Goal: Task Accomplishment & Management: Manage account settings

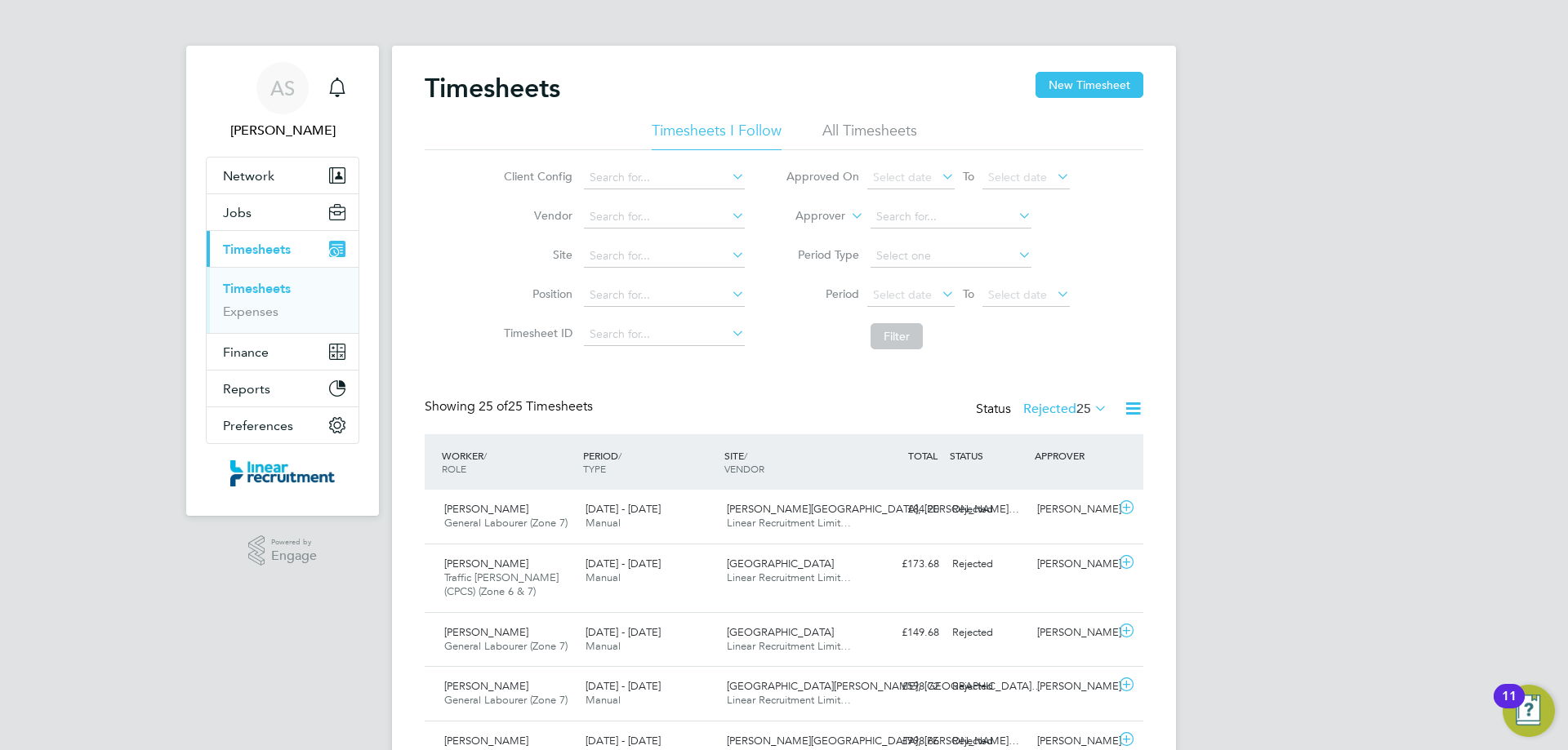
click at [1055, 410] on label "Rejected 25" at bounding box center [1066, 408] width 84 height 17
click at [1080, 510] on li "Approved" at bounding box center [1050, 506] width 75 height 23
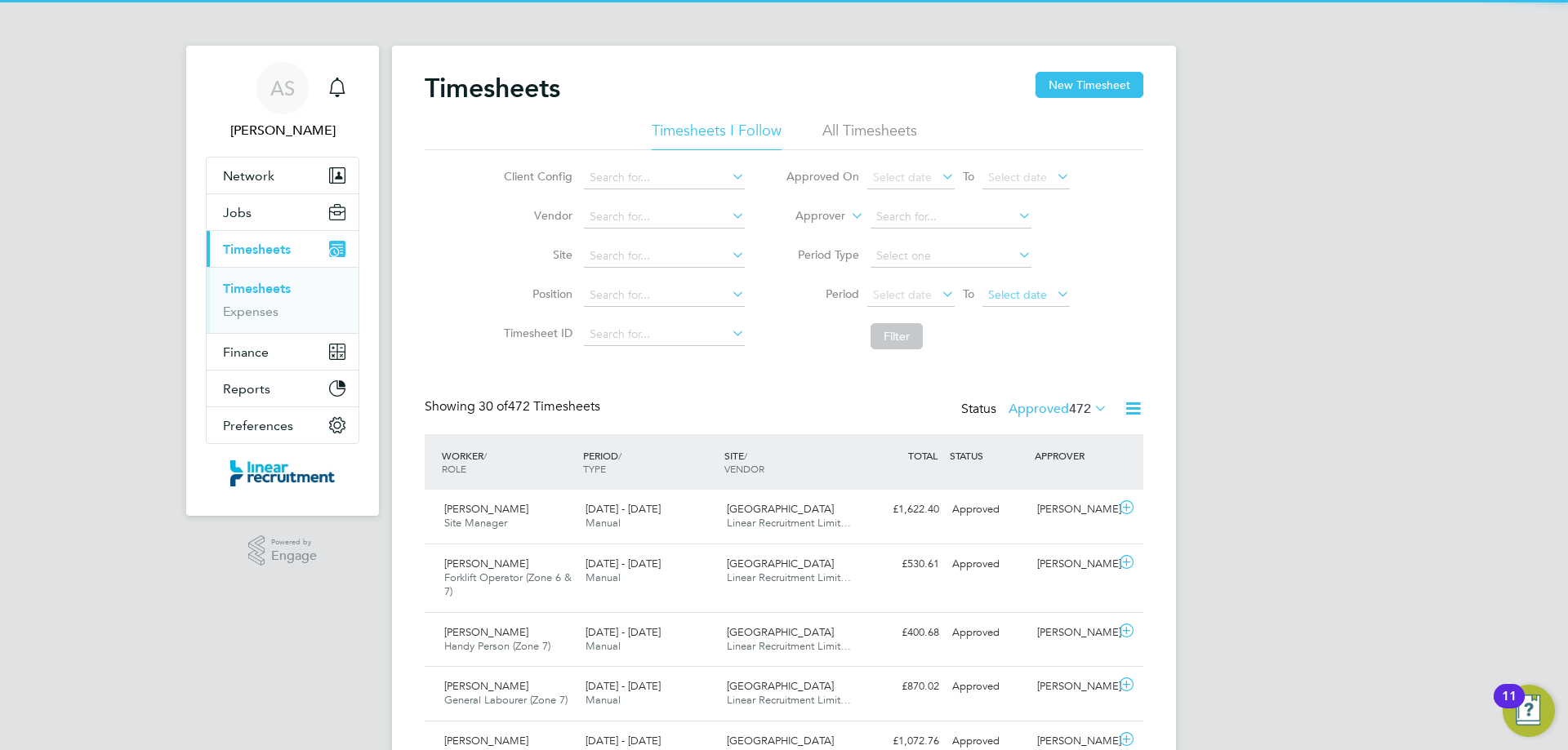
click at [1037, 300] on span "Select date" at bounding box center [1018, 295] width 59 height 15
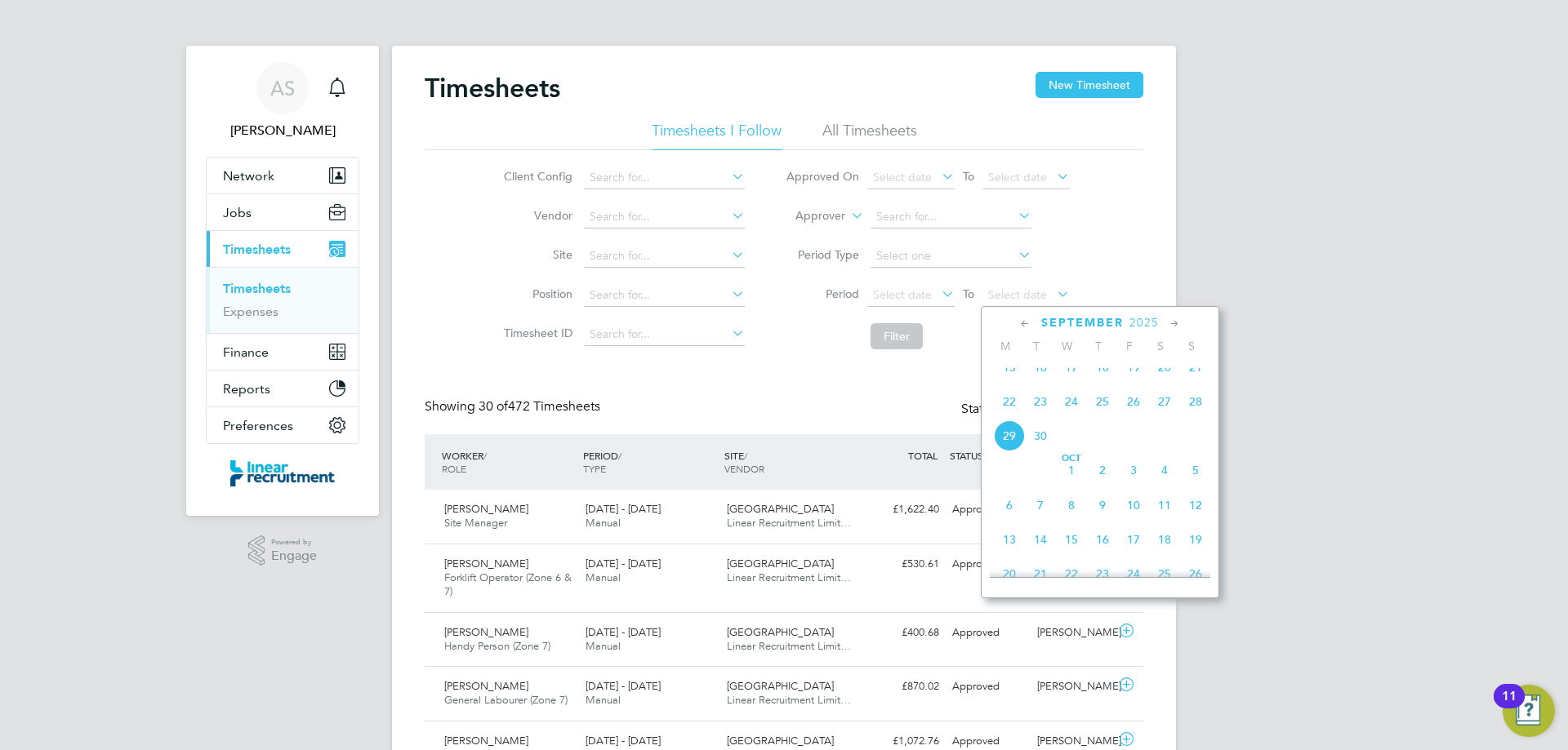
click at [1185, 413] on span "28" at bounding box center [1196, 401] width 31 height 31
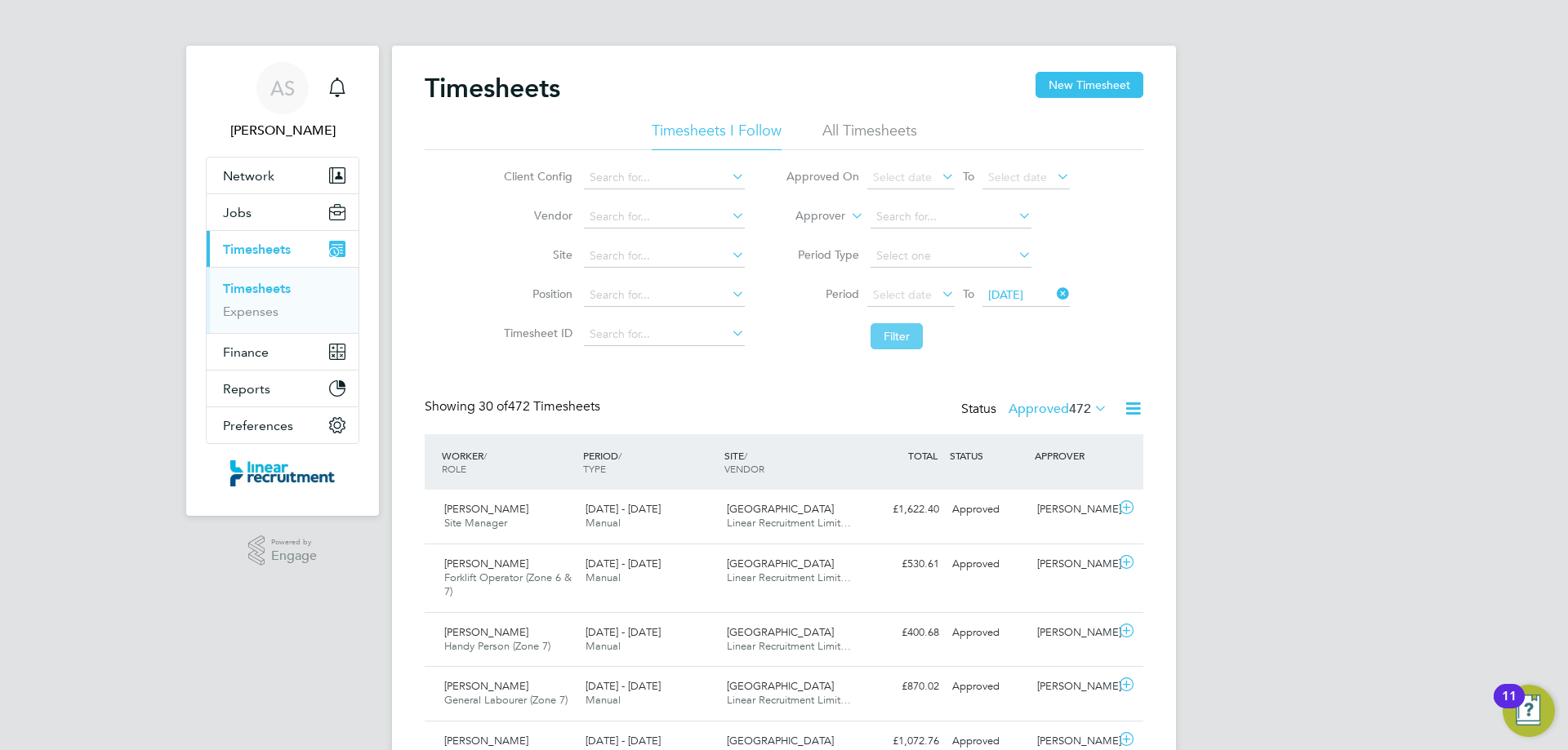
click at [893, 332] on button "Filter" at bounding box center [896, 336] width 52 height 26
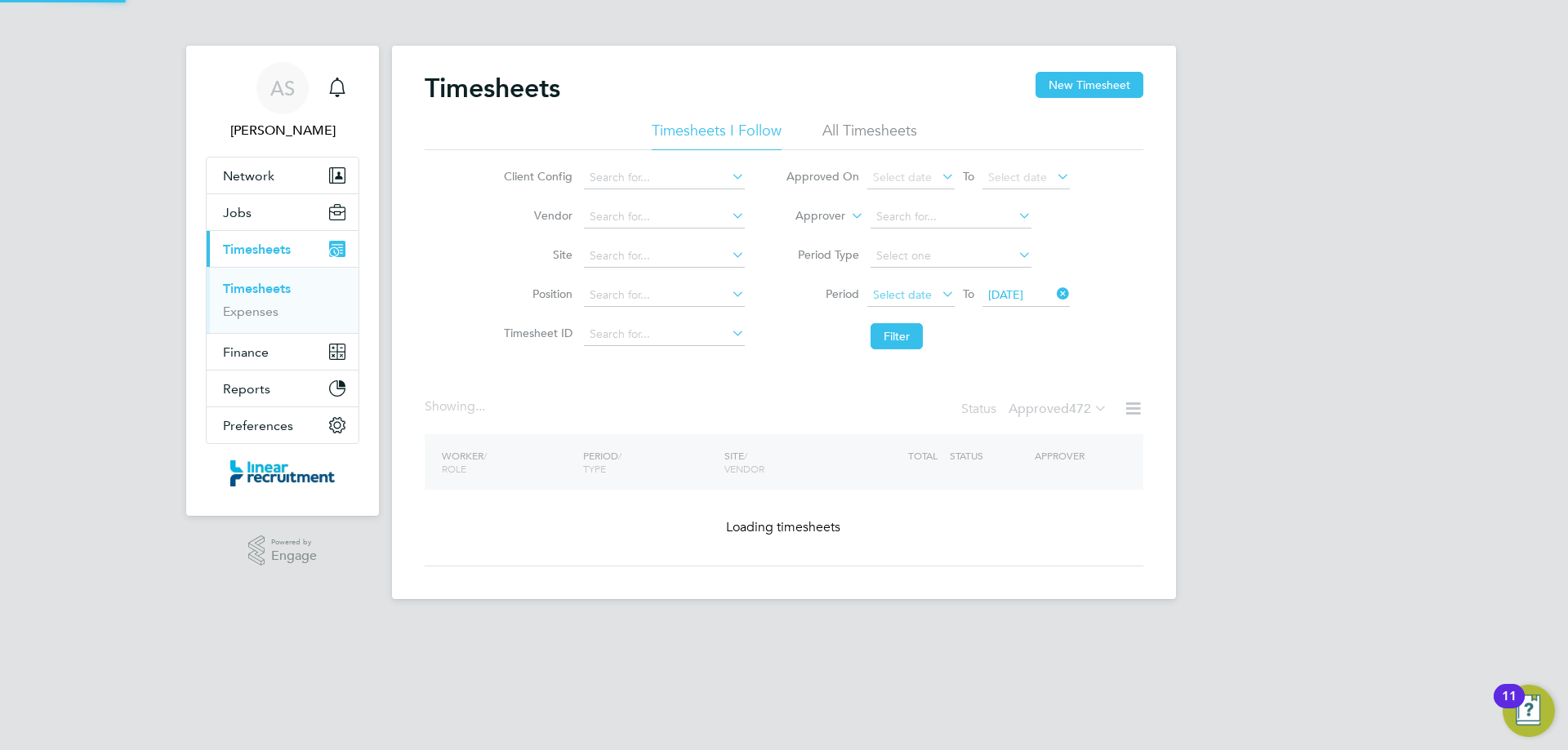
click at [904, 295] on span "Select date" at bounding box center [902, 295] width 59 height 15
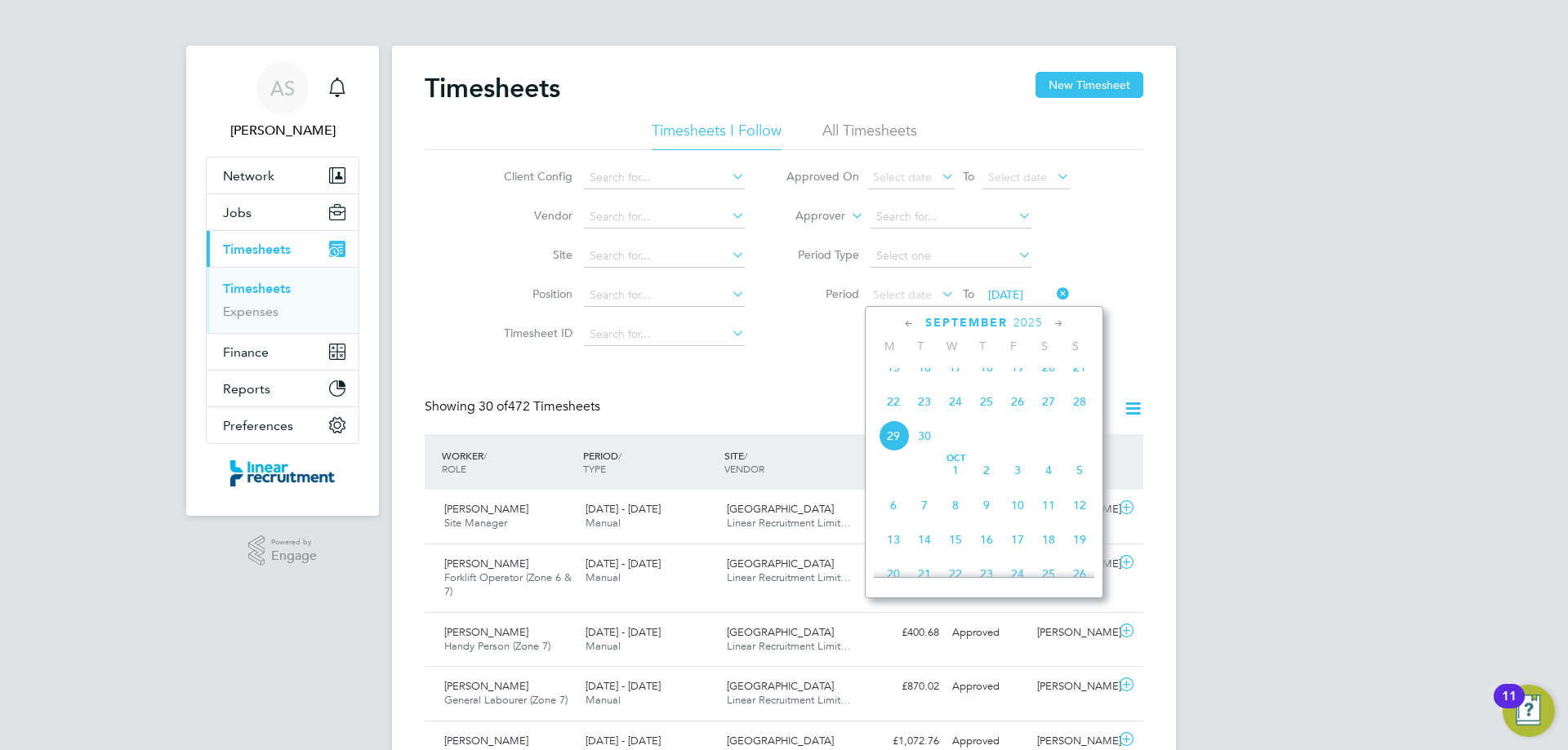
click at [893, 415] on span "22" at bounding box center [893, 401] width 31 height 31
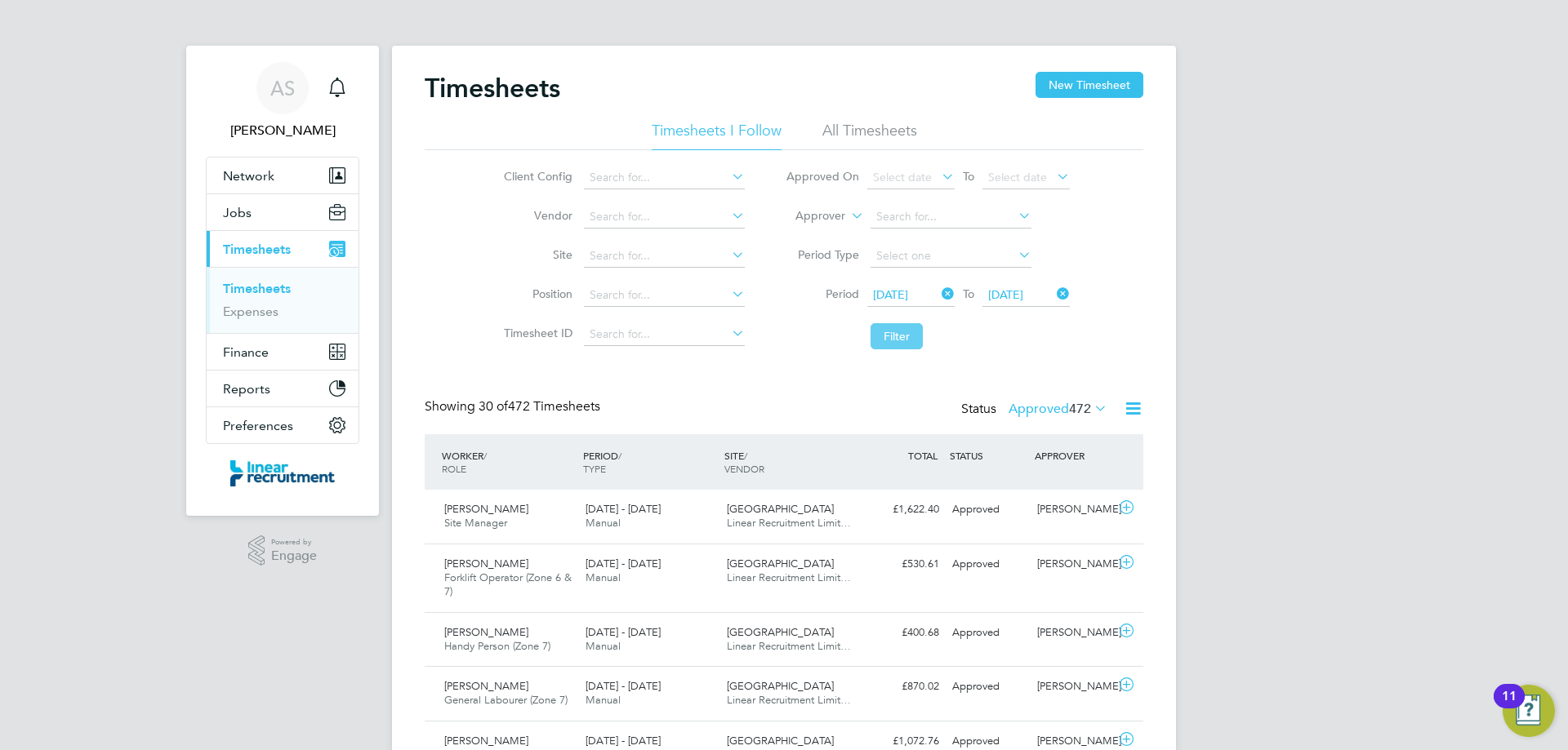
click at [897, 337] on button "Filter" at bounding box center [896, 336] width 52 height 26
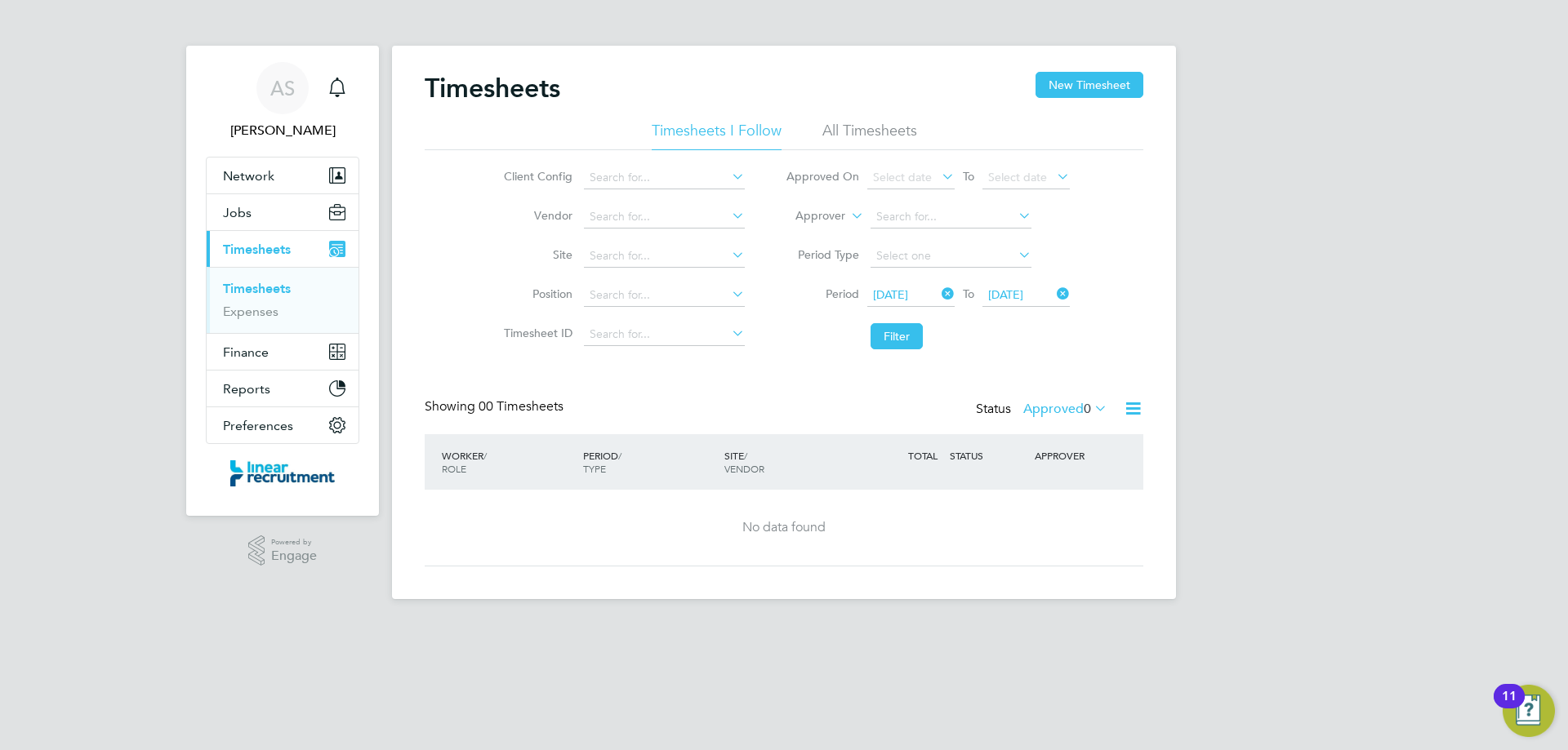
click at [1078, 406] on label "Approved 0" at bounding box center [1066, 408] width 84 height 17
click at [1052, 475] on li "Submitted" at bounding box center [1063, 484] width 75 height 23
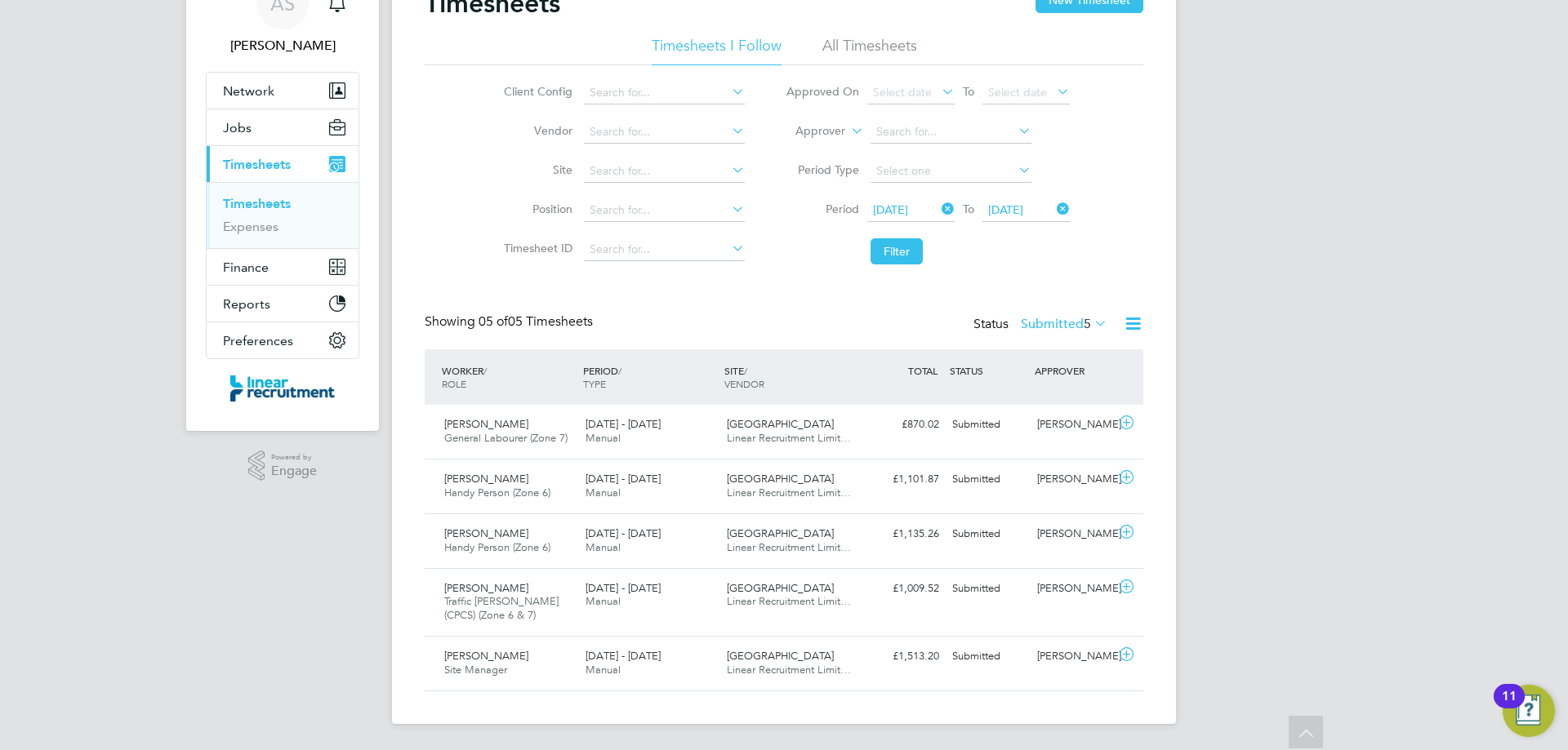
click at [1069, 316] on label "Submitted 5" at bounding box center [1064, 324] width 86 height 17
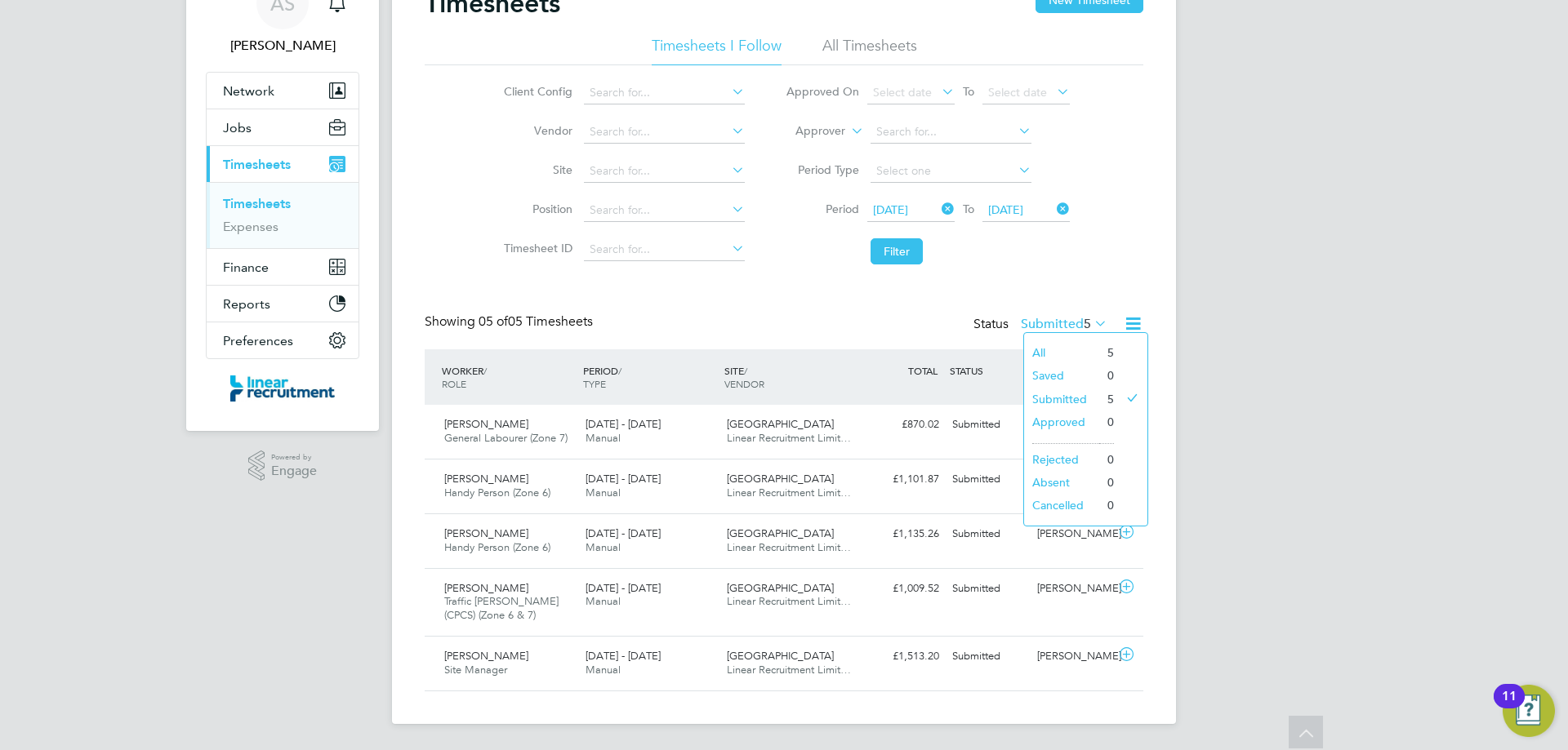
click at [1066, 400] on li "Submitted" at bounding box center [1062, 398] width 75 height 23
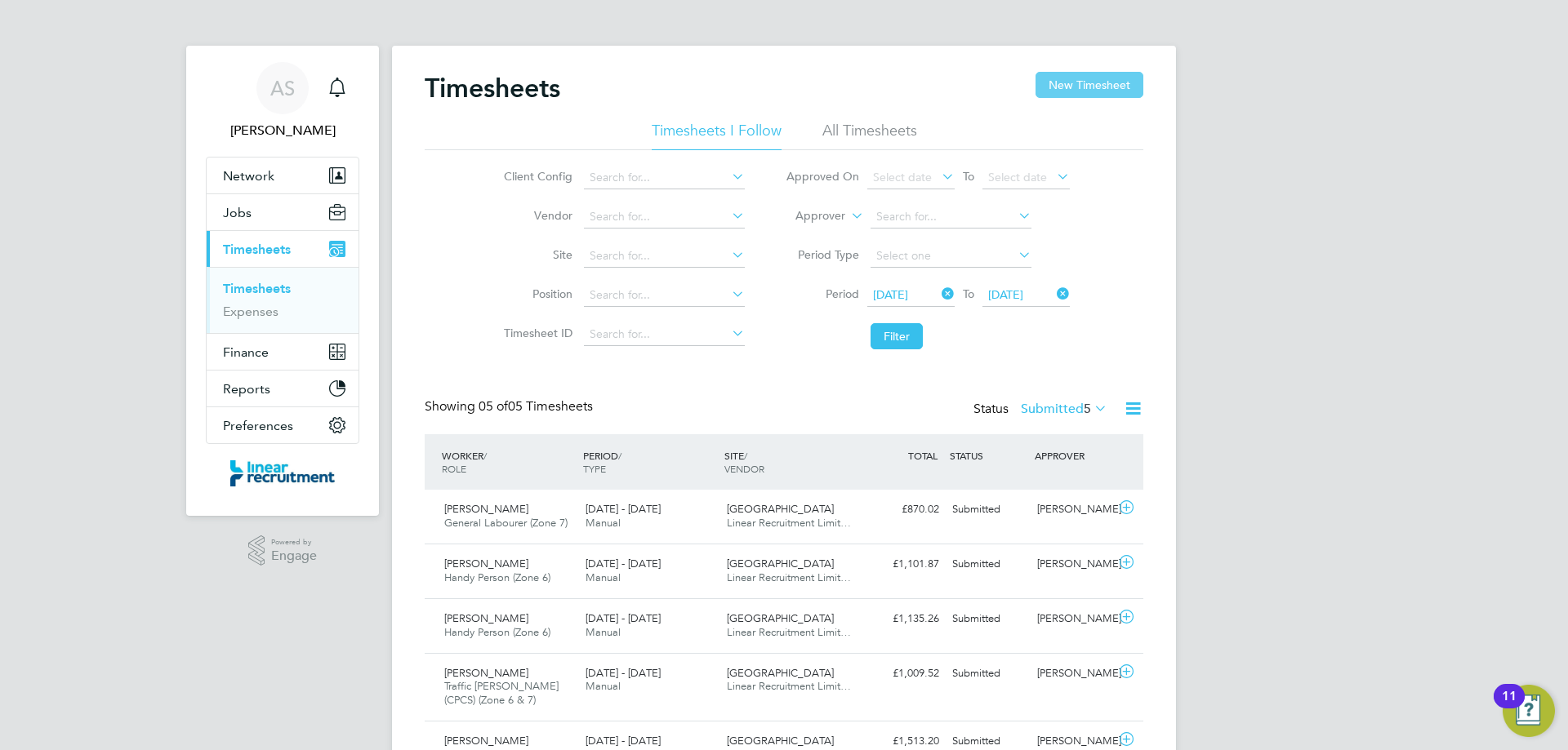
click at [1065, 87] on button "New Timesheet" at bounding box center [1089, 84] width 108 height 26
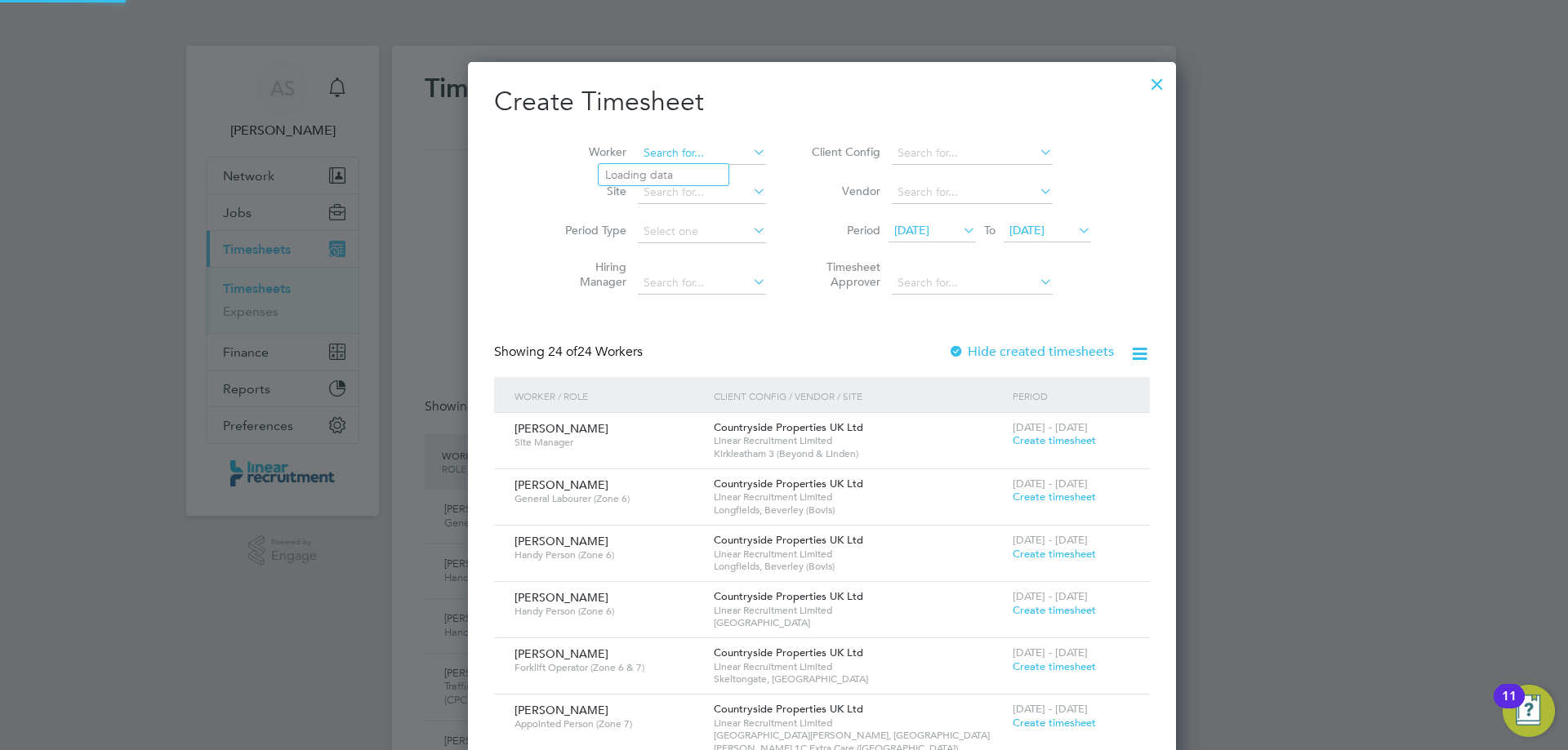
click at [656, 157] on input at bounding box center [701, 153] width 128 height 23
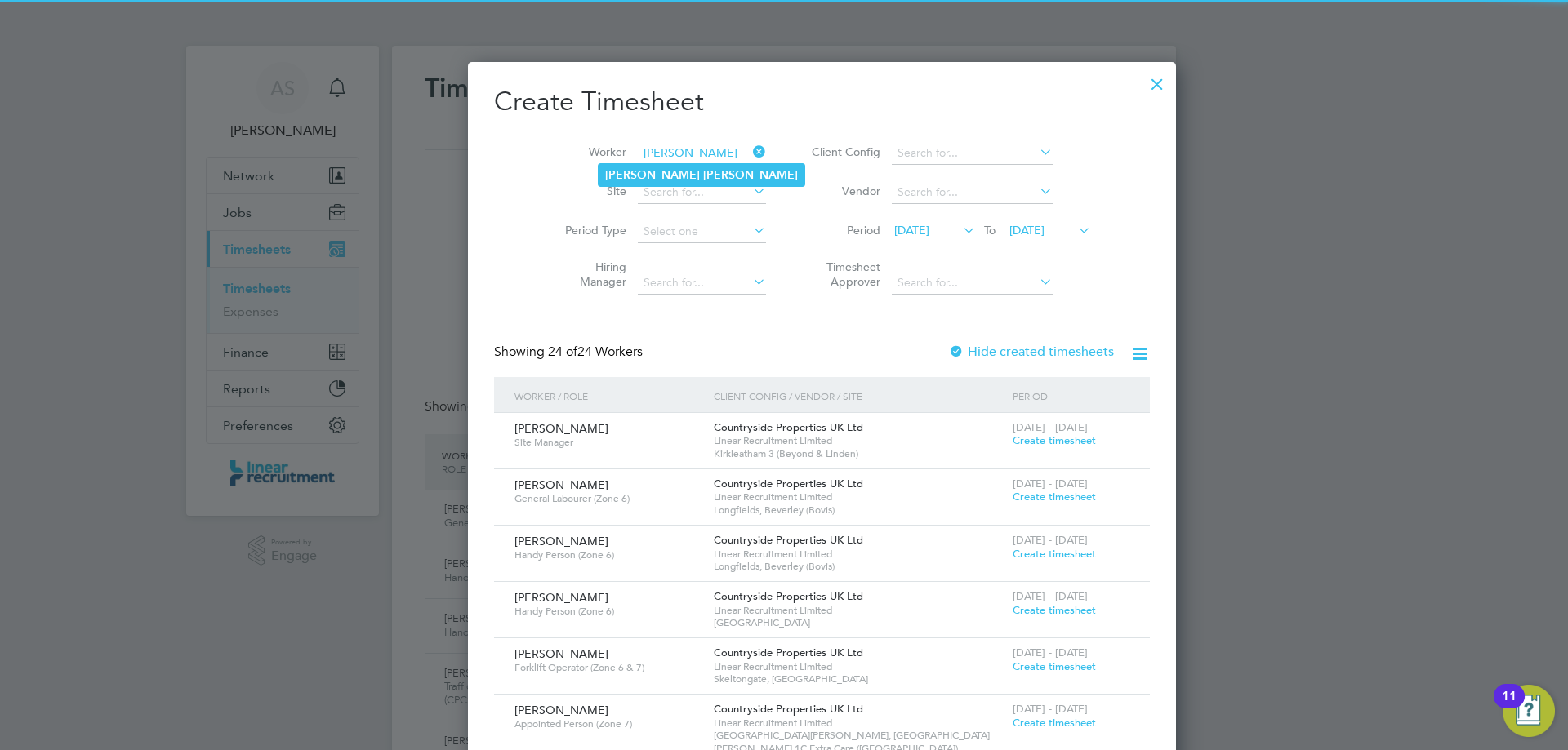
click at [662, 176] on li "Paul Earle" at bounding box center [701, 175] width 206 height 23
type input "Paul Earle"
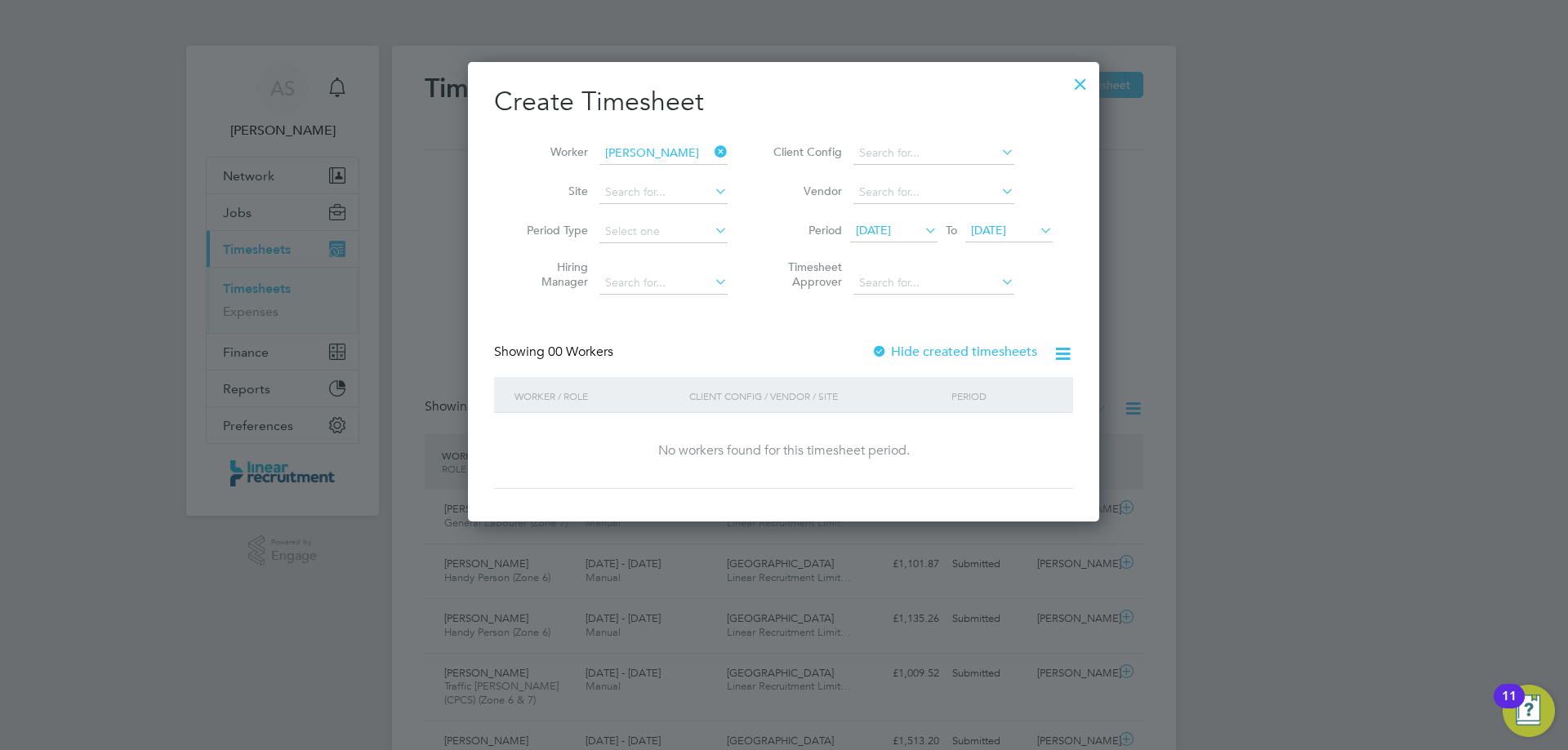
click at [1006, 228] on span "22 Sep 2025" at bounding box center [989, 230] width 35 height 15
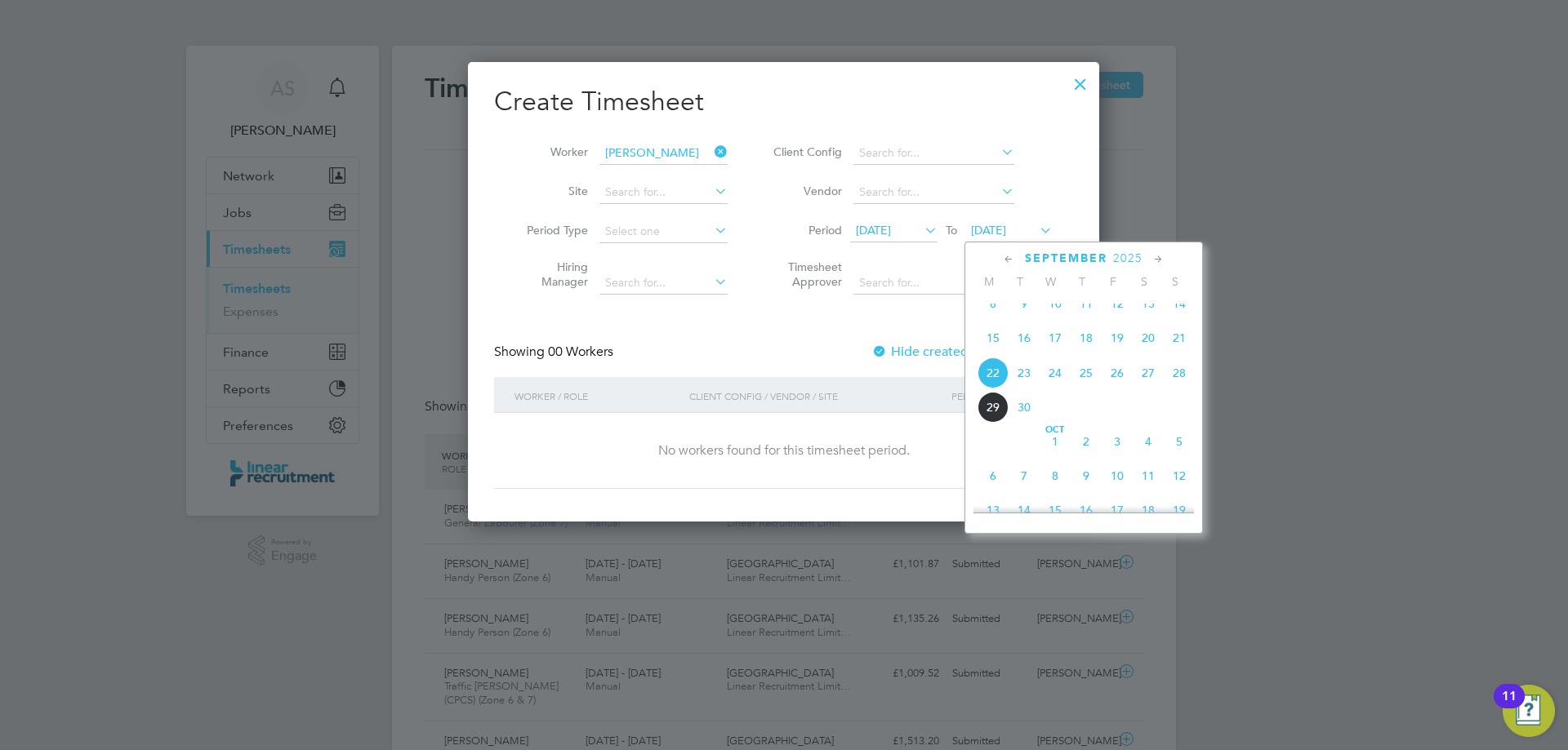
click at [1177, 389] on span "28" at bounding box center [1179, 373] width 31 height 31
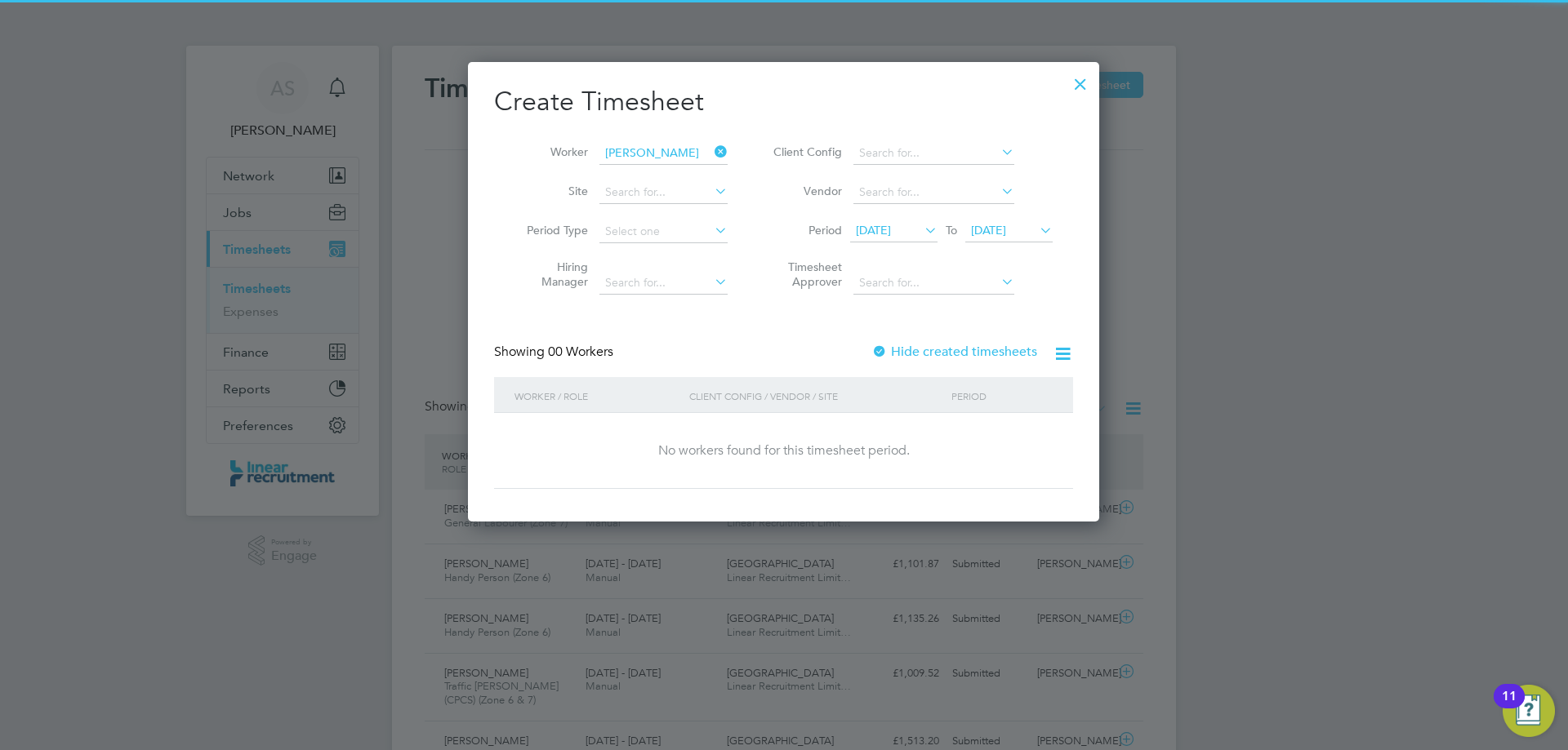
click at [919, 241] on span "15 Sep 2025" at bounding box center [893, 231] width 87 height 23
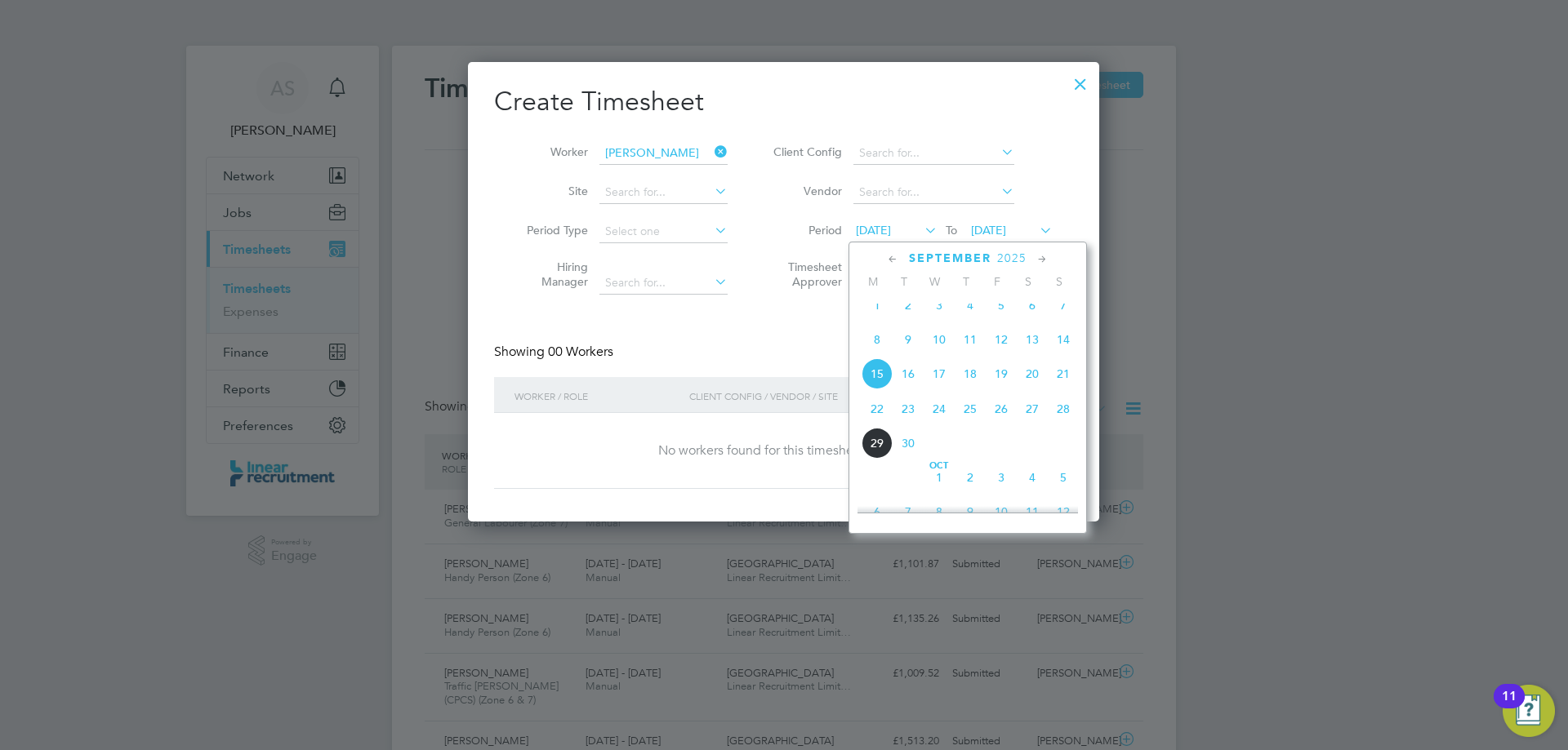
click at [878, 425] on span "22" at bounding box center [878, 409] width 31 height 31
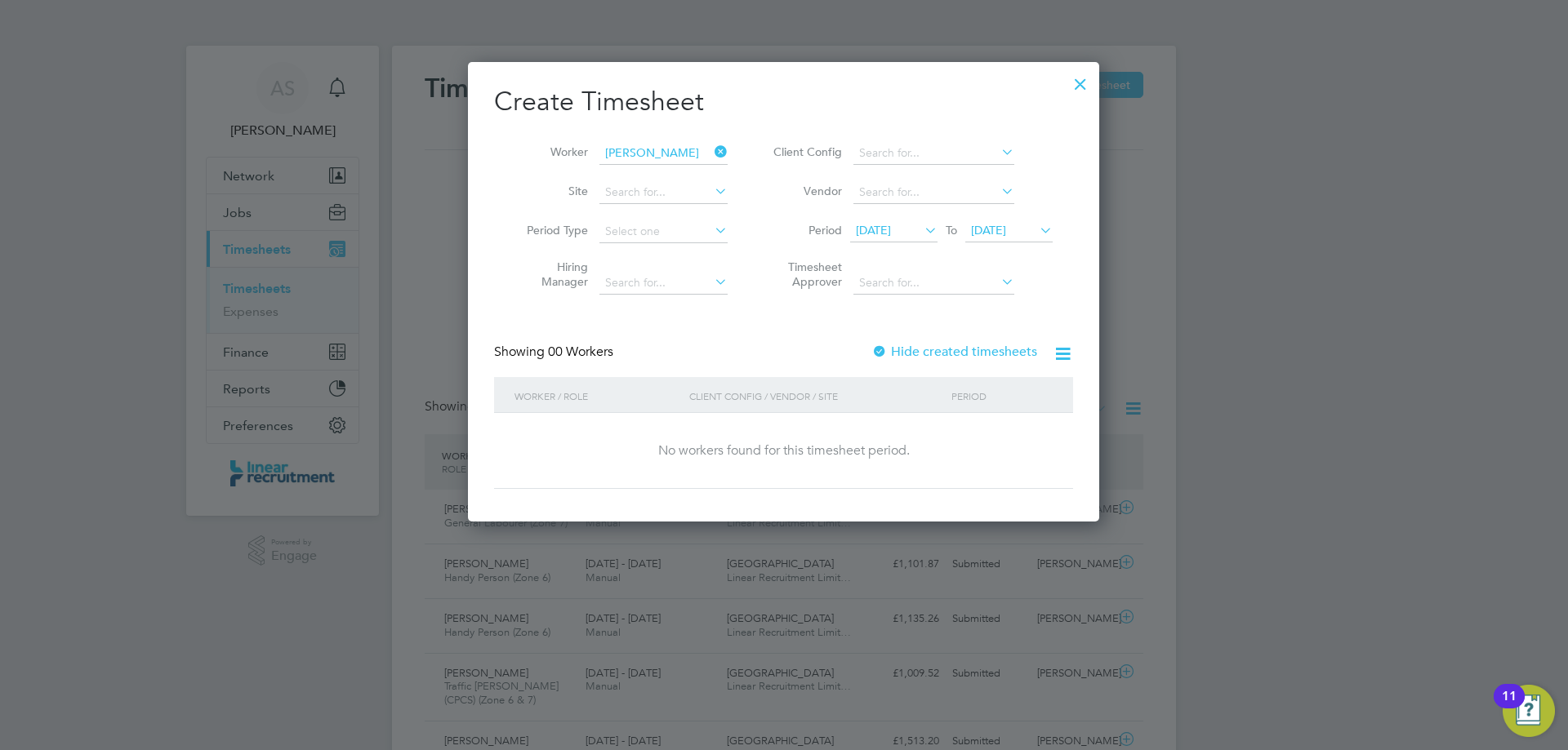
click at [1080, 76] on div at bounding box center [1080, 80] width 29 height 29
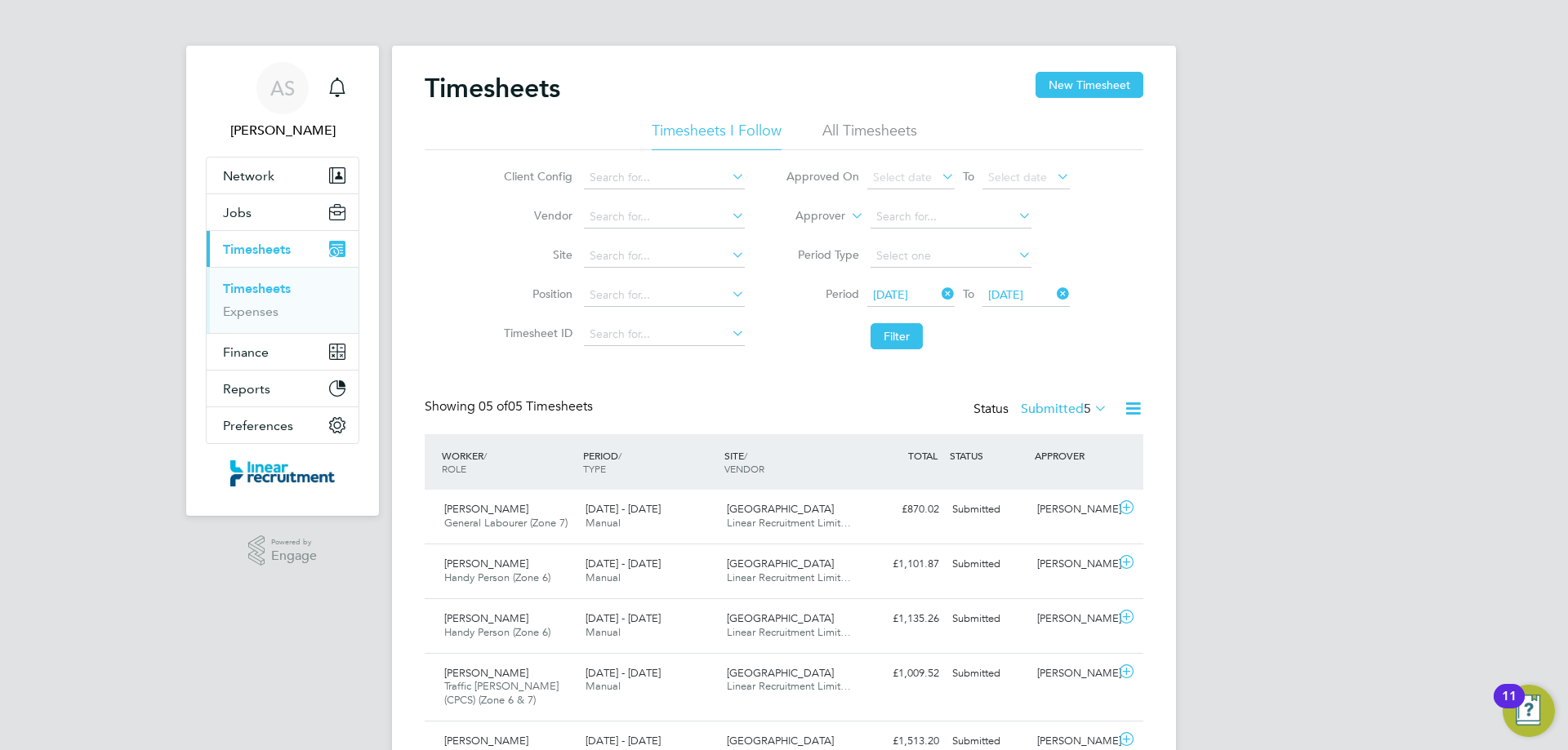
click at [1069, 398] on div "Timesheets New Timesheet Timesheets I Follow All Timesheets Client Config Vendo…" at bounding box center [784, 424] width 719 height 705
click at [1072, 418] on div "Status Submitted 5" at bounding box center [1042, 409] width 137 height 23
click at [1065, 407] on label "Submitted 5" at bounding box center [1064, 408] width 86 height 17
click at [1065, 499] on li "Approved" at bounding box center [1062, 506] width 75 height 23
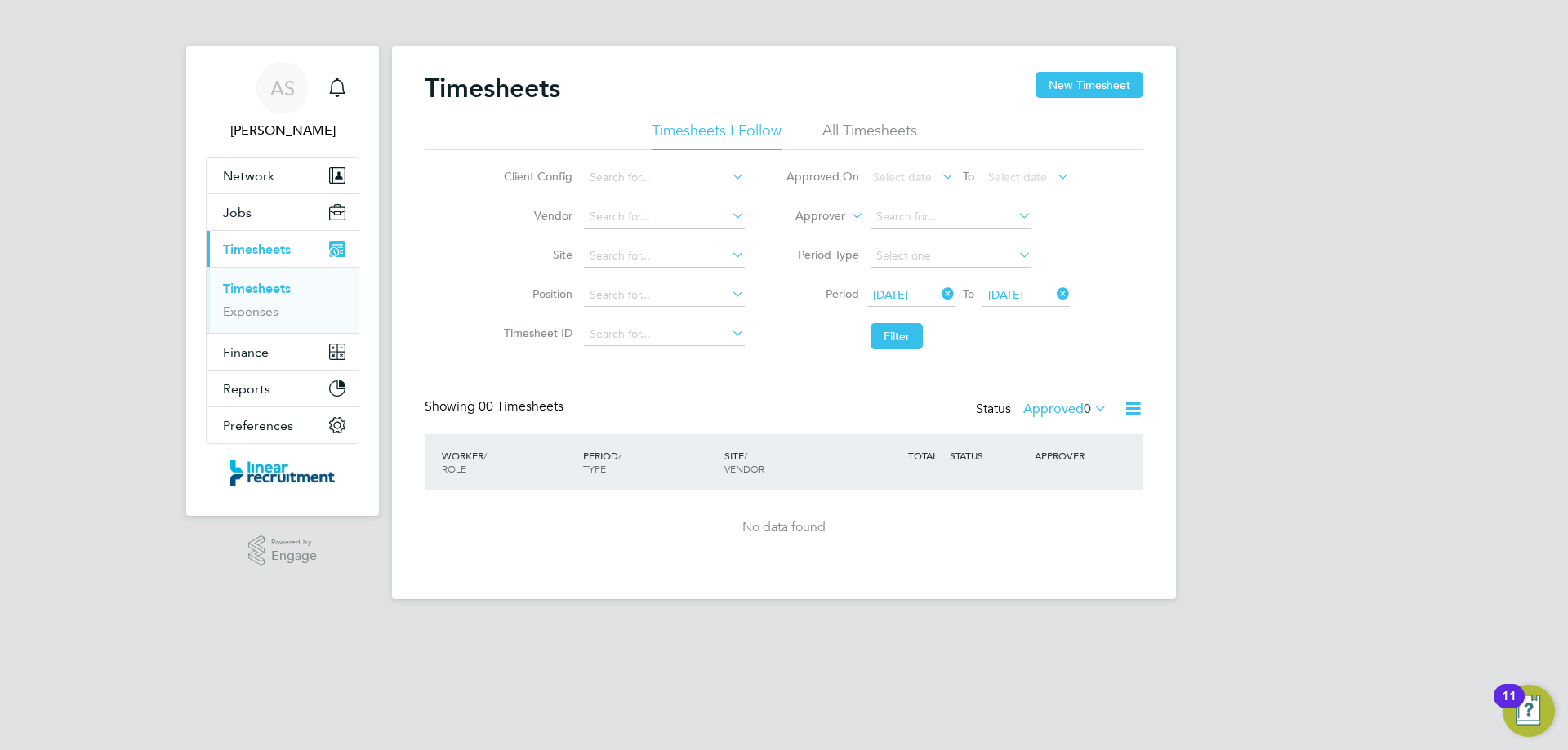
click at [1052, 410] on label "Approved 0" at bounding box center [1066, 408] width 84 height 17
click at [1058, 483] on li "Submitted" at bounding box center [1063, 484] width 75 height 23
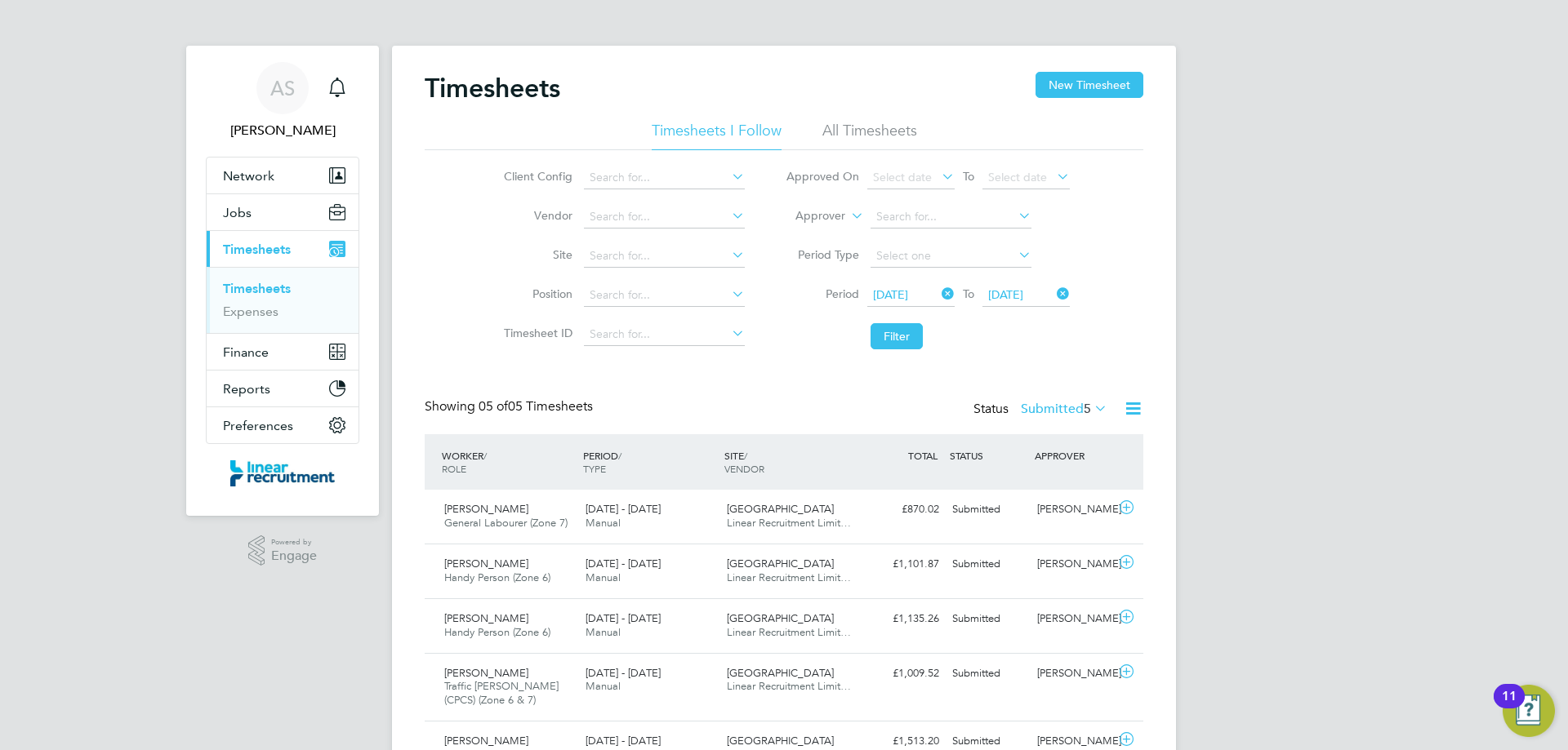
click at [1109, 100] on div "Timesheets New Timesheet" at bounding box center [784, 96] width 719 height 49
click at [1097, 89] on button "New Timesheet" at bounding box center [1089, 84] width 108 height 26
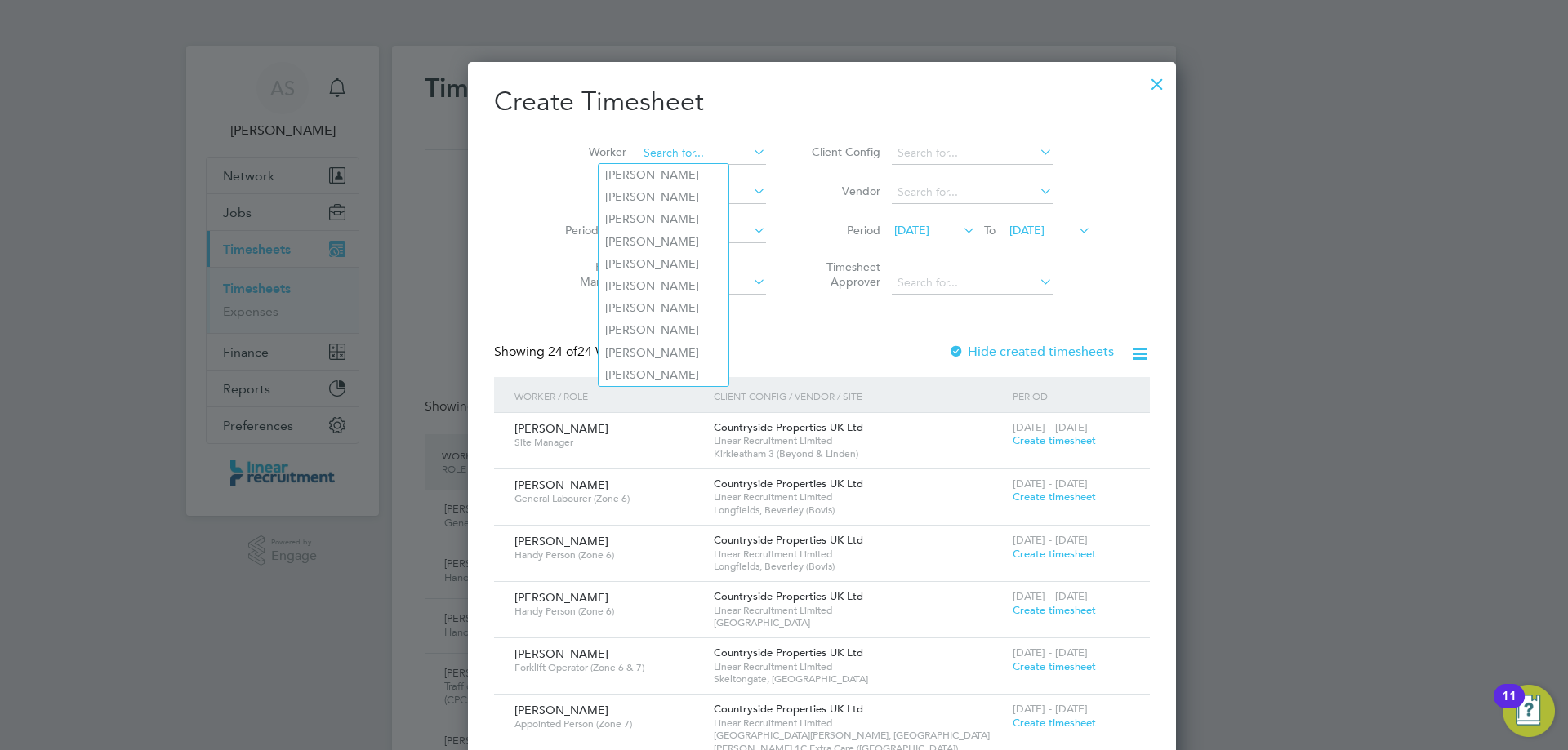
click at [698, 148] on input at bounding box center [701, 153] width 128 height 23
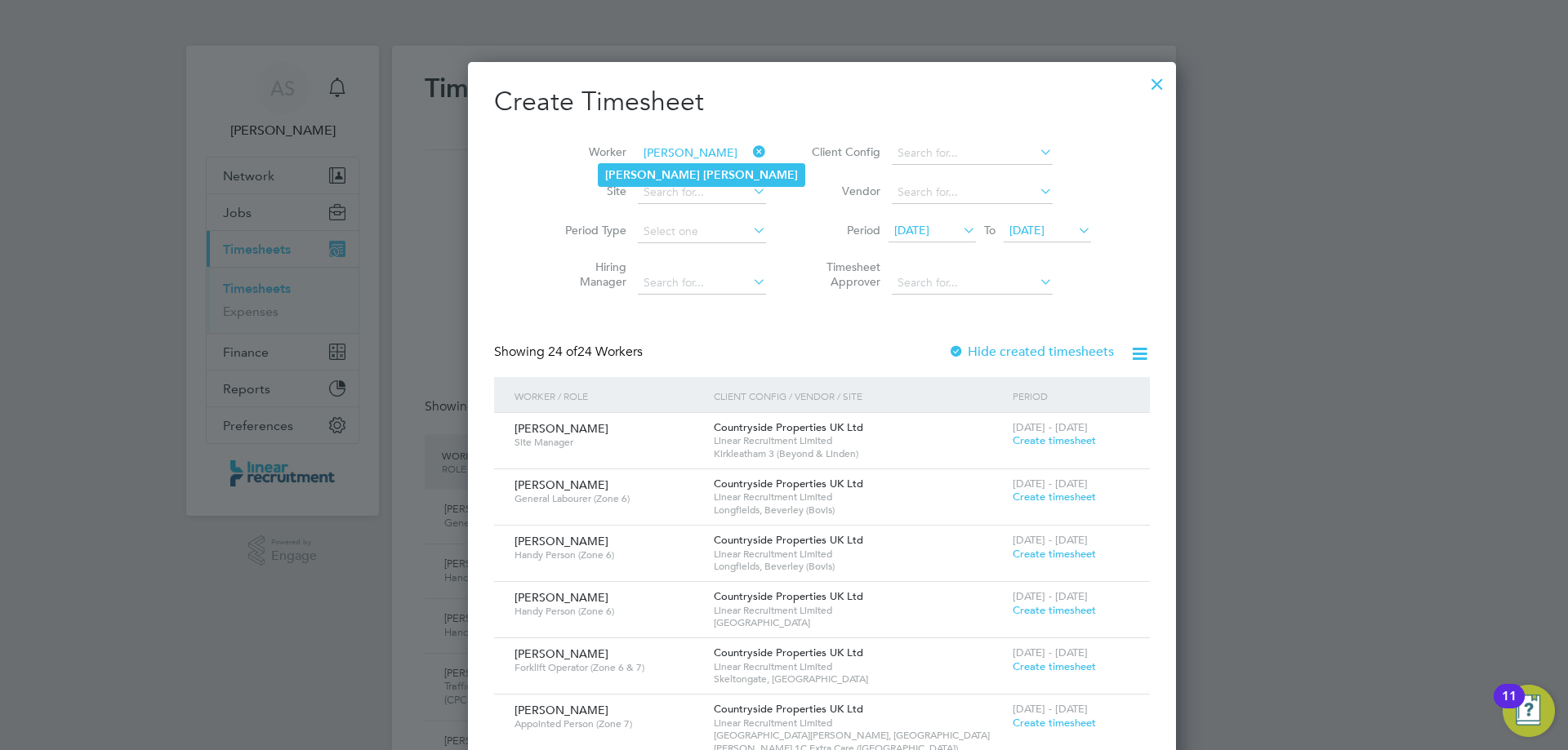
click at [696, 172] on li "Paul Earle" at bounding box center [701, 175] width 206 height 23
type input "Paul Earle"
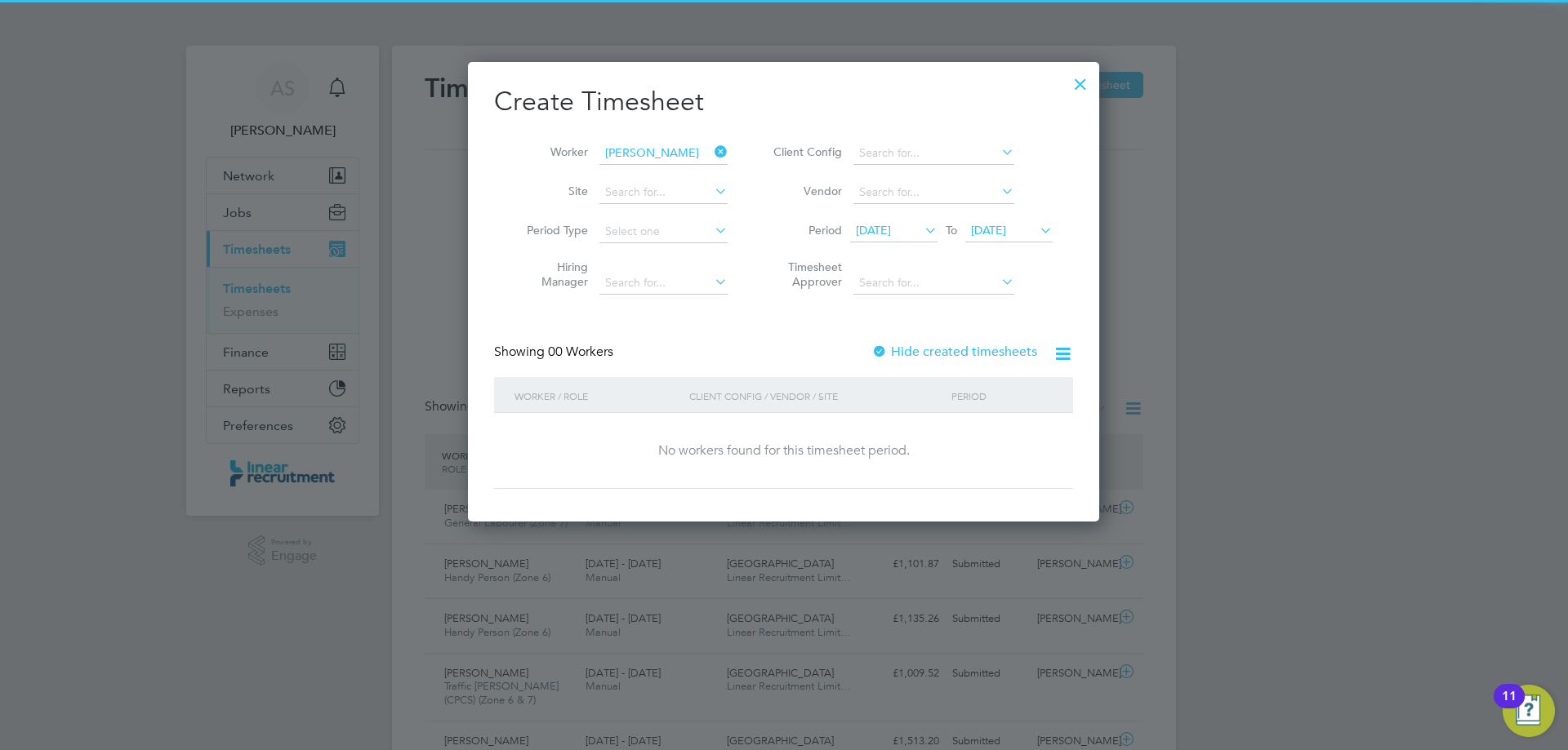
click at [1018, 220] on span "22 Sep 2025" at bounding box center [1009, 231] width 87 height 23
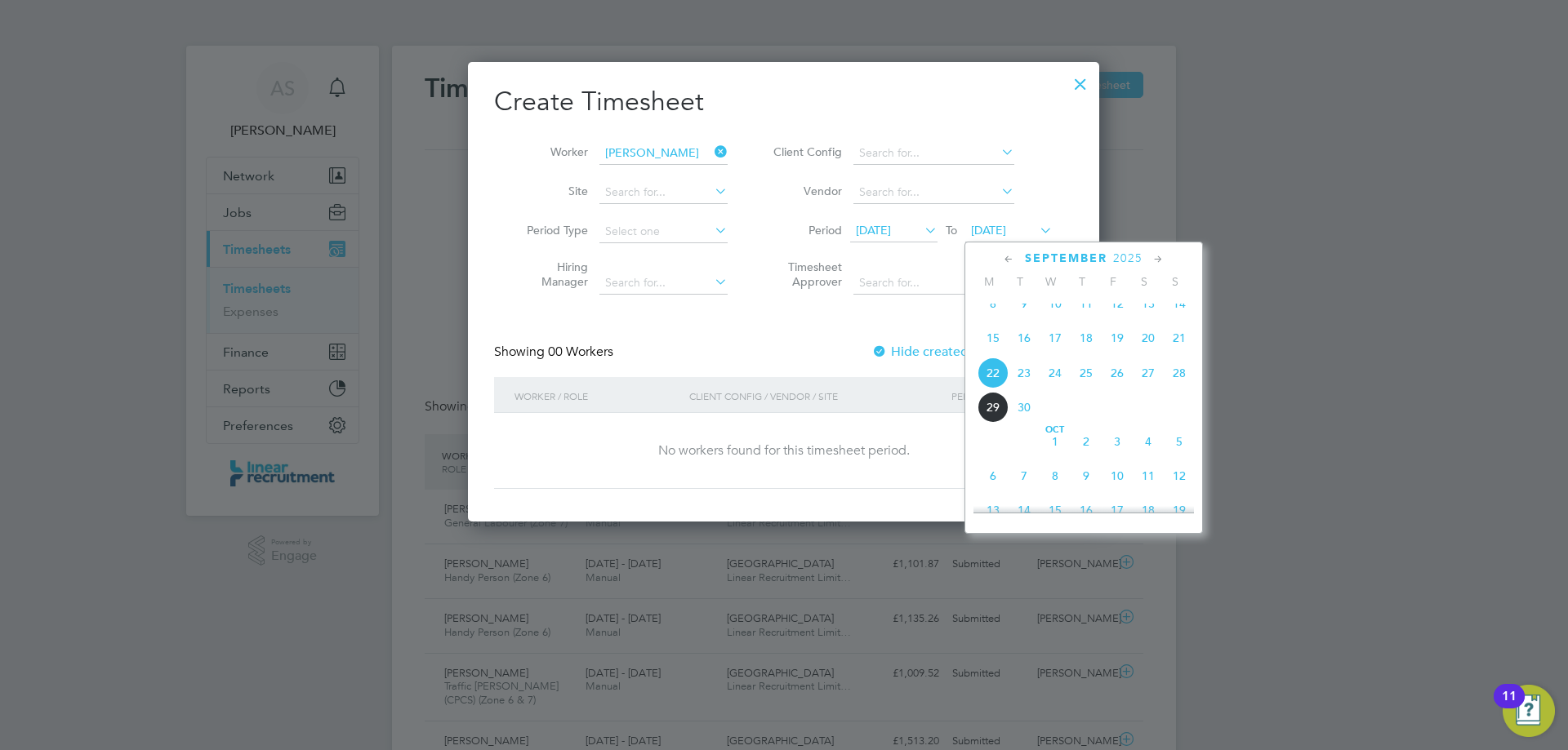
click at [1176, 380] on span "28" at bounding box center [1179, 373] width 31 height 31
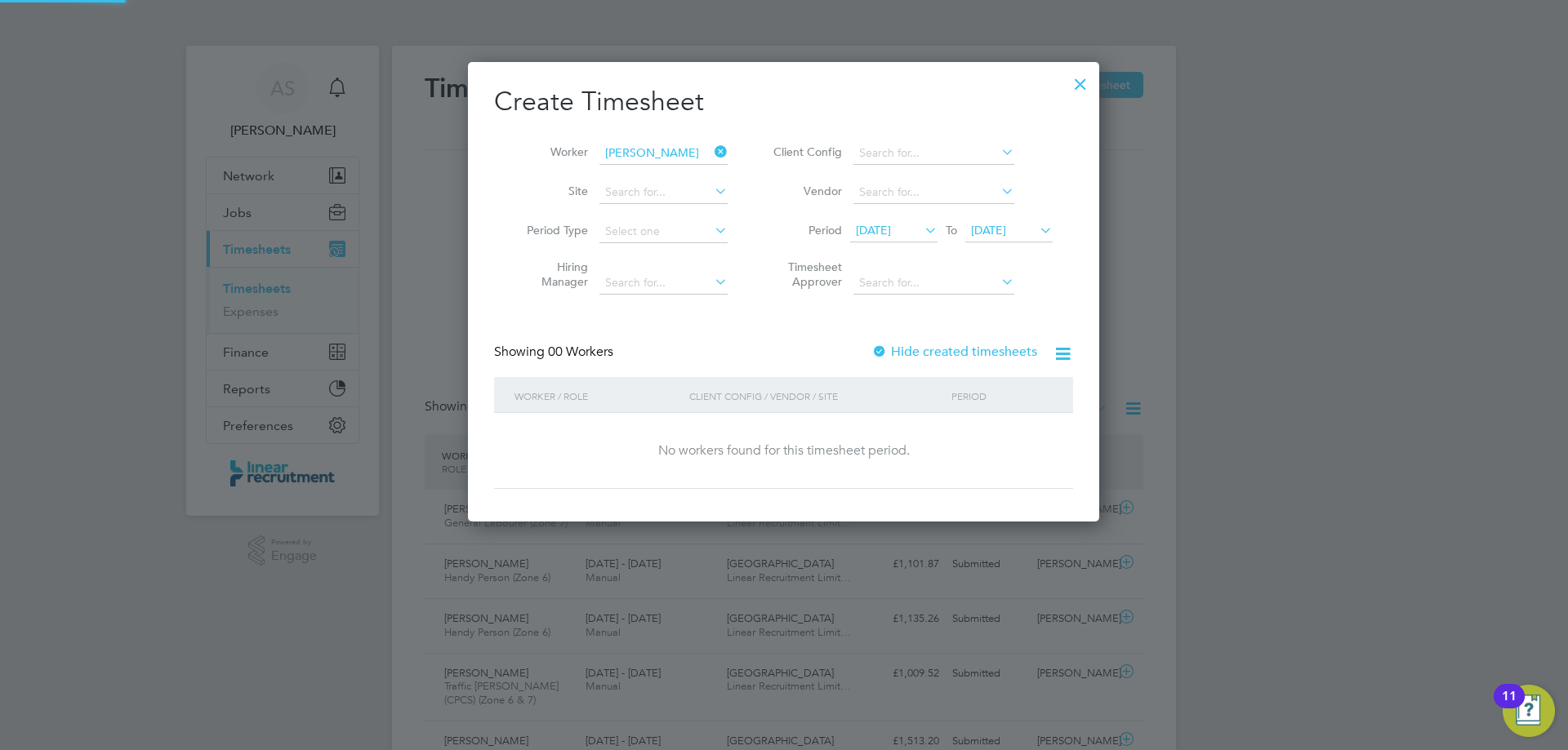
click at [860, 218] on li "Period 15 Sep 2025 To 28 Sep 2025" at bounding box center [911, 232] width 325 height 39
click at [887, 237] on span "15 Sep 2025" at bounding box center [874, 230] width 35 height 15
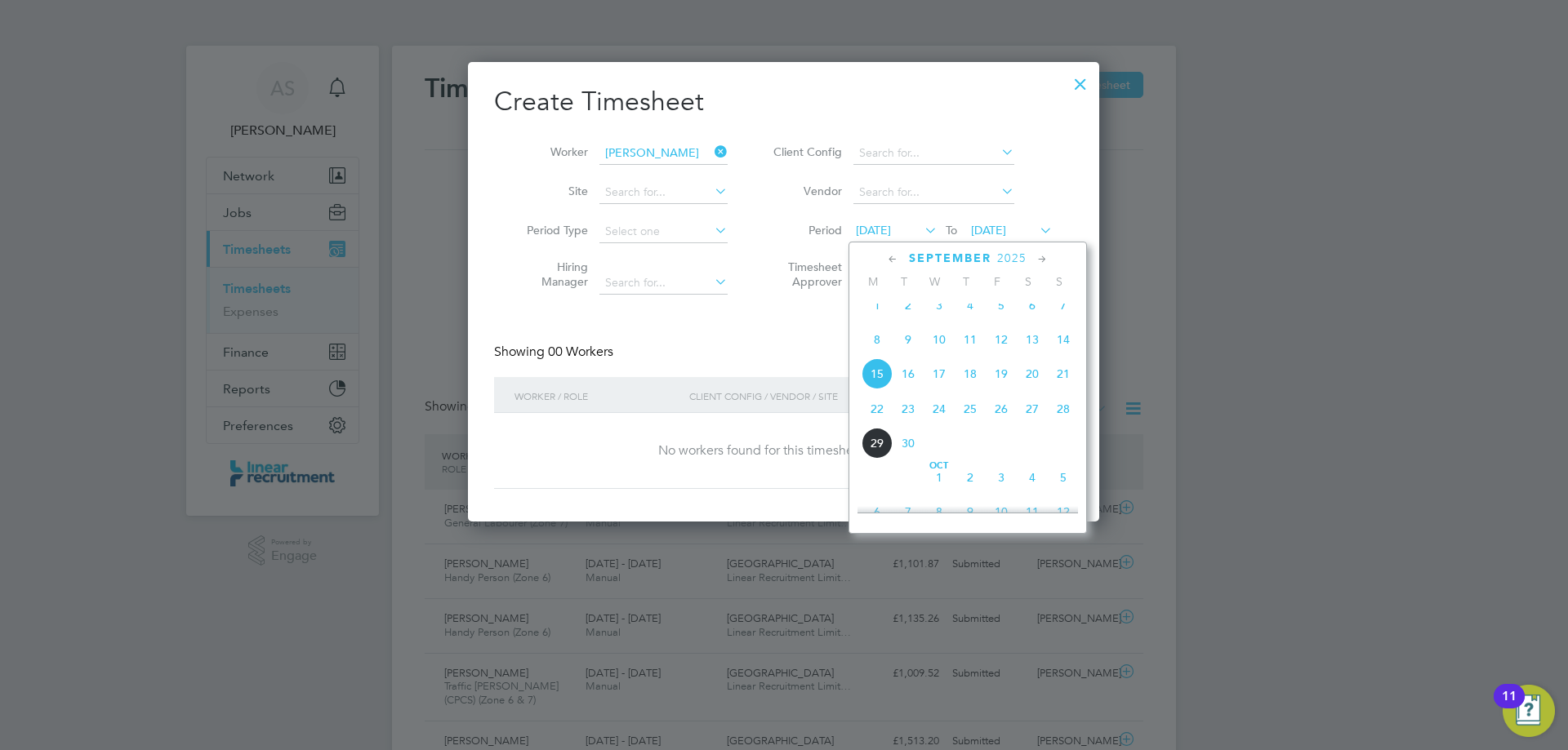
click at [879, 419] on span "22" at bounding box center [878, 409] width 31 height 31
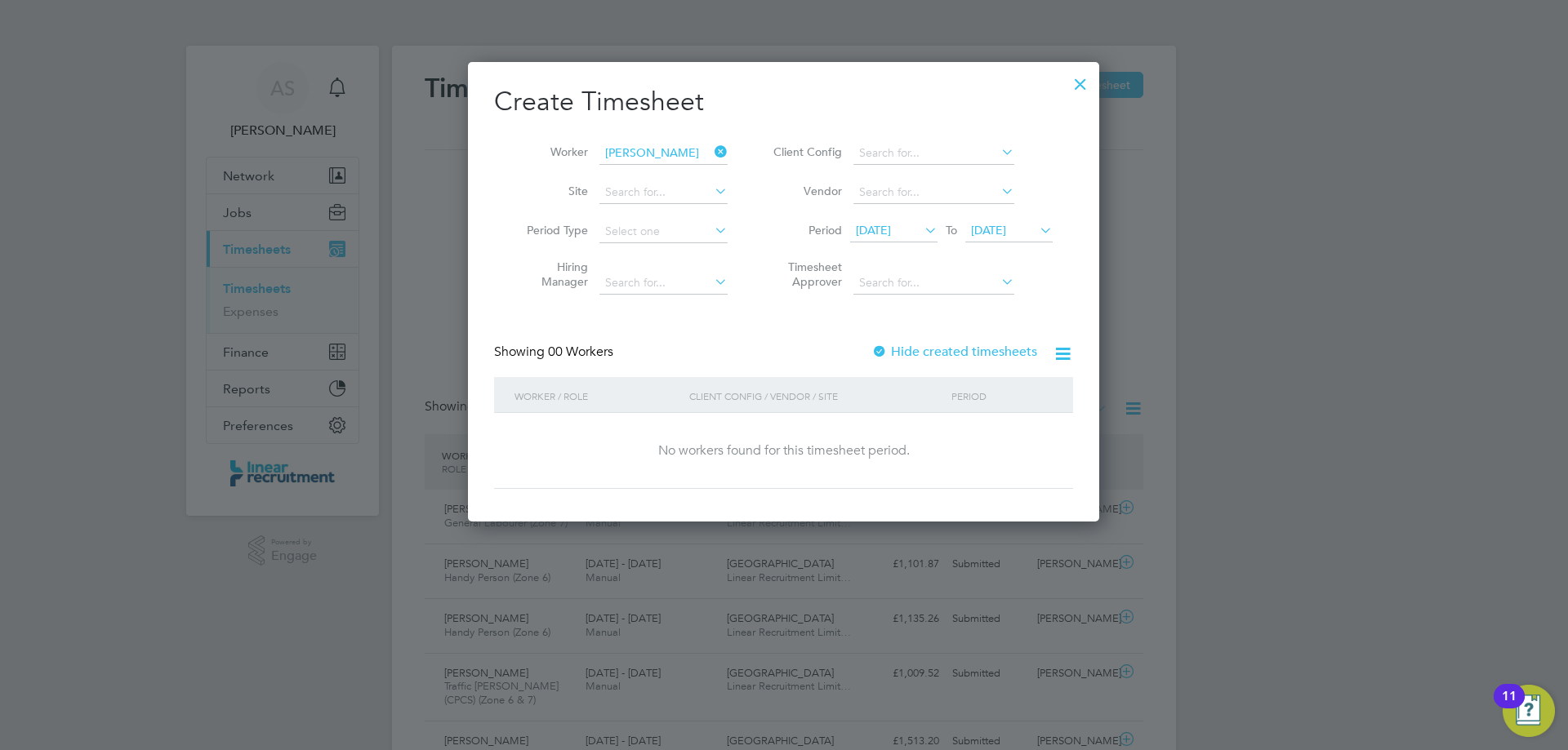
click at [1082, 81] on div at bounding box center [1080, 80] width 29 height 29
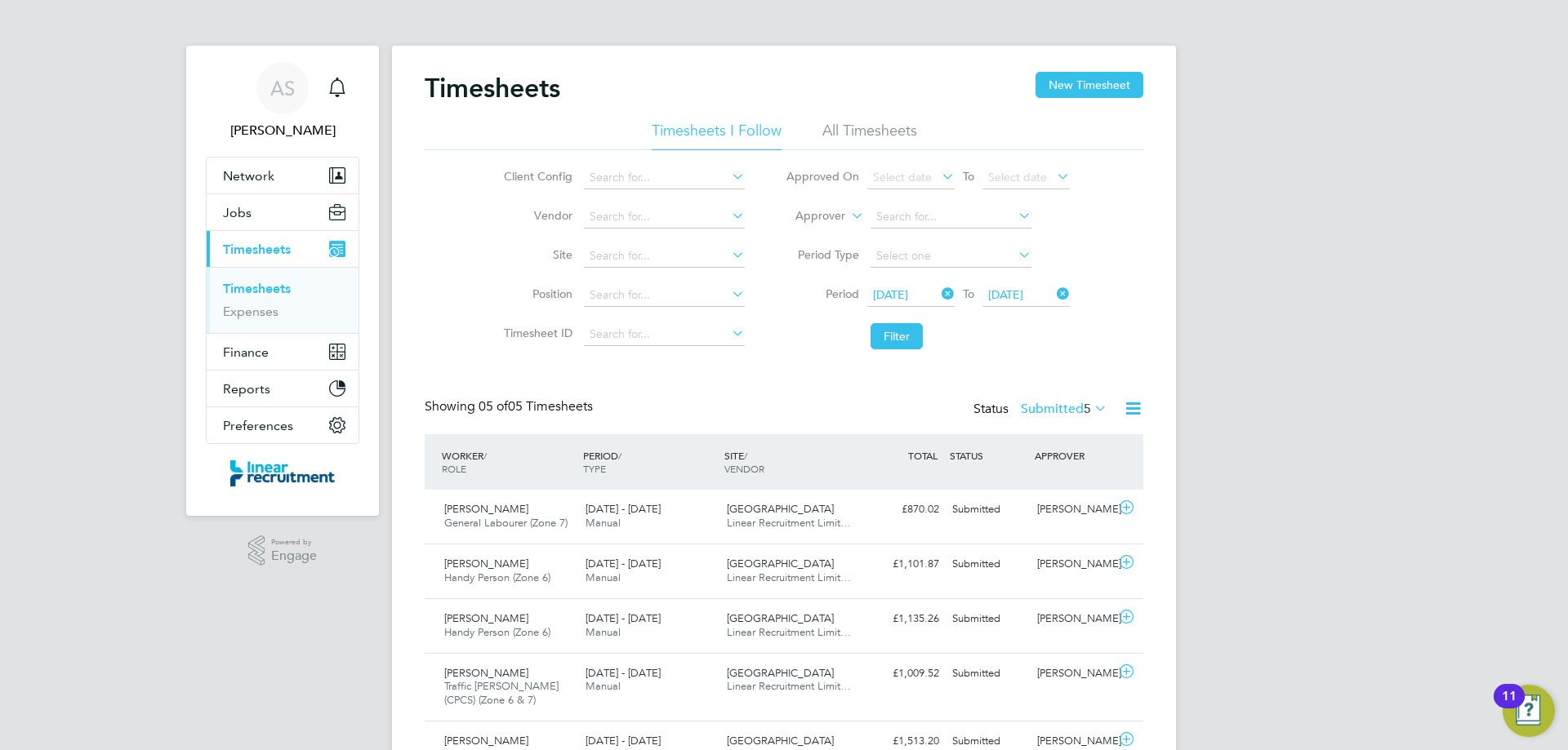
click at [860, 122] on li "All Timesheets" at bounding box center [870, 135] width 95 height 29
click at [1066, 398] on div "Status Submitted 11" at bounding box center [1039, 409] width 145 height 23
click at [1045, 417] on div "Status Submitted 11" at bounding box center [1039, 409] width 145 height 23
click at [1044, 409] on label "Submitted 11" at bounding box center [1061, 408] width 94 height 17
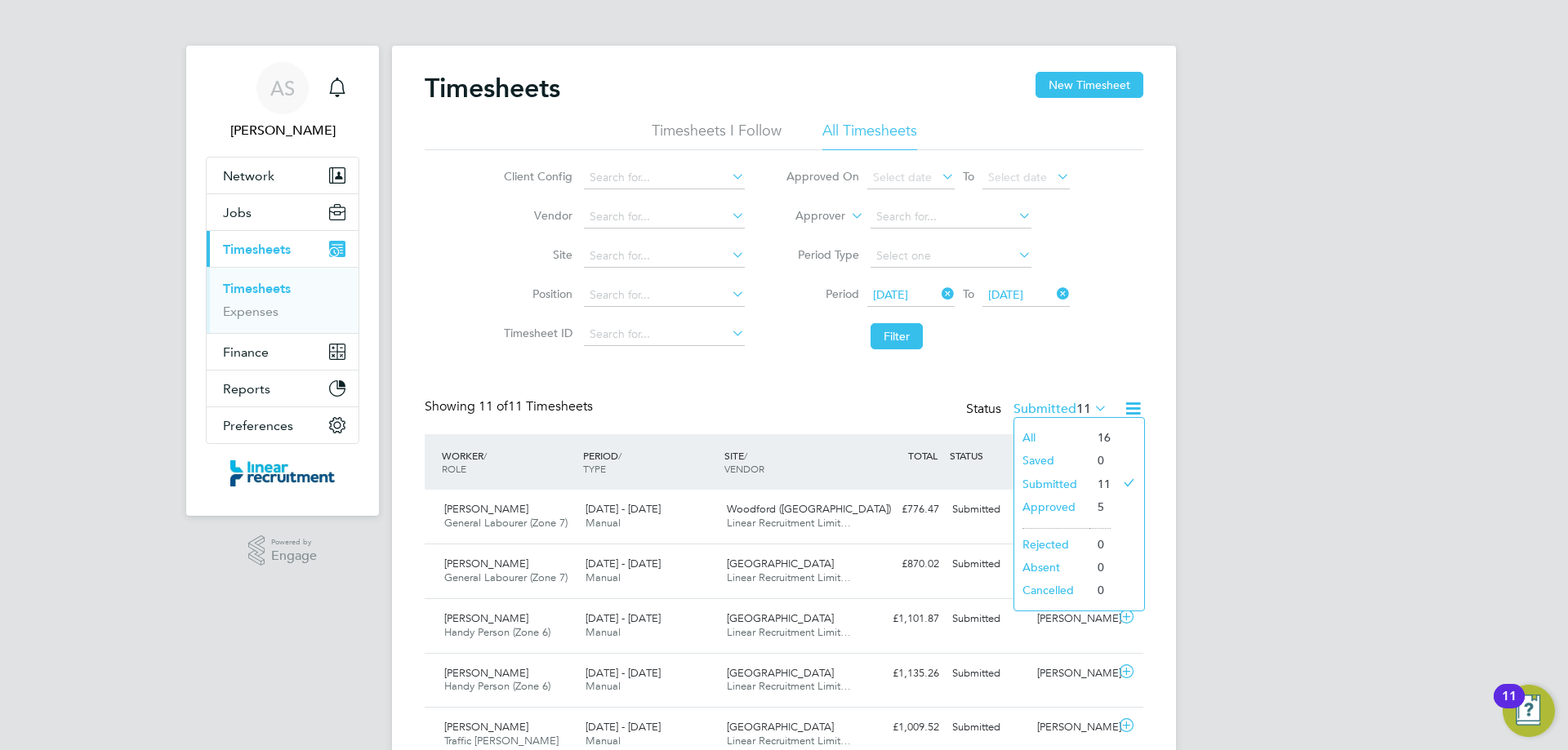
click at [1062, 507] on li "Approved" at bounding box center [1052, 506] width 75 height 23
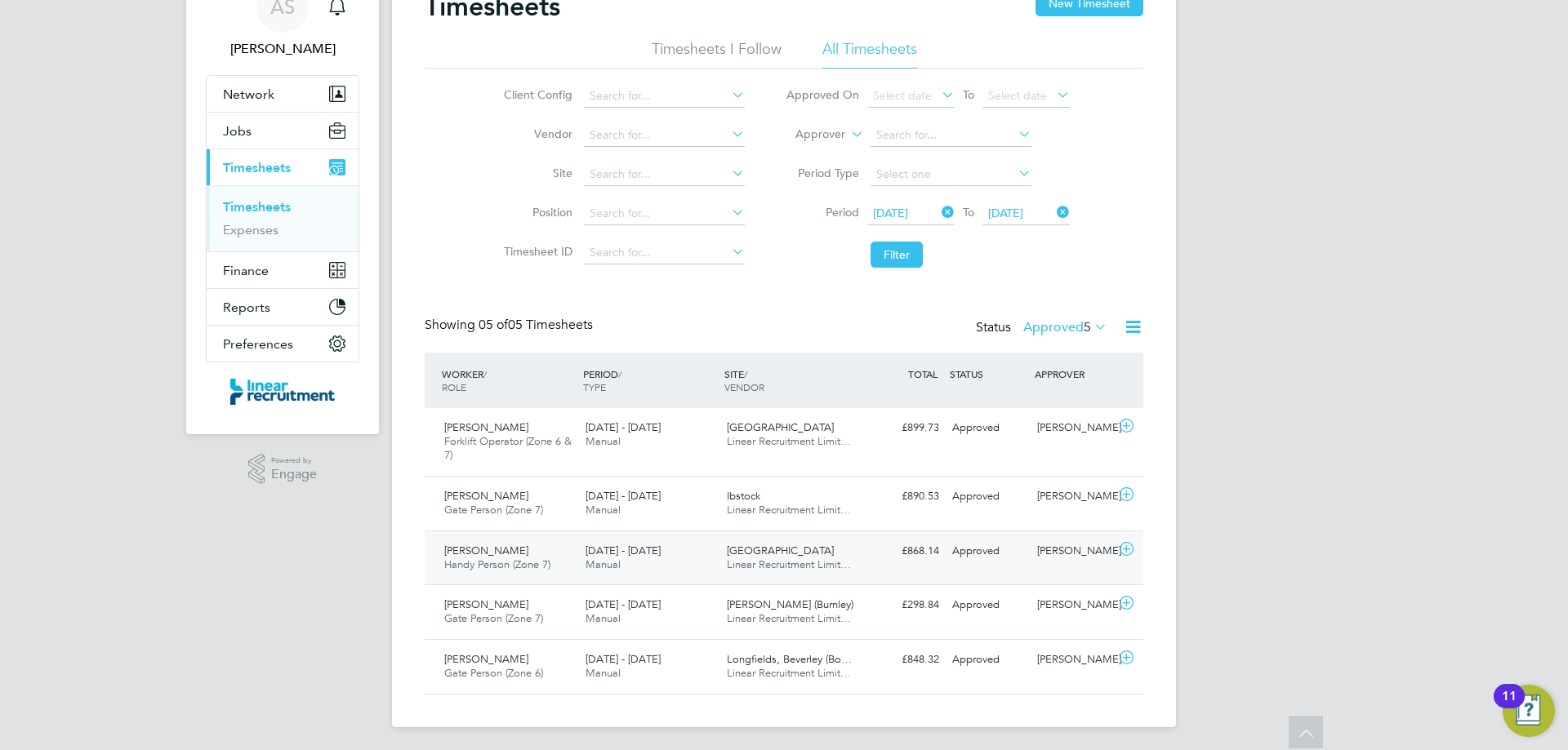
click at [705, 558] on div "22 - 28 Sep 2025 Manual" at bounding box center [649, 559] width 141 height 41
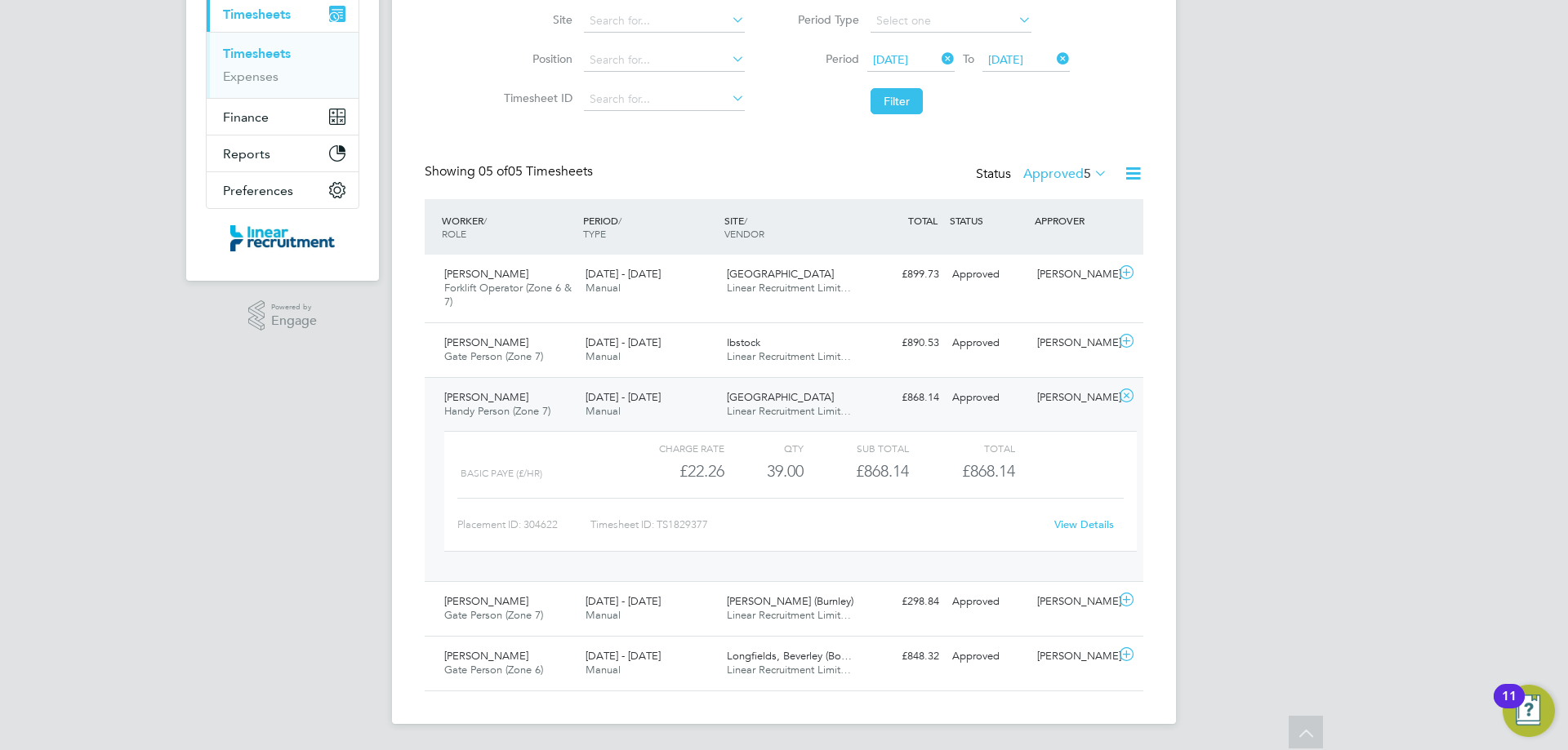
click at [1085, 529] on link "View Details" at bounding box center [1084, 525] width 60 height 14
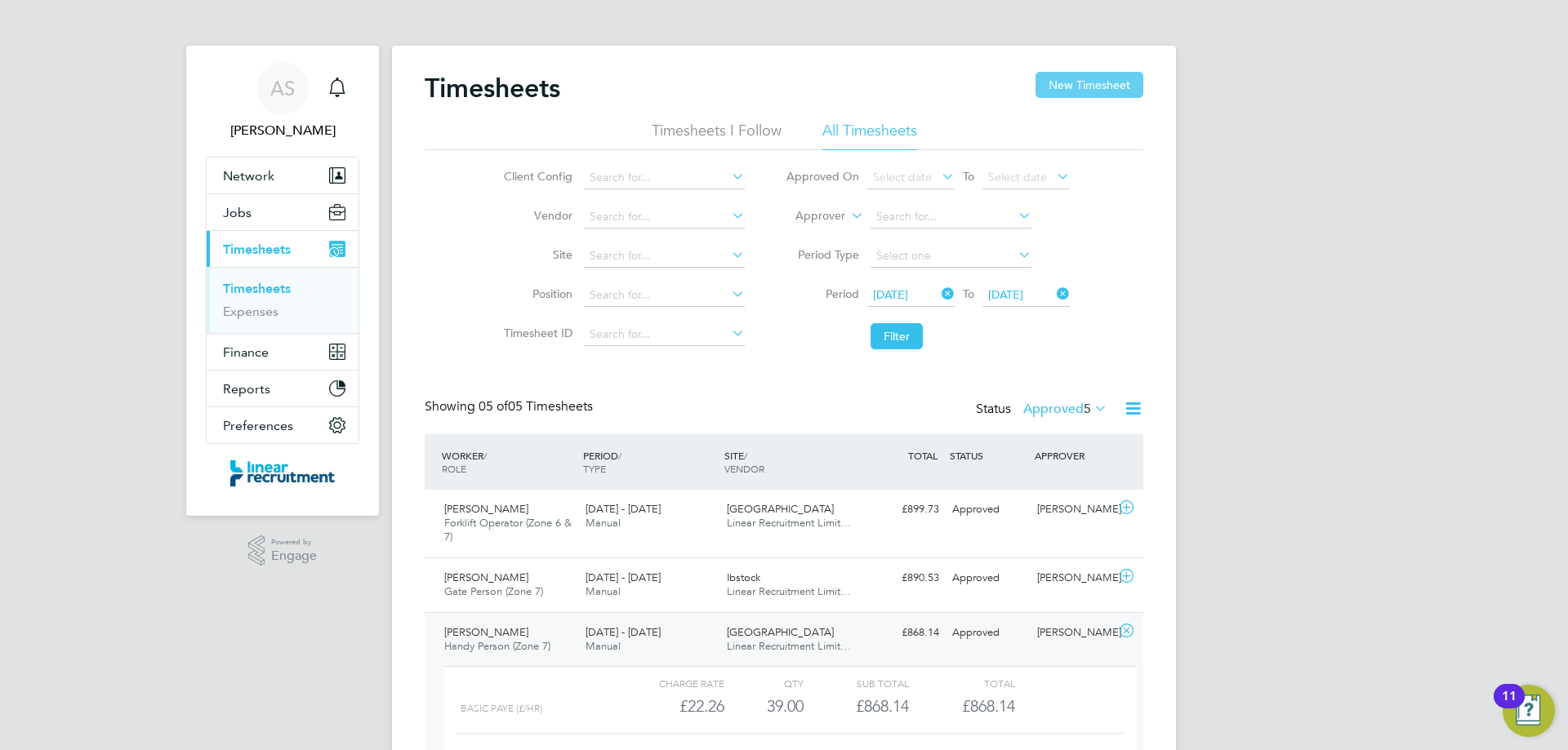
click at [1086, 75] on button "New Timesheet" at bounding box center [1089, 84] width 108 height 26
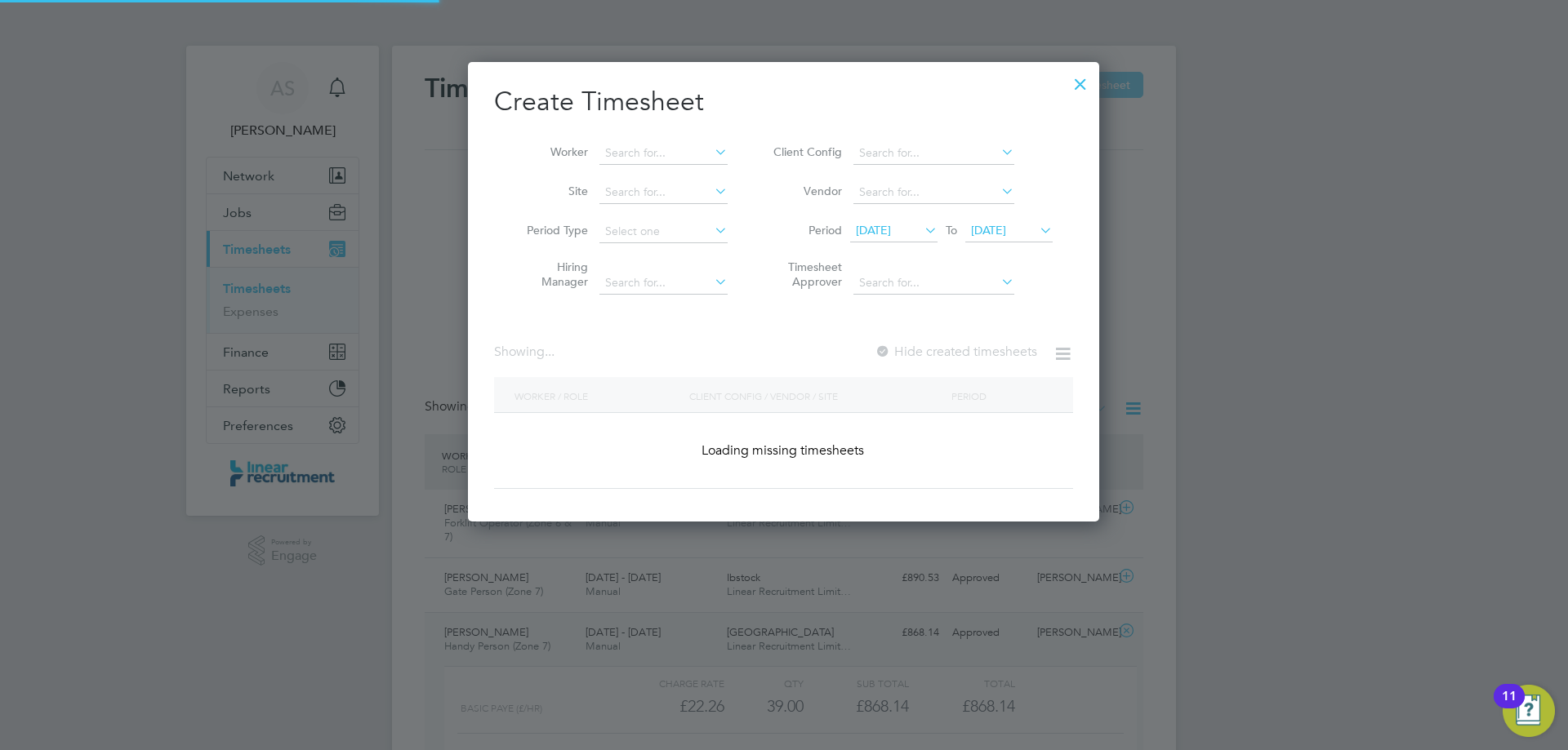
scroll to position [1904, 632]
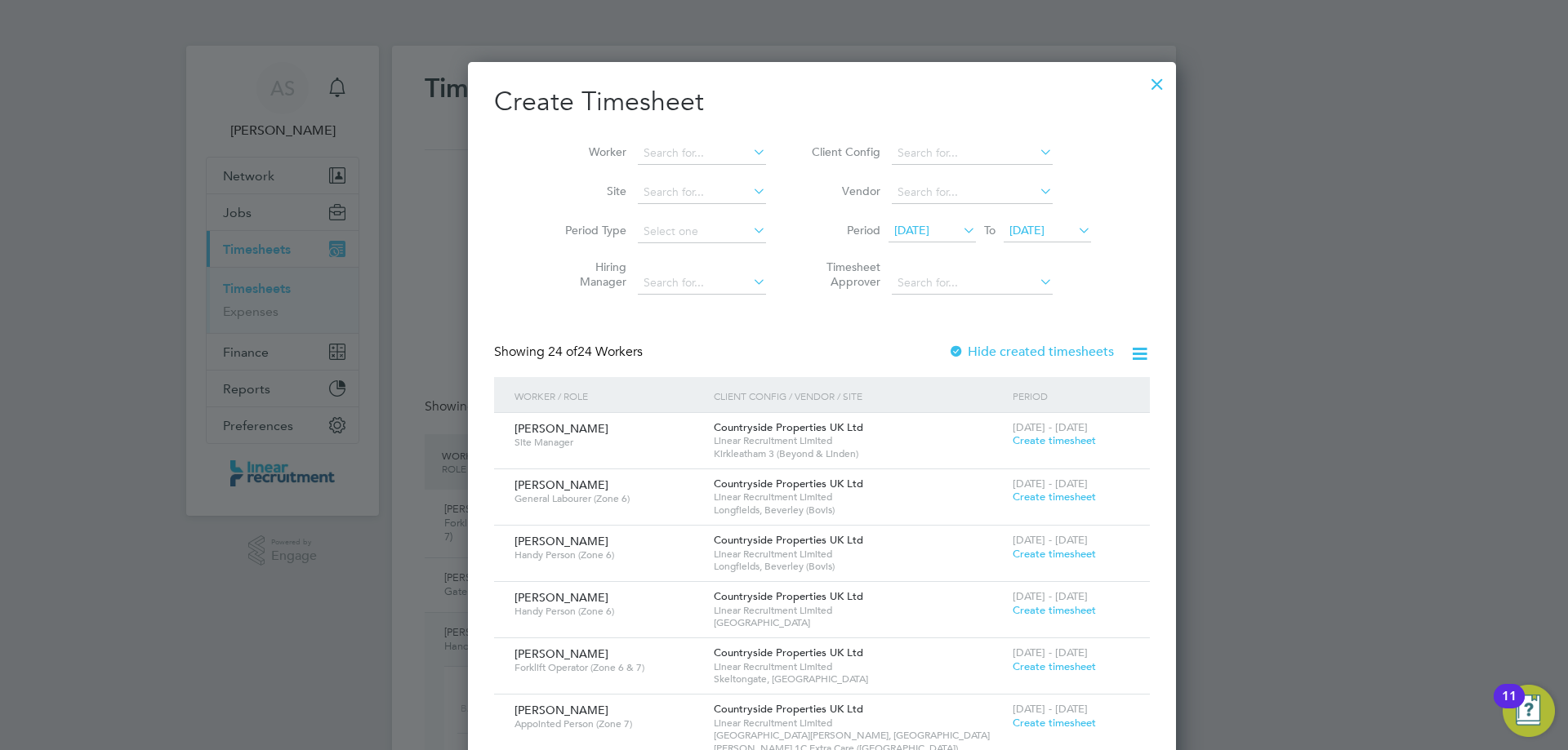
click at [1143, 82] on div at bounding box center [1158, 80] width 29 height 29
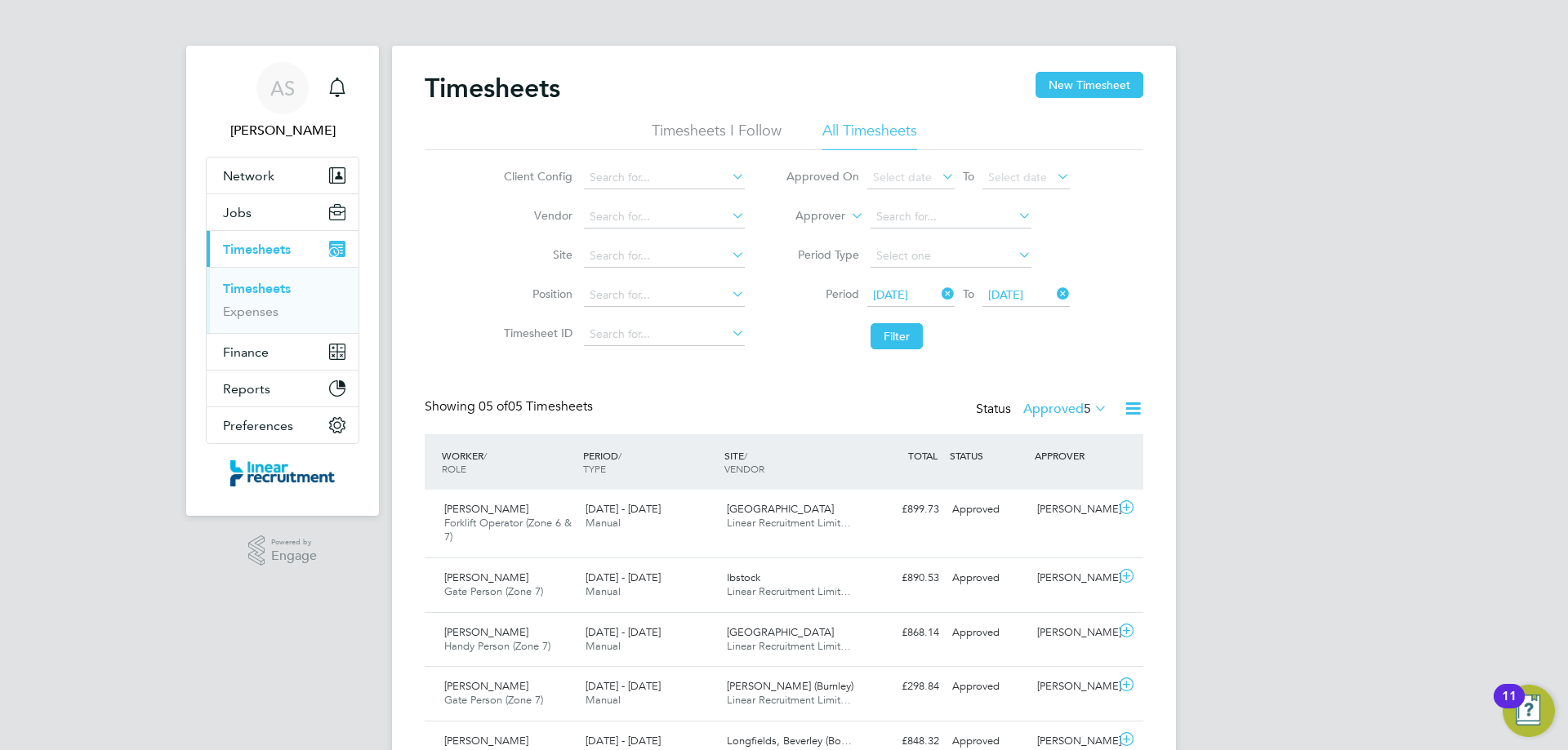
scroll to position [42, 142]
click at [1070, 91] on button "New Timesheet" at bounding box center [1089, 84] width 108 height 26
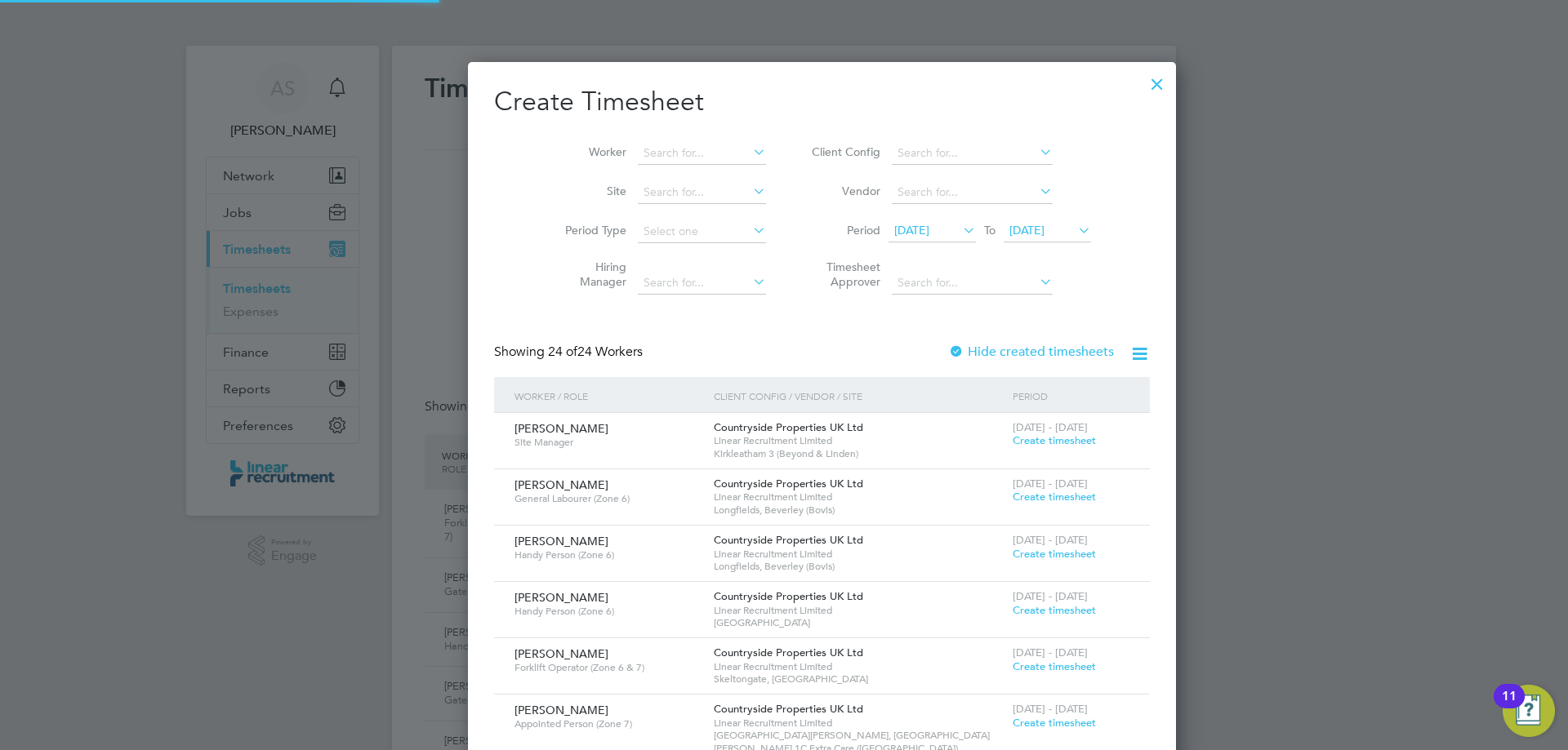
scroll to position [1904, 632]
click at [676, 160] on input at bounding box center [701, 153] width 128 height 23
click at [674, 169] on li "Liam O'We llen" at bounding box center [678, 175] width 160 height 23
type input "Liam O'Wellen"
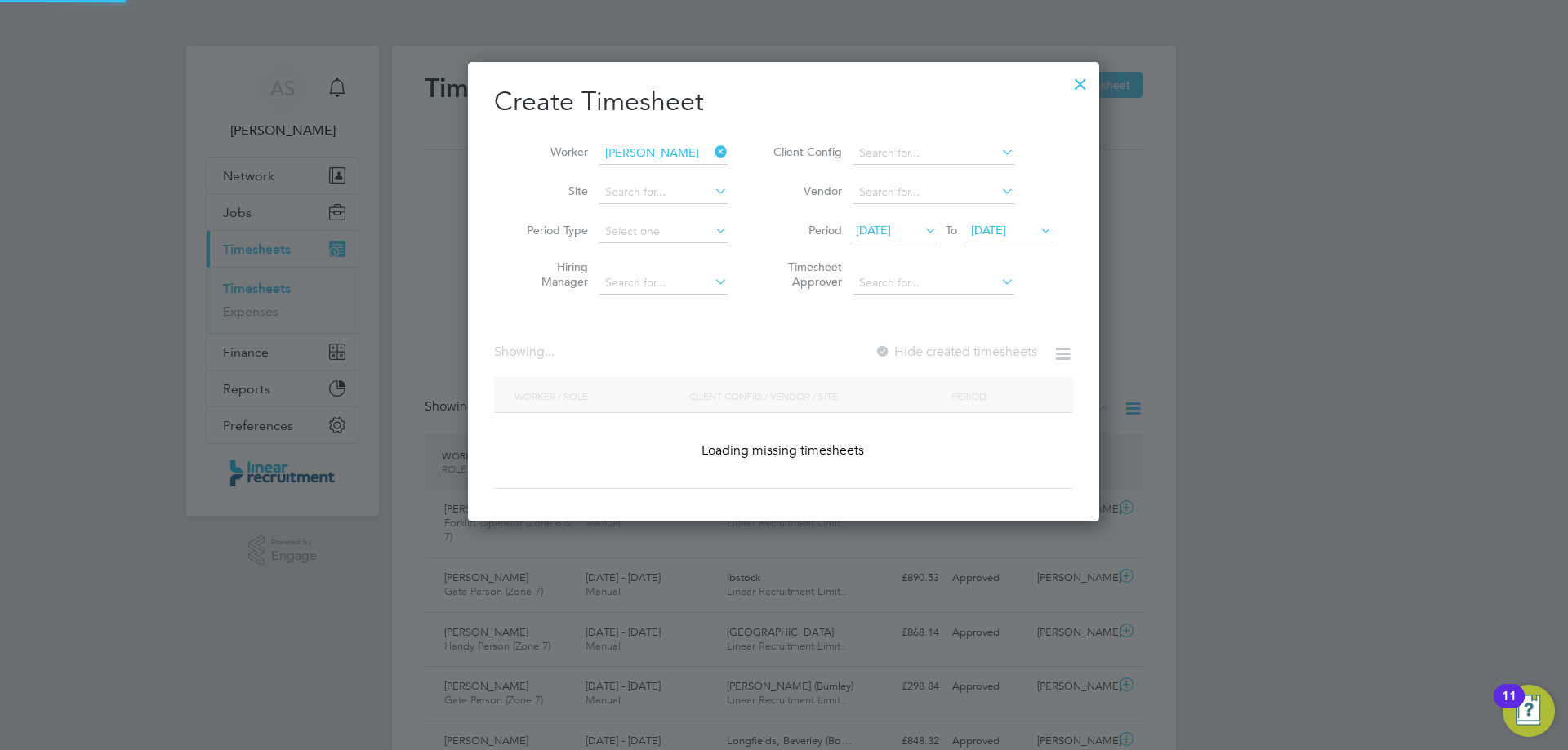
scroll to position [441, 632]
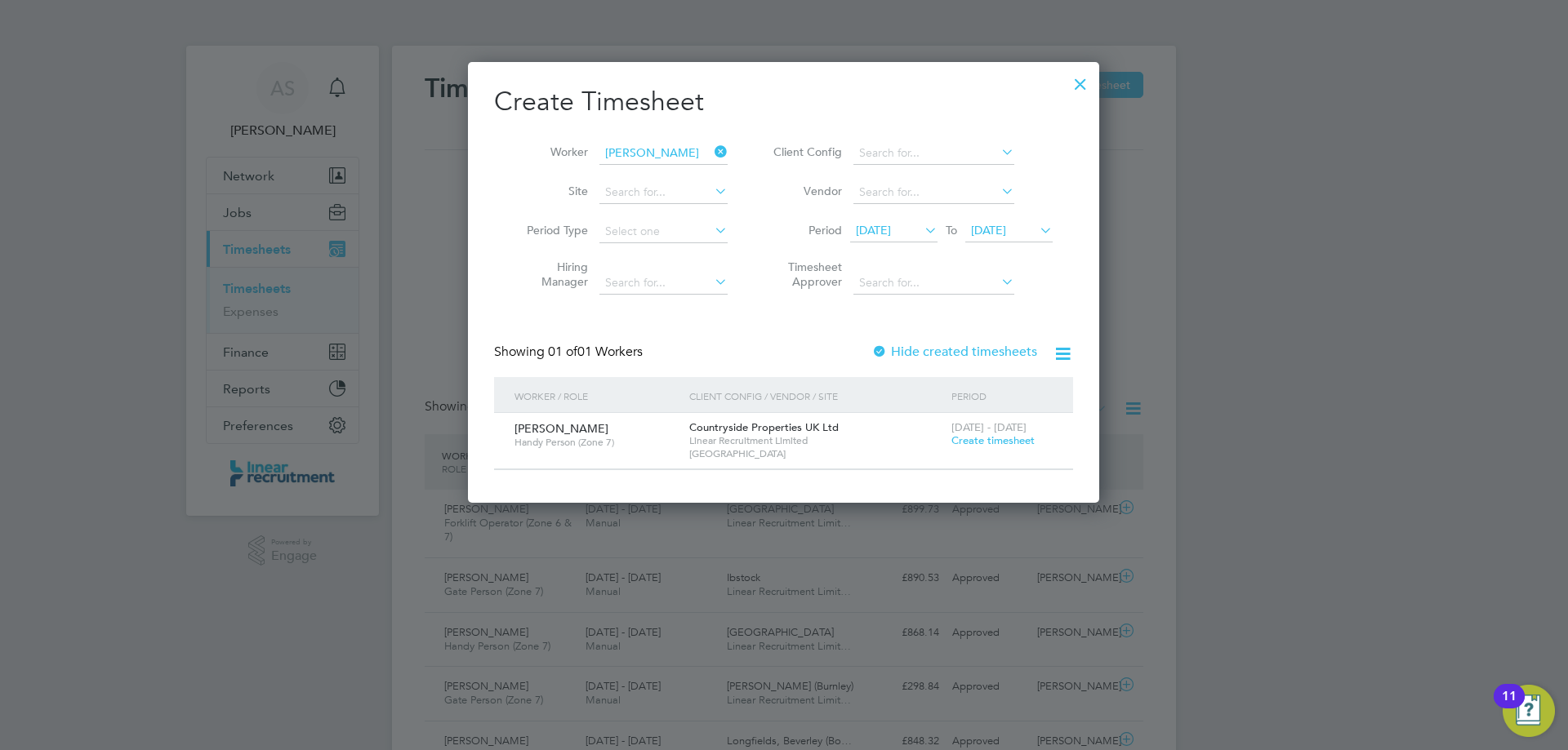
click at [997, 444] on span "Create timesheet" at bounding box center [993, 441] width 83 height 14
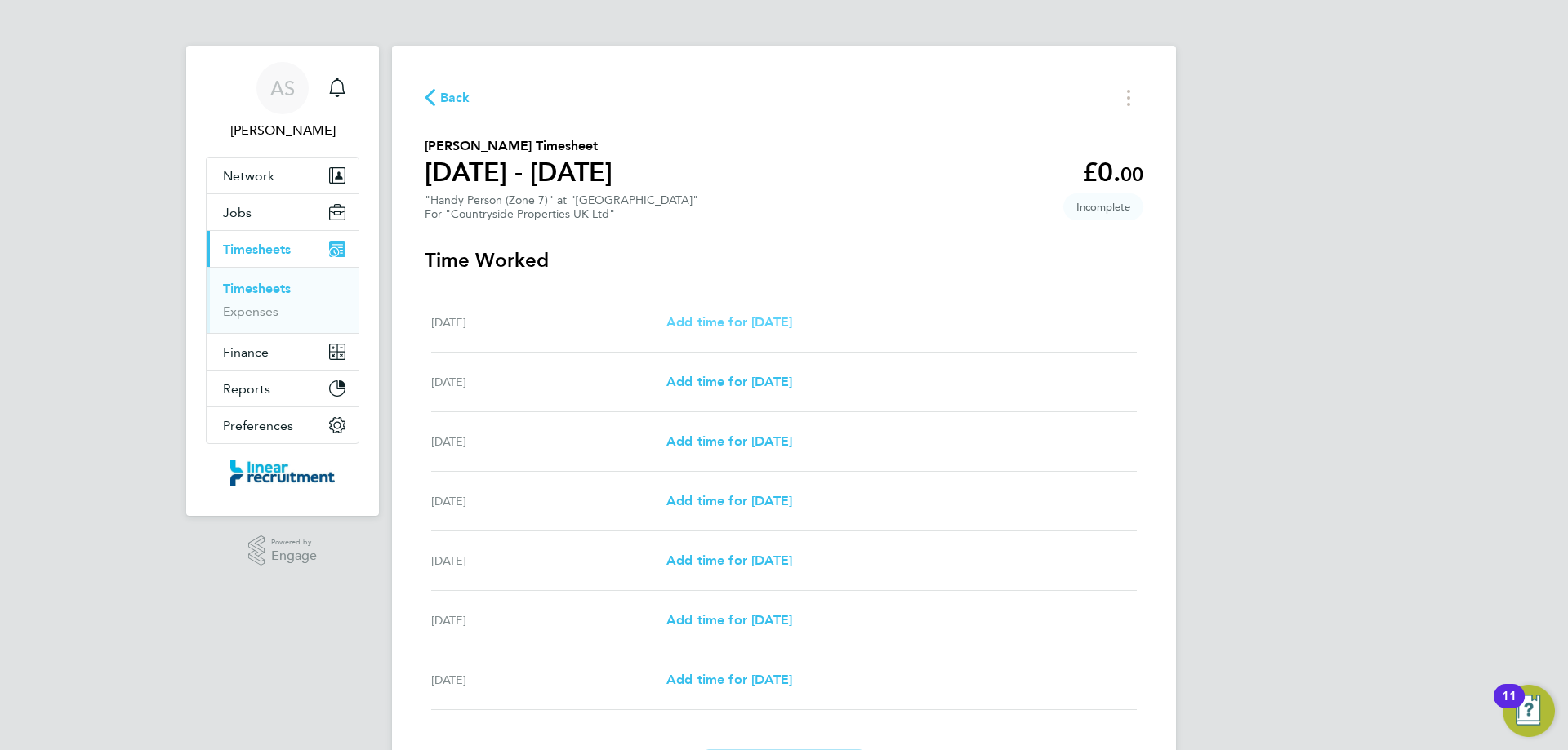
click at [792, 319] on span "Add time for Mon 22 Sep" at bounding box center [730, 322] width 125 height 16
select select "30"
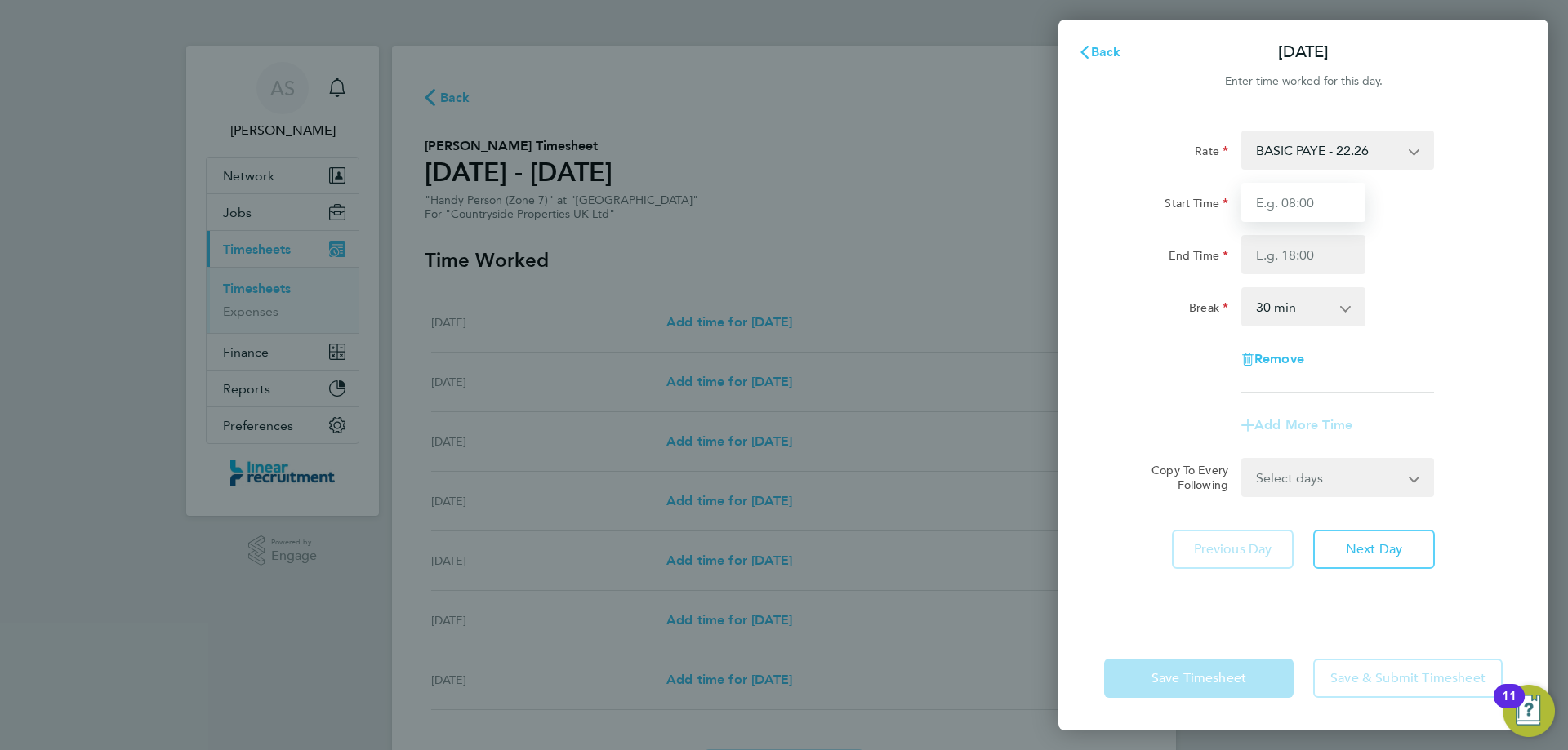
click at [1321, 215] on input "Start Time" at bounding box center [1304, 203] width 124 height 39
type input "07:30"
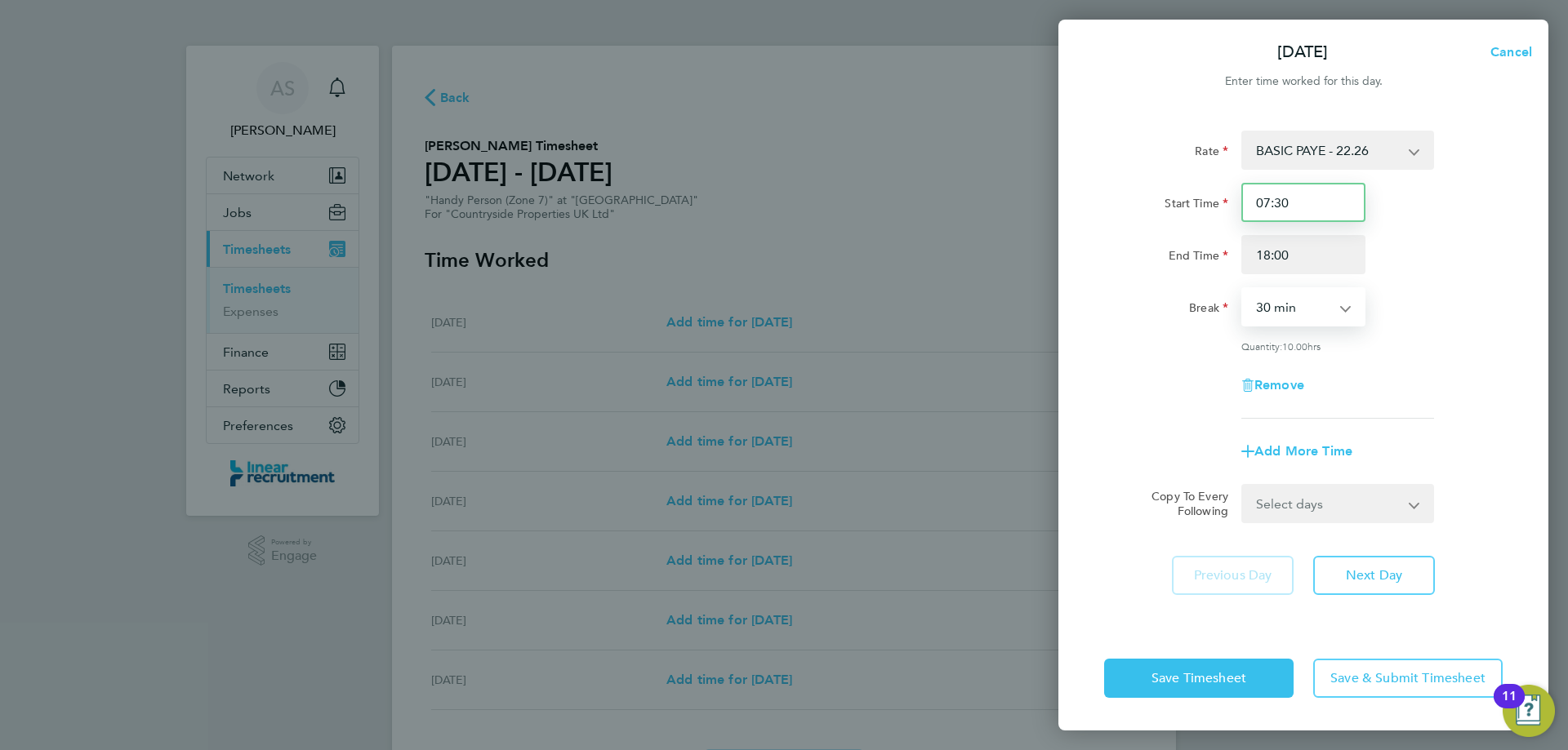
drag, startPoint x: 1296, startPoint y: 218, endPoint x: 1188, endPoint y: 223, distance: 108.1
click at [1205, 219] on div "Start Time 07:30" at bounding box center [1304, 203] width 411 height 39
click at [1298, 249] on input "18:00" at bounding box center [1304, 255] width 124 height 39
drag, startPoint x: 1312, startPoint y: 247, endPoint x: 1146, endPoint y: 256, distance: 166.2
click at [1204, 251] on div "End Time 18:00" at bounding box center [1304, 255] width 411 height 39
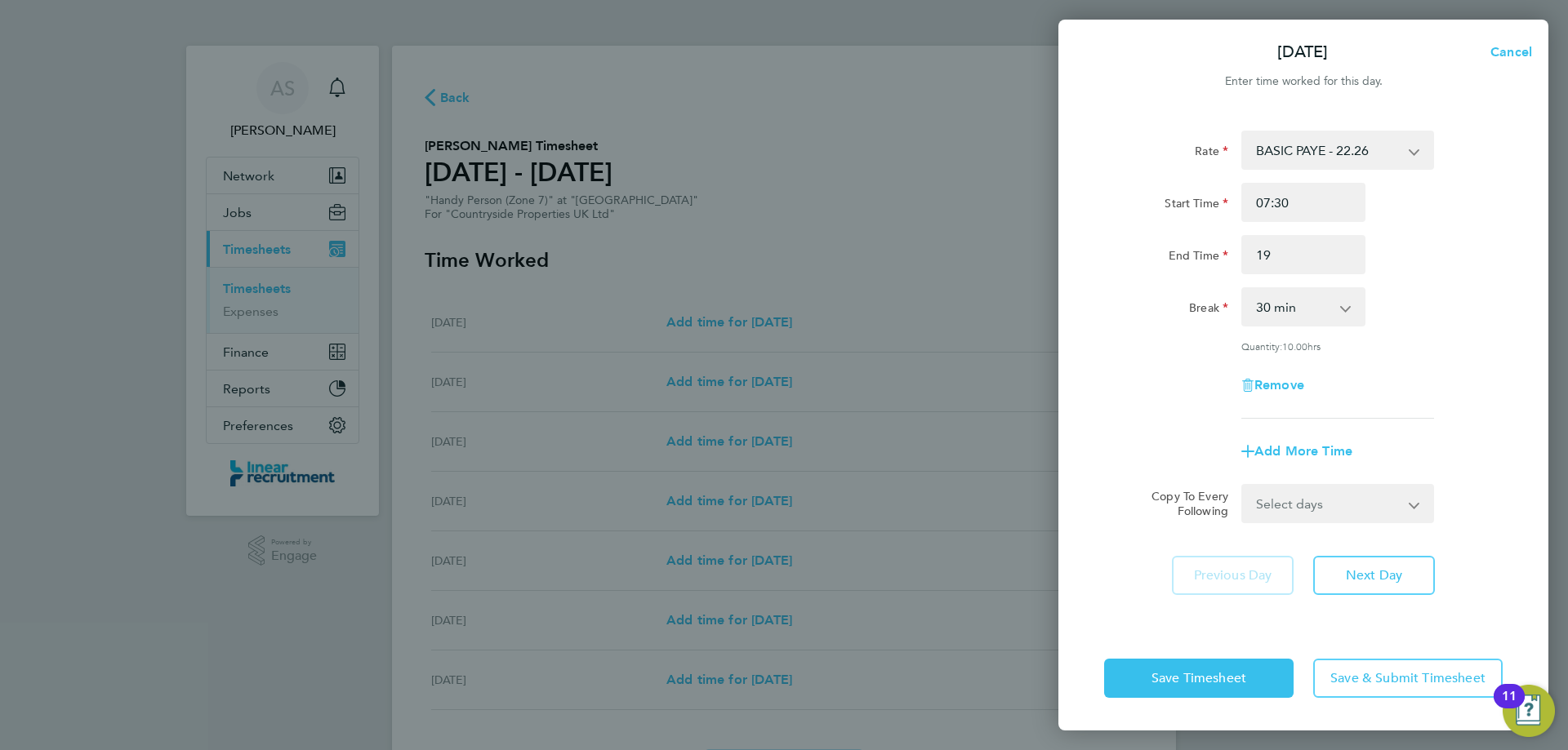
type input "19:00"
click at [1387, 563] on button "Next Day" at bounding box center [1374, 576] width 121 height 39
select select "30"
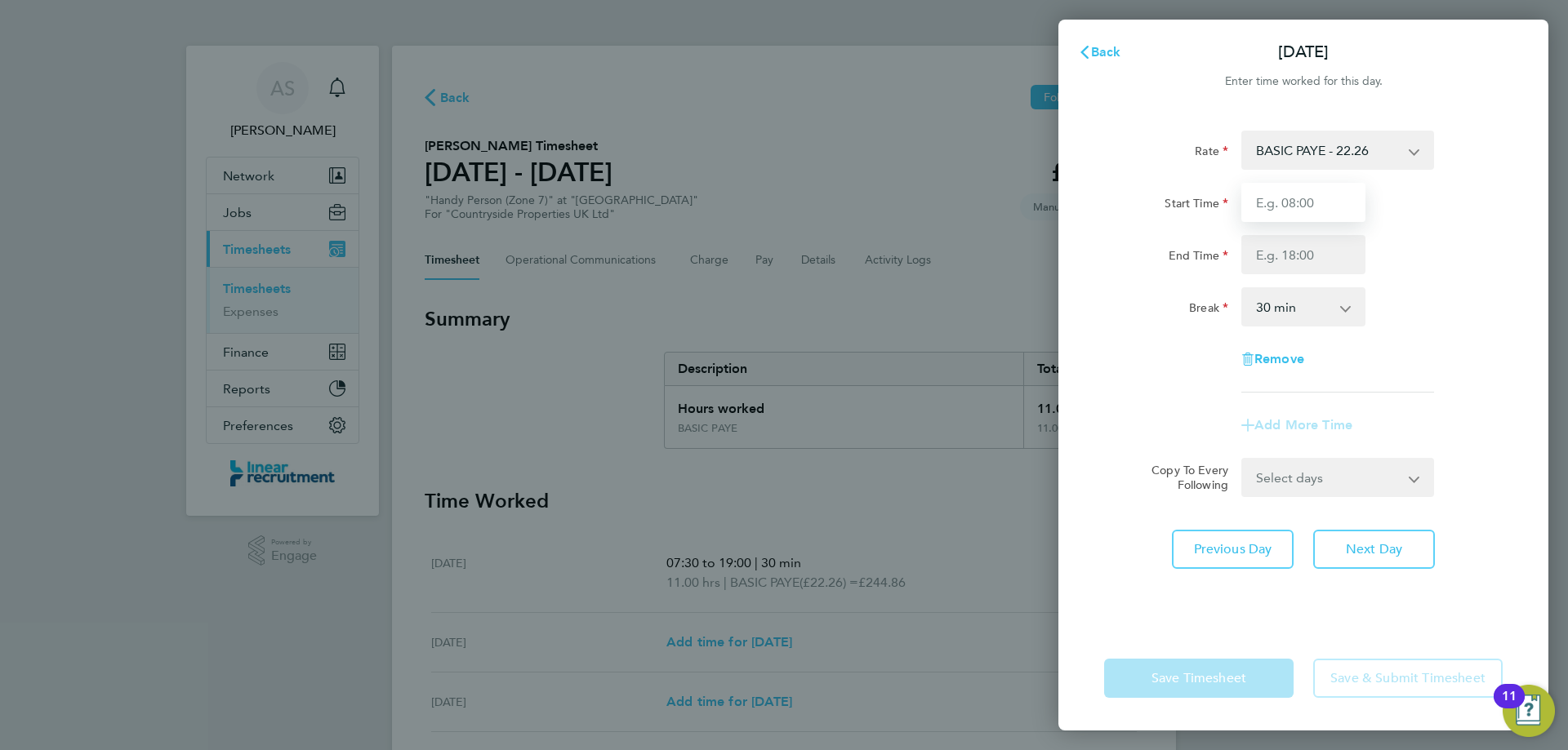
click at [1284, 203] on input "Start Time" at bounding box center [1304, 203] width 124 height 39
type input "07:30"
type input "19:00"
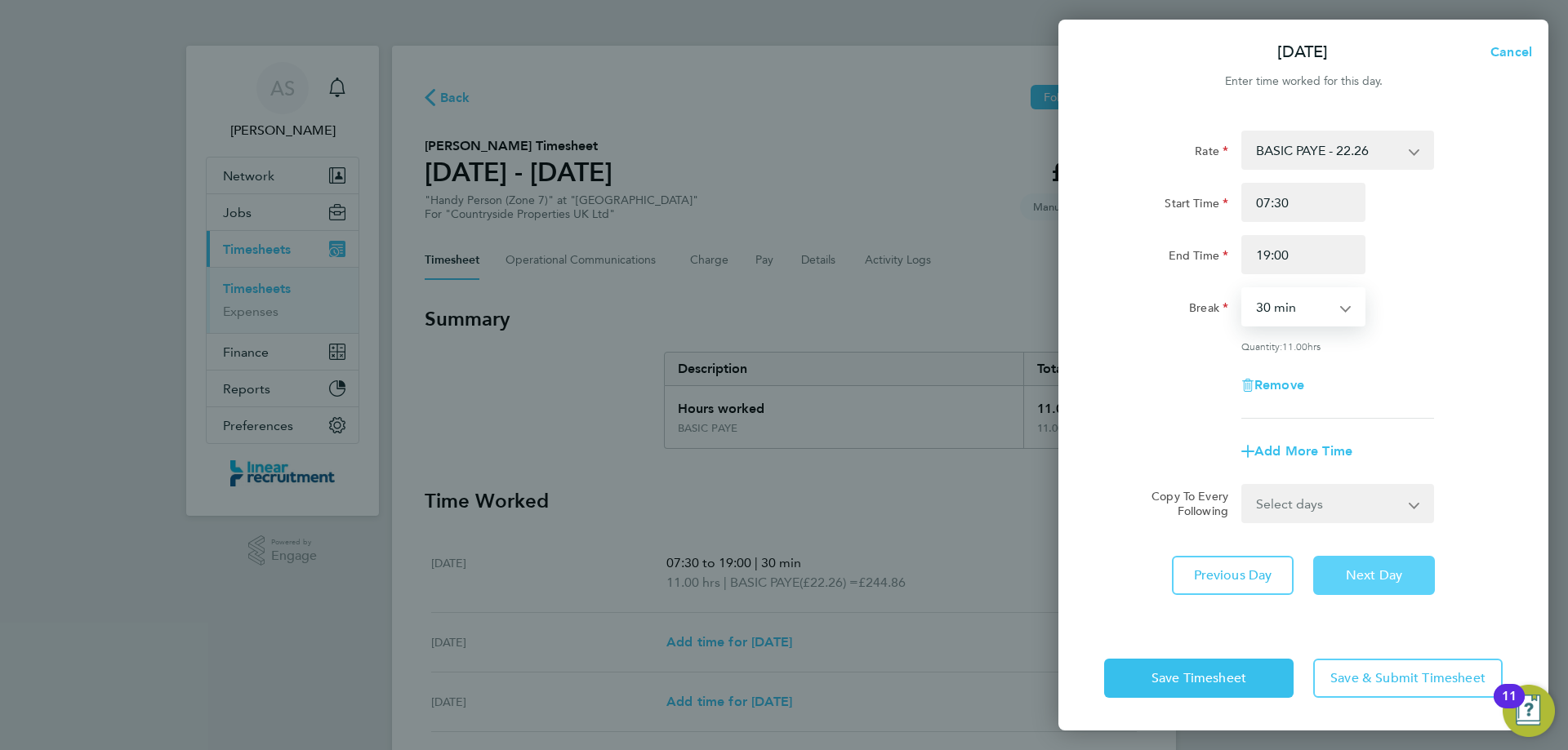
click at [1365, 571] on span "Next Day" at bounding box center [1374, 576] width 57 height 17
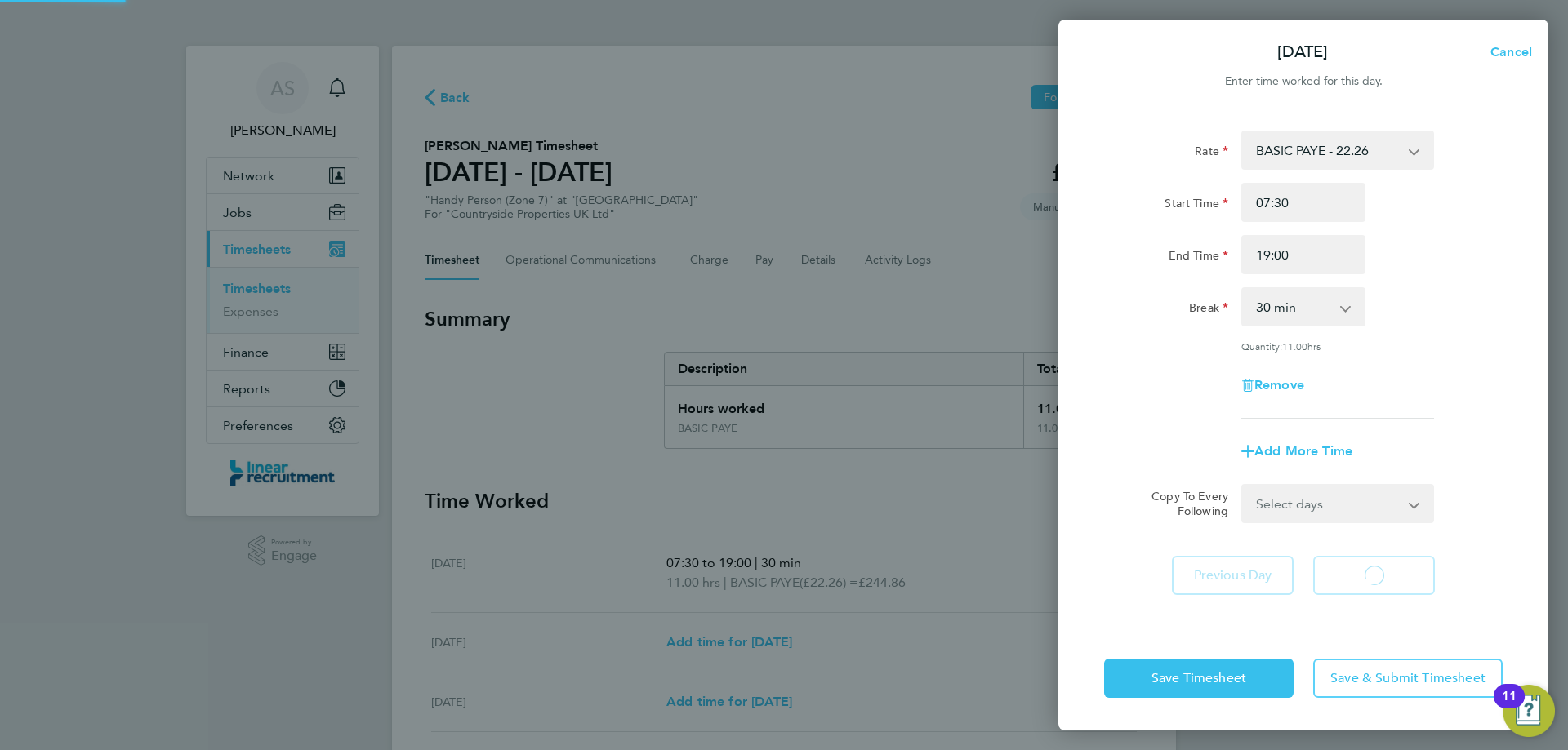
select select "30"
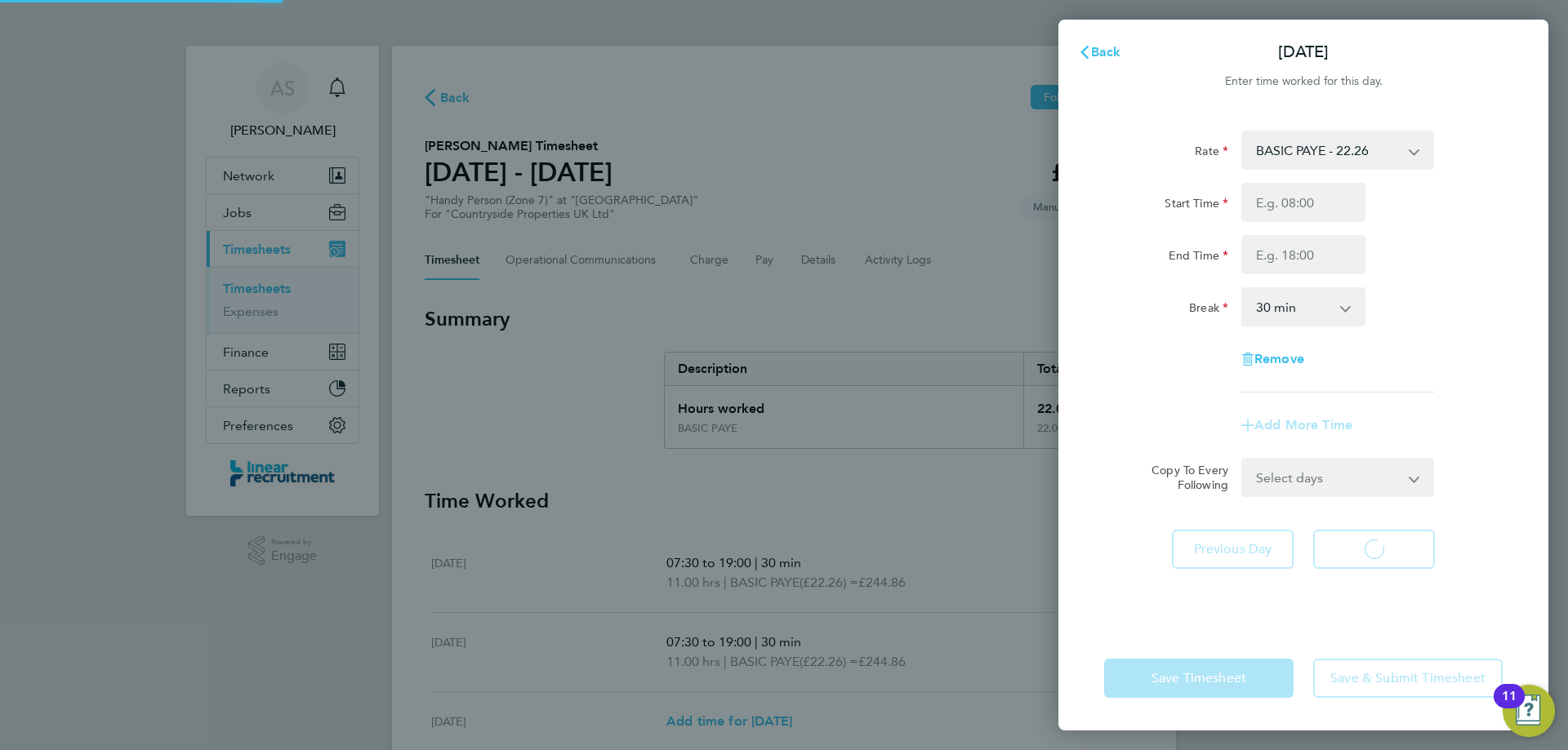
select select "30"
click at [1267, 207] on input "Start Time" at bounding box center [1304, 203] width 124 height 39
type input "07:30"
type input "19:00"
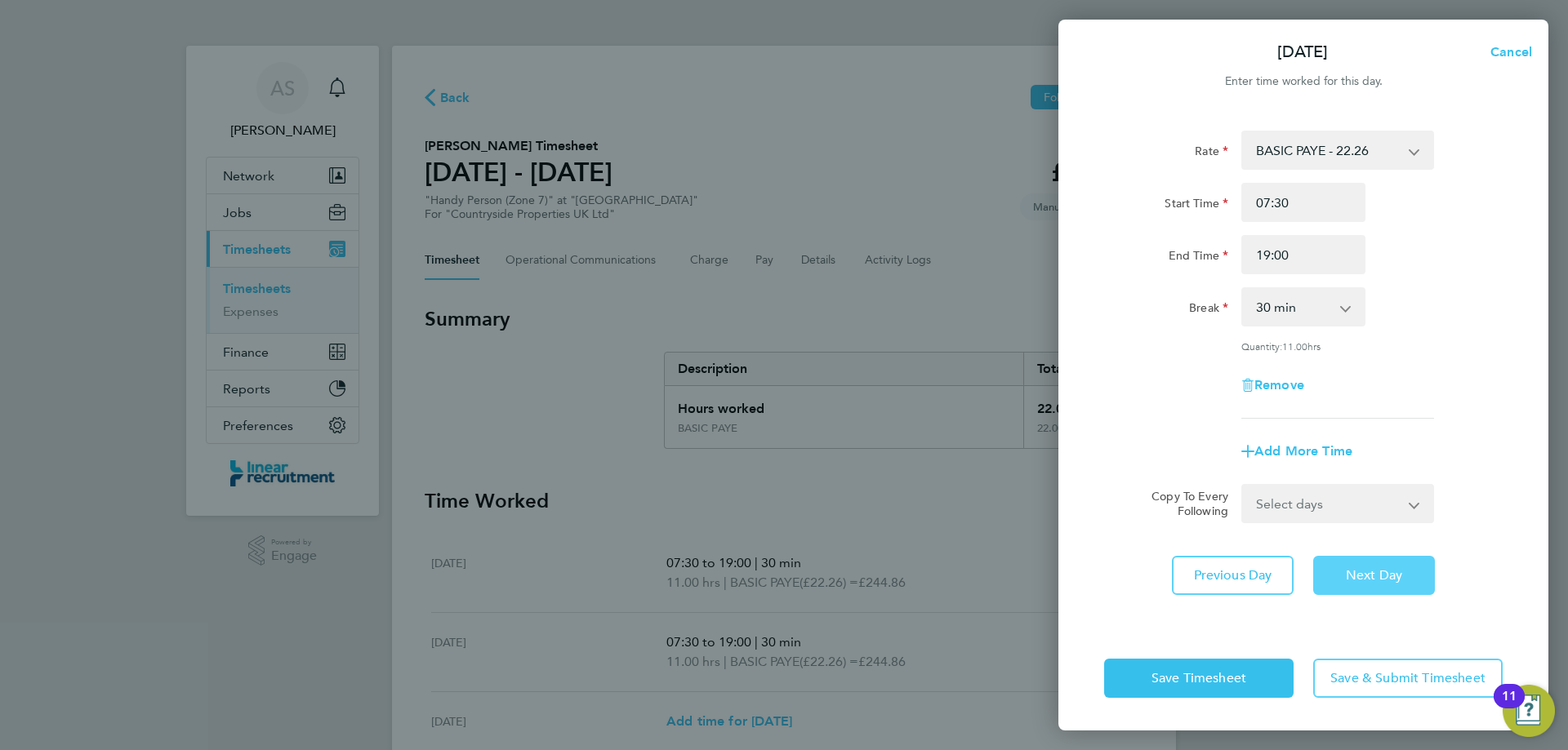
click at [1344, 568] on button "Next Day" at bounding box center [1374, 576] width 121 height 39
select select "30"
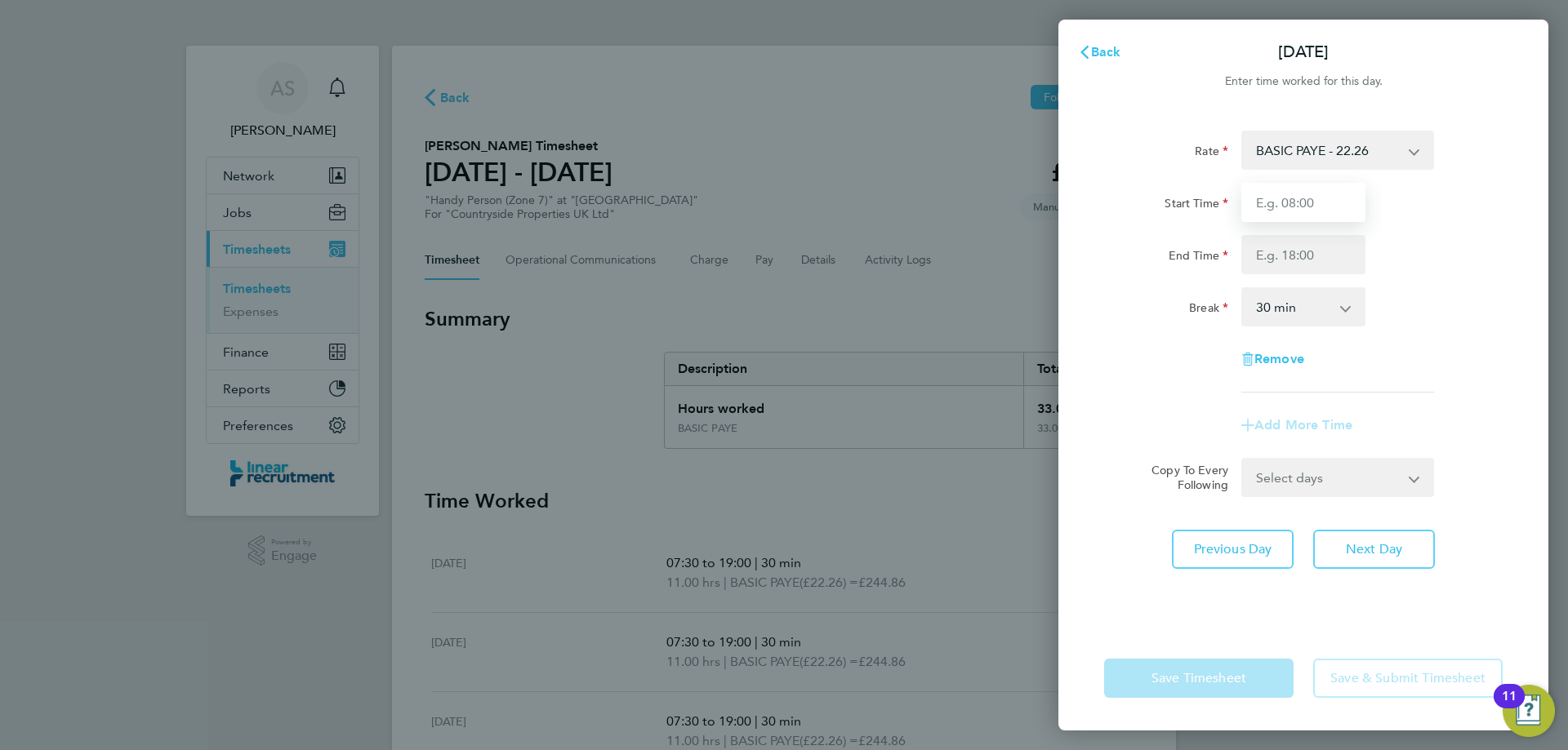
click at [1291, 195] on input "Start Time" at bounding box center [1304, 203] width 124 height 39
type input "07:30"
type input "17:00"
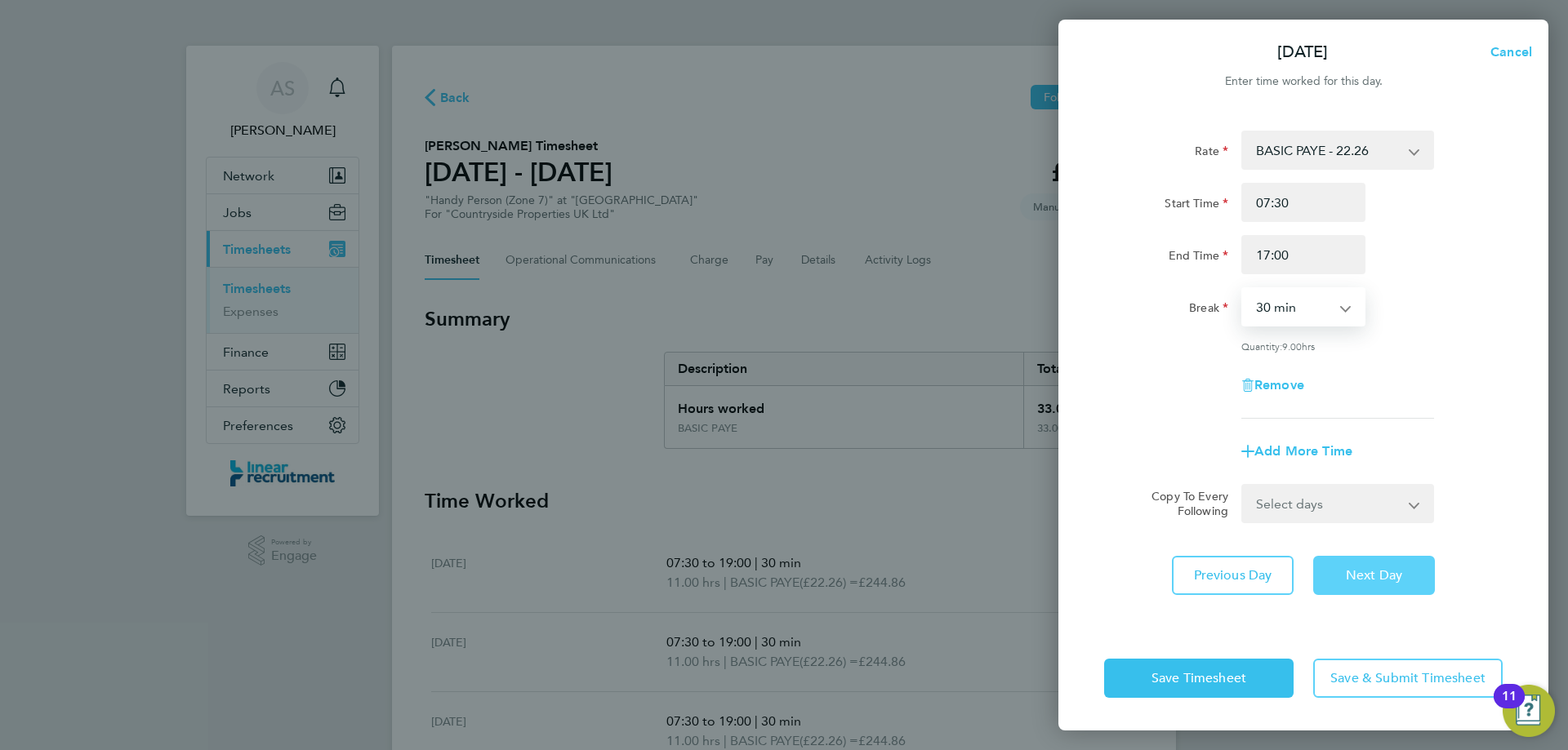
click at [1378, 581] on span "Next Day" at bounding box center [1374, 576] width 57 height 17
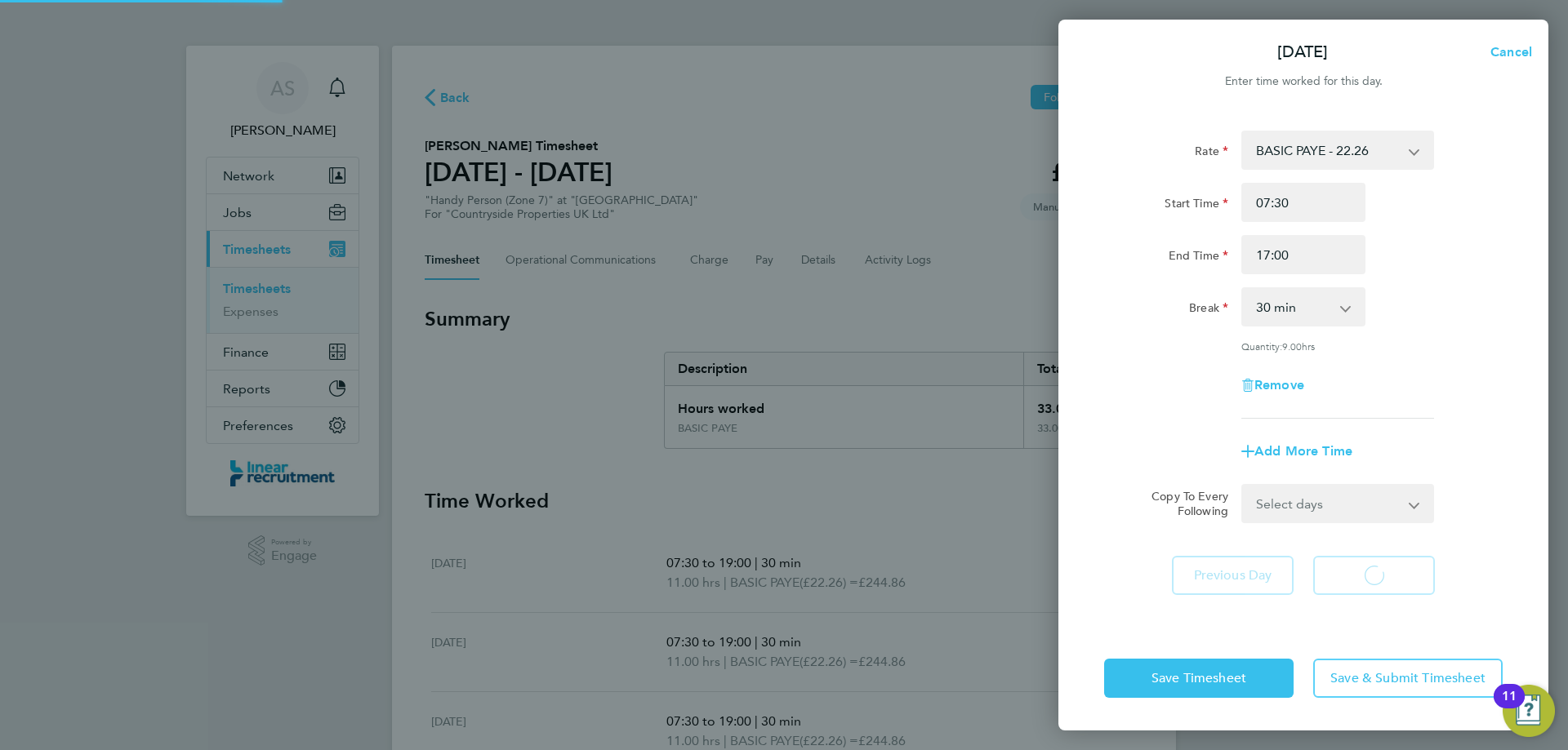
select select "30"
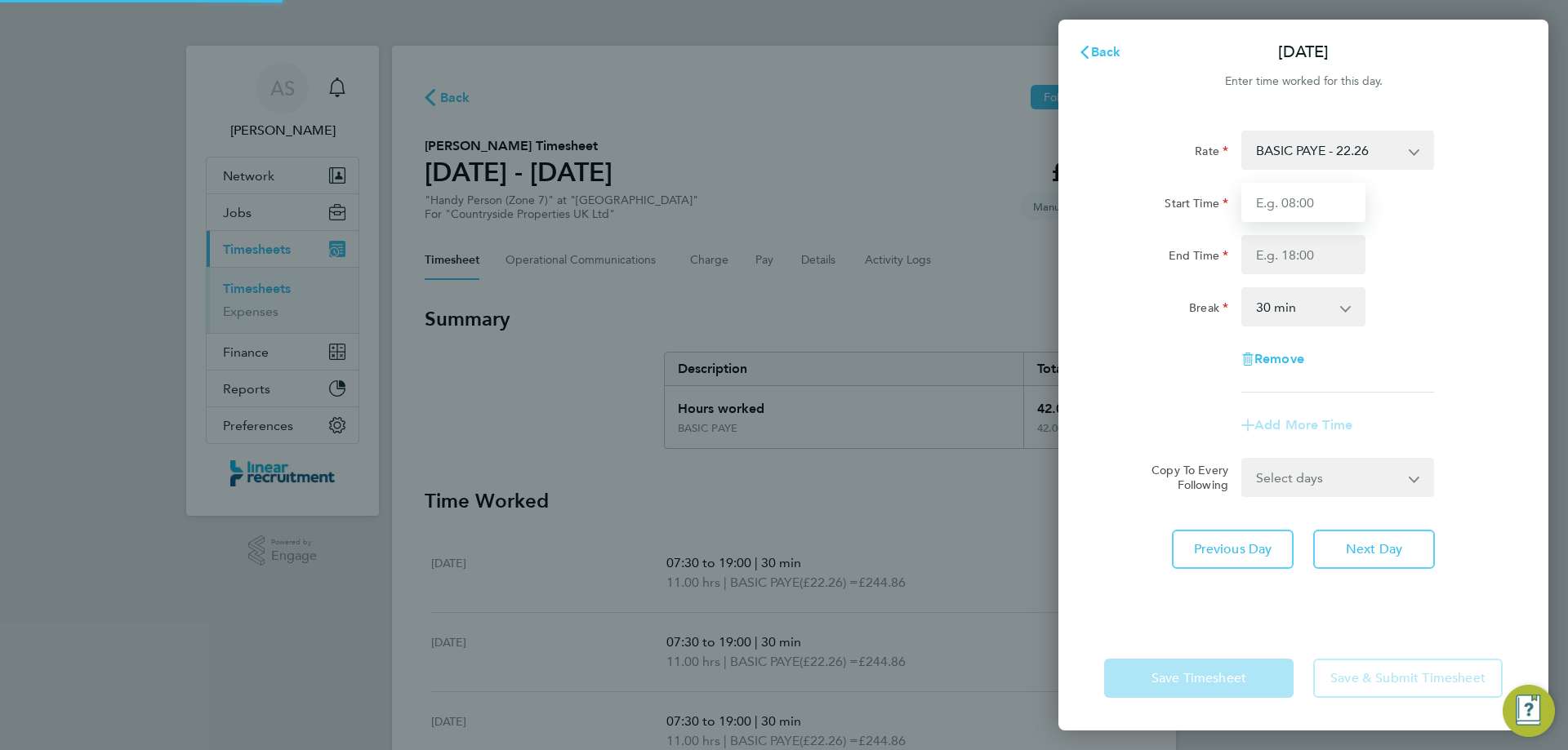
click at [1301, 192] on input "Start Time" at bounding box center [1304, 203] width 124 height 39
type input "07:30"
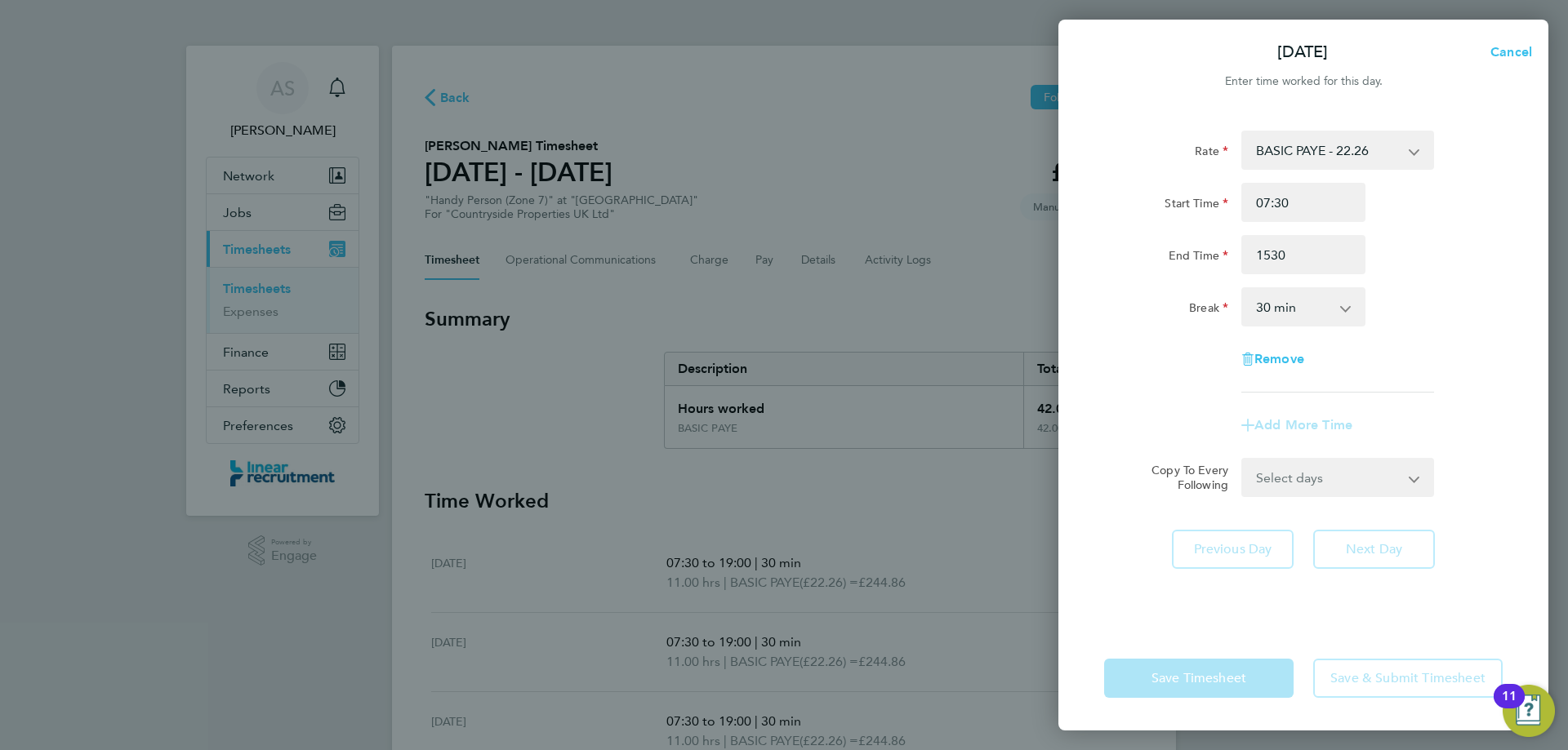
type input "15:30"
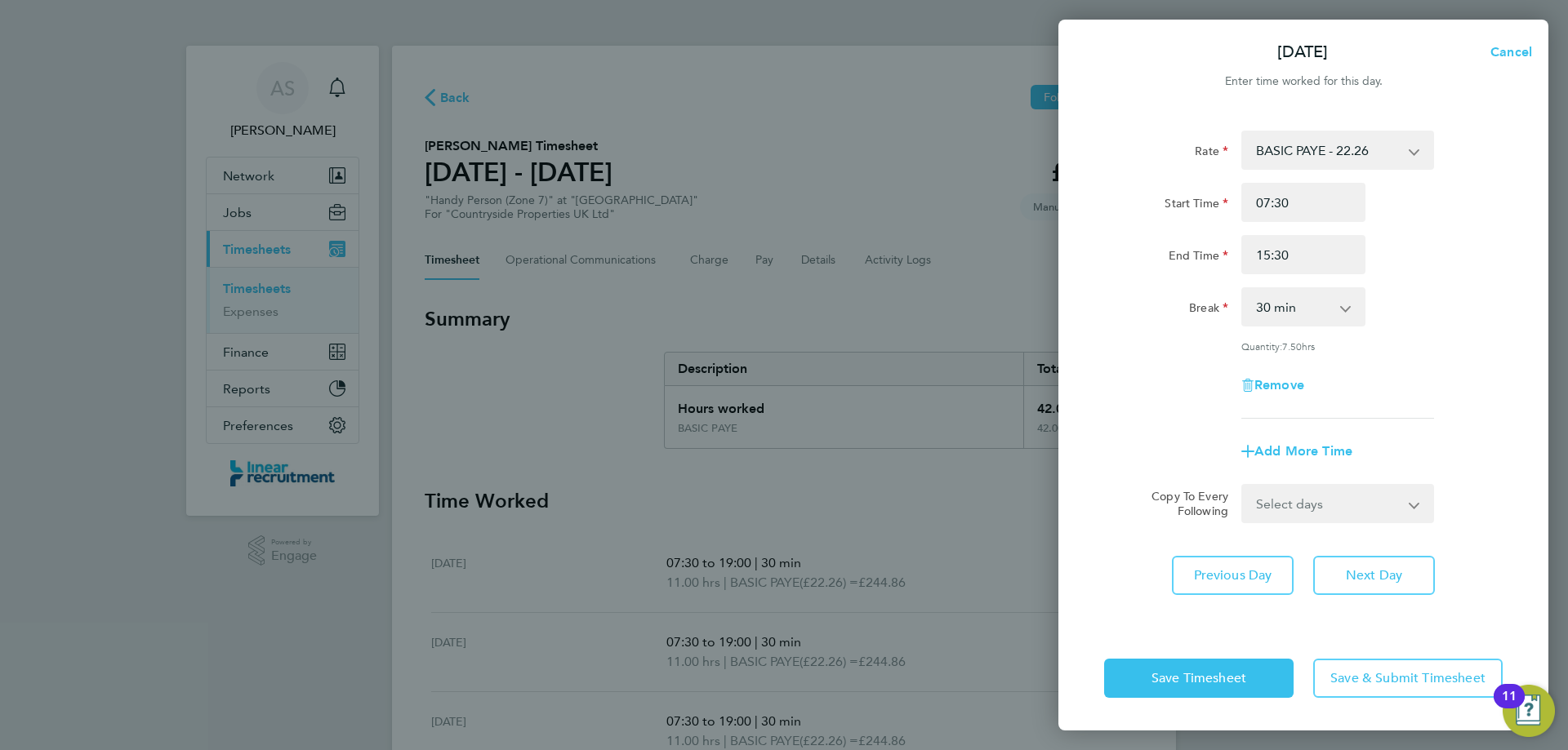
click at [1409, 468] on div "Add More Time" at bounding box center [1304, 451] width 411 height 39
click at [1186, 681] on span "Save Timesheet" at bounding box center [1199, 679] width 95 height 17
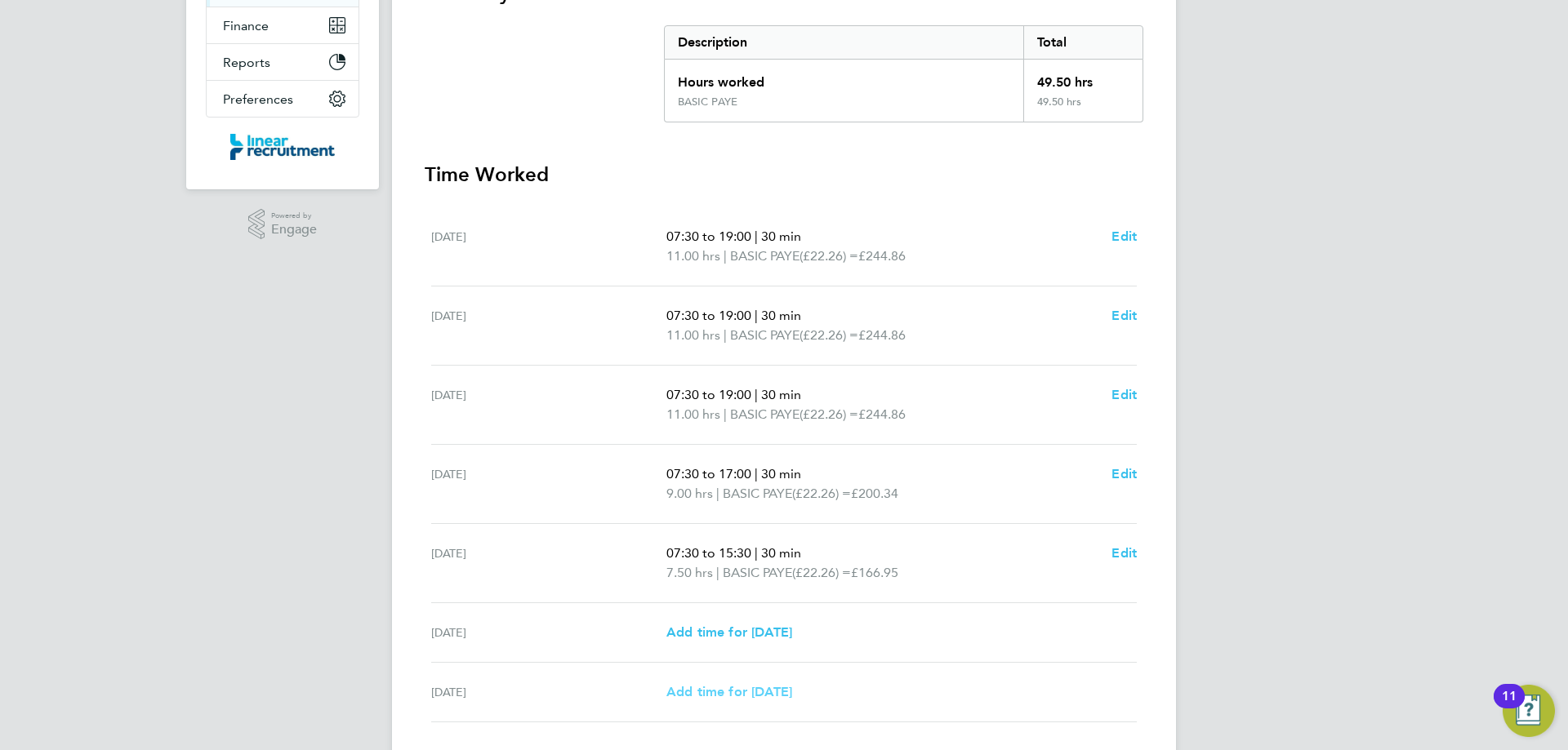
scroll to position [443, 0]
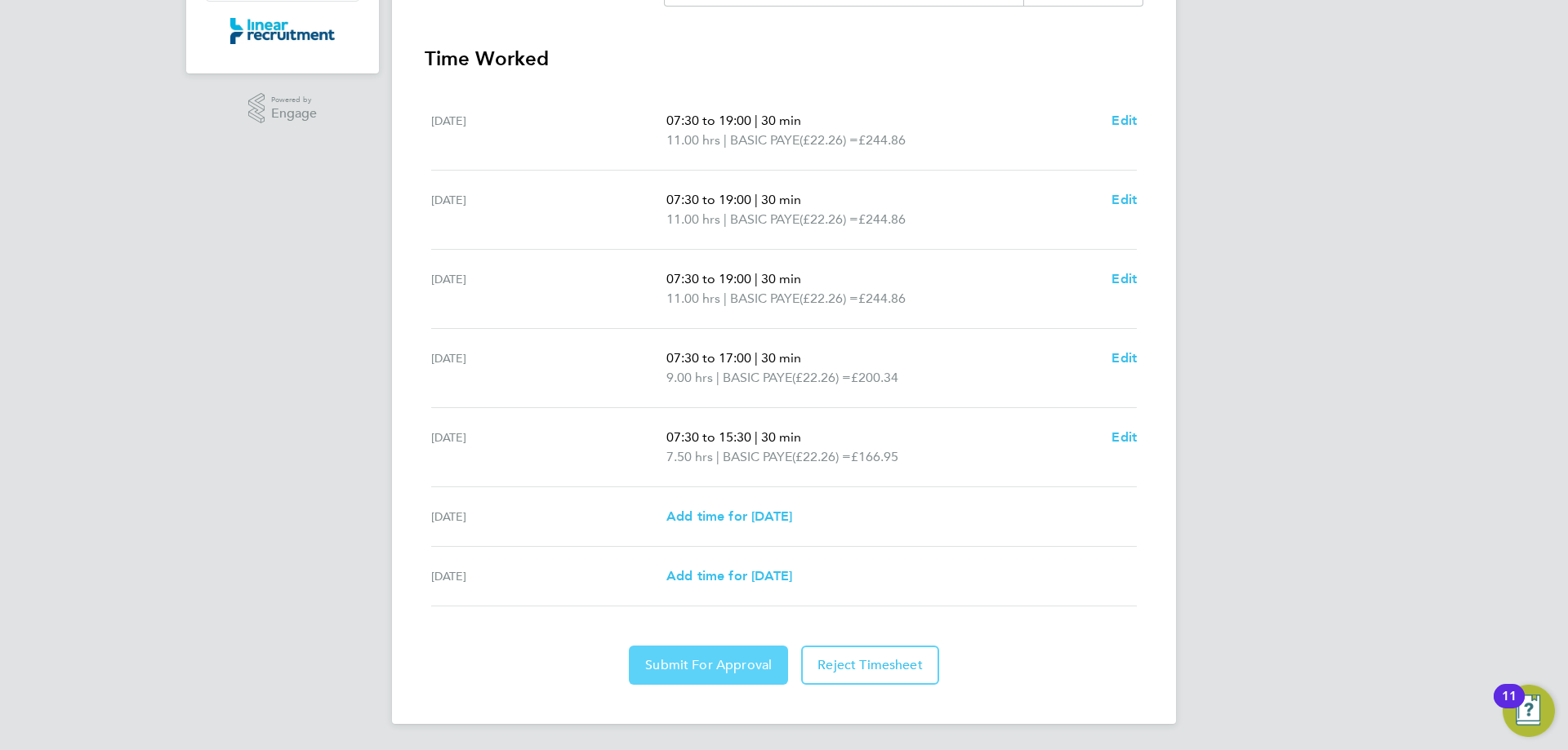
click at [748, 662] on span "Submit For Approval" at bounding box center [708, 665] width 126 height 17
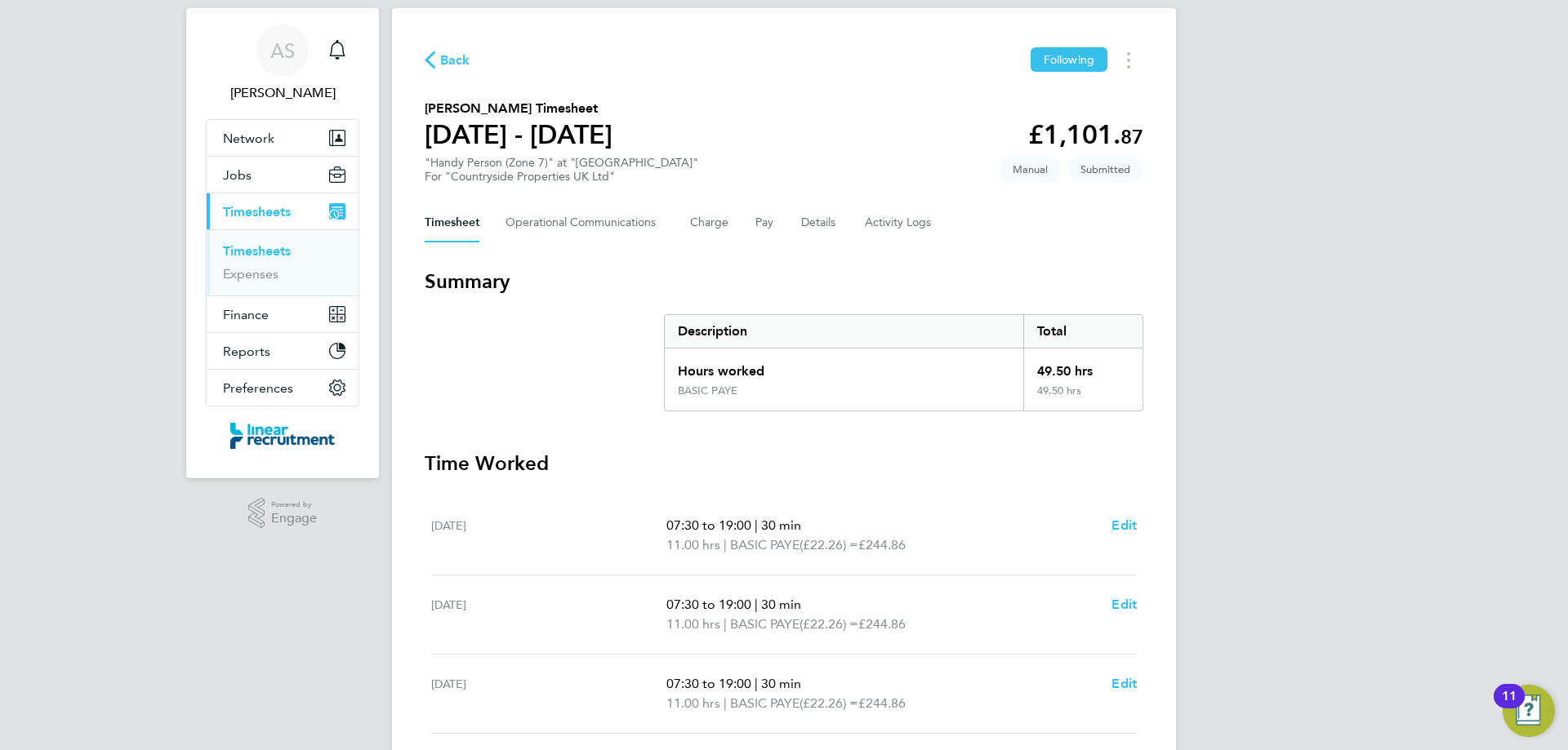
scroll to position [0, 0]
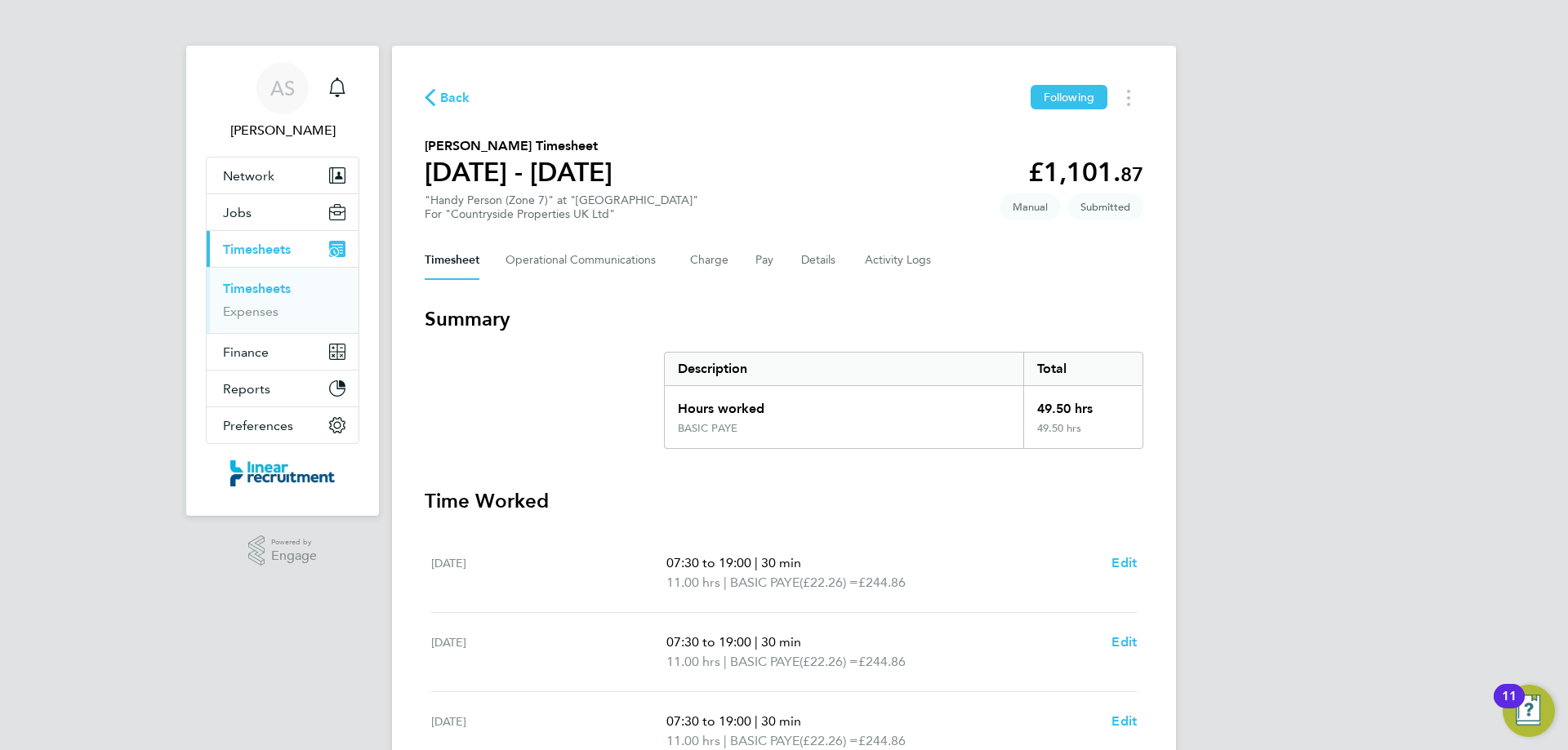
click at [276, 290] on link "Timesheets" at bounding box center [257, 289] width 68 height 16
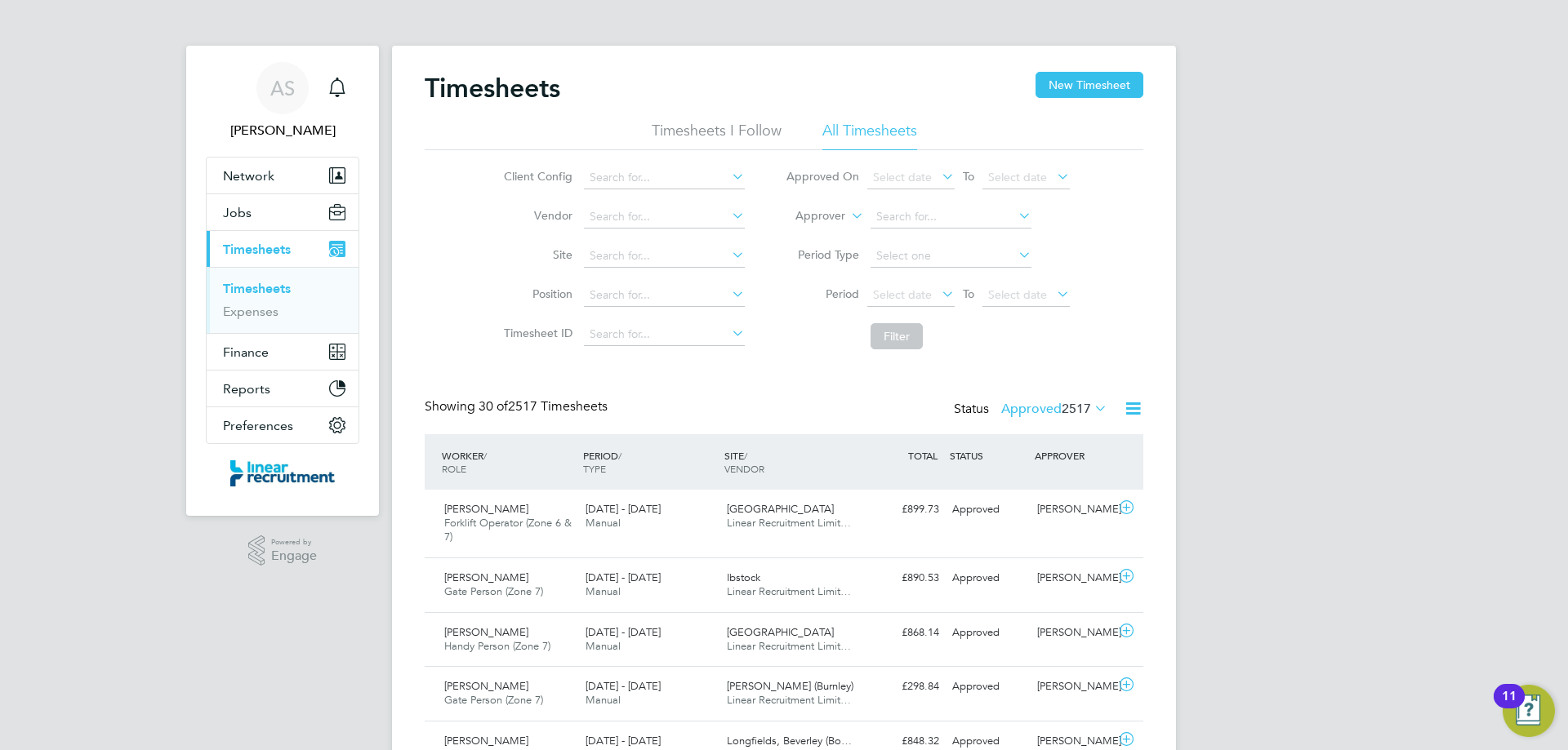
scroll to position [42, 142]
click at [1083, 83] on button "New Timesheet" at bounding box center [1089, 84] width 108 height 26
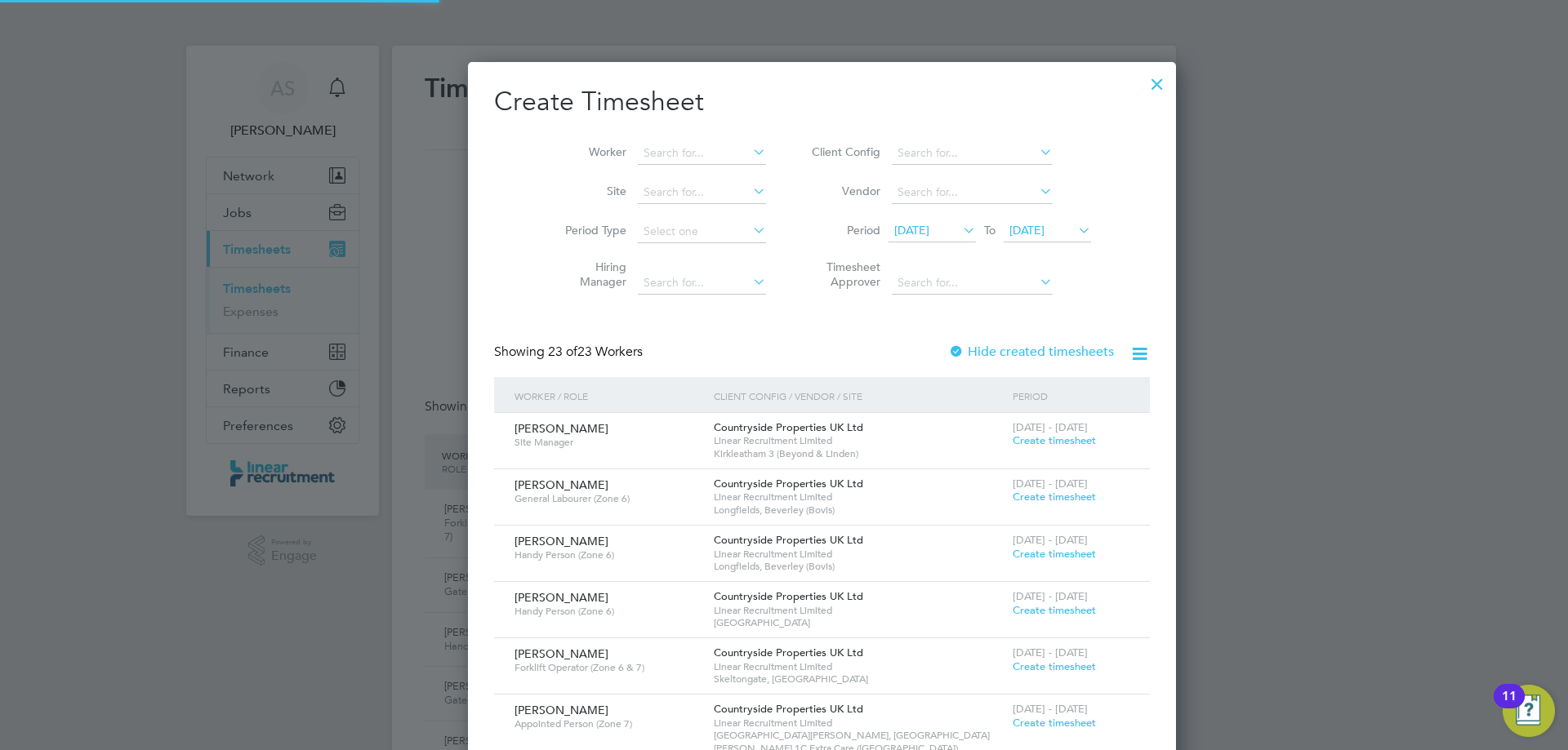
click at [1004, 241] on span "22 Sep 2025" at bounding box center [1047, 231] width 87 height 23
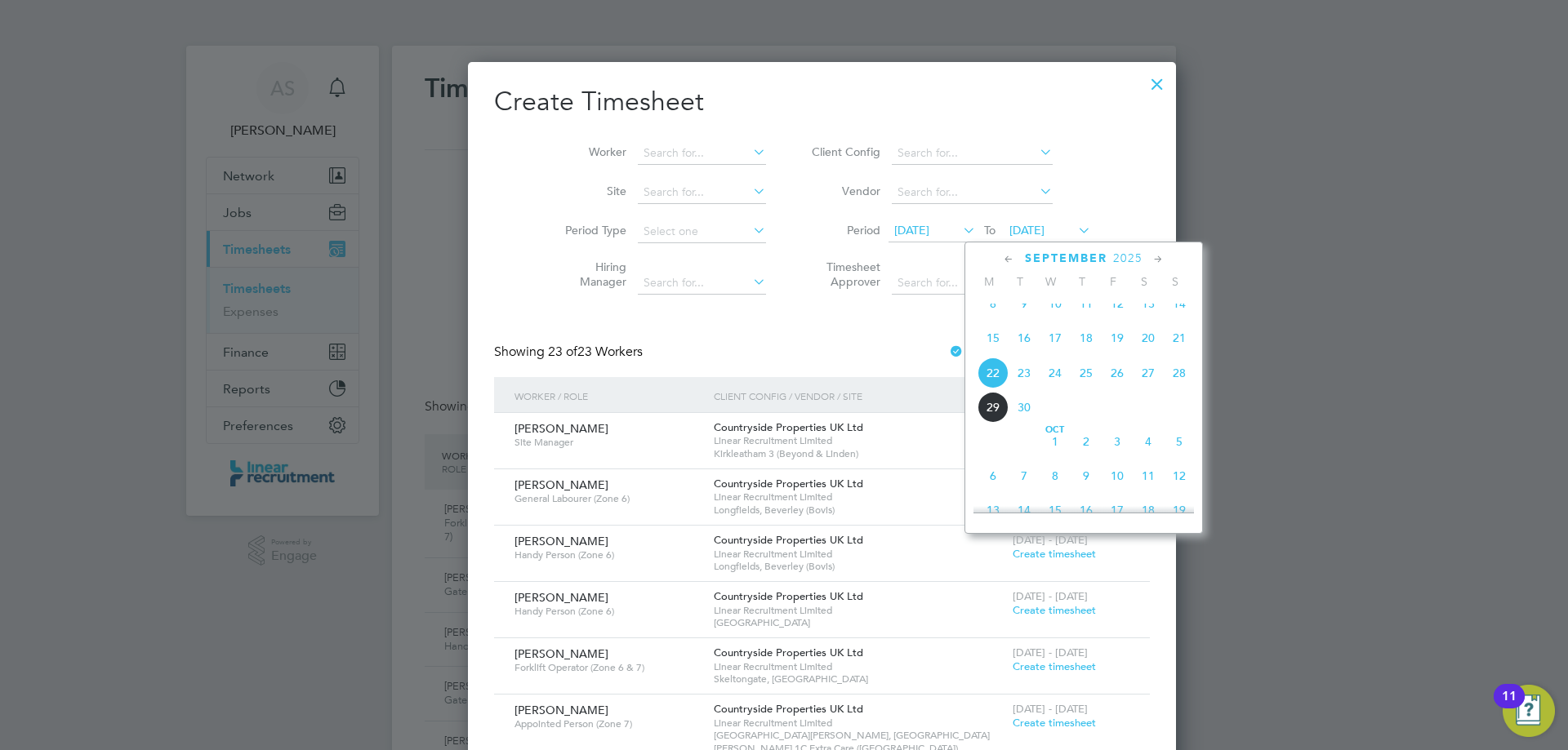
click at [1171, 389] on span "28" at bounding box center [1179, 373] width 31 height 31
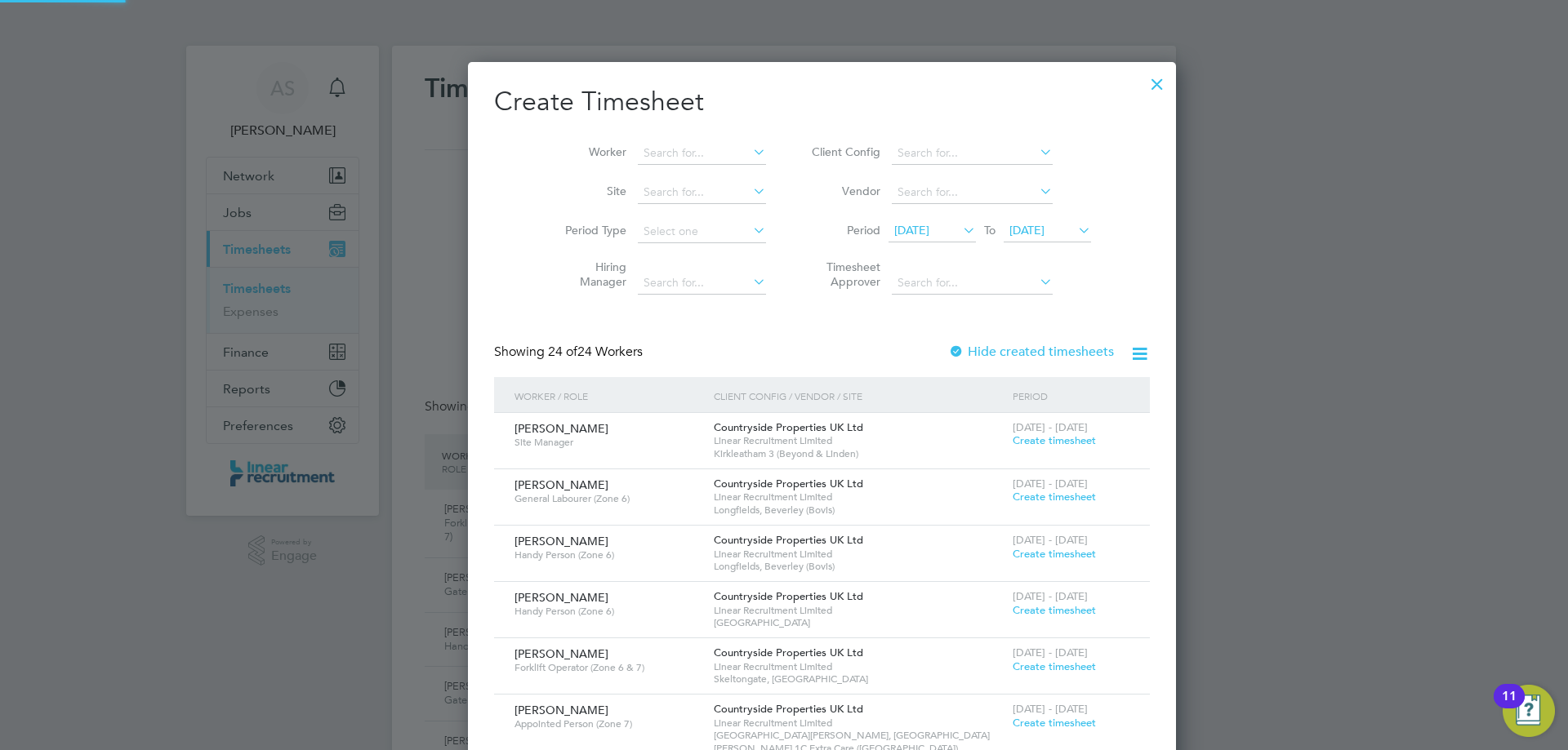
click at [643, 137] on li "Worker" at bounding box center [659, 154] width 254 height 39
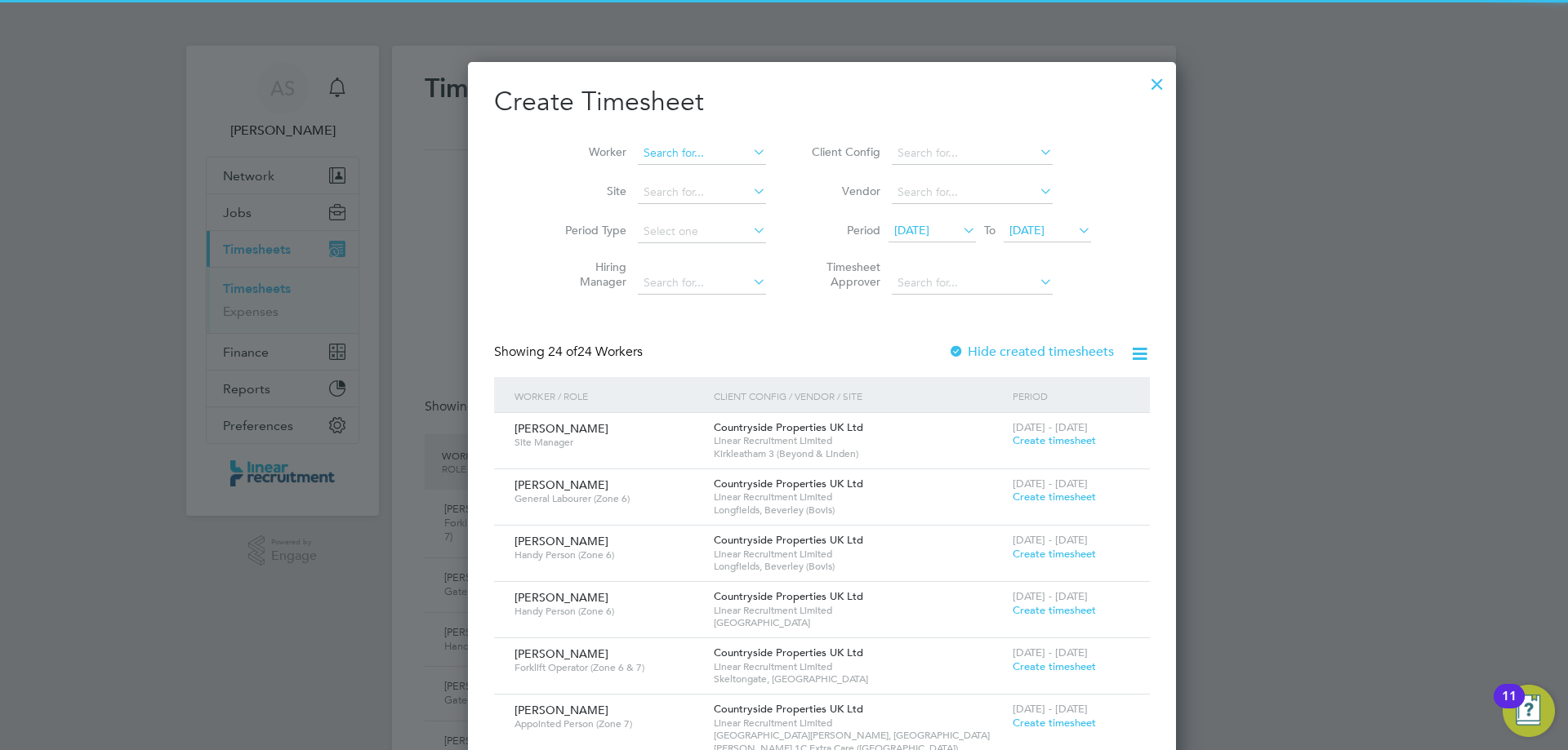
click at [650, 149] on input at bounding box center [701, 153] width 128 height 23
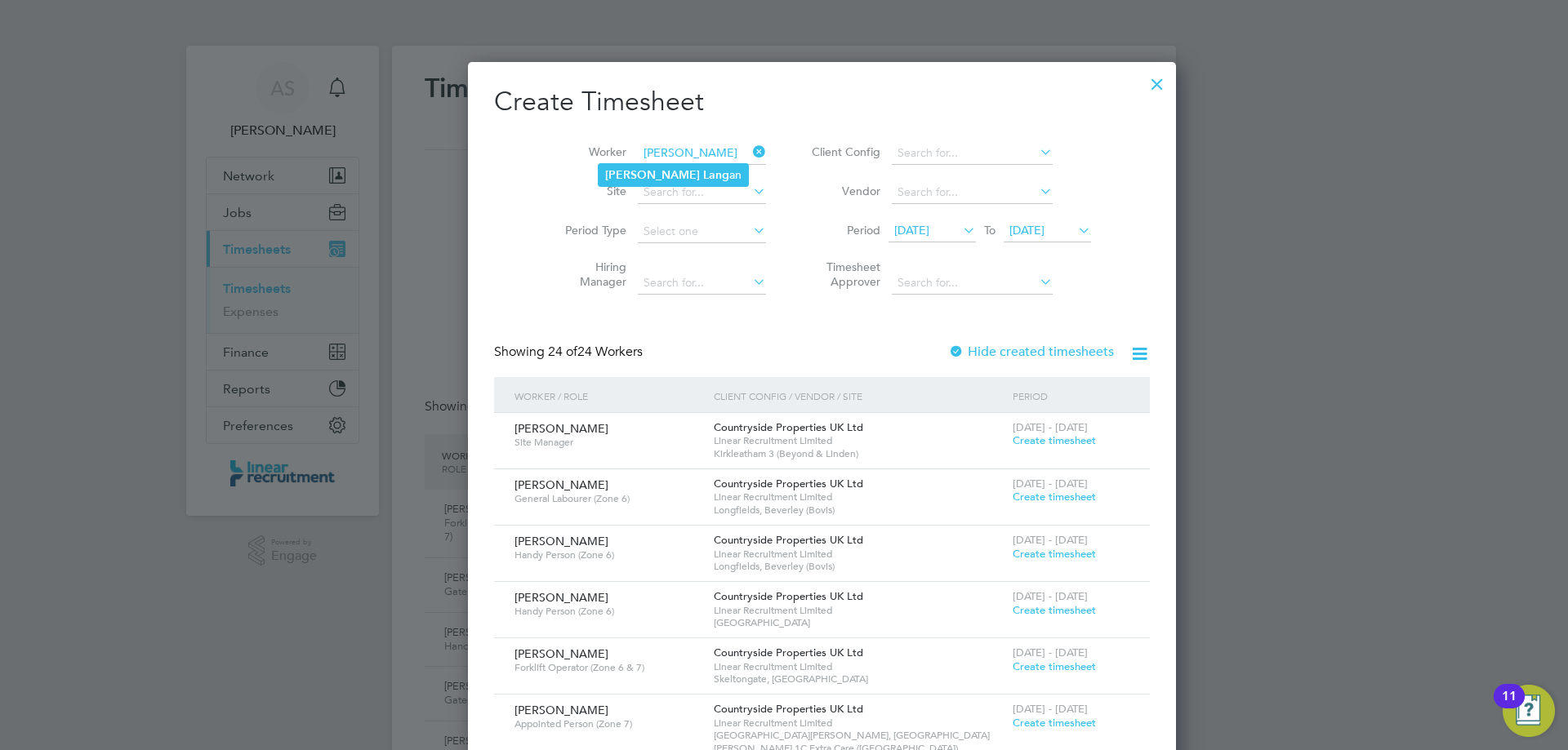
click at [703, 169] on b "Lang" at bounding box center [716, 175] width 26 height 14
type input "Keith Langan"
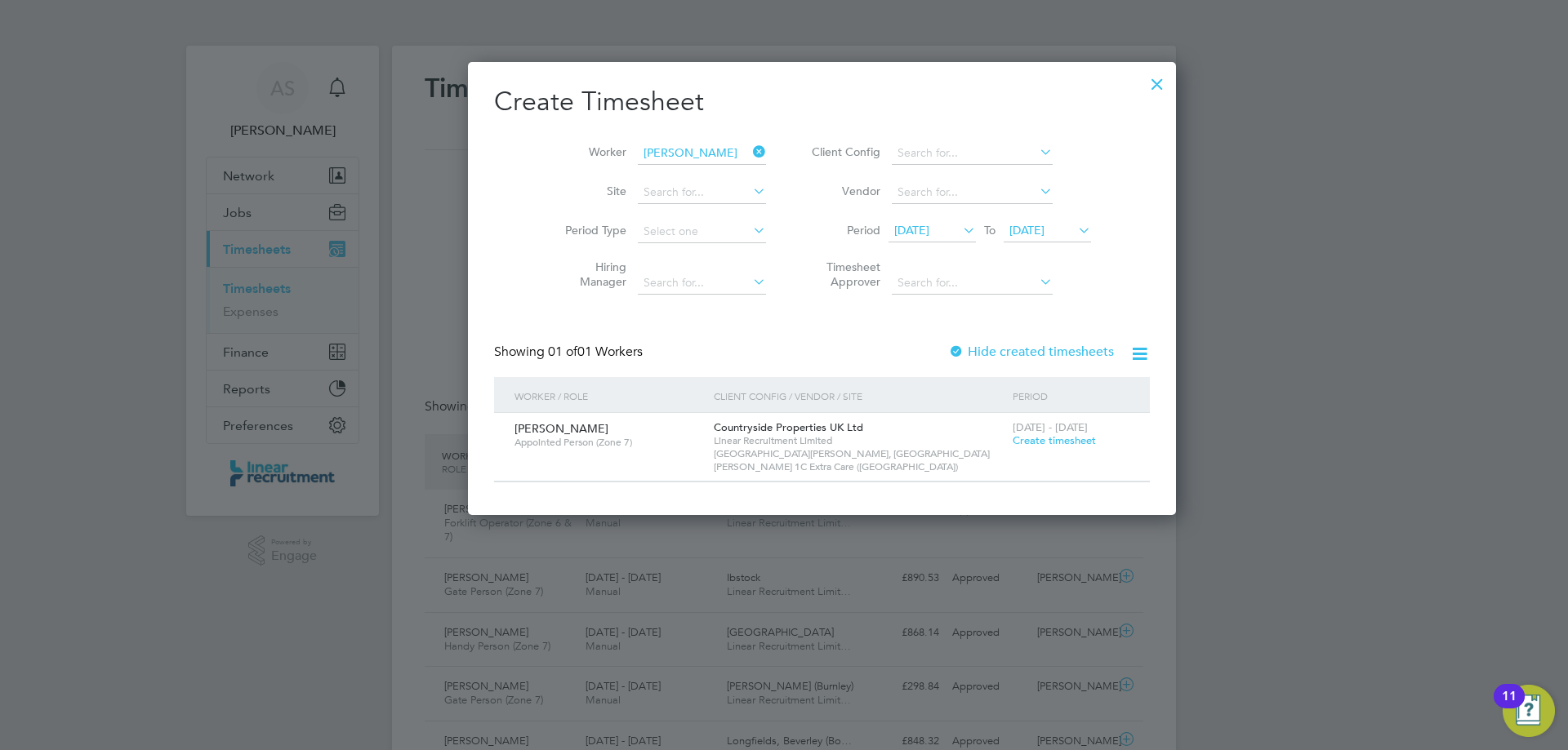
click at [1013, 433] on span "22 - 28 Sep 2025" at bounding box center [1050, 427] width 75 height 14
click at [1013, 439] on span "Create timesheet" at bounding box center [1054, 441] width 83 height 14
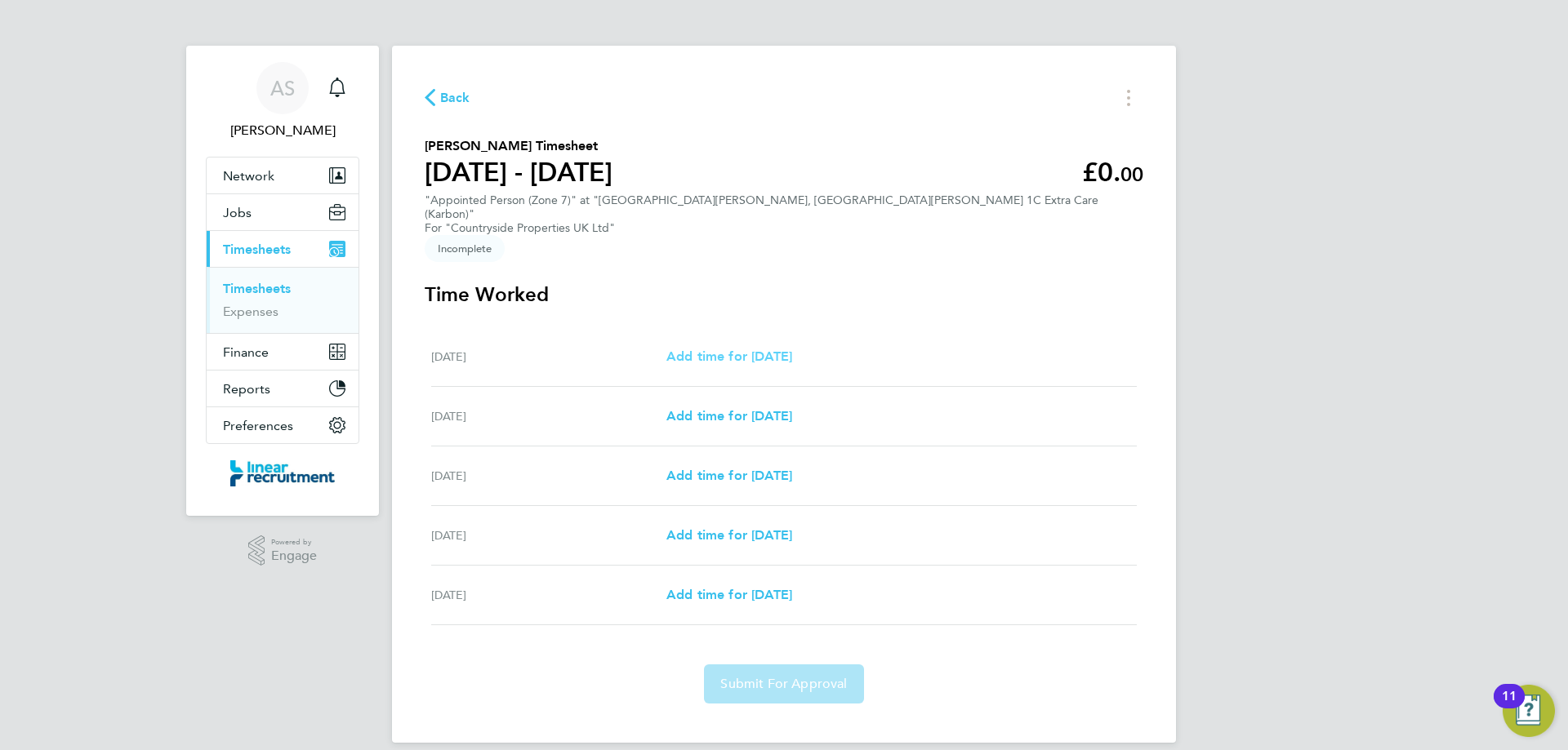
click at [792, 347] on link "Add time for Mon 22 Sep" at bounding box center [730, 356] width 125 height 20
select select "30"
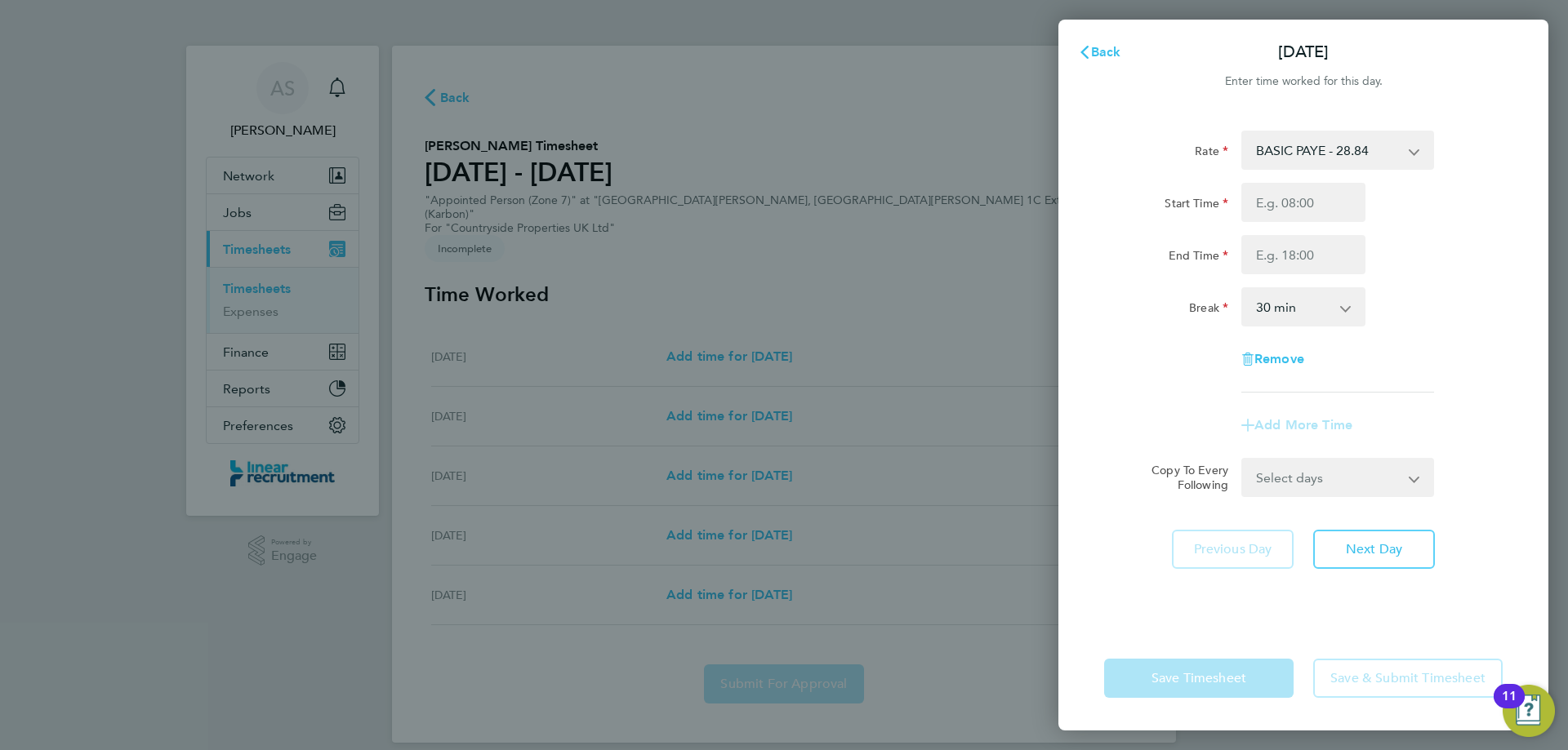
click at [1286, 230] on div "Start Time End Time" at bounding box center [1304, 228] width 411 height 91
click at [1284, 209] on input "Start Time" at bounding box center [1304, 203] width 124 height 39
type input "07:30"
type input "16:00"
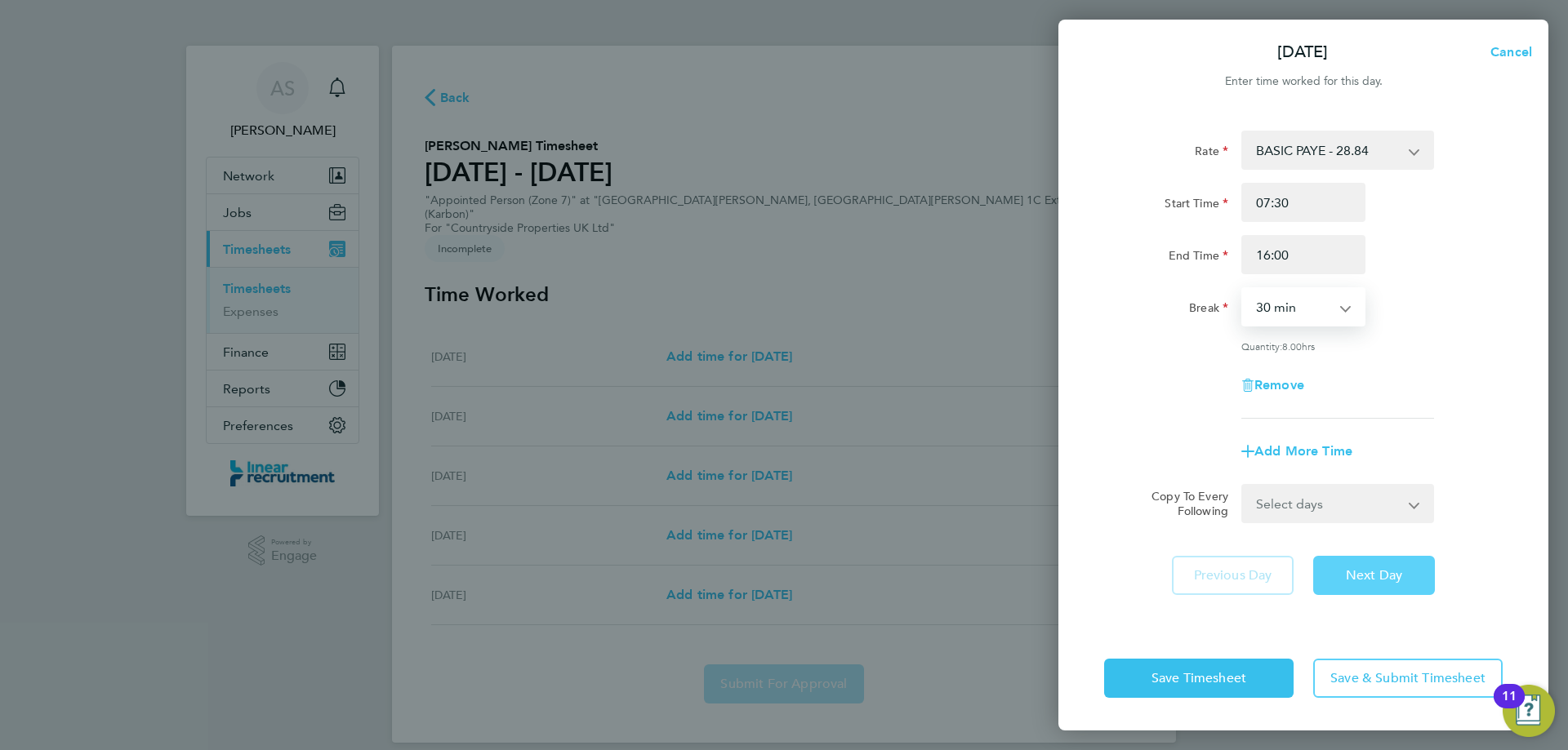
click at [1417, 565] on button "Next Day" at bounding box center [1374, 576] width 121 height 39
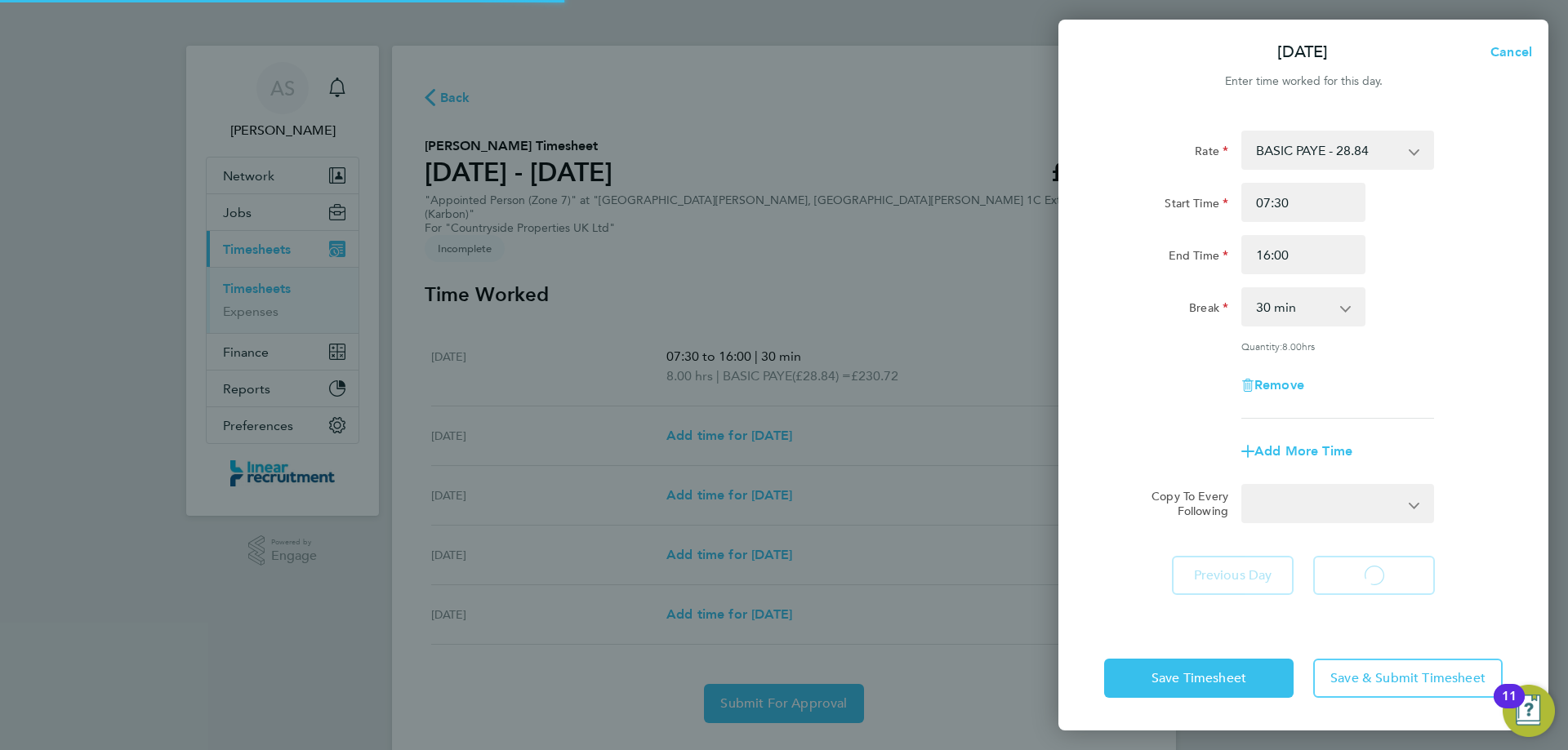
select select "30"
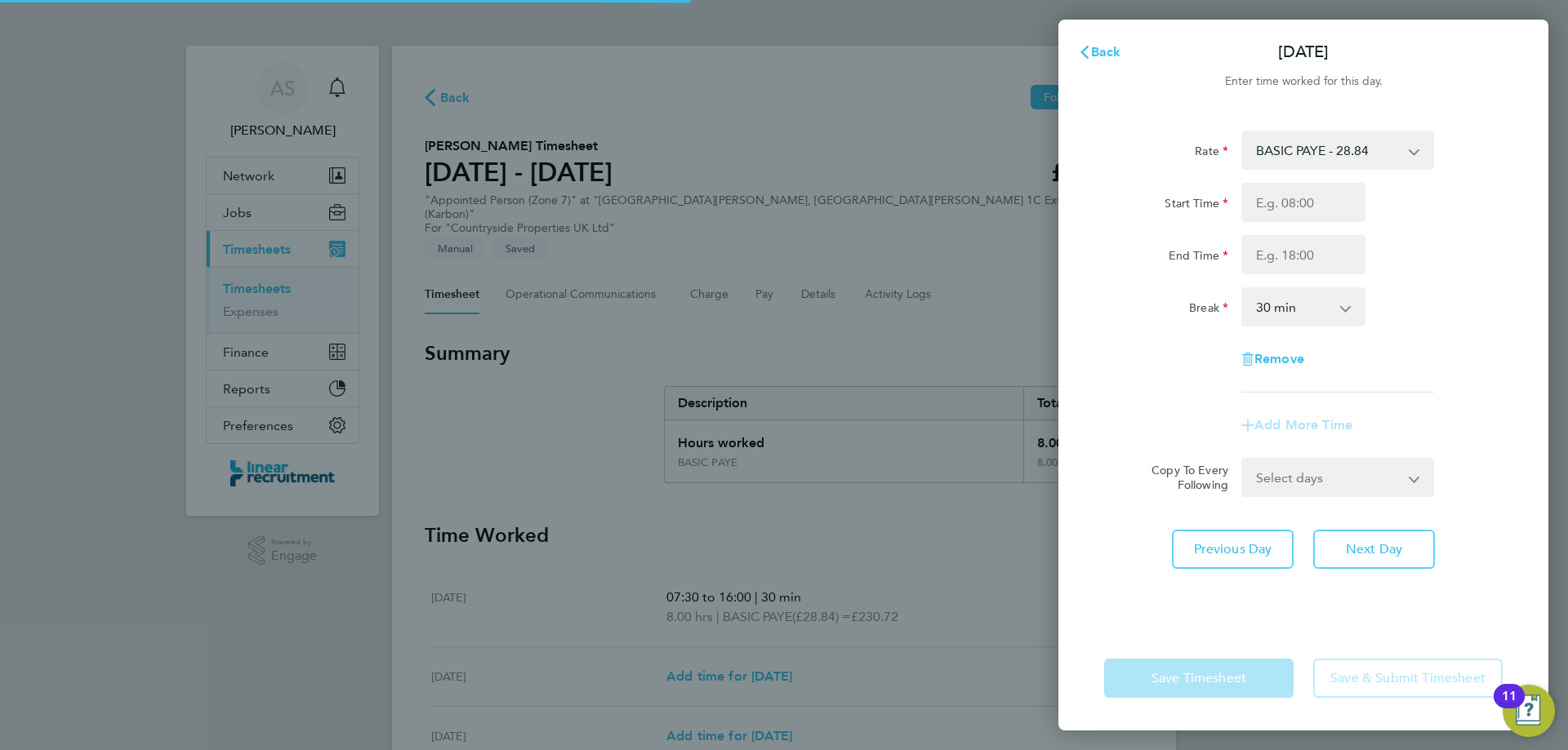
click at [1309, 204] on input "Start Time" at bounding box center [1304, 203] width 124 height 39
type input "07:30"
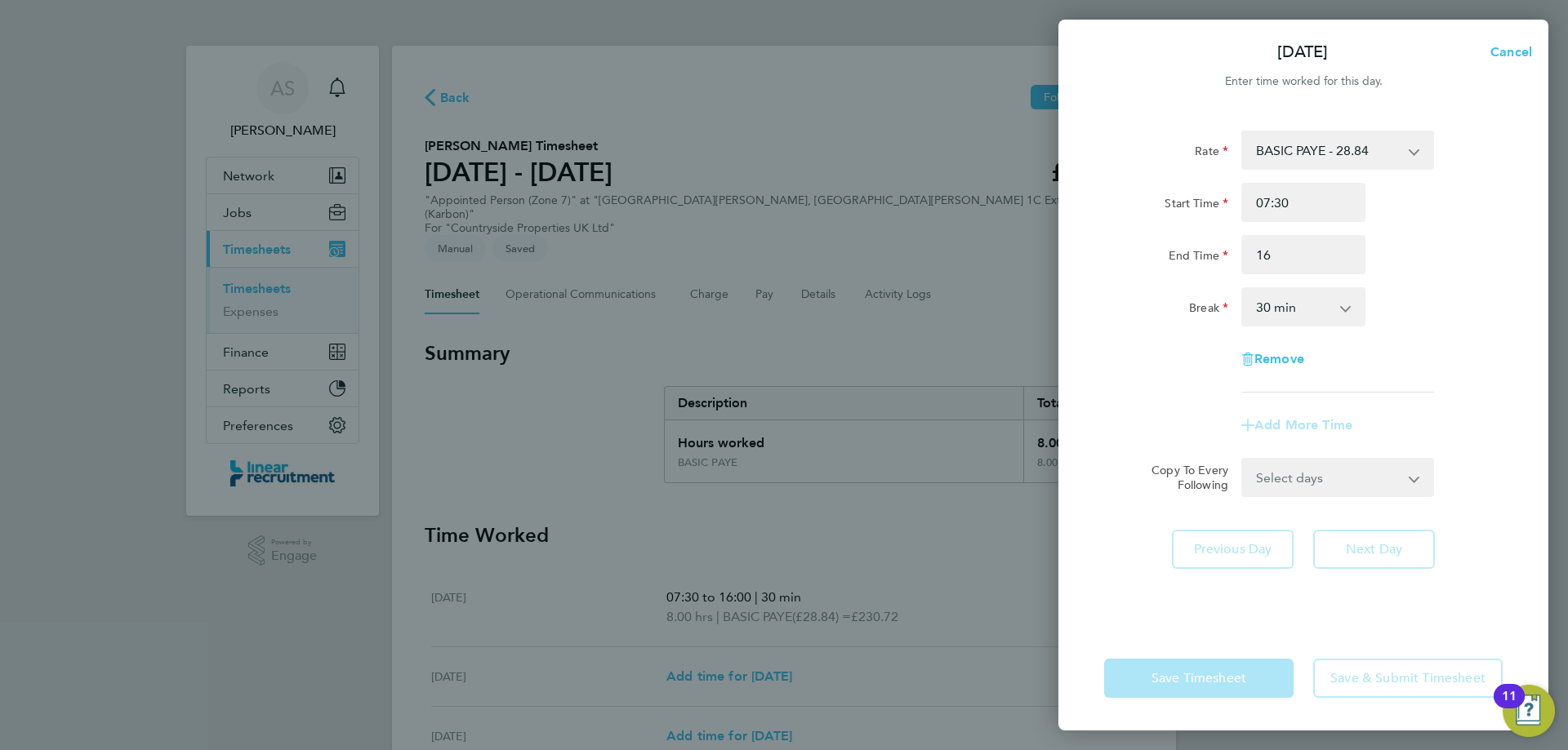
type input "16:00"
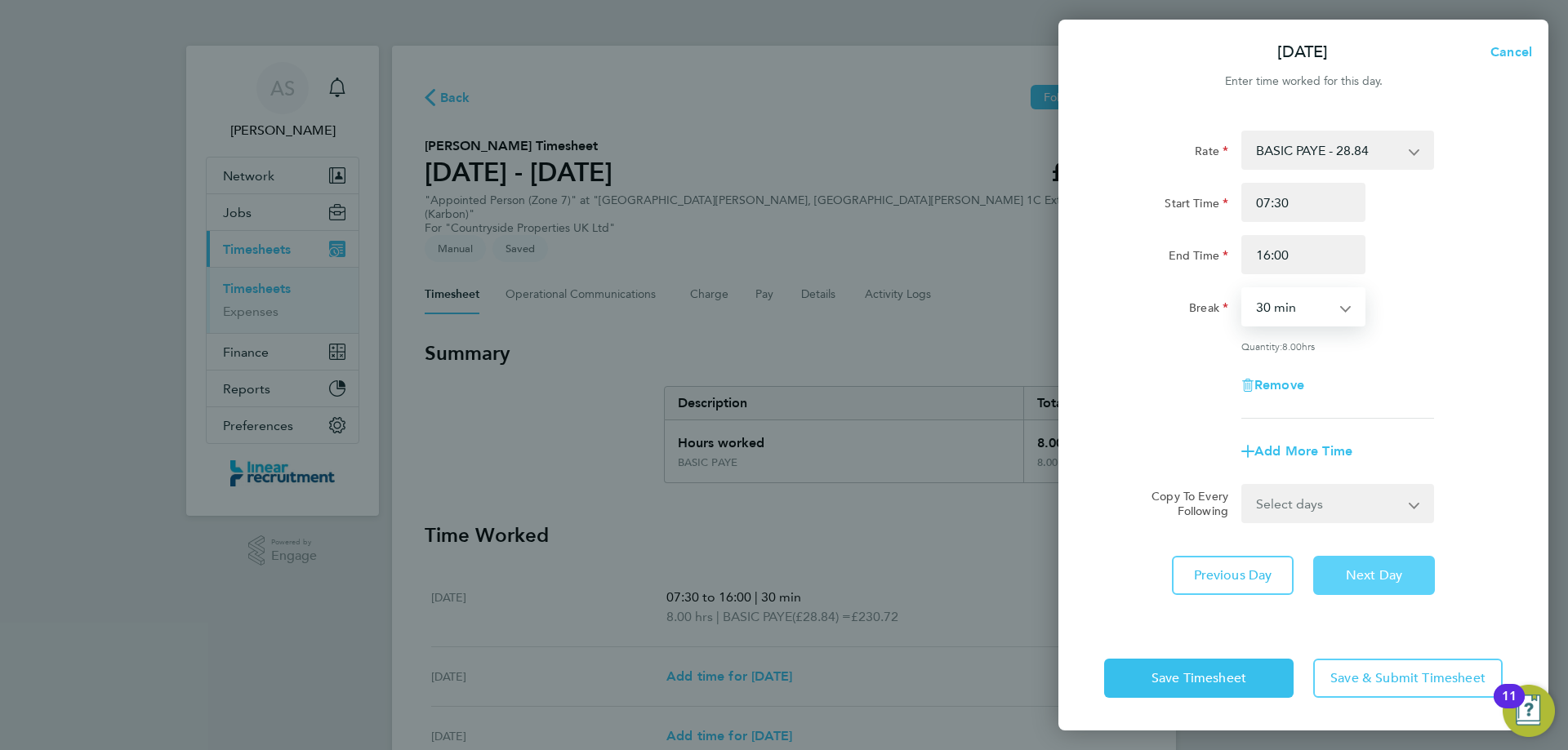
click at [1349, 580] on span "Next Day" at bounding box center [1374, 576] width 57 height 17
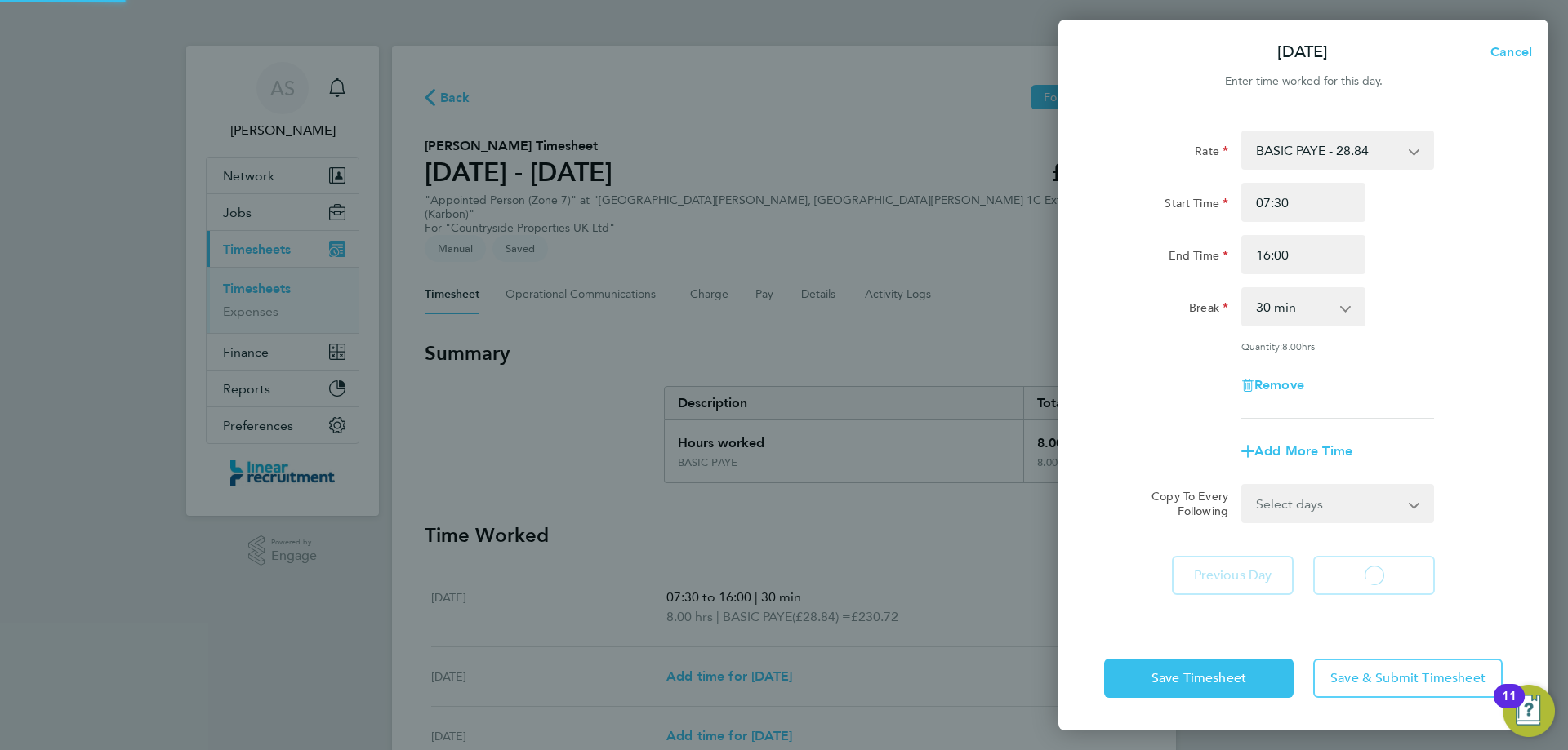
select select "30"
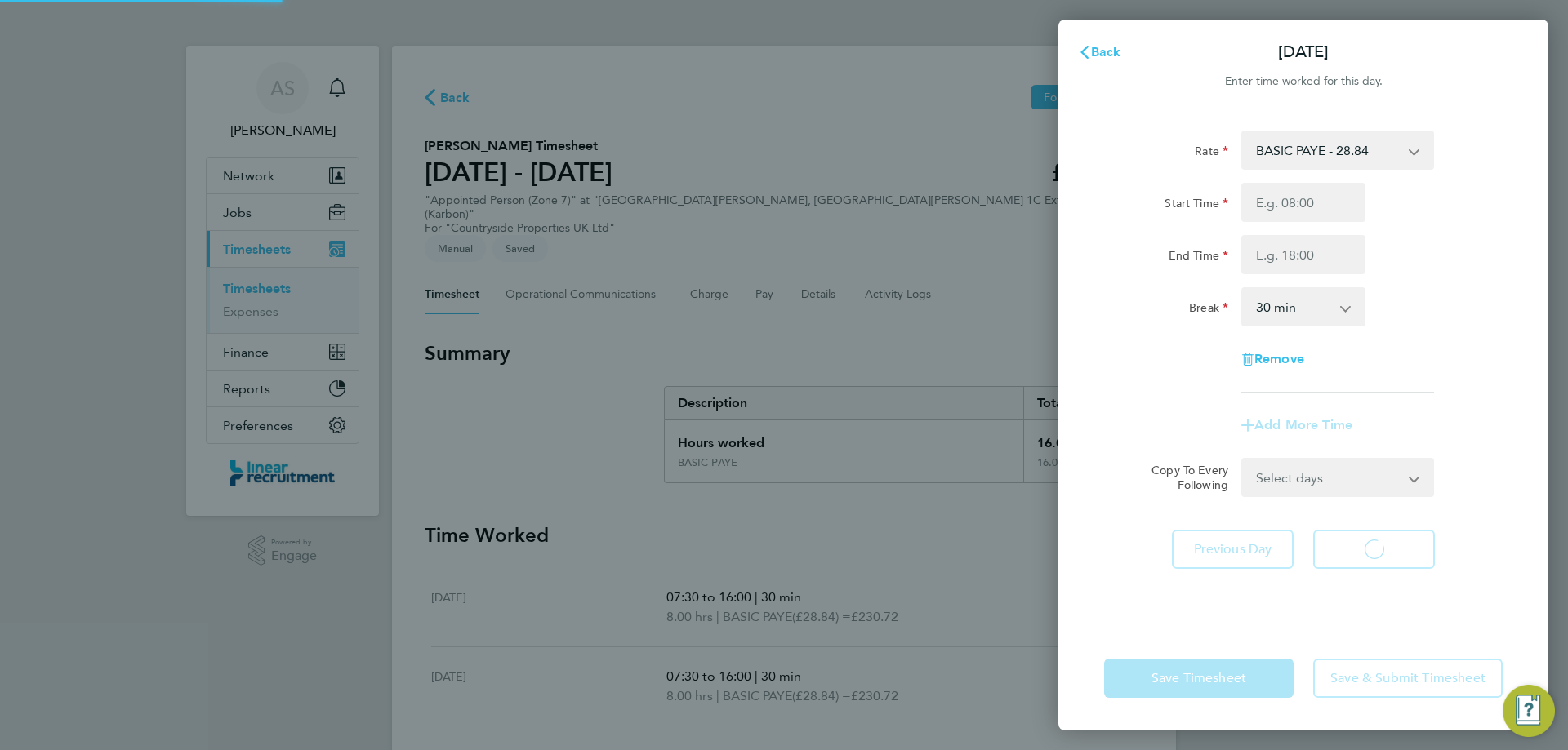
select select "30"
click at [1269, 209] on input "Start Time" at bounding box center [1304, 203] width 124 height 39
type input "07:30"
type input "16:00"
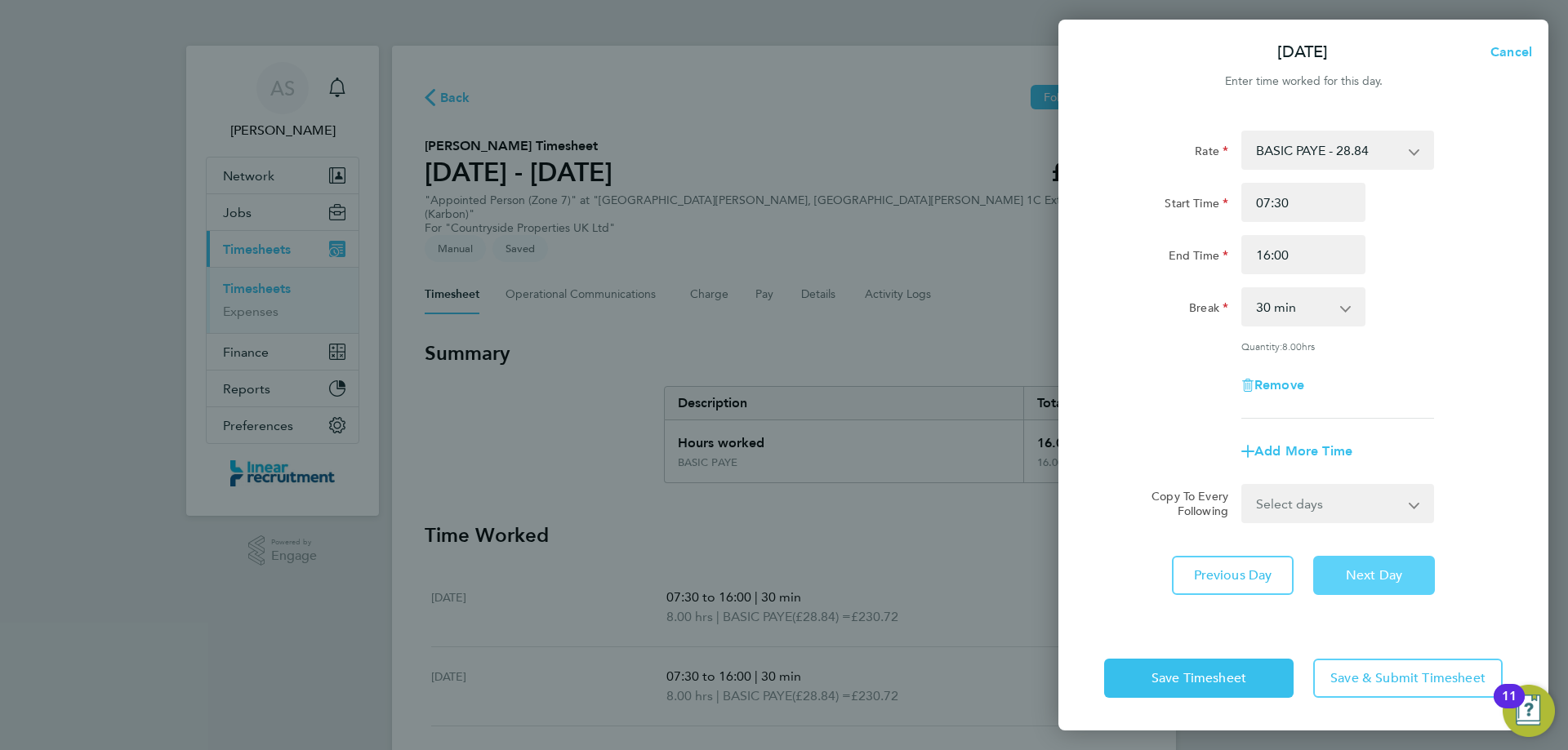
click at [1328, 587] on button "Next Day" at bounding box center [1374, 576] width 121 height 39
select select "30"
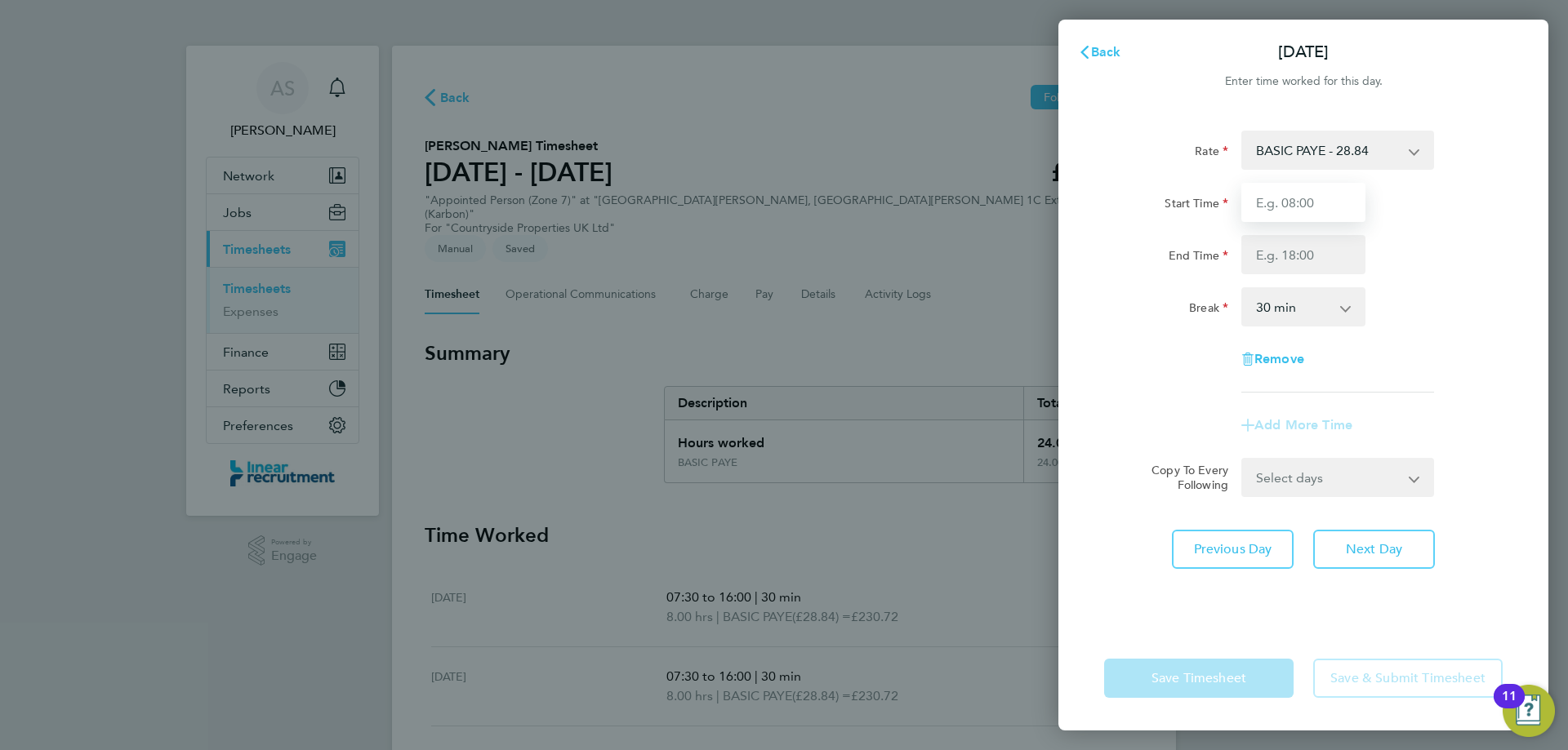
click at [1282, 199] on input "Start Time" at bounding box center [1304, 203] width 124 height 39
type input "07:30"
type input "16:00"
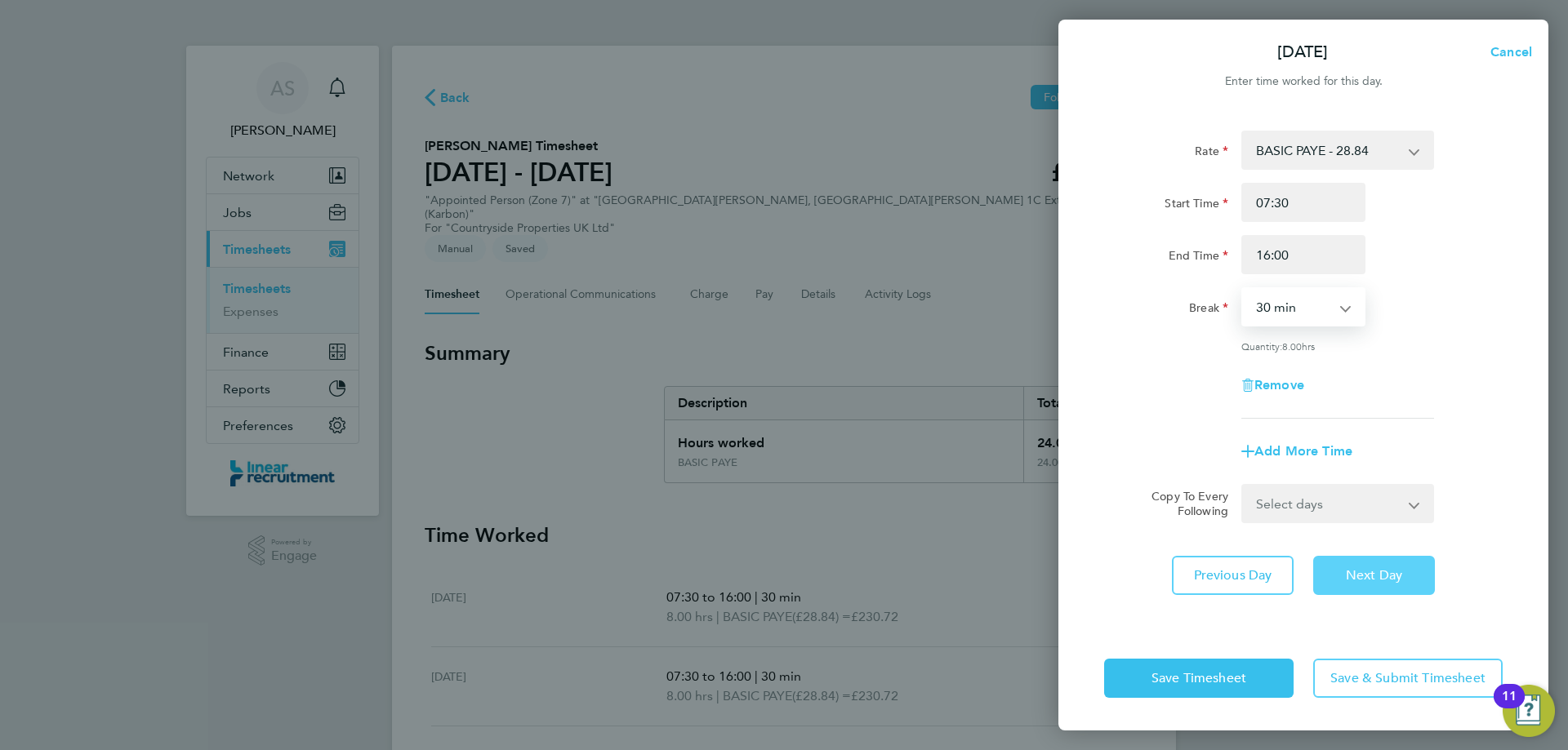
click at [1378, 592] on button "Next Day" at bounding box center [1374, 576] width 121 height 39
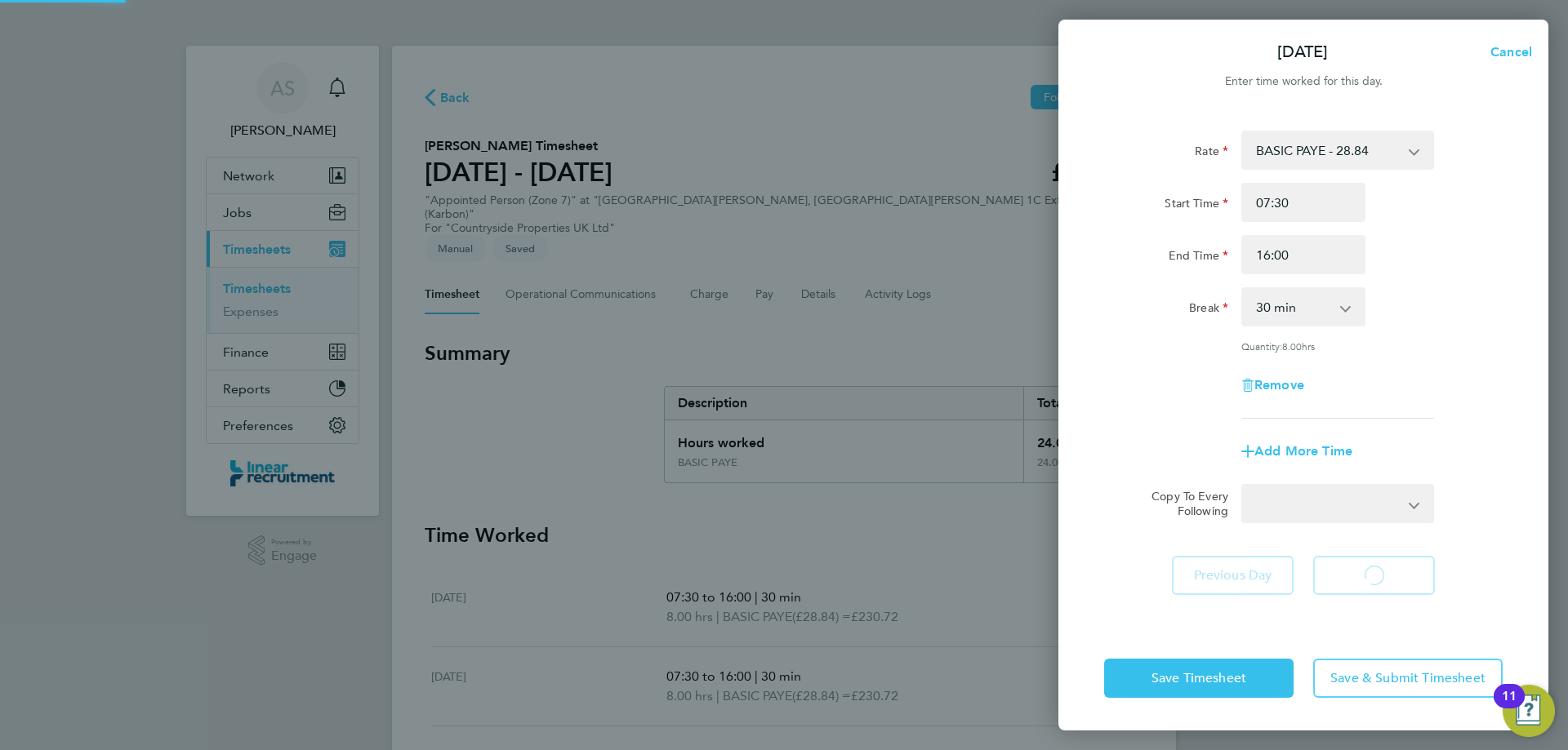
select select "30"
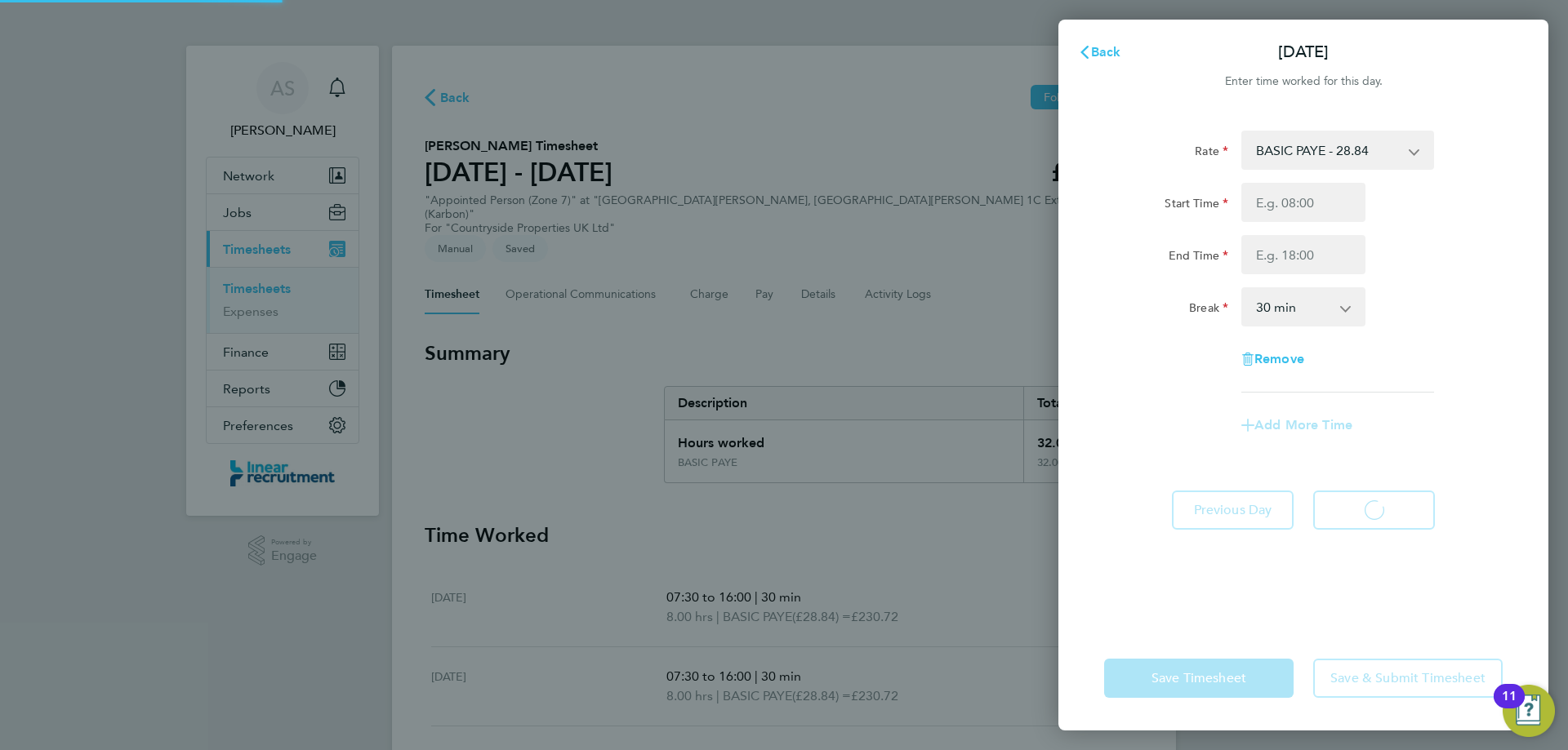
select select "30"
click at [1300, 209] on input "Start Time" at bounding box center [1304, 203] width 124 height 39
type input "07:30"
type input "15:00"
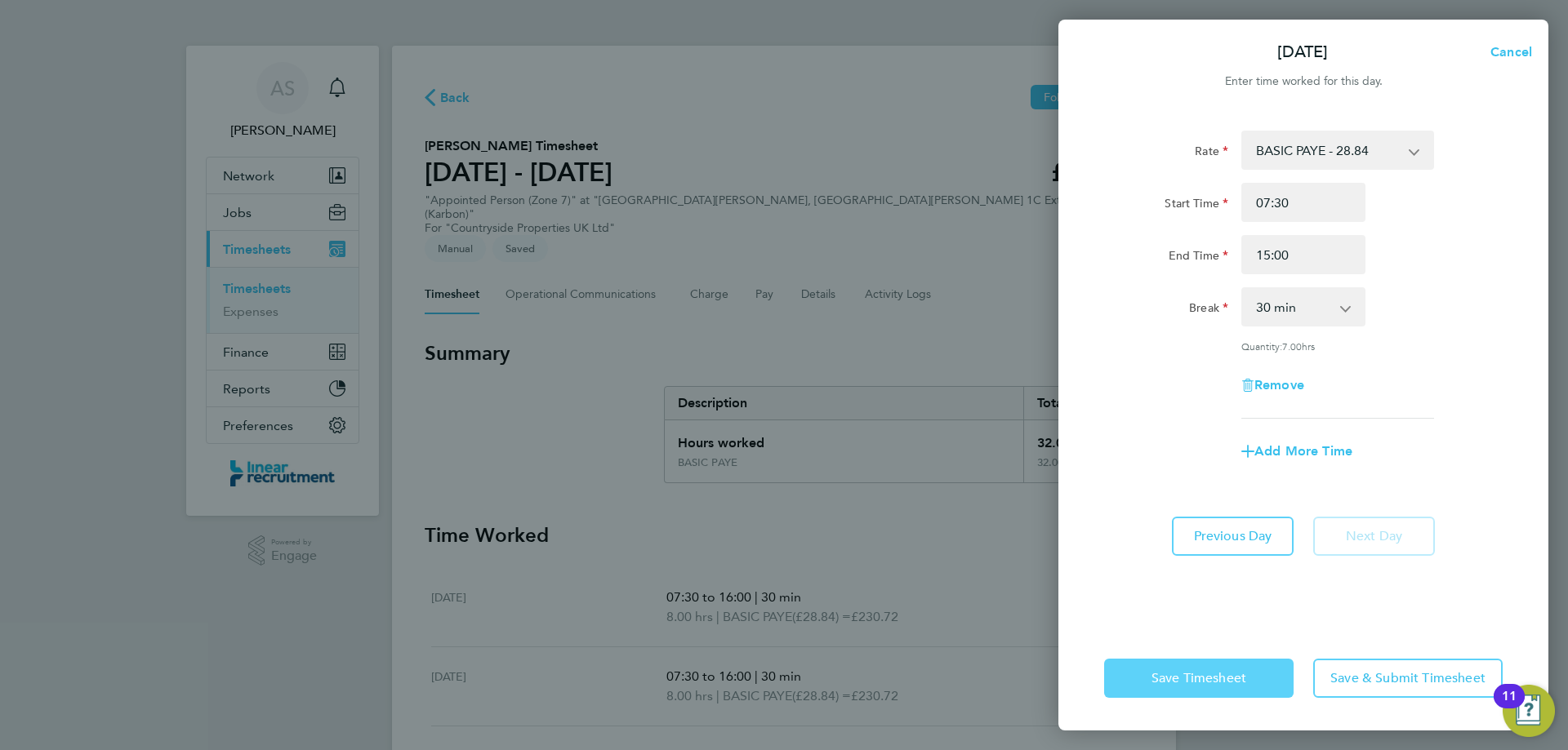
click at [1208, 672] on span "Save Timesheet" at bounding box center [1199, 679] width 95 height 17
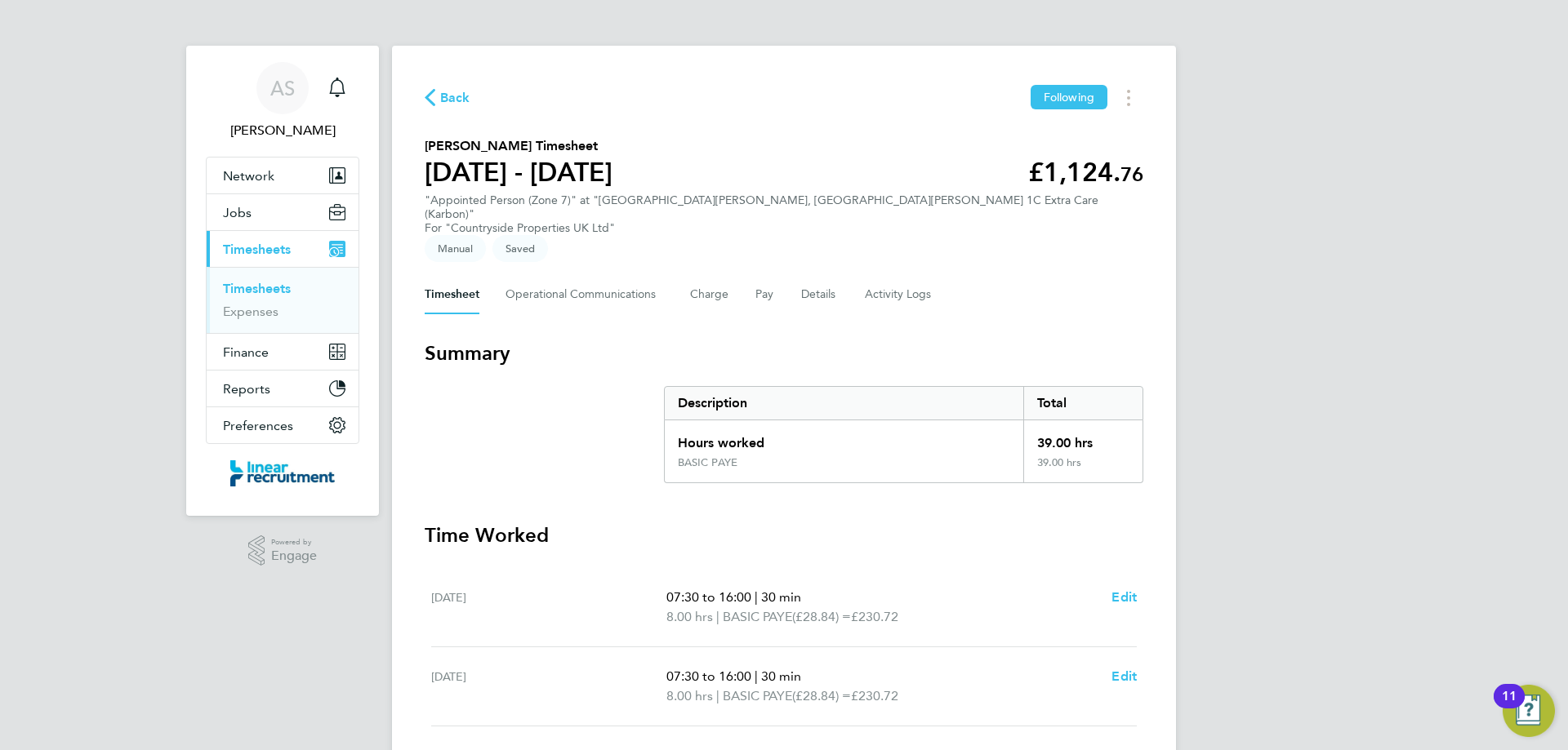
click at [1324, 487] on div "AS Alyssa Smith Notifications Applications: Network Team Members Businesses Sit…" at bounding box center [784, 554] width 1568 height 1108
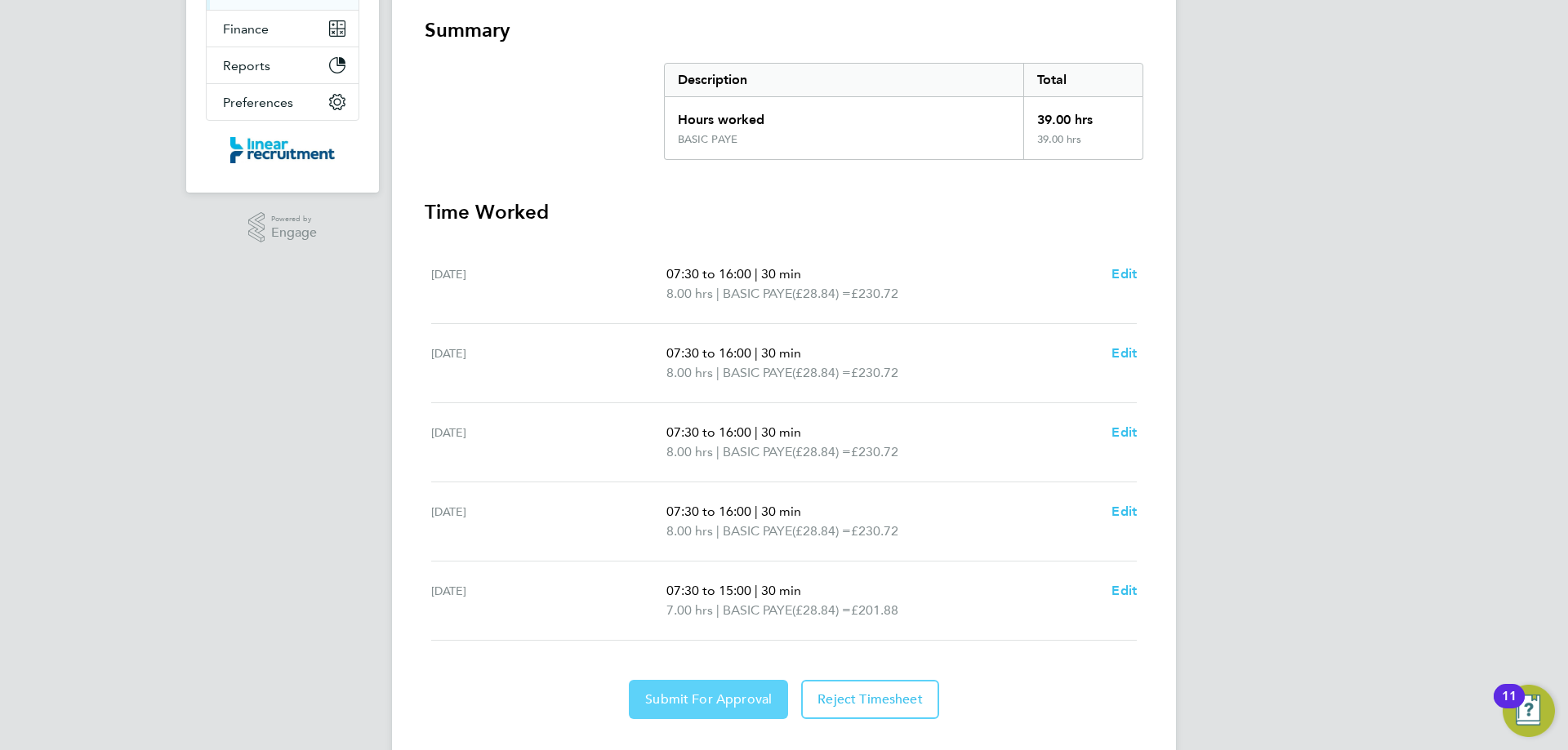
click at [697, 680] on button "Submit For Approval" at bounding box center [708, 700] width 160 height 39
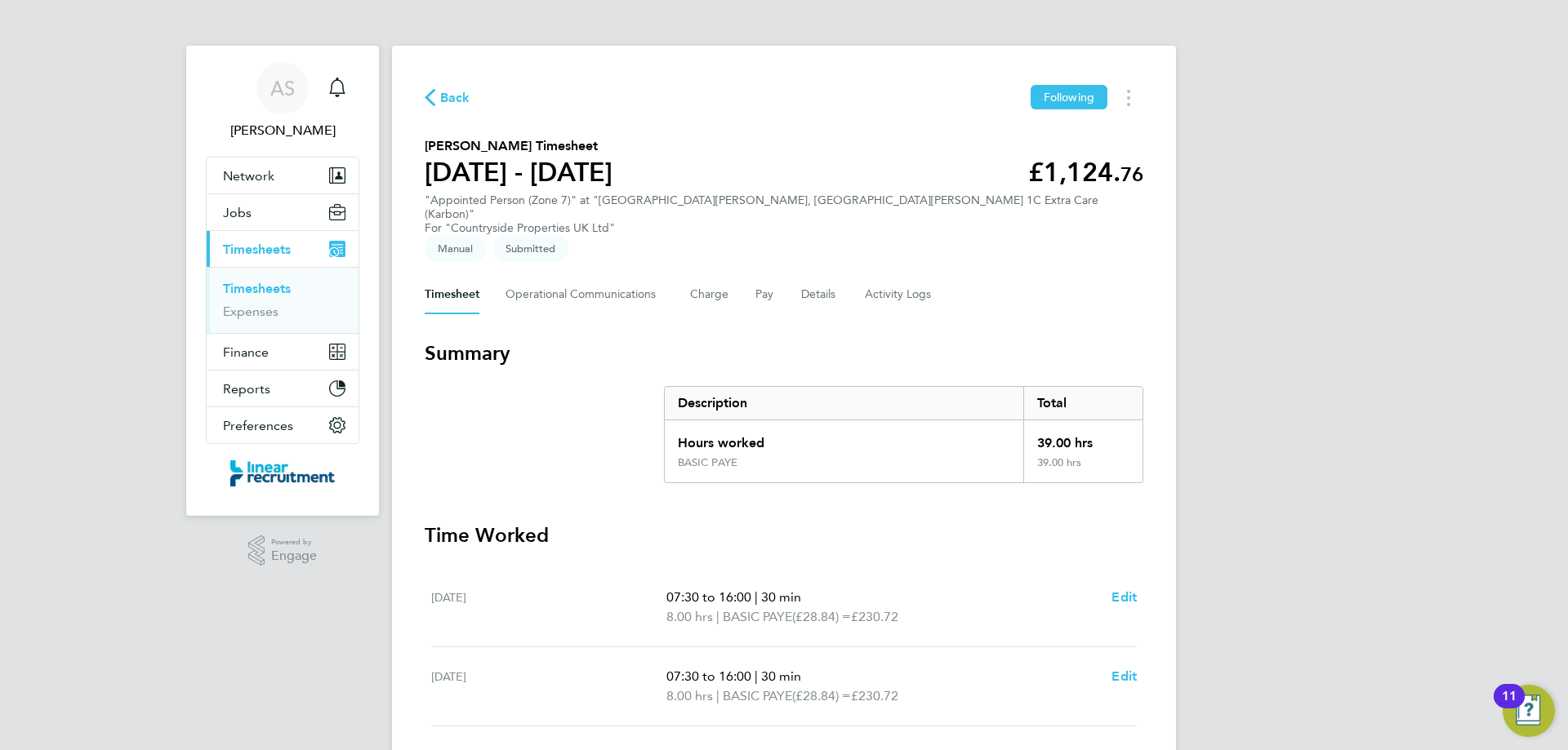
click at [269, 286] on link "Timesheets" at bounding box center [257, 289] width 68 height 16
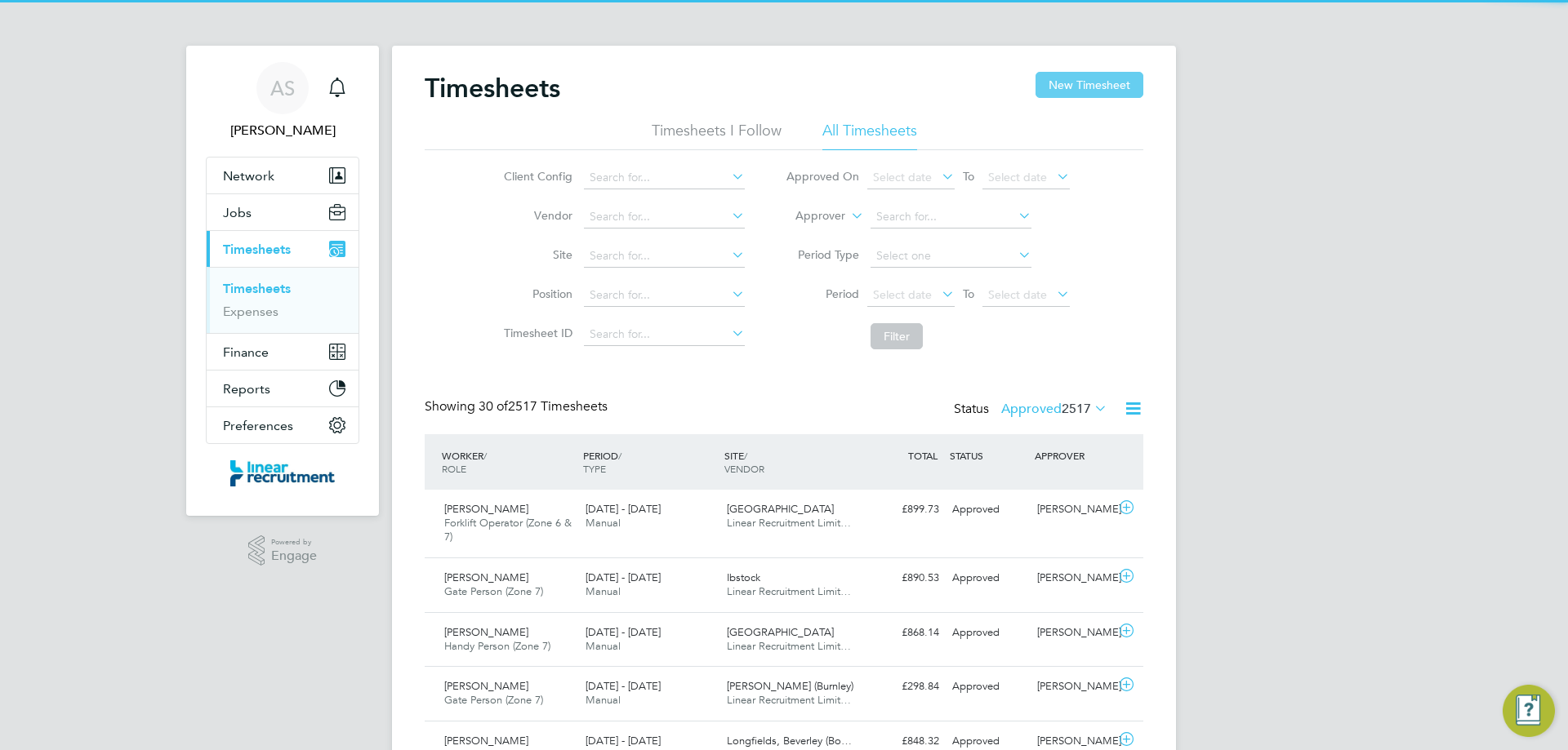
click at [1087, 96] on button "New Timesheet" at bounding box center [1089, 84] width 108 height 26
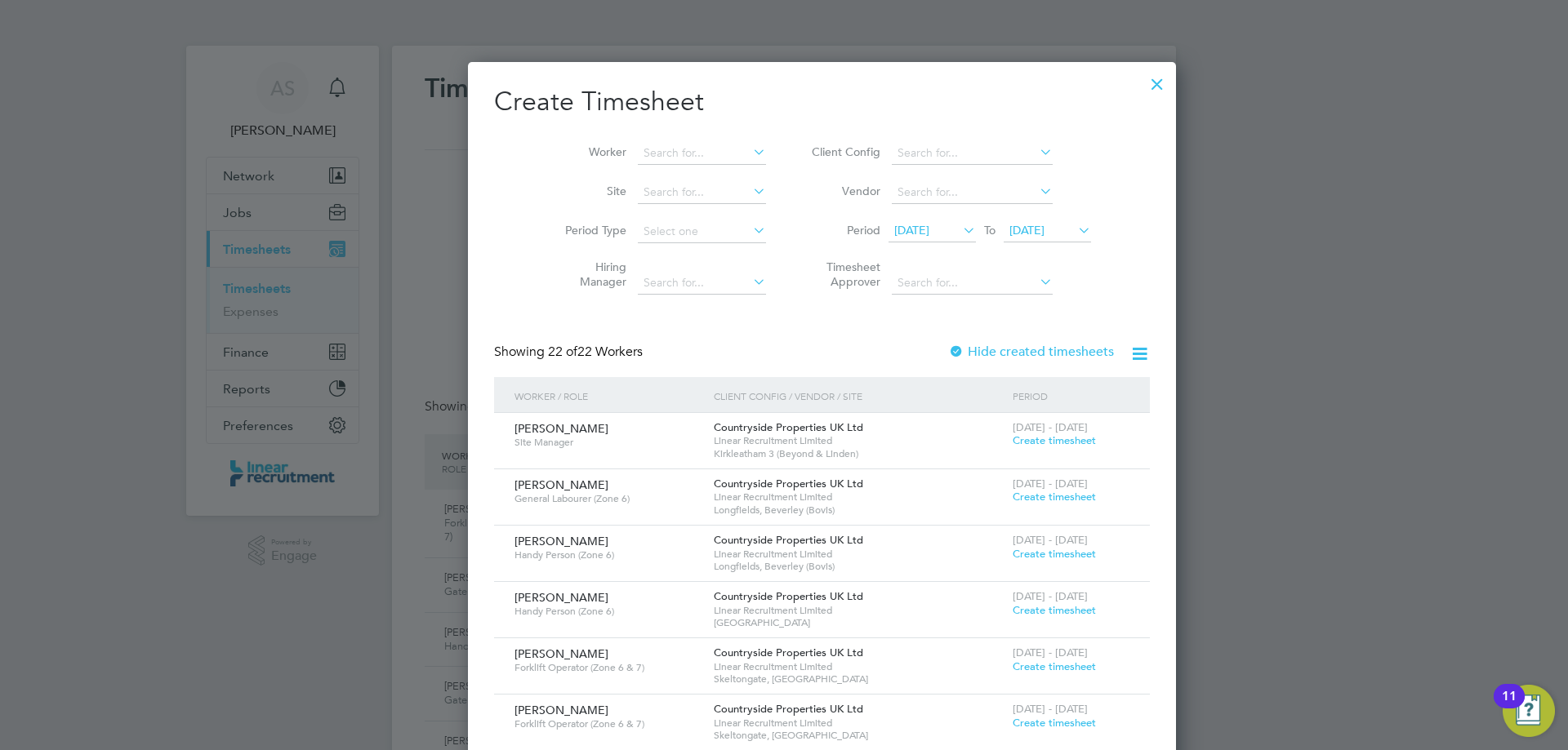
click at [638, 138] on li "Worker" at bounding box center [659, 154] width 254 height 39
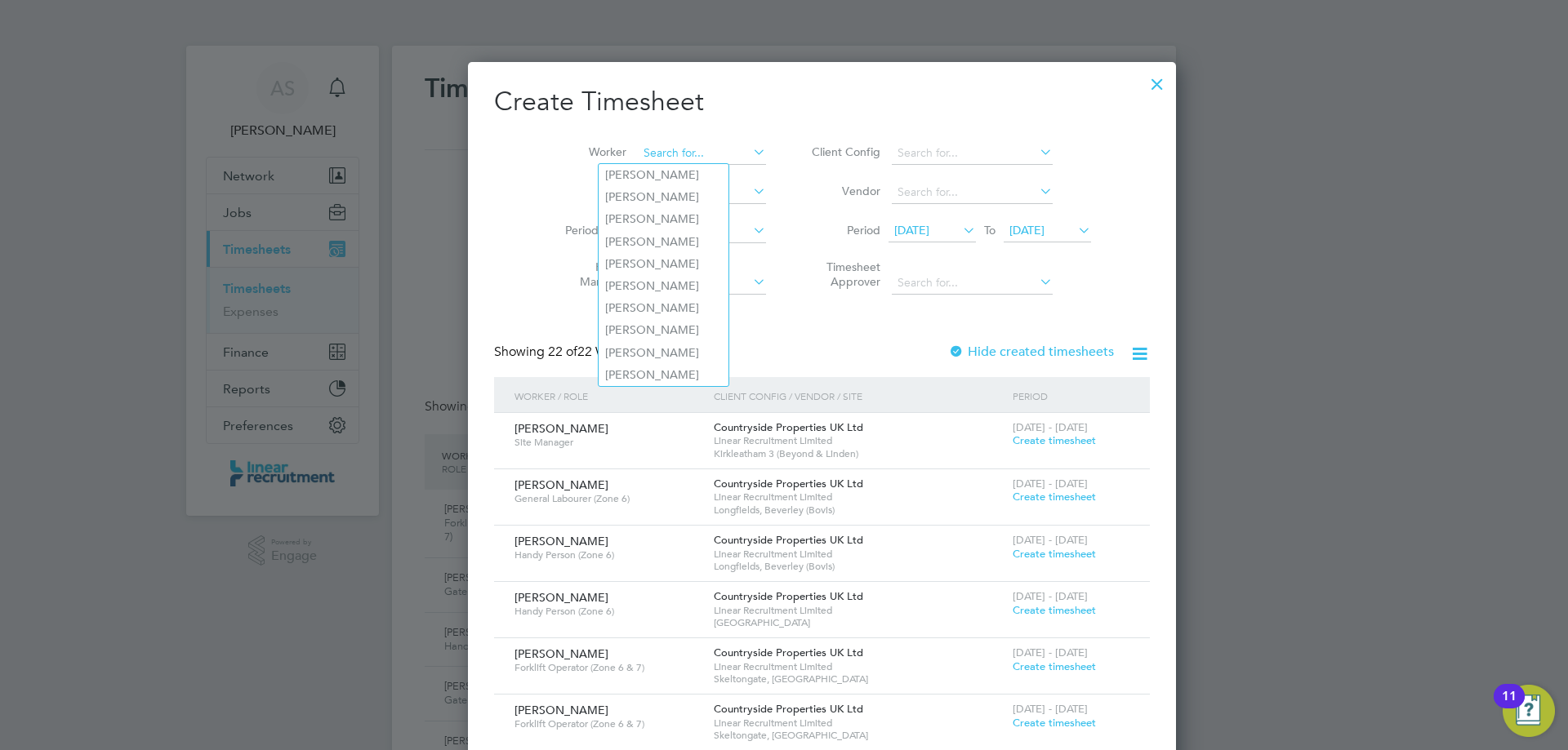
click at [638, 148] on input at bounding box center [701, 153] width 128 height 23
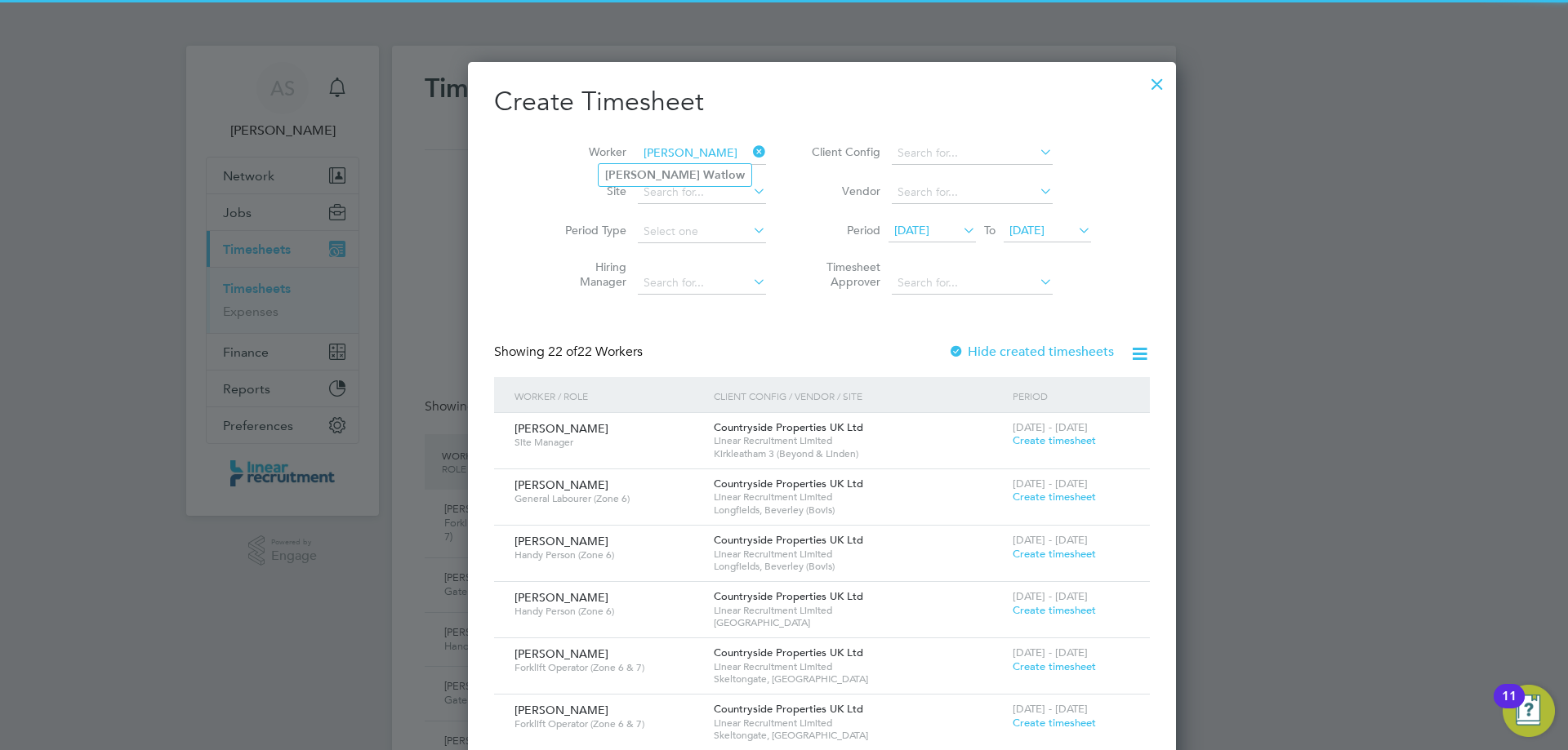
click at [638, 162] on input "david watlow" at bounding box center [701, 153] width 128 height 23
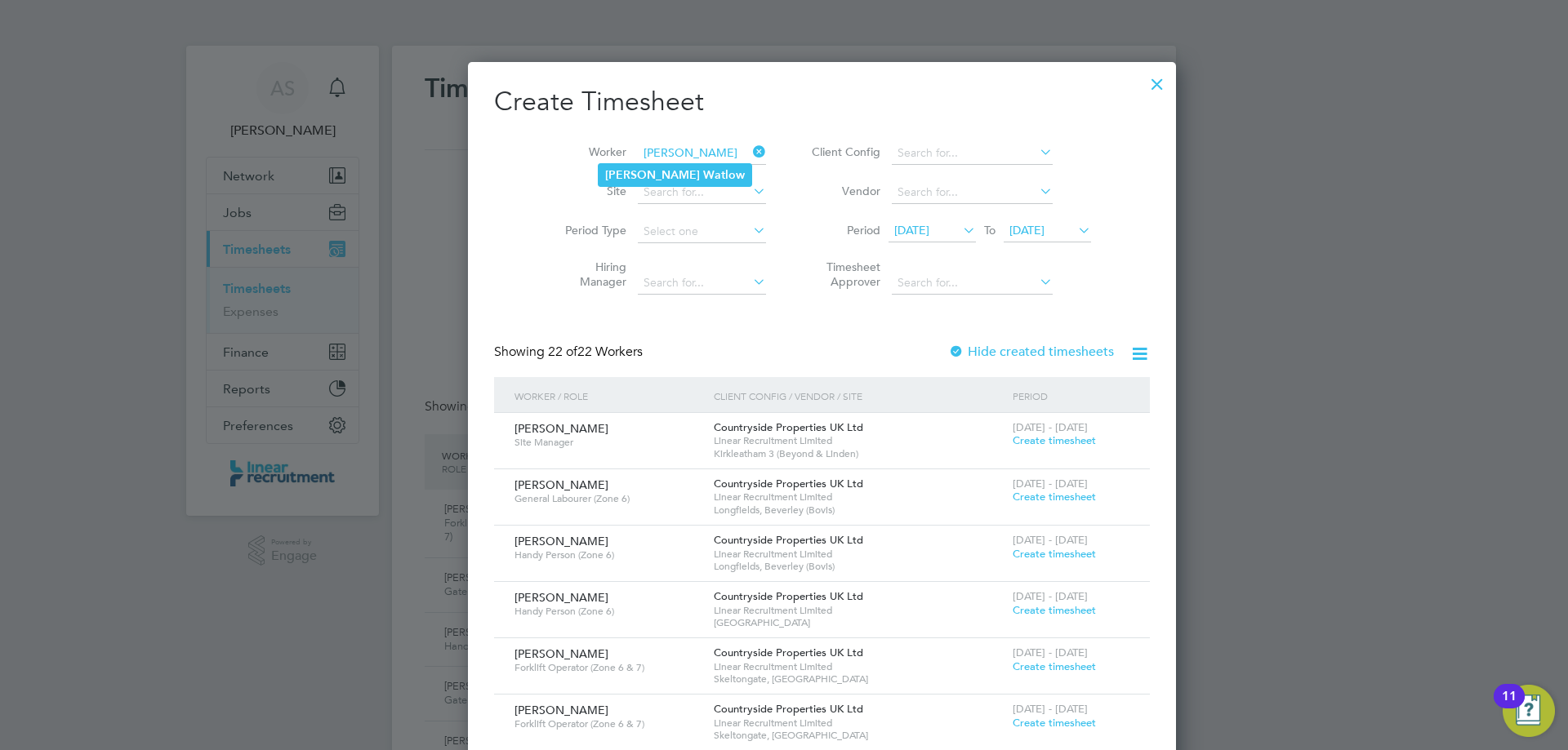
click at [631, 173] on b "David" at bounding box center [652, 175] width 95 height 14
type input "David Watlow"
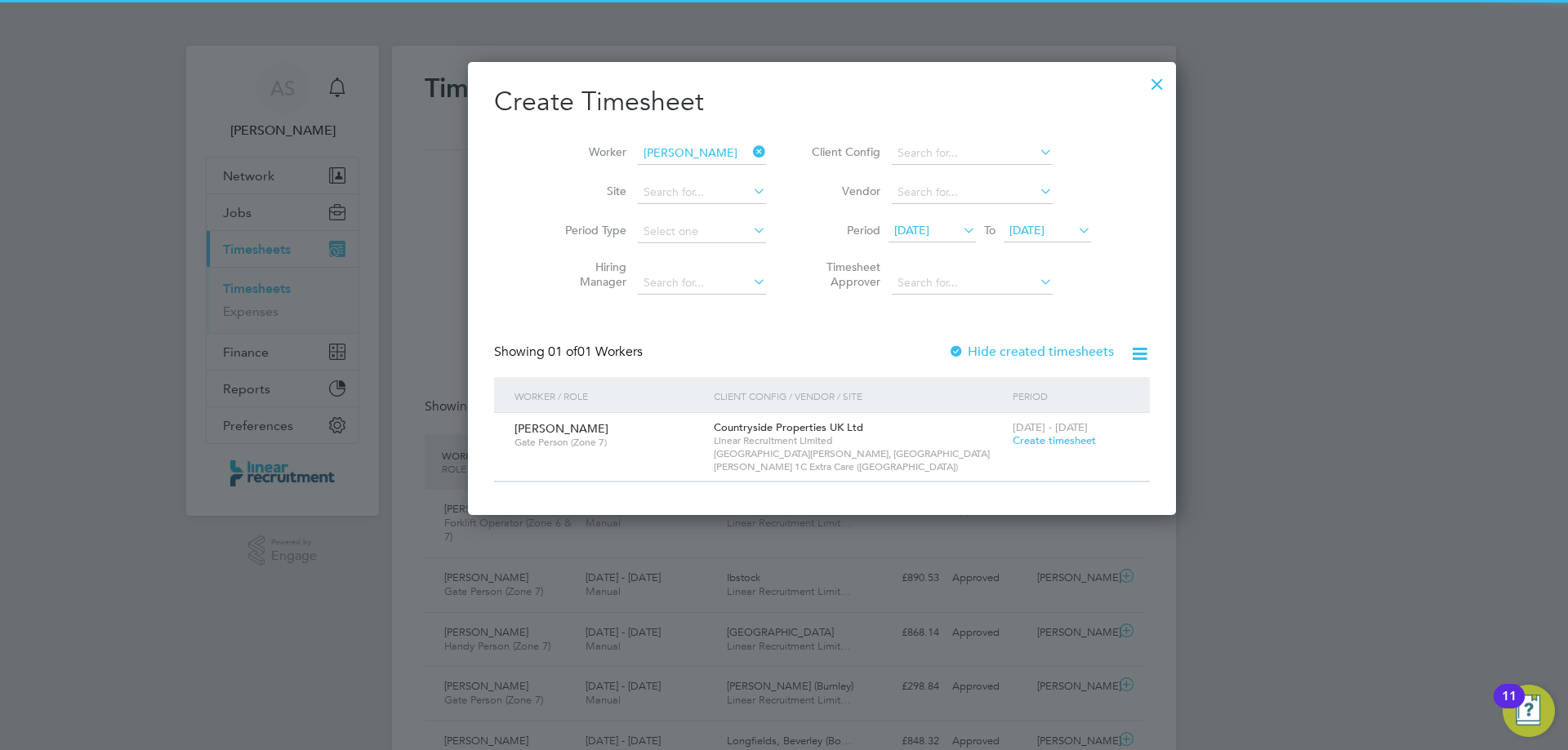
click at [1013, 441] on span "Create timesheet" at bounding box center [1054, 441] width 83 height 14
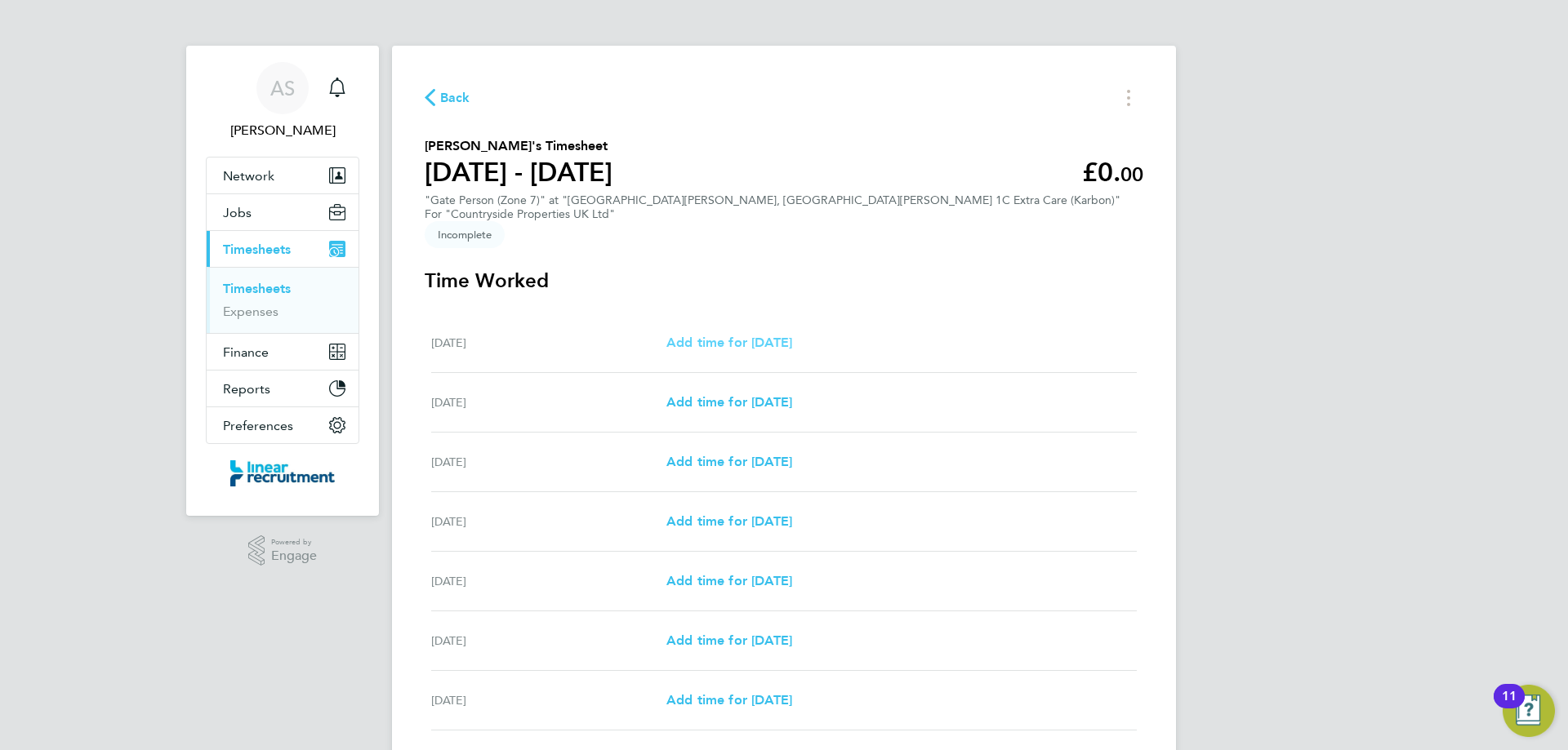
click at [740, 335] on span "Add time for Mon 22 Sep" at bounding box center [730, 343] width 125 height 16
select select "30"
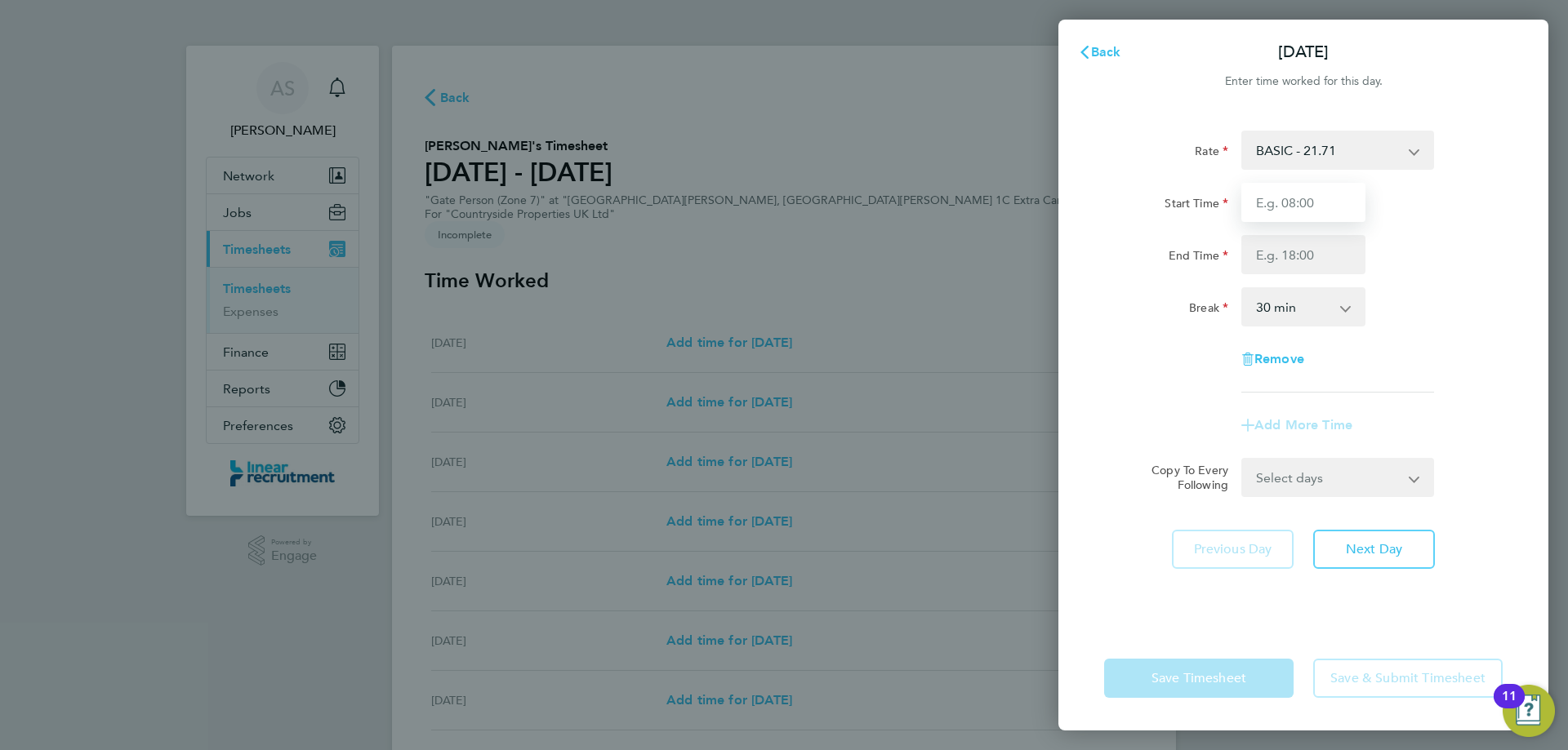
click at [1259, 191] on input "Start Time" at bounding box center [1304, 203] width 124 height 39
type input "07:30"
type input "16:30"
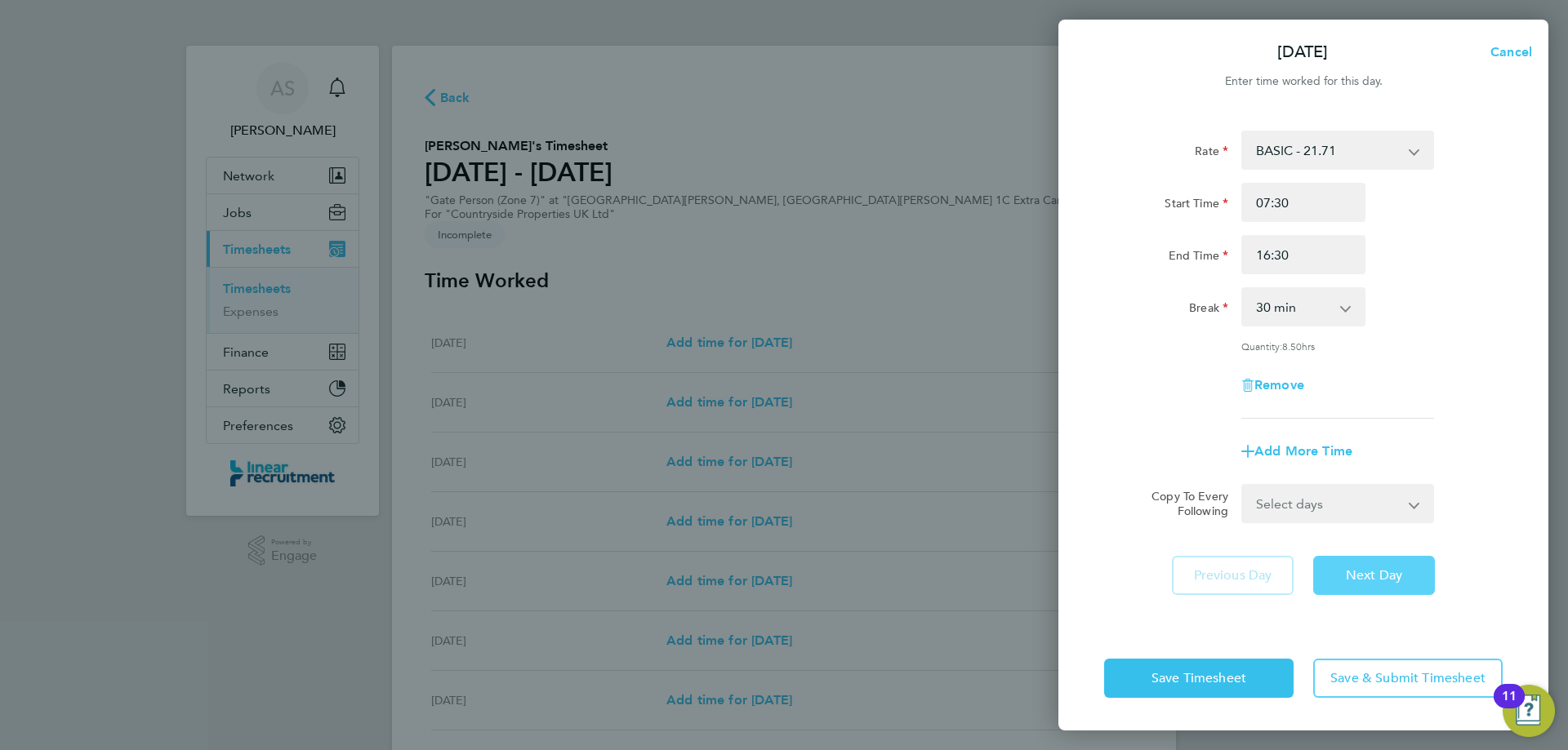
click at [1417, 578] on button "Next Day" at bounding box center [1374, 576] width 121 height 39
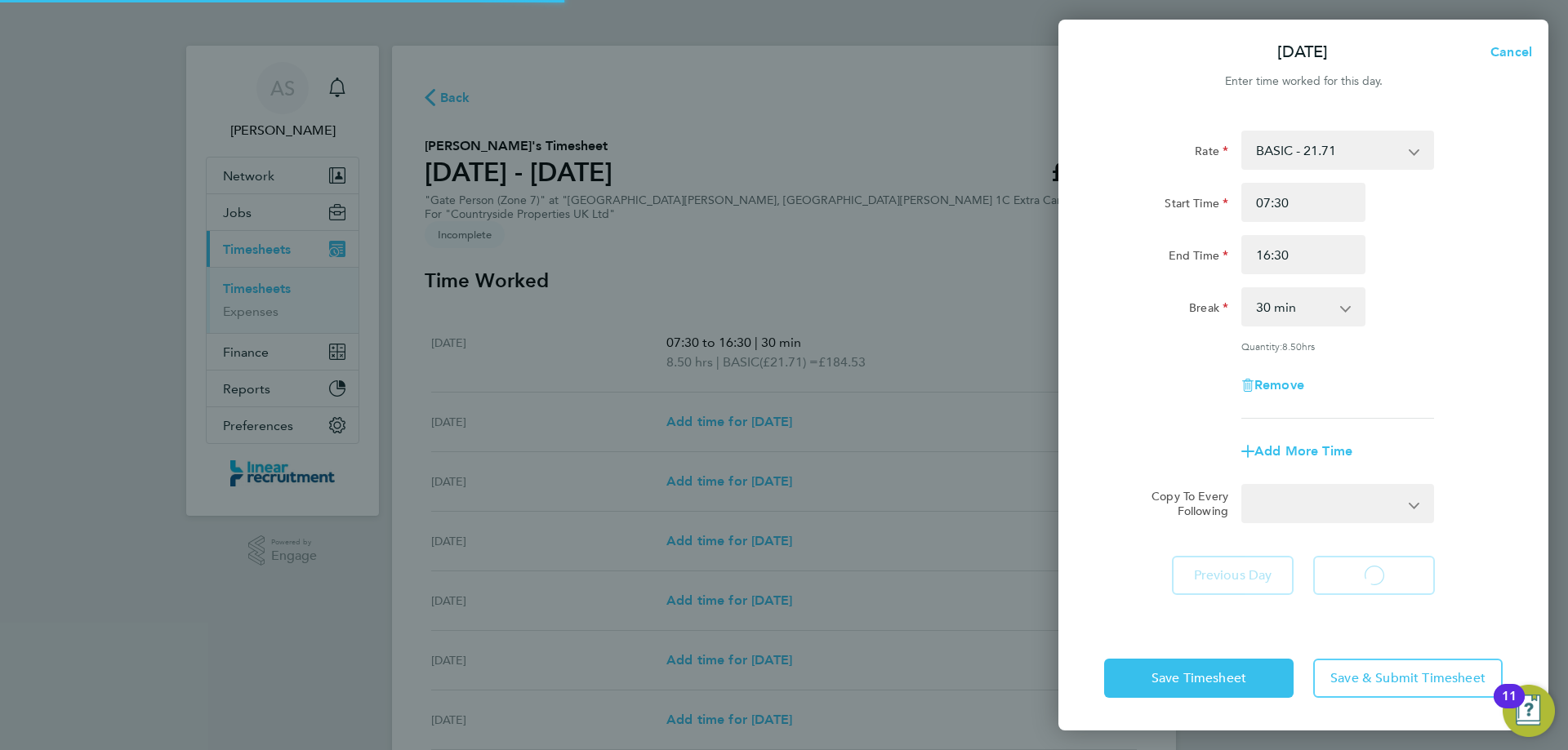
select select "30"
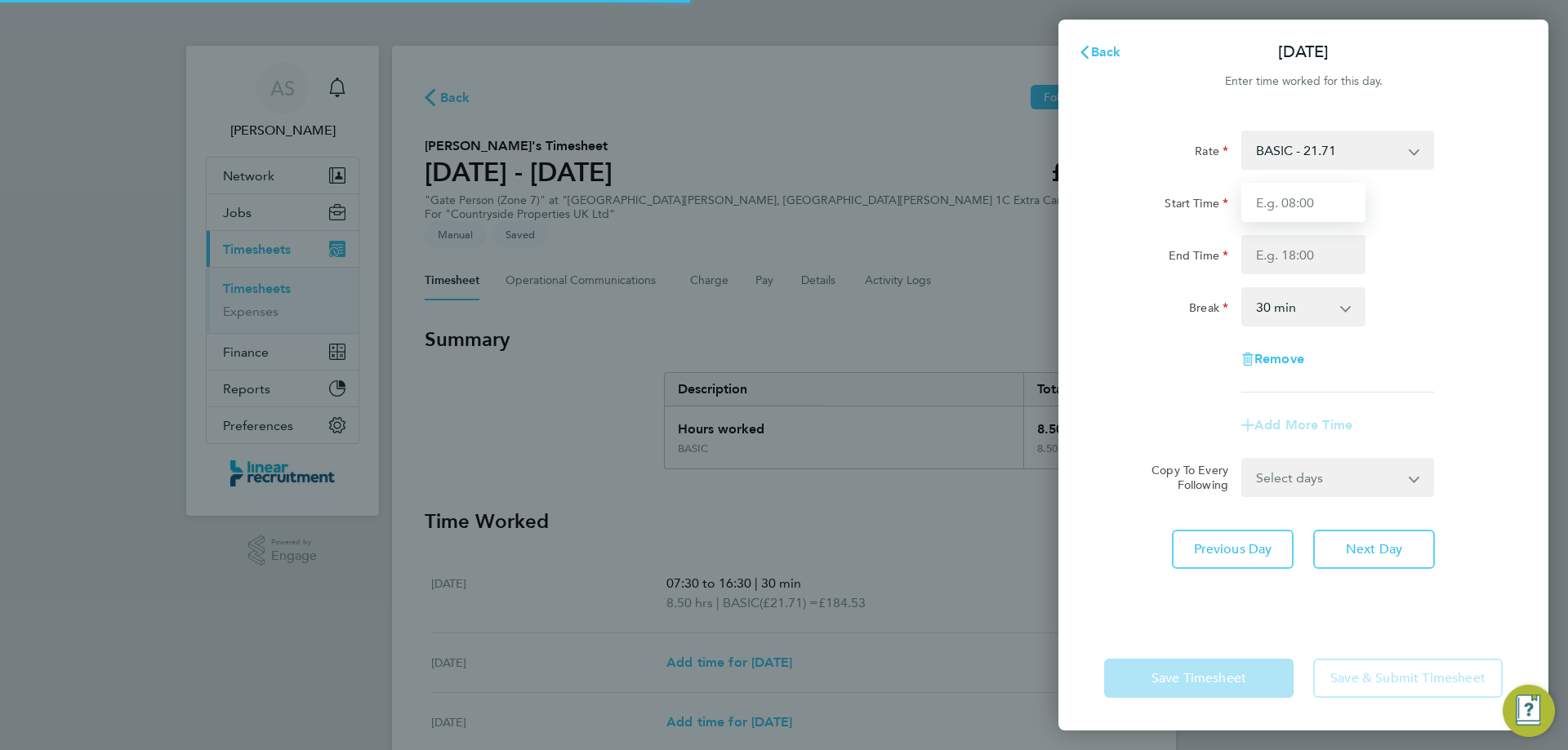
click at [1310, 208] on input "Start Time" at bounding box center [1304, 203] width 124 height 39
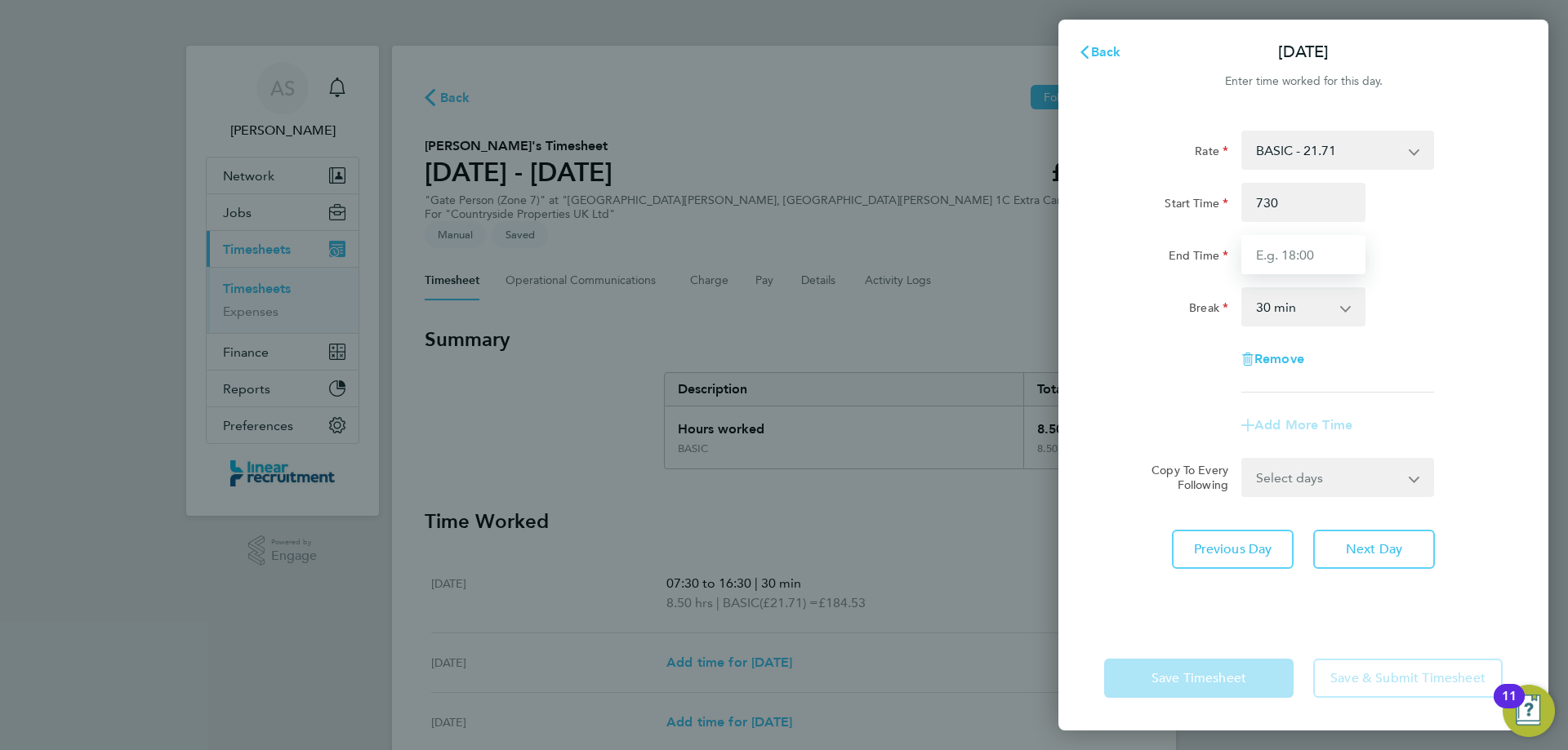
type input "07:30"
type input "16:30"
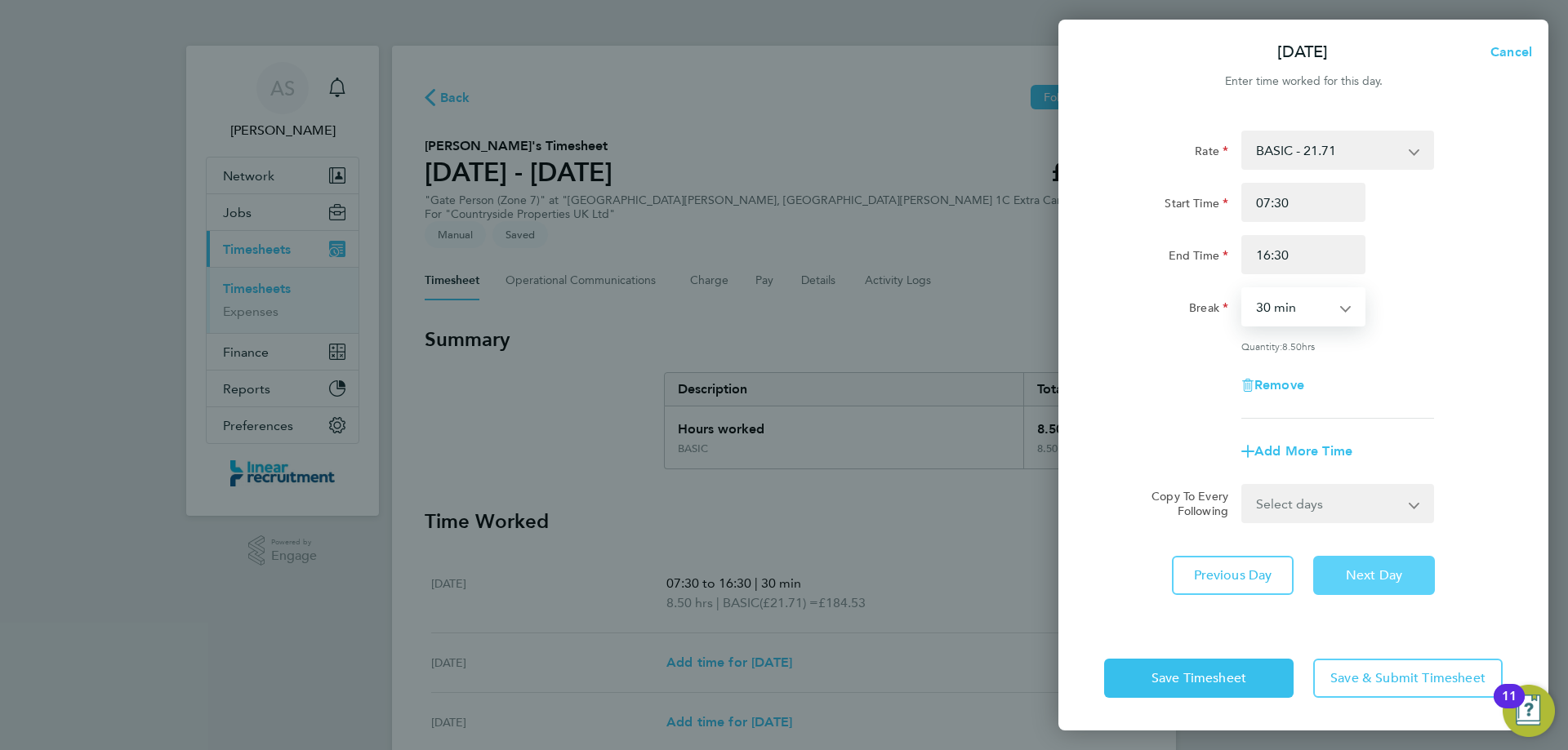
click at [1342, 564] on button "Next Day" at bounding box center [1374, 576] width 121 height 39
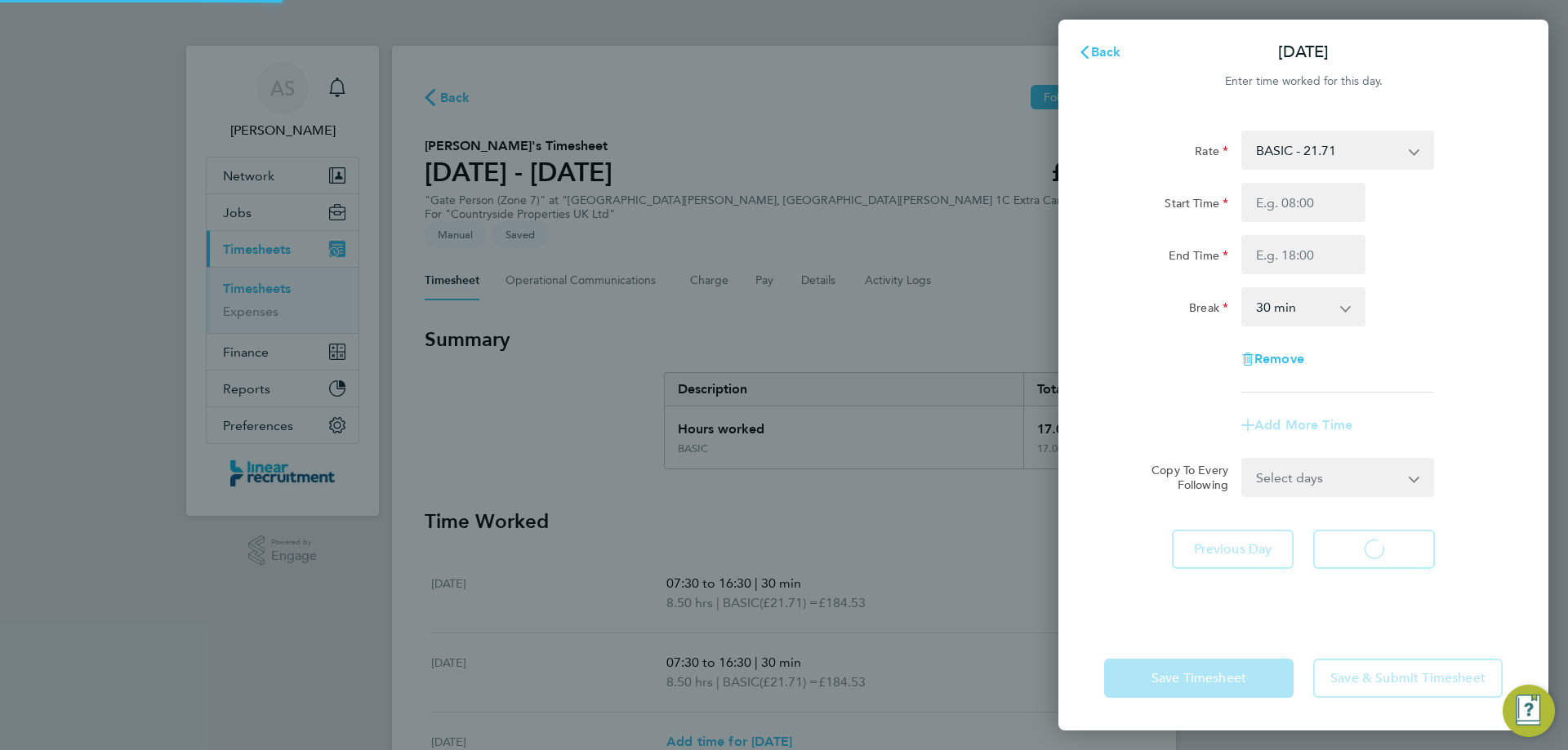
select select "30"
type input "07:30"
type input "16:30"
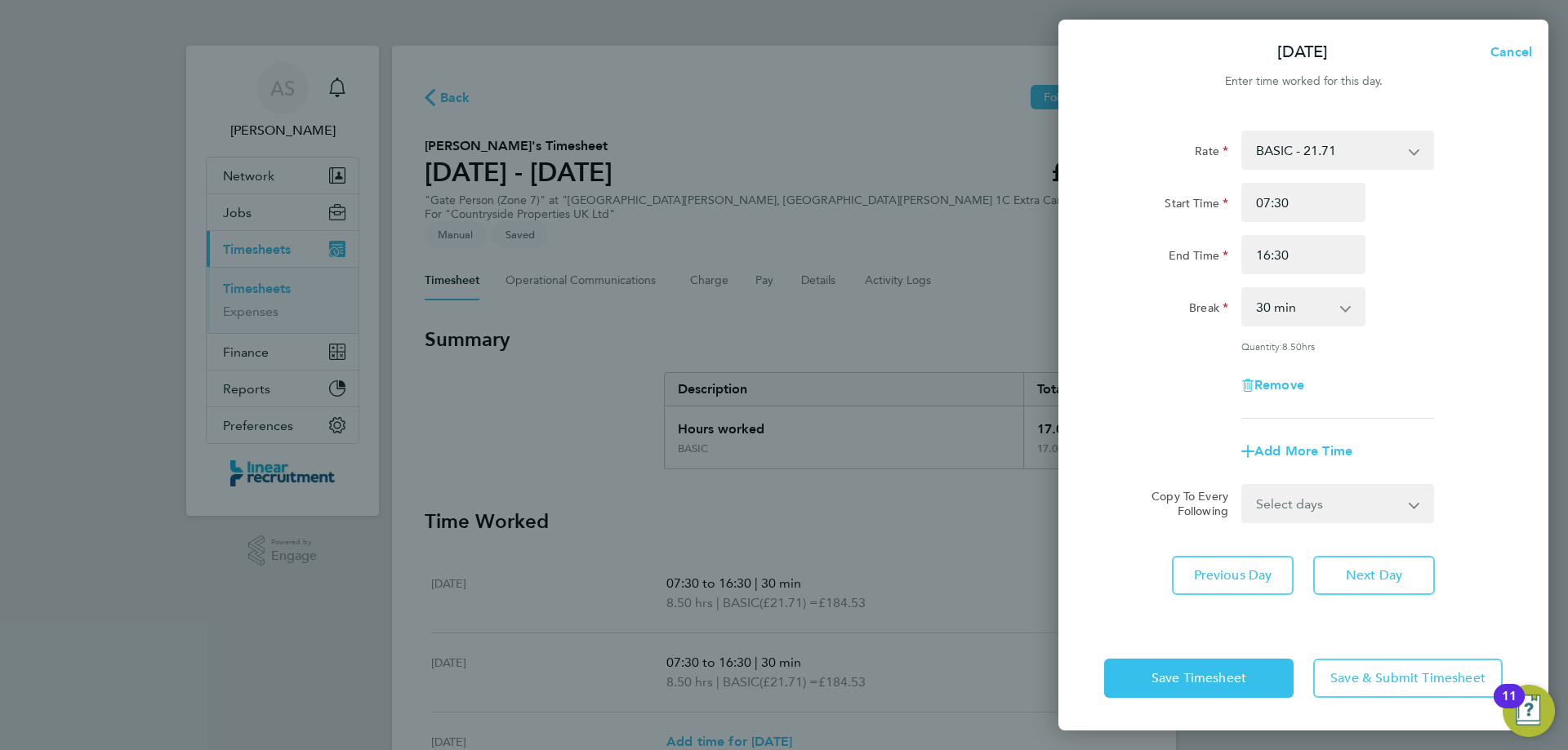
click at [1338, 525] on div "Rate BASIC - 21.71 Start Time 07:30 End Time 16:30 Break 0 min 15 min 30 min 45…" at bounding box center [1304, 368] width 490 height 515
click at [1355, 575] on span "Next Day" at bounding box center [1374, 576] width 57 height 17
select select "30"
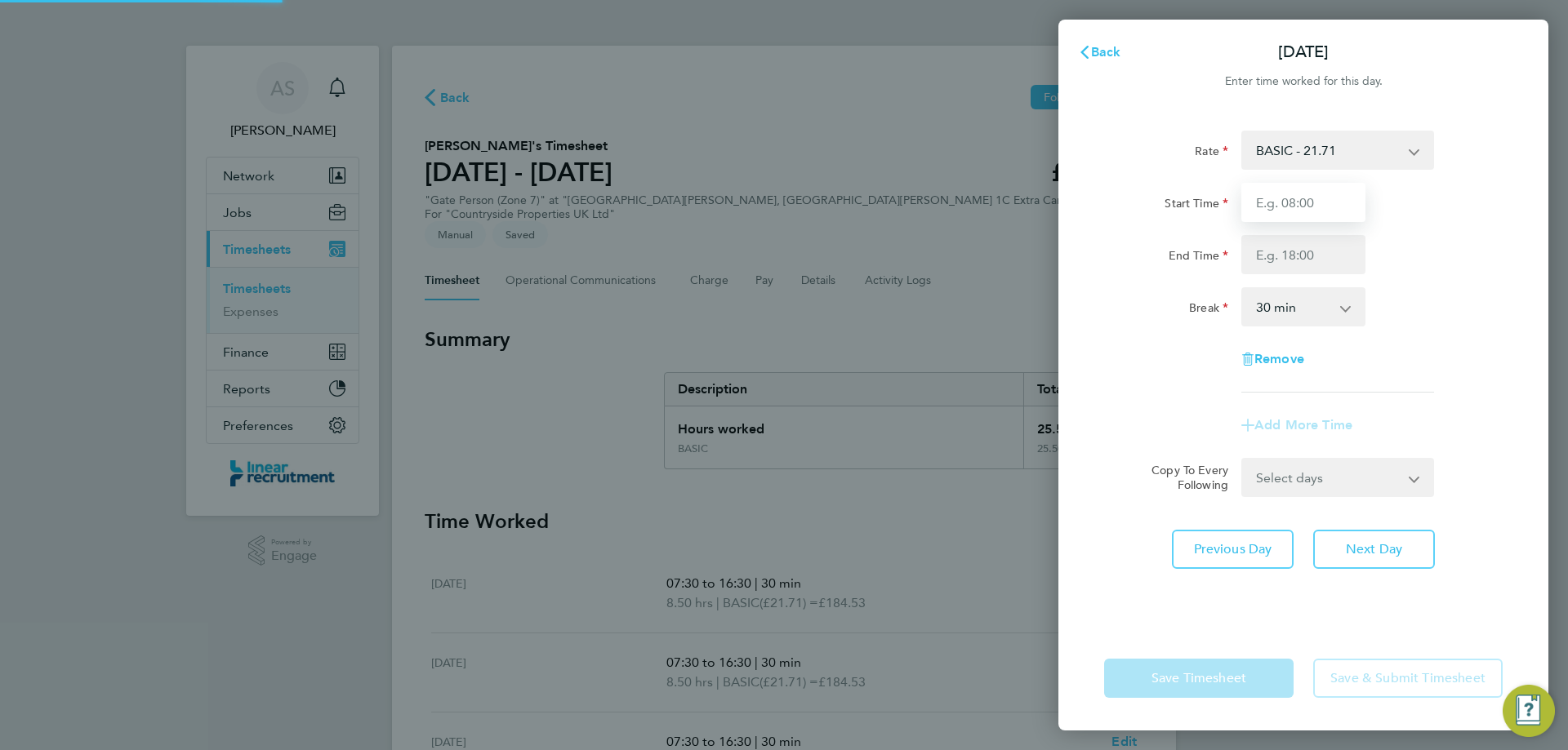
click at [1293, 195] on input "Start Time" at bounding box center [1304, 203] width 124 height 39
type input "07:30"
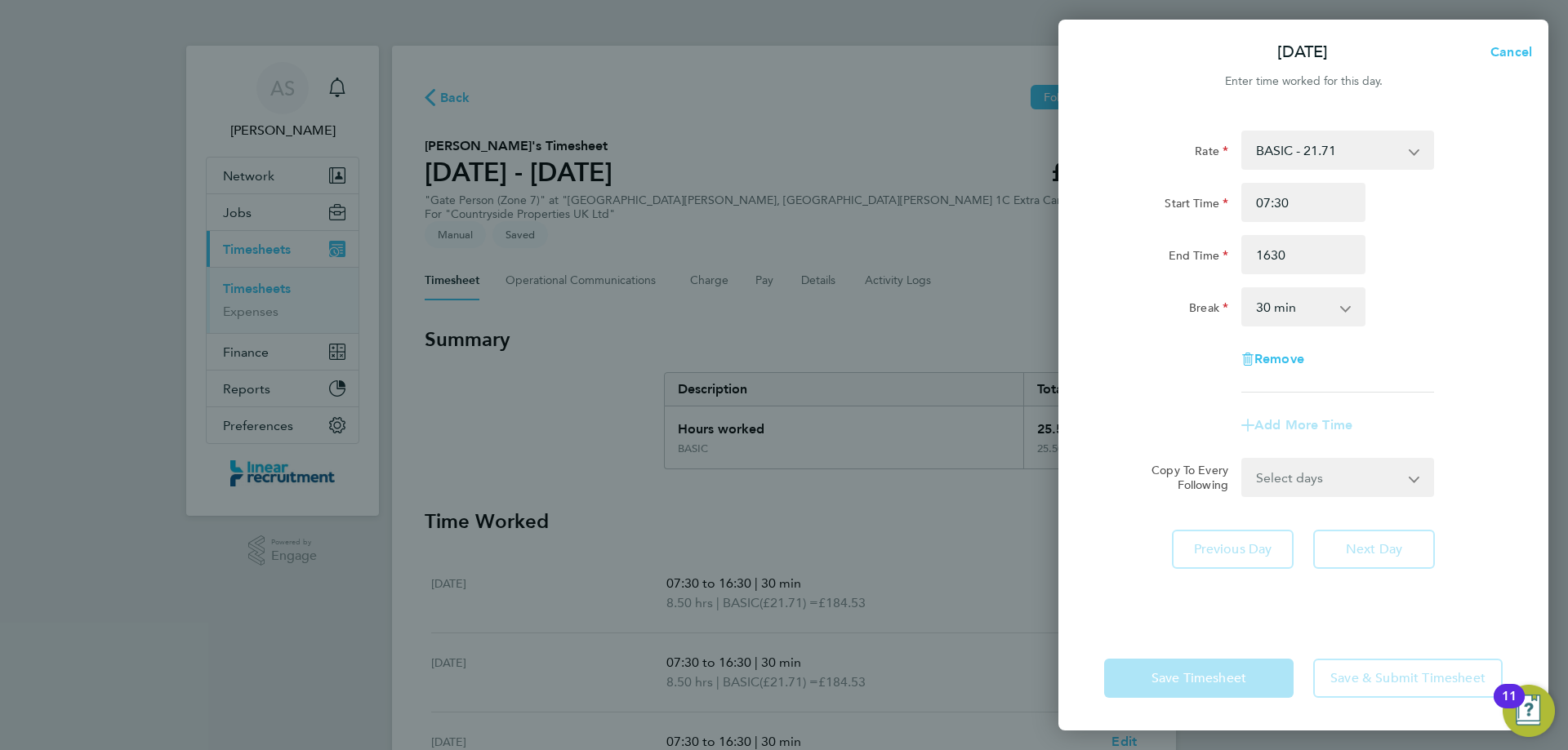
type input "16:30"
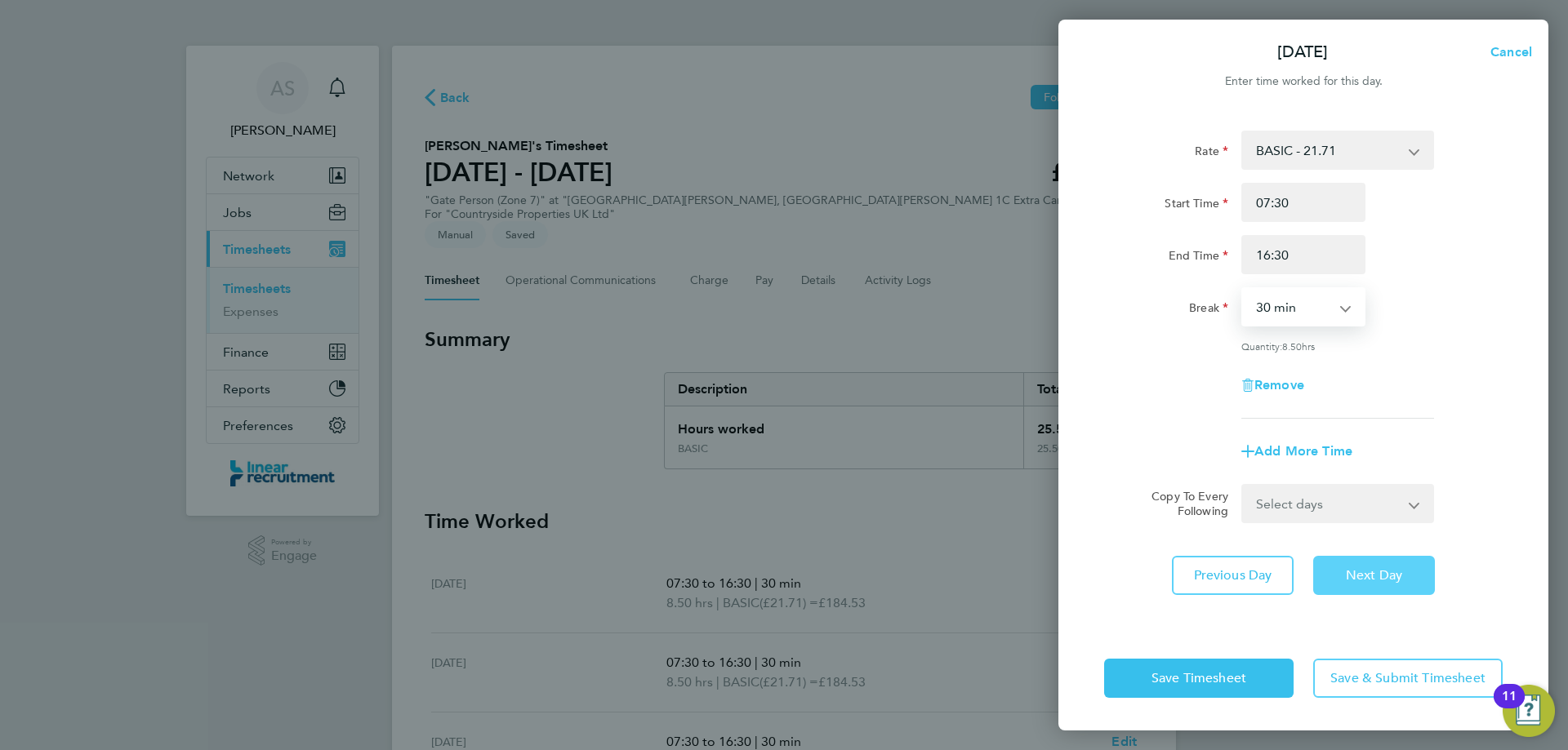
click at [1352, 578] on span "Next Day" at bounding box center [1374, 576] width 57 height 17
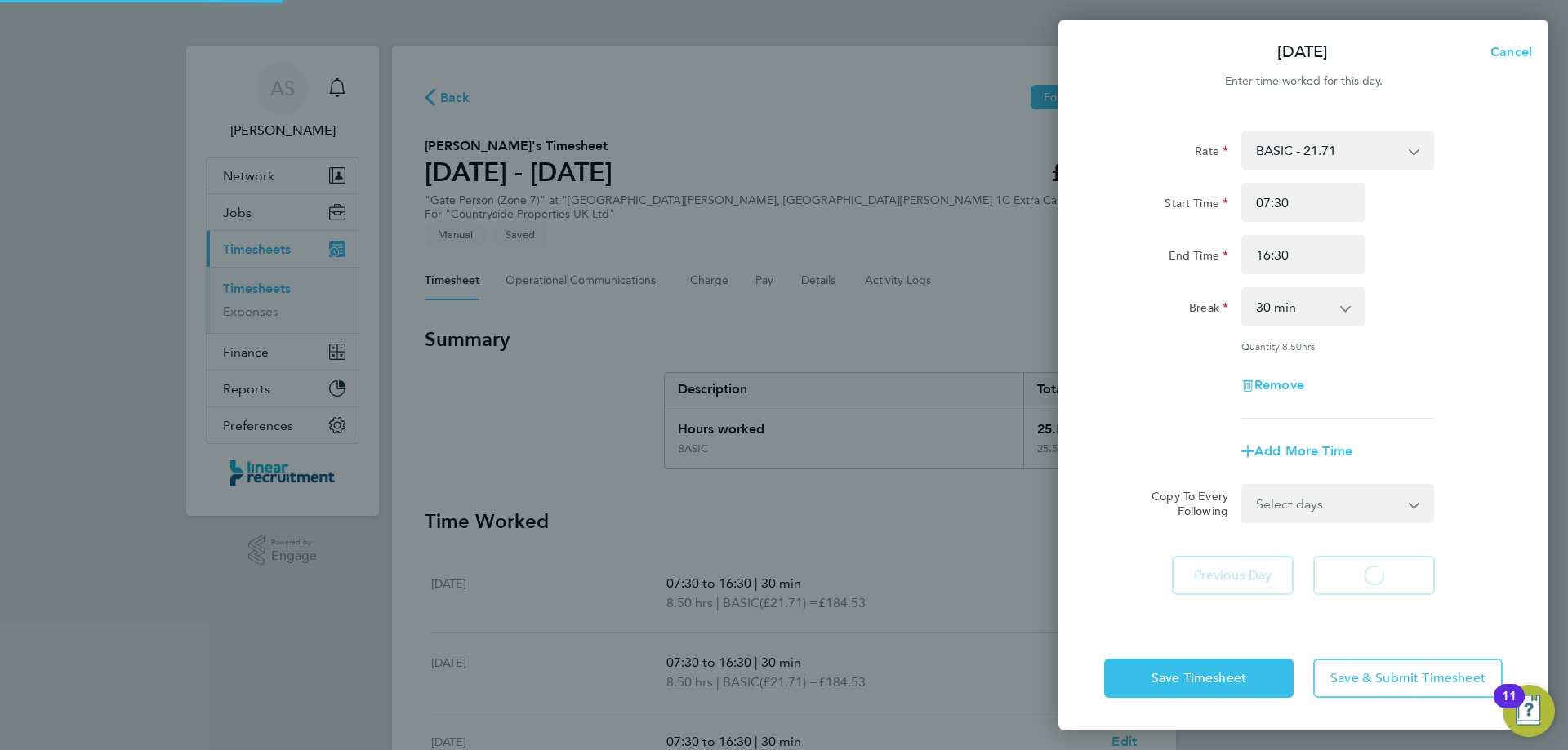
select select "30"
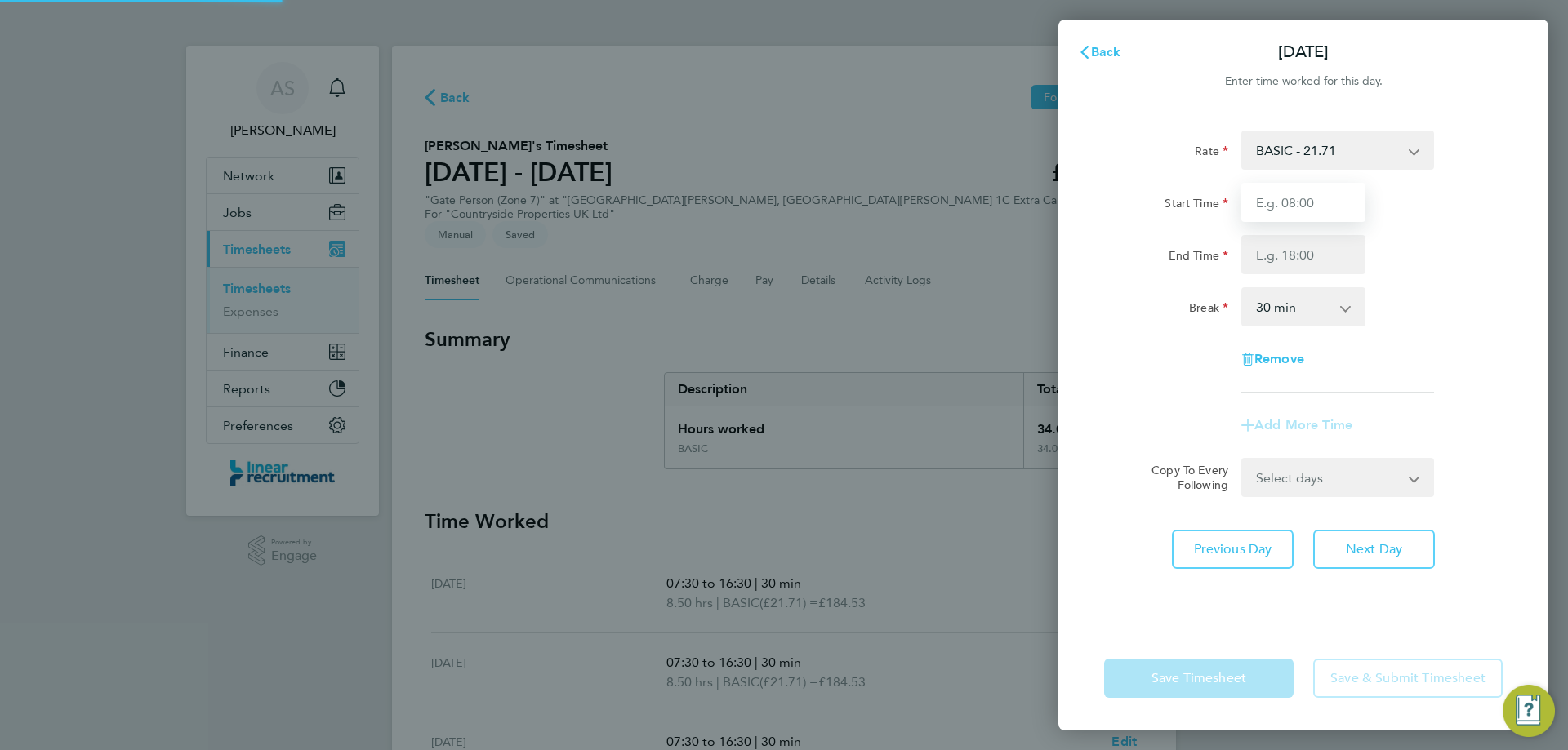
click at [1288, 209] on input "Start Time" at bounding box center [1304, 203] width 124 height 39
type input "07:30"
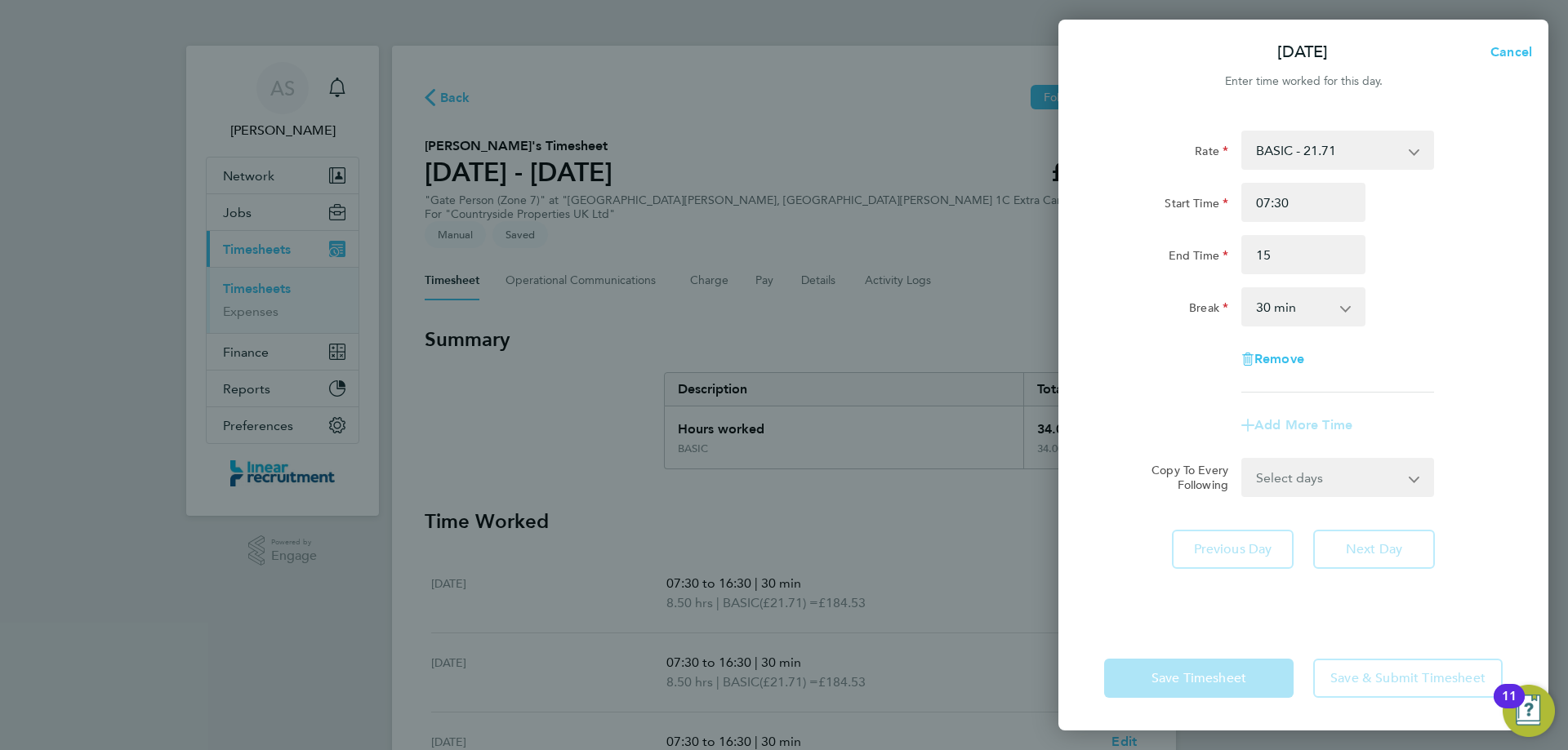
type input "15:00"
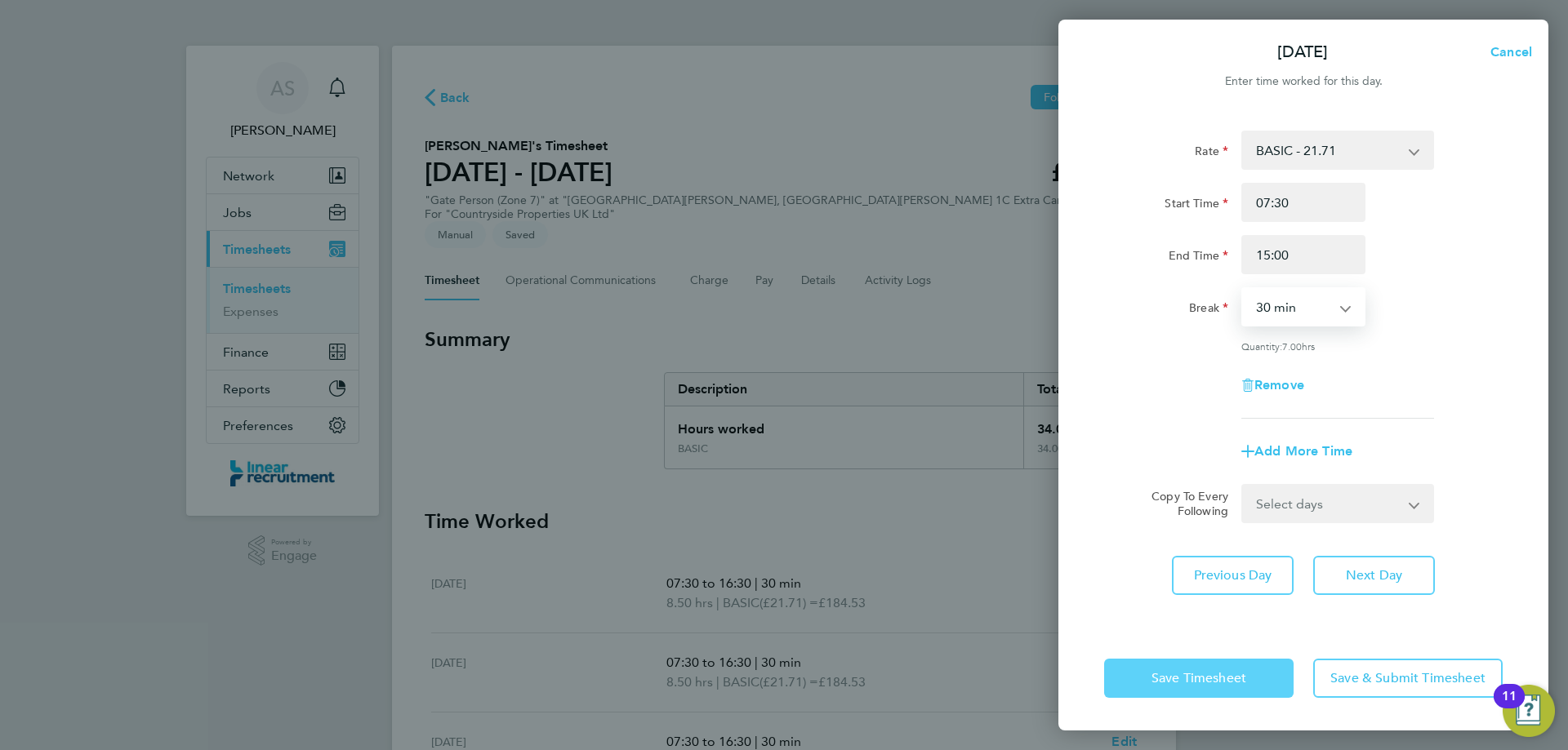
click at [1216, 678] on span "Save Timesheet" at bounding box center [1199, 679] width 95 height 17
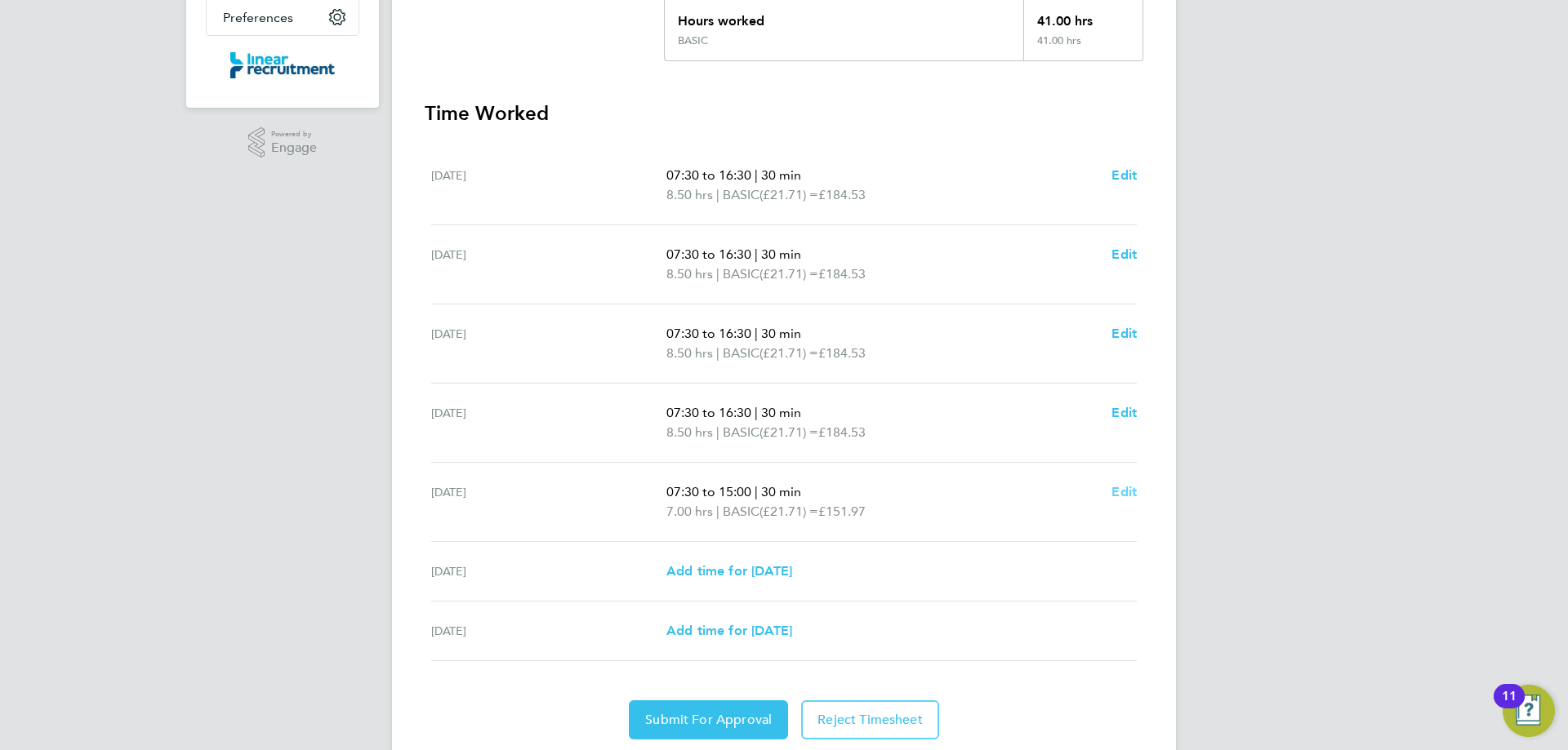
click at [1128, 485] on span "Edit" at bounding box center [1124, 492] width 25 height 16
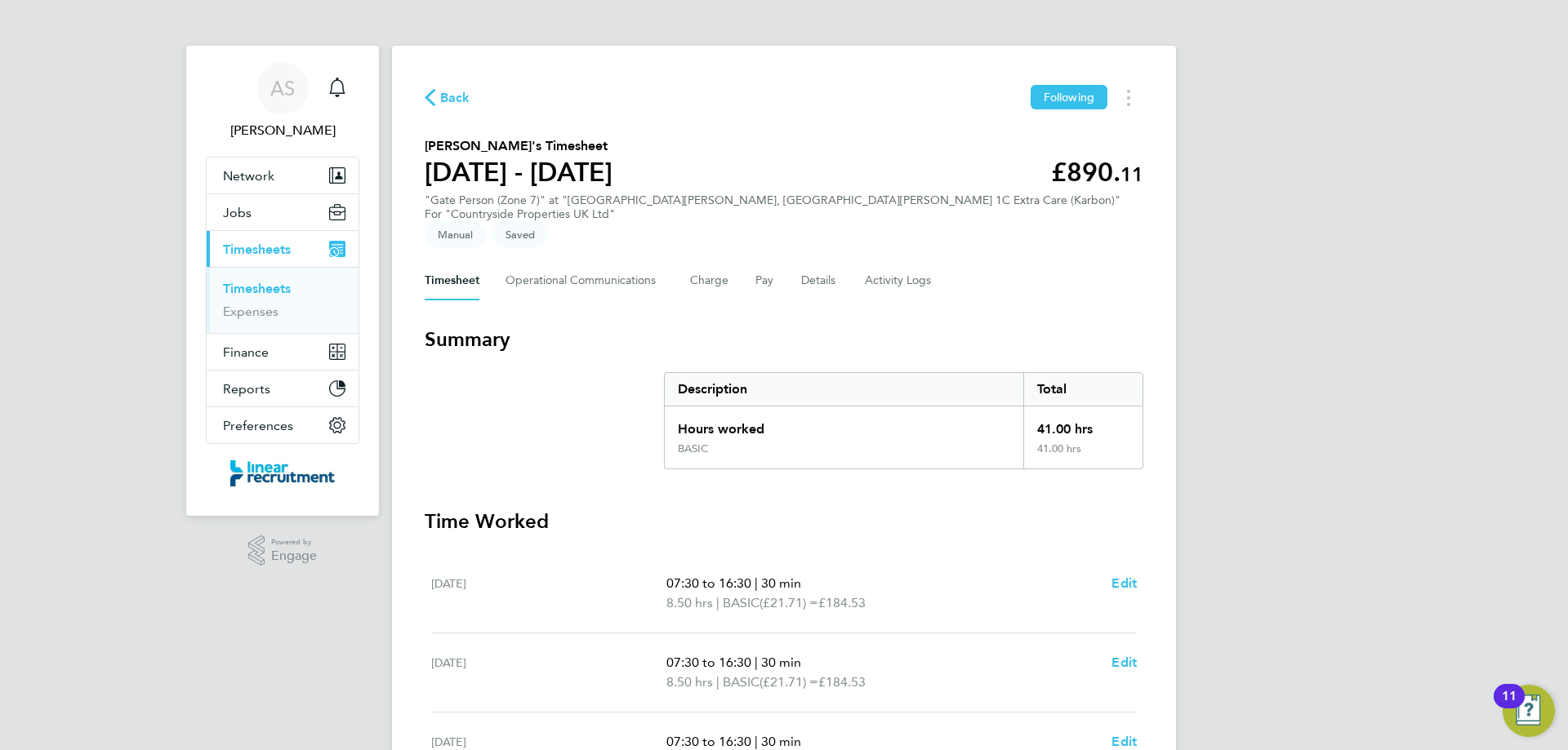
select select "30"
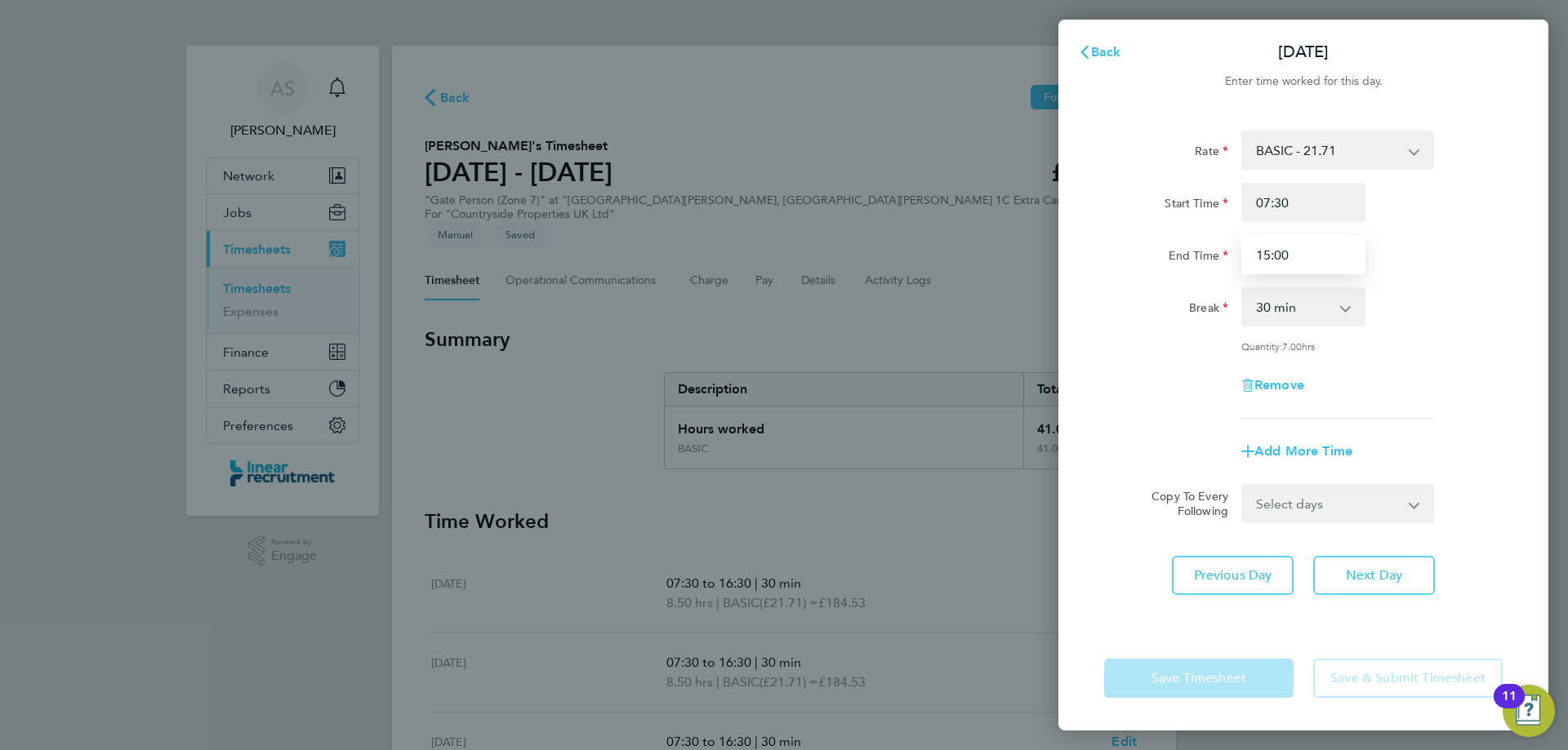
click at [1306, 239] on input "15:00" at bounding box center [1304, 255] width 124 height 39
drag, startPoint x: 1266, startPoint y: 259, endPoint x: 1065, endPoint y: 262, distance: 201.0
click at [1144, 265] on div "End Time 15:00" at bounding box center [1304, 255] width 411 height 39
type input "15:30"
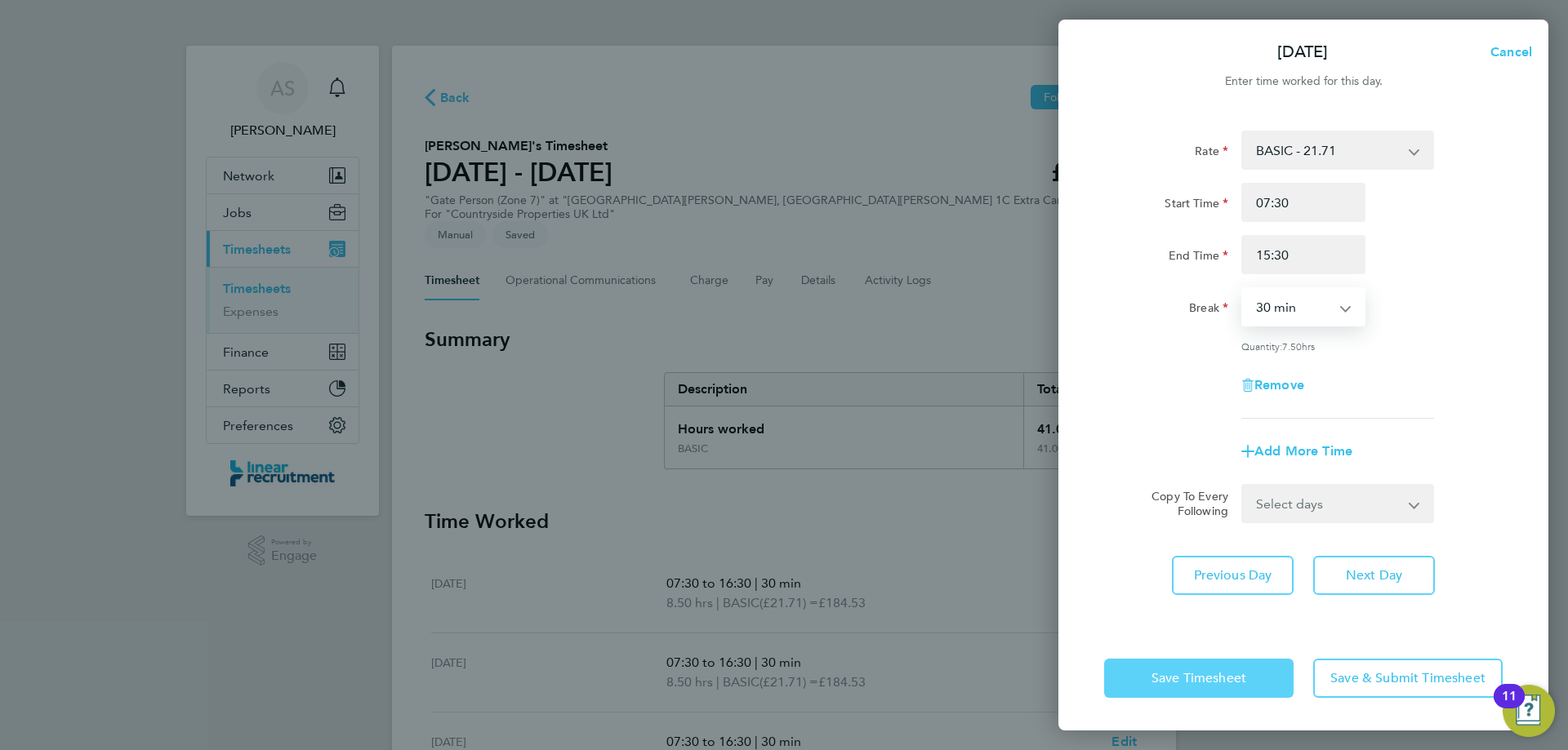
click at [1191, 677] on span "Save Timesheet" at bounding box center [1199, 679] width 95 height 17
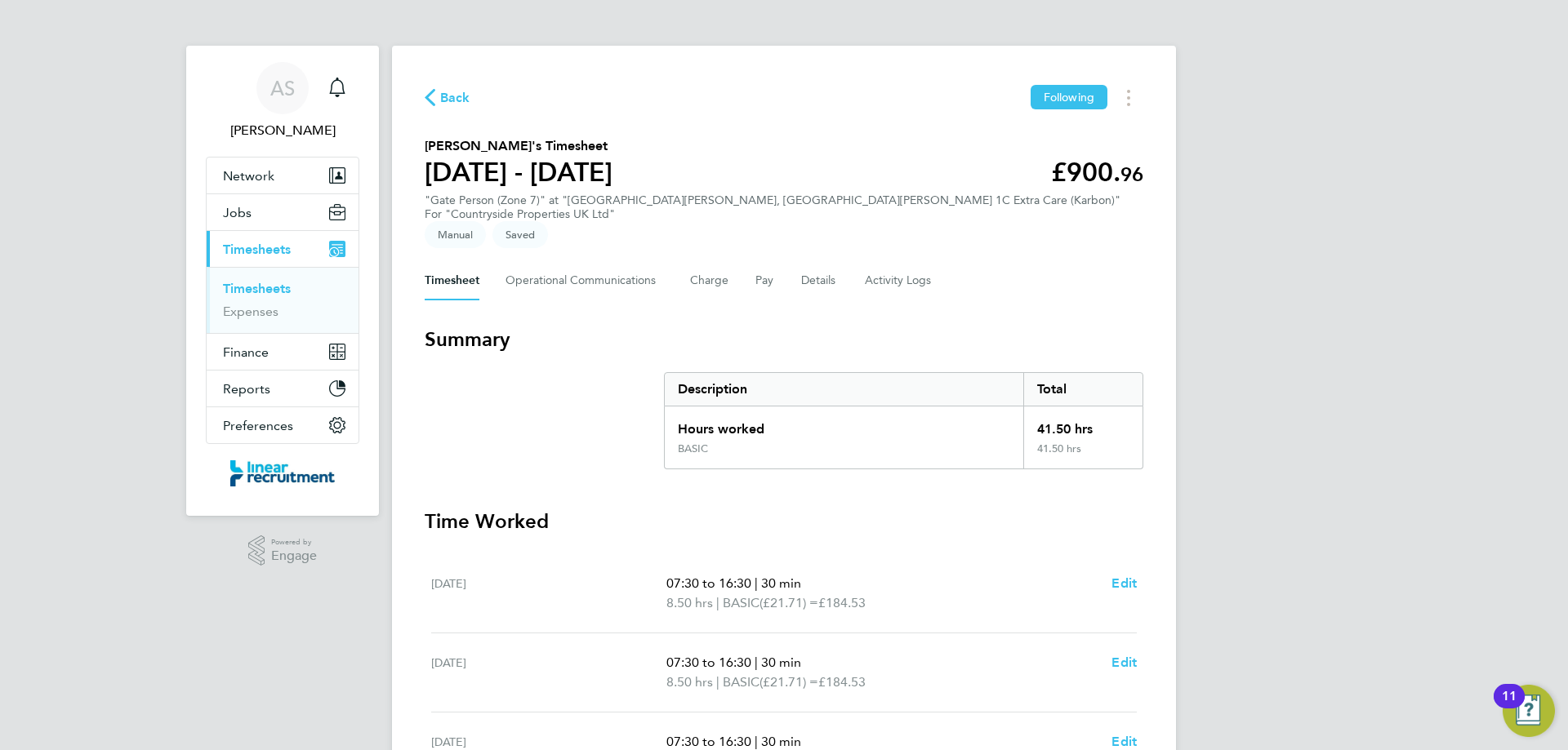
click at [1258, 608] on div "AS Alyssa Smith Notifications Applications: Network Team Members Businesses Sit…" at bounding box center [784, 606] width 1568 height 1213
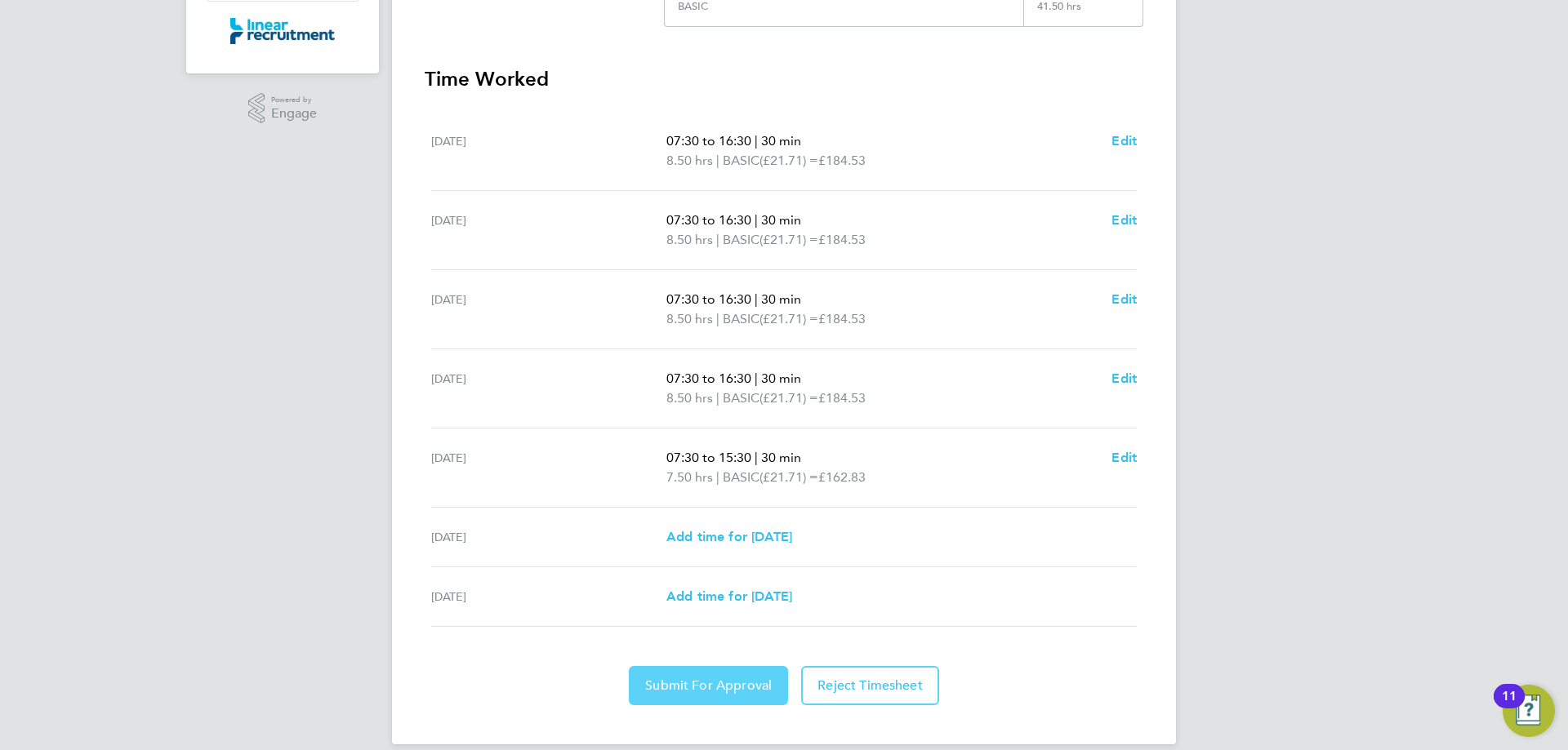
click at [725, 678] on span "Submit For Approval" at bounding box center [708, 685] width 126 height 17
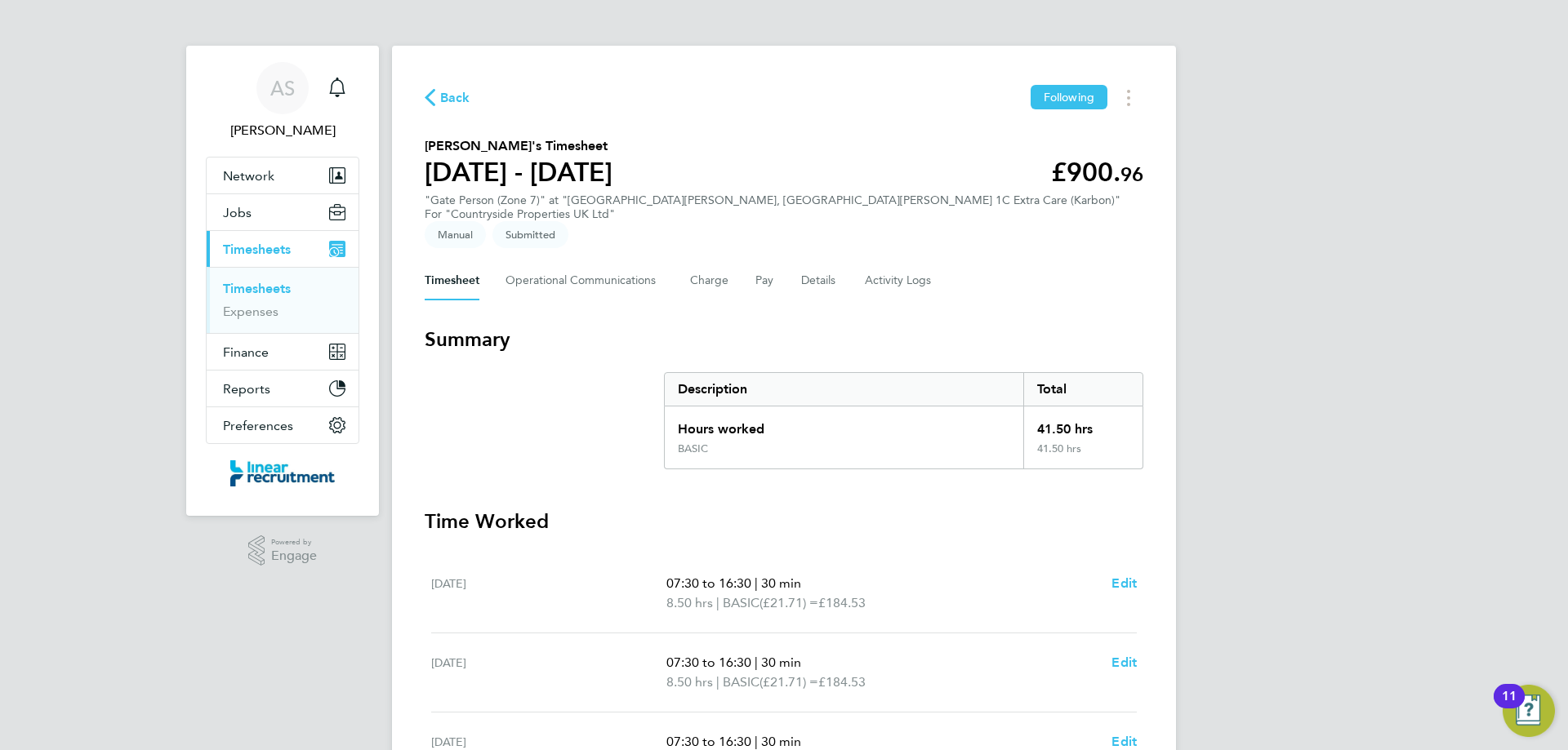
click at [262, 289] on link "Timesheets" at bounding box center [257, 289] width 68 height 16
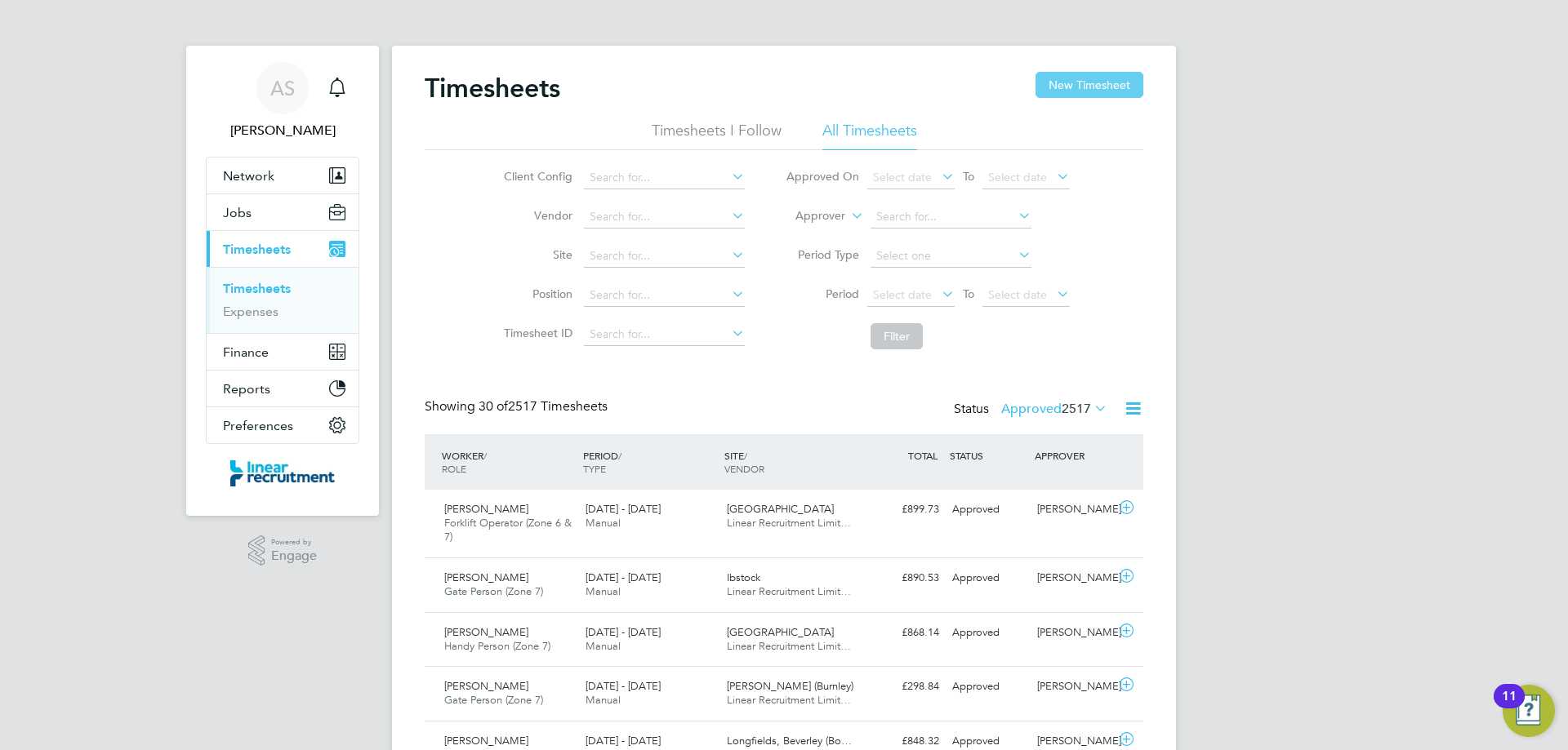
click at [1085, 91] on button "New Timesheet" at bounding box center [1089, 84] width 108 height 26
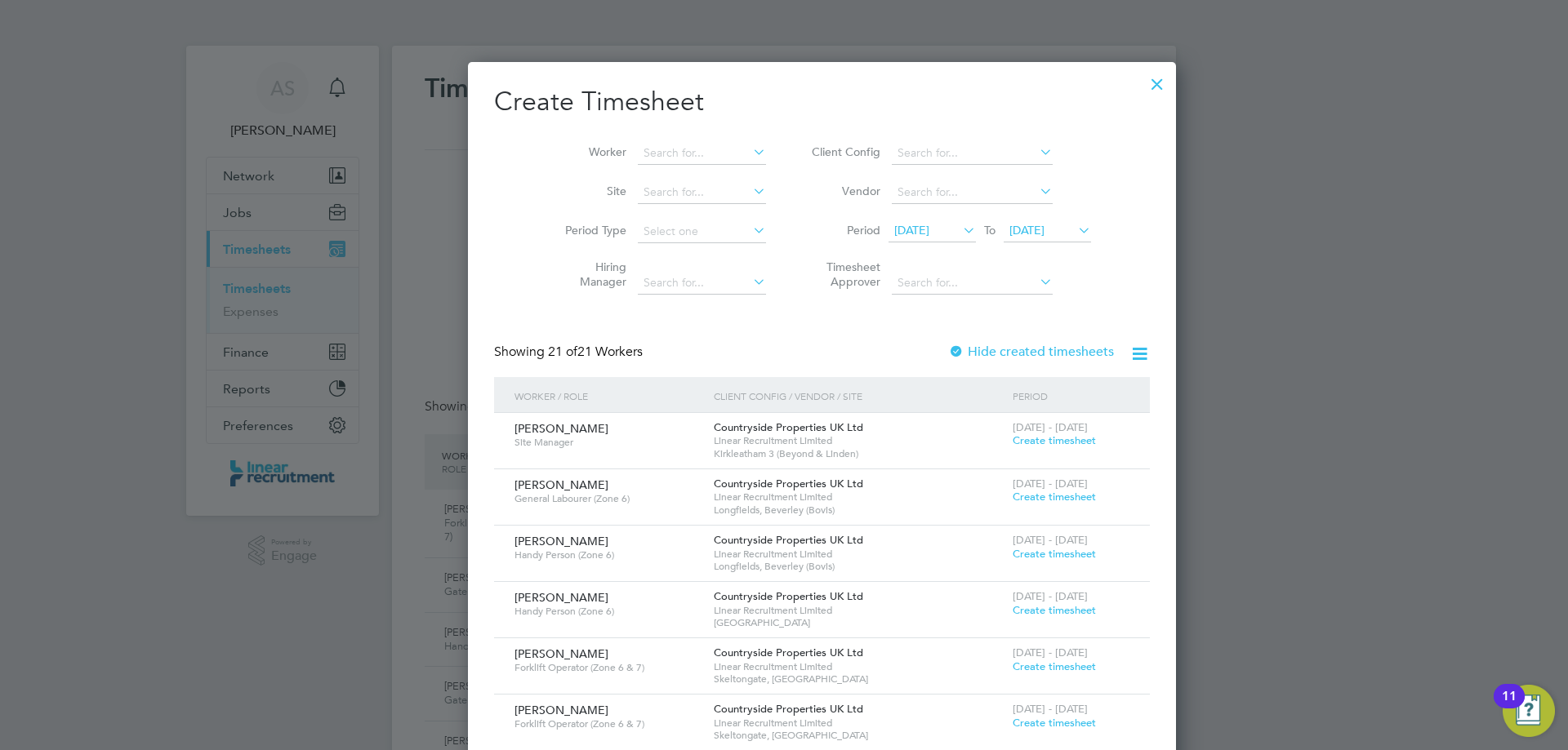
click at [750, 147] on icon at bounding box center [750, 151] width 0 height 23
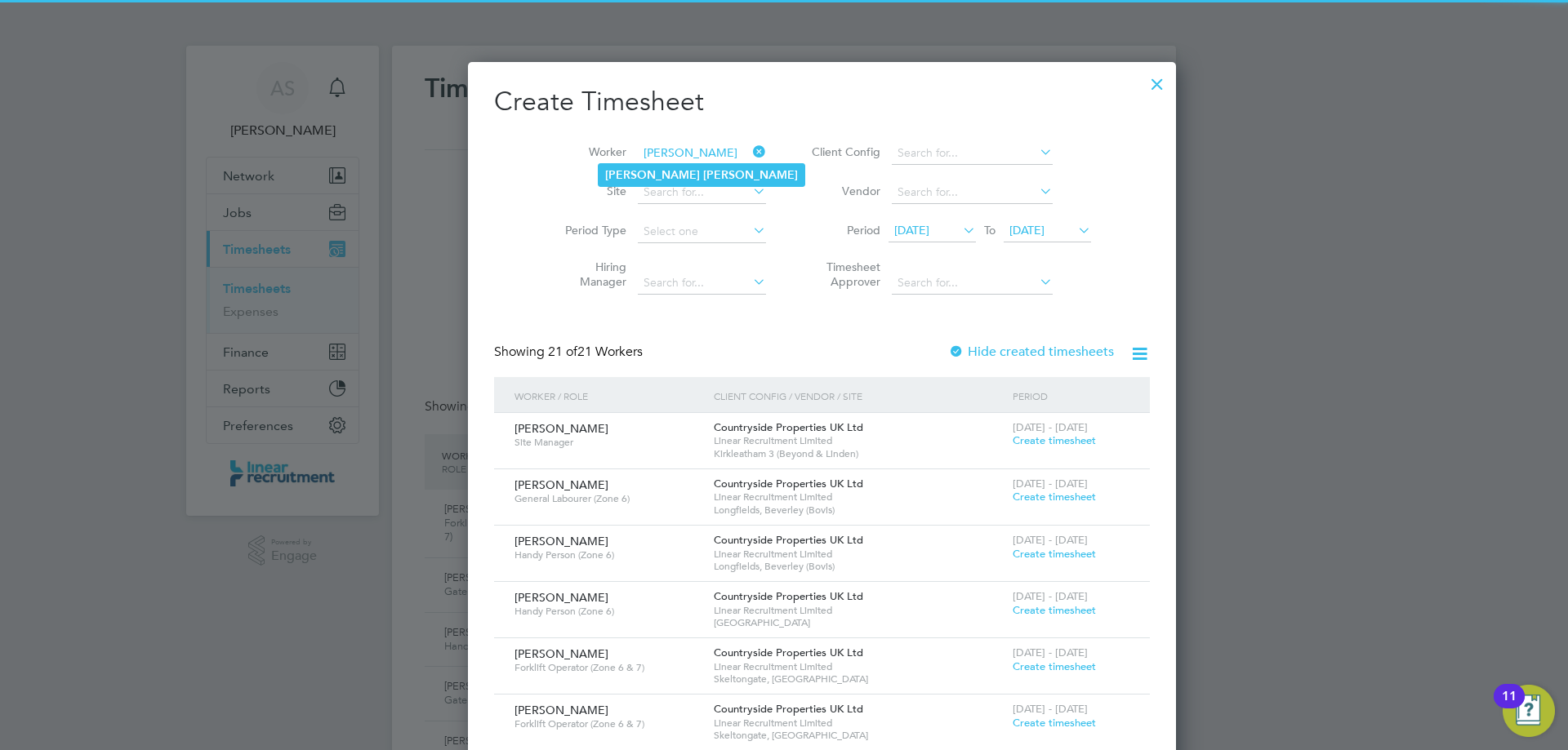
click at [701, 169] on li "Shane Henderson" at bounding box center [701, 175] width 206 height 23
type input "Shane Henderson"
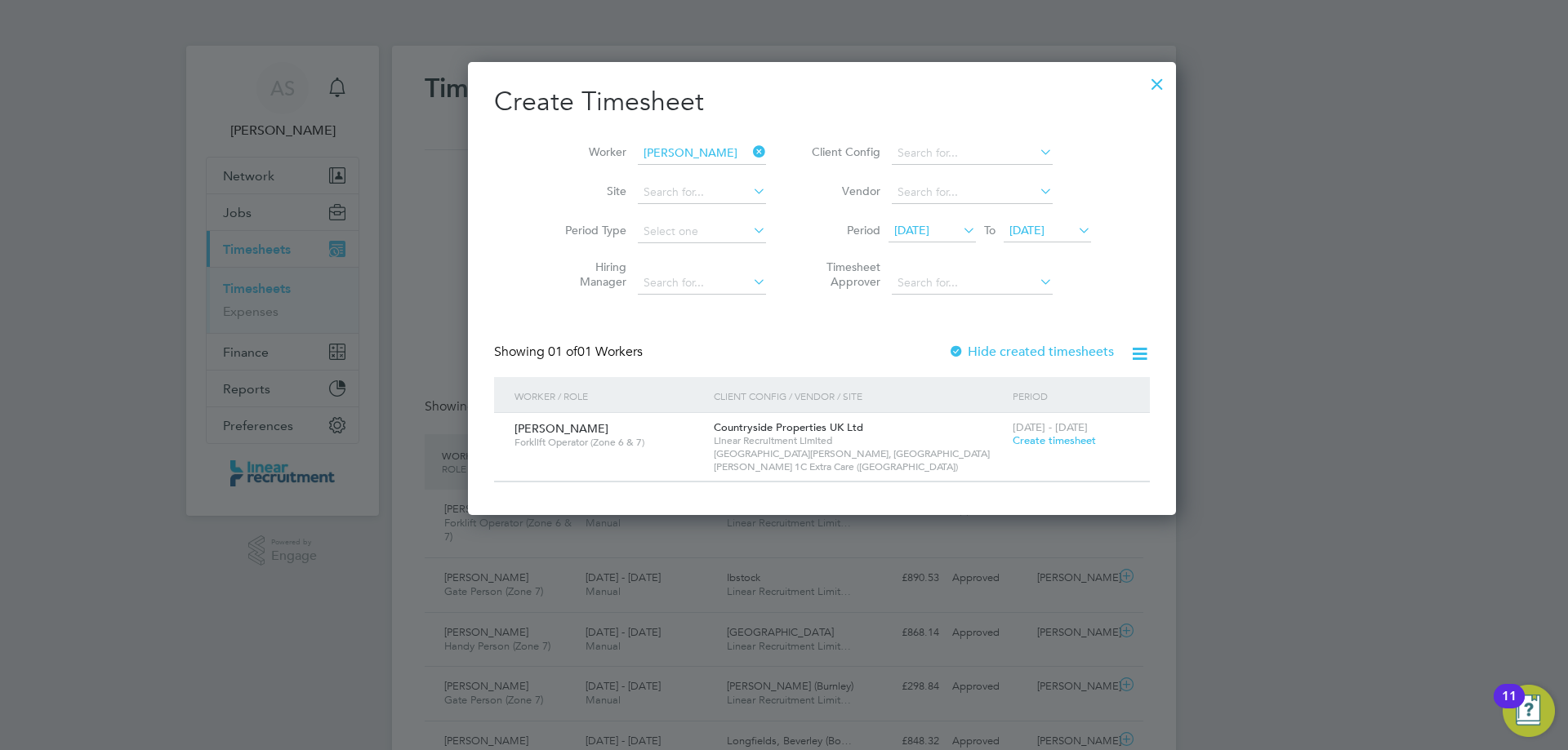
click at [1014, 444] on span "Create timesheet" at bounding box center [1054, 441] width 83 height 14
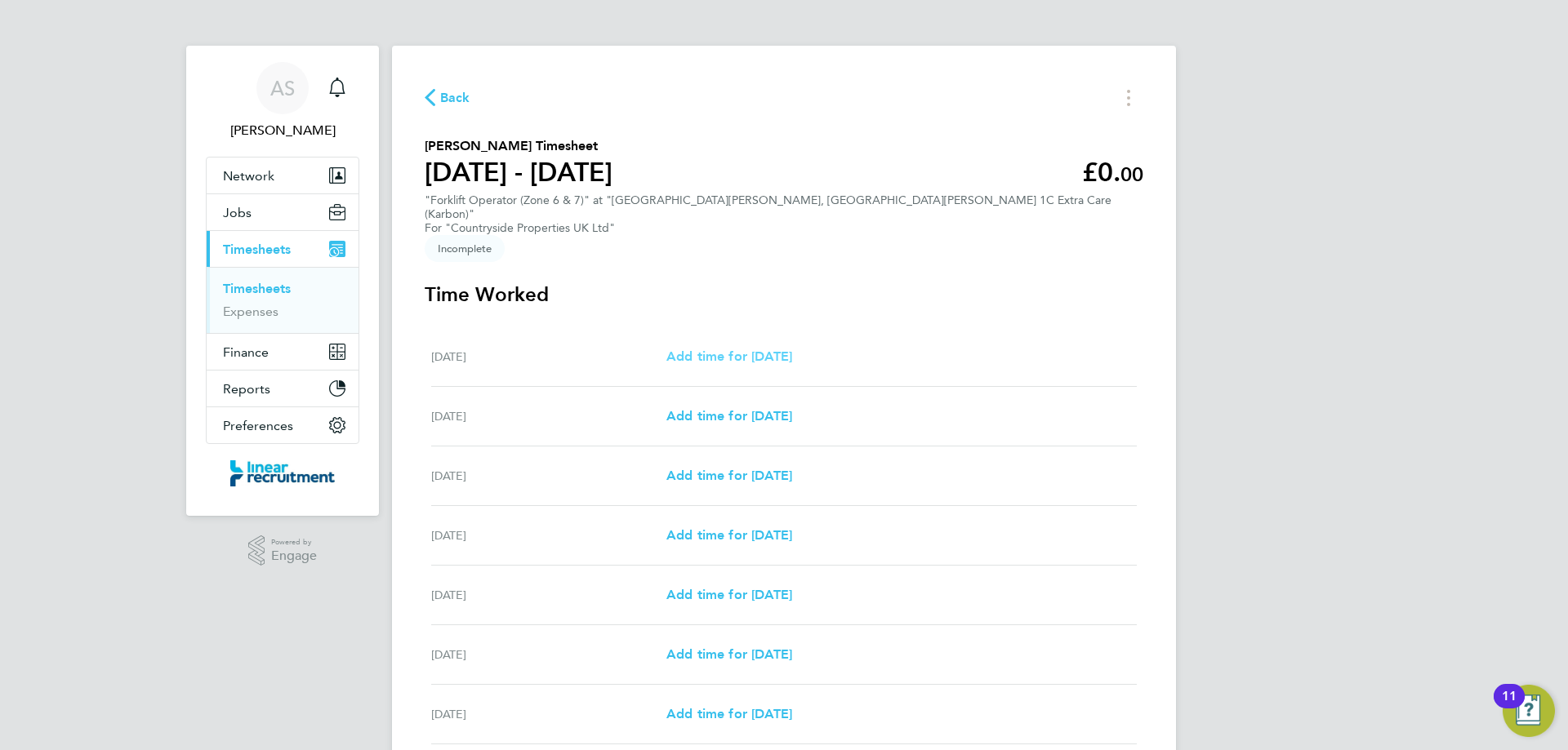
click at [792, 349] on span "Add time for Mon 22 Sep" at bounding box center [730, 356] width 125 height 16
select select "30"
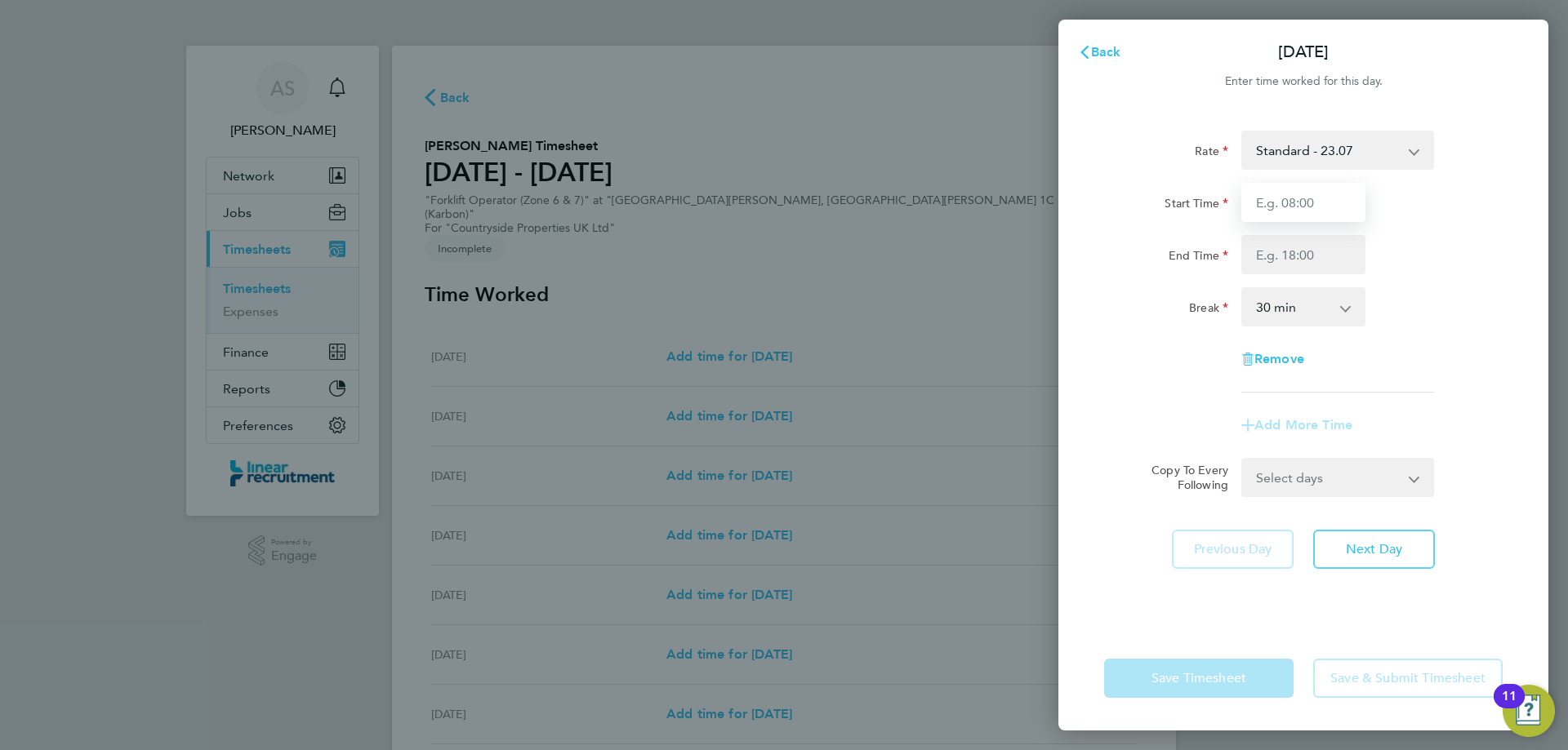
click at [1282, 205] on input "Start Time" at bounding box center [1304, 203] width 124 height 39
type input "07:30"
type input "16:00"
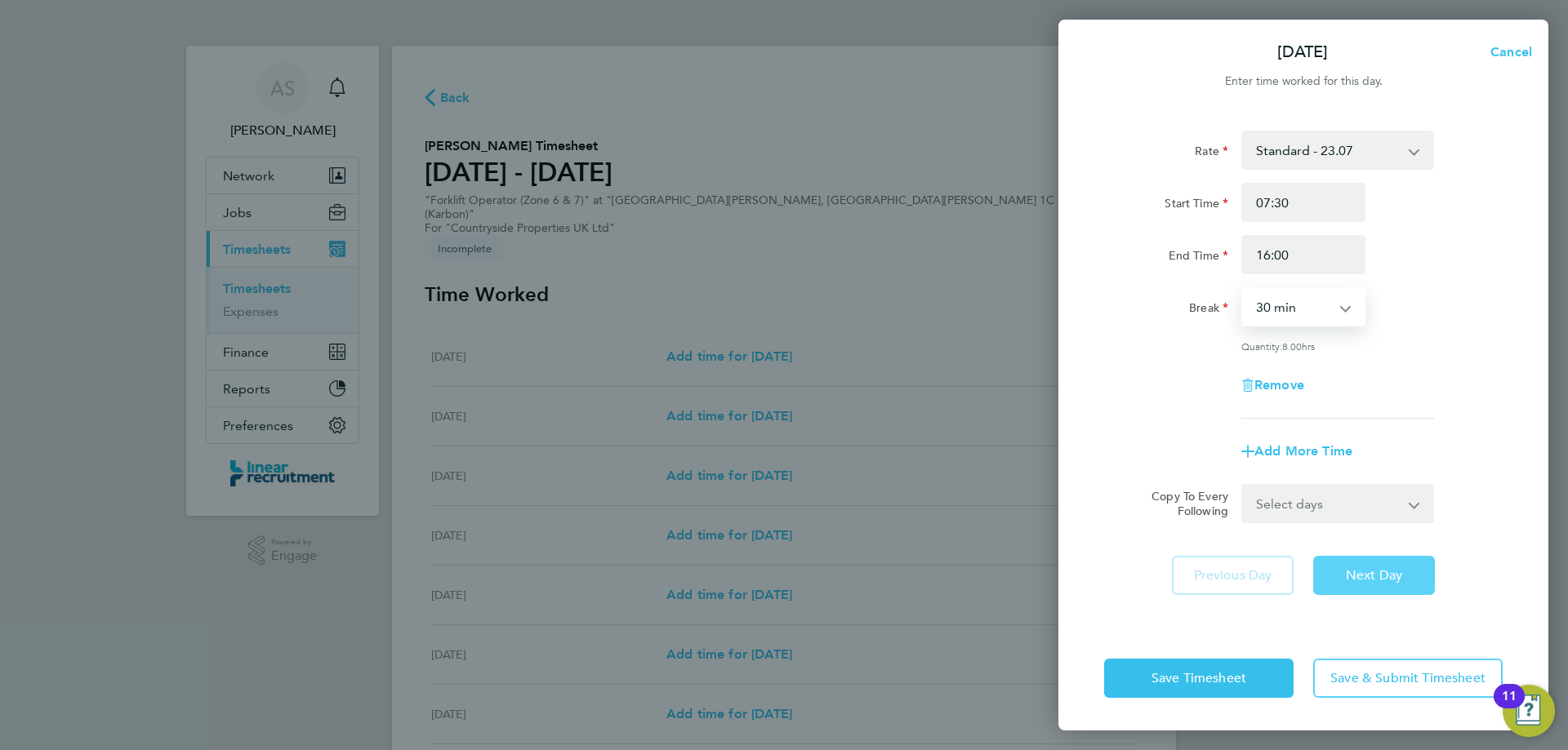
click at [1371, 563] on button "Next Day" at bounding box center [1374, 576] width 121 height 39
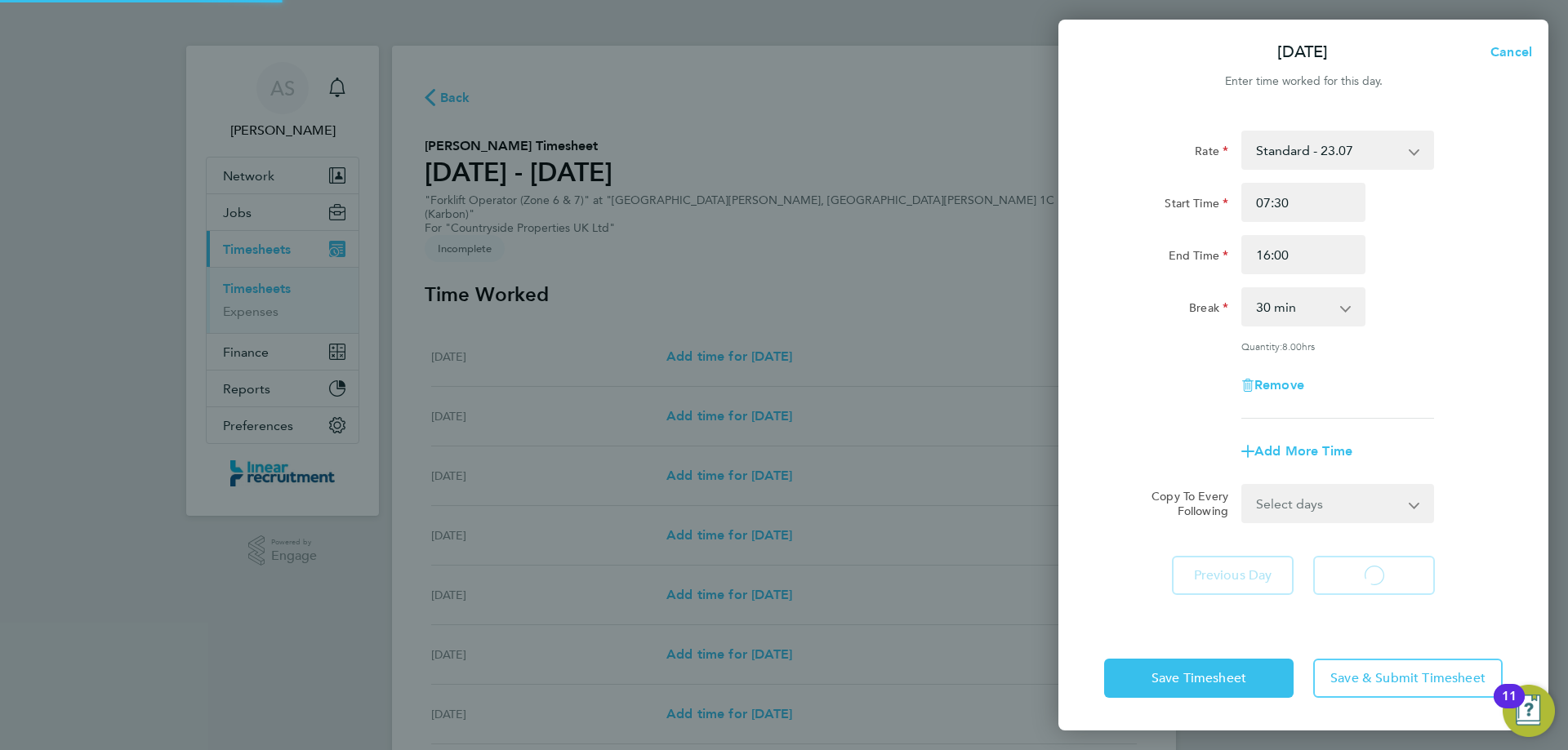
select select "30"
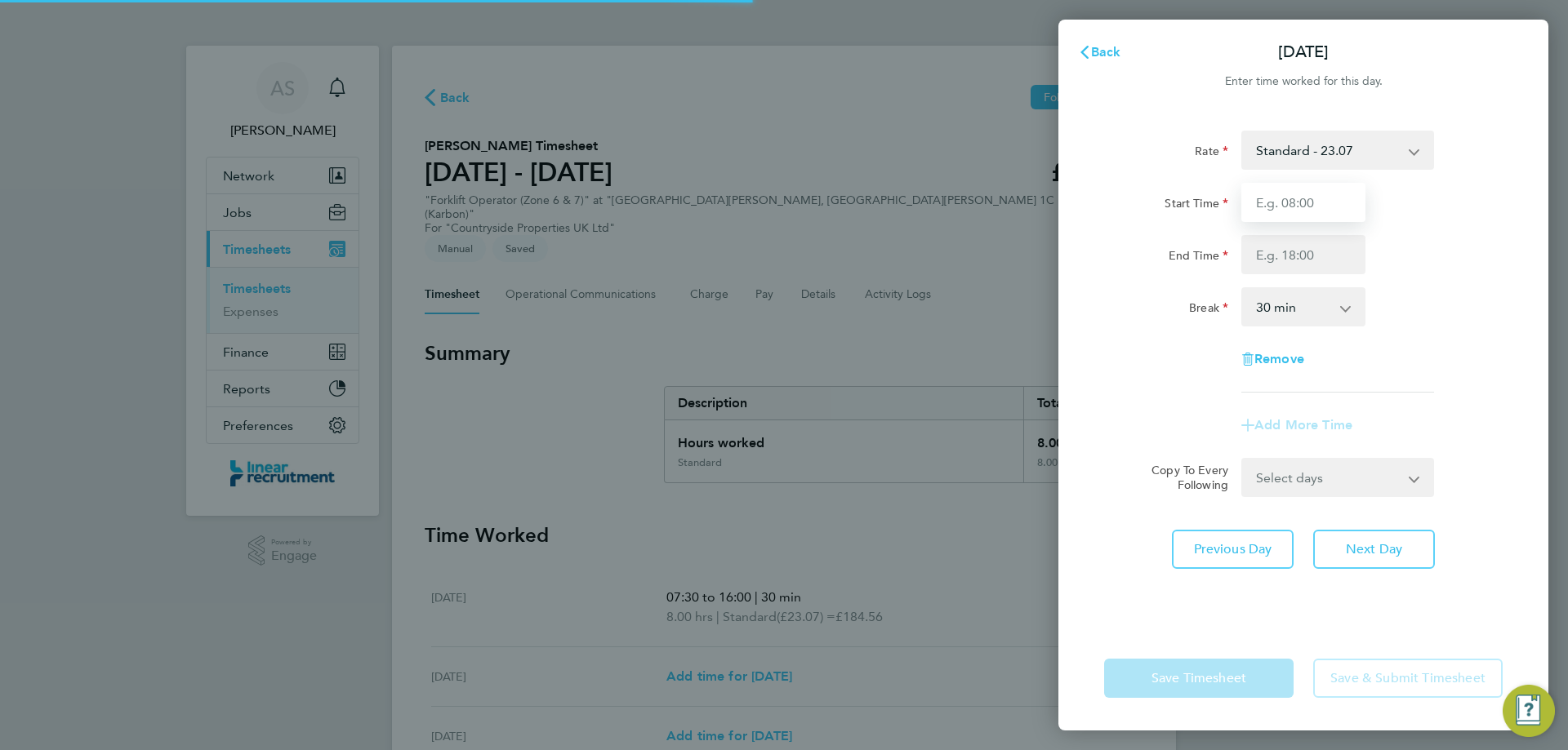
click at [1319, 213] on input "Start Time" at bounding box center [1304, 203] width 124 height 39
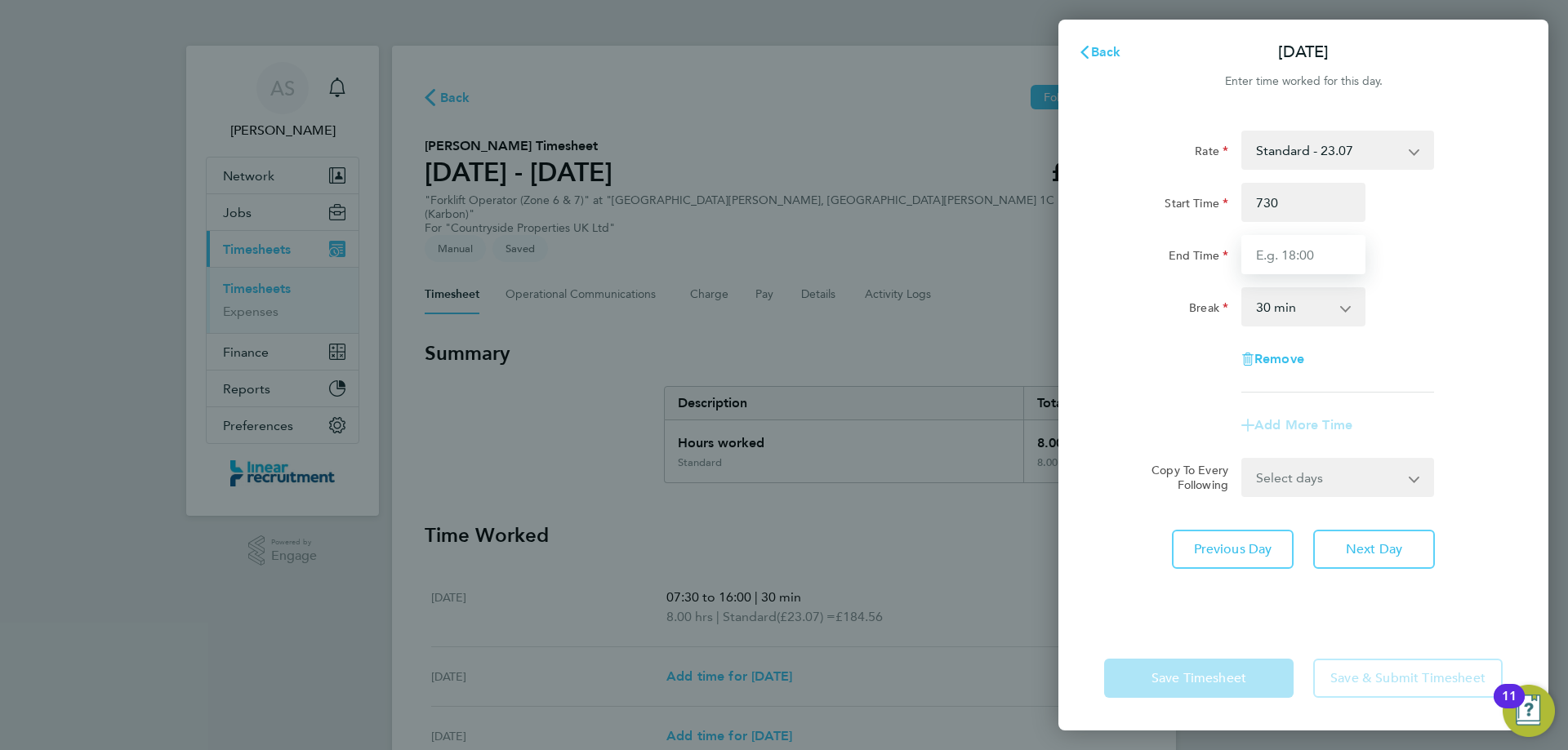
type input "07:30"
type input "16:00"
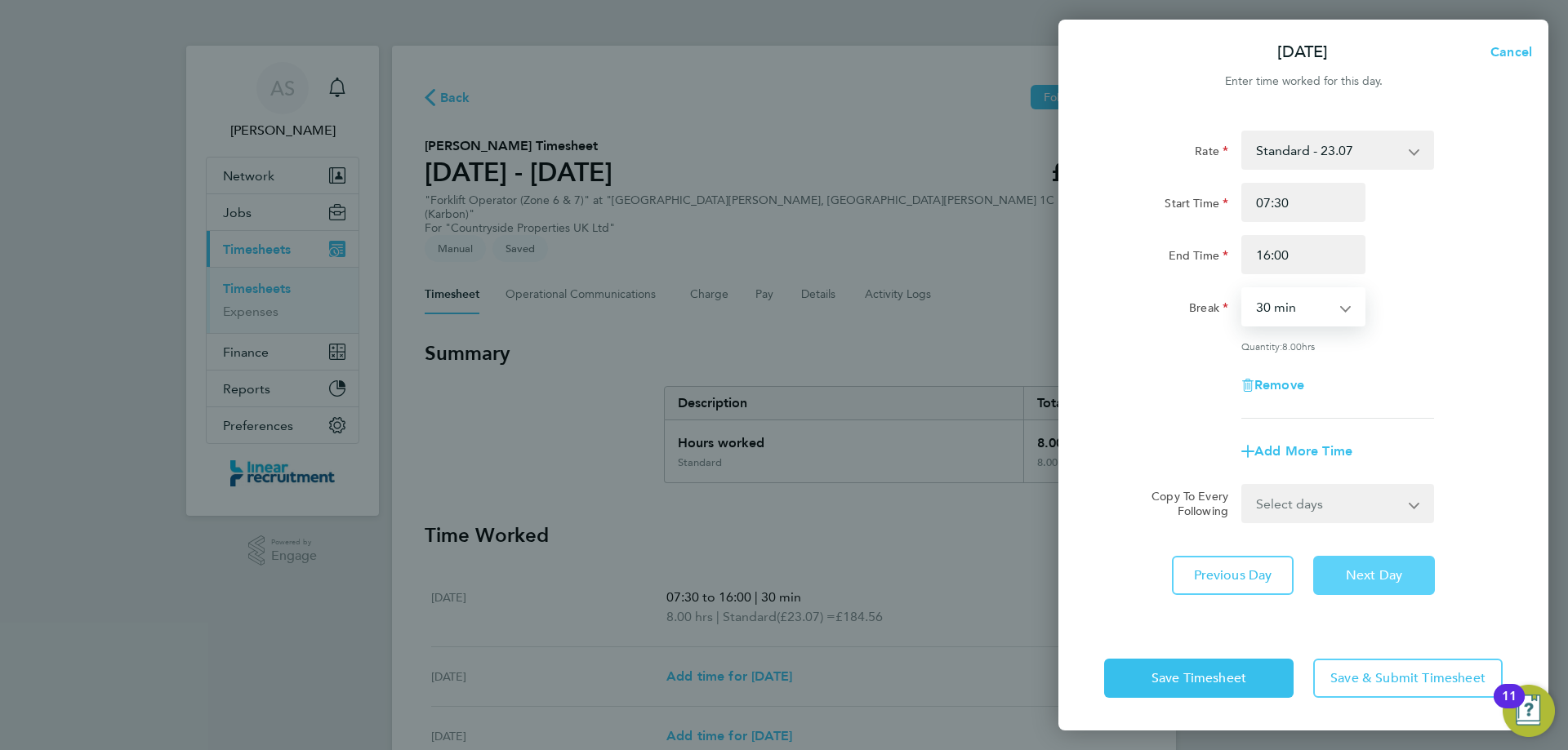
click at [1379, 556] on button "Next Day" at bounding box center [1374, 576] width 121 height 39
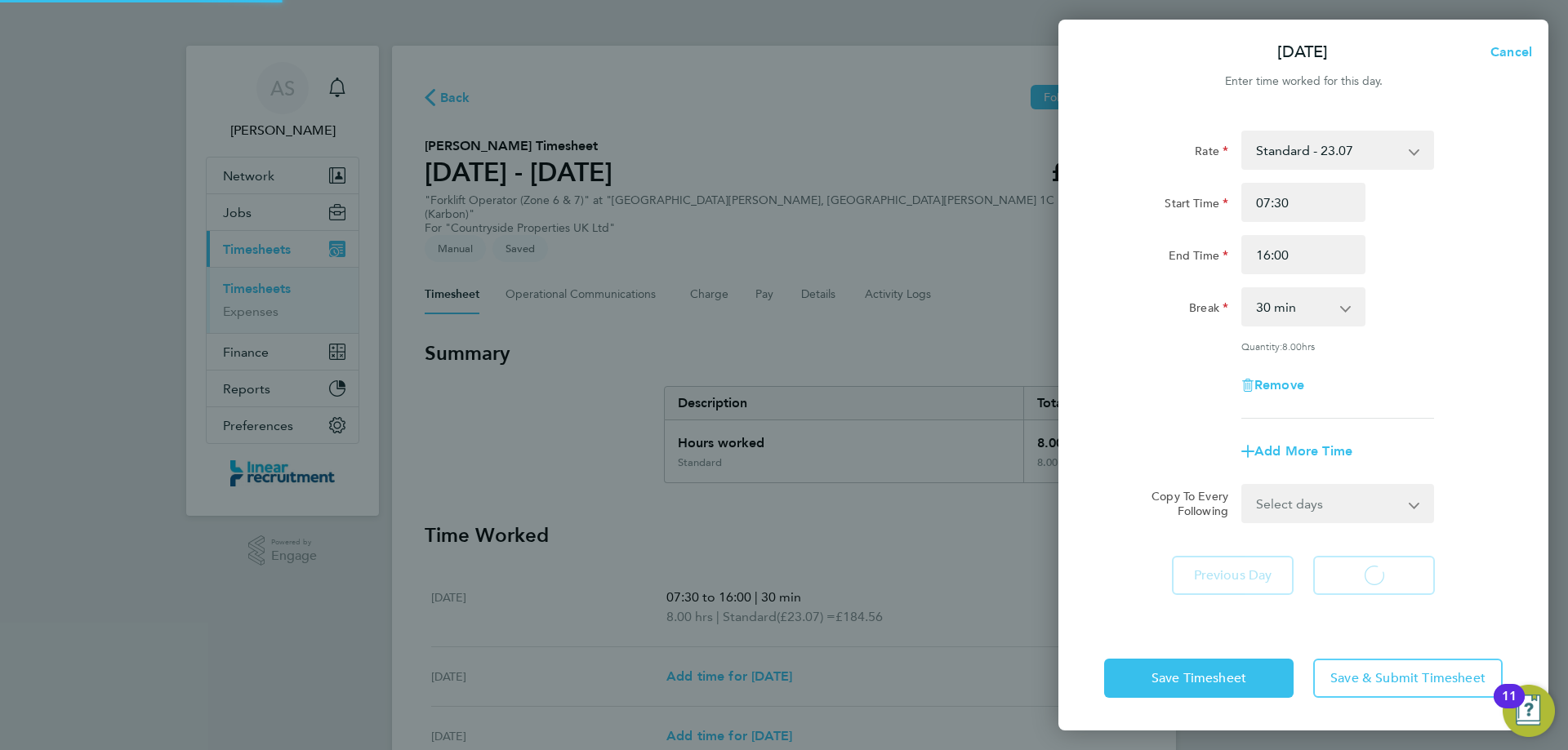
select select "30"
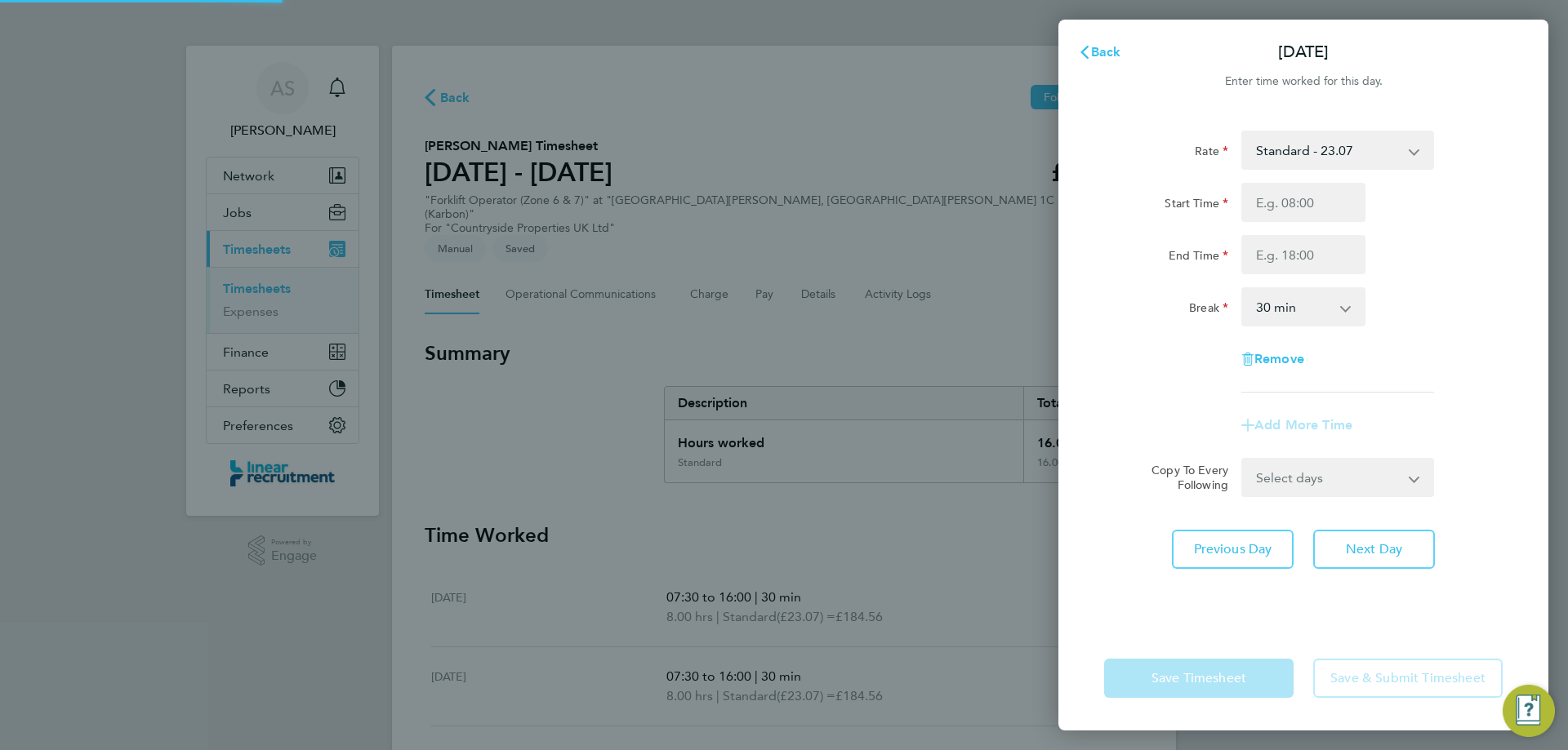
click at [1303, 229] on div "Start Time End Time" at bounding box center [1304, 228] width 411 height 91
click at [1303, 209] on input "Start Time" at bounding box center [1304, 203] width 124 height 39
type input "07:30"
type input "16:00"
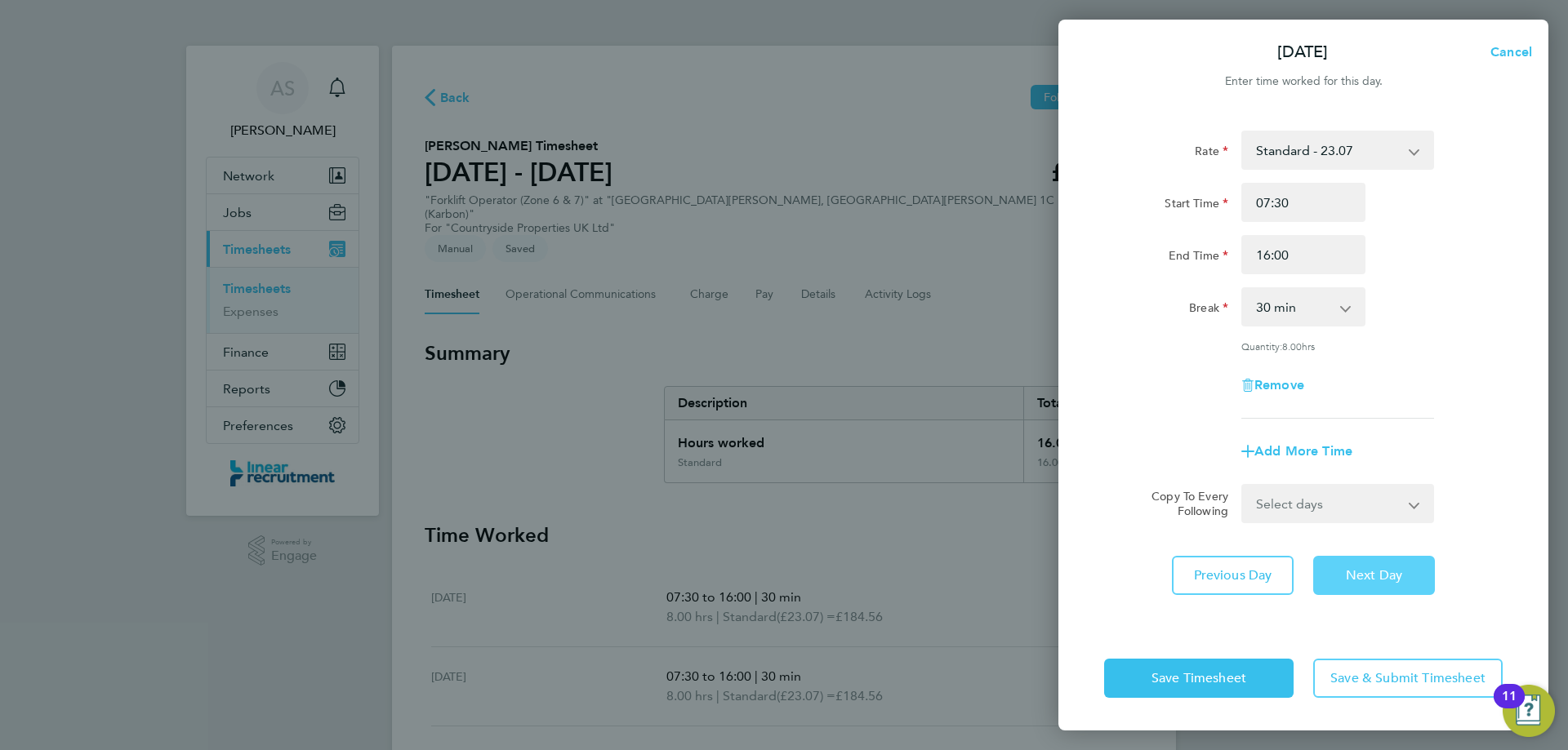
click at [1359, 568] on span "Next Day" at bounding box center [1374, 576] width 57 height 17
select select "30"
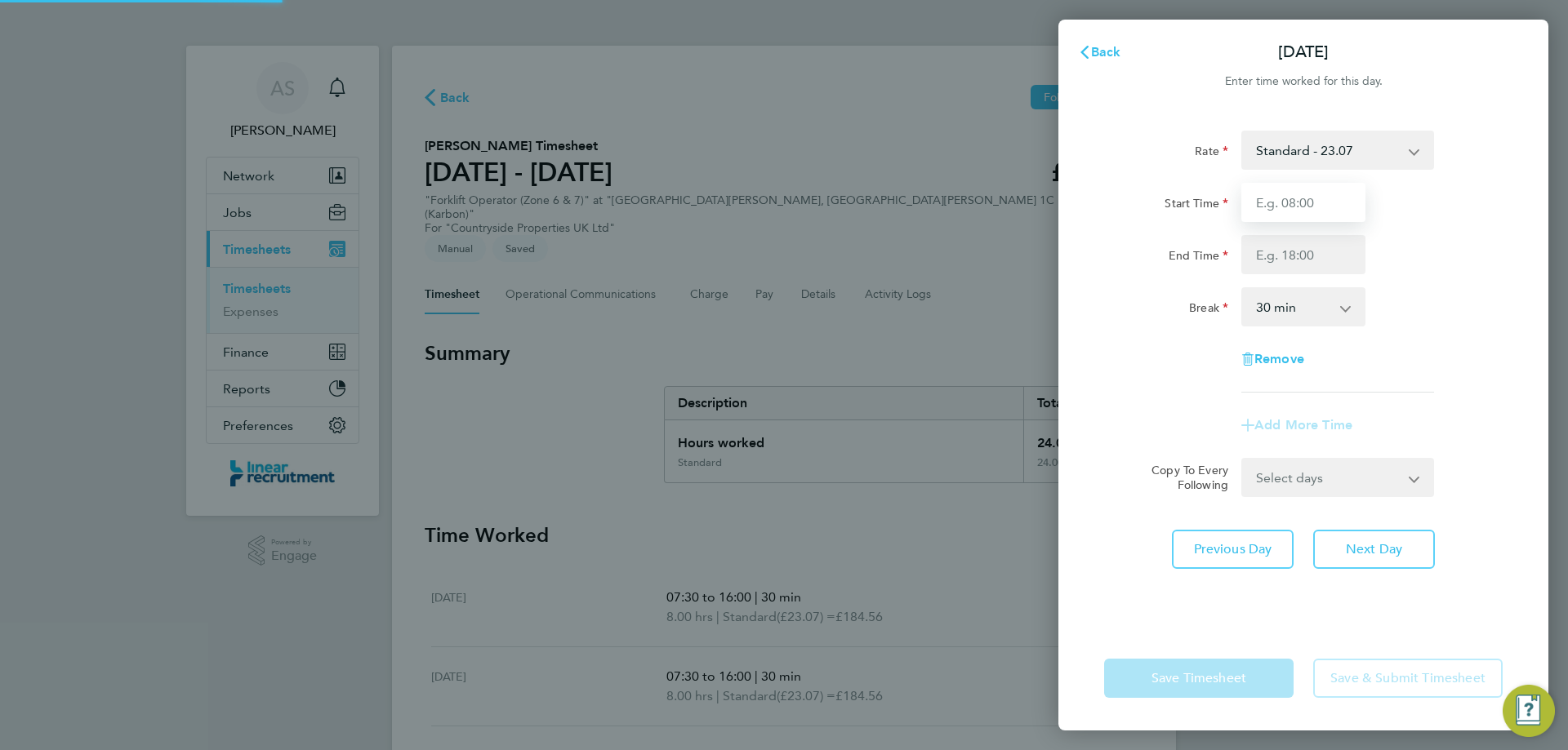
click at [1273, 200] on input "Start Time" at bounding box center [1304, 203] width 124 height 39
type input "07:30"
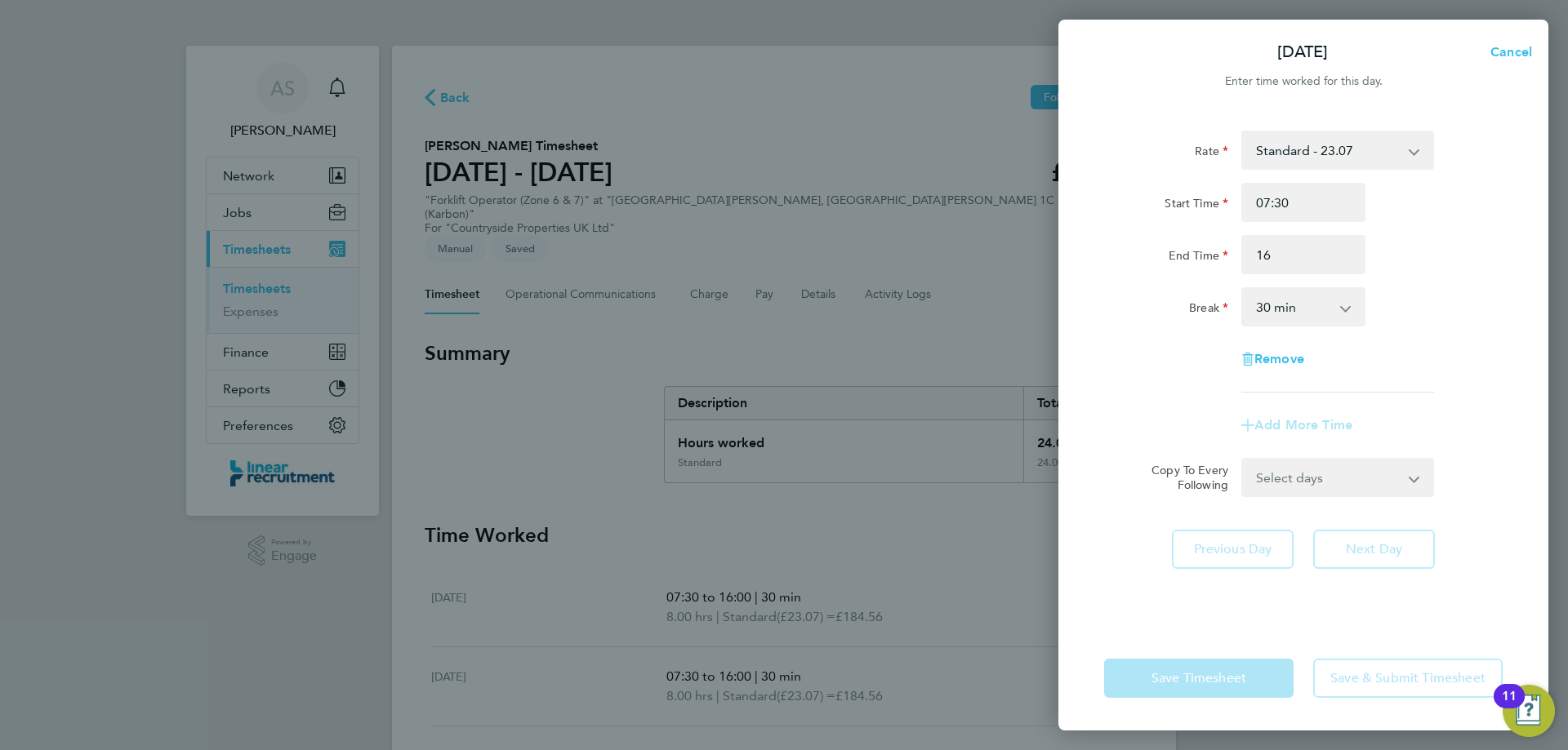
type input "16:00"
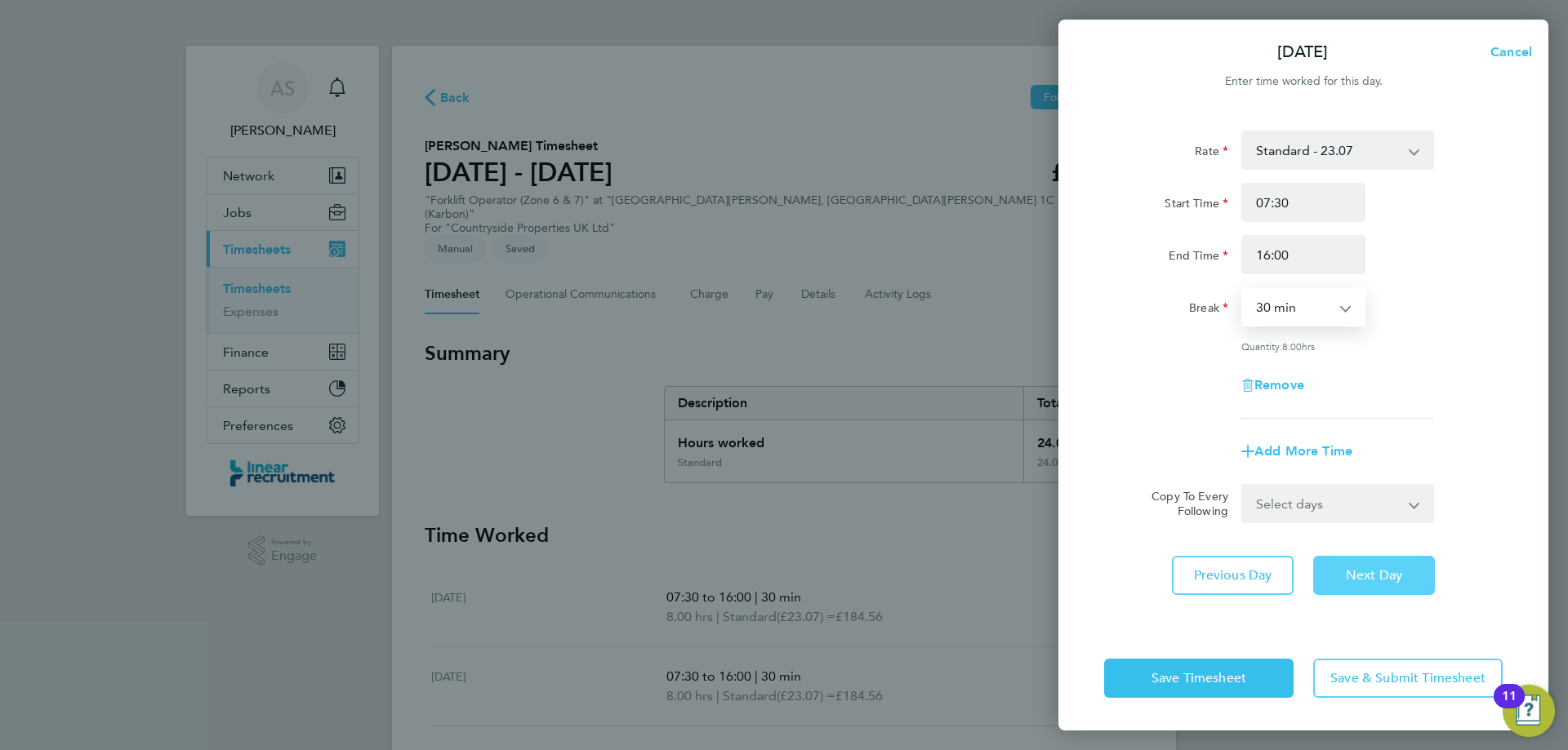
click at [1364, 569] on span "Next Day" at bounding box center [1374, 576] width 57 height 17
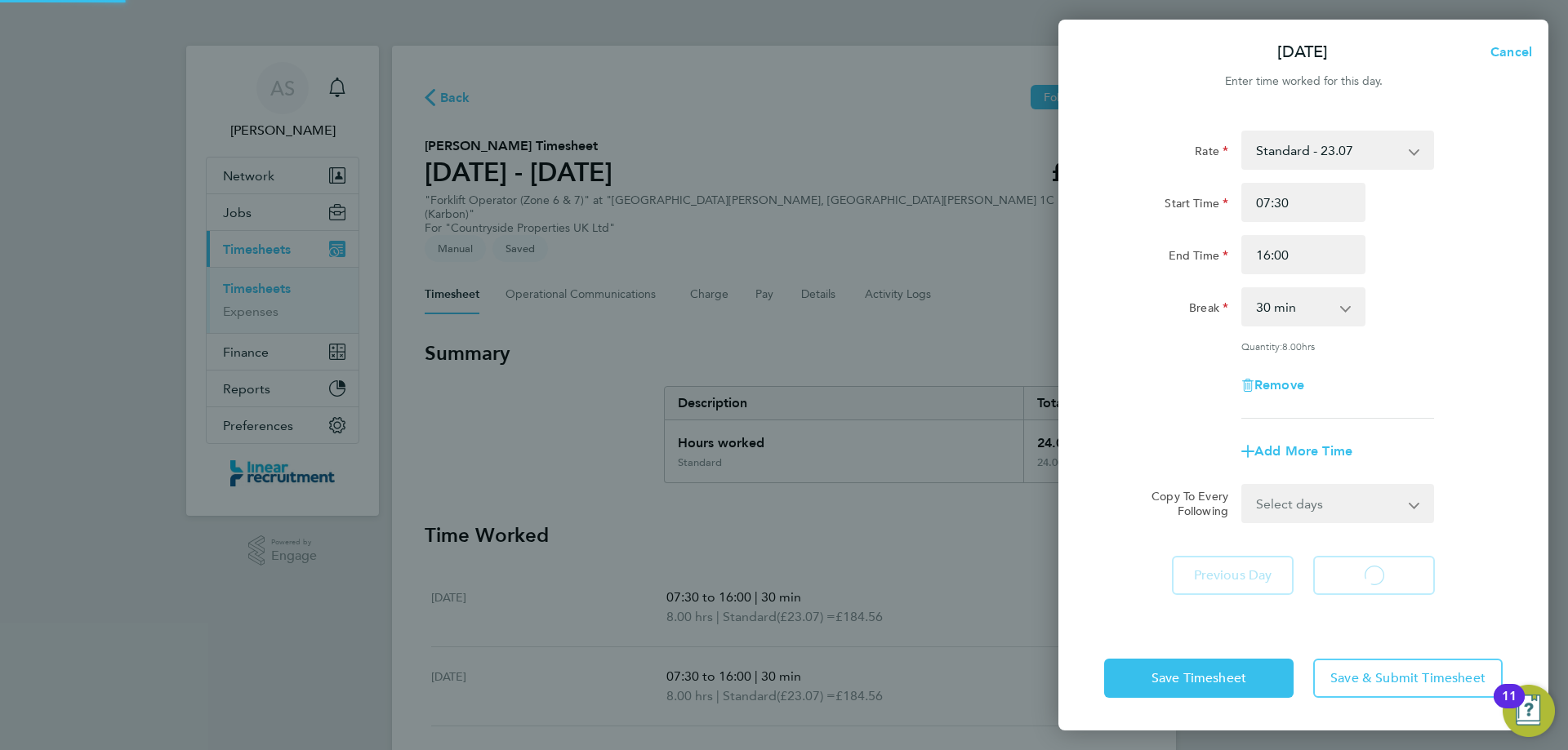
select select "30"
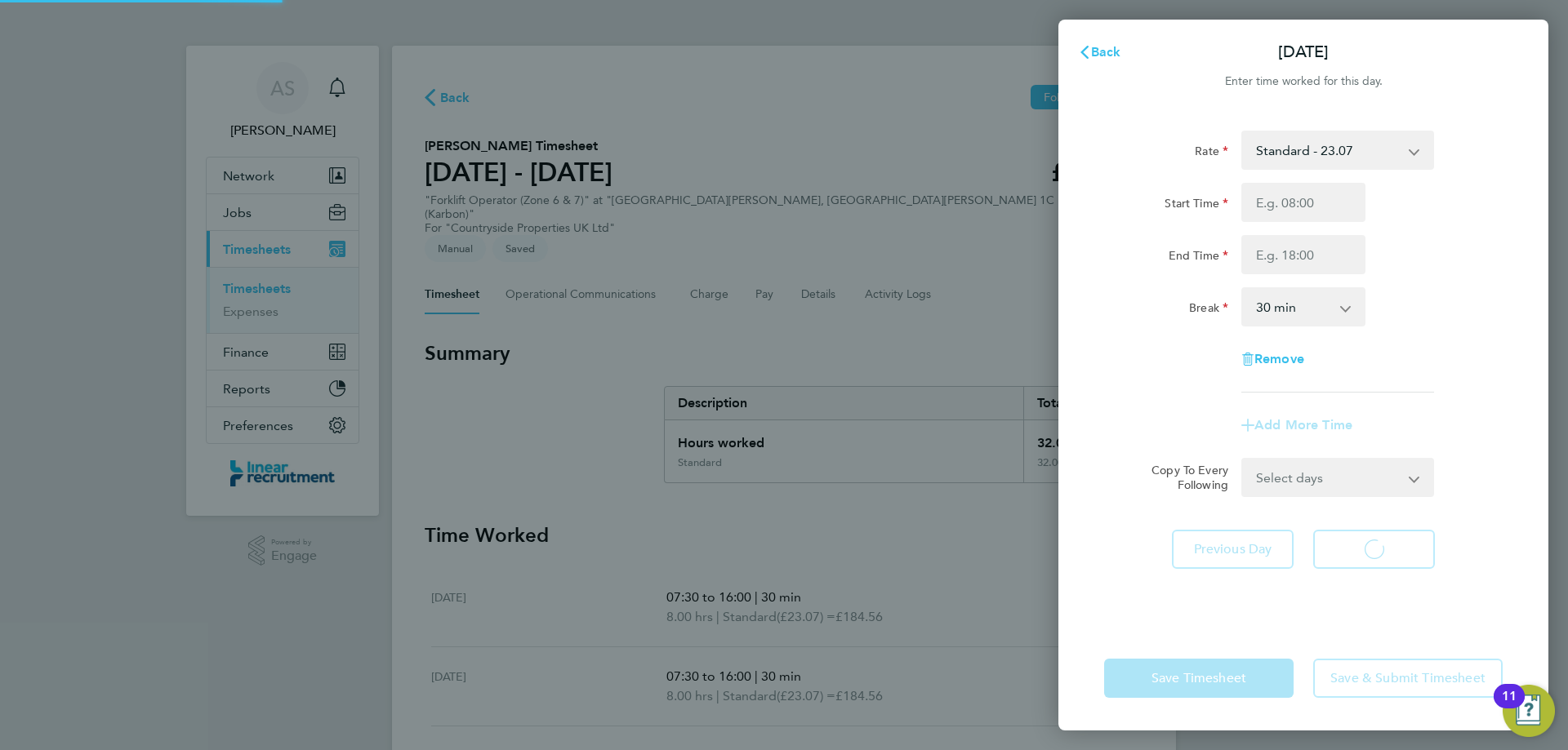
select select "30"
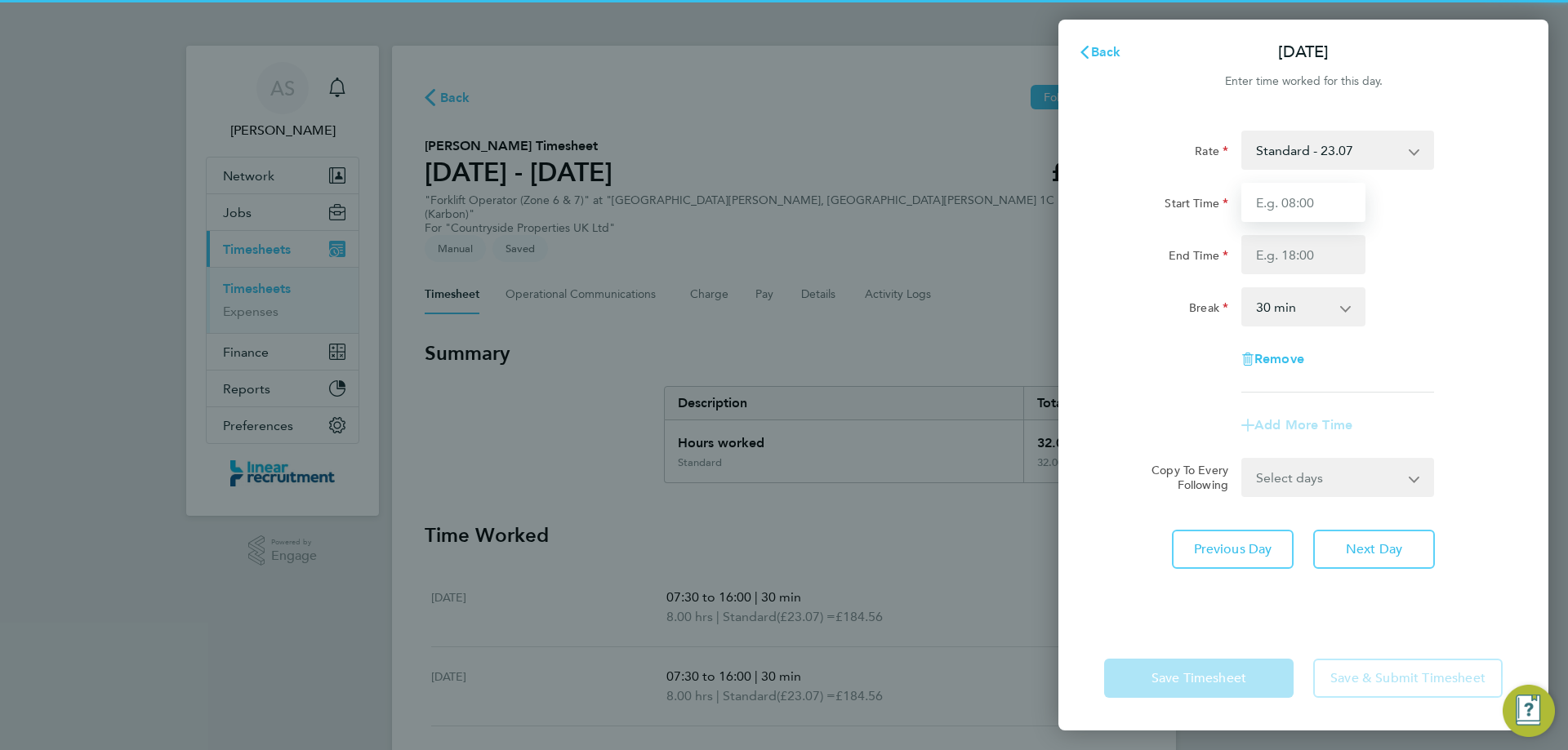
click at [1323, 217] on input "Start Time" at bounding box center [1304, 203] width 124 height 39
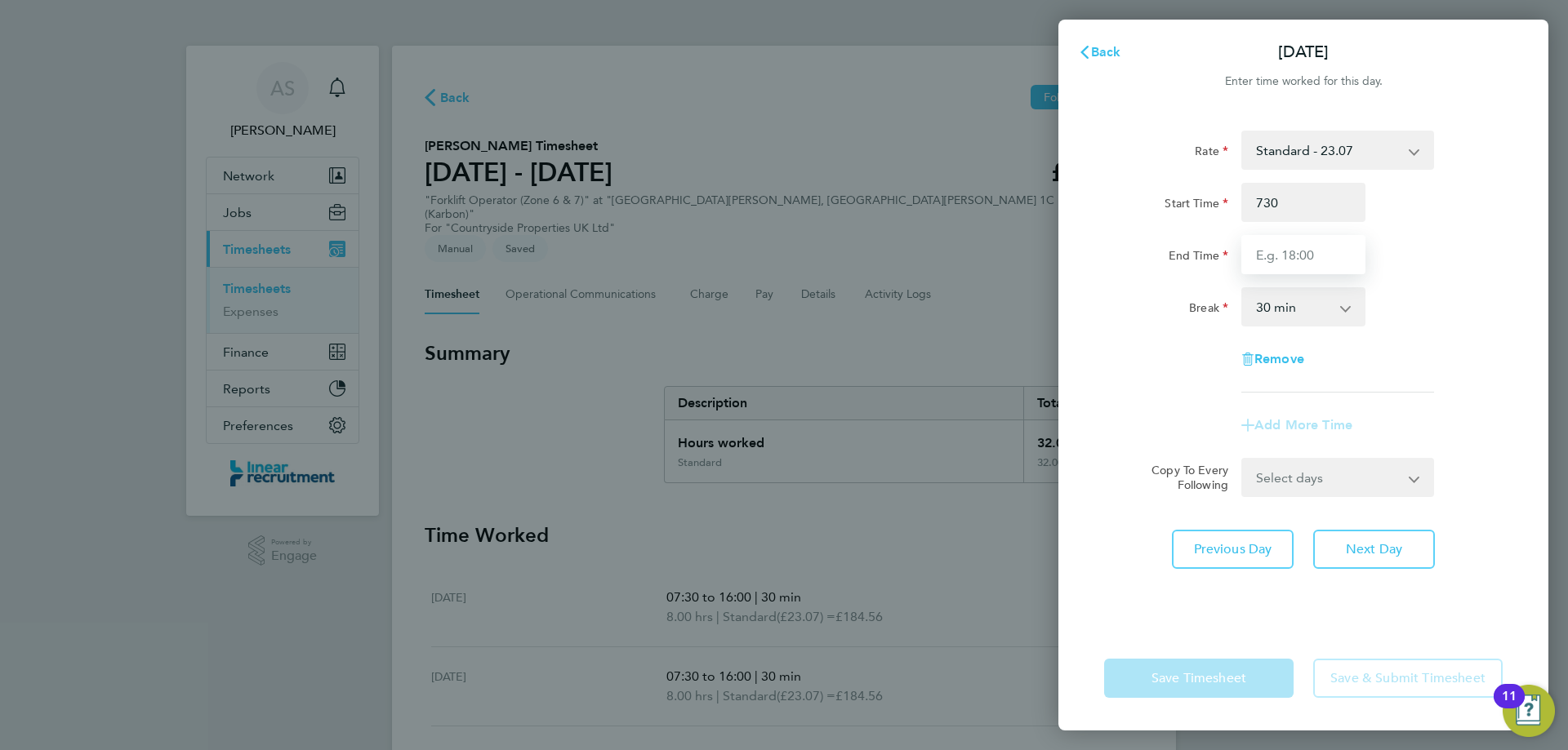
type input "07:30"
type input "15:00"
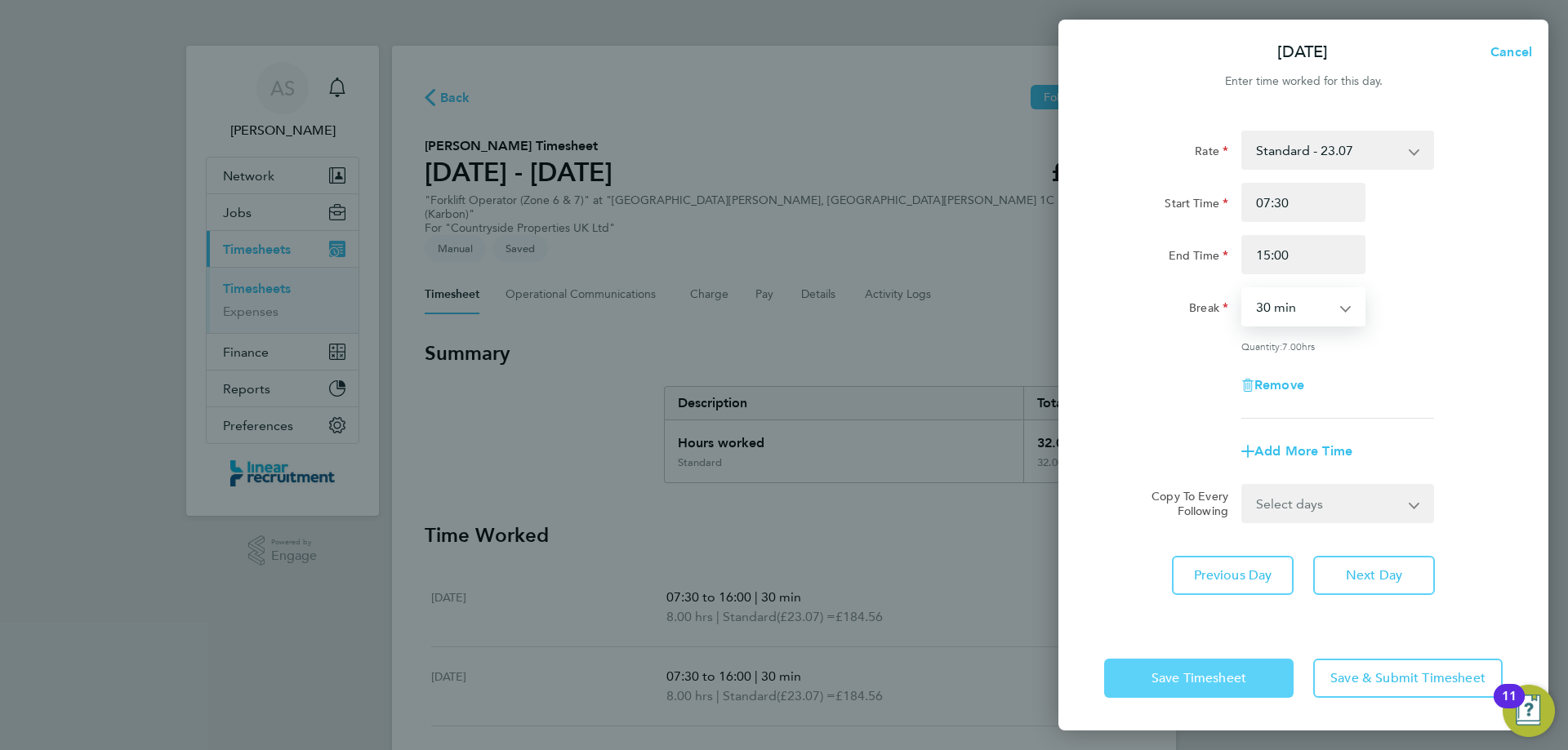
click at [1247, 682] on button "Save Timesheet" at bounding box center [1199, 679] width 189 height 39
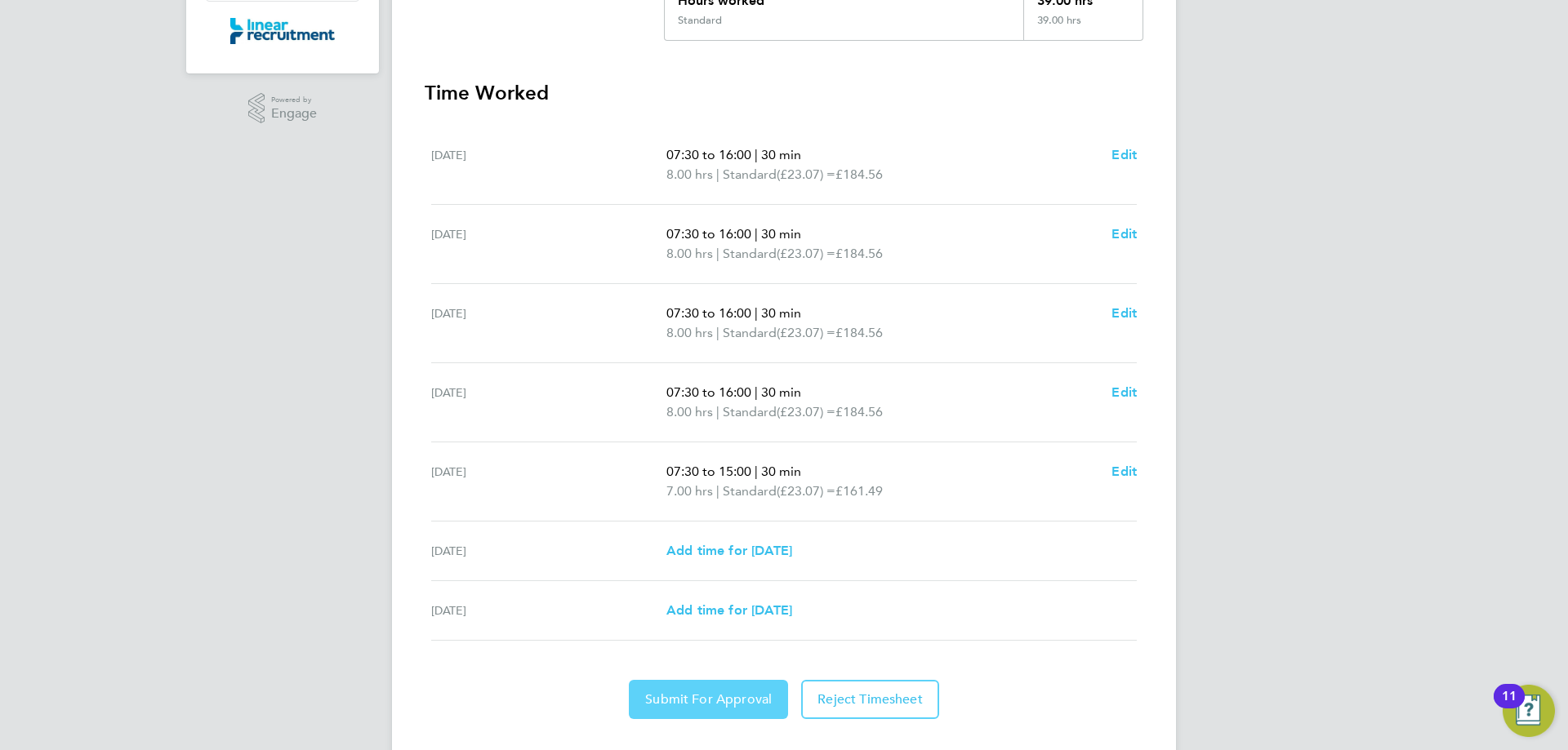
click at [728, 680] on button "Submit For Approval" at bounding box center [708, 700] width 160 height 39
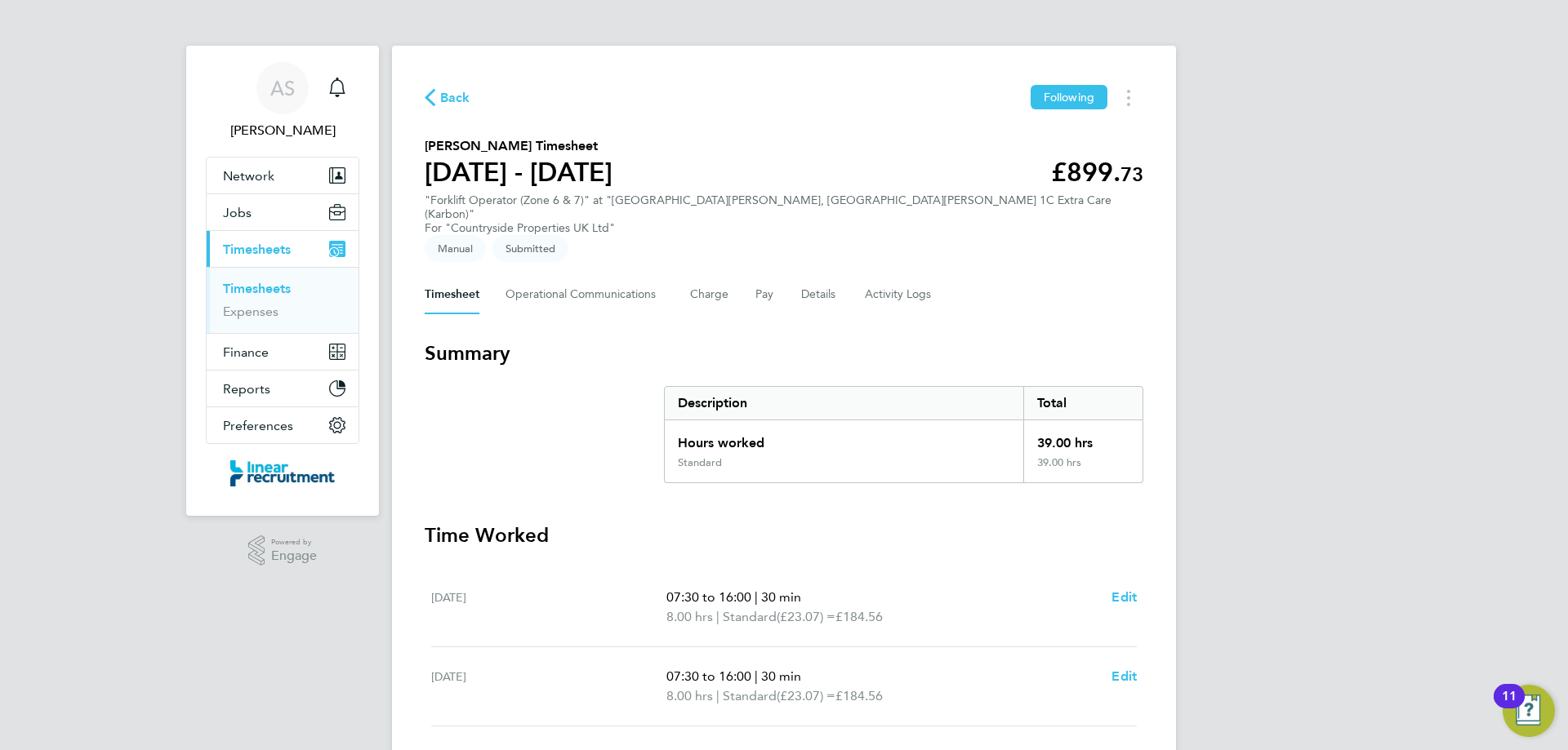
click at [285, 291] on link "Timesheets" at bounding box center [257, 289] width 68 height 16
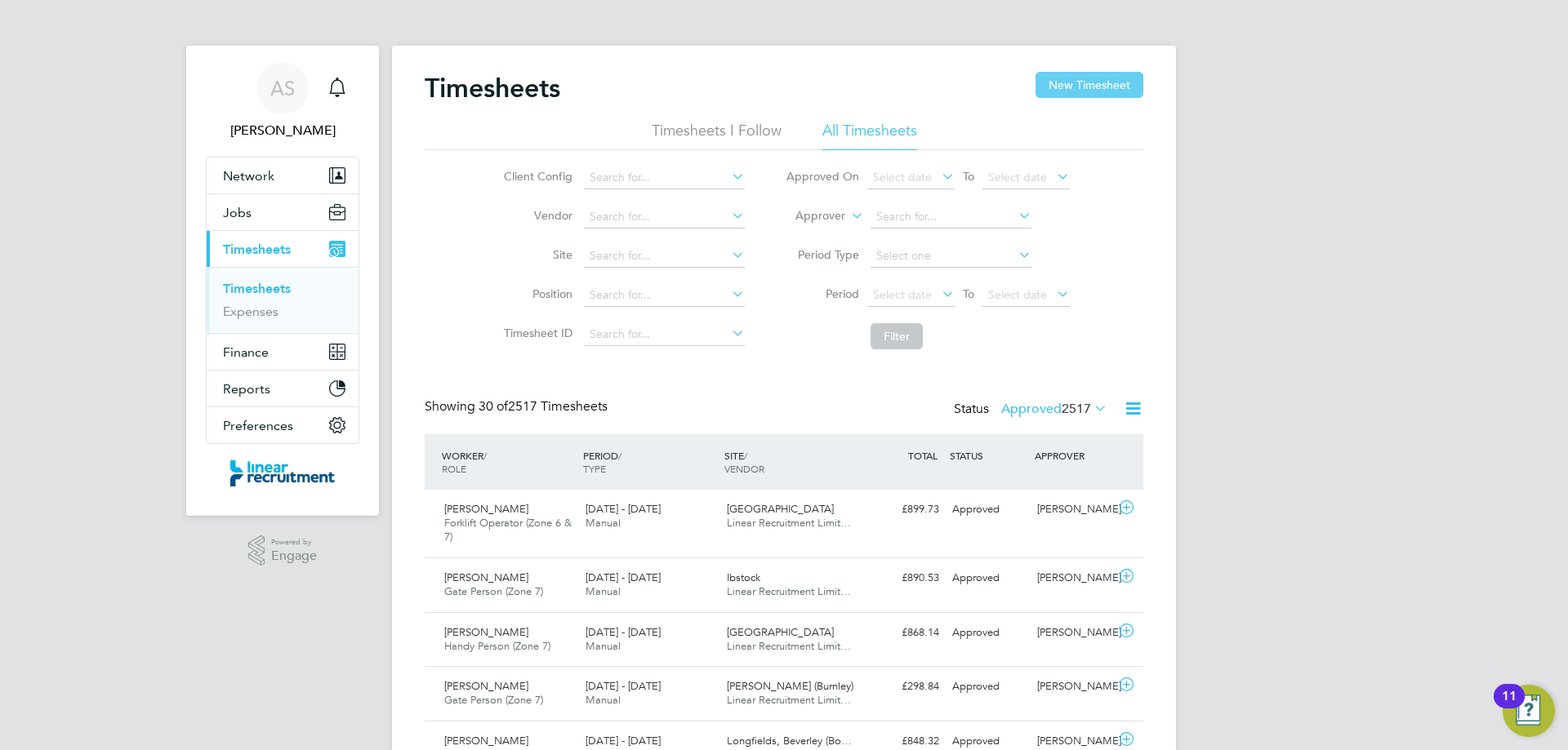
click at [1066, 83] on button "New Timesheet" at bounding box center [1089, 84] width 108 height 26
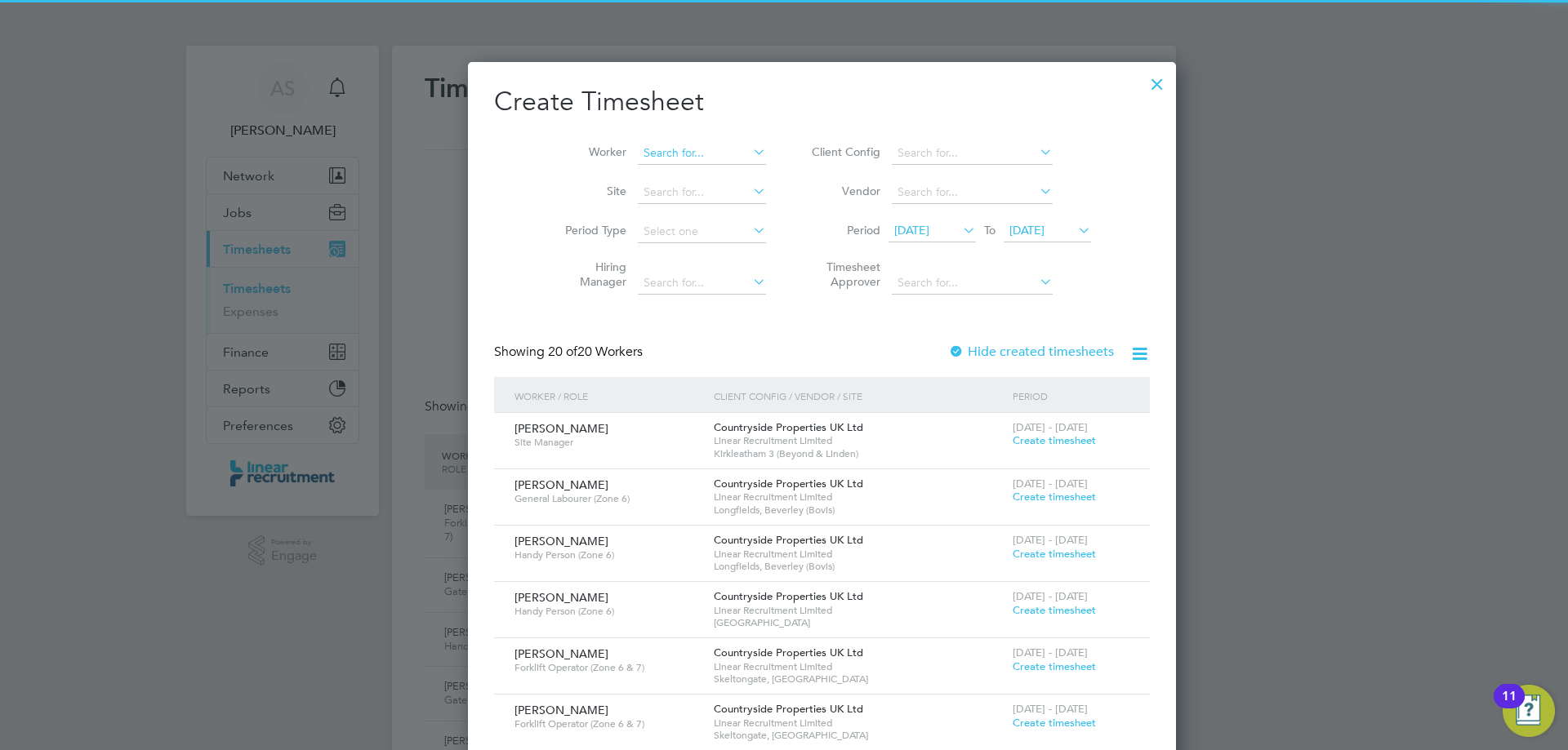
click at [691, 160] on input at bounding box center [701, 153] width 128 height 23
click at [685, 165] on li "Ste ven Johnson" at bounding box center [670, 175] width 144 height 23
type input "Steven Johnson"
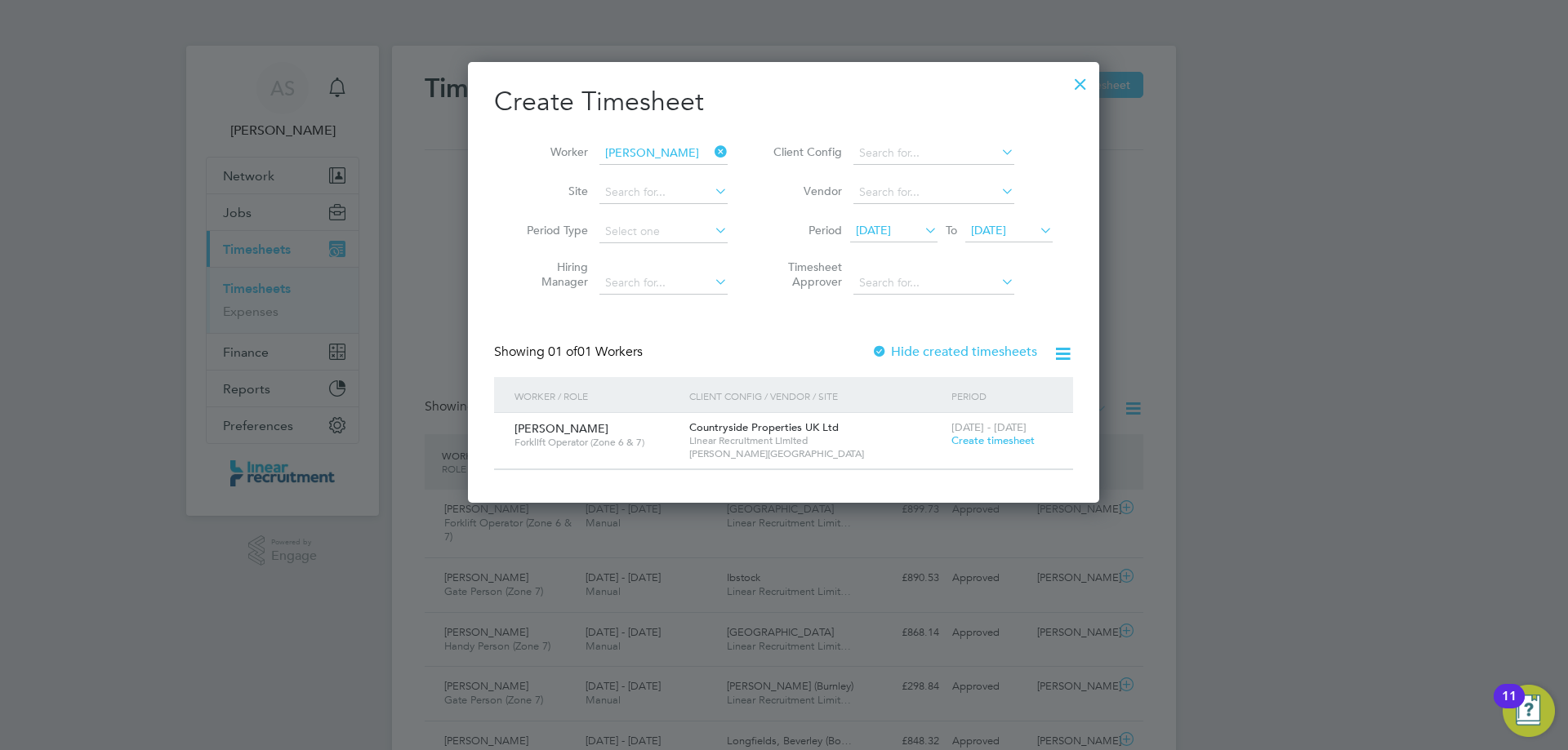
click at [968, 441] on span "Create timesheet" at bounding box center [993, 441] width 83 height 14
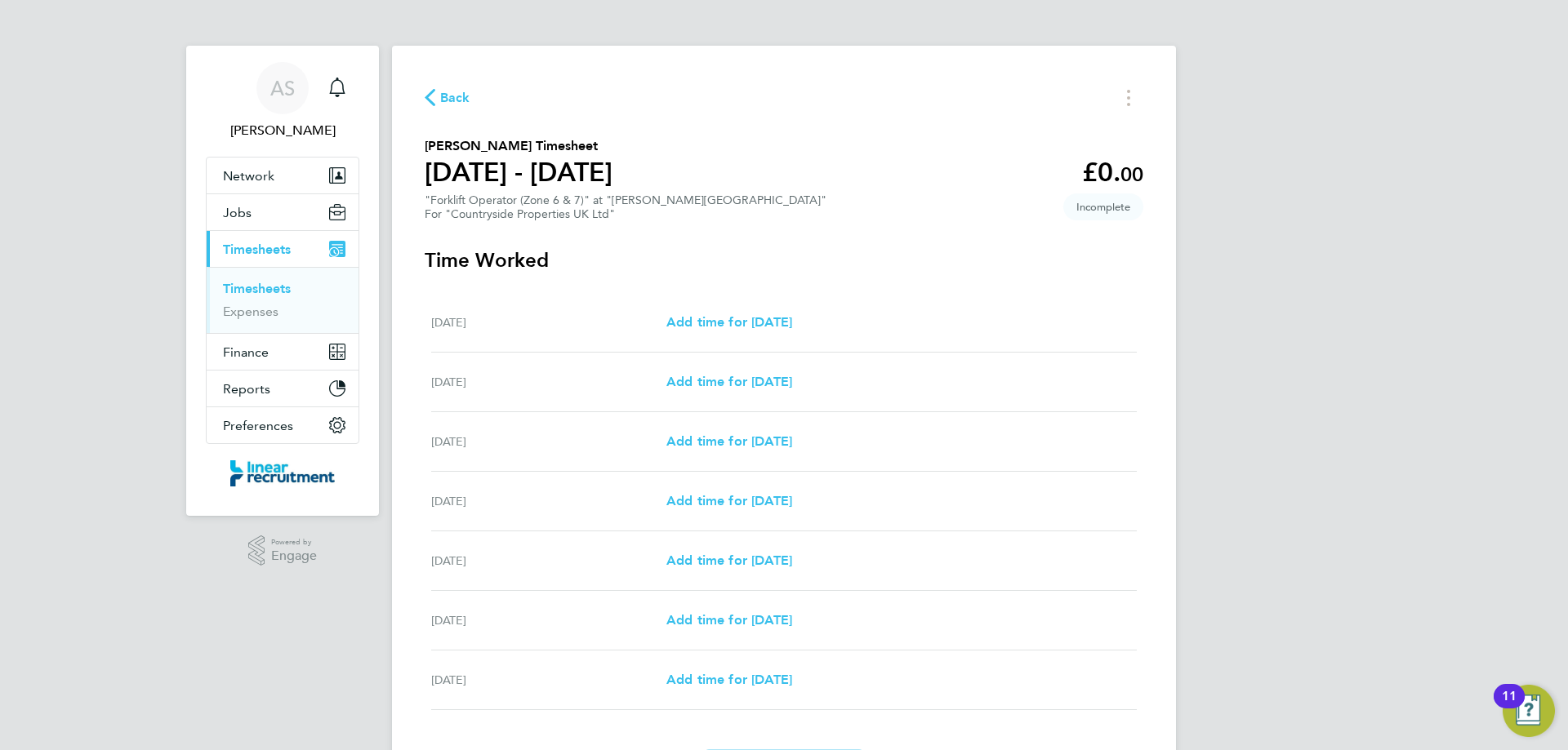
click at [794, 306] on div "Mon 22 Sep Add time for Mon 22 Sep Add time for Mon 22 Sep" at bounding box center [784, 322] width 706 height 60
click at [789, 315] on span "Add time for Mon 22 Sep" at bounding box center [730, 322] width 125 height 16
select select "30"
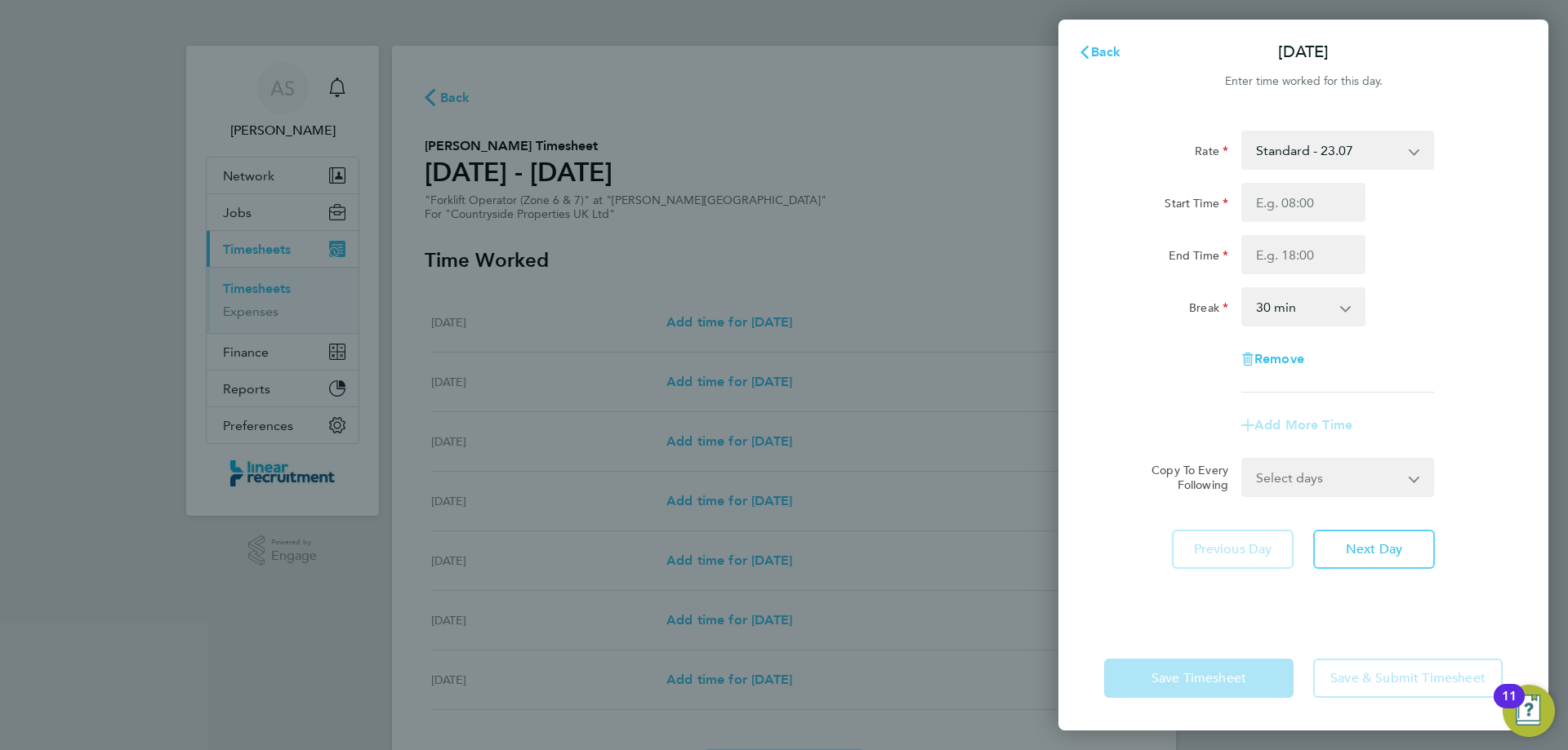
click at [1340, 174] on div "Rate Standard - 23.07 Start Time End Time Break 0 min 15 min 30 min 45 min 60 m…" at bounding box center [1304, 261] width 399 height 262
click at [1346, 207] on input "Start Time" at bounding box center [1304, 203] width 124 height 39
type input "07:30"
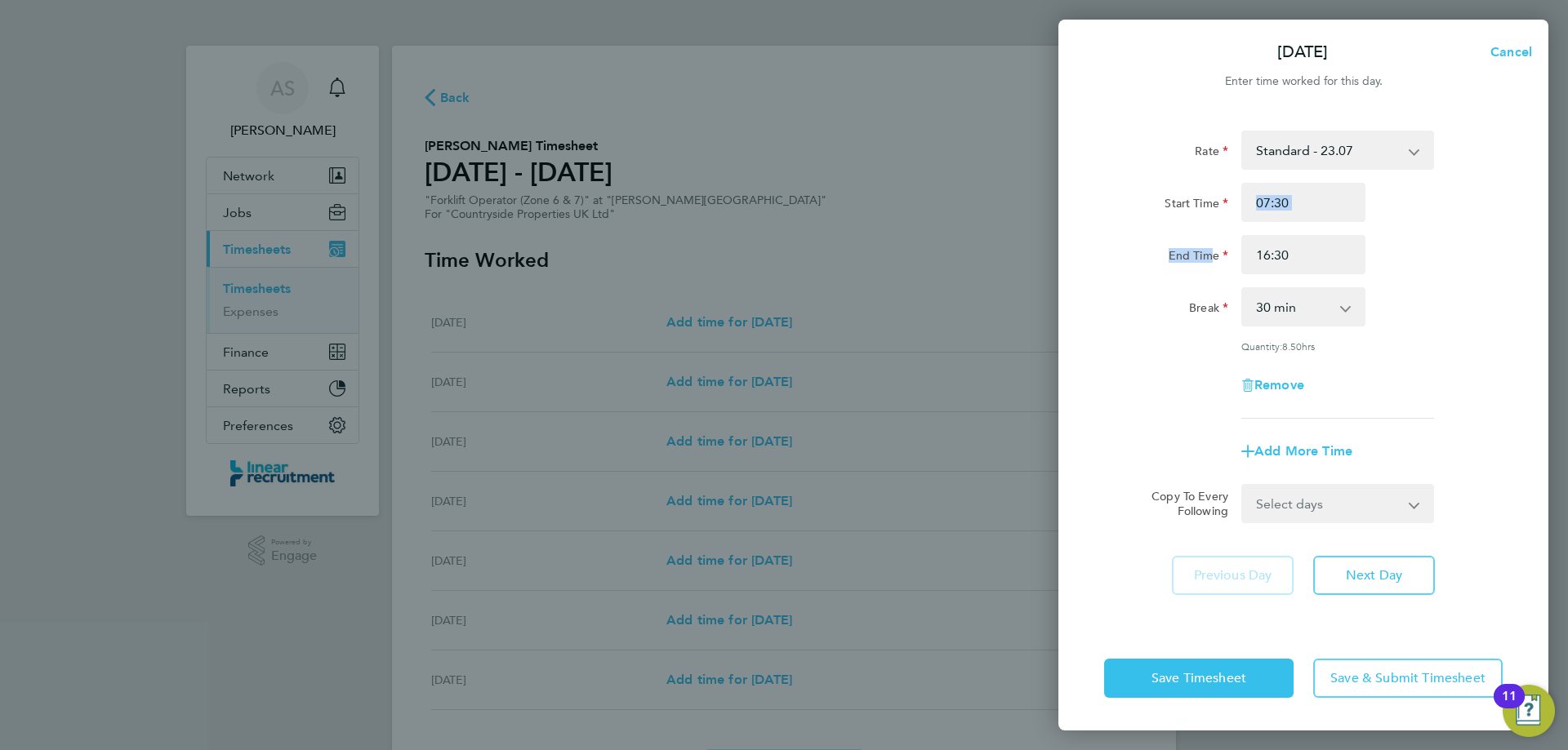
drag, startPoint x: 1329, startPoint y: 227, endPoint x: 1152, endPoint y: 288, distance: 187.2
click at [1181, 277] on div "Rate Standard - 23.07 Start Time 07:30 End Time 16:30 Break 0 min 15 min 30 min…" at bounding box center [1304, 274] width 399 height 288
click at [1359, 242] on input "16:30" at bounding box center [1304, 255] width 124 height 39
drag, startPoint x: 1333, startPoint y: 261, endPoint x: 1095, endPoint y: 264, distance: 238.0
click at [1121, 264] on div "End Time 16:30" at bounding box center [1304, 255] width 411 height 39
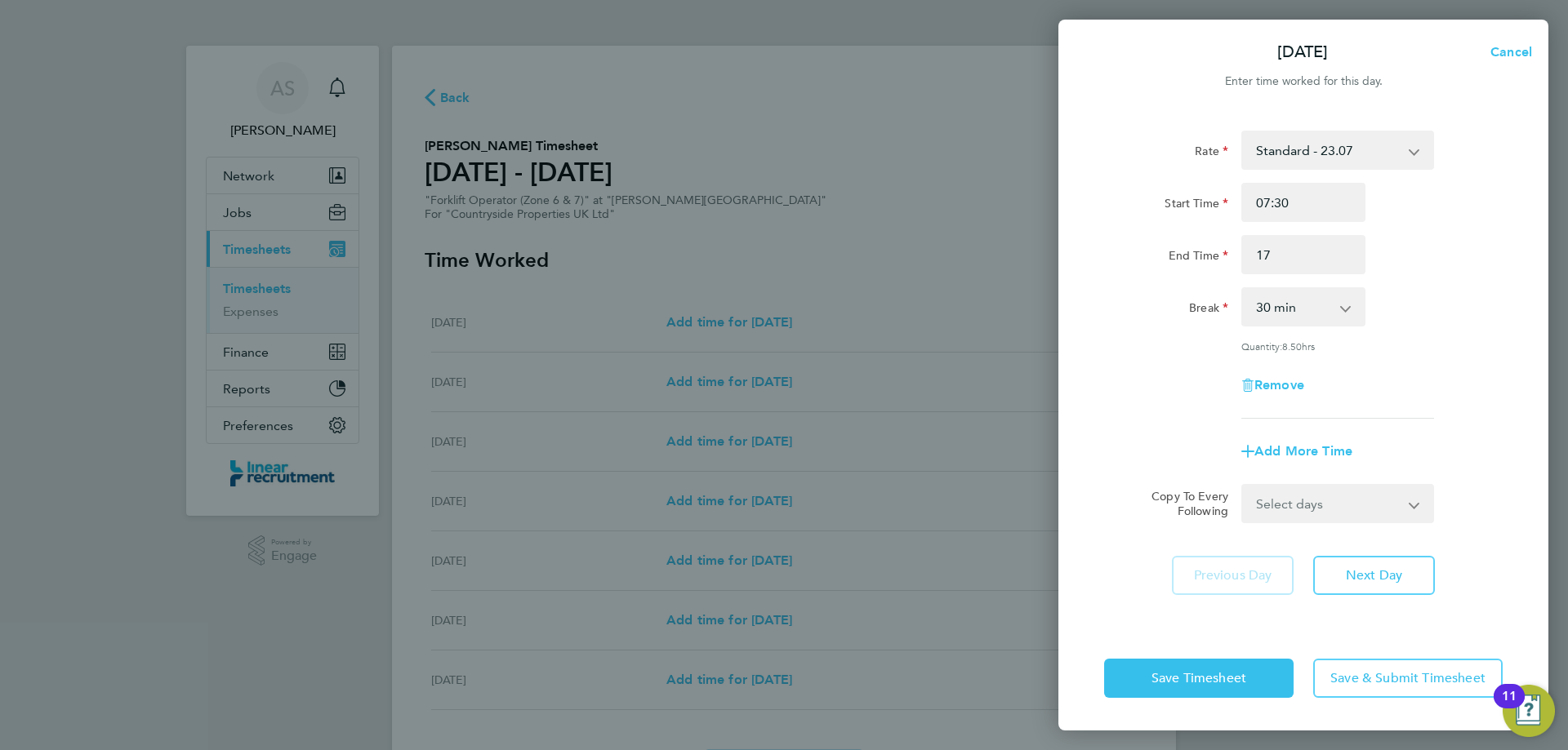
type input "17:00"
click at [1344, 579] on button "Next Day" at bounding box center [1374, 576] width 121 height 39
select select "30"
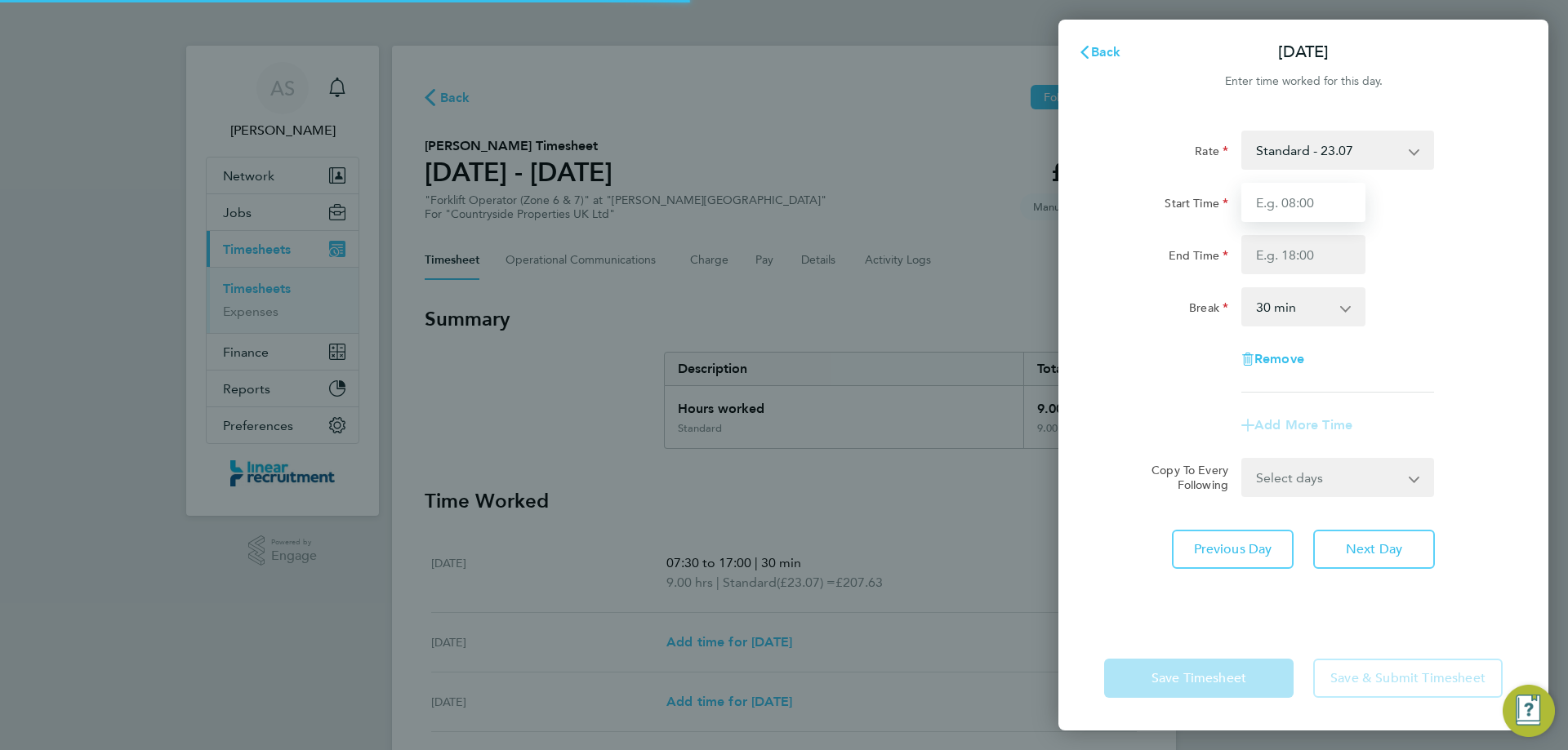
click at [1290, 206] on input "Start Time" at bounding box center [1304, 203] width 124 height 39
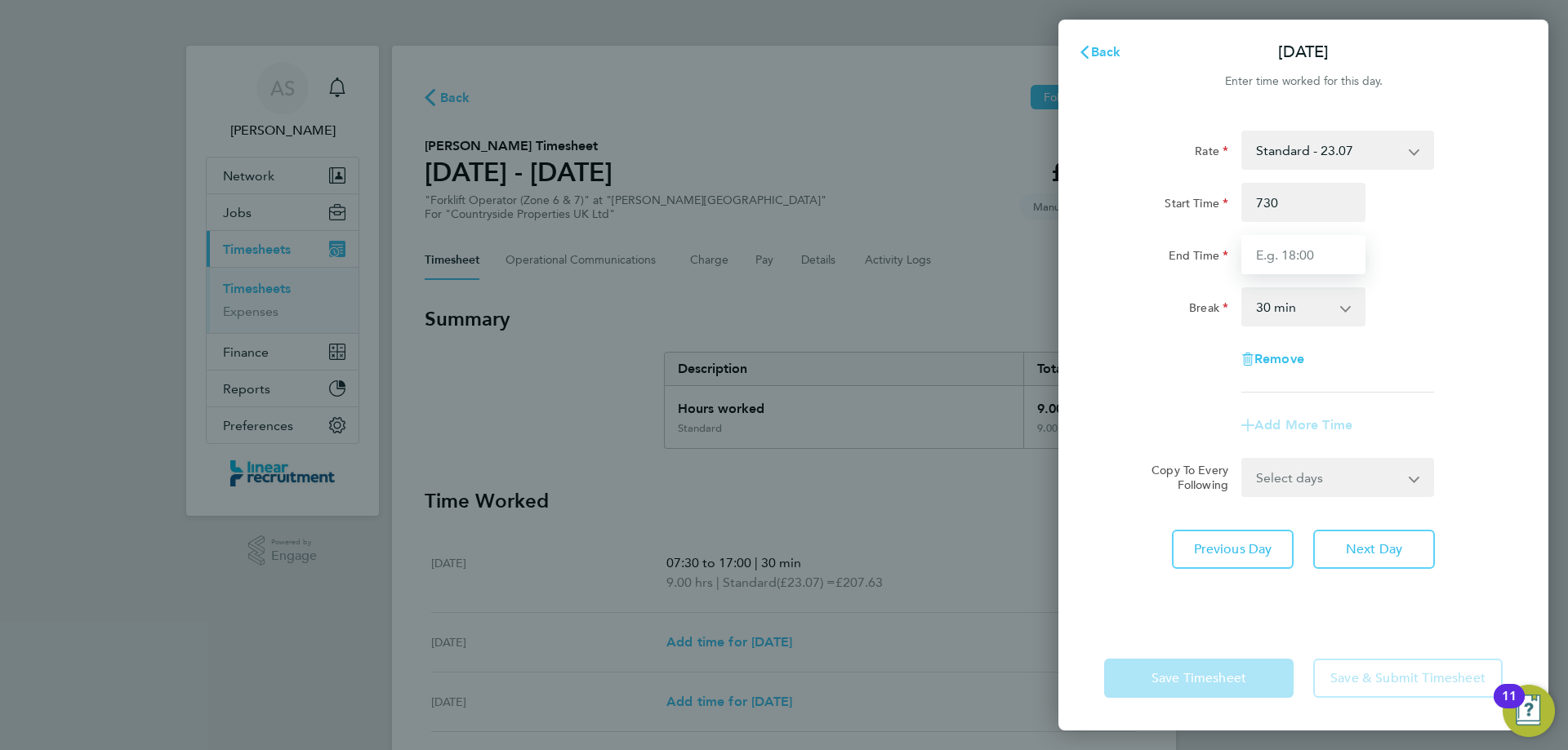
type input "07:30"
type input "17:00"
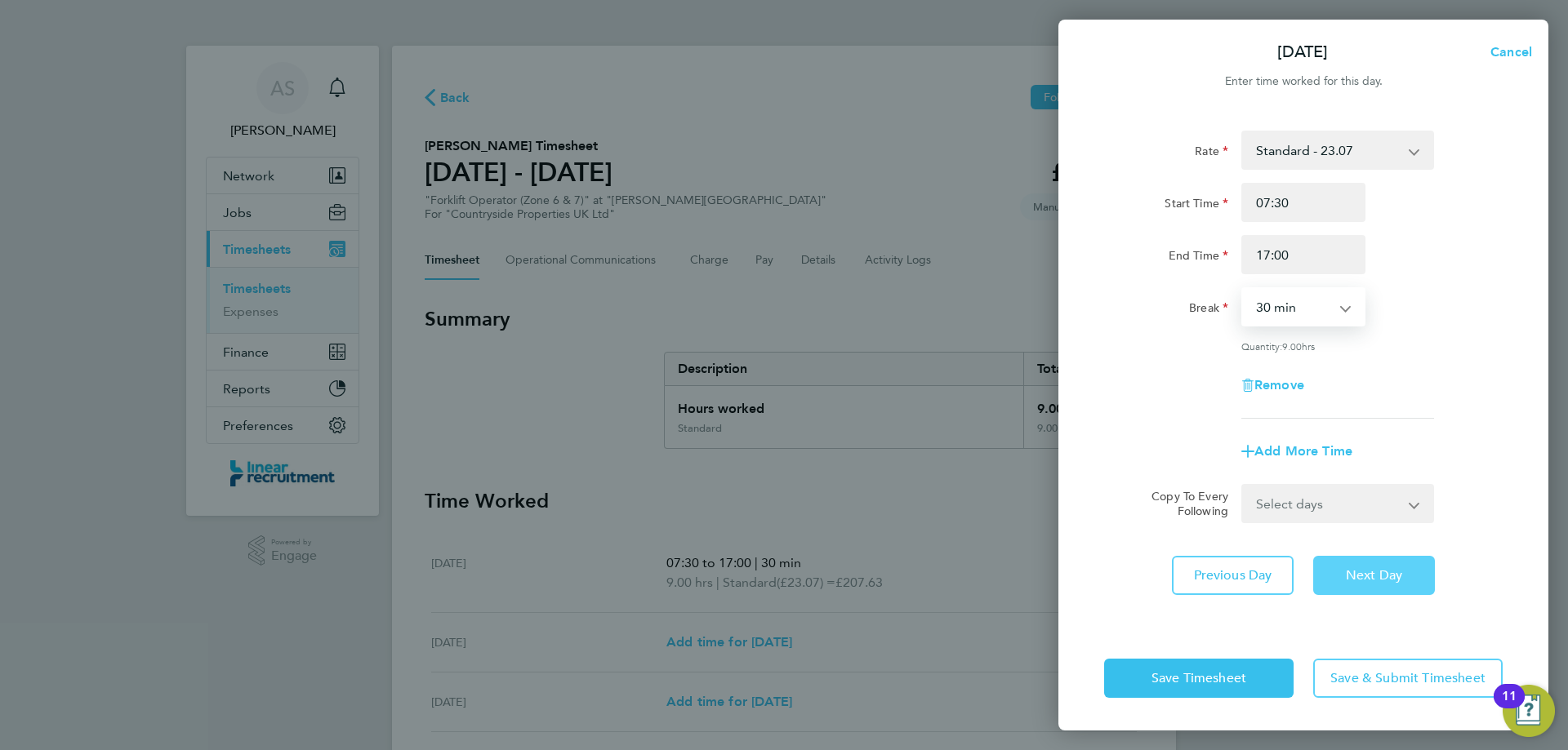
click at [1373, 587] on button "Next Day" at bounding box center [1374, 576] width 121 height 39
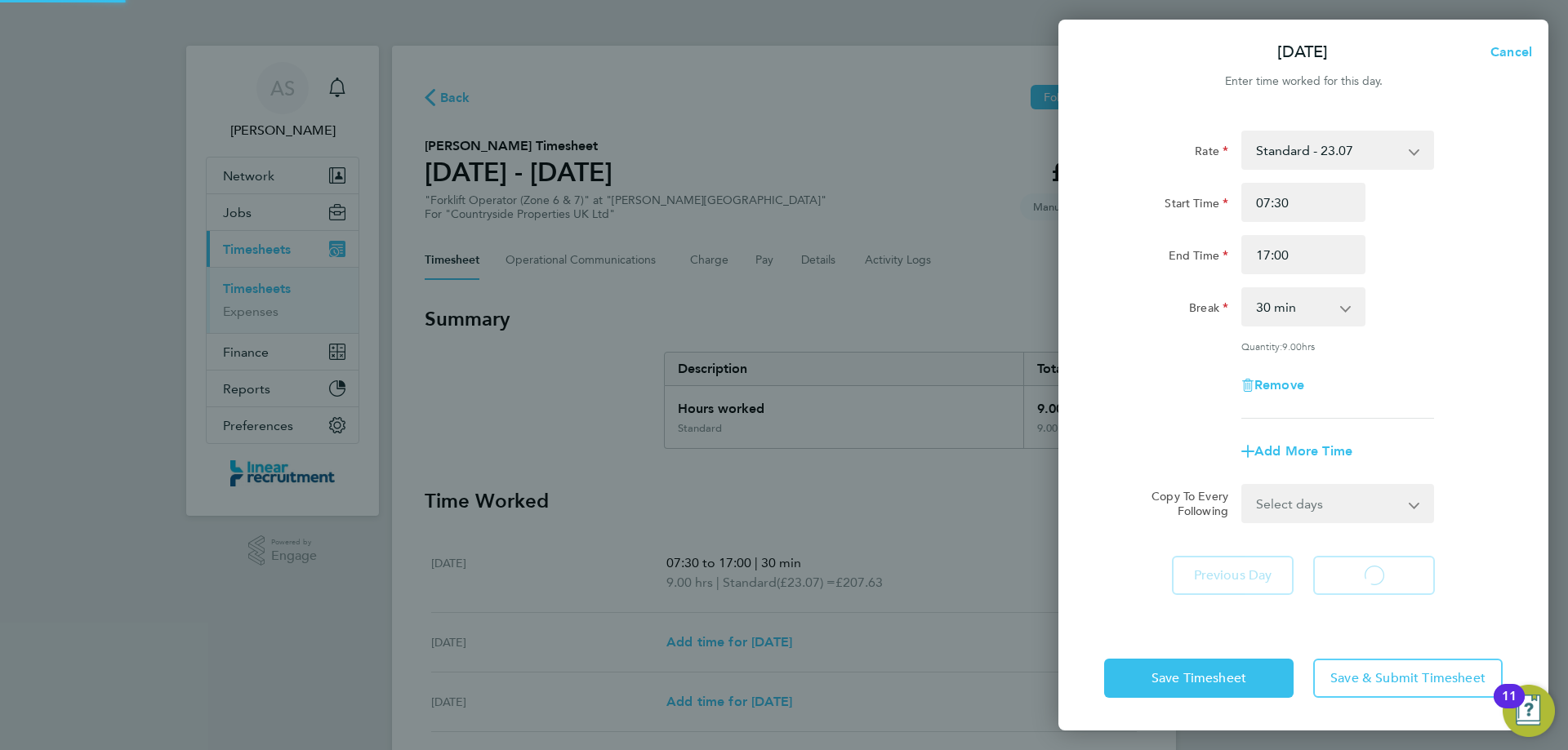
select select "30"
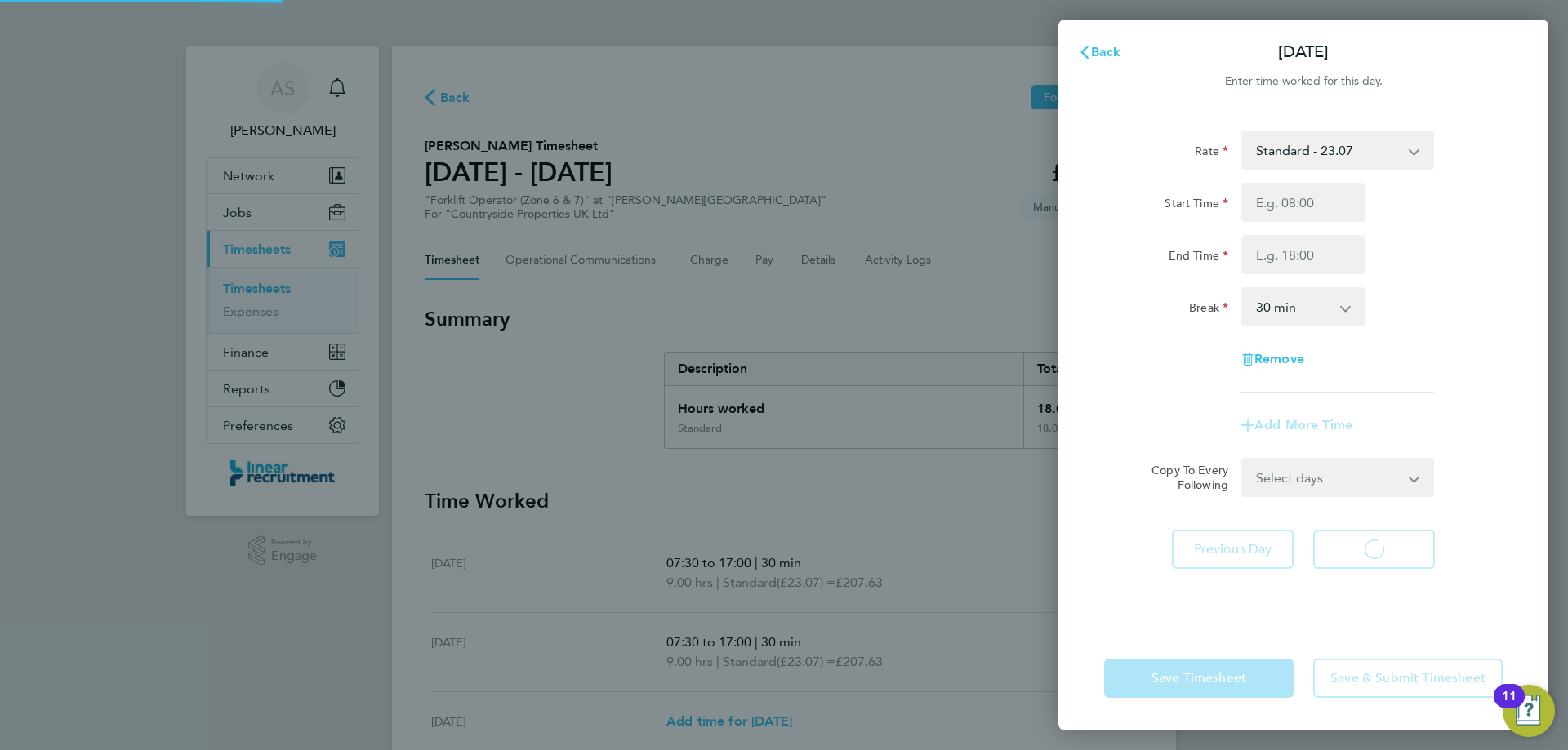
select select "30"
click at [1315, 218] on input "Start Time" at bounding box center [1304, 203] width 124 height 39
type input "07:30"
type input "17:00"
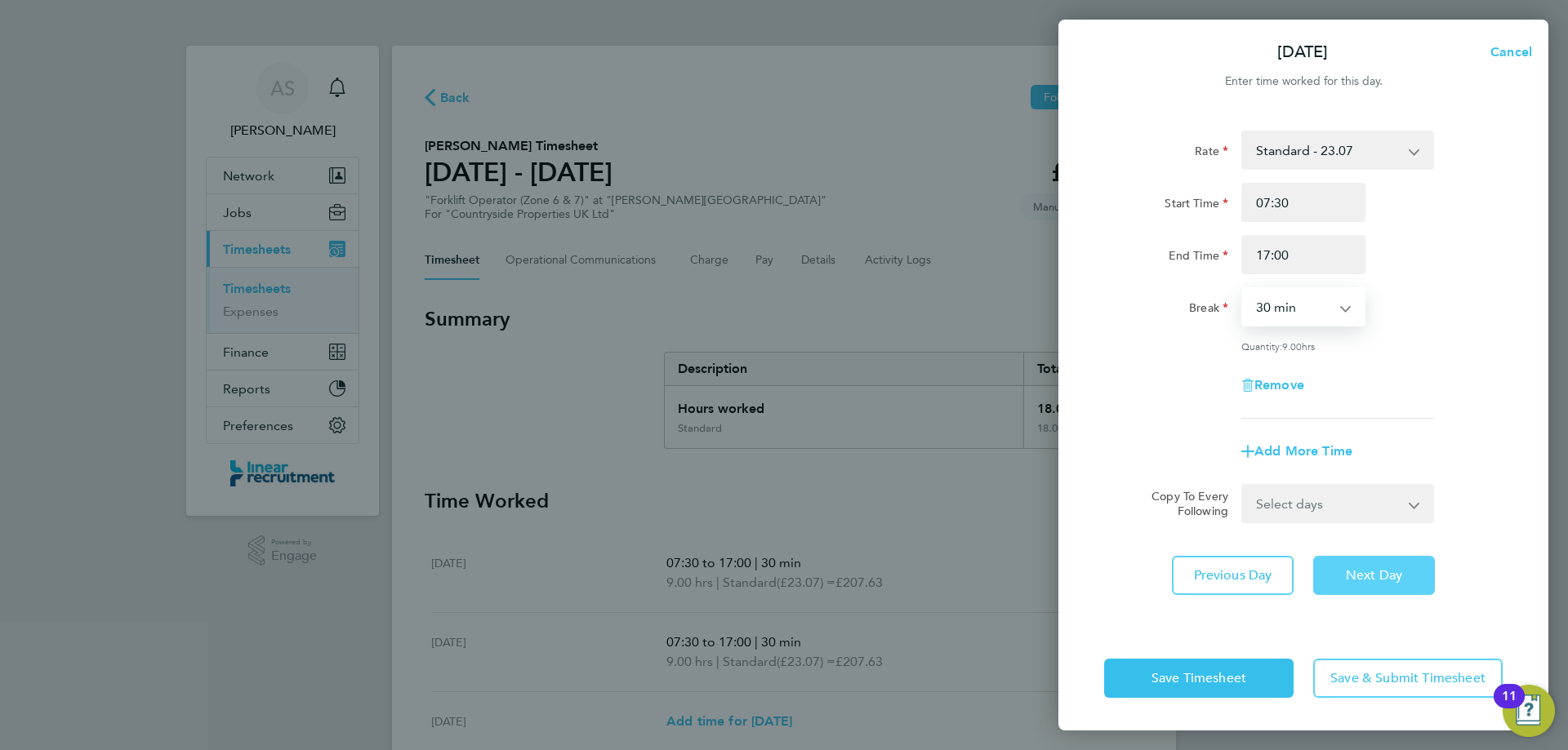
click at [1388, 578] on span "Next Day" at bounding box center [1374, 576] width 57 height 17
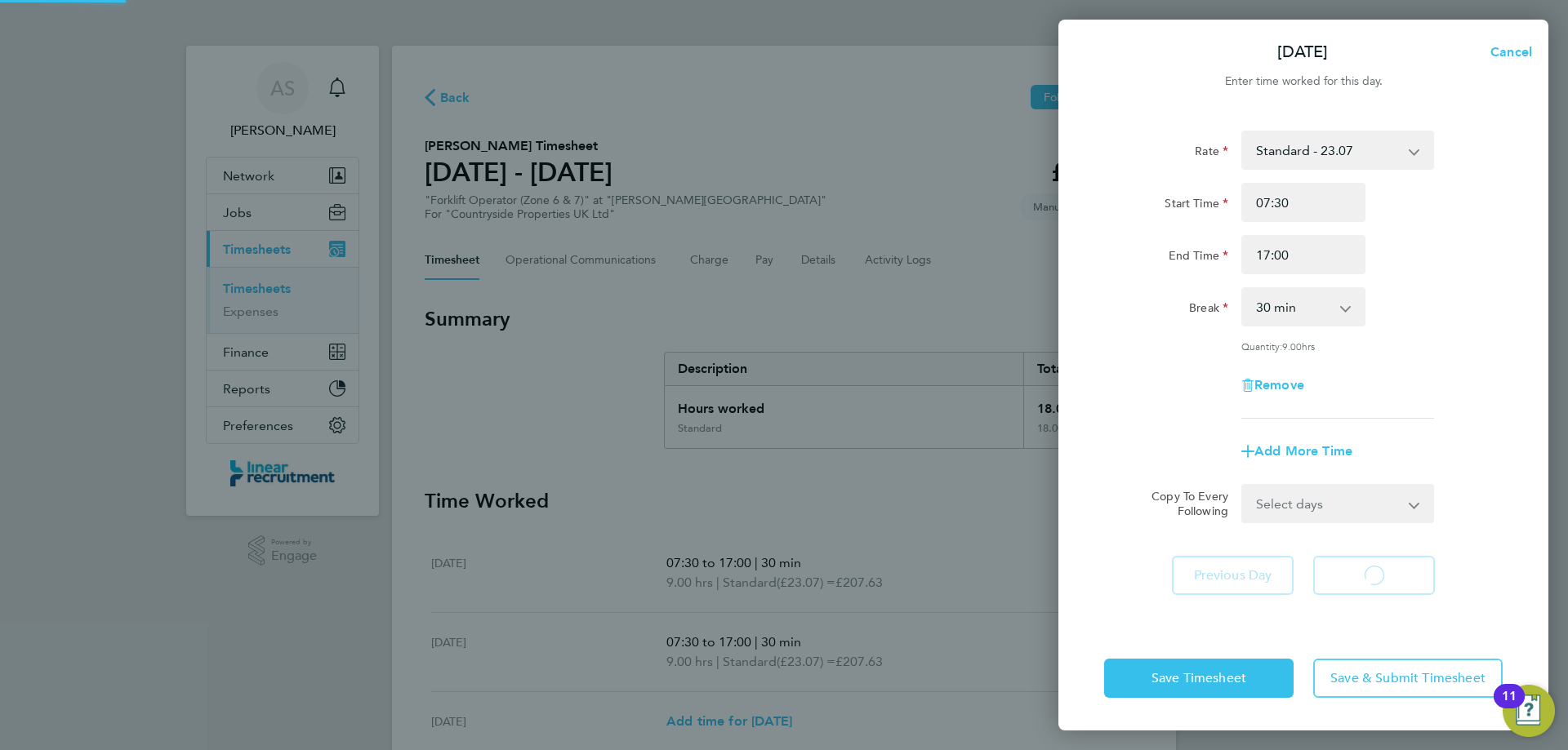
select select "30"
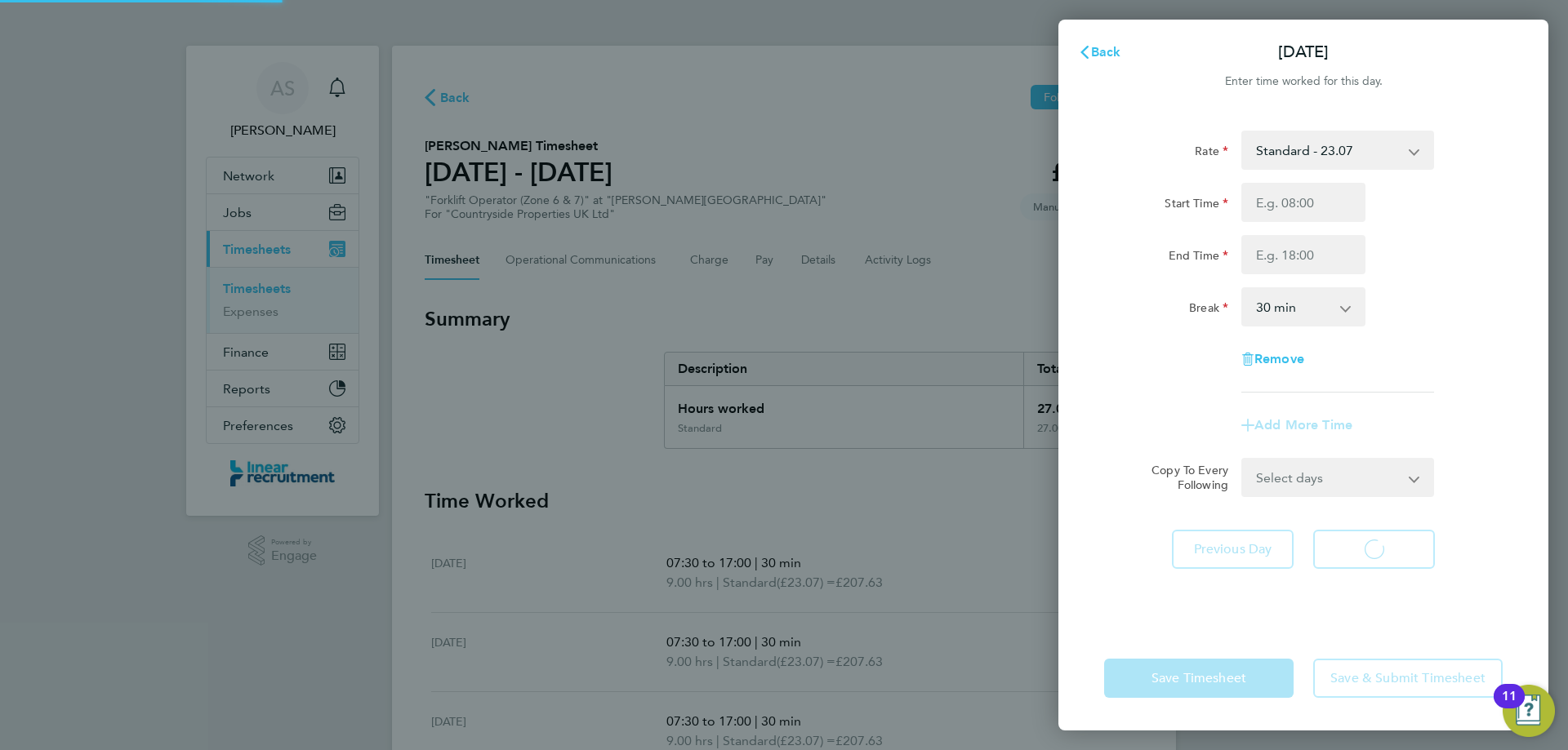
select select "30"
click at [1307, 200] on input "Start Time" at bounding box center [1304, 203] width 124 height 39
type input "07:30"
type input "17:00"
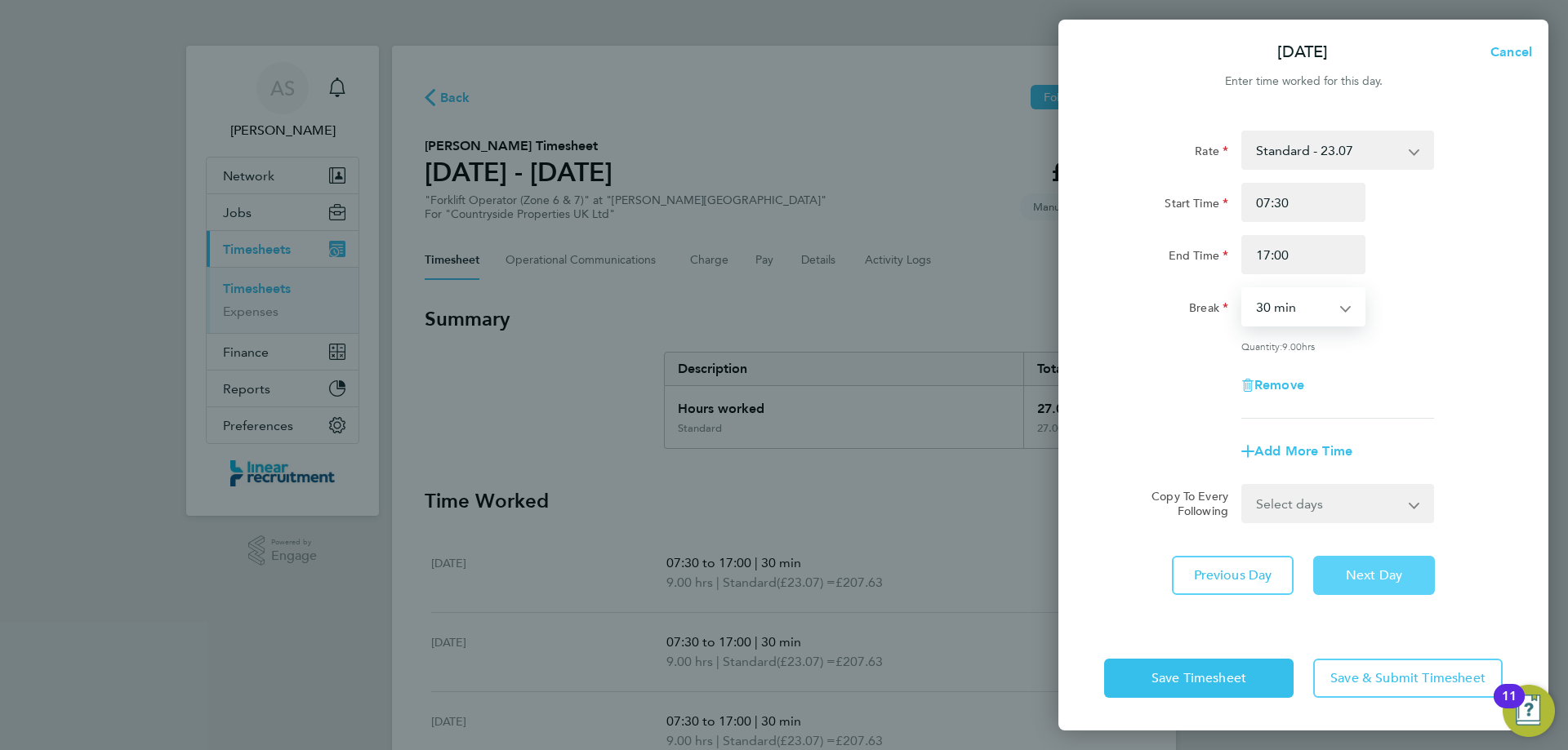
click at [1363, 553] on div "Rate Standard - 23.07 Start Time 07:30 End Time 17:00 Break 0 min 15 min 30 min…" at bounding box center [1304, 368] width 490 height 515
click at [1363, 556] on button "Next Day" at bounding box center [1374, 576] width 121 height 39
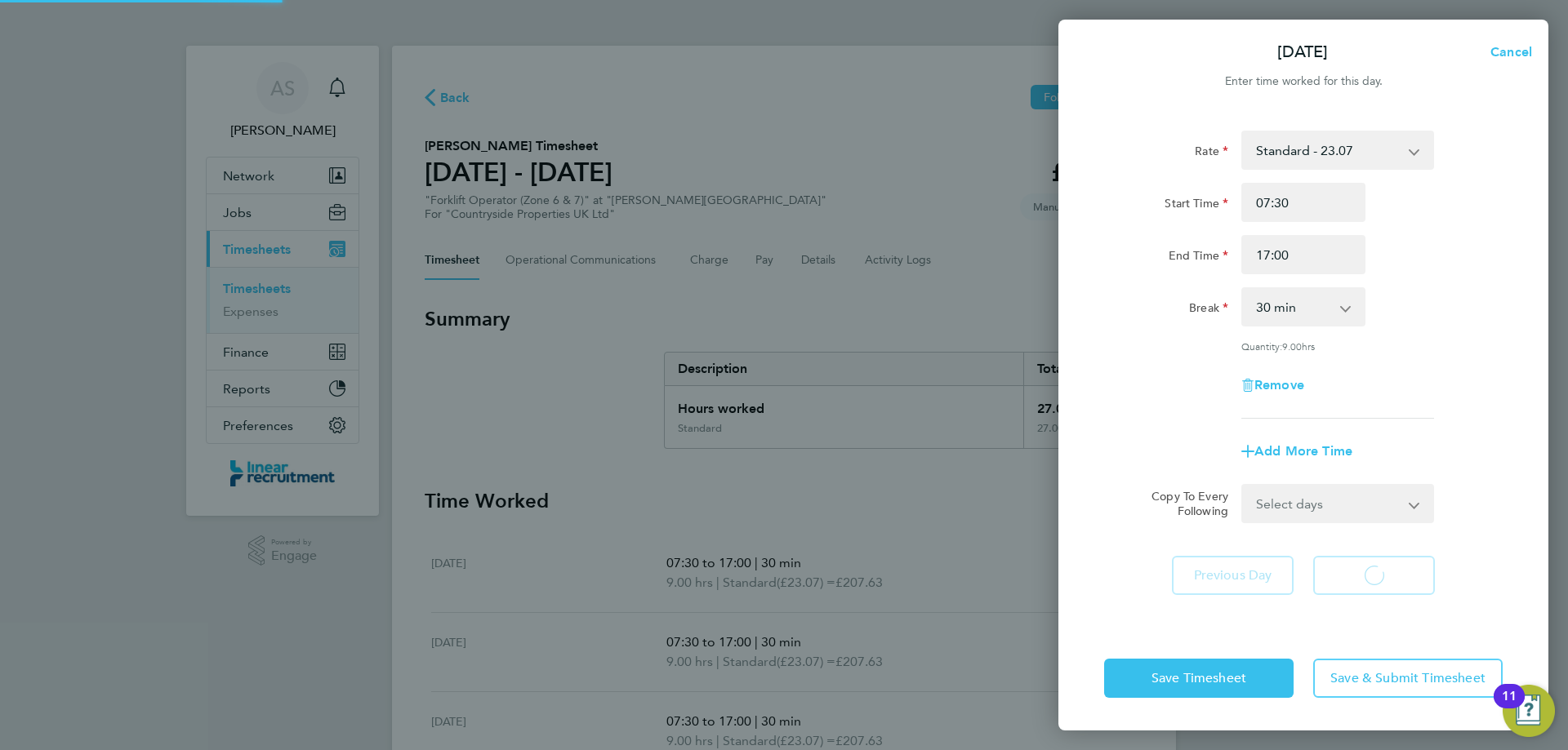
select select "30"
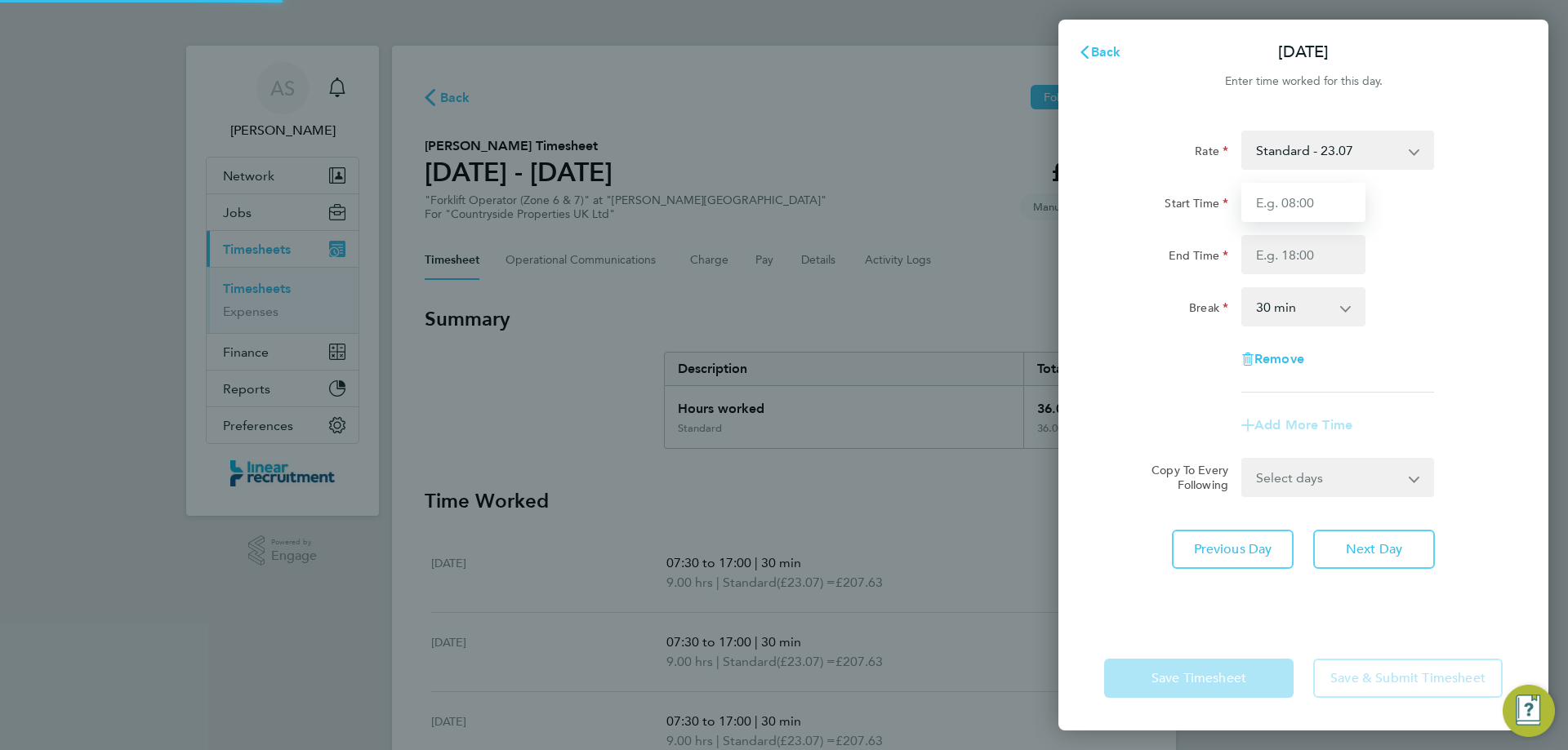
click at [1281, 202] on input "Start Time" at bounding box center [1304, 203] width 124 height 39
type input "07:30"
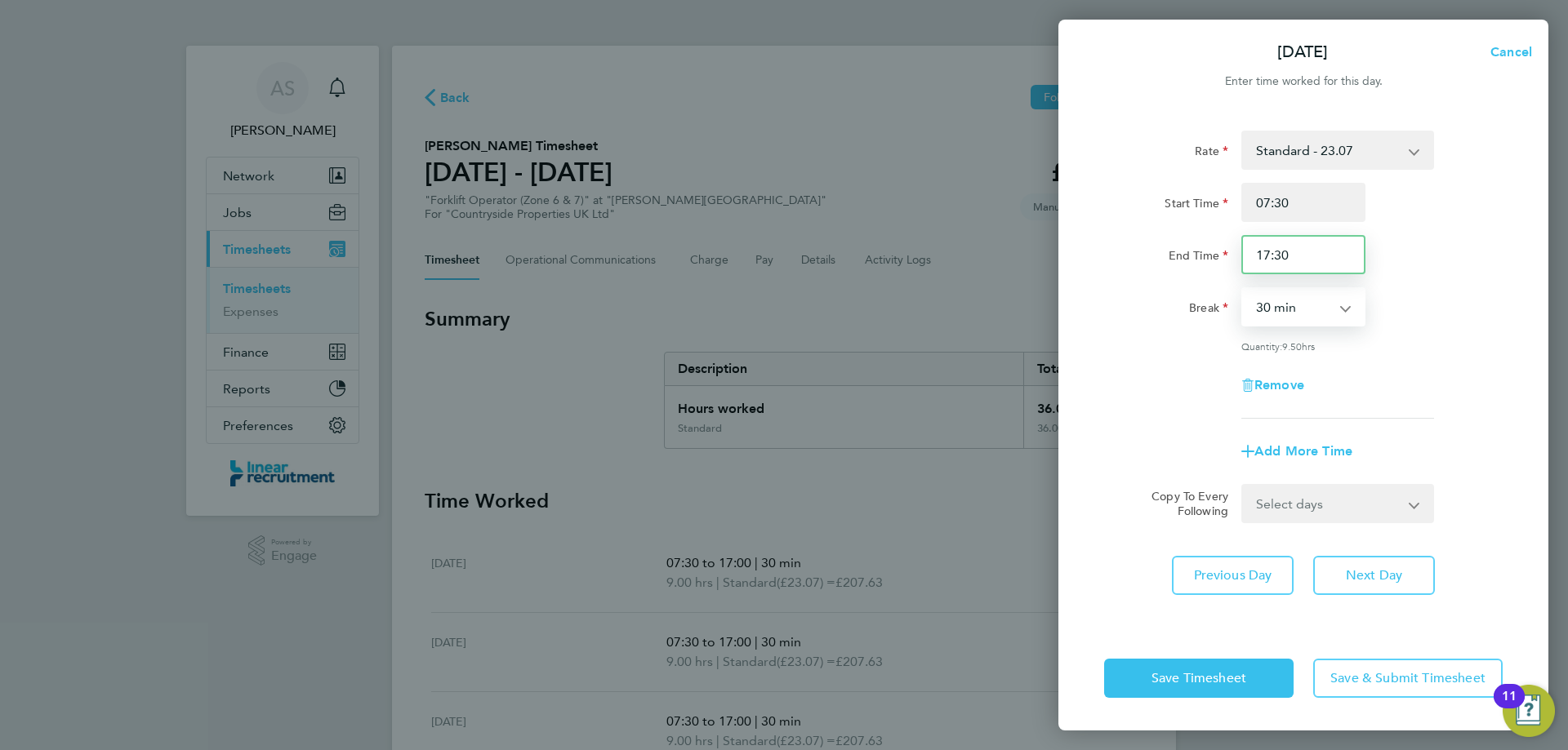
click at [1187, 260] on div "End Time 17:30" at bounding box center [1304, 255] width 411 height 39
type input "17:00"
click at [1357, 575] on span "Next Day" at bounding box center [1374, 576] width 57 height 17
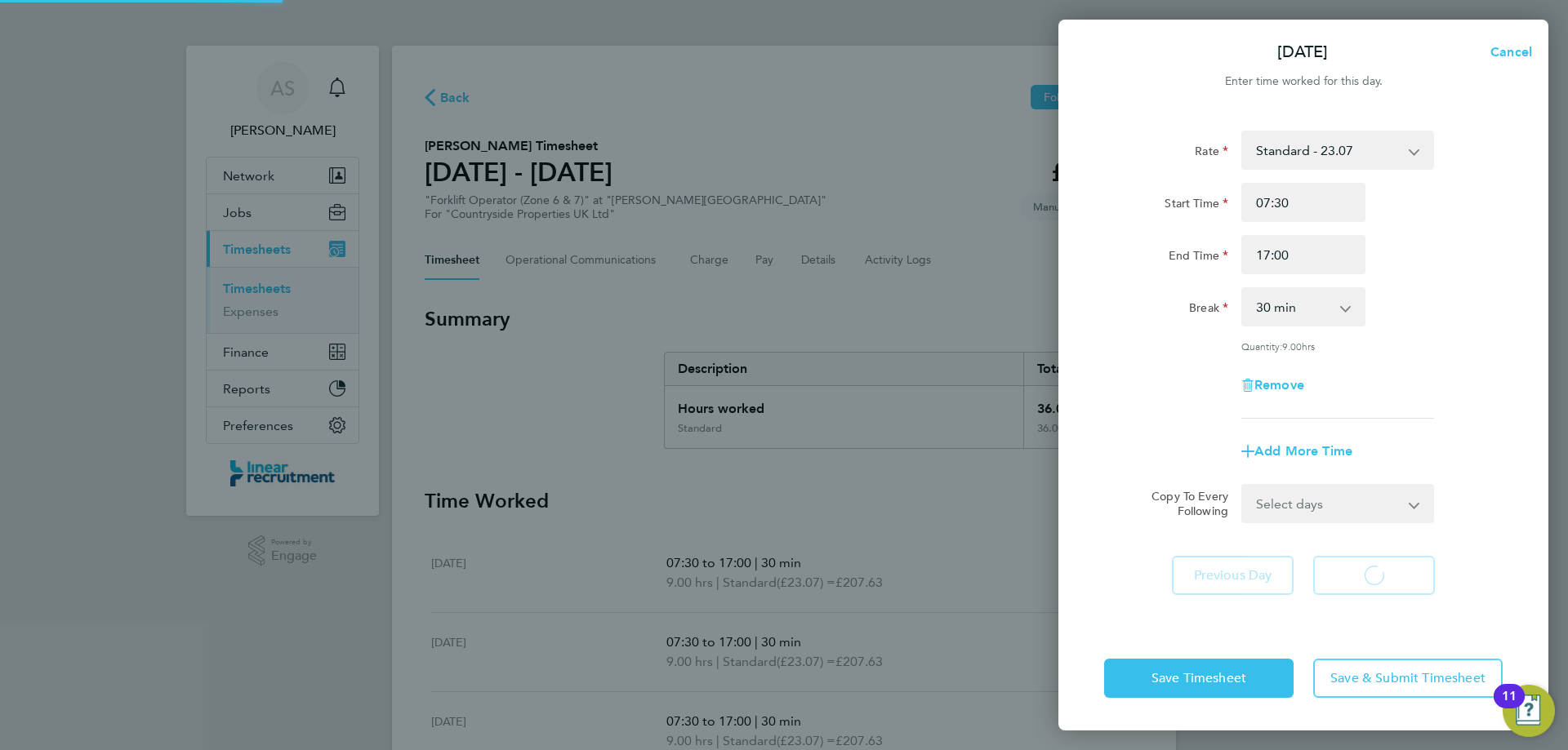
select select "30"
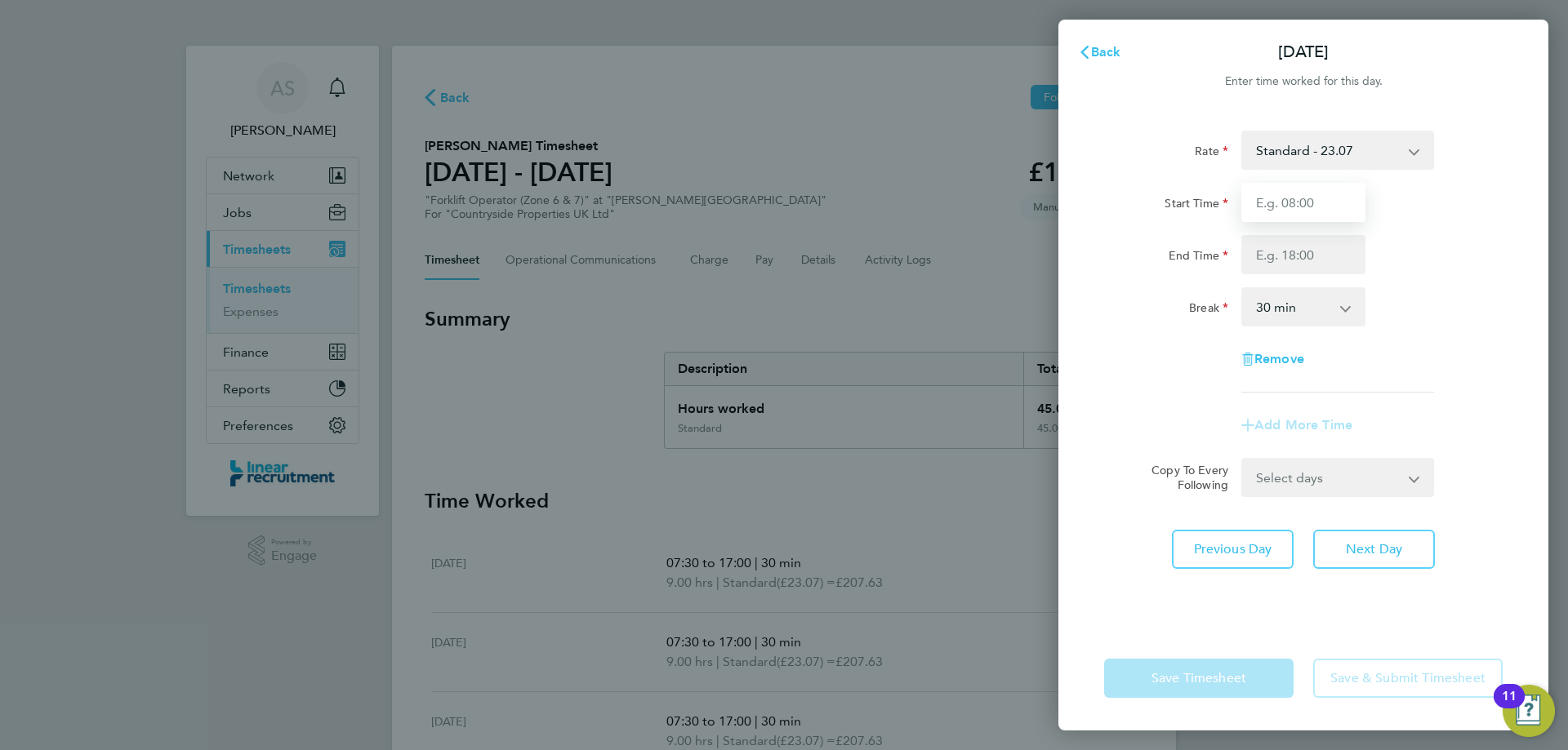
click at [1296, 211] on input "Start Time" at bounding box center [1304, 203] width 124 height 39
type input "07:30"
type input "16:00"
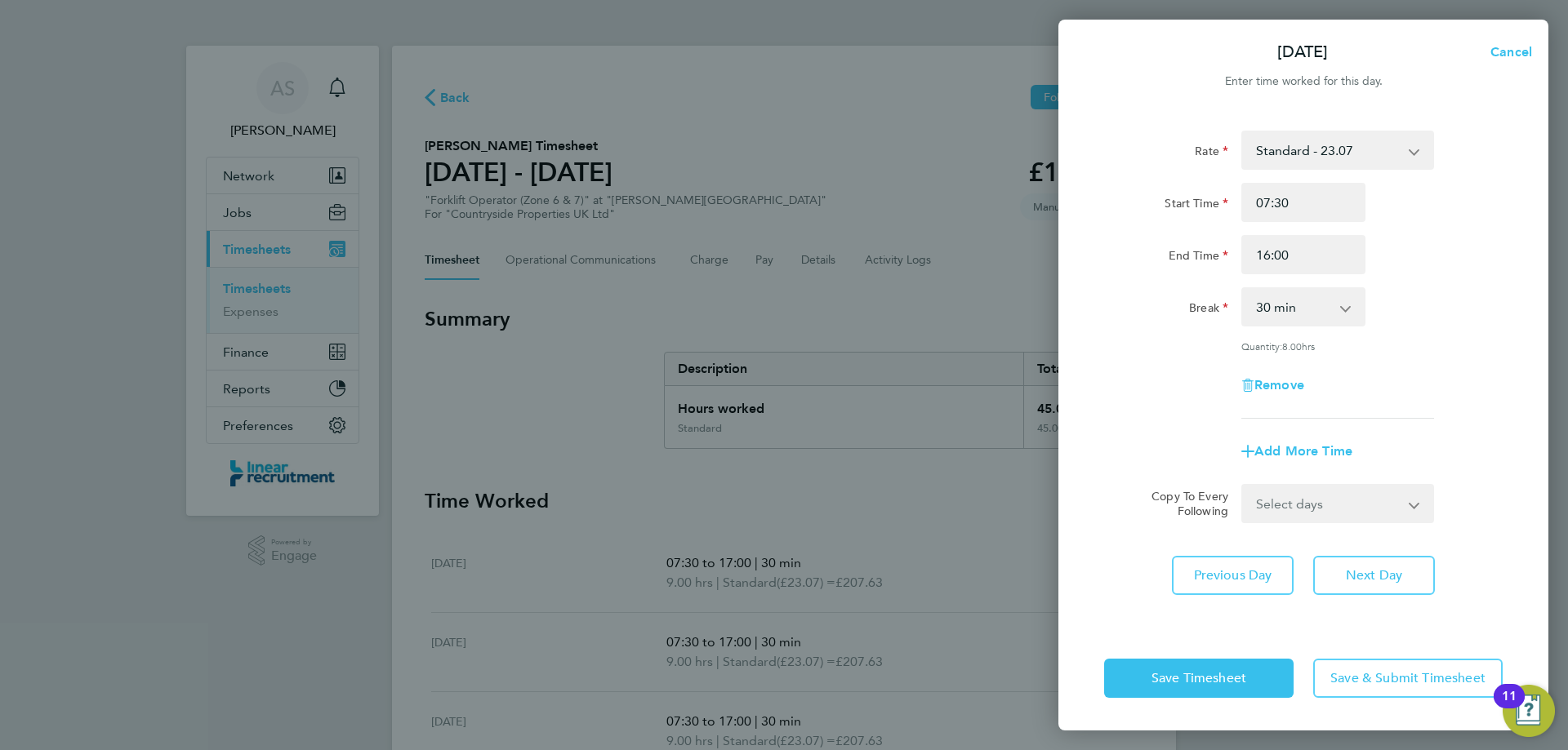
click at [1242, 706] on div "Save Timesheet Save & Submit Timesheet" at bounding box center [1304, 679] width 490 height 105
click at [1242, 677] on span "Save Timesheet" at bounding box center [1199, 679] width 95 height 17
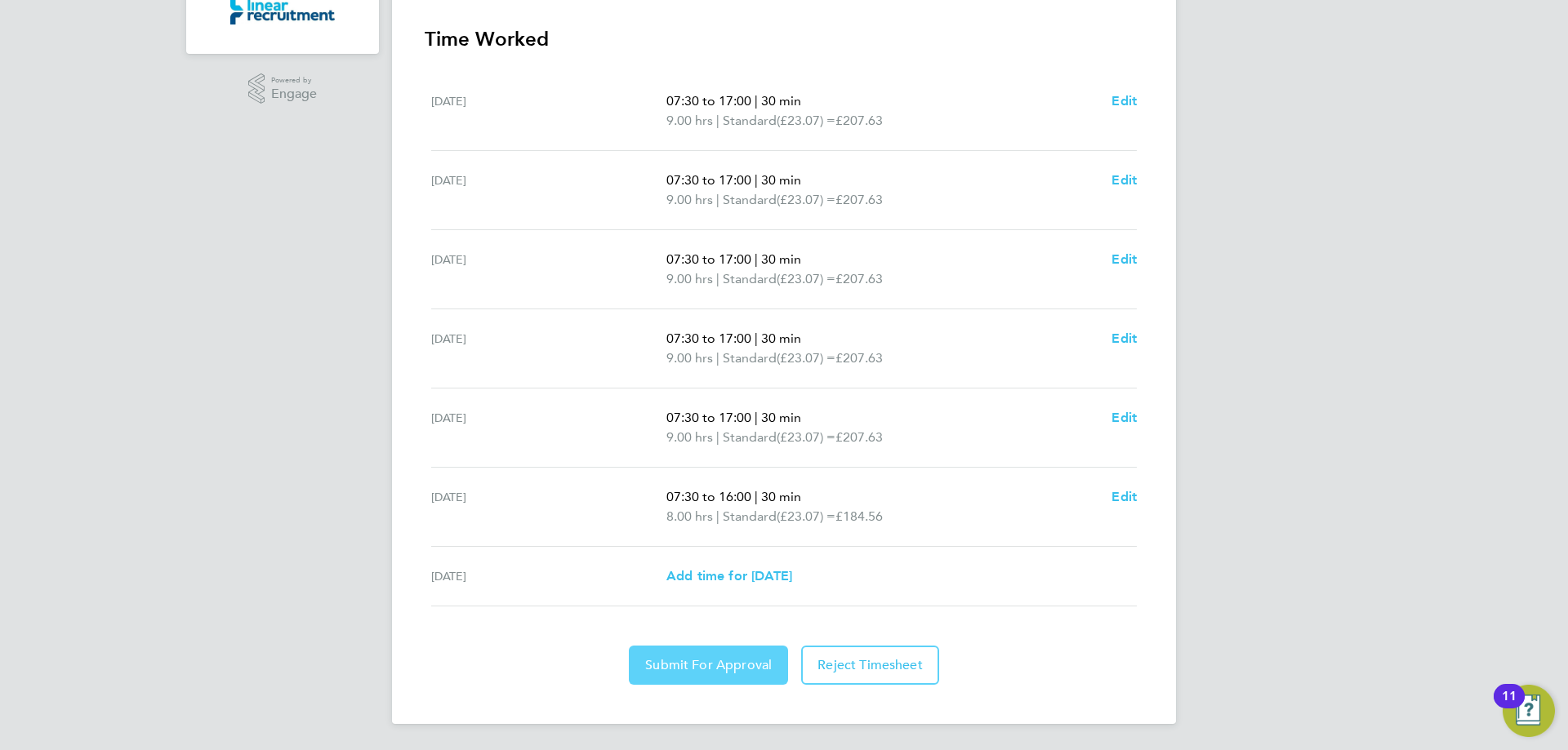
click at [688, 669] on span "Submit For Approval" at bounding box center [708, 665] width 126 height 17
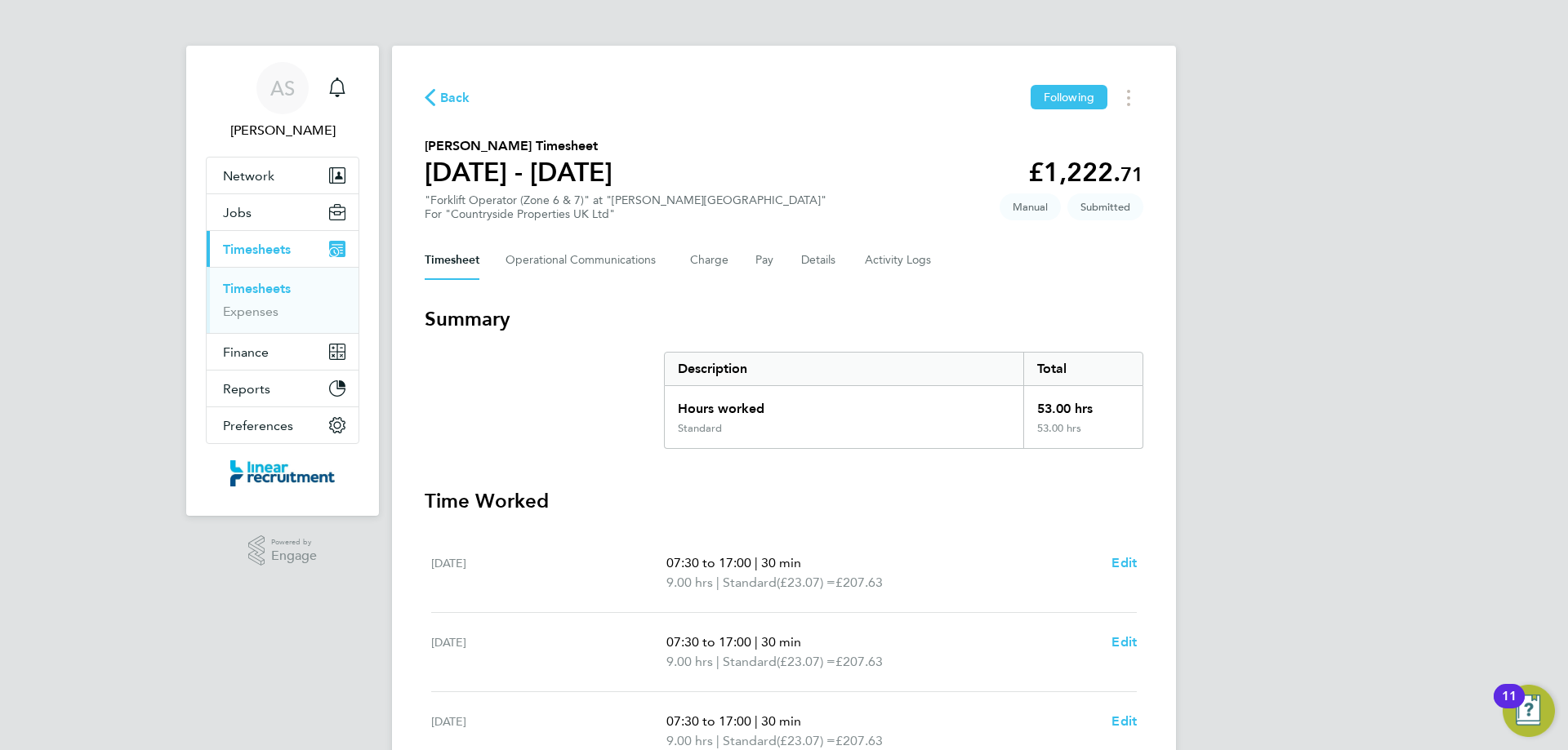
click at [274, 287] on link "Timesheets" at bounding box center [257, 289] width 68 height 16
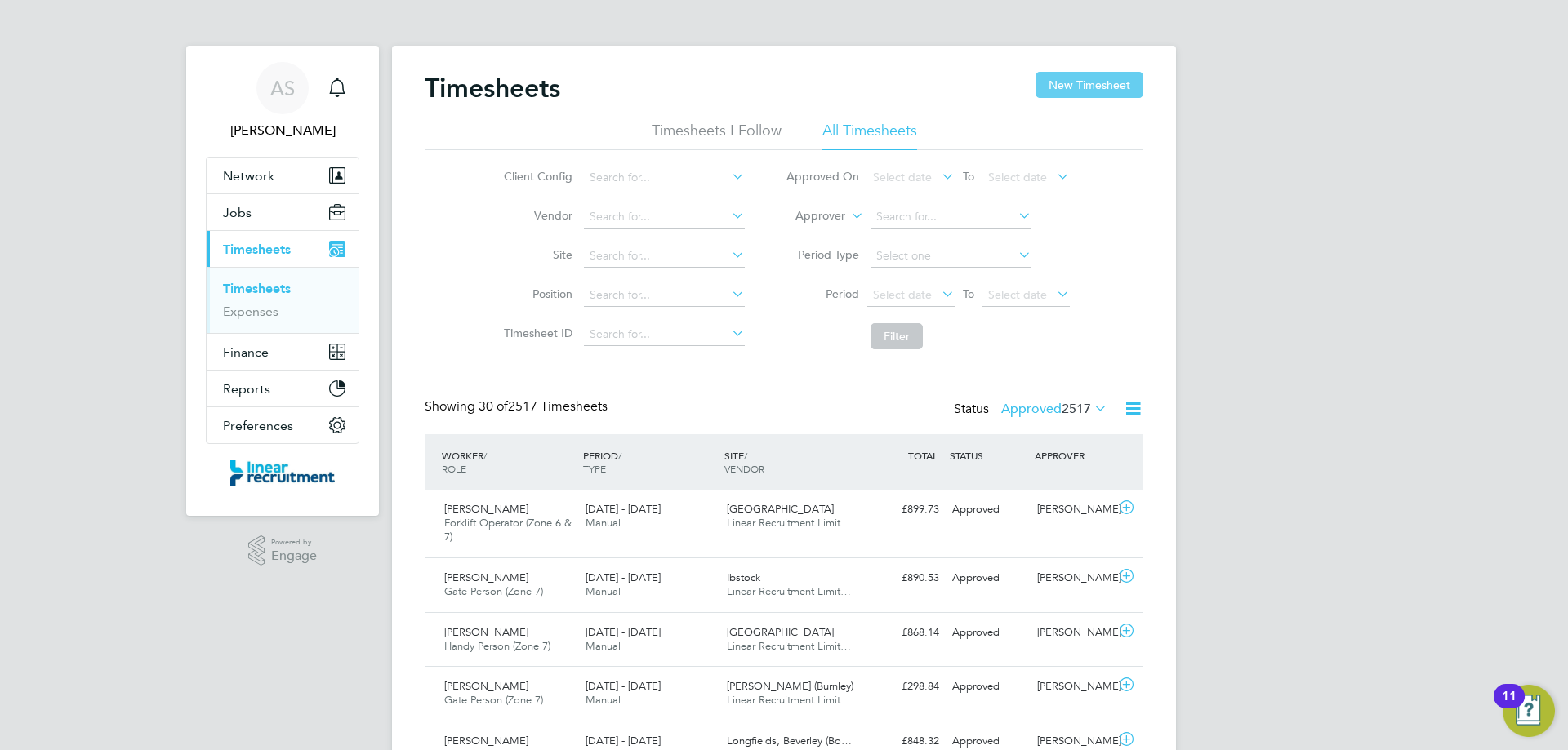
click at [1074, 87] on button "New Timesheet" at bounding box center [1089, 84] width 108 height 26
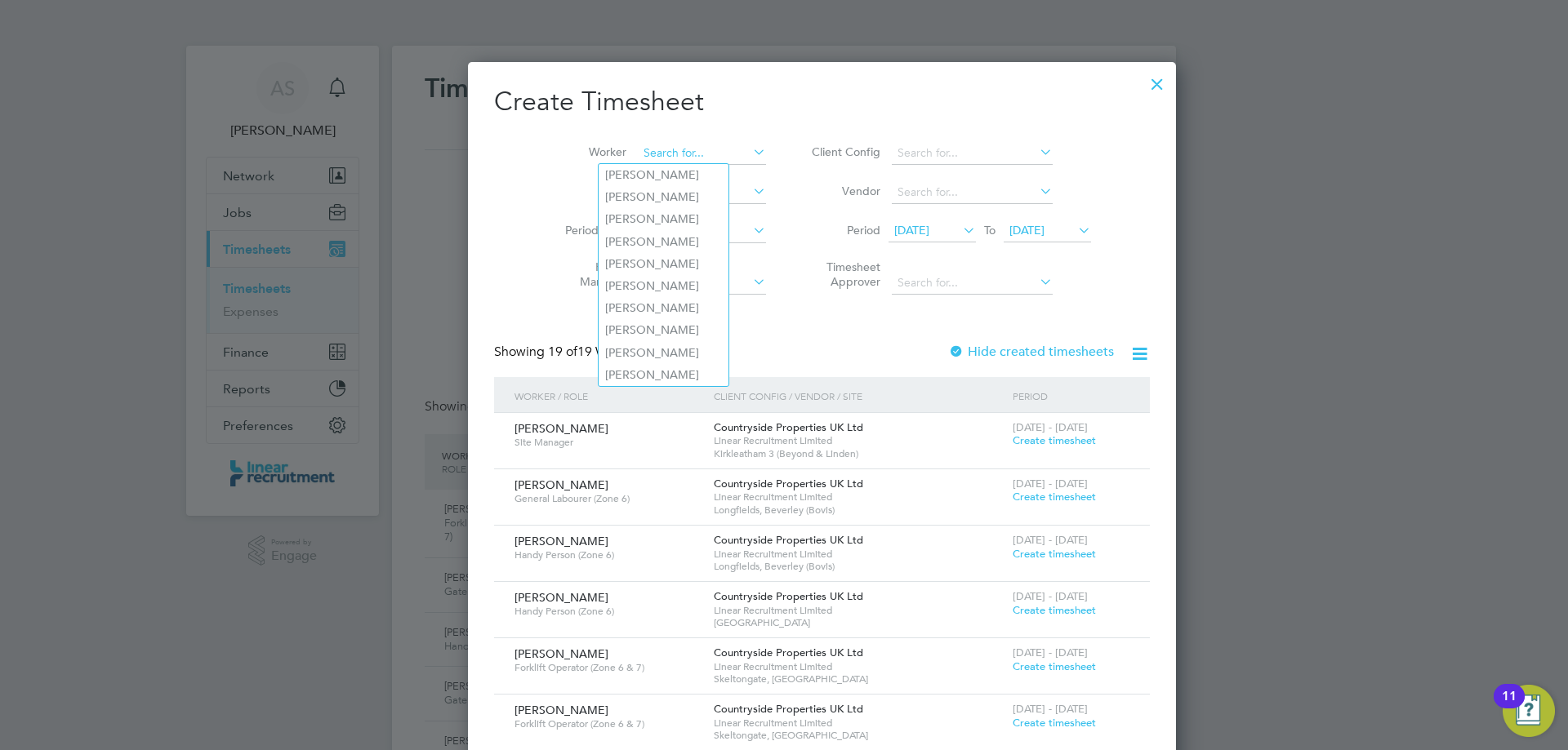
click at [665, 162] on input at bounding box center [701, 153] width 128 height 23
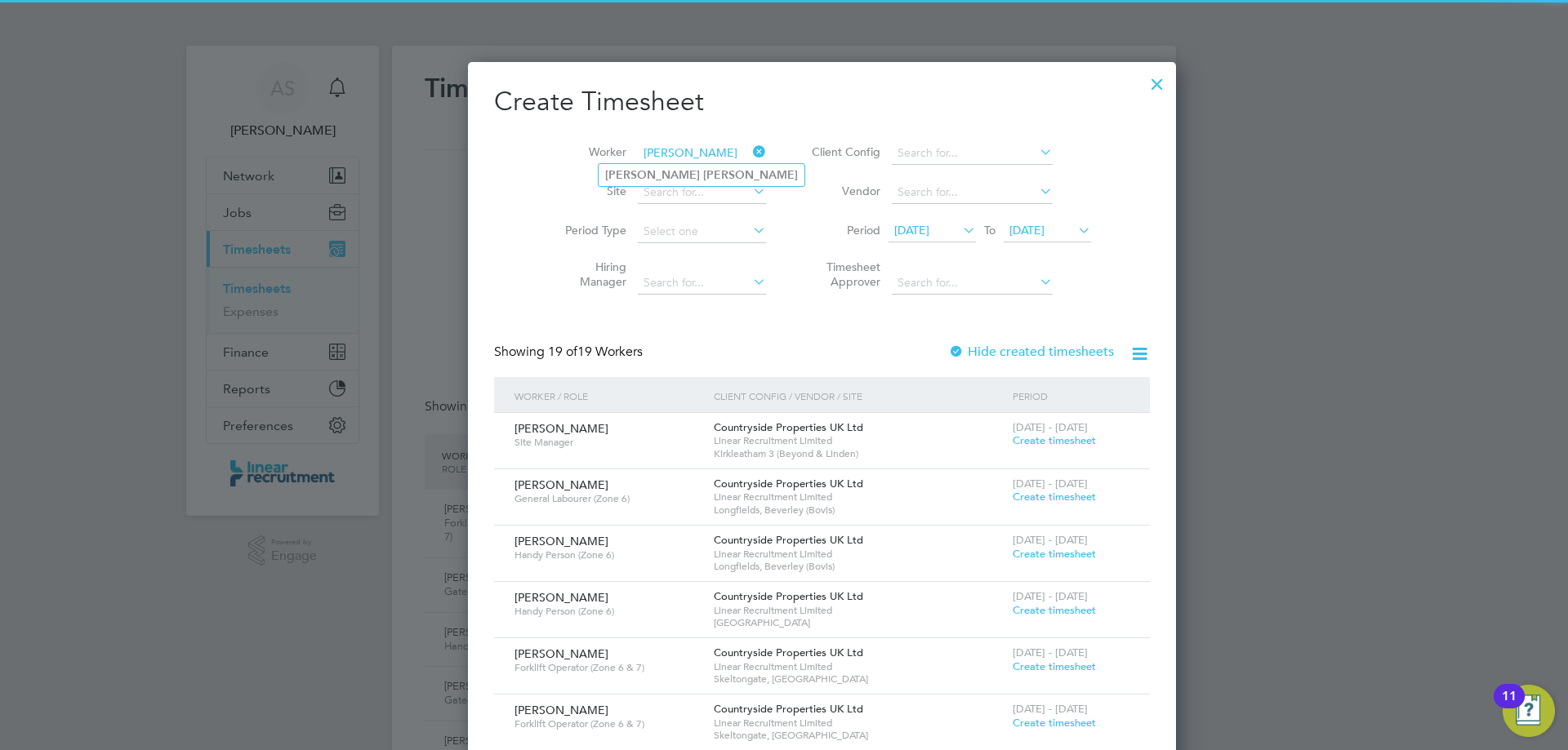
click at [664, 162] on input "daniel jackson" at bounding box center [701, 153] width 128 height 23
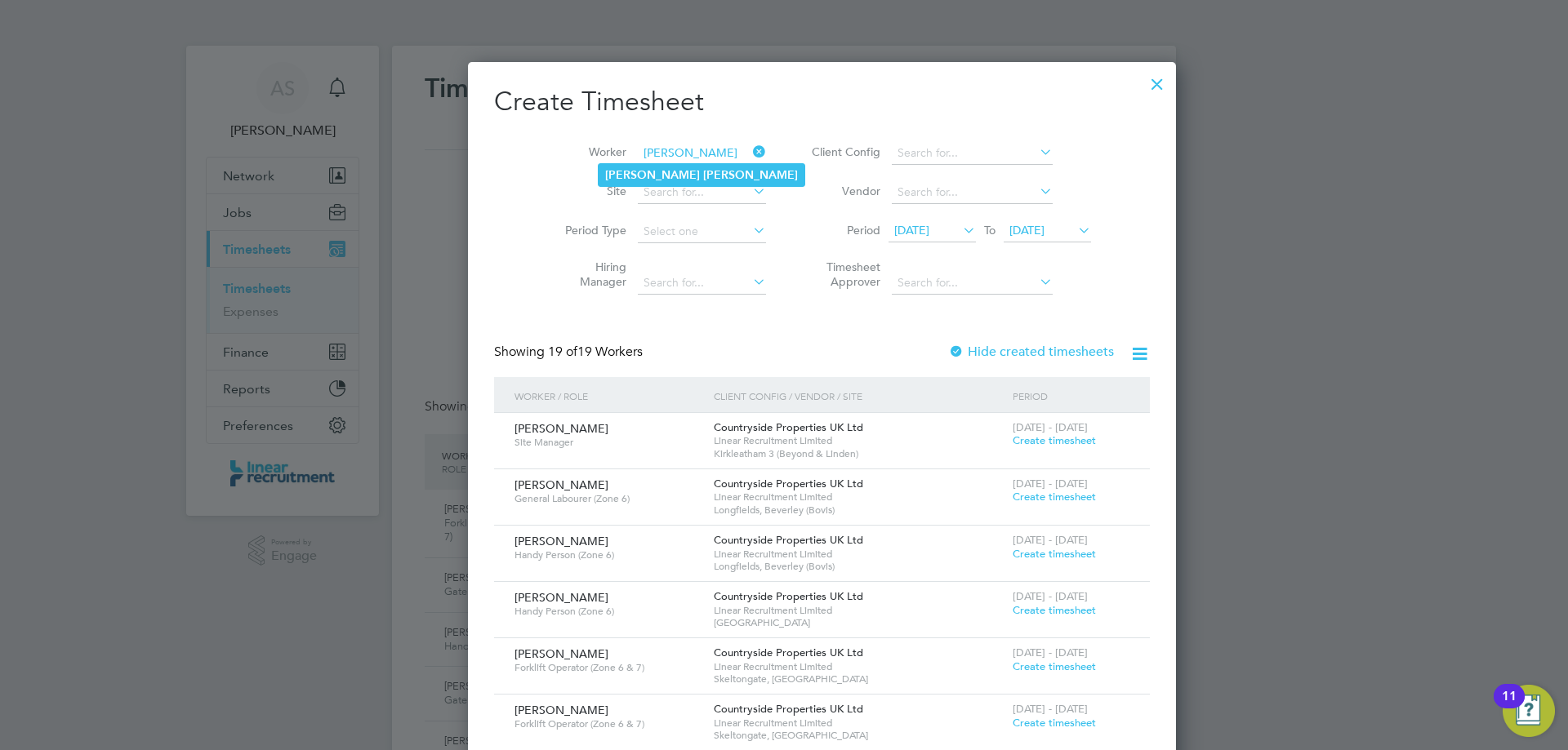
click at [703, 169] on b "Jackson" at bounding box center [750, 175] width 95 height 14
type input "Daniel Jackson"
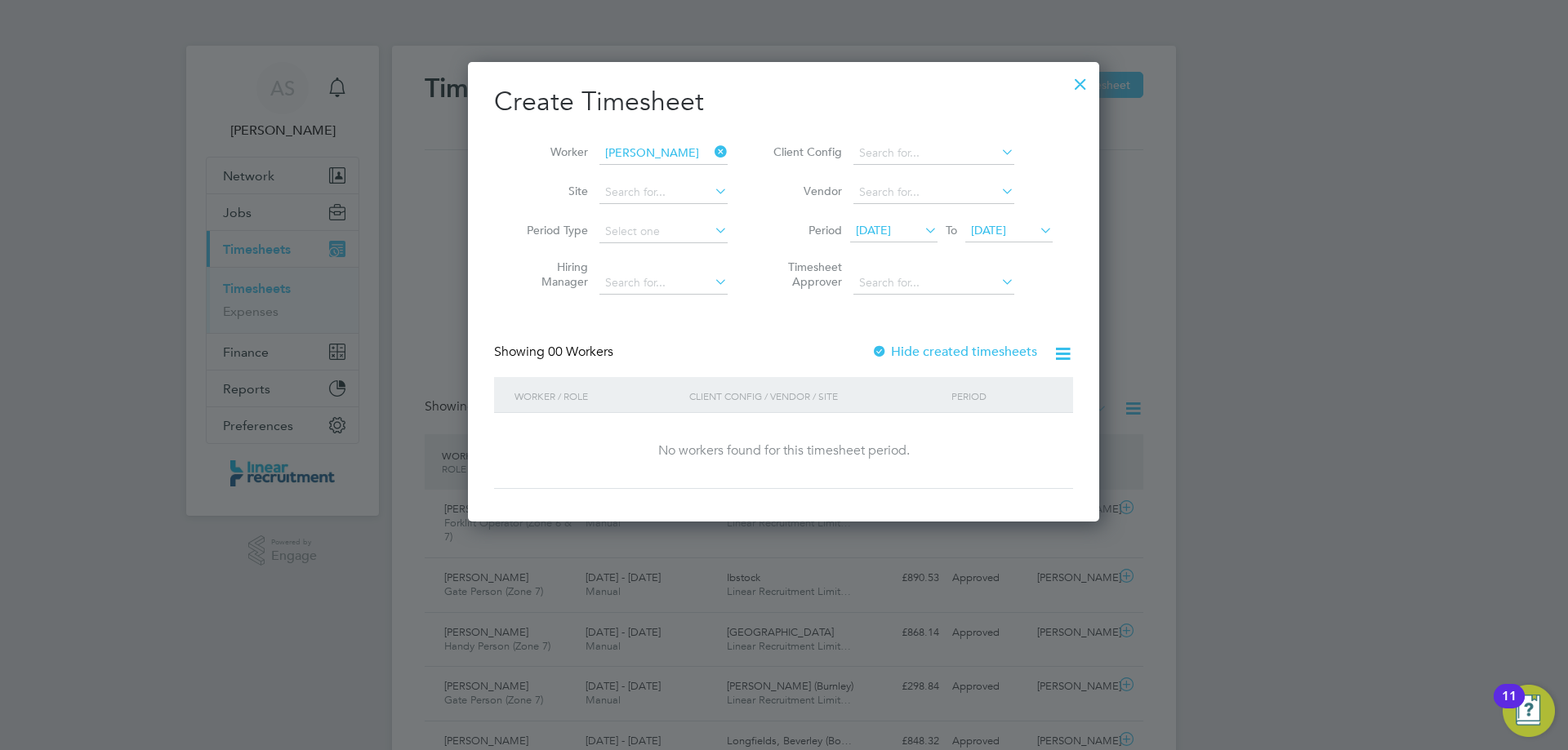
click at [1029, 212] on li "Period 15 Sep 2025 To 22 Sep 2025" at bounding box center [911, 232] width 325 height 39
click at [1006, 229] on span "22 Sep 2025" at bounding box center [989, 230] width 35 height 15
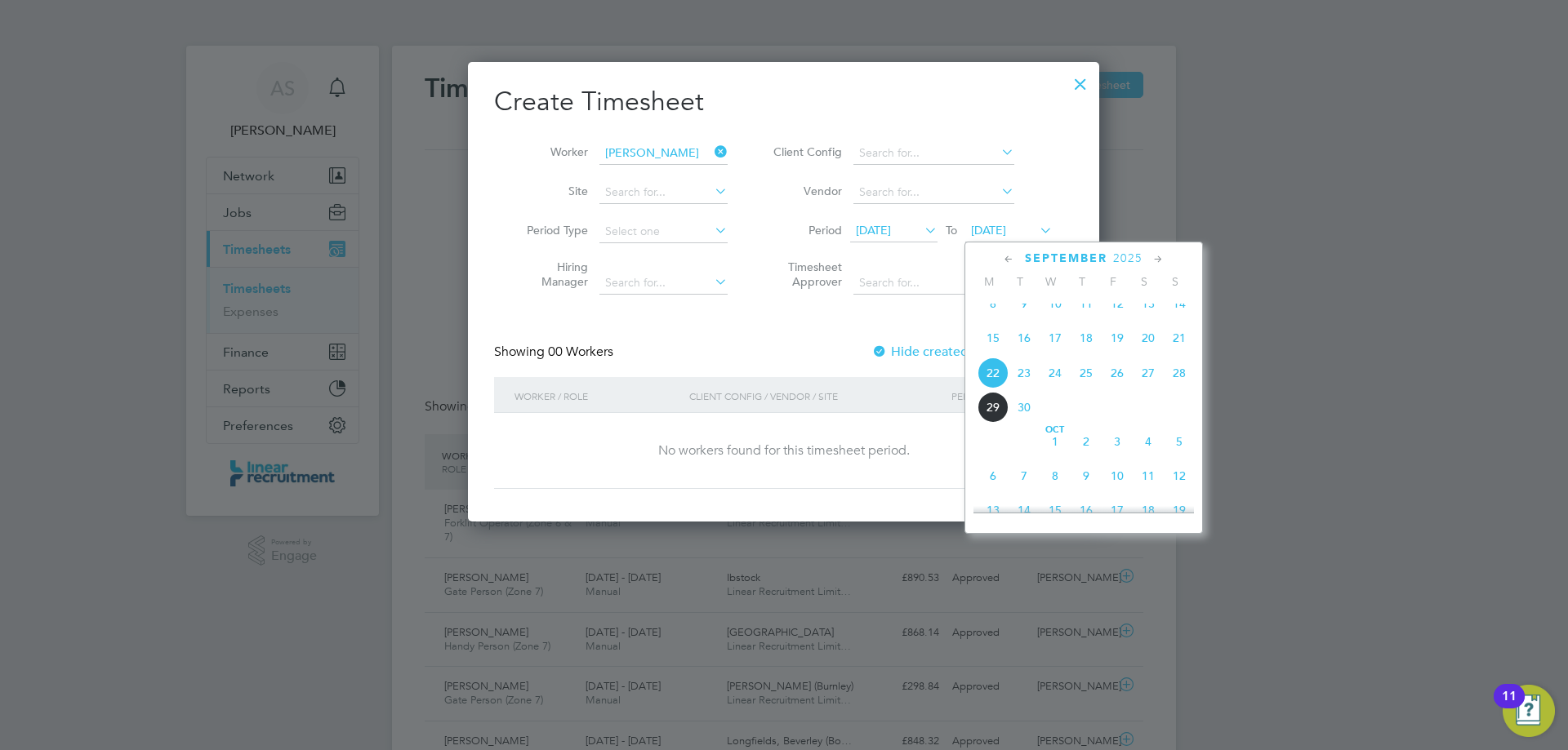
click at [1178, 385] on span "28" at bounding box center [1179, 373] width 31 height 31
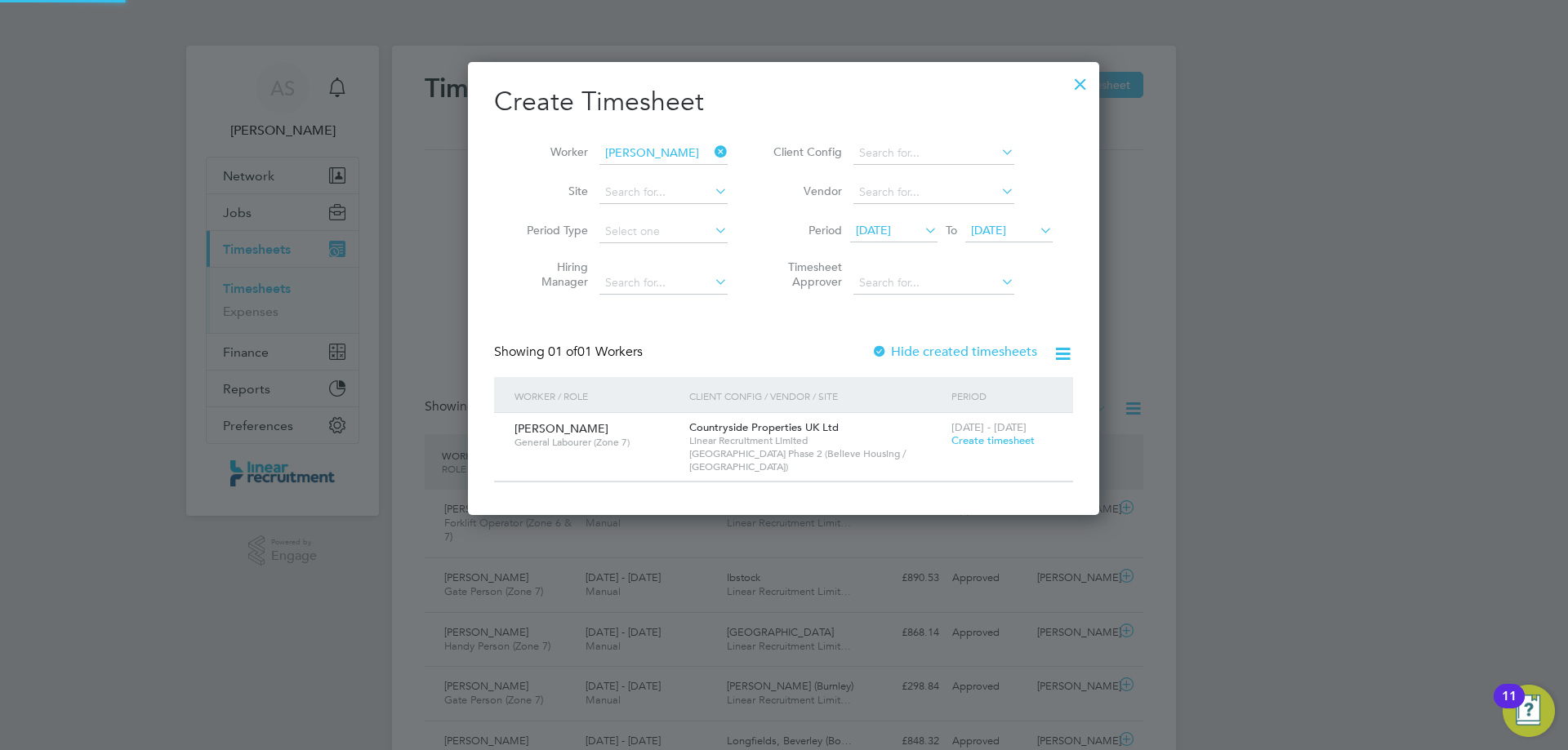
click at [922, 238] on icon at bounding box center [922, 229] width 0 height 23
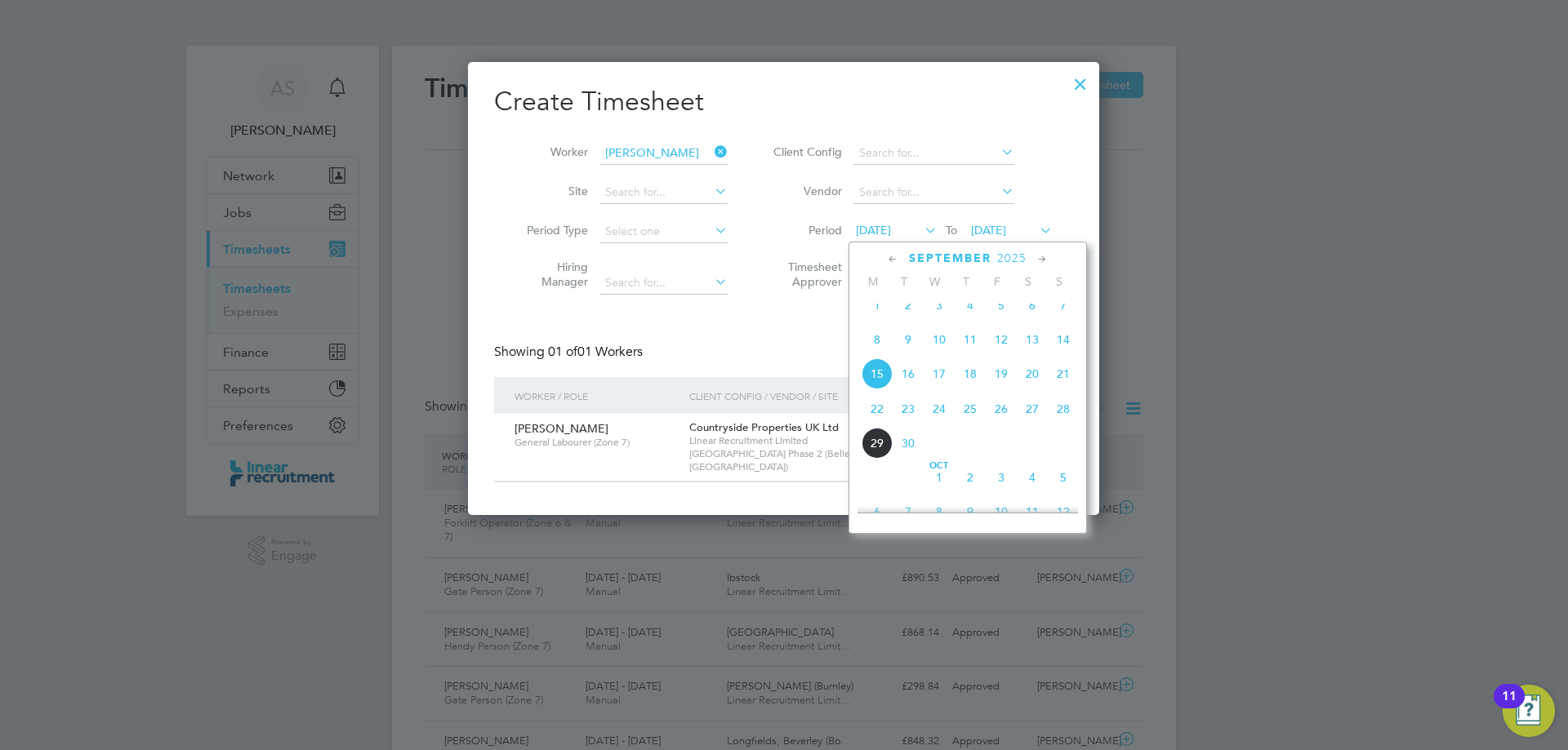
click at [745, 353] on div "Showing 01 of 01 Workers Hide created timesheets" at bounding box center [784, 360] width 579 height 33
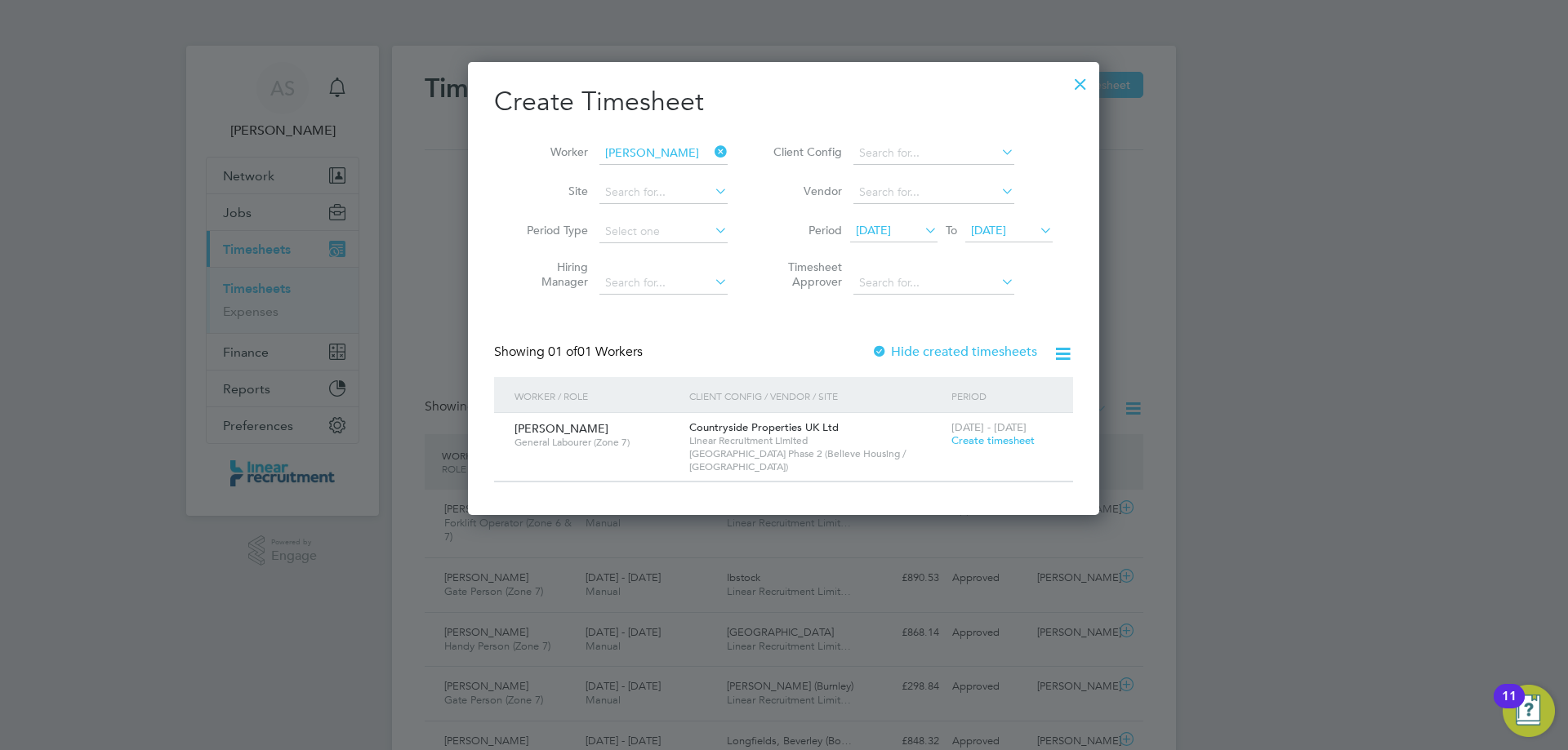
click at [993, 445] on span "Create timesheet" at bounding box center [993, 441] width 83 height 14
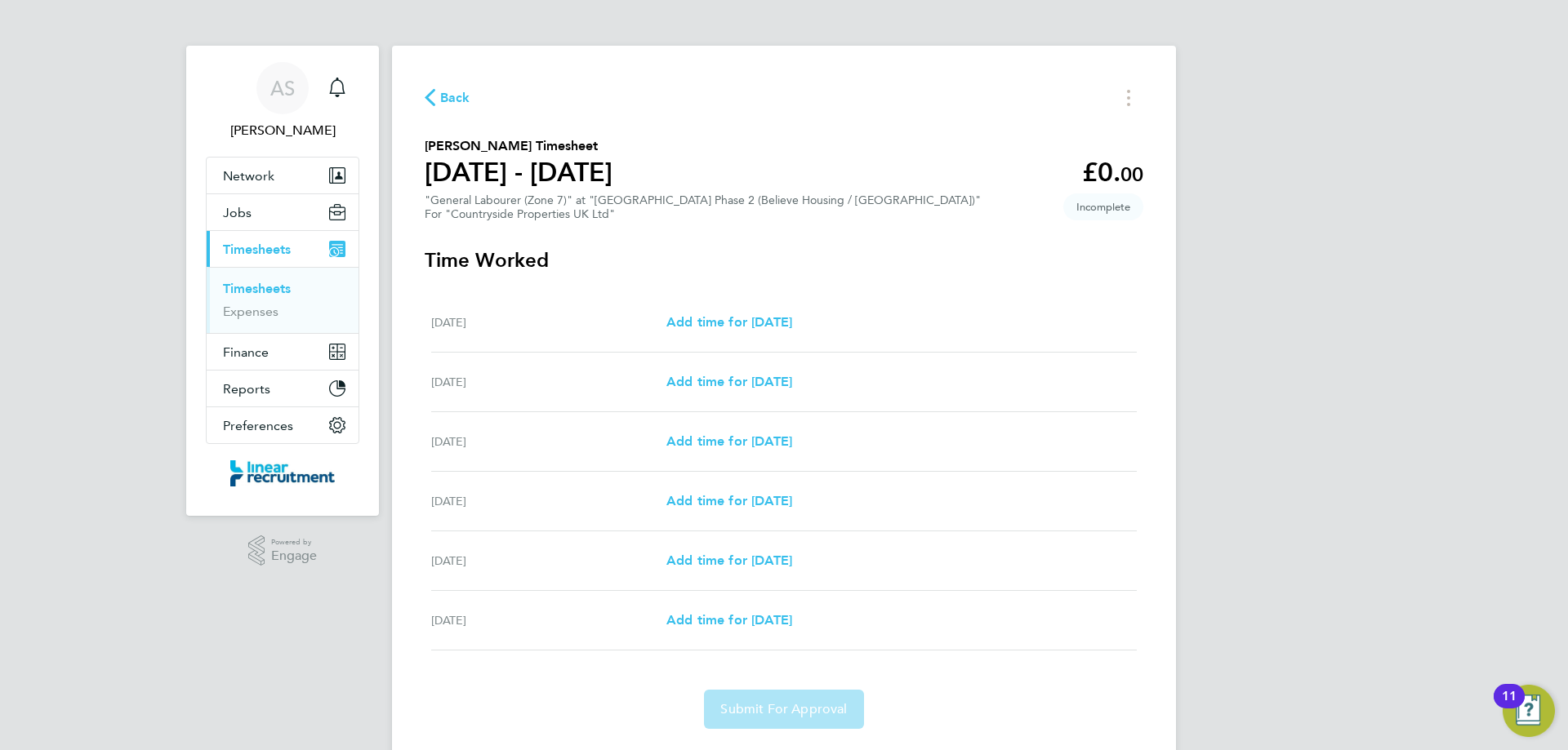
click at [760, 303] on div "Tue 23 Sep Add time for Tue 23 Sep Add time for Tue 23 Sep" at bounding box center [784, 322] width 706 height 60
click at [763, 321] on span "Add time for Tue 23 Sep" at bounding box center [730, 322] width 125 height 16
select select "30"
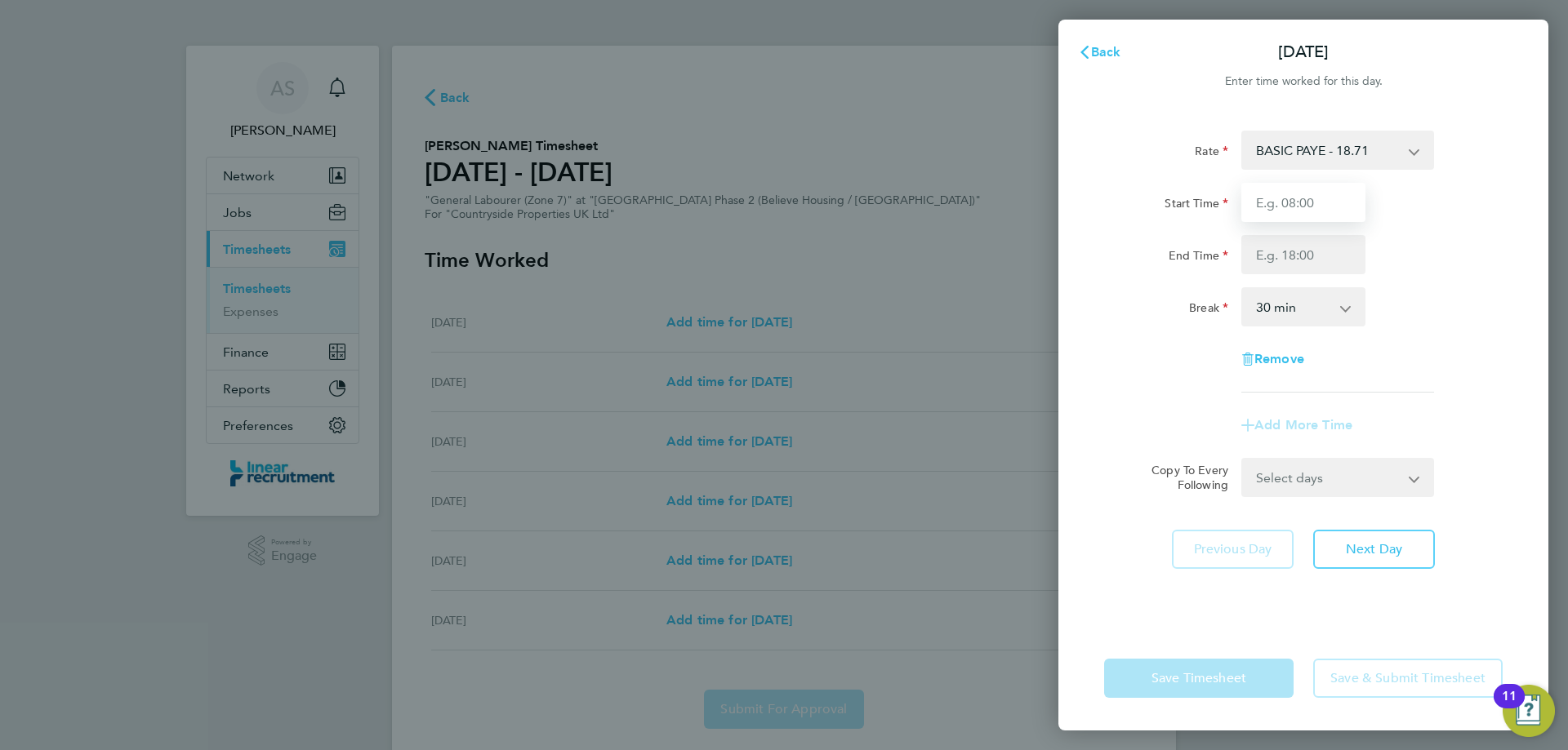
click at [1290, 219] on input "Start Time" at bounding box center [1304, 203] width 124 height 39
type input "07:30"
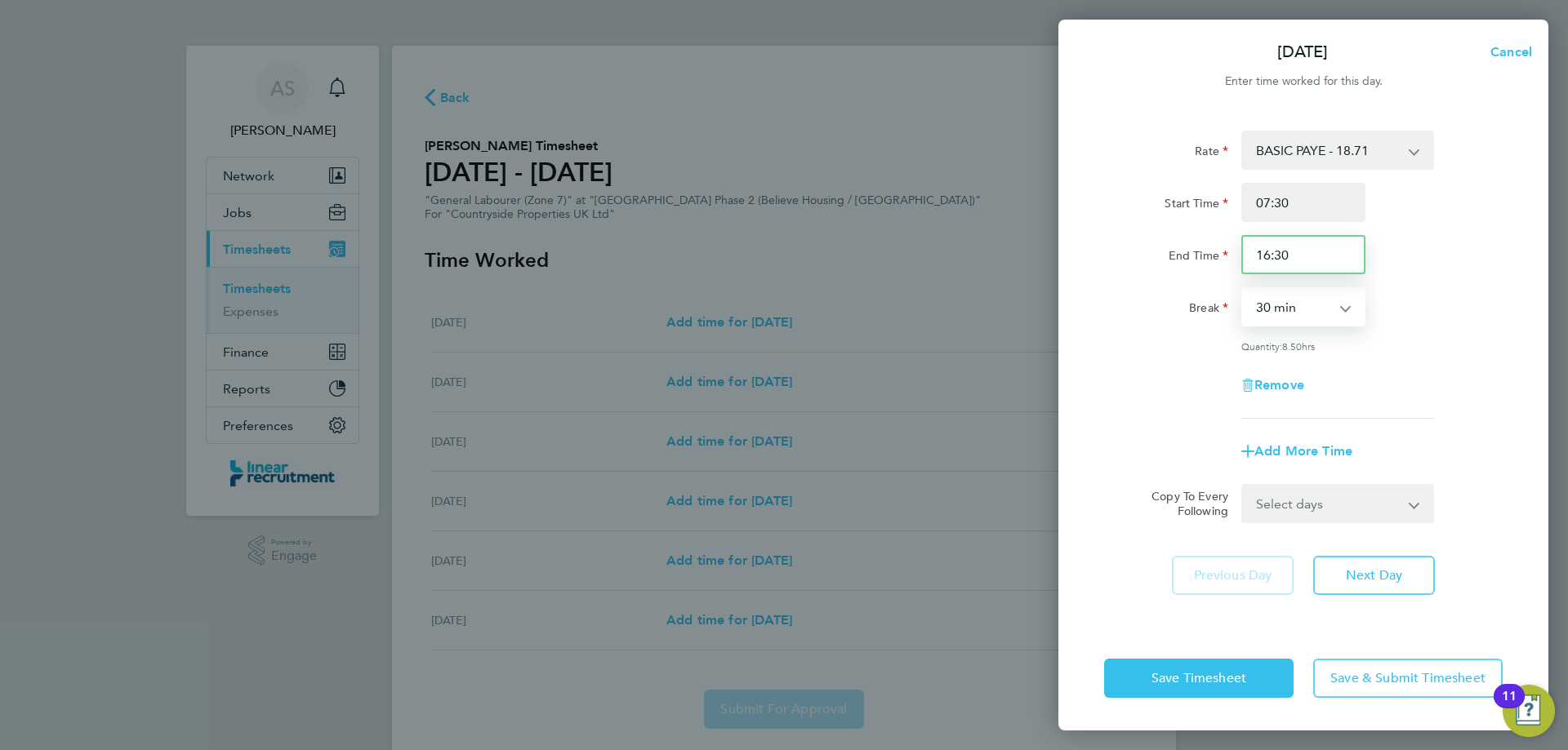
drag, startPoint x: 1276, startPoint y: 264, endPoint x: 1155, endPoint y: 272, distance: 121.3
click at [1193, 267] on div "End Time 16:30" at bounding box center [1304, 255] width 411 height 39
type input "0"
type input "16:00"
click at [1388, 553] on div "Rate BASIC PAYE - 18.71 Start Time 07:30 End Time 16:00 Break 0 min 15 min 30 m…" at bounding box center [1304, 368] width 490 height 515
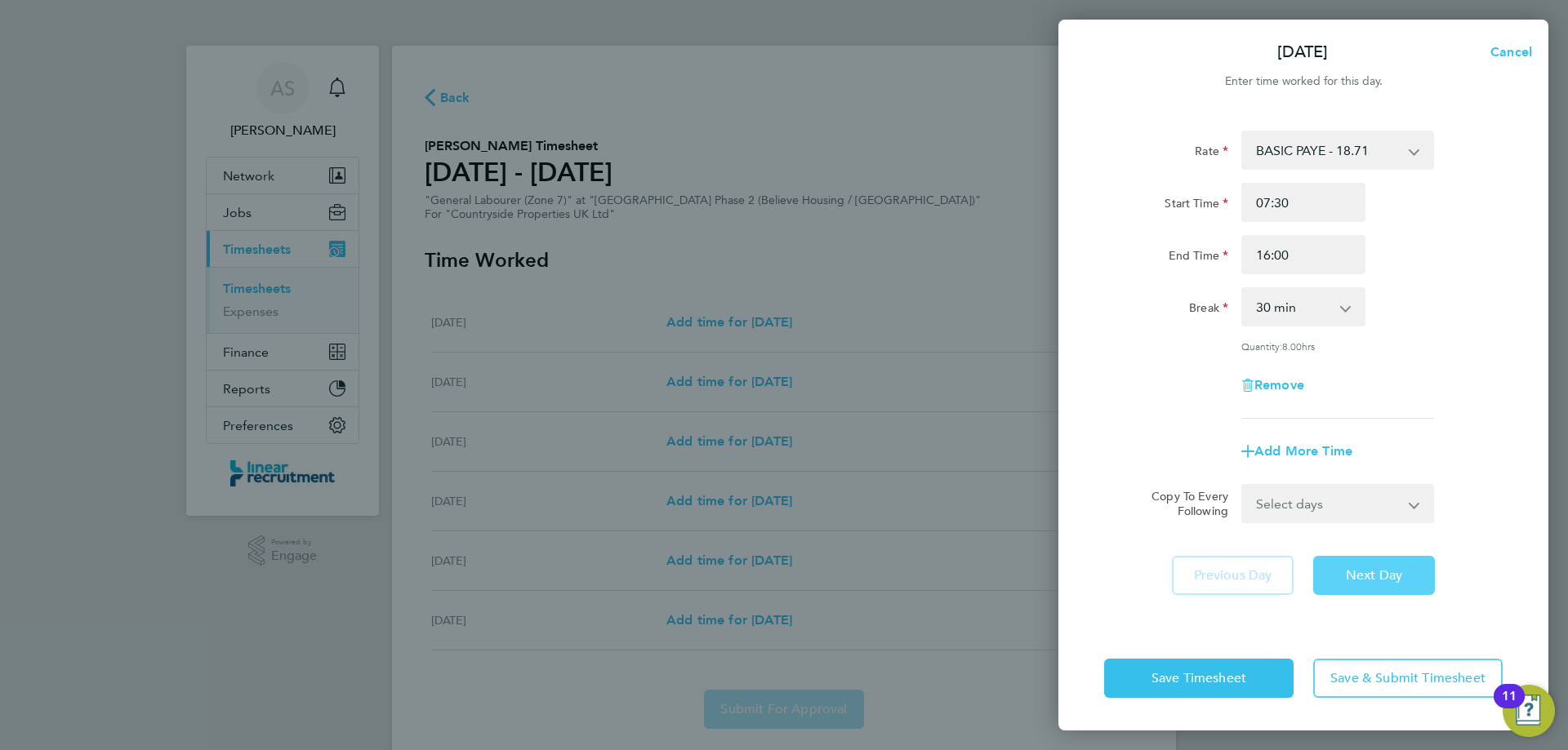
click at [1390, 560] on button "Next Day" at bounding box center [1374, 576] width 121 height 39
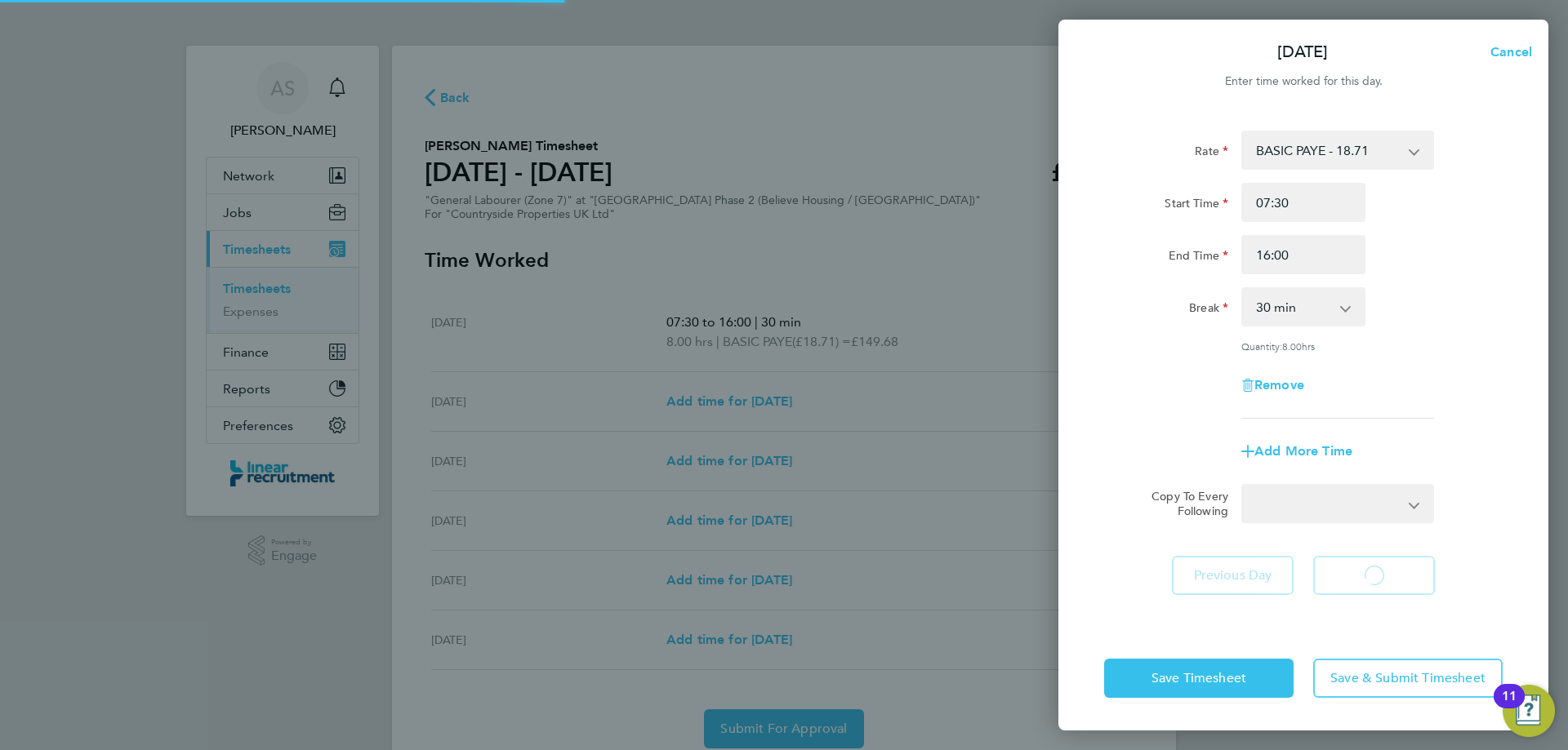
select select "30"
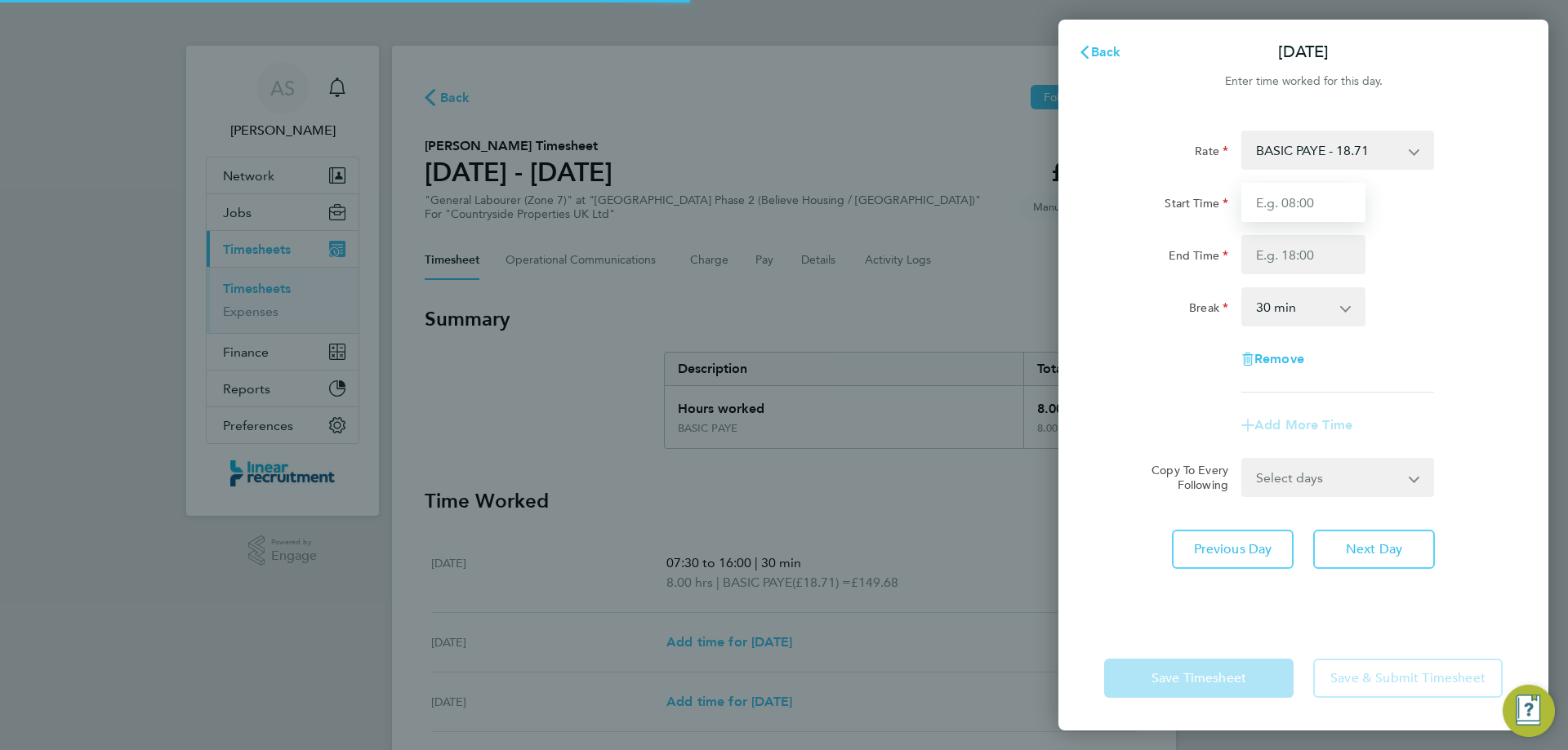
click at [1306, 209] on input "Start Time" at bounding box center [1304, 203] width 124 height 39
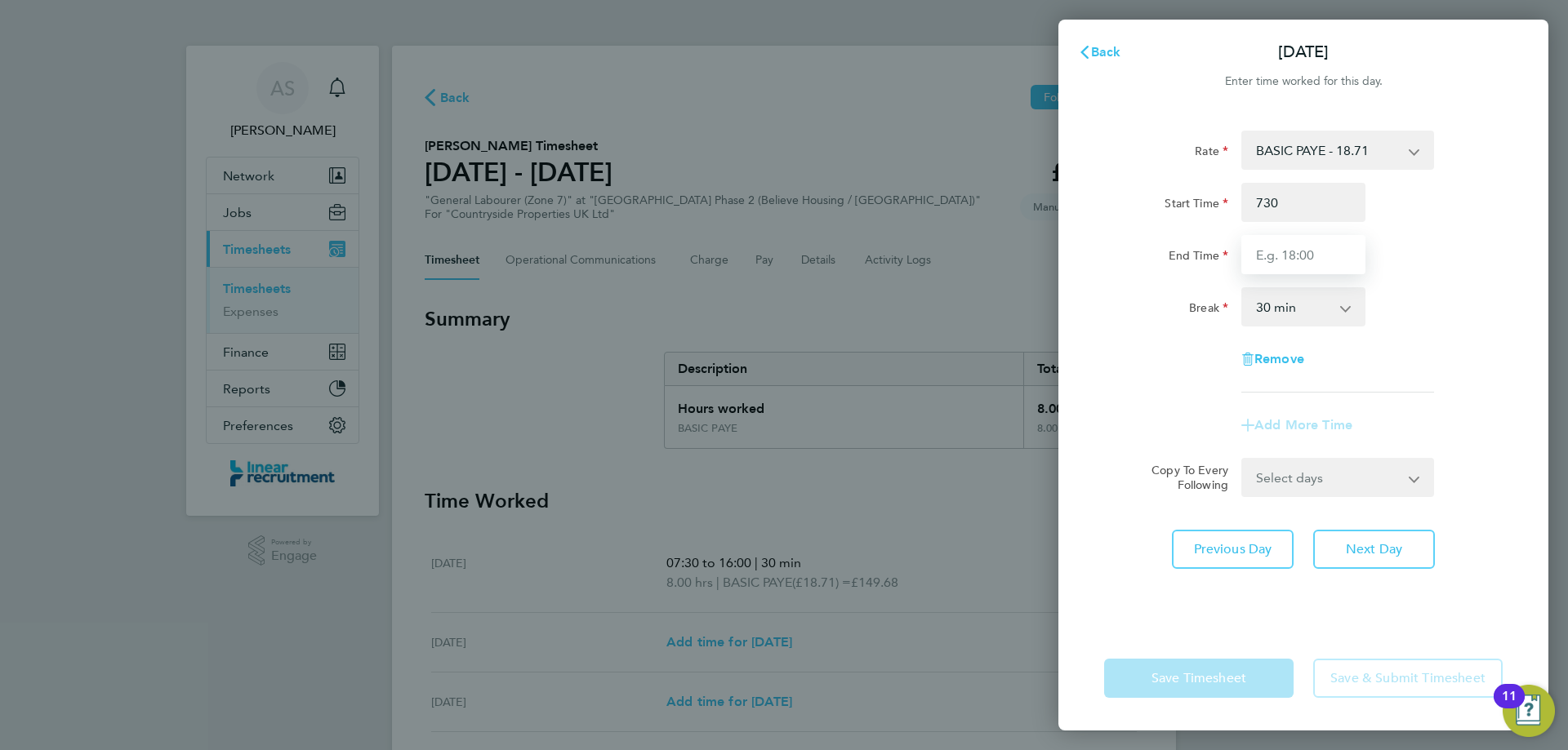
type input "07:30"
type input "16:00"
click at [1516, 42] on button "Cancel" at bounding box center [1506, 52] width 84 height 32
select select "30"
click at [1093, 51] on span "Back" at bounding box center [1106, 52] width 30 height 16
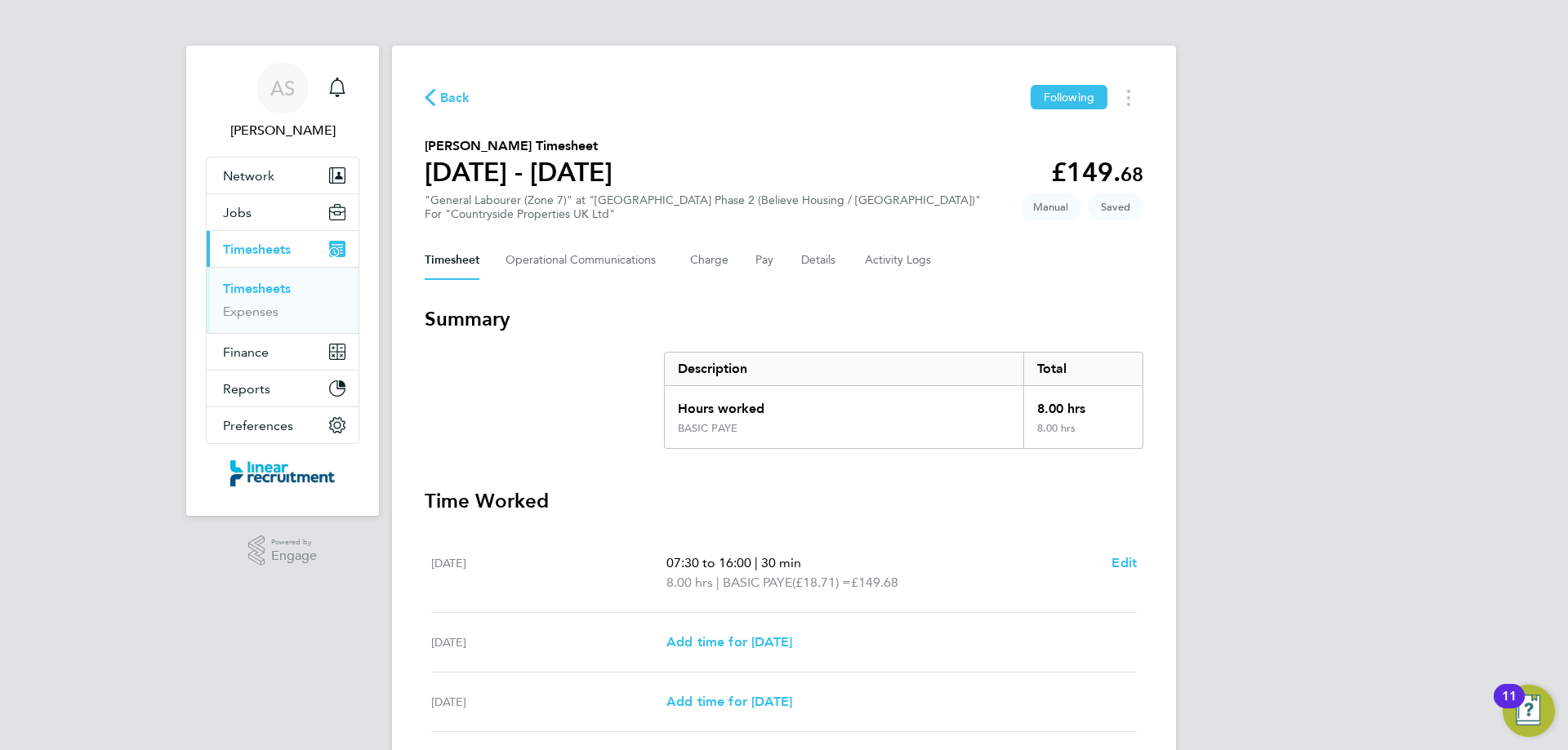
click at [282, 293] on link "Timesheets" at bounding box center [257, 289] width 68 height 16
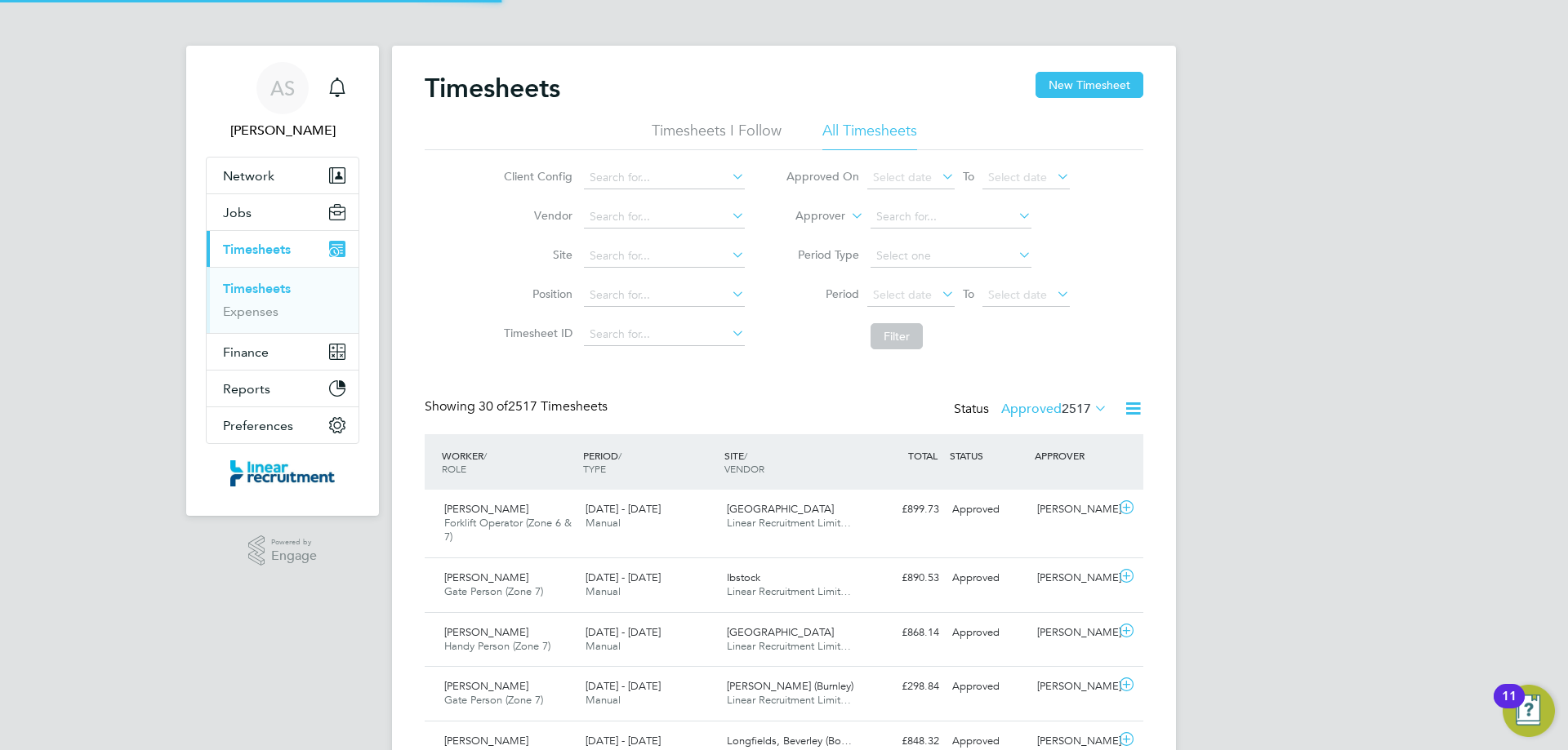
scroll to position [42, 142]
click at [1129, 86] on button "New Timesheet" at bounding box center [1089, 84] width 108 height 26
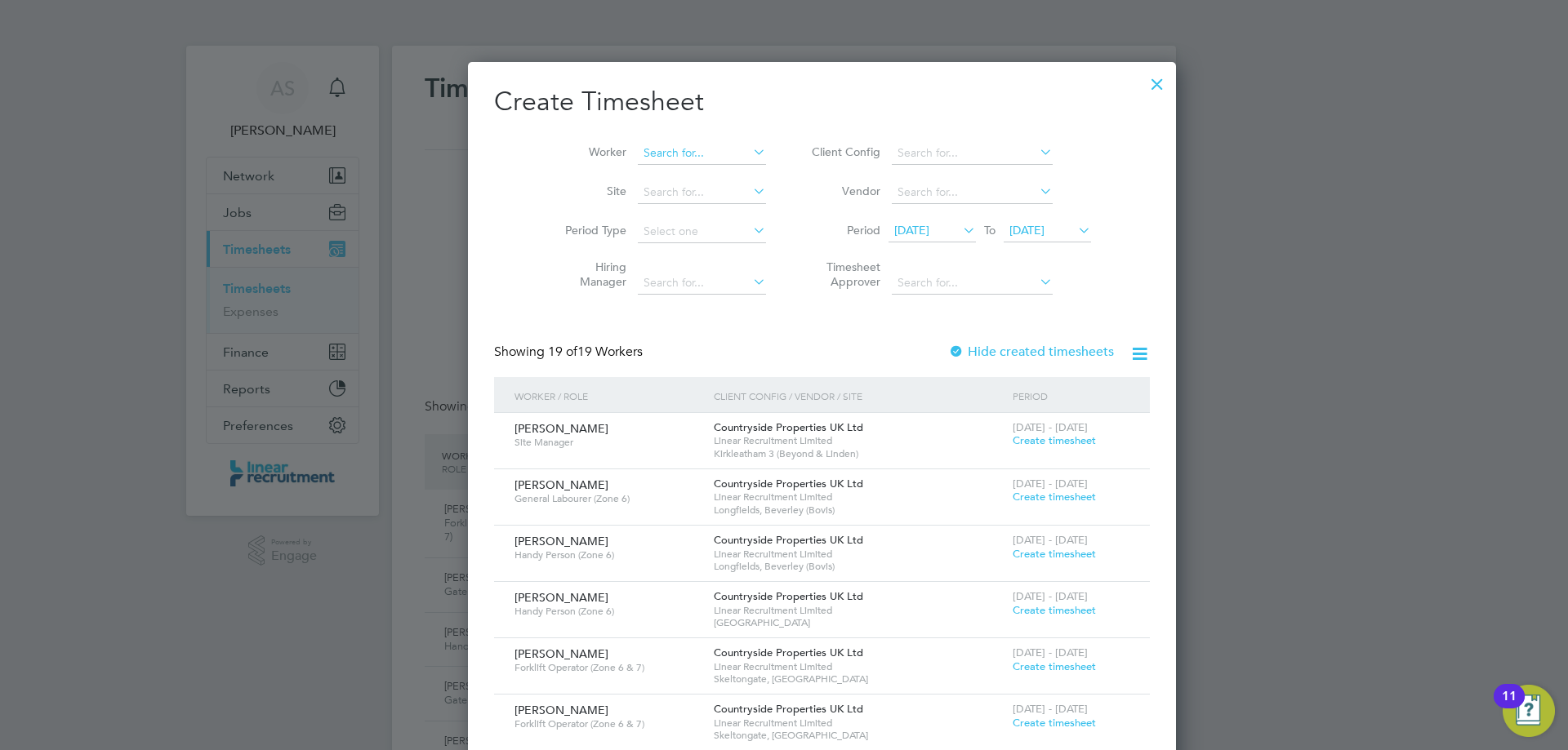
click at [701, 160] on input at bounding box center [701, 153] width 128 height 23
type input "Max Ofori"
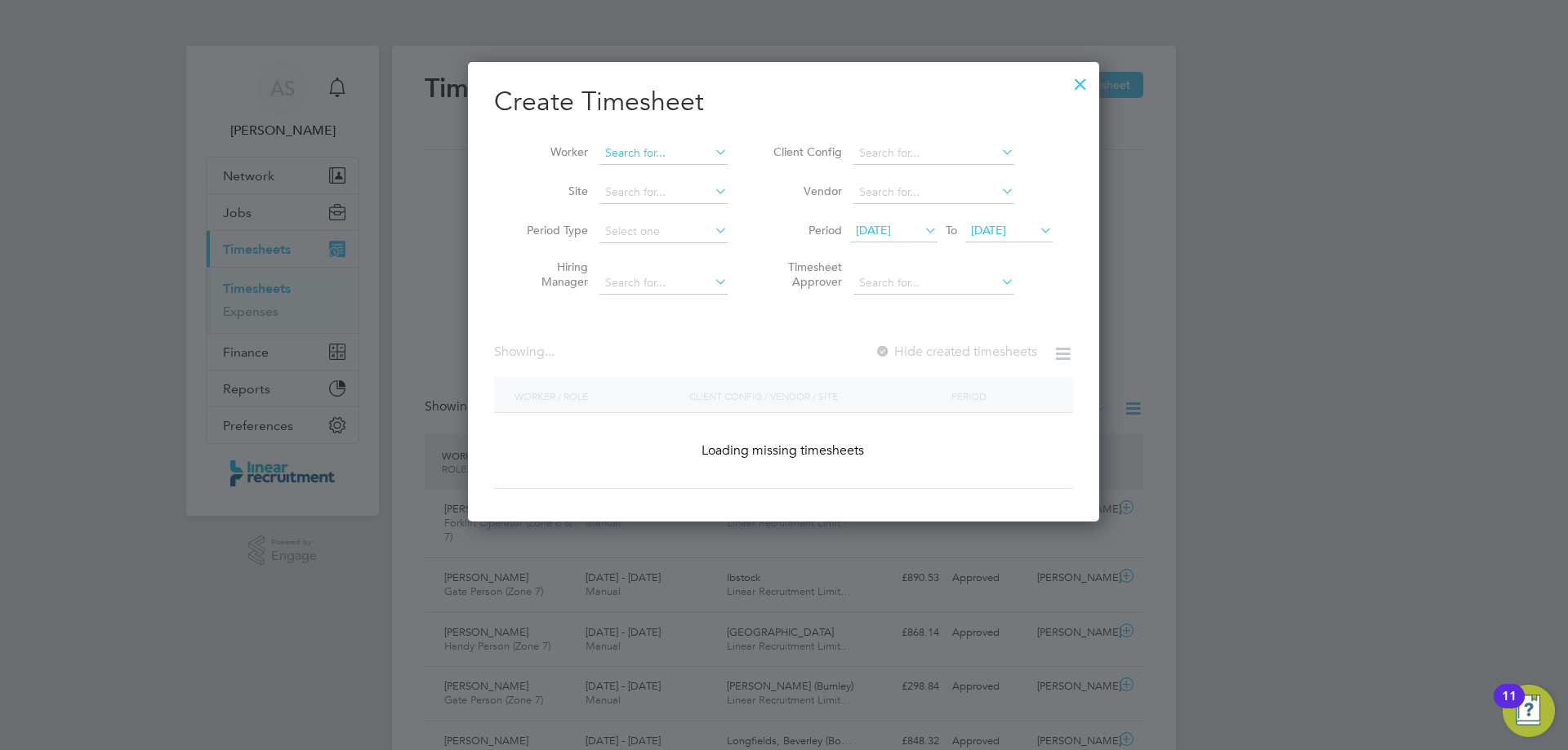
click at [690, 153] on input at bounding box center [663, 153] width 128 height 23
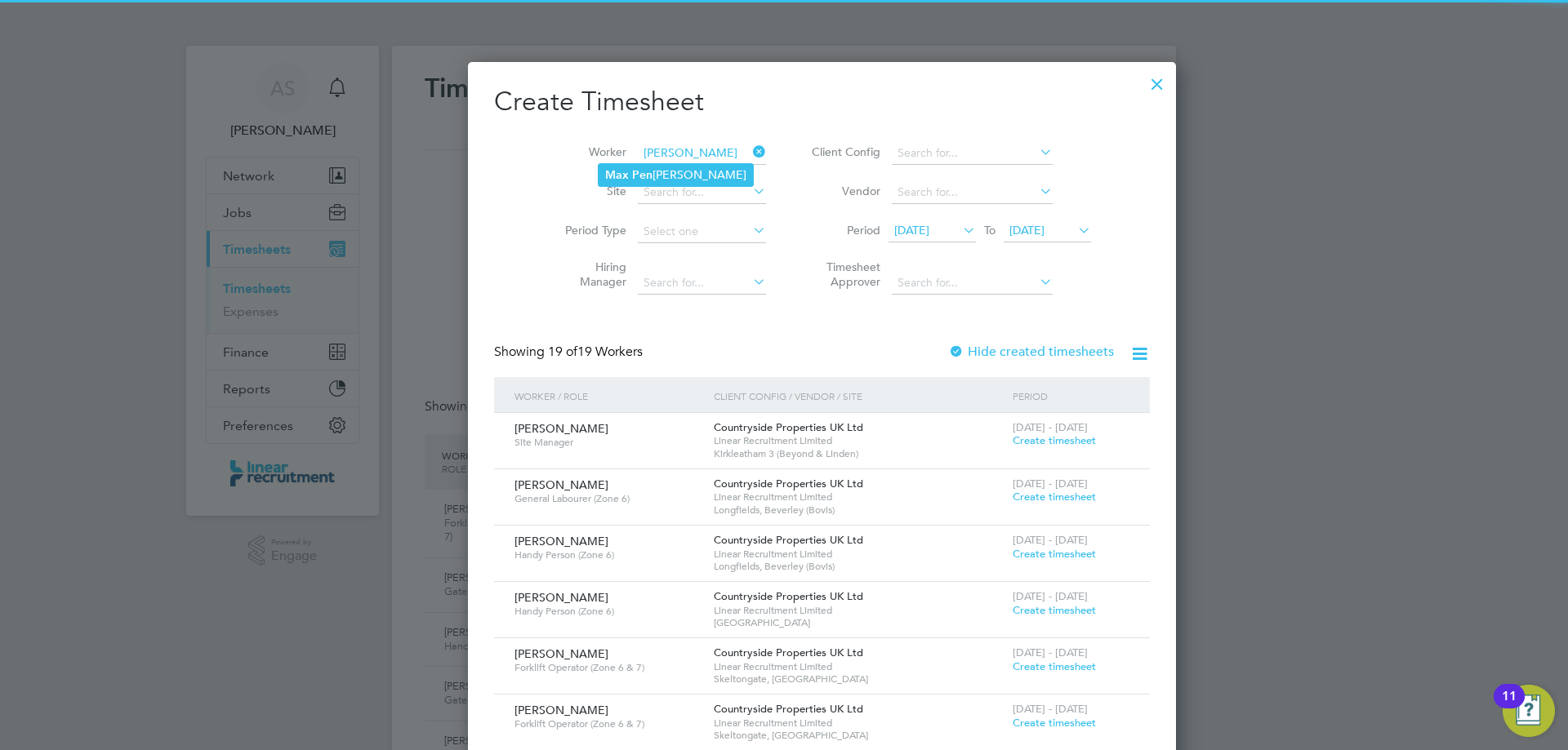
click at [677, 171] on li "Max Pen nock" at bounding box center [676, 175] width 155 height 23
type input "Max Pennock"
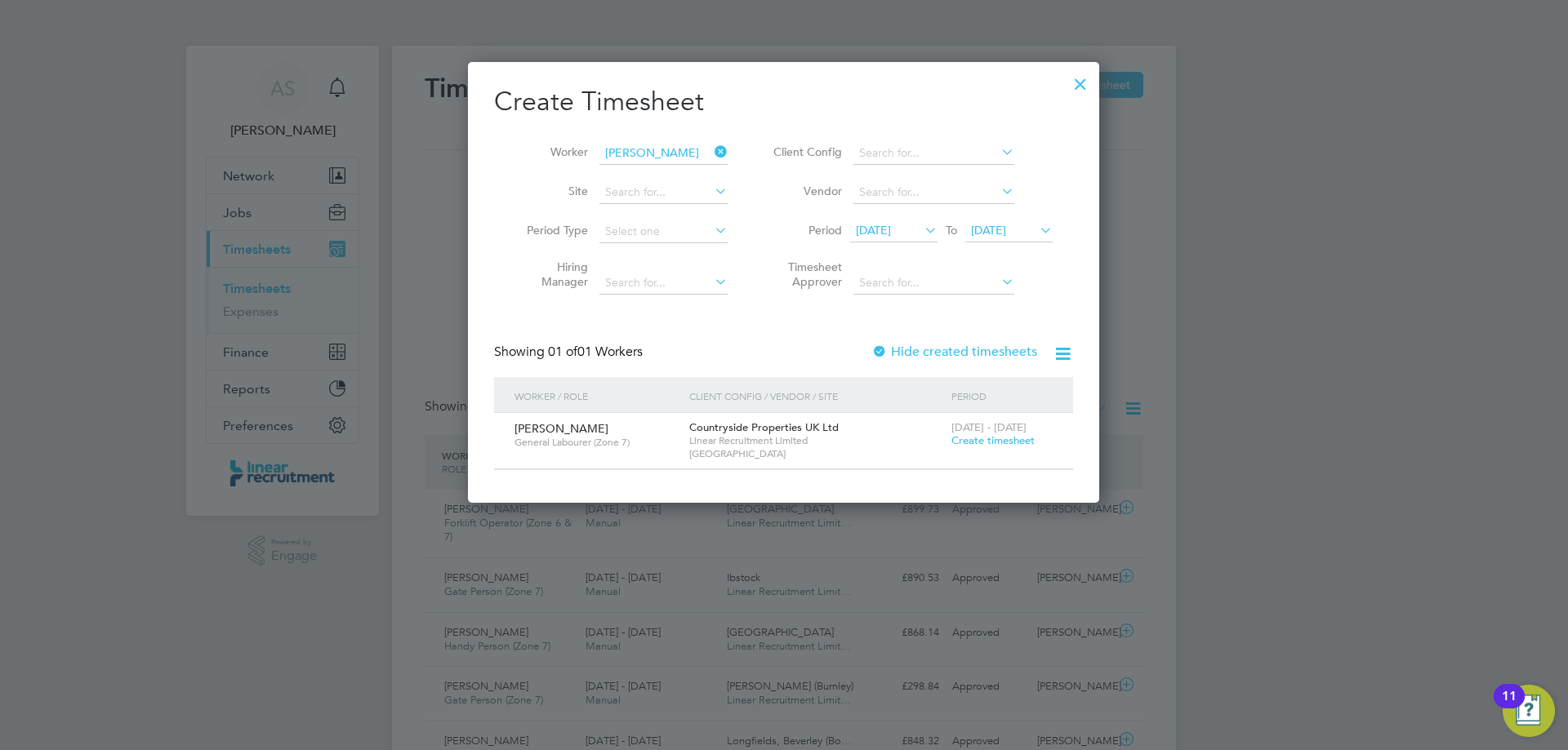
click at [1011, 446] on span "Create timesheet" at bounding box center [993, 441] width 83 height 14
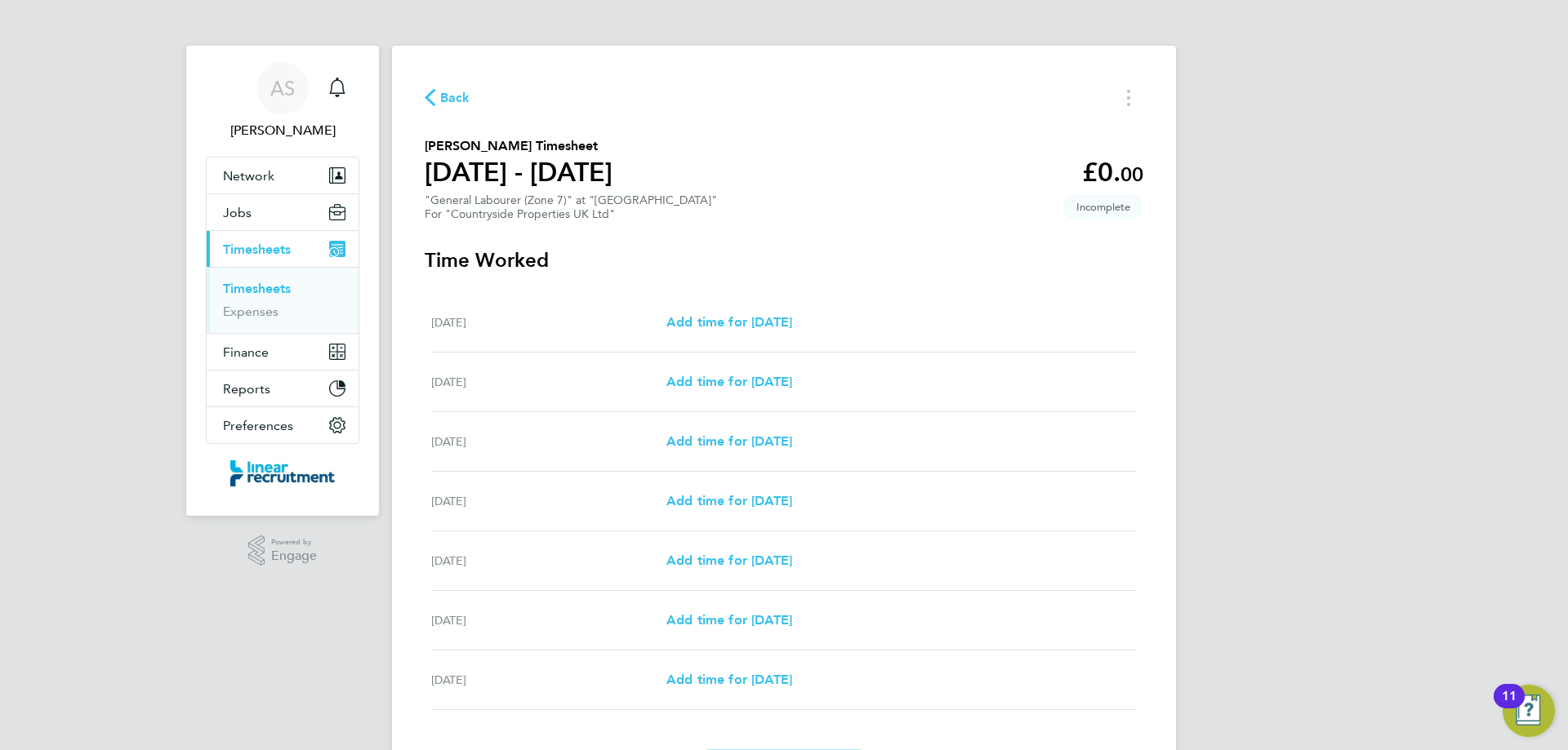
click at [249, 282] on link "Timesheets" at bounding box center [257, 289] width 68 height 16
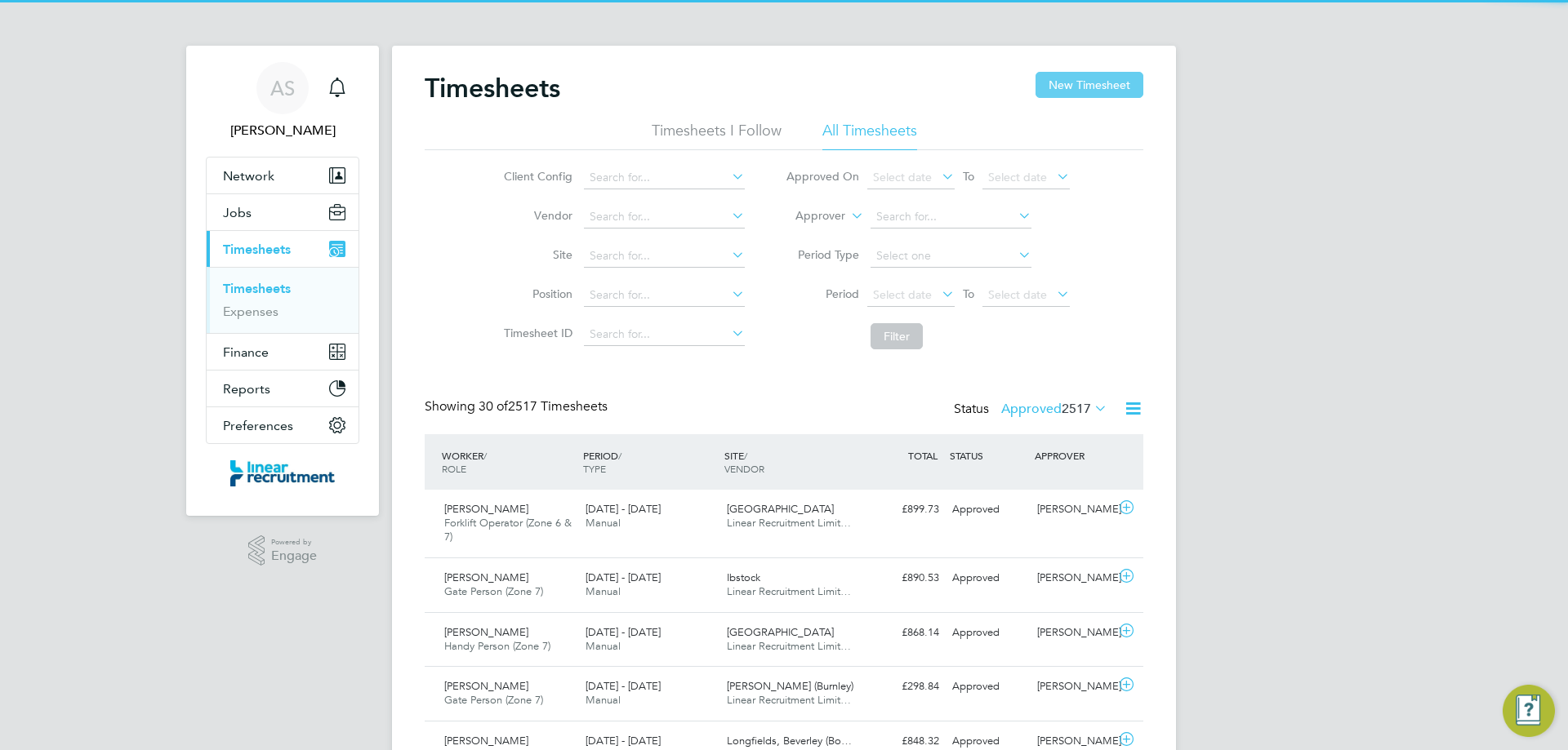
click at [1049, 86] on button "New Timesheet" at bounding box center [1089, 84] width 108 height 26
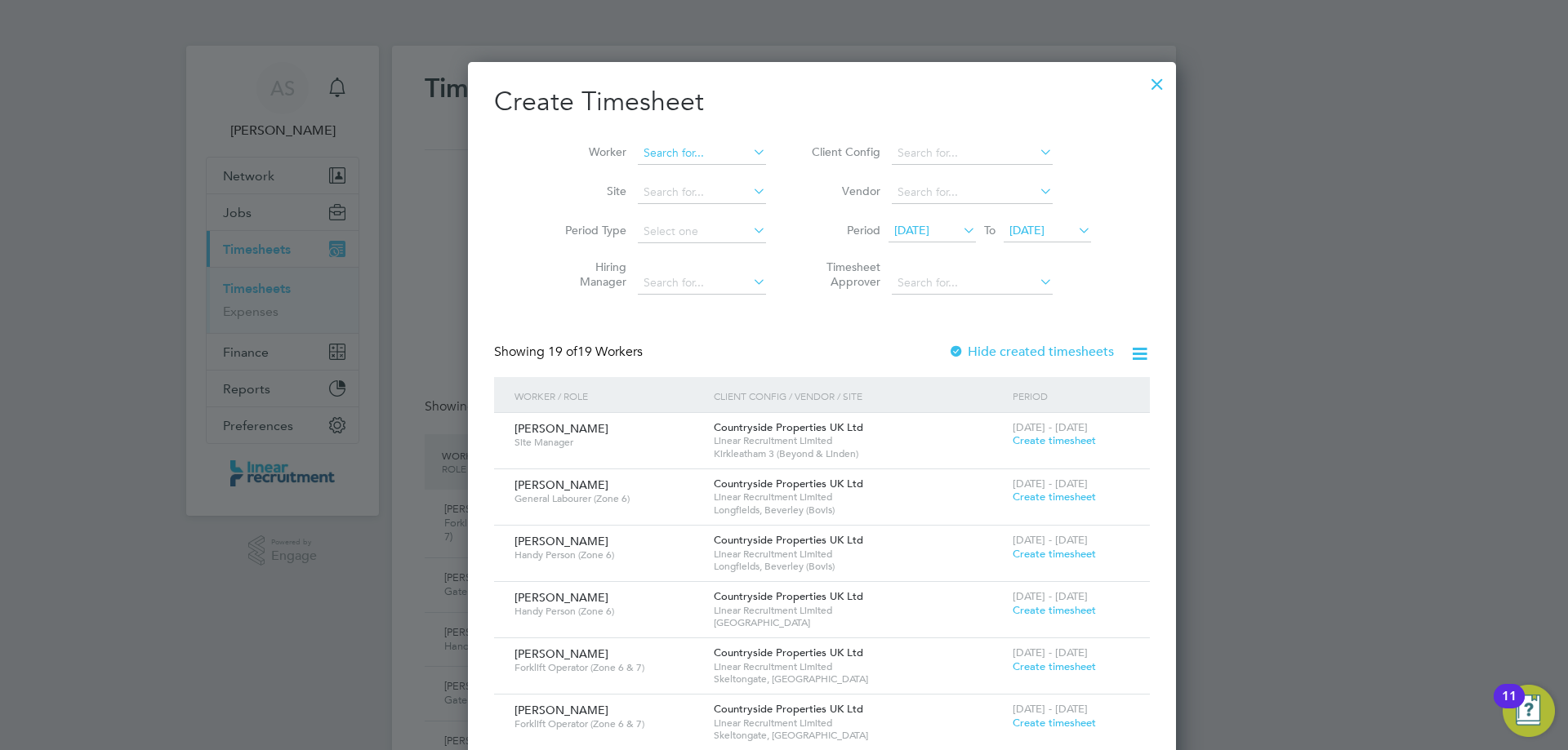
click at [677, 158] on input at bounding box center [701, 153] width 128 height 23
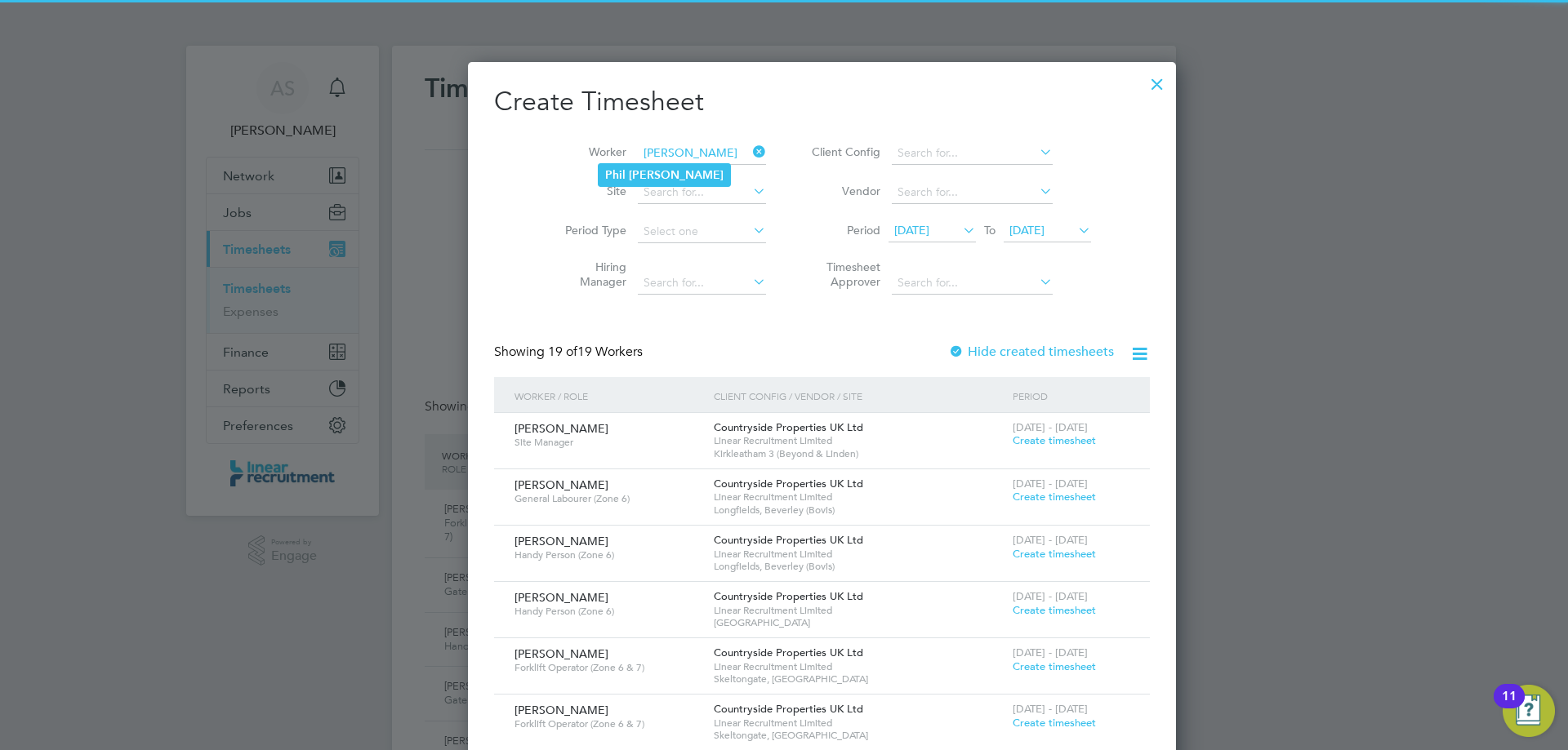
click at [670, 176] on li "Phil Dunn" at bounding box center [664, 175] width 131 height 23
type input "Phil Dunn"
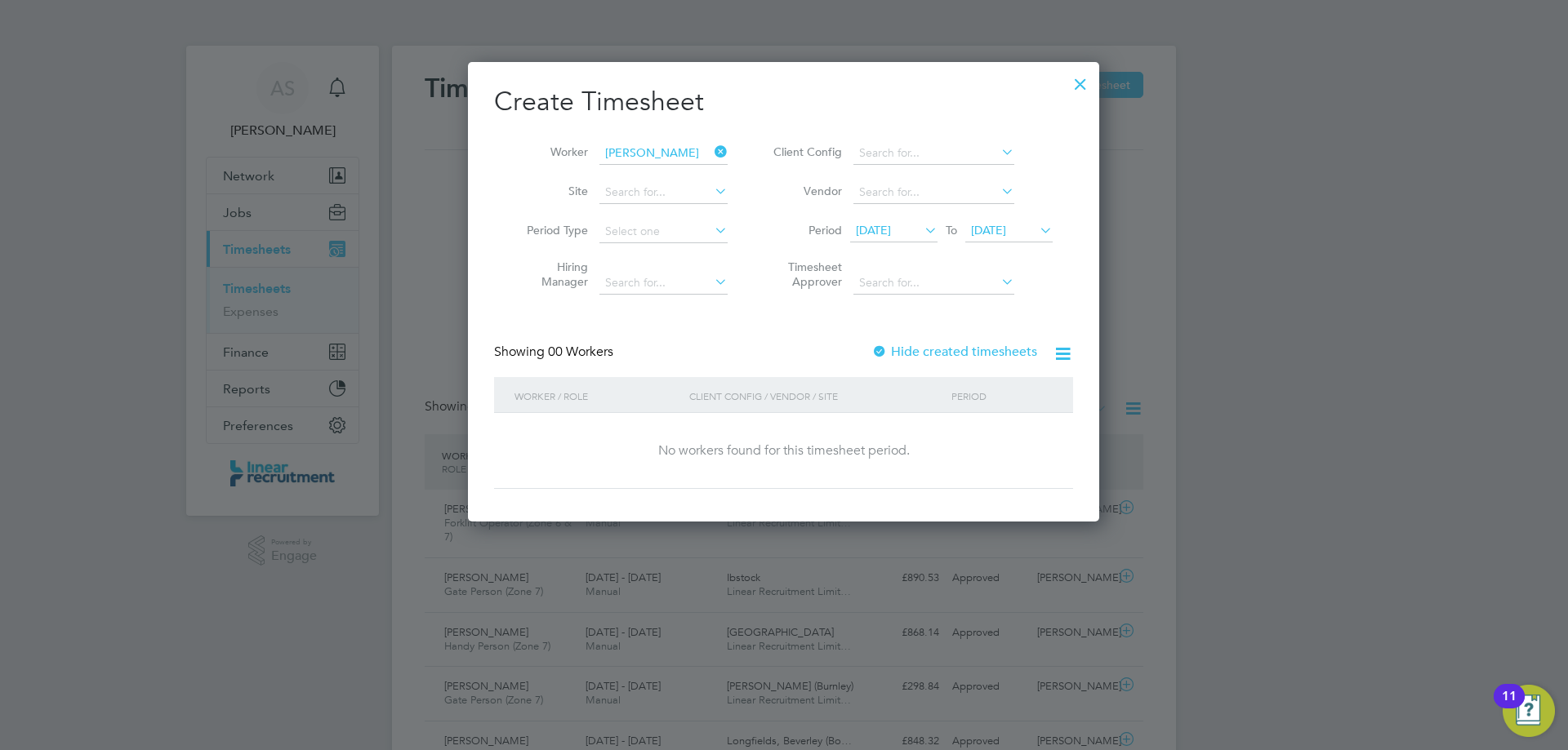
click at [1006, 233] on span "22 Sep 2025" at bounding box center [989, 230] width 35 height 15
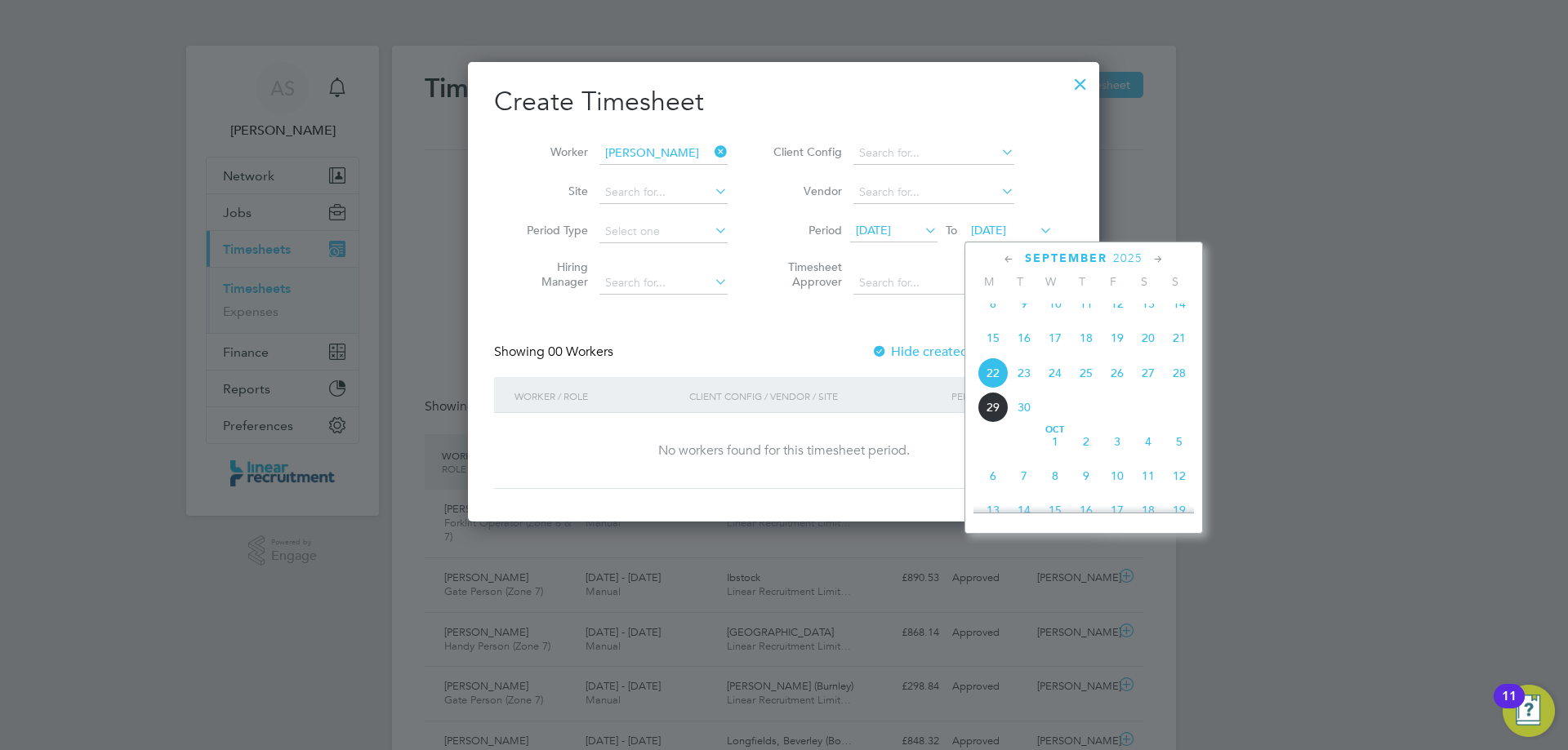
click at [1189, 388] on span "28" at bounding box center [1179, 373] width 31 height 31
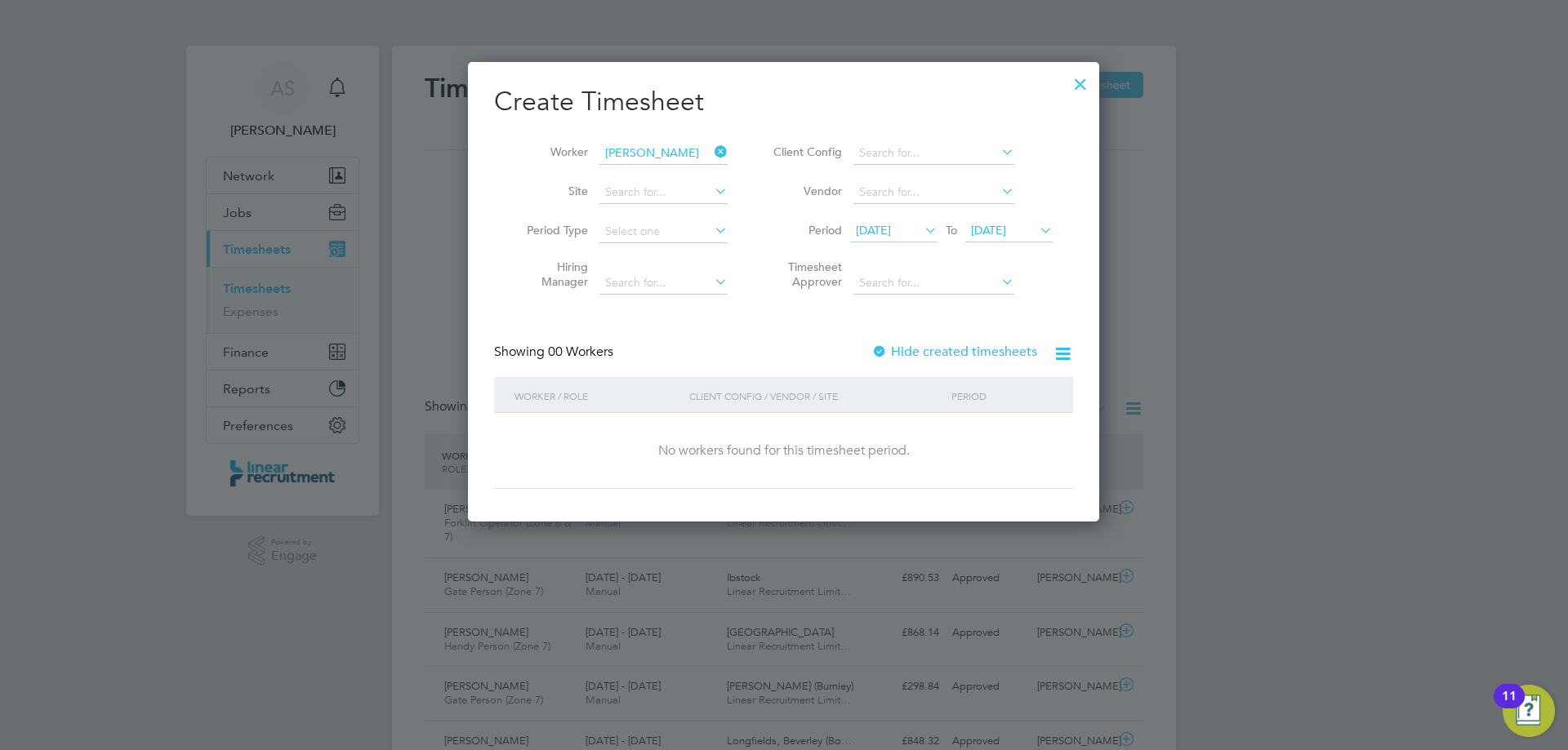
click at [1069, 81] on div at bounding box center [1080, 80] width 29 height 29
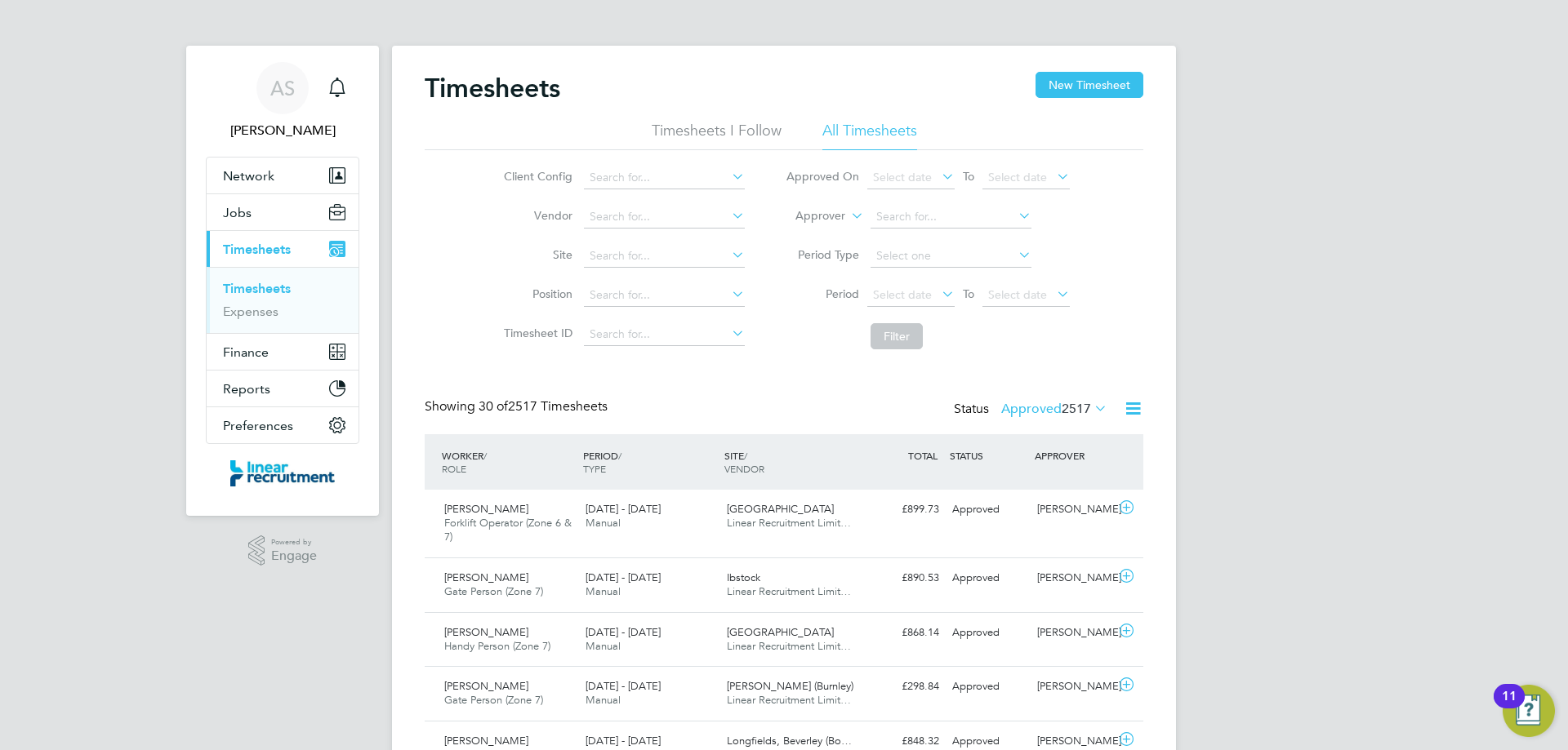
click at [280, 286] on link "Timesheets" at bounding box center [257, 289] width 68 height 16
click at [534, 511] on div "Phil Dunn Forklift Operator (Zone 6 & 7) 22 - 28 Sep 2025" at bounding box center [508, 524] width 141 height 55
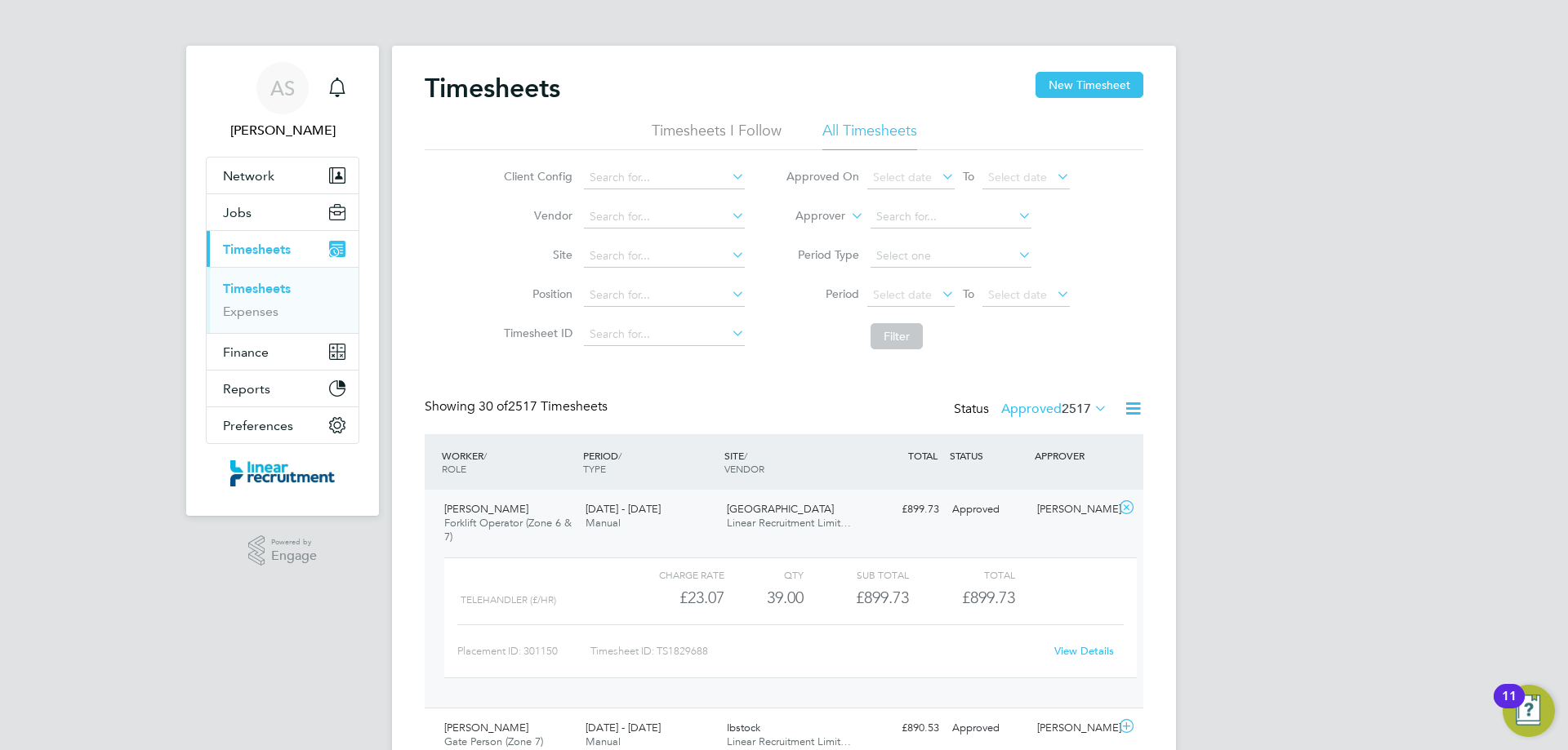
click at [1095, 649] on link "View Details" at bounding box center [1084, 651] width 60 height 14
click at [238, 283] on link "Timesheets" at bounding box center [257, 289] width 68 height 16
click at [1112, 88] on button "New Timesheet" at bounding box center [1089, 84] width 108 height 26
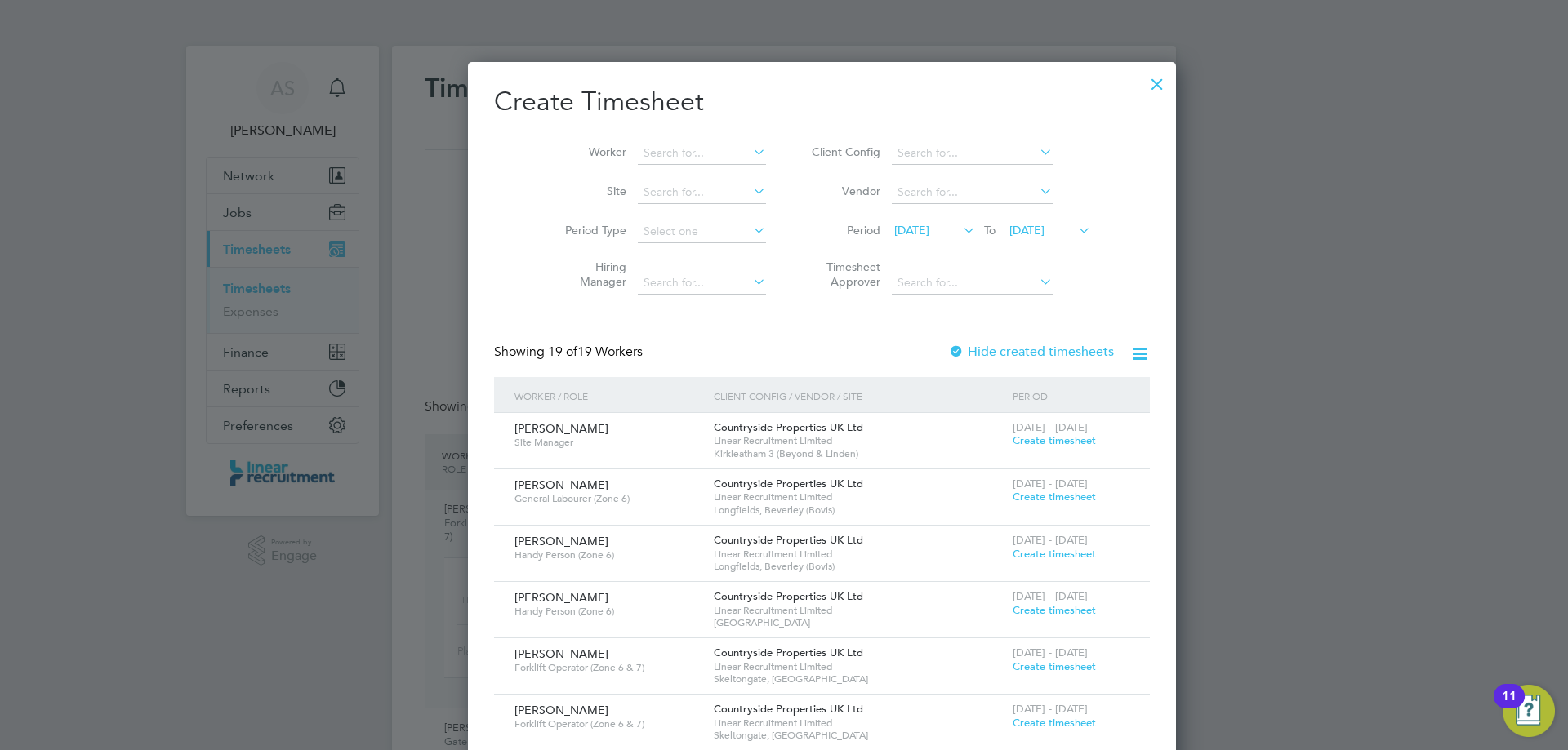
click at [649, 134] on li "Worker" at bounding box center [659, 154] width 254 height 39
click at [656, 155] on input at bounding box center [701, 153] width 128 height 23
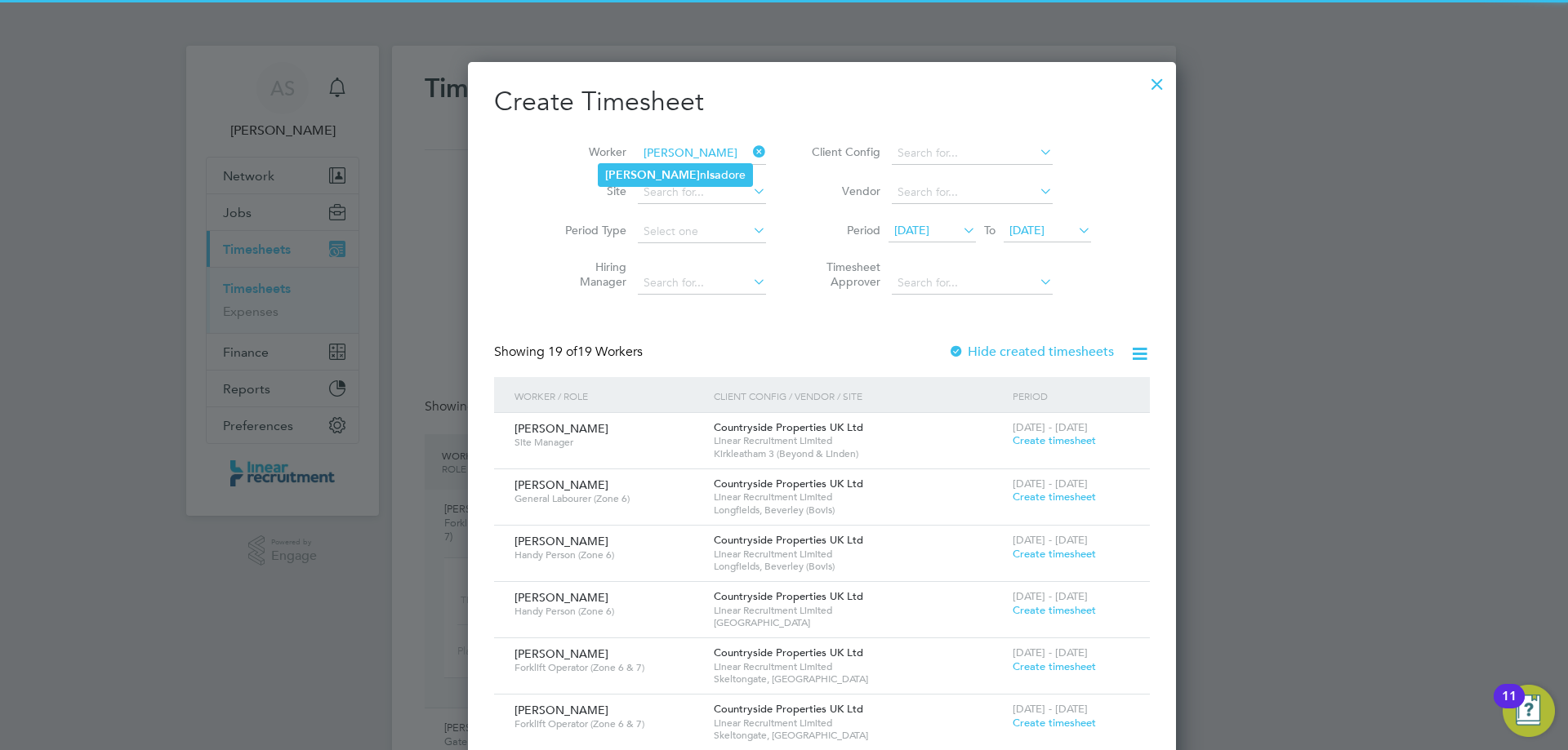
click at [665, 169] on li "Steve n Isa dore" at bounding box center [675, 175] width 154 height 23
type input "Steven Isadore"
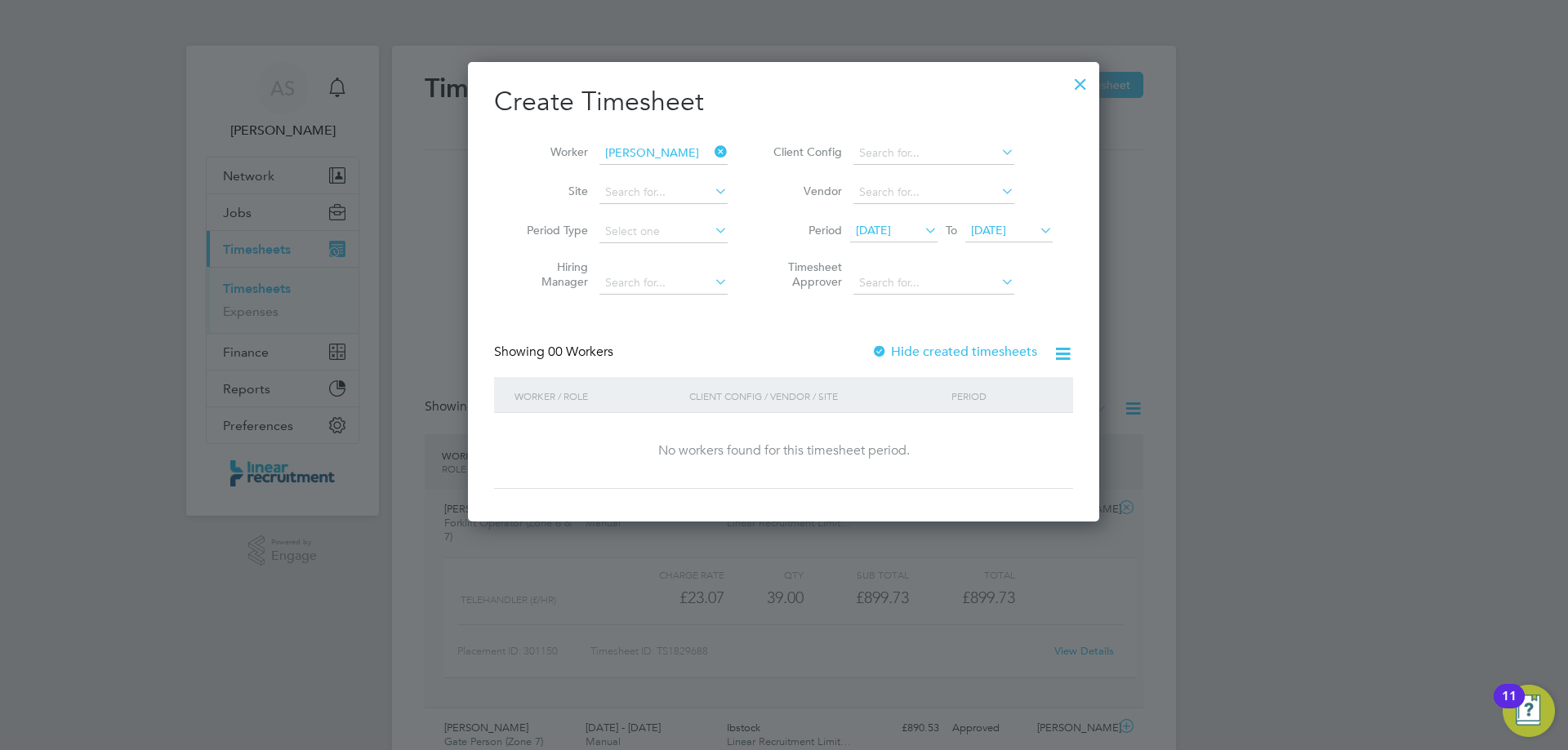
click at [1036, 227] on icon at bounding box center [1036, 229] width 0 height 23
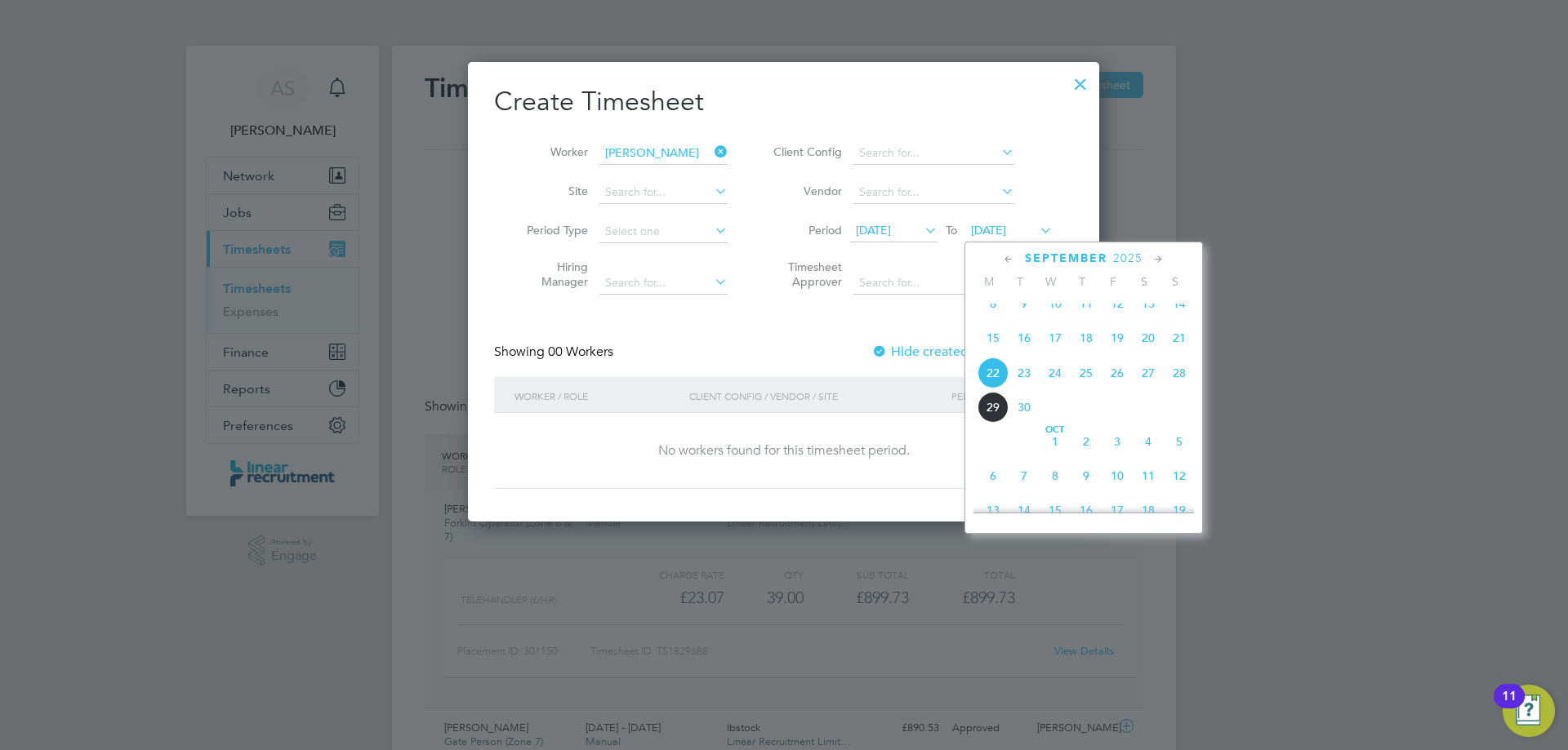
click at [1182, 389] on span "28" at bounding box center [1179, 373] width 31 height 31
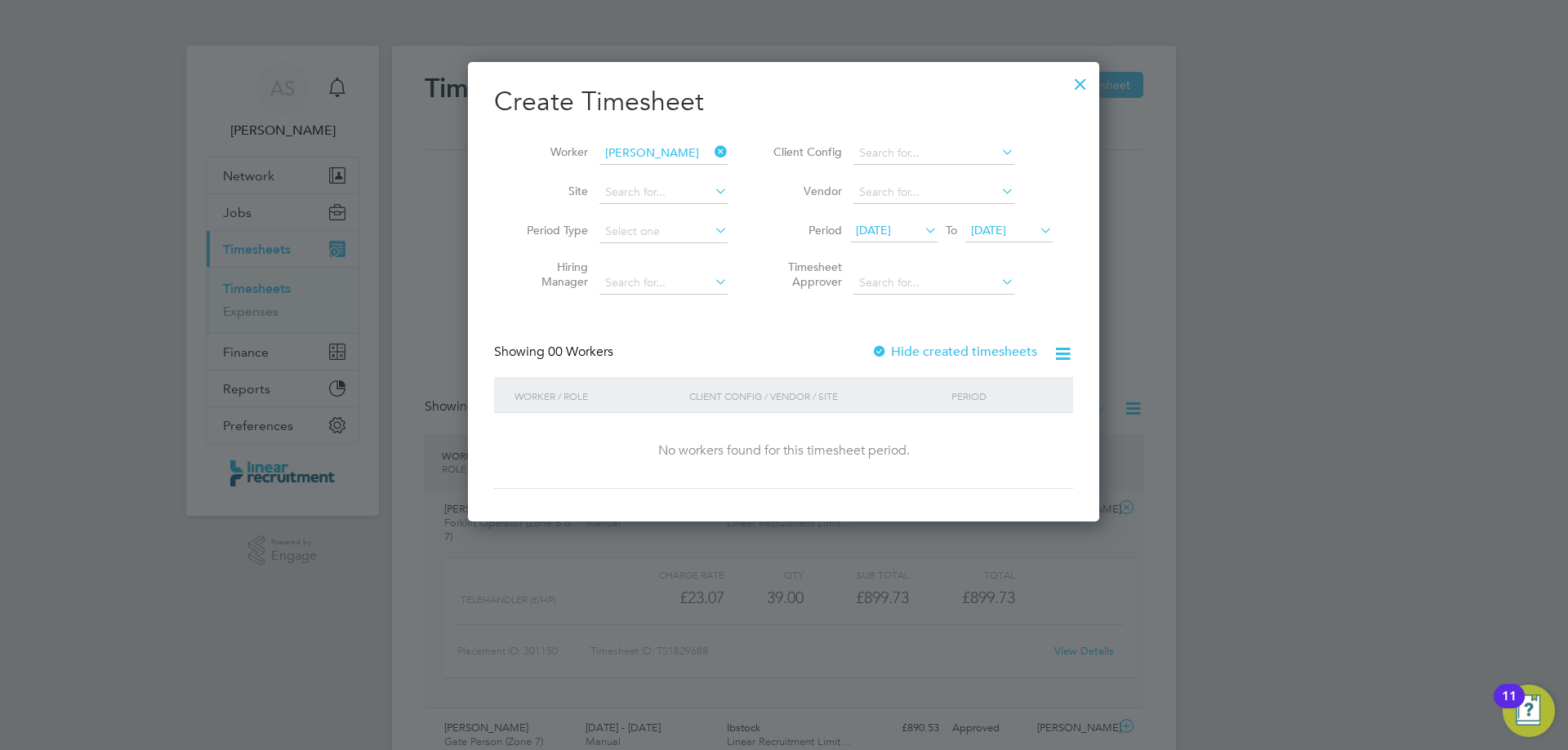
click at [1081, 76] on div at bounding box center [1080, 80] width 29 height 29
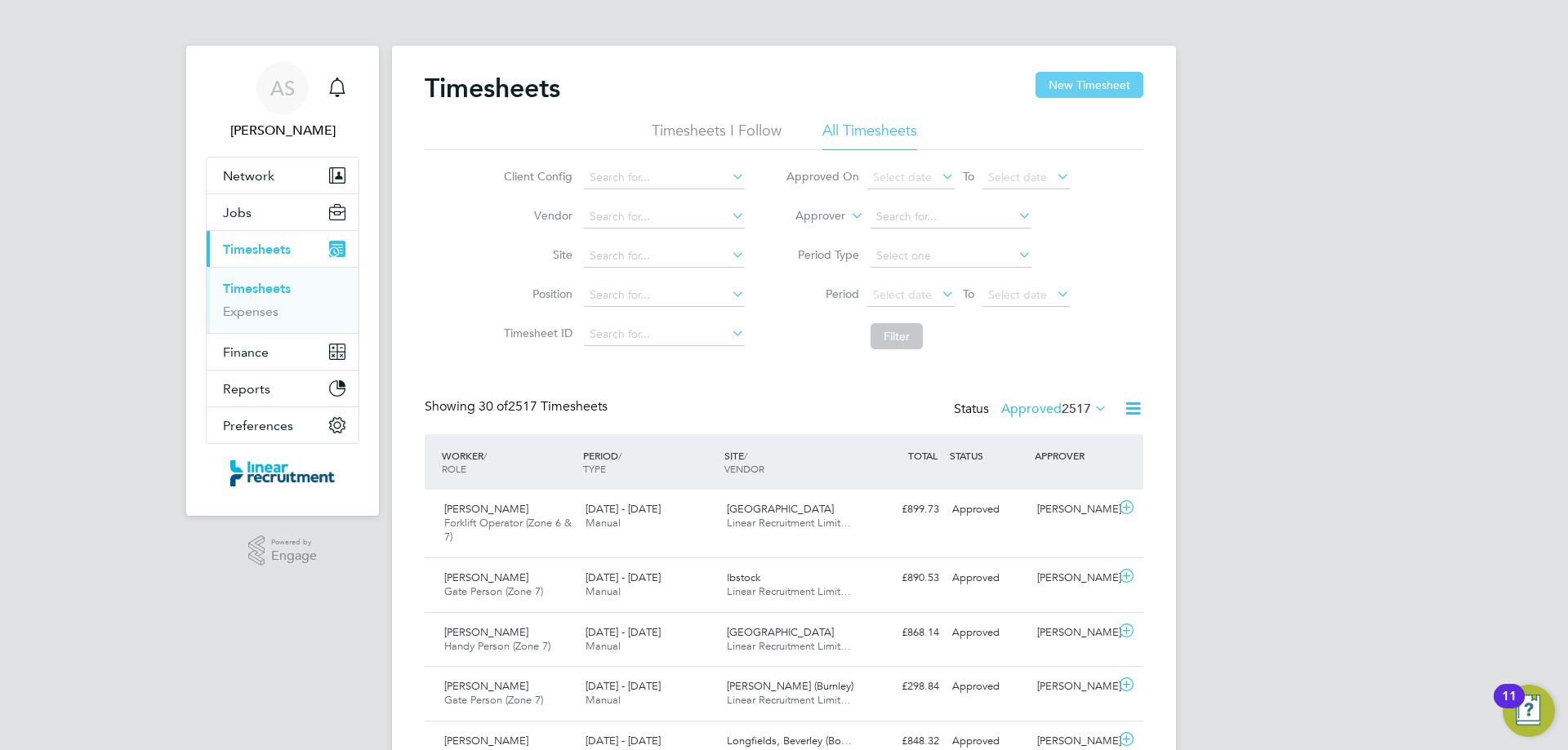
click at [1107, 84] on button "New Timesheet" at bounding box center [1089, 84] width 108 height 26
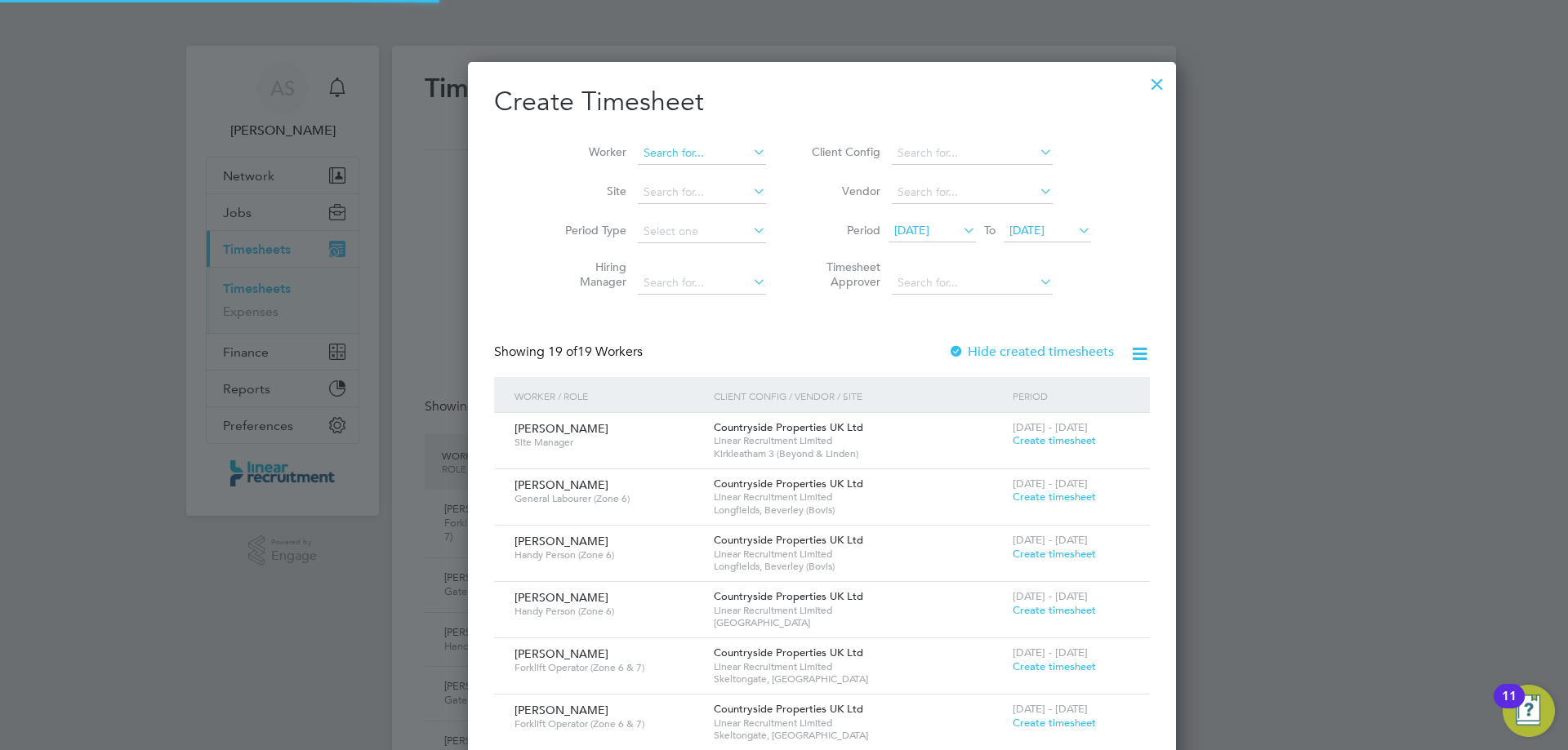
click at [660, 150] on input at bounding box center [701, 153] width 128 height 23
click at [668, 176] on li "Nick Pears on" at bounding box center [675, 175] width 154 height 23
type input "Nick Pearson"
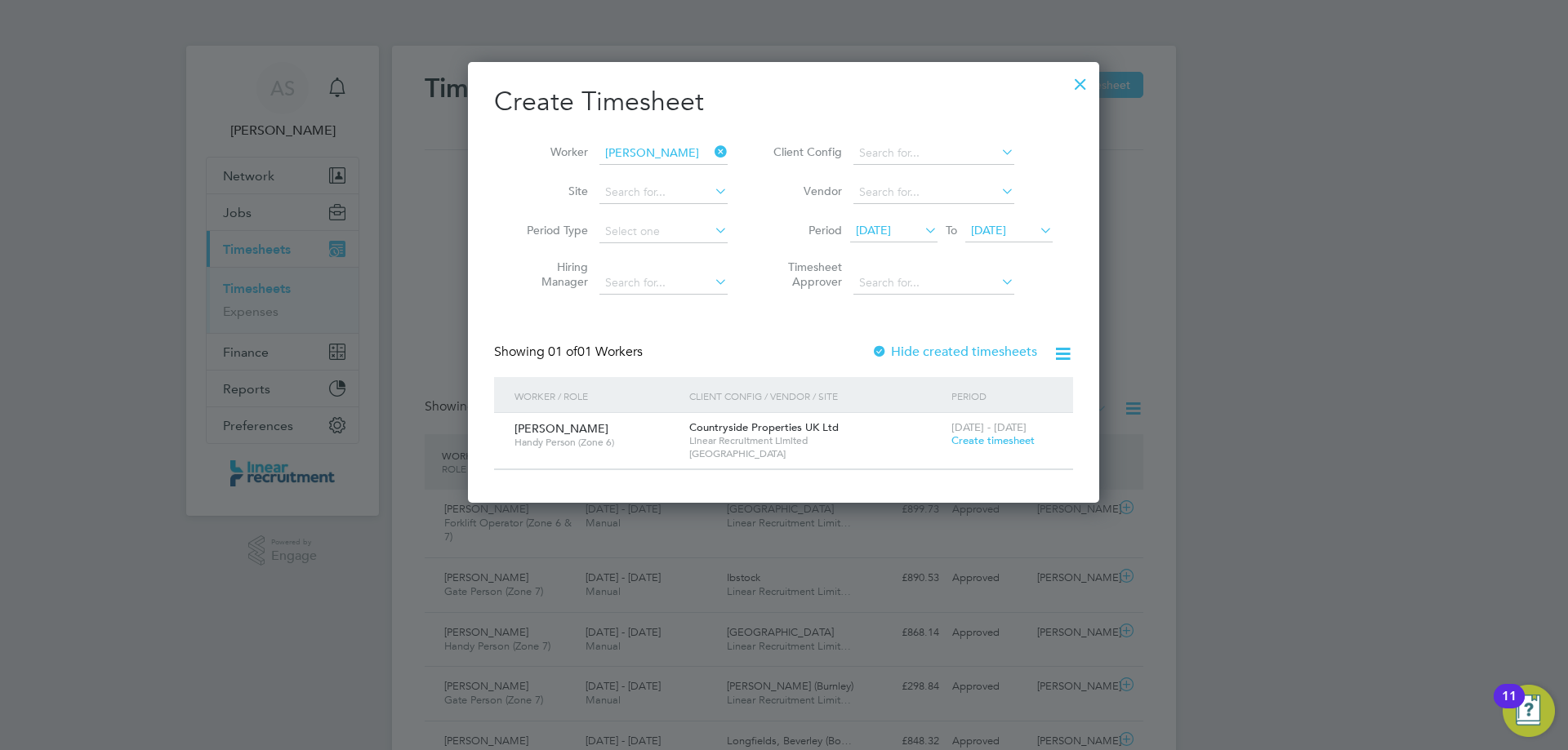
click at [975, 442] on span "Create timesheet" at bounding box center [993, 441] width 83 height 14
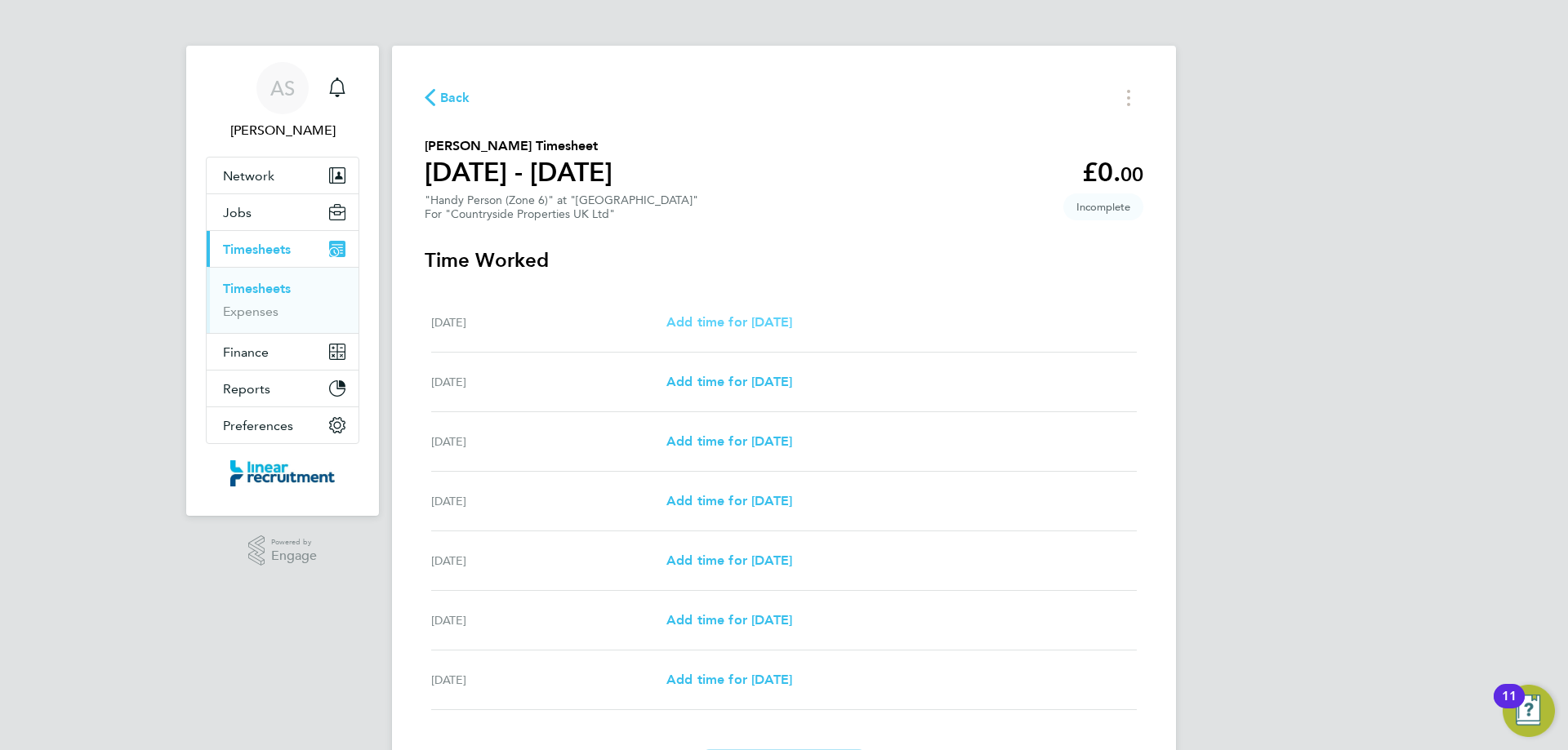
click at [676, 326] on span "Add time for Mon 22 Sep" at bounding box center [730, 322] width 125 height 16
select select "30"
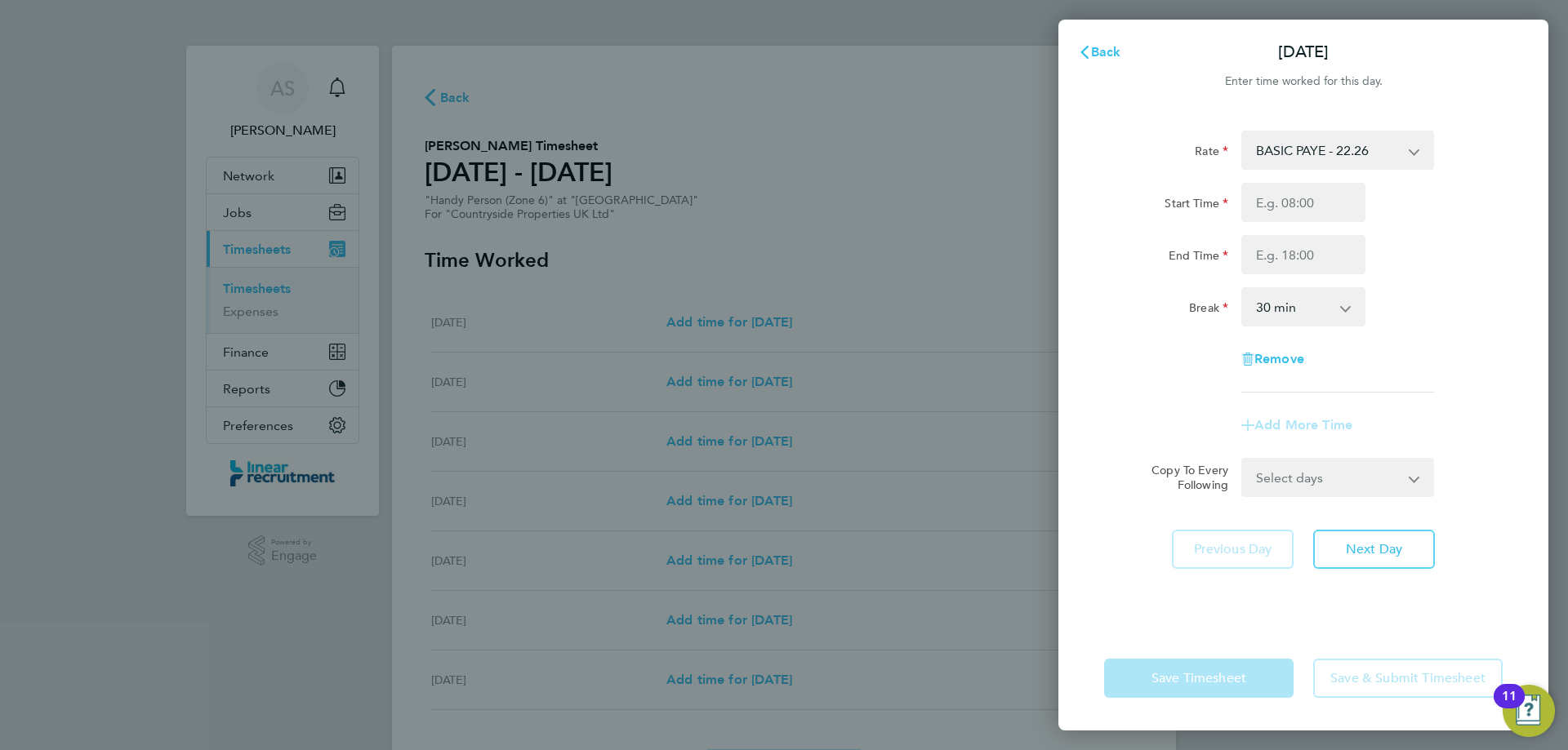
click at [1298, 180] on div "Rate BASIC PAYE - 22.26 Start Time End Time Break 0 min 15 min 30 min 45 min 60…" at bounding box center [1304, 261] width 399 height 262
click at [1307, 204] on input "Start Time" at bounding box center [1304, 203] width 124 height 39
click at [1252, 199] on input "Start Time" at bounding box center [1304, 203] width 124 height 39
type input "07:30"
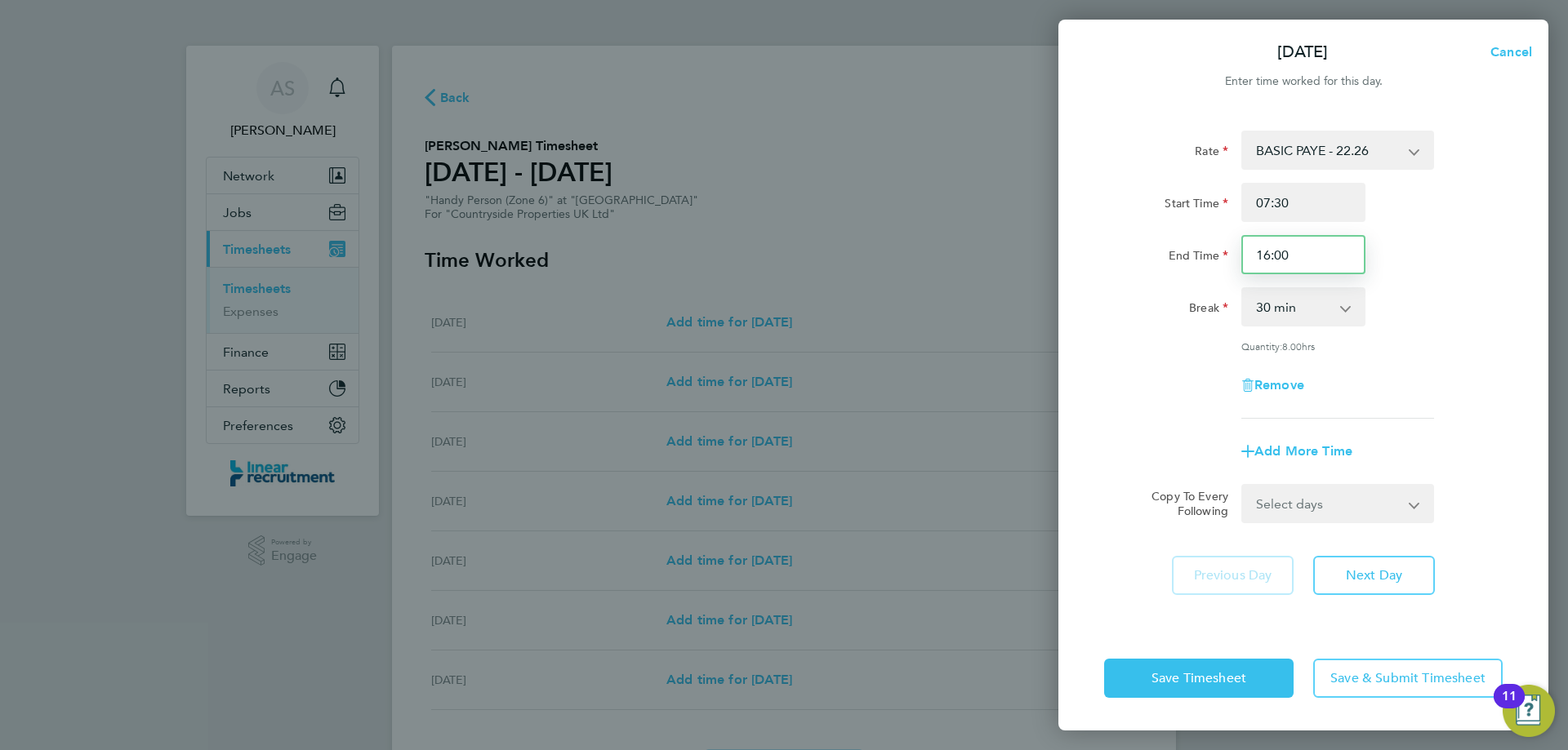
drag, startPoint x: 1222, startPoint y: 276, endPoint x: 1142, endPoint y: 283, distance: 80.3
click at [1154, 283] on div "Rate BASIC PAYE - 22.26 Start Time 07:30 End Time 16:00 Break 0 min 15 min 30 m…" at bounding box center [1304, 274] width 399 height 288
drag, startPoint x: 1311, startPoint y: 263, endPoint x: 1194, endPoint y: 273, distance: 117.4
click at [1215, 271] on div "End Time 17.0" at bounding box center [1304, 255] width 411 height 39
drag, startPoint x: 1281, startPoint y: 263, endPoint x: 1099, endPoint y: 288, distance: 183.7
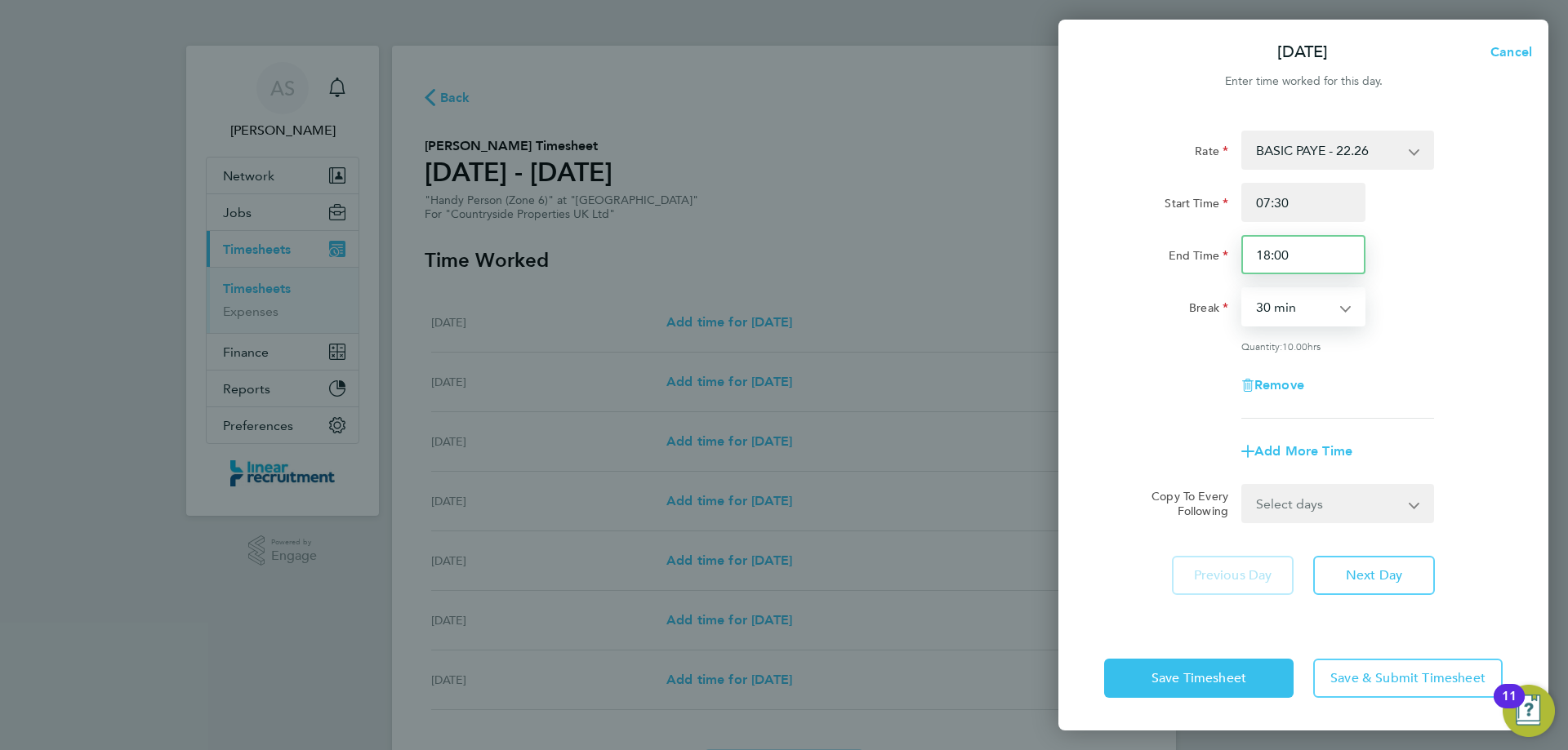
click at [1167, 279] on div "Rate BASIC PAYE - 22.26 Start Time 07:30 End Time 18:00 Break 0 min 15 min 30 m…" at bounding box center [1304, 274] width 399 height 288
type input "18:30"
click at [1354, 556] on button "Next Day" at bounding box center [1374, 576] width 121 height 39
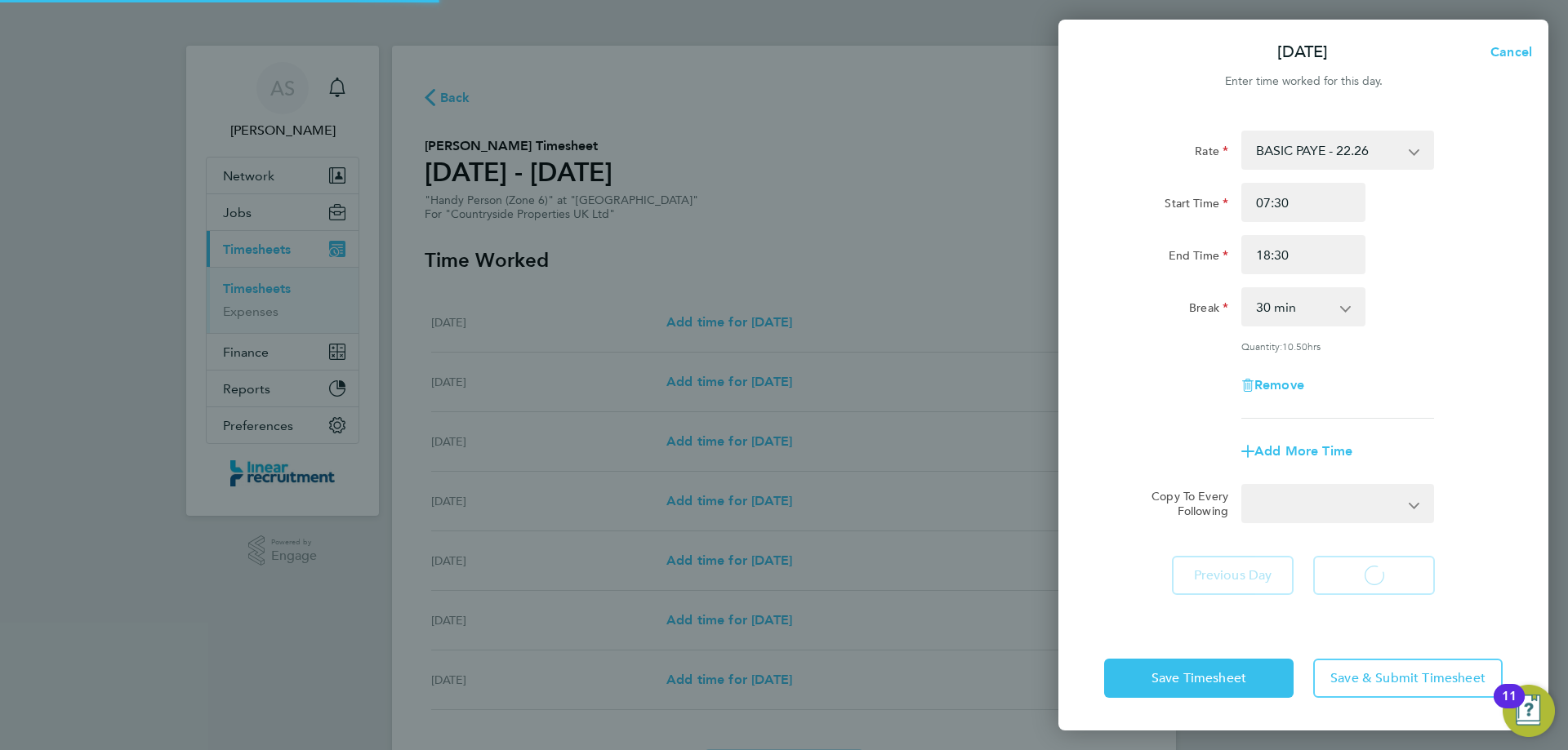
select select "30"
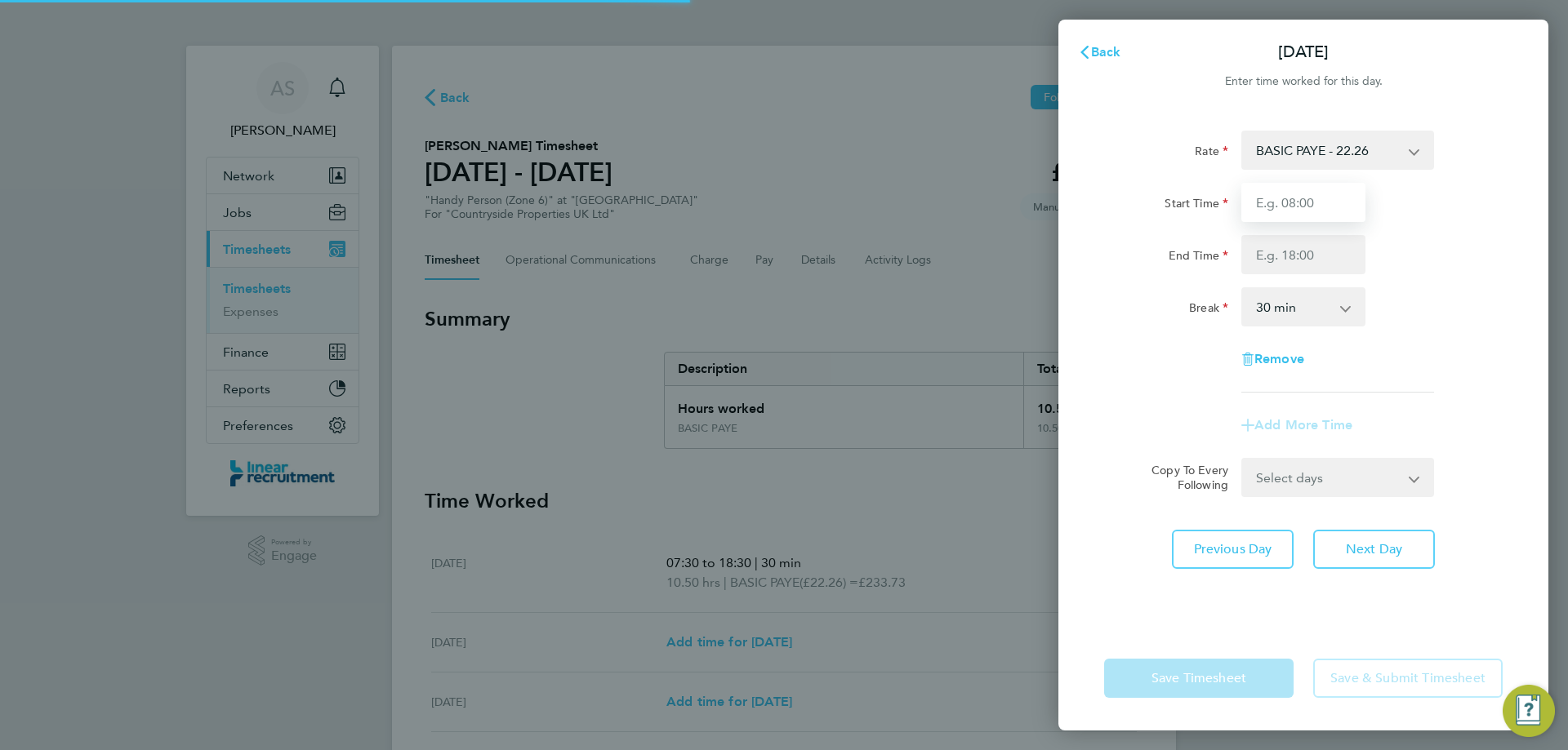
click at [1321, 202] on input "Start Time" at bounding box center [1304, 203] width 124 height 39
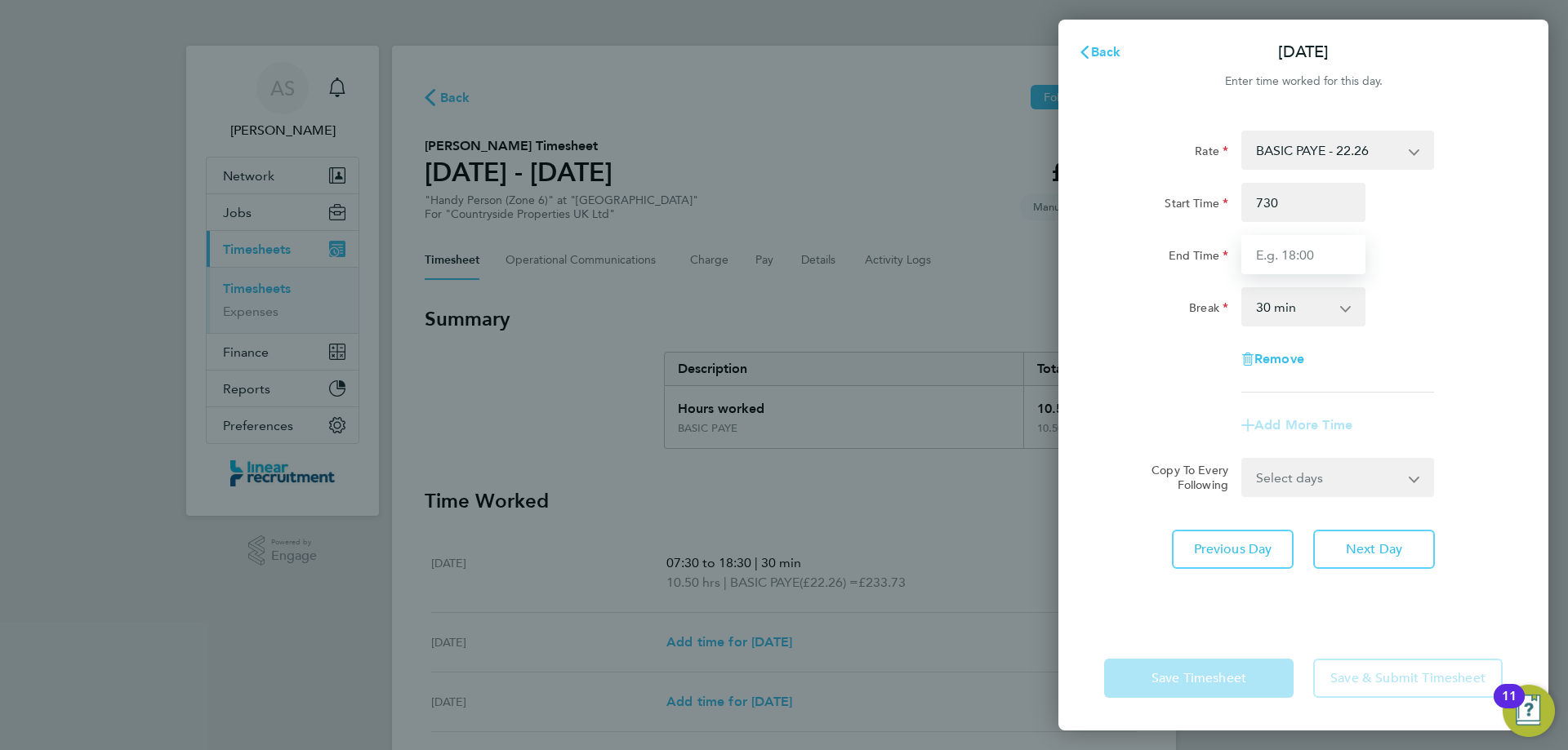
type input "07:30"
type input "18:00"
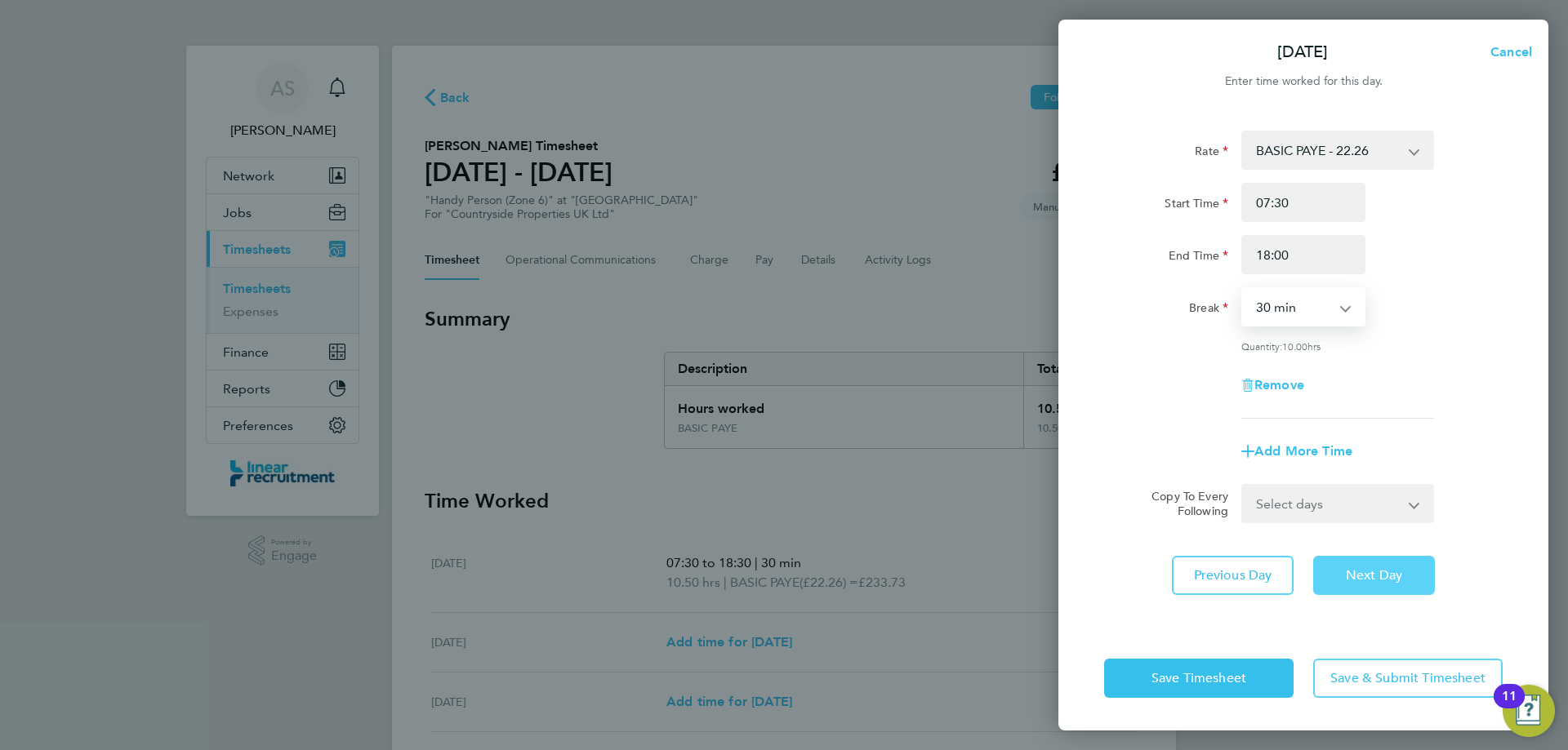
click at [1377, 568] on span "Next Day" at bounding box center [1374, 576] width 57 height 17
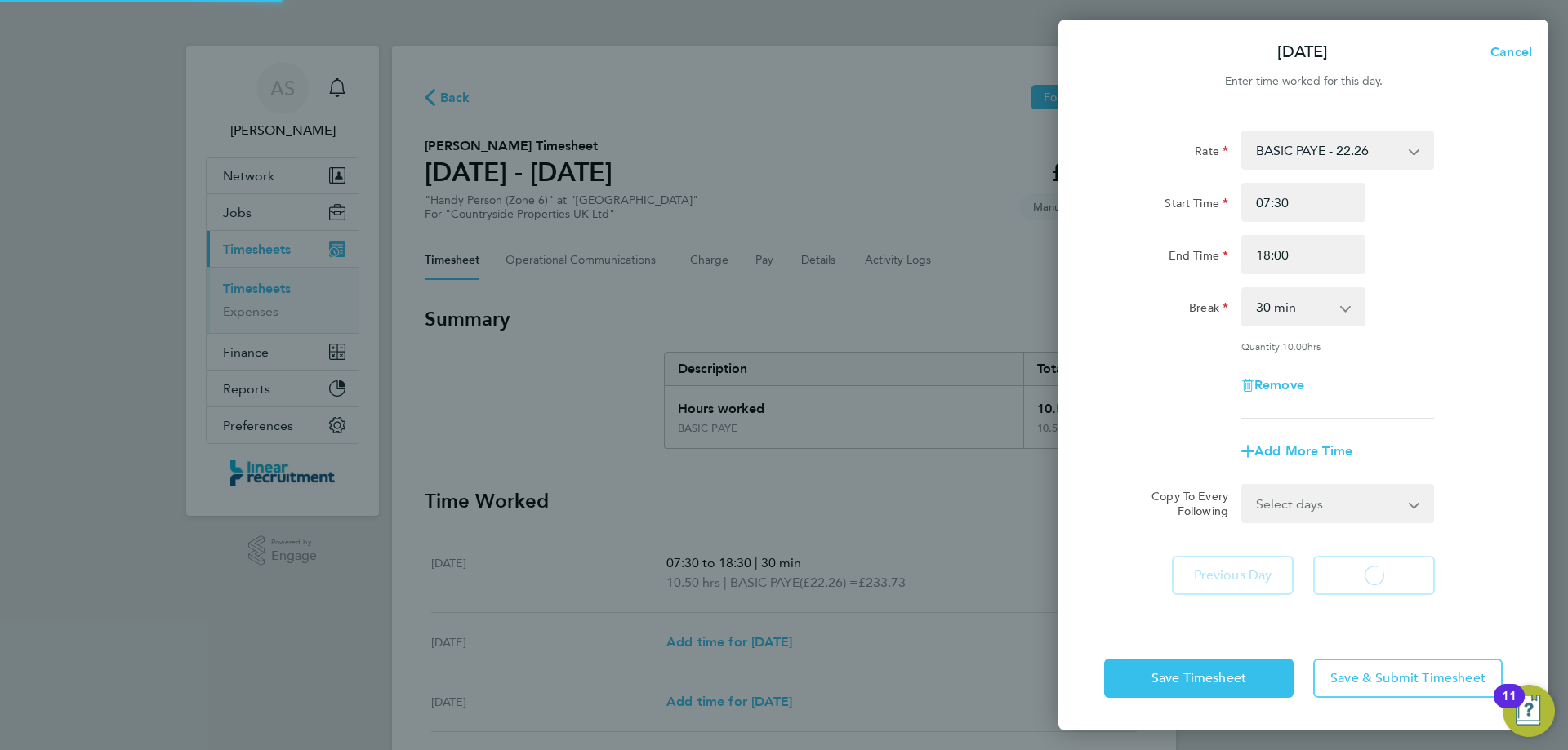
select select "30"
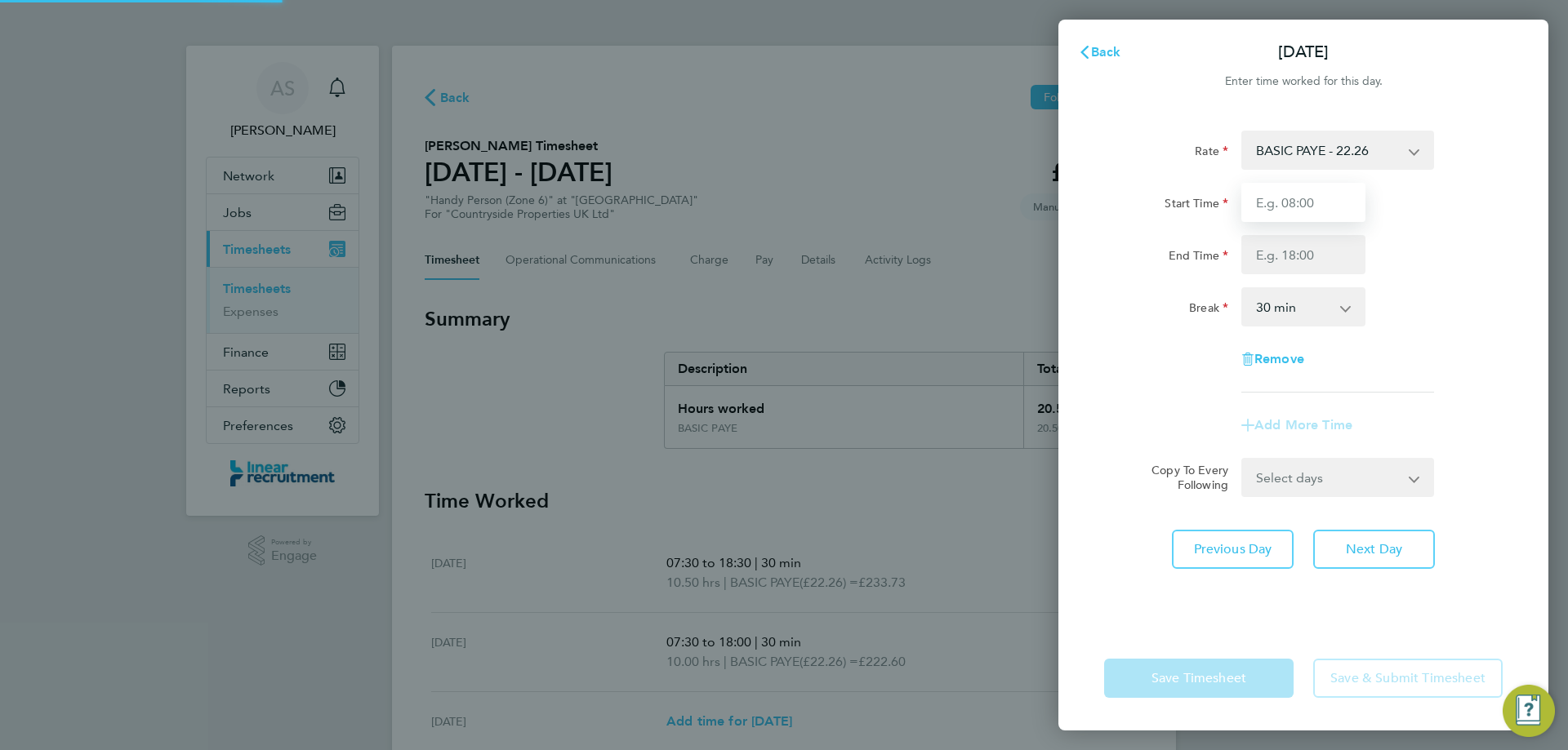
click at [1287, 206] on input "Start Time" at bounding box center [1304, 203] width 124 height 39
type input "07:30"
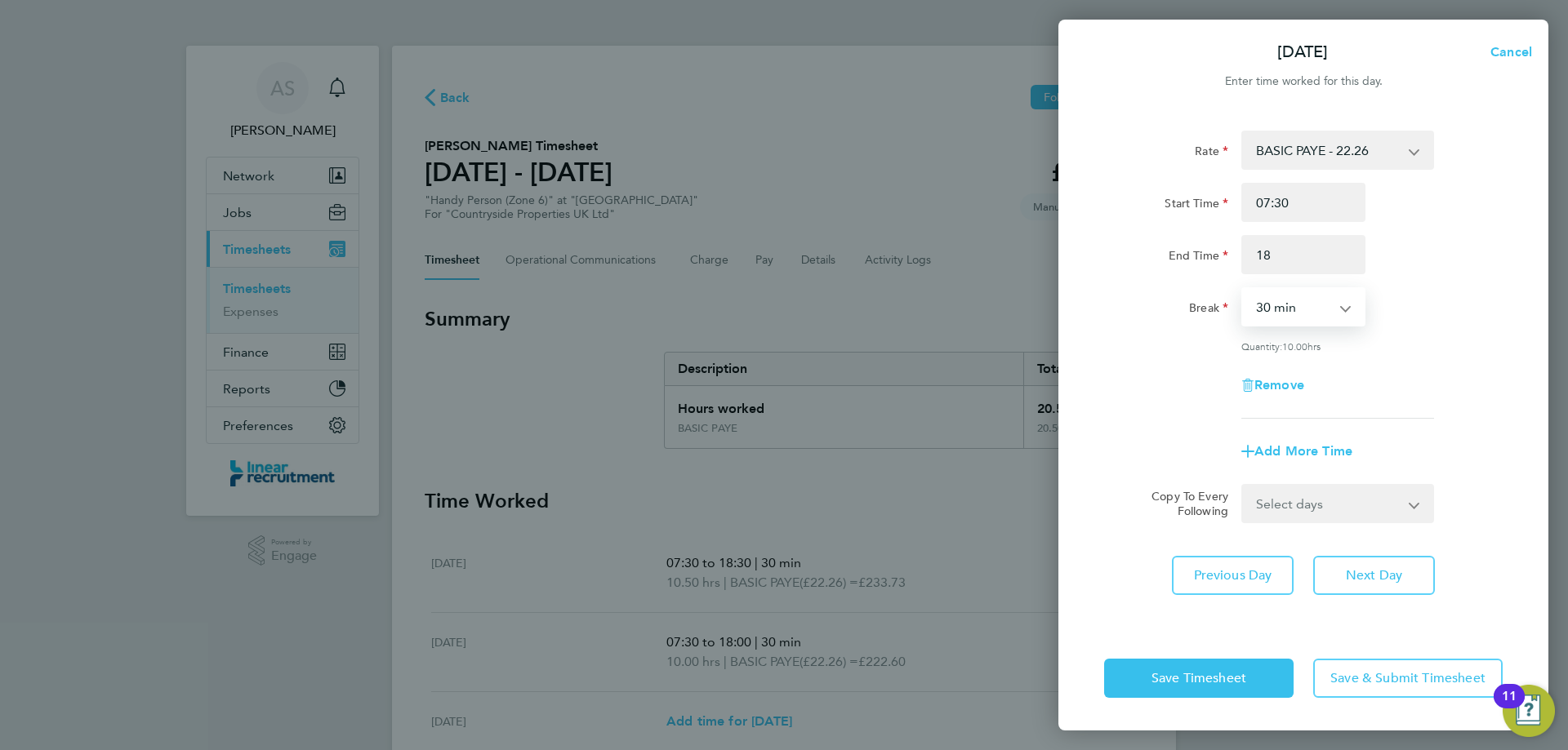
type input "18:00"
click at [1346, 573] on span "Next Day" at bounding box center [1374, 576] width 57 height 17
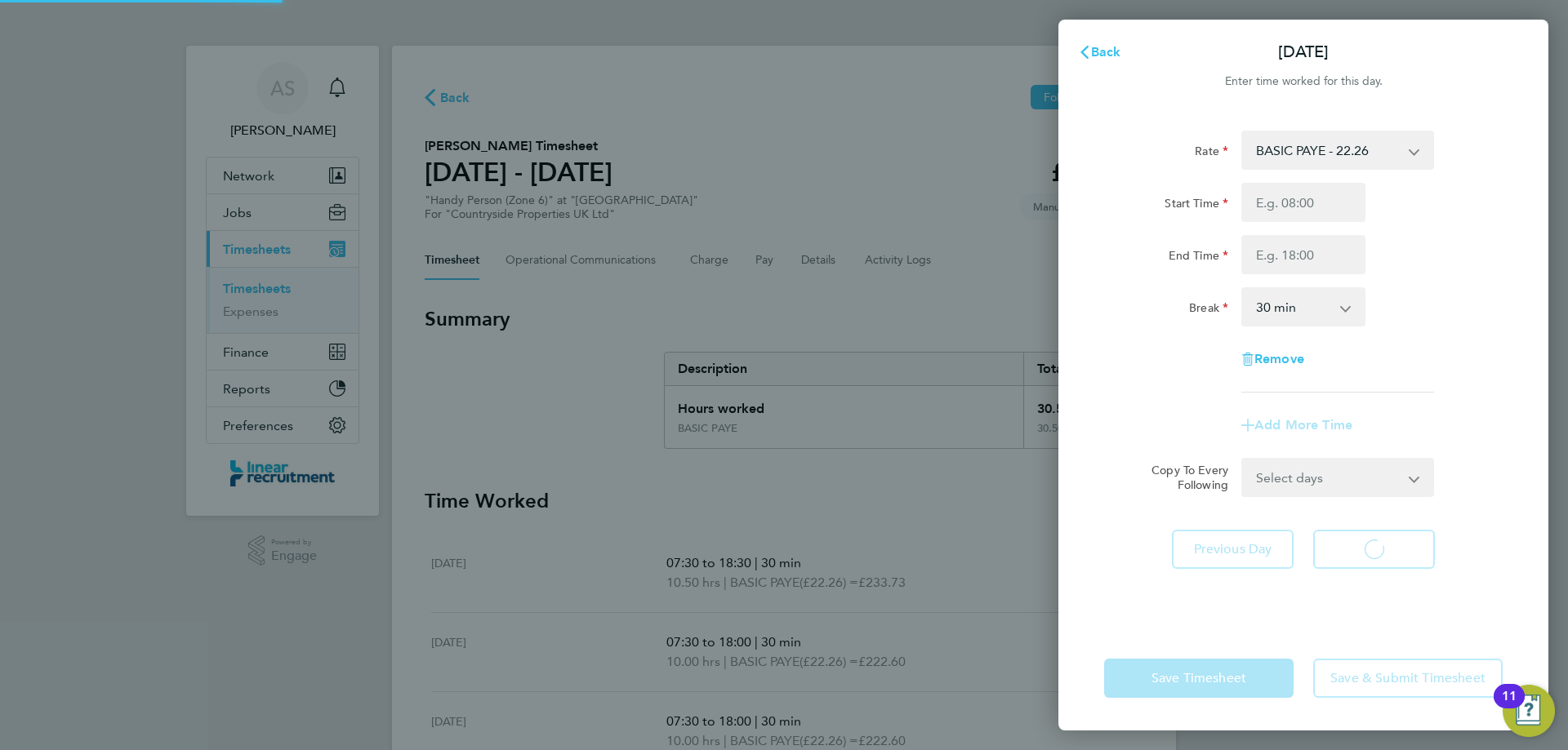
select select "30"
drag, startPoint x: 1282, startPoint y: 233, endPoint x: 1277, endPoint y: 212, distance: 21.6
click at [1277, 211] on input "Start Time" at bounding box center [1304, 203] width 124 height 39
type input "07:30"
type input "18:00"
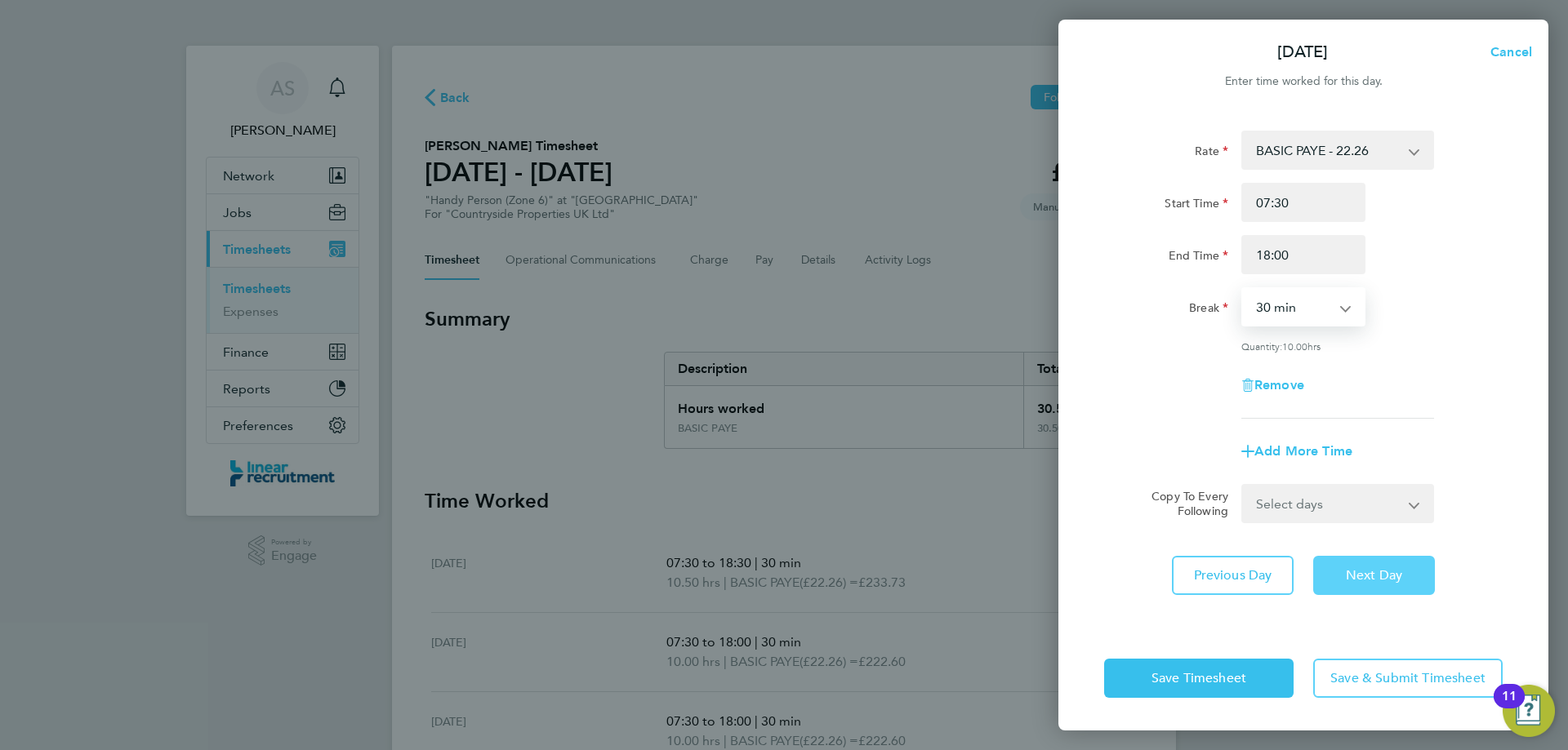
click at [1379, 579] on span "Next Day" at bounding box center [1374, 576] width 57 height 17
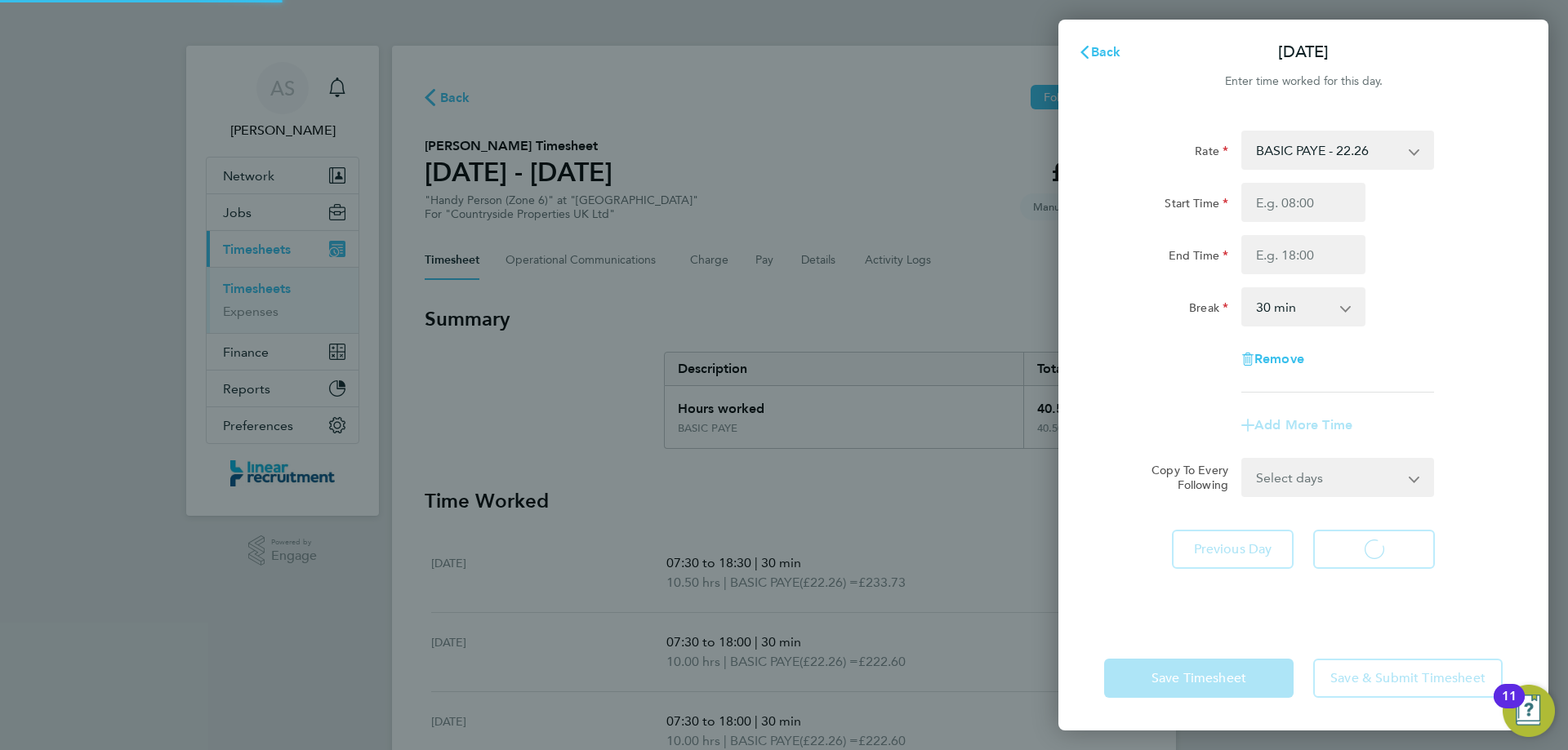
select select "30"
click at [1281, 198] on input "Start Time" at bounding box center [1304, 203] width 124 height 39
type input "07:30"
type input "18:00"
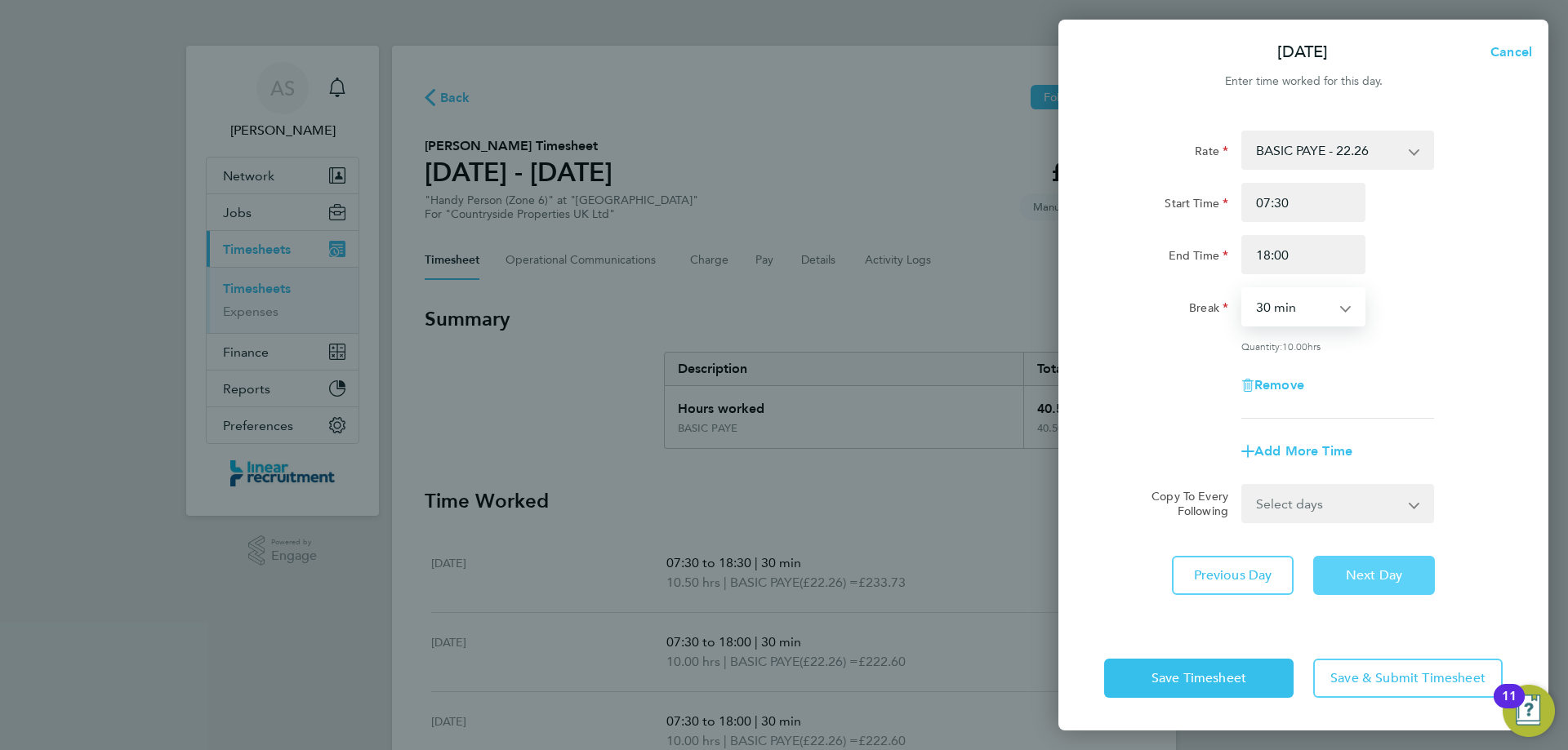
click at [1402, 575] on span "Next Day" at bounding box center [1374, 576] width 57 height 17
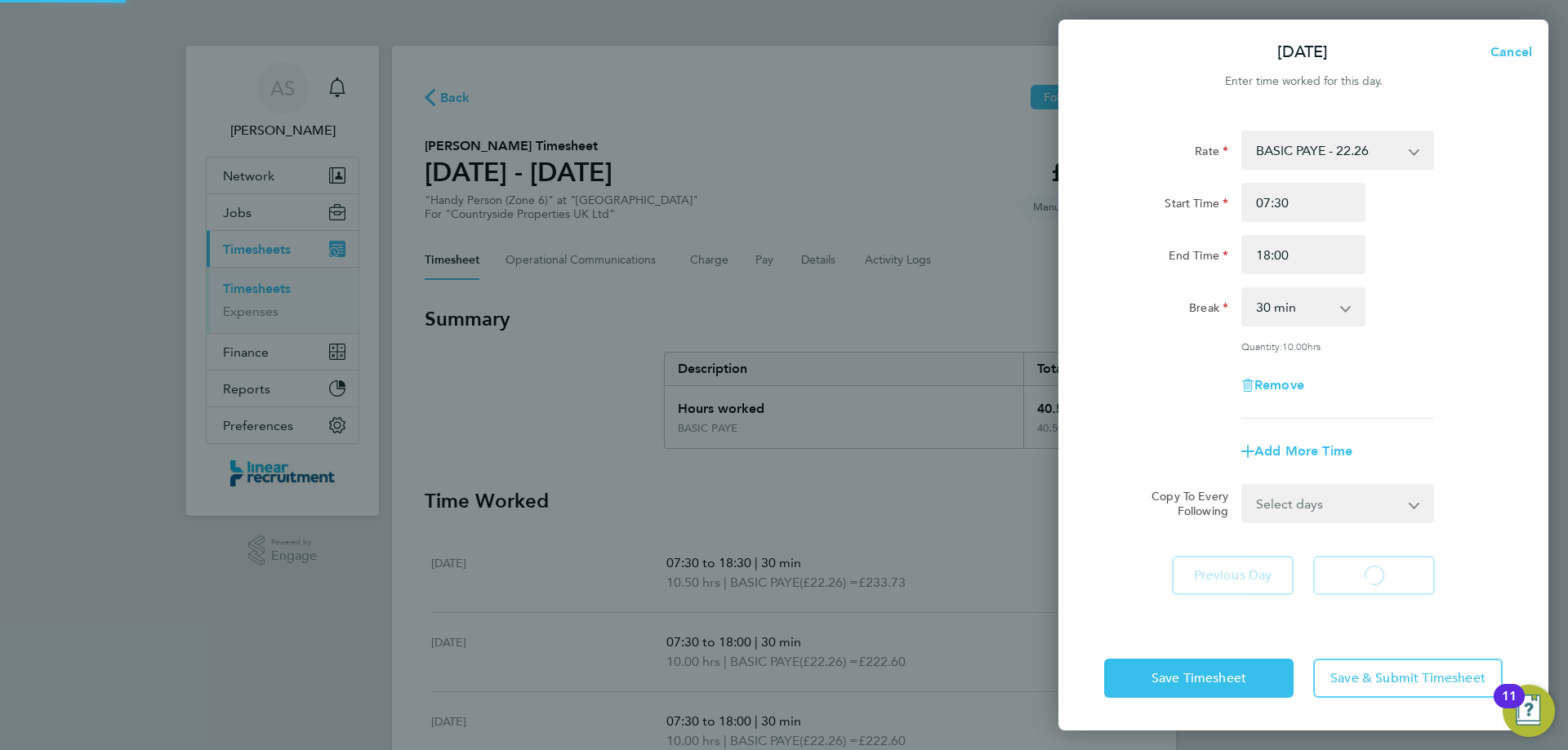
select select "30"
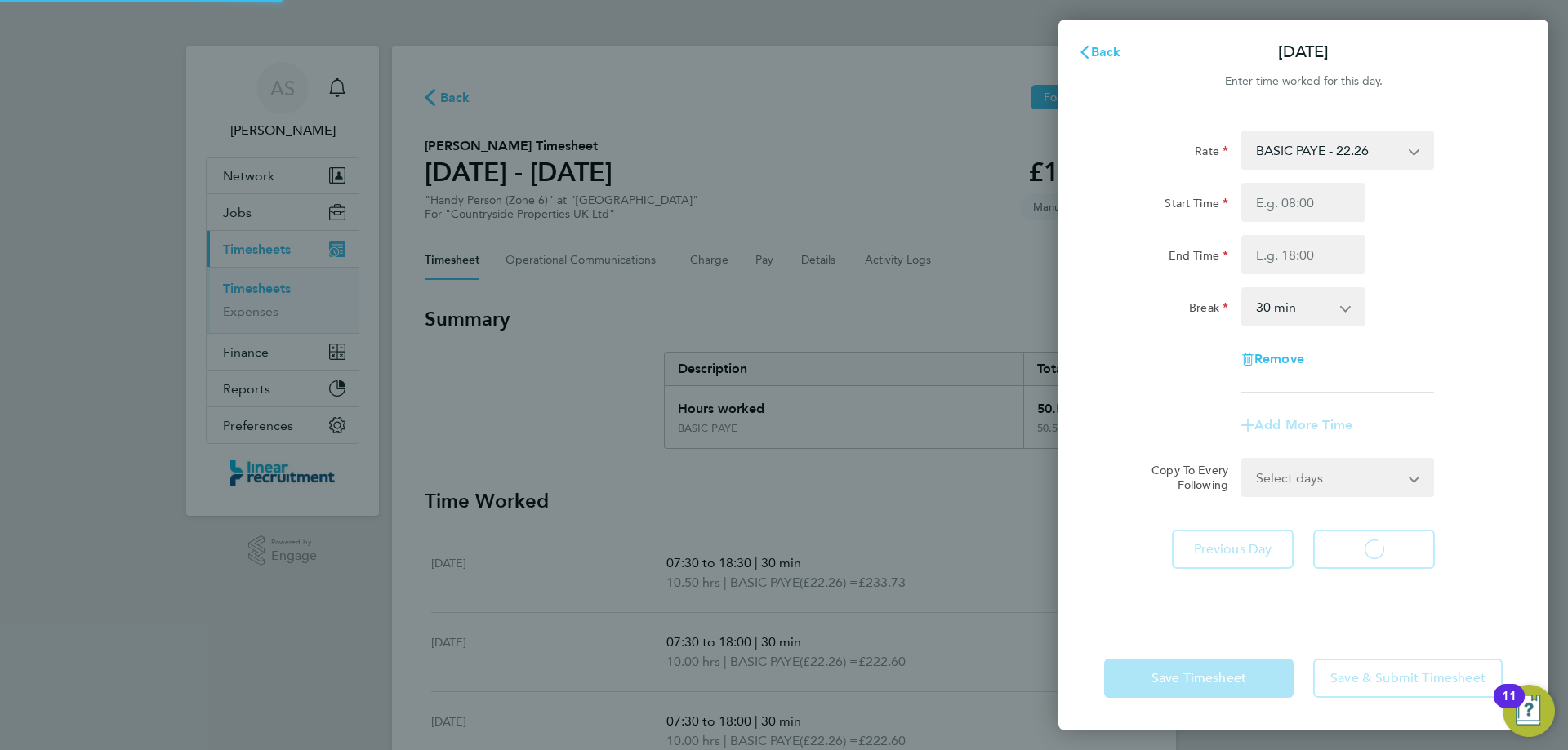
select select "30"
type input "07:30"
type input "18:00"
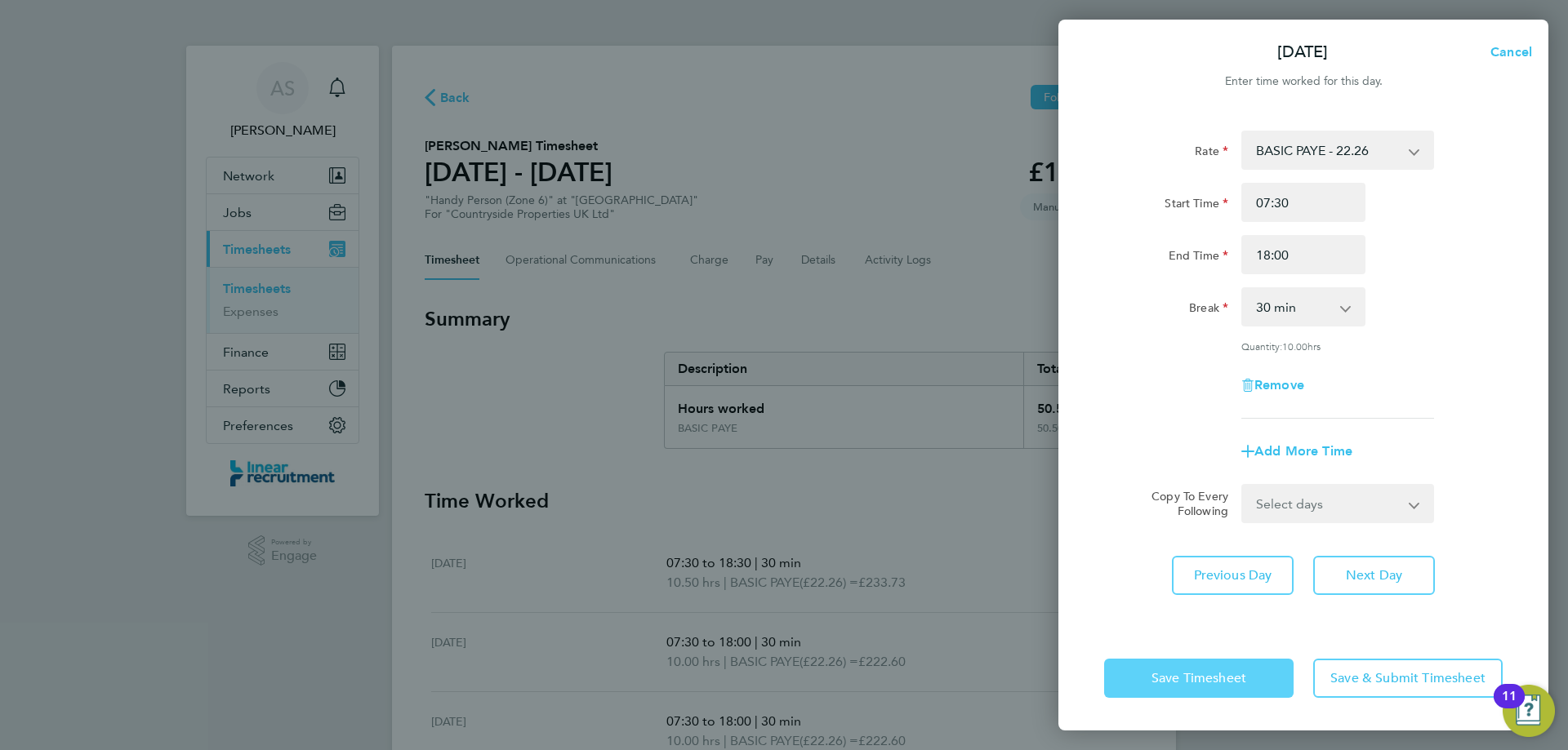
click at [1239, 689] on button "Save Timesheet" at bounding box center [1199, 679] width 189 height 39
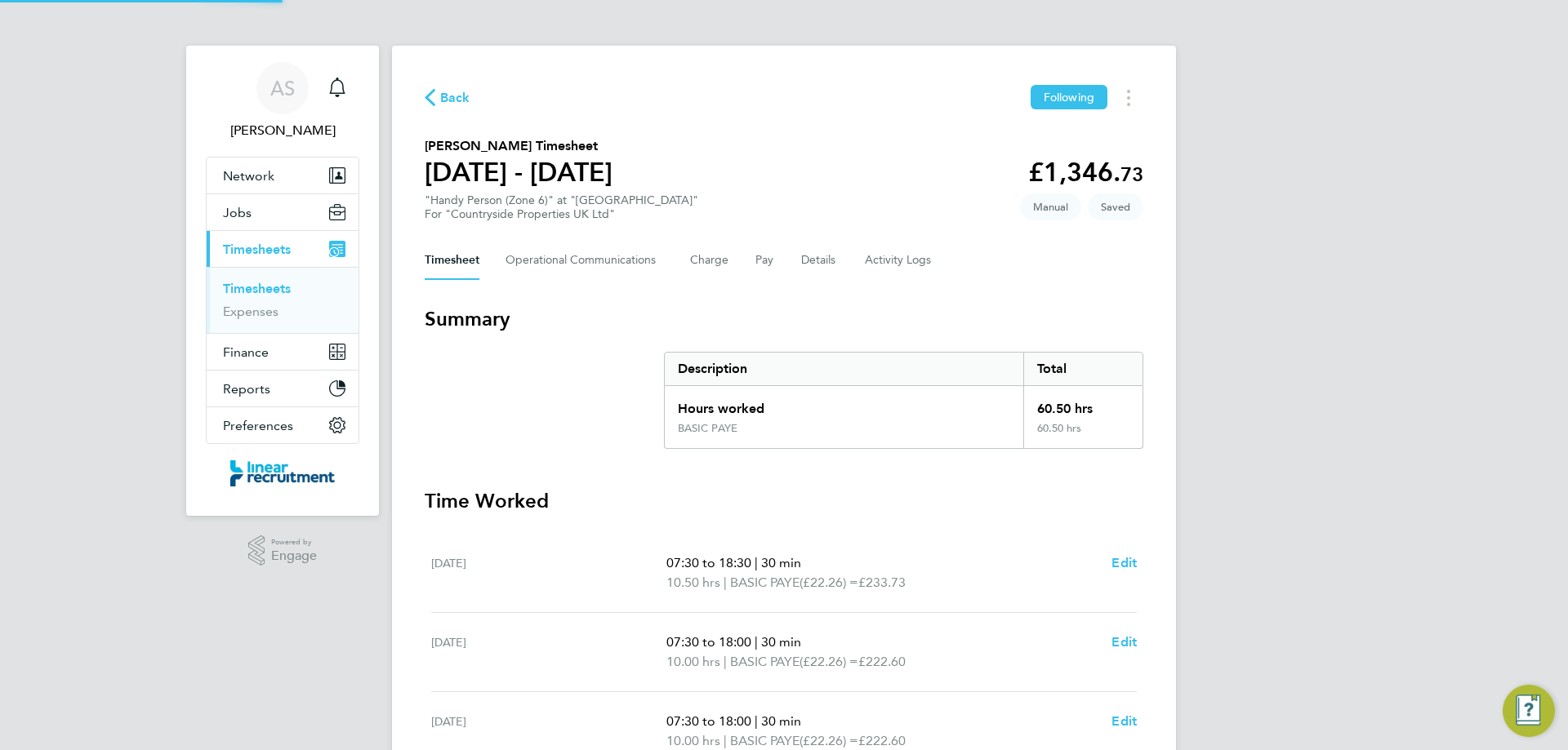
click at [1188, 490] on div "AS Alyssa Smith Notifications Applications: Network Team Members Businesses Sit…" at bounding box center [784, 606] width 1568 height 1212
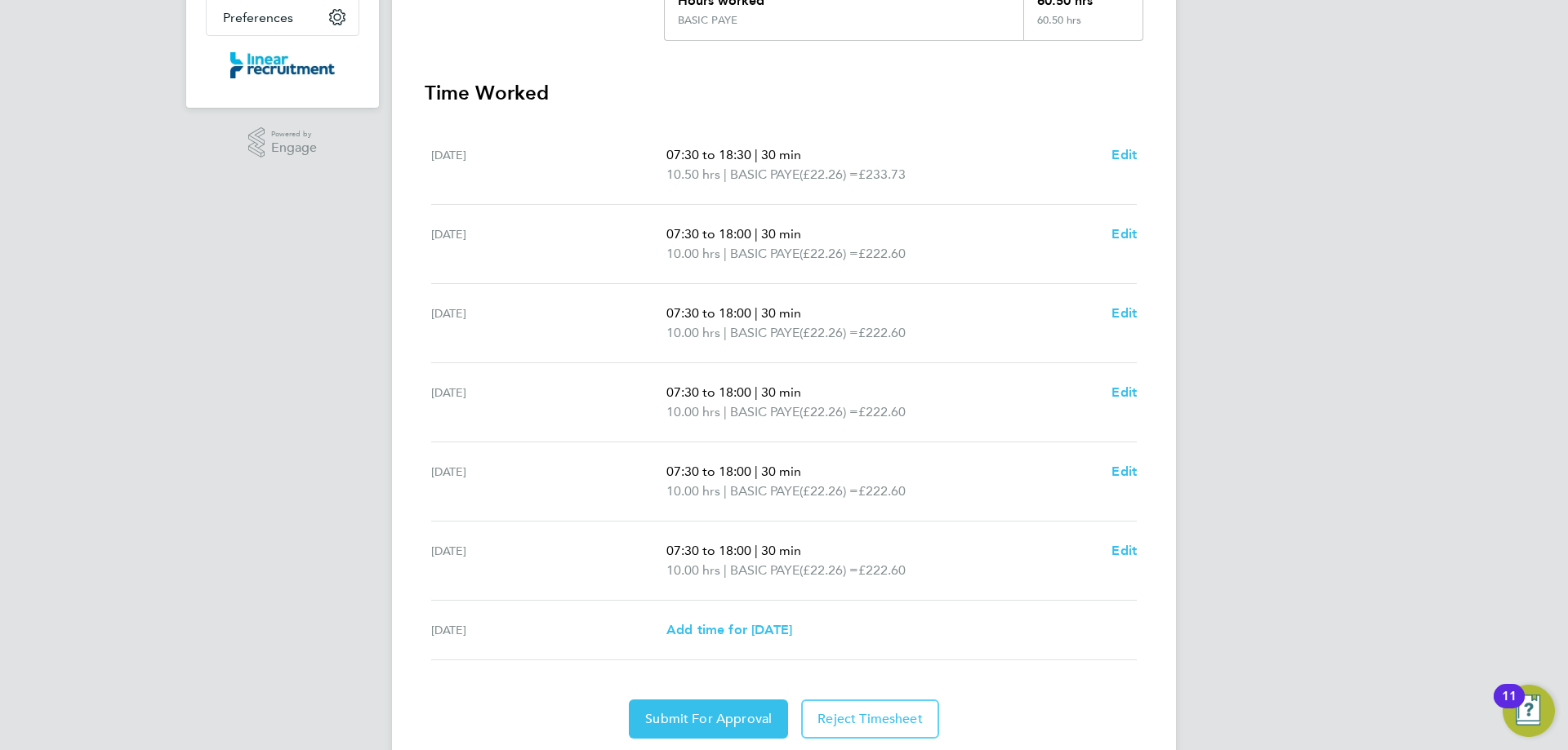
scroll to position [462, 0]
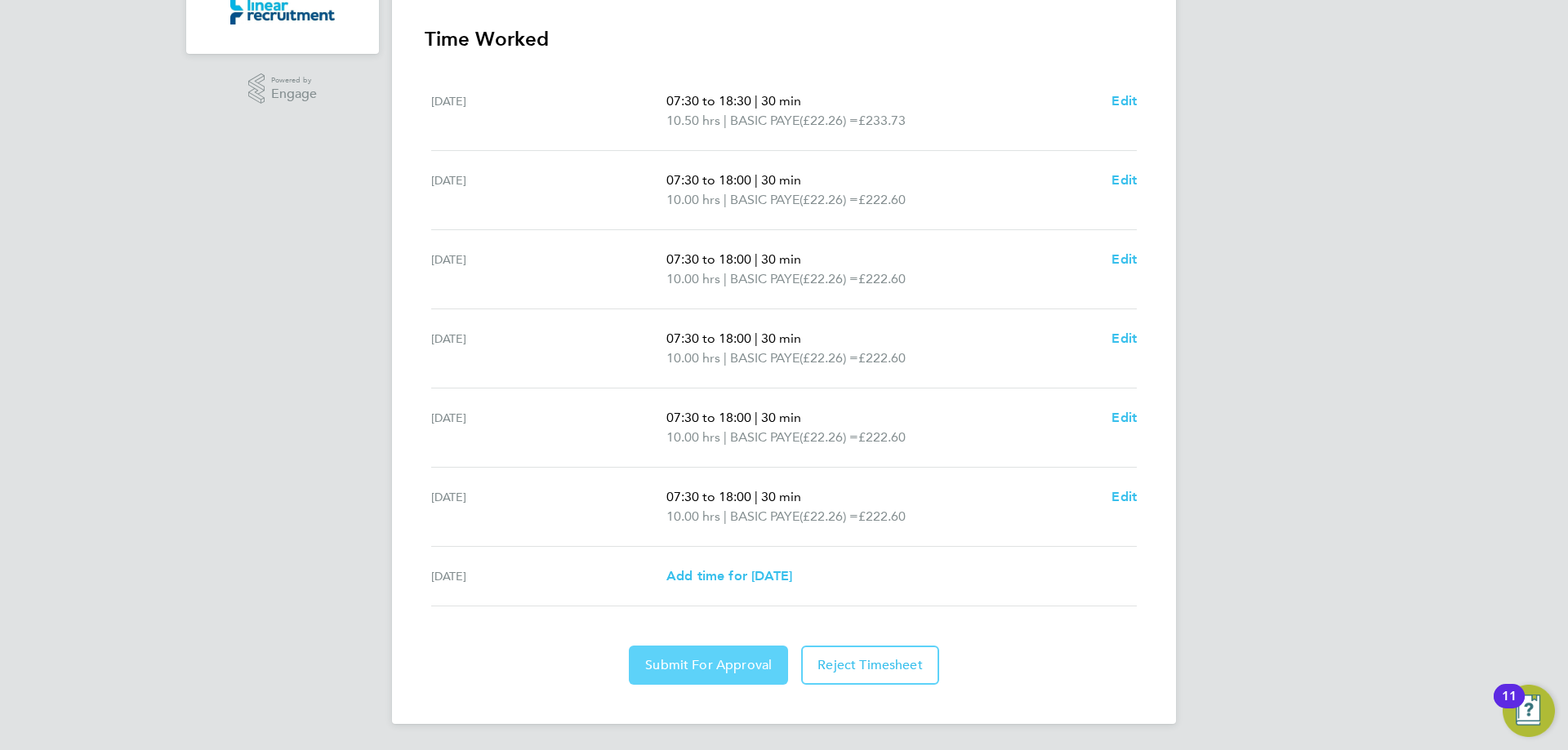
click at [704, 646] on button "Submit For Approval" at bounding box center [708, 666] width 160 height 39
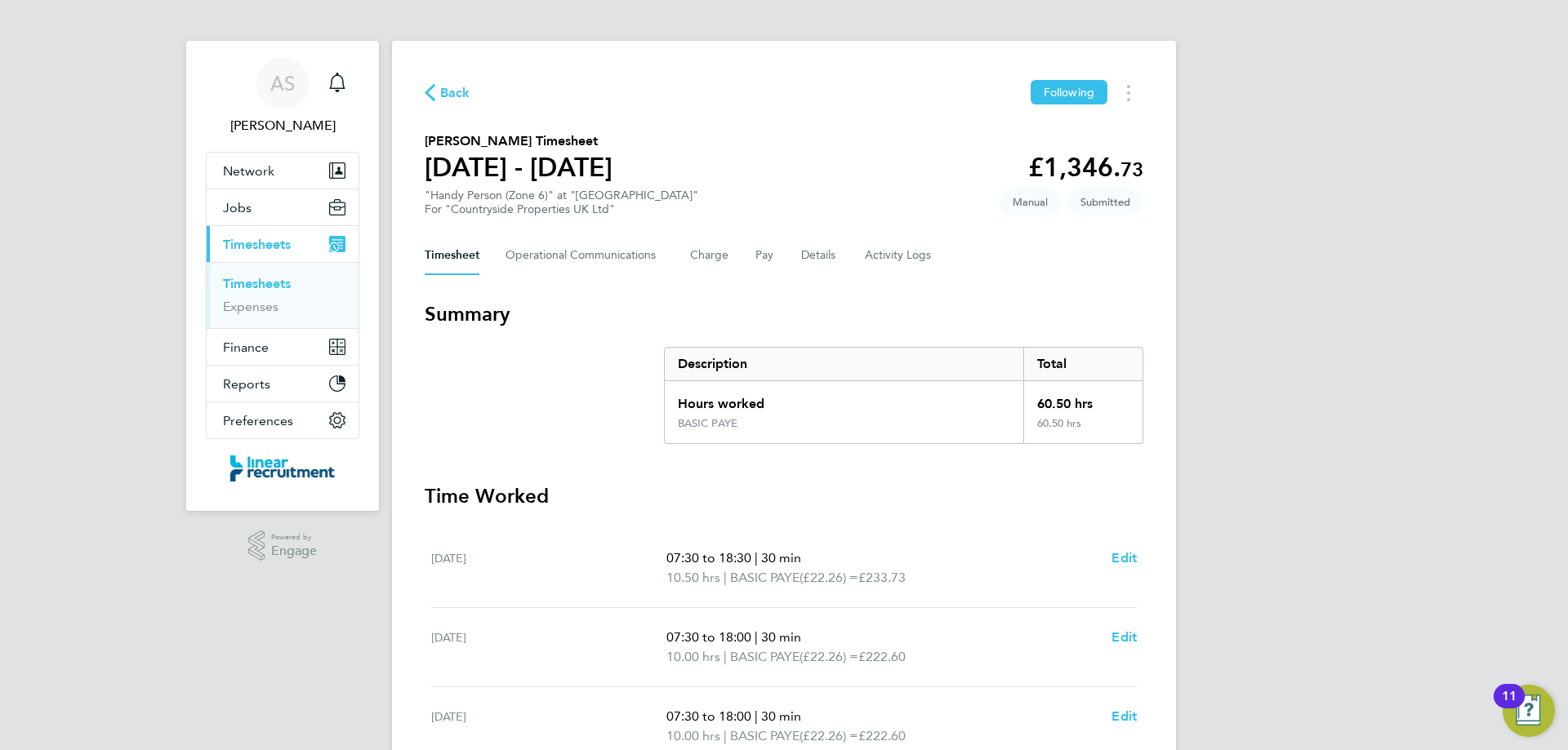
scroll to position [0, 0]
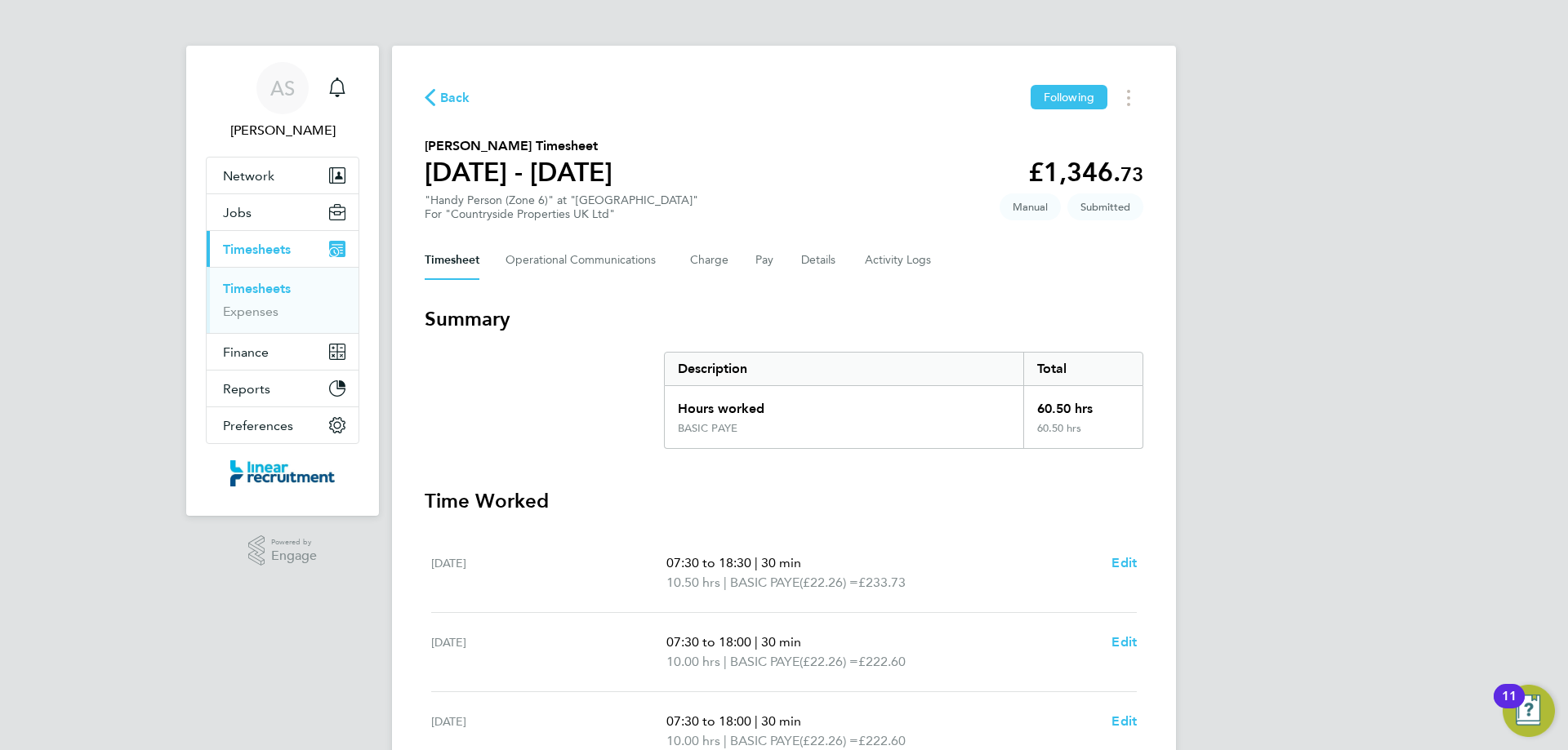
click at [263, 290] on link "Timesheets" at bounding box center [257, 289] width 68 height 16
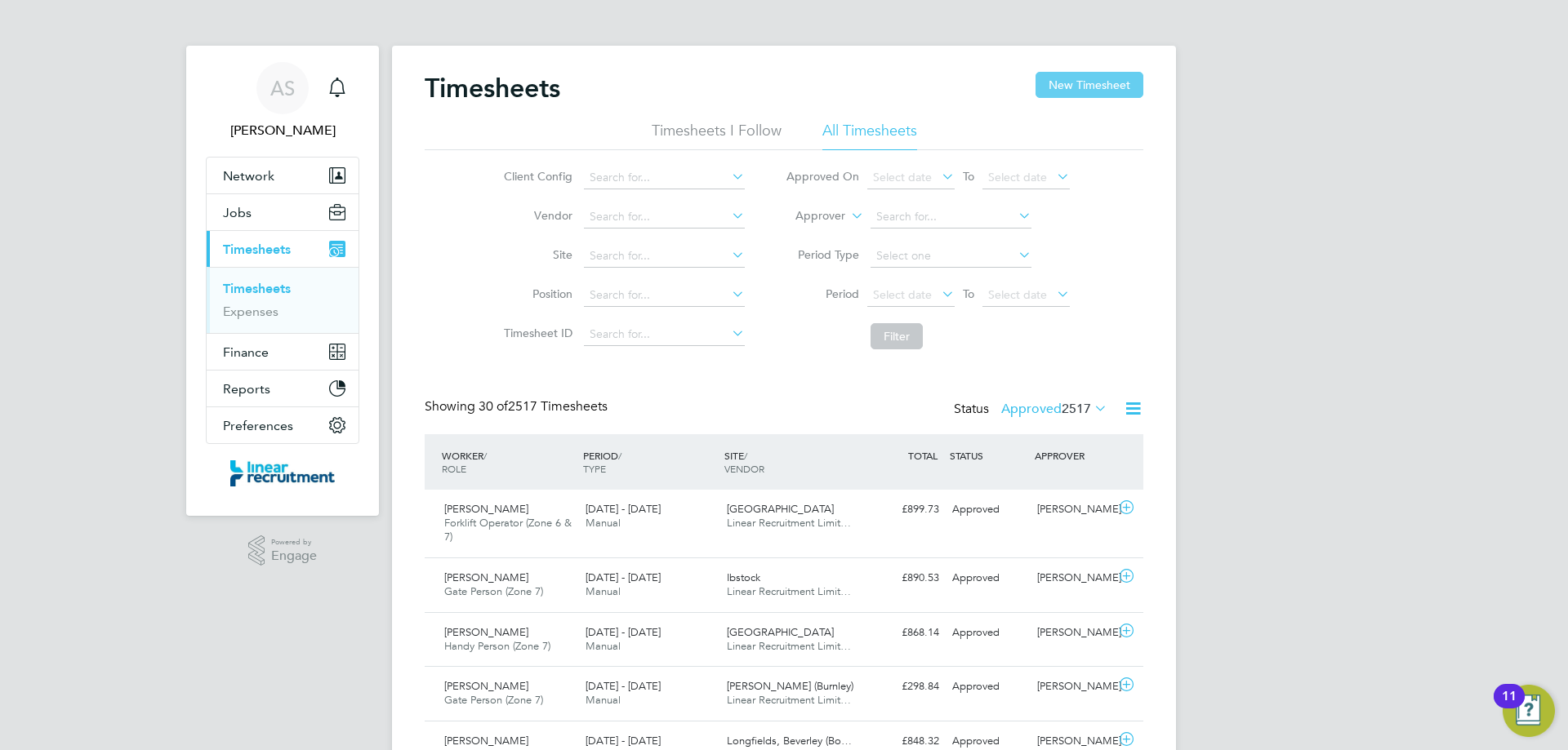
scroll to position [42, 142]
click at [1083, 91] on button "New Timesheet" at bounding box center [1089, 84] width 108 height 26
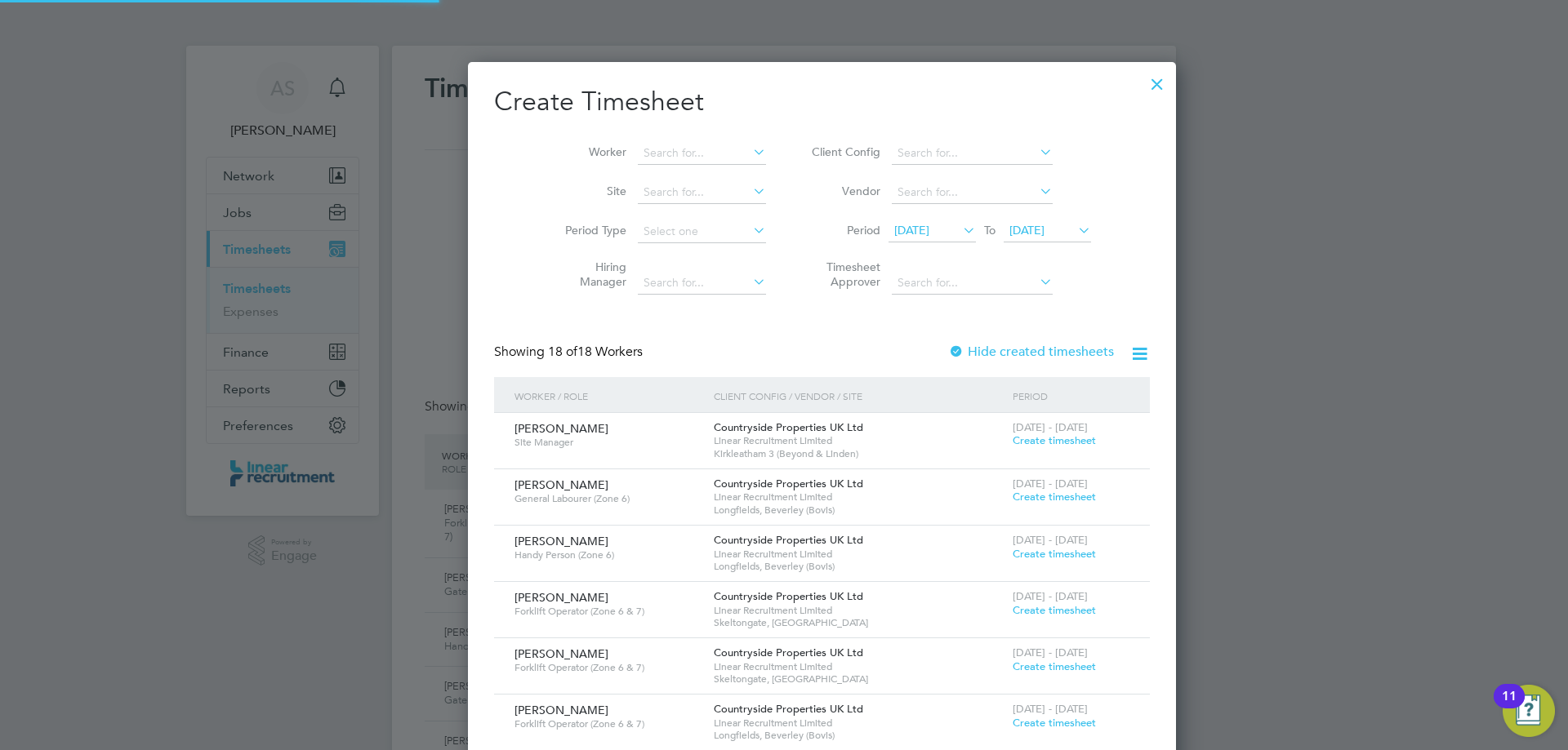
click at [1010, 230] on span "22 Sep 2025" at bounding box center [1027, 230] width 35 height 15
click at [688, 156] on input at bounding box center [701, 153] width 128 height 23
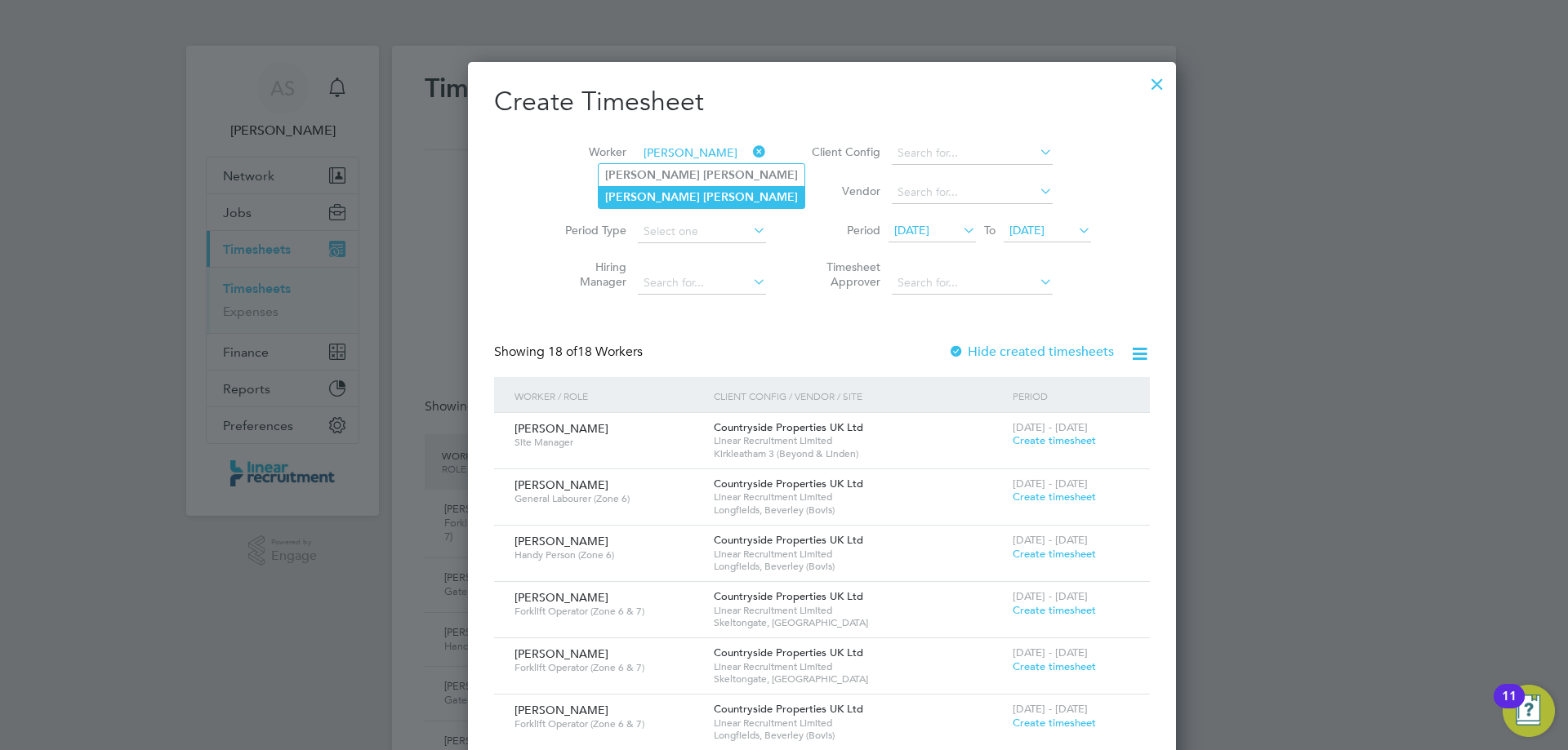
click at [703, 194] on b "James" at bounding box center [750, 197] width 95 height 14
type input "Thomas James"
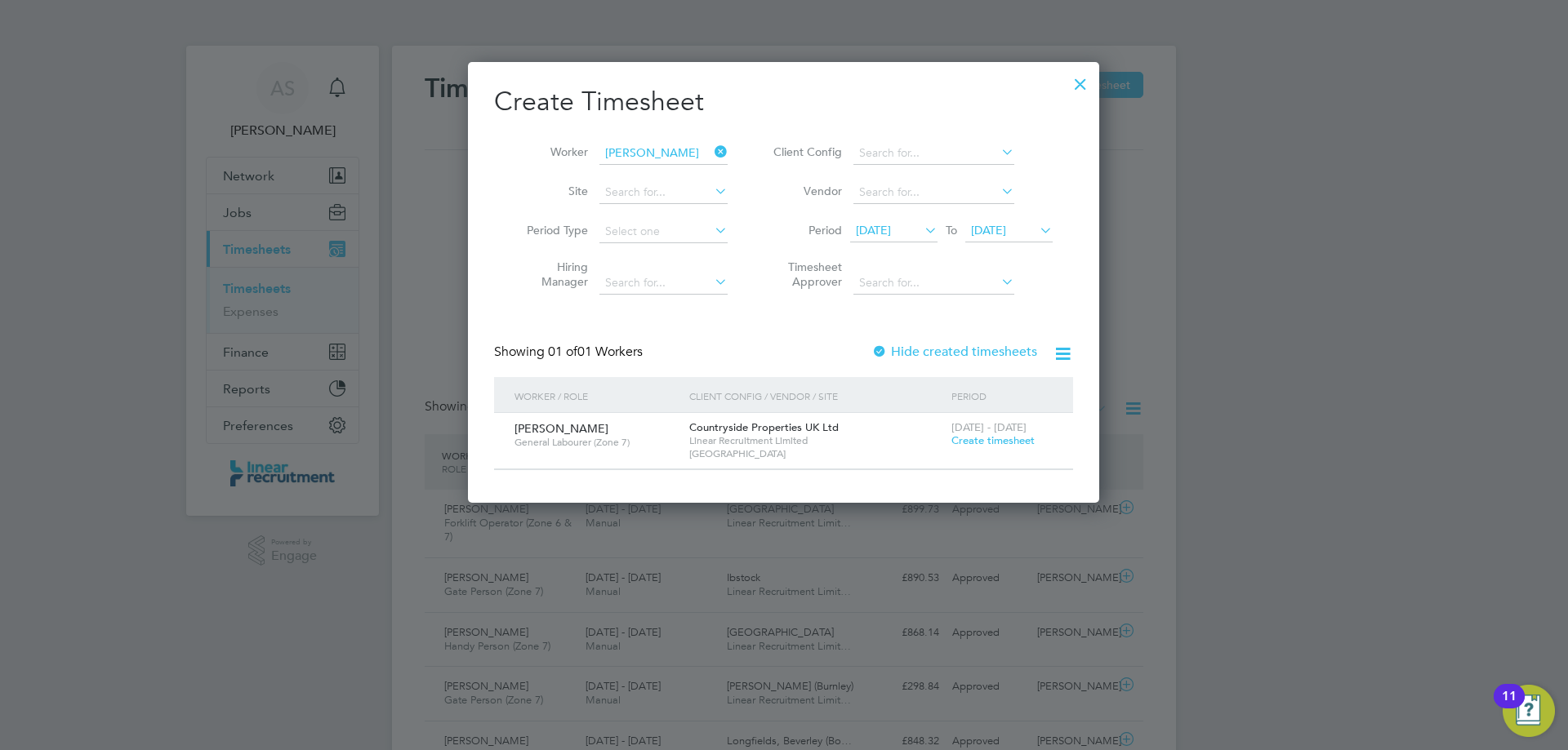
click at [1009, 444] on span "Create timesheet" at bounding box center [993, 441] width 83 height 14
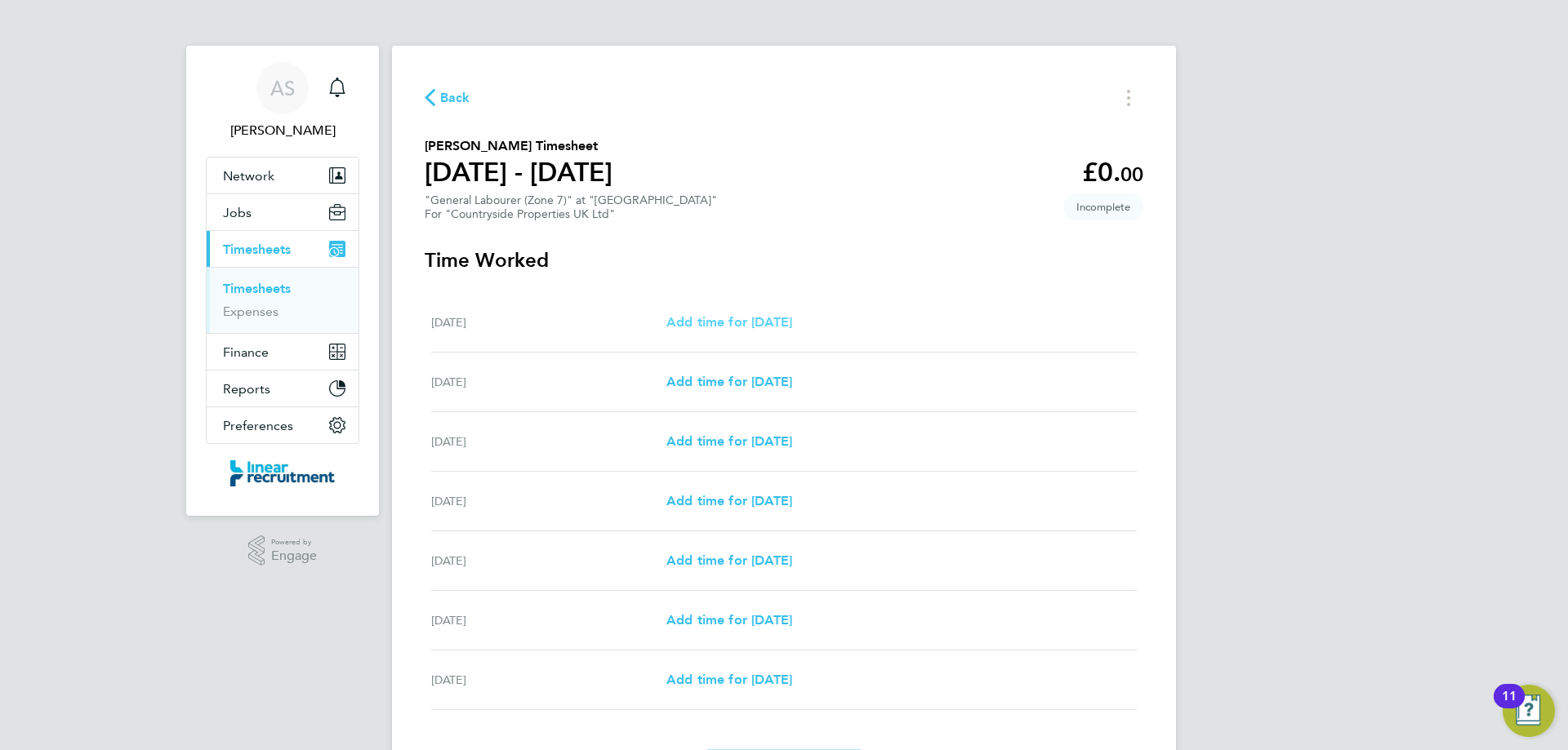
click at [792, 325] on span "Add time for Mon 22 Sep" at bounding box center [730, 322] width 125 height 16
select select "30"
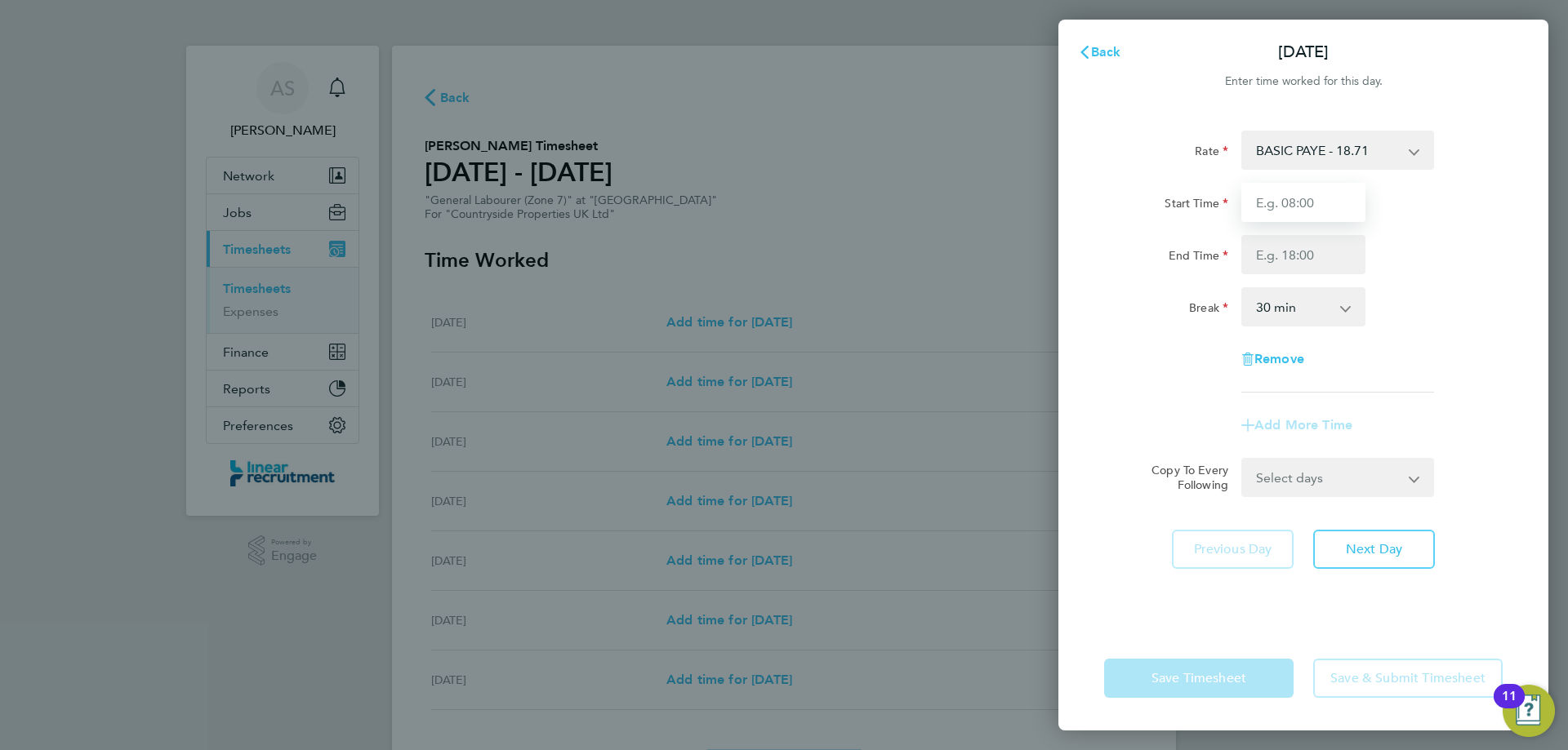
click at [1281, 204] on input "Start Time" at bounding box center [1304, 203] width 124 height 39
type input "07:30"
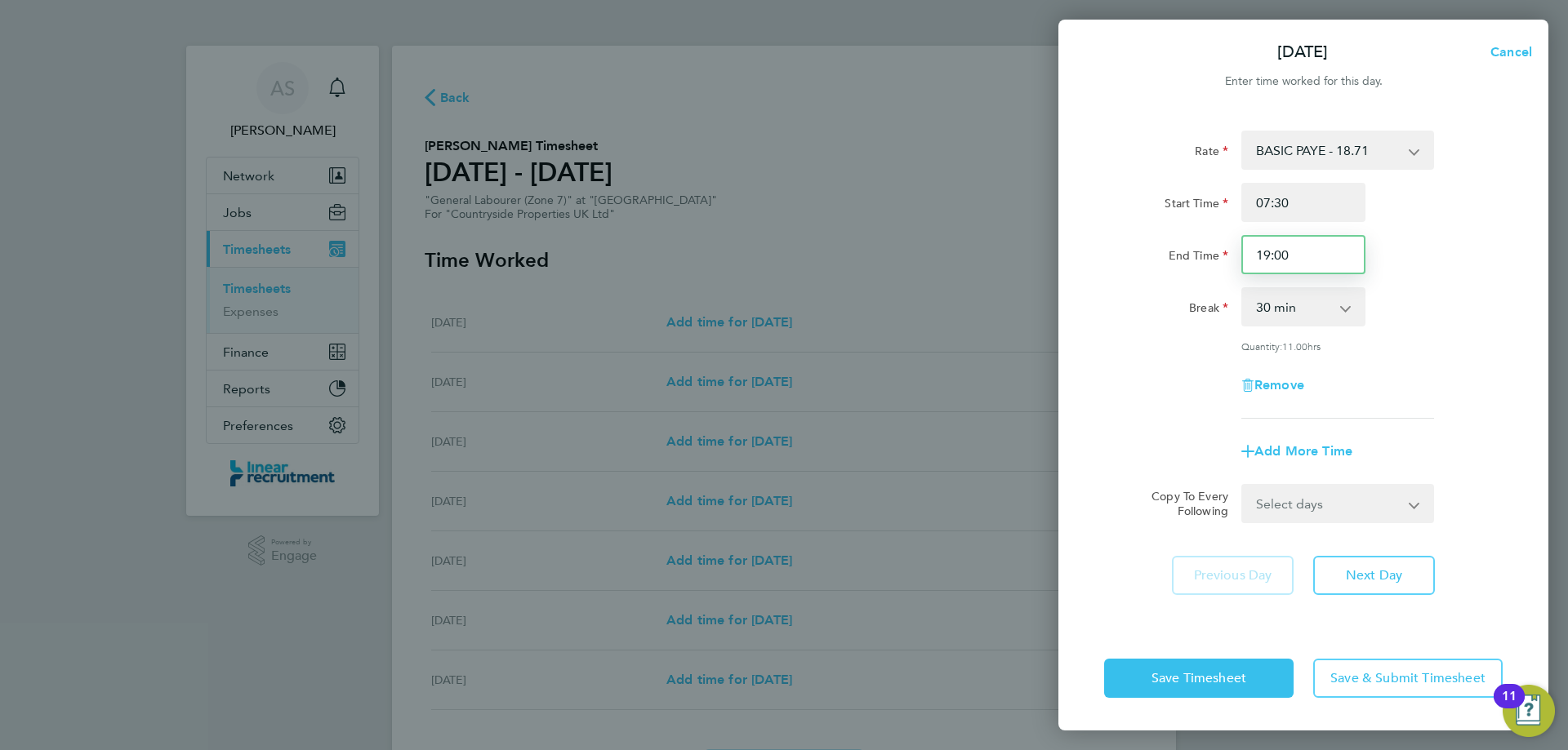
drag, startPoint x: 1296, startPoint y: 254, endPoint x: 1164, endPoint y: 274, distance: 133.5
click at [1176, 273] on div "End Time 19:00" at bounding box center [1304, 255] width 411 height 39
type input "16:00"
click at [1383, 580] on span "Next Day" at bounding box center [1374, 576] width 57 height 17
select select "30"
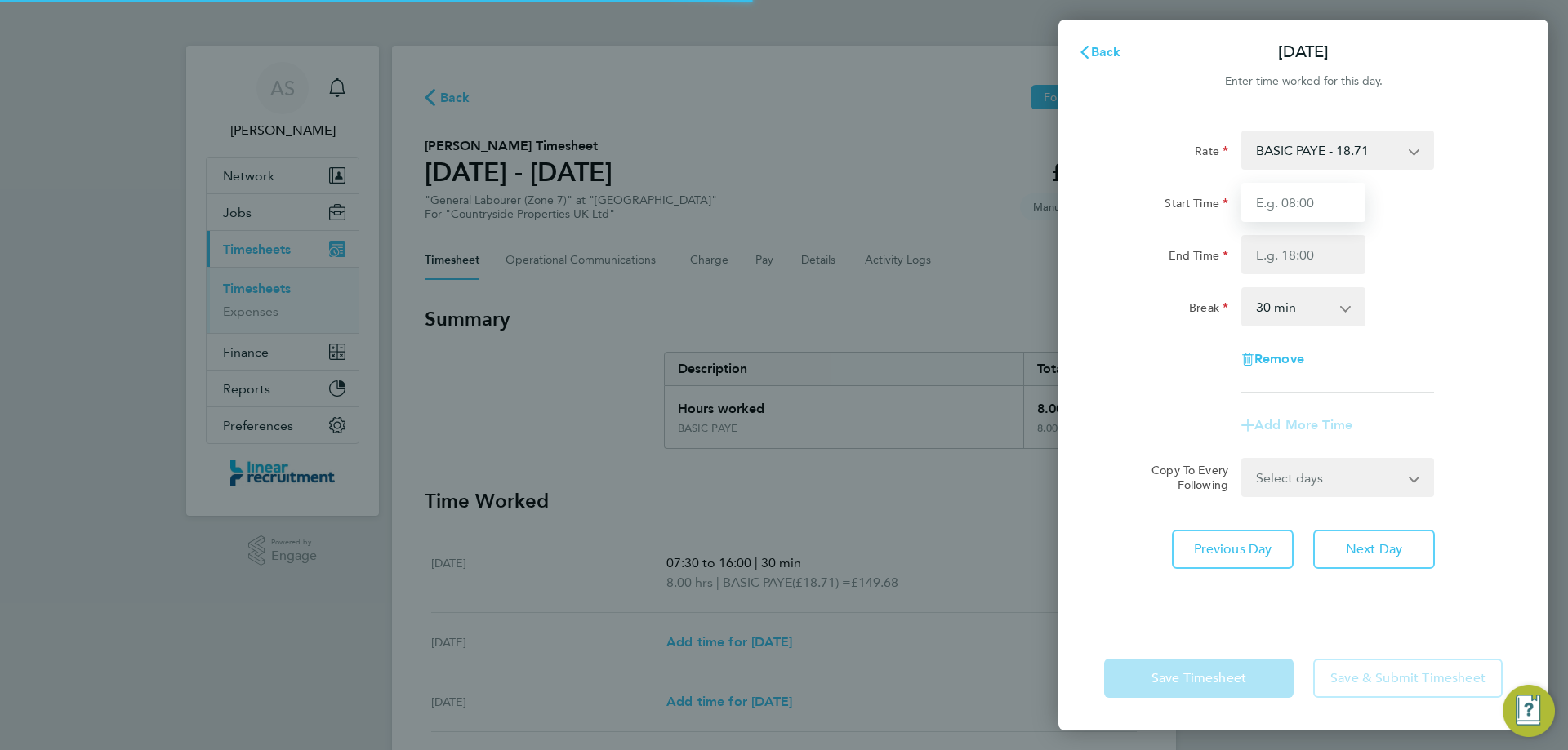
click at [1319, 208] on input "Start Time" at bounding box center [1304, 203] width 124 height 39
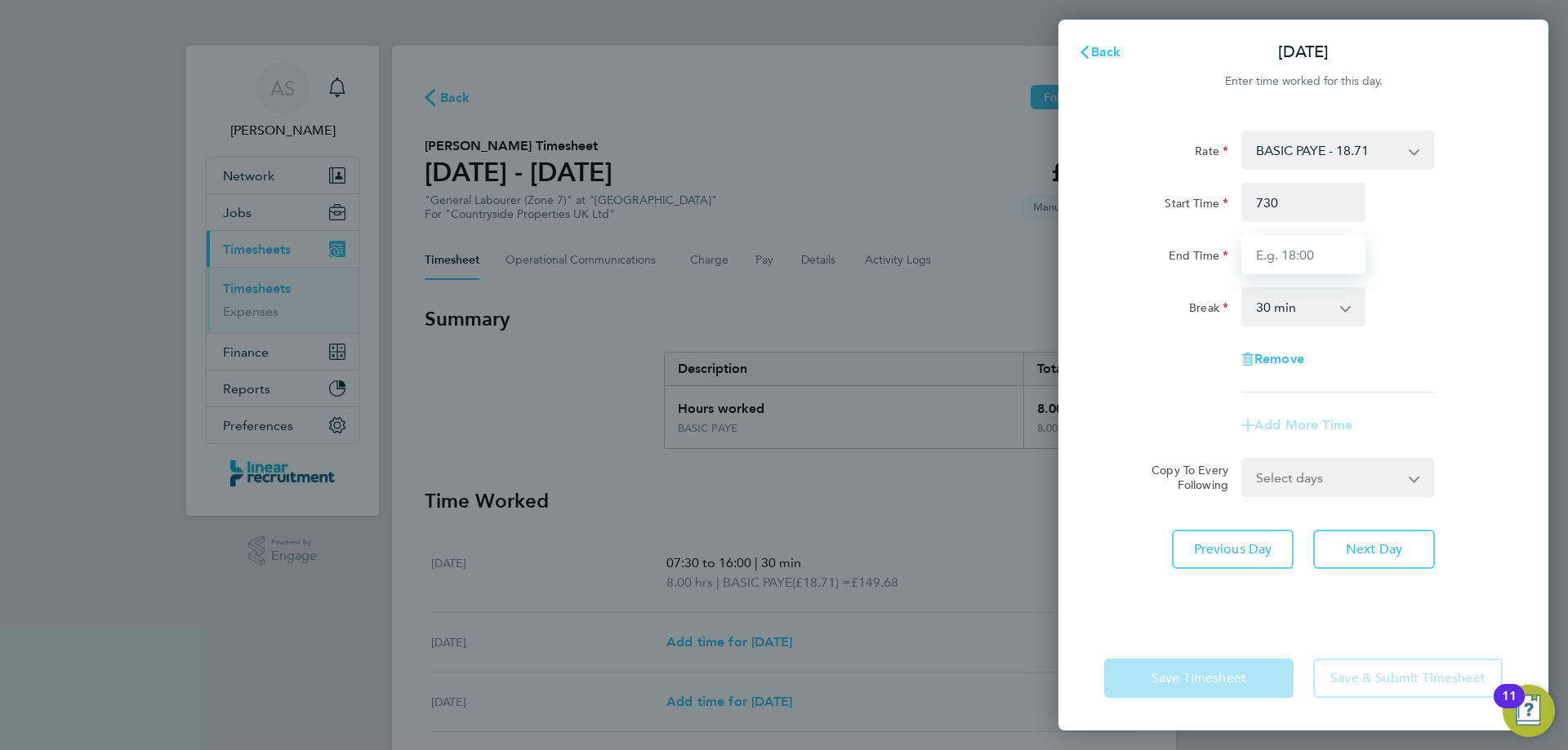
type input "07:30"
type input "16:00"
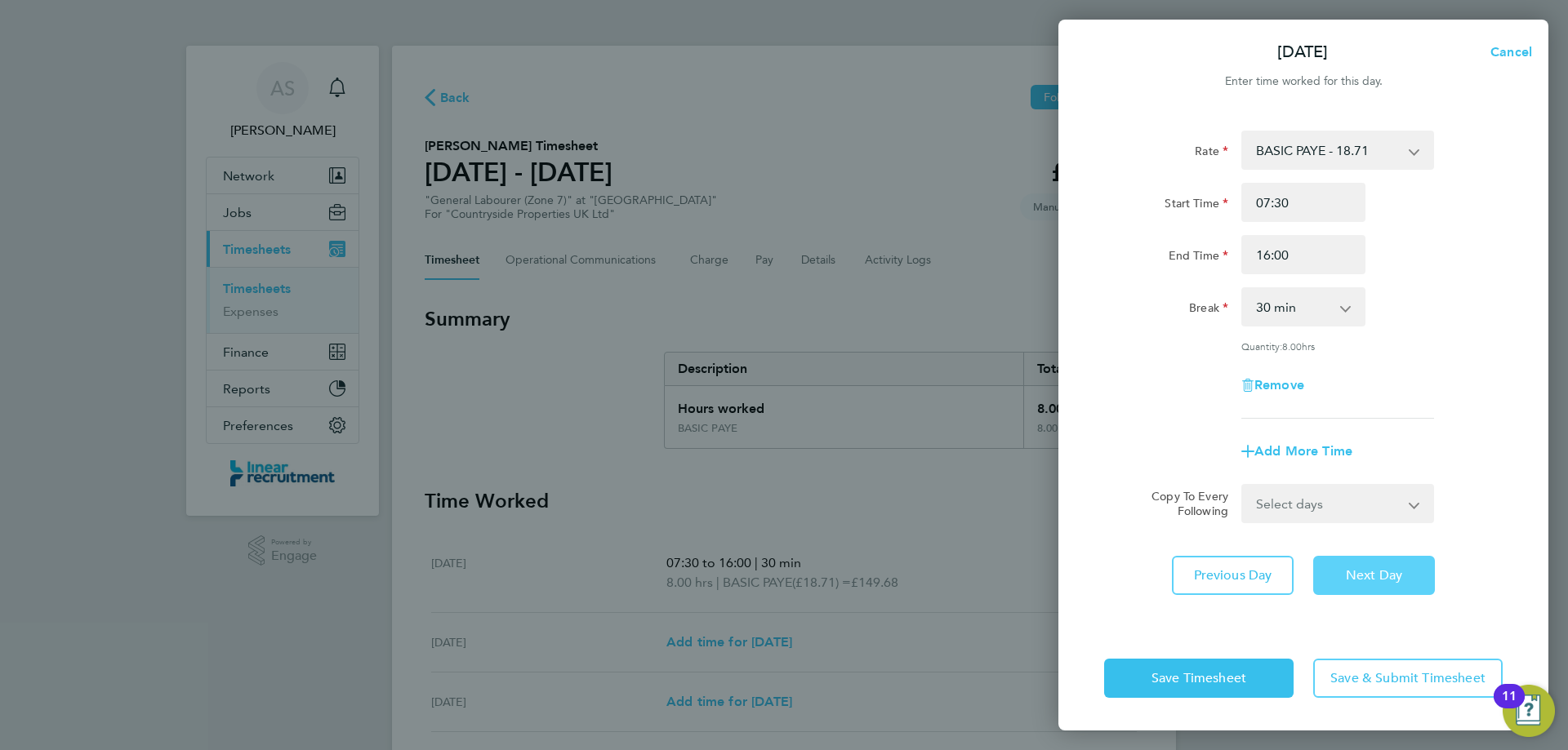
click at [1405, 572] on button "Next Day" at bounding box center [1374, 576] width 121 height 39
select select "30"
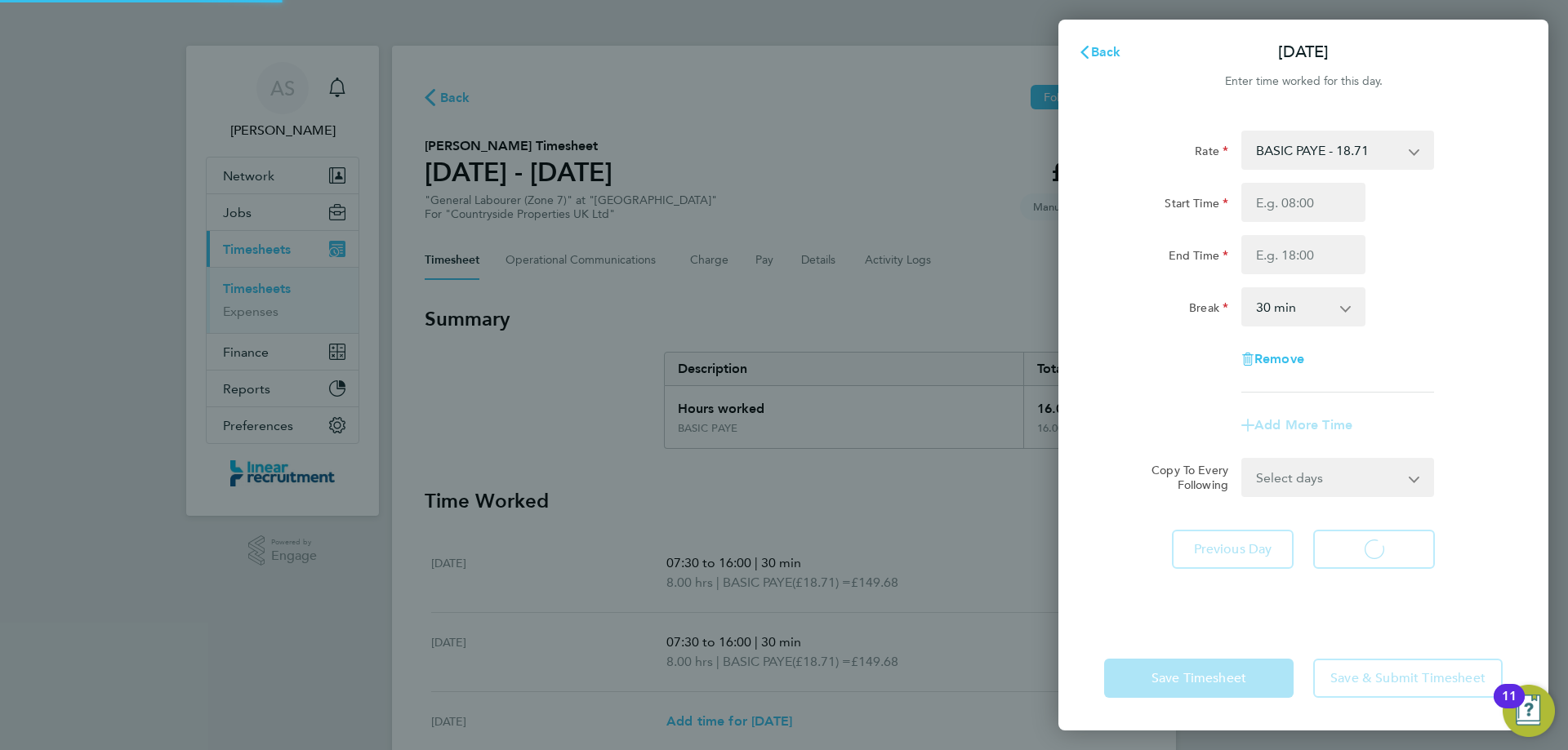
select select "30"
click at [1289, 224] on div "Start Time End Time" at bounding box center [1304, 228] width 411 height 91
click at [1289, 212] on input "Start Time" at bounding box center [1304, 203] width 124 height 39
type input "07:30"
type input "16:00"
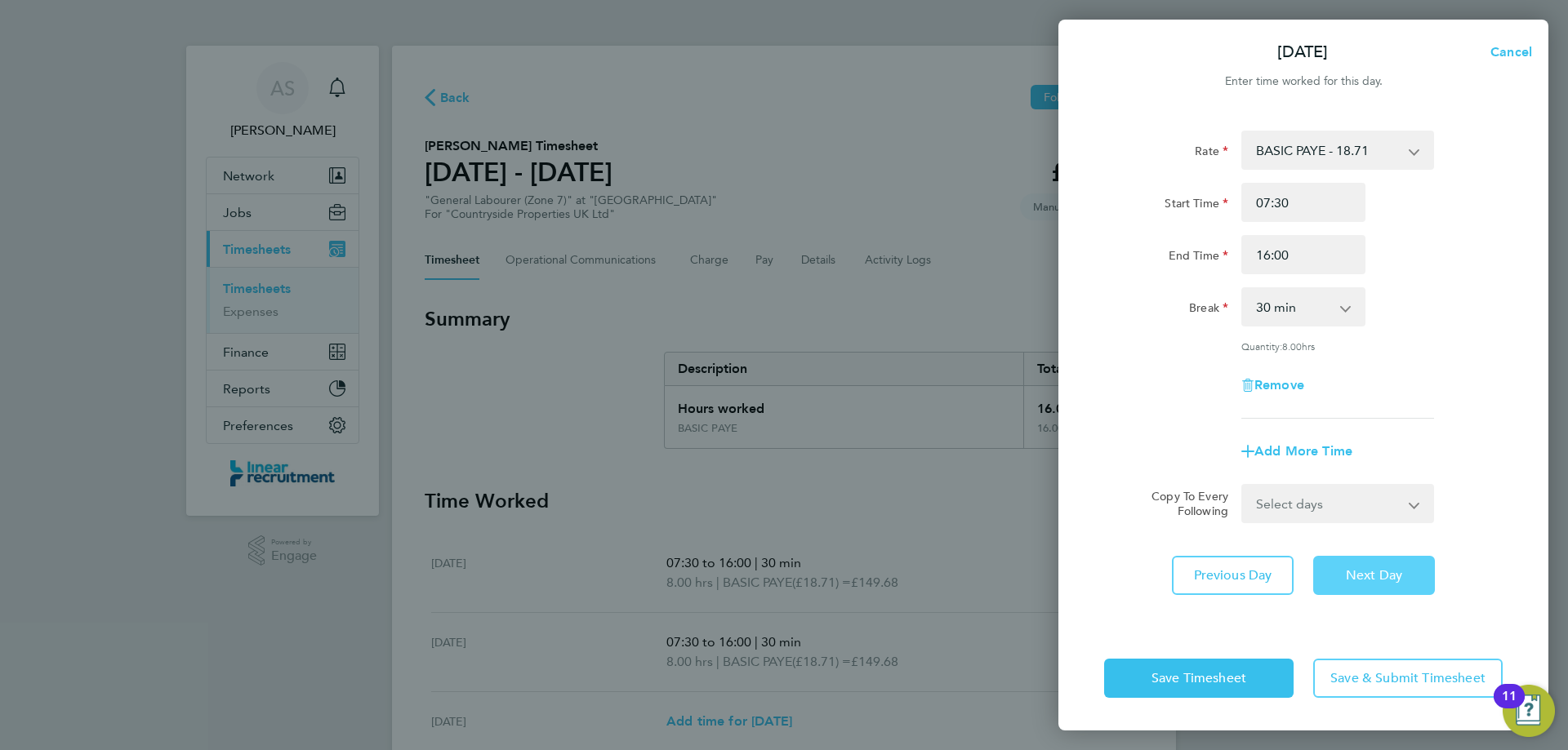
click at [1375, 563] on button "Next Day" at bounding box center [1374, 576] width 121 height 39
select select "30"
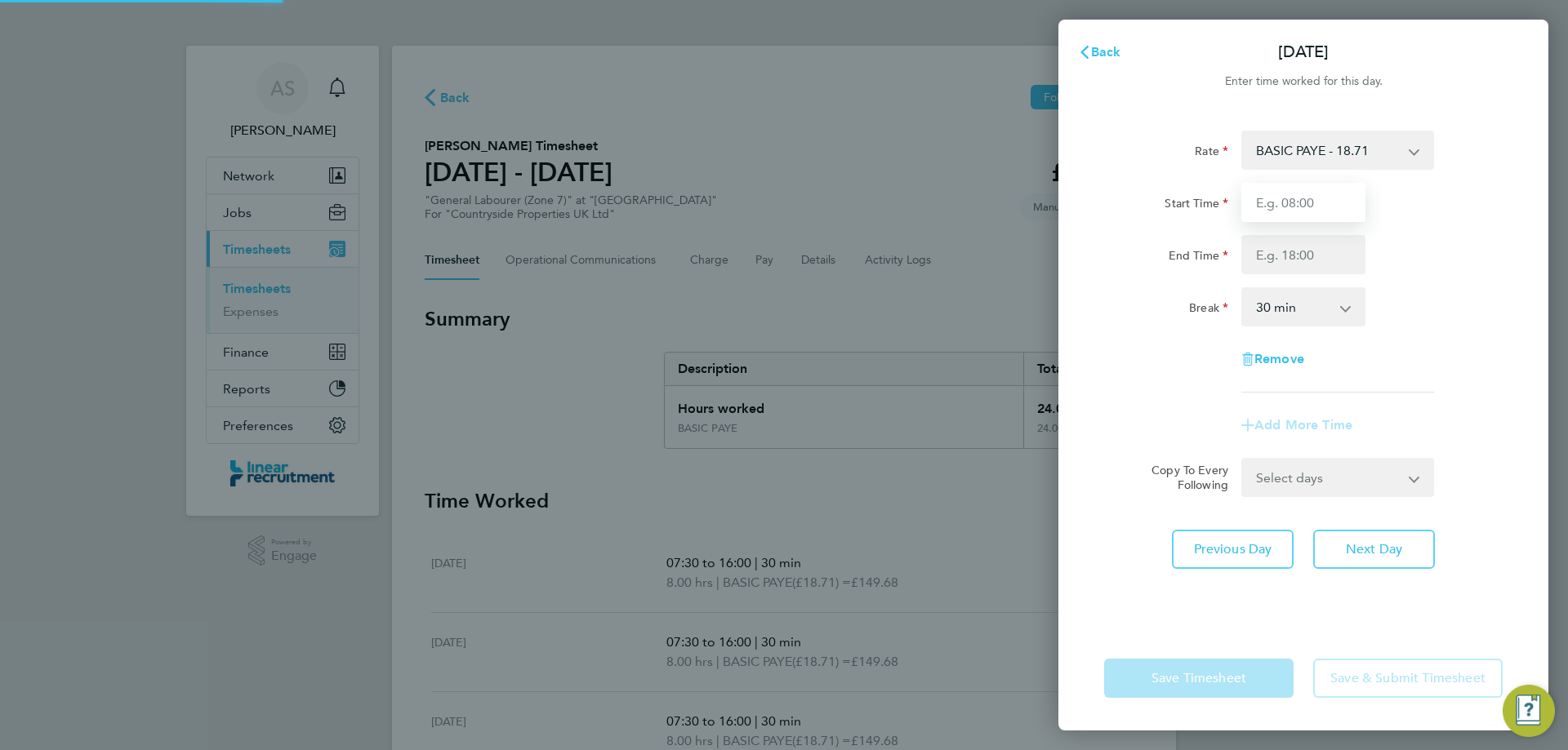
click at [1262, 200] on input "Start Time" at bounding box center [1304, 203] width 124 height 39
type input "07:30"
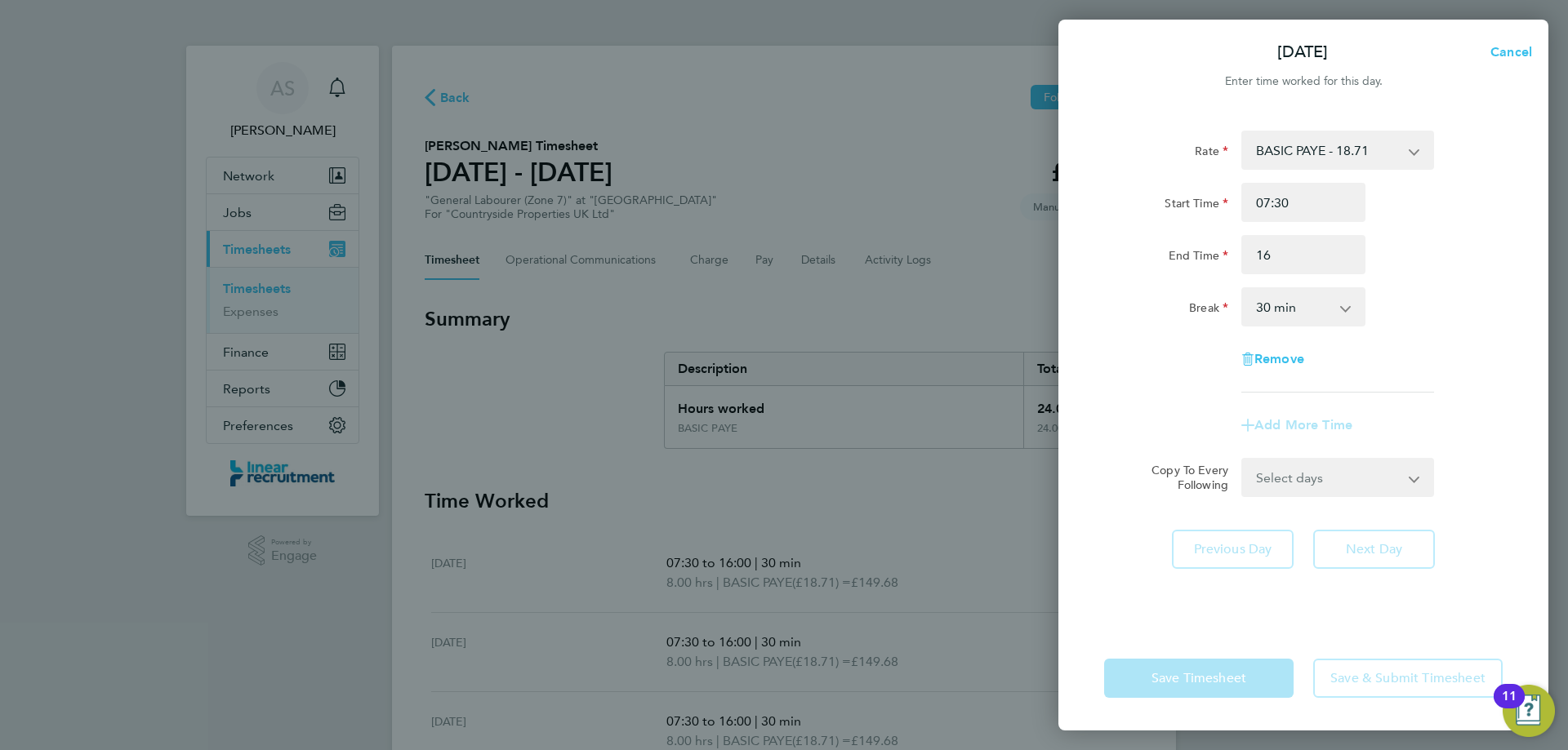
type input "16:00"
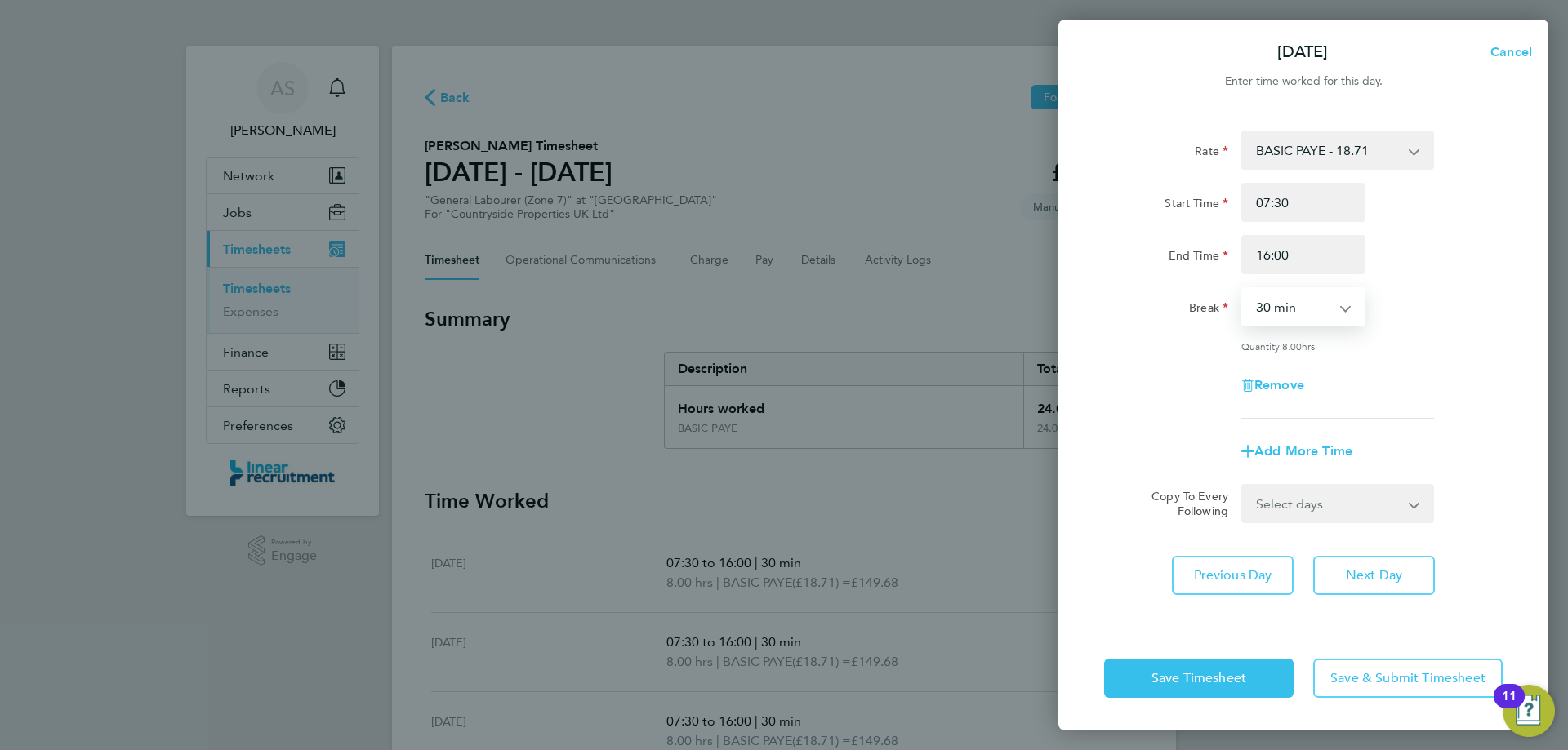
click at [1371, 543] on div "Rate BASIC PAYE - 18.71 Start Time 07:30 End Time 16:00 Break 0 min 15 min 30 m…" at bounding box center [1304, 368] width 490 height 515
click at [1377, 559] on button "Next Day" at bounding box center [1374, 576] width 121 height 39
select select "30"
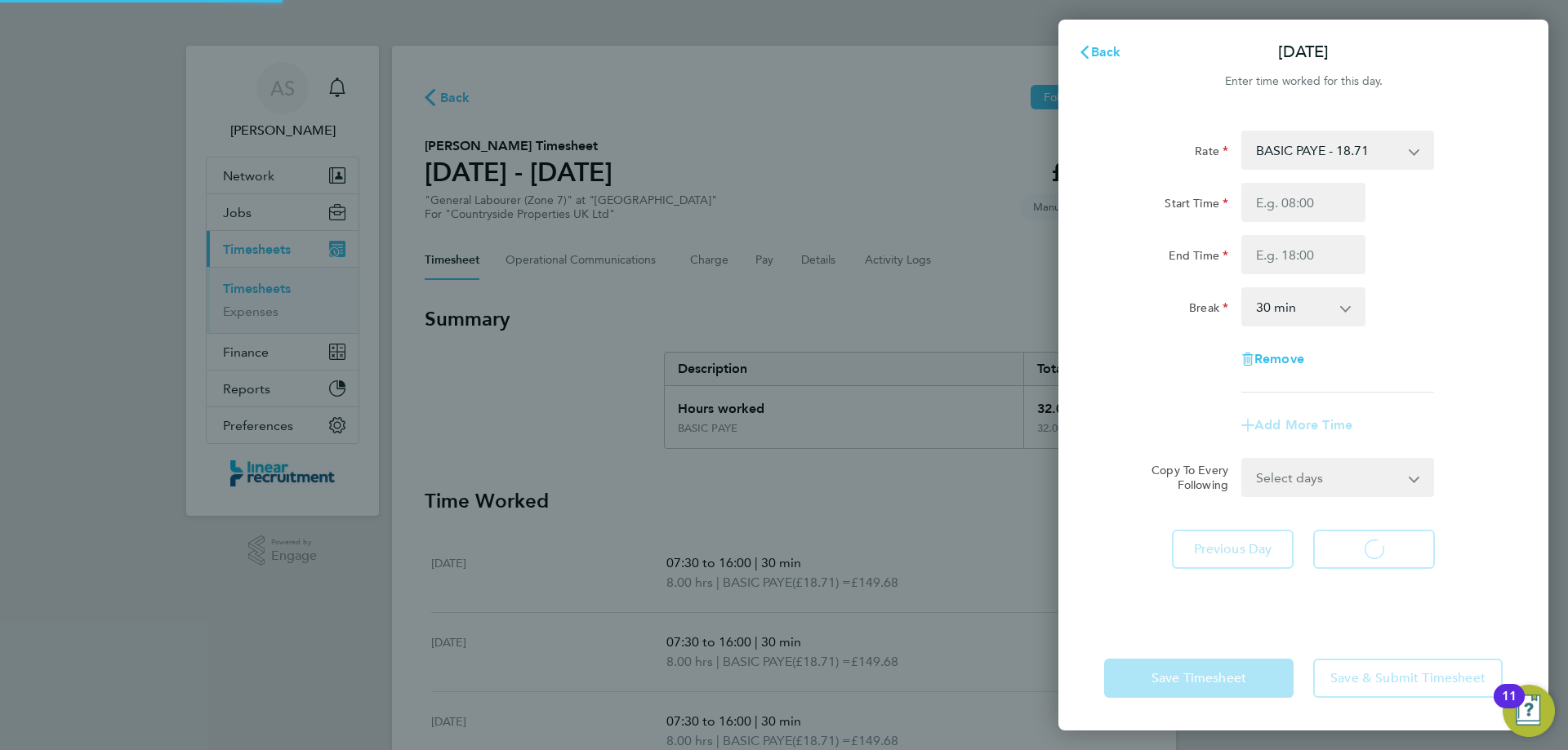
select select "30"
click at [1286, 199] on input "Start Time" at bounding box center [1304, 203] width 124 height 39
type input "07:30"
type input "16:00"
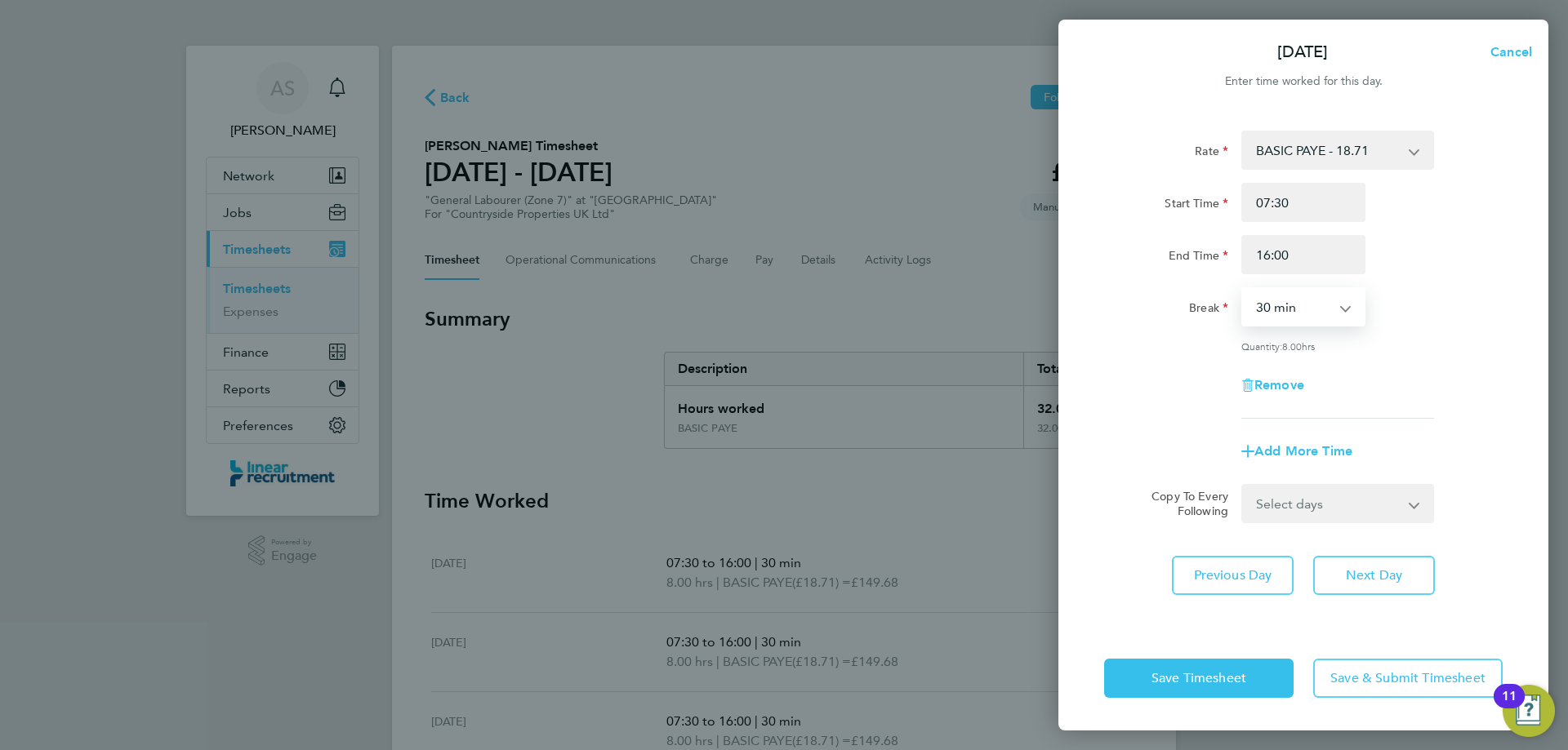
click at [1404, 594] on div "Rate BASIC PAYE - 18.71 Start Time 07:30 End Time 16:00 Break 0 min 15 min 30 m…" at bounding box center [1304, 368] width 490 height 515
click at [1395, 578] on span "Next Day" at bounding box center [1374, 576] width 57 height 17
select select "30"
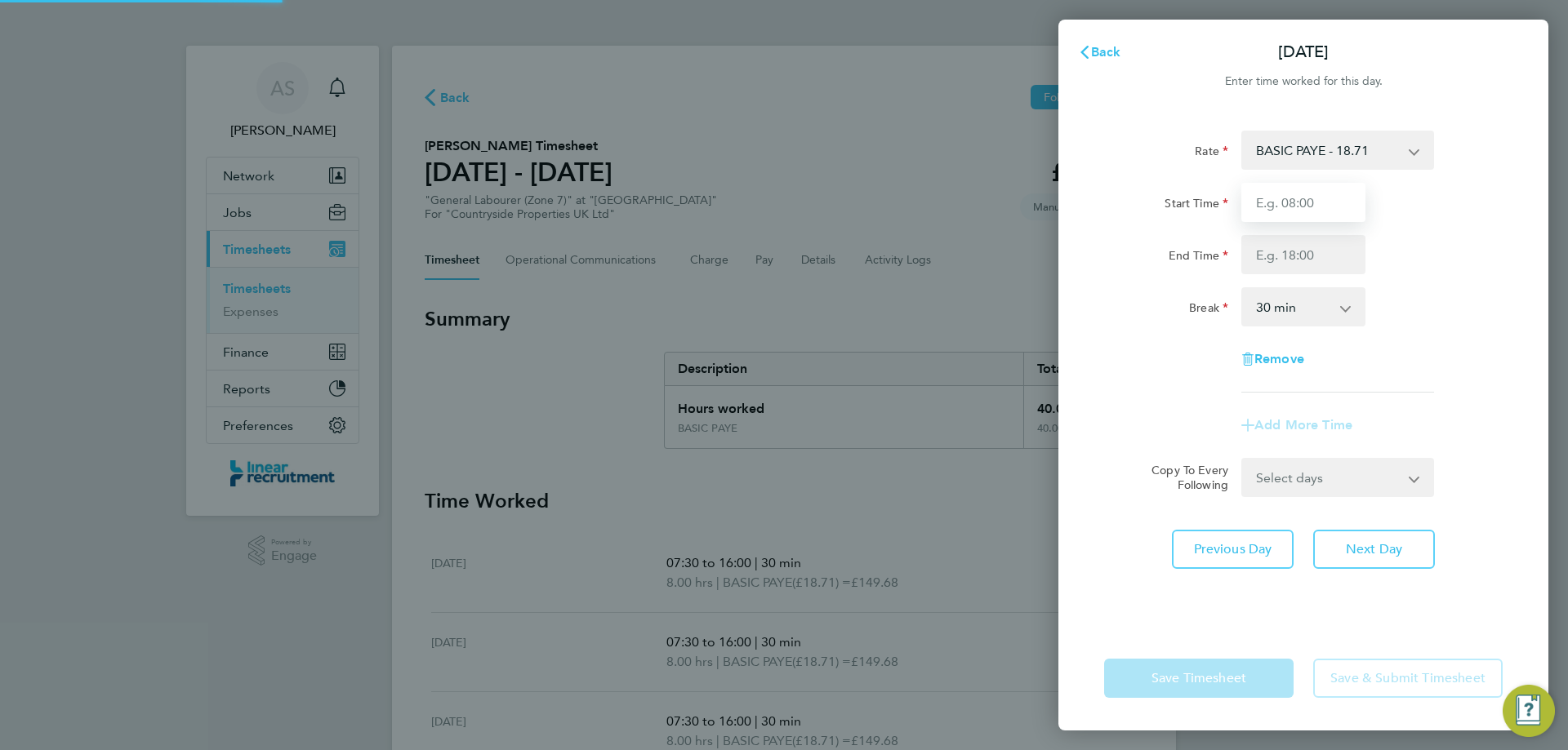
click at [1265, 213] on input "Start Time" at bounding box center [1304, 203] width 124 height 39
type input "07:30"
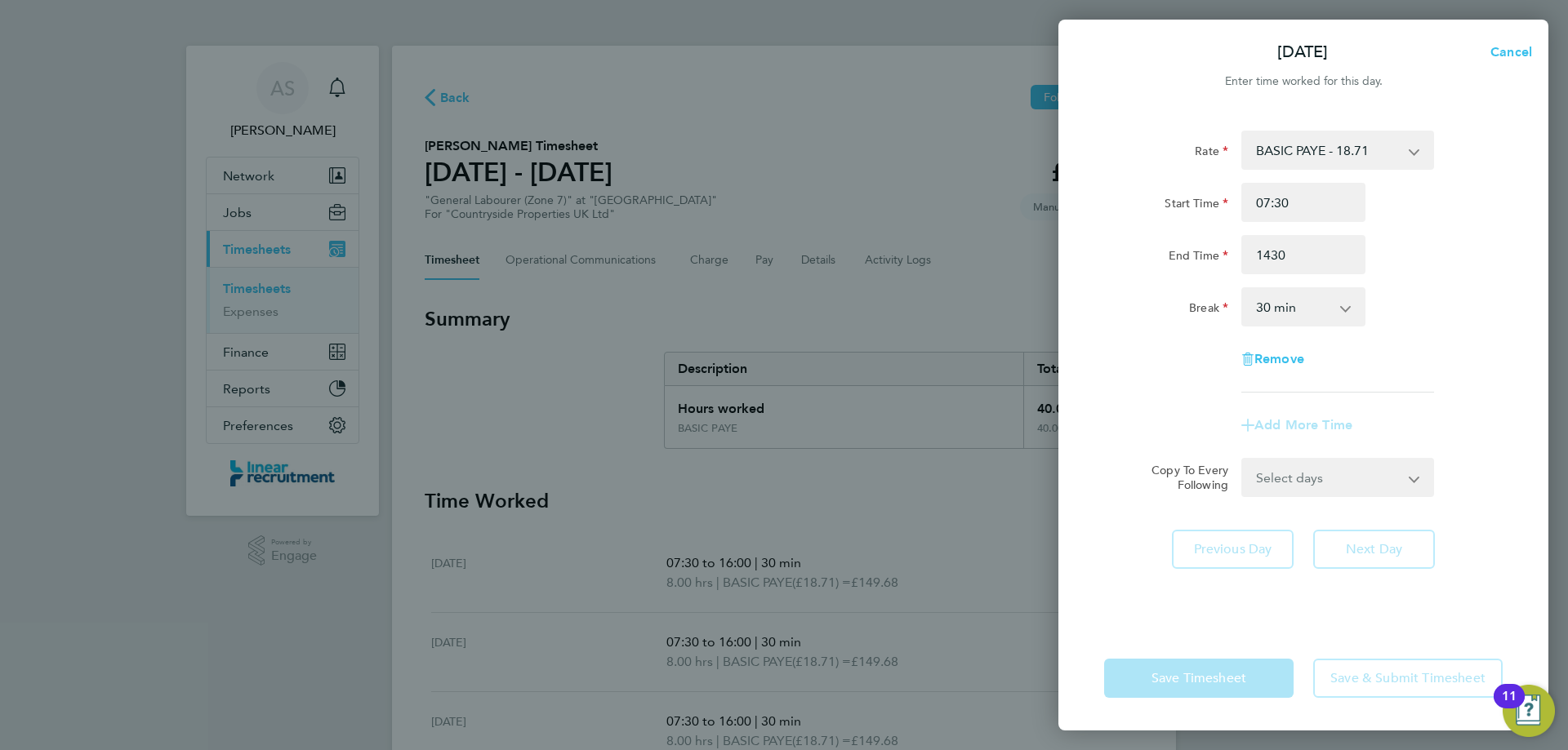
type input "14:30"
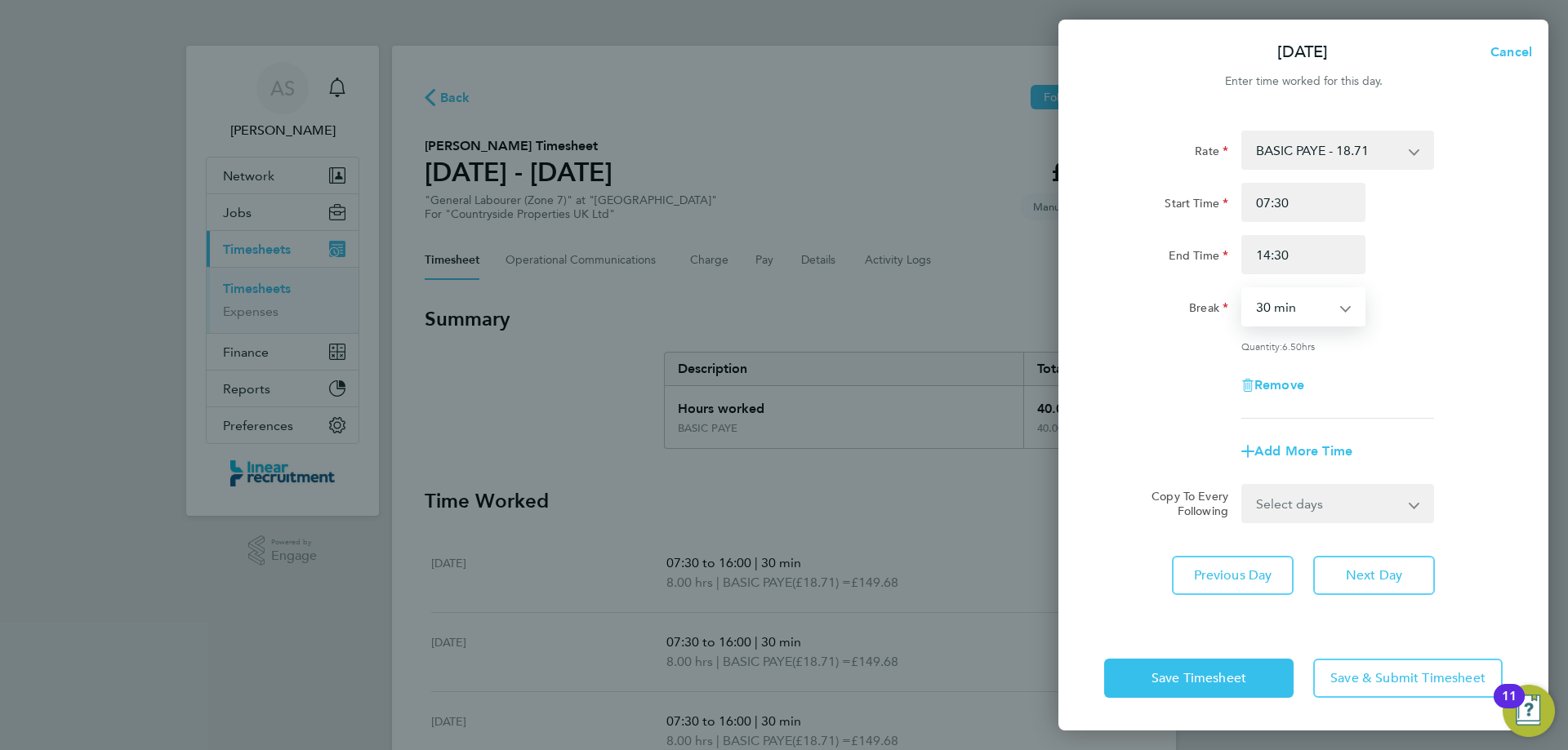
click at [1429, 342] on div "Rate BASIC PAYE - 18.71 Start Time 07:30 End Time 14:30 Break 0 min 15 min 30 m…" at bounding box center [1304, 274] width 399 height 288
click at [1227, 667] on button "Save Timesheet" at bounding box center [1199, 679] width 189 height 39
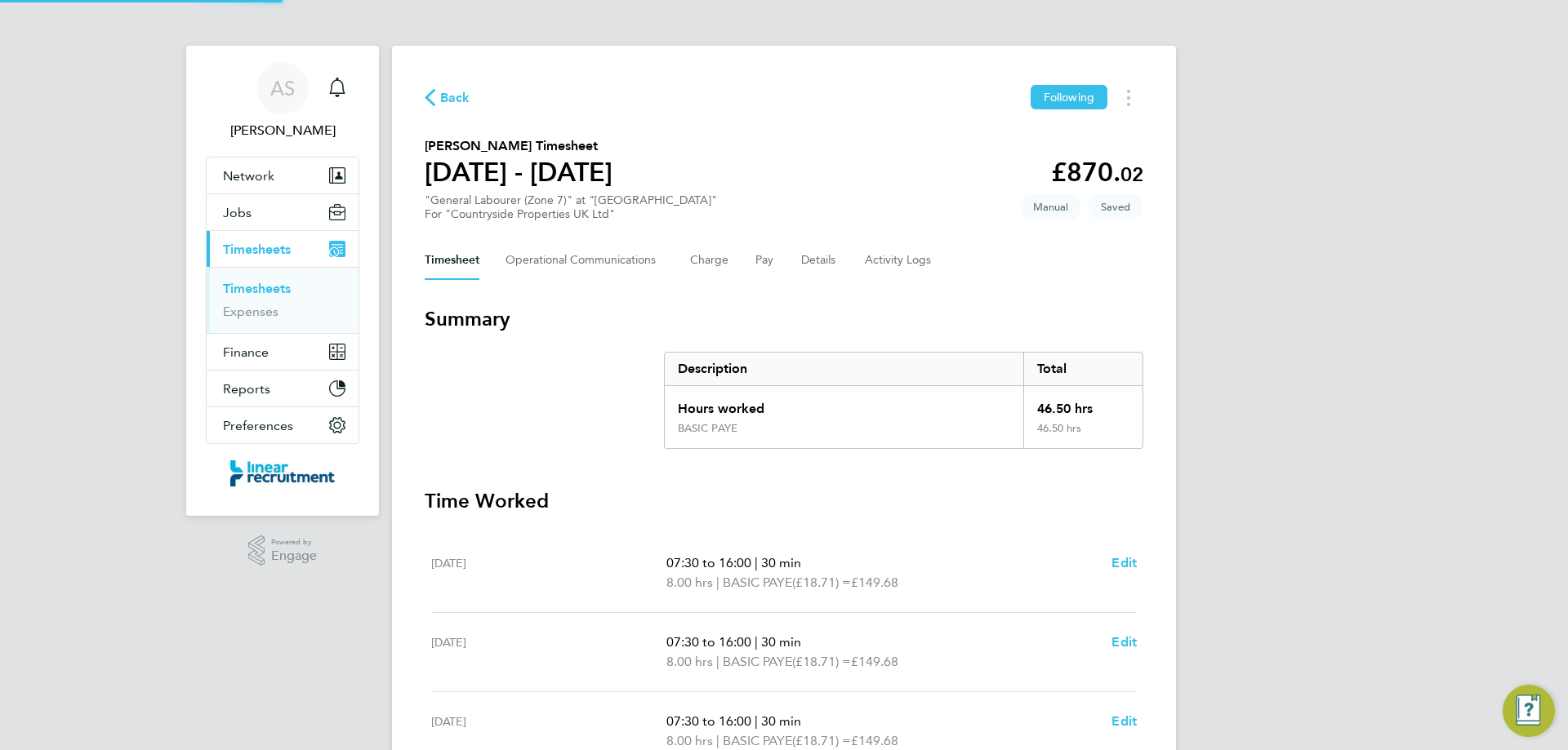
click at [1247, 586] on div "AS Alyssa Smith Notifications Applications: Network Team Members Businesses Sit…" at bounding box center [784, 606] width 1568 height 1212
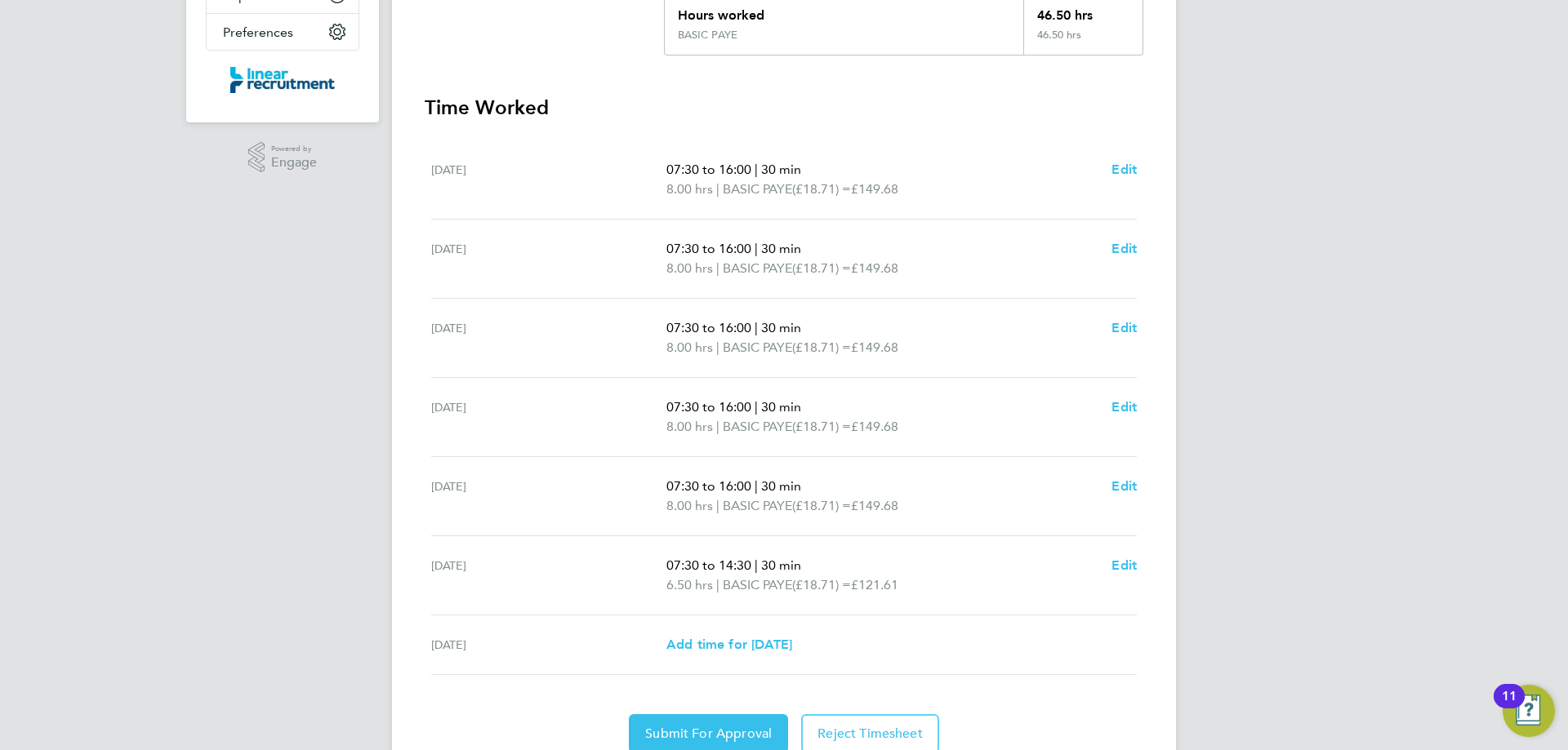
scroll to position [462, 0]
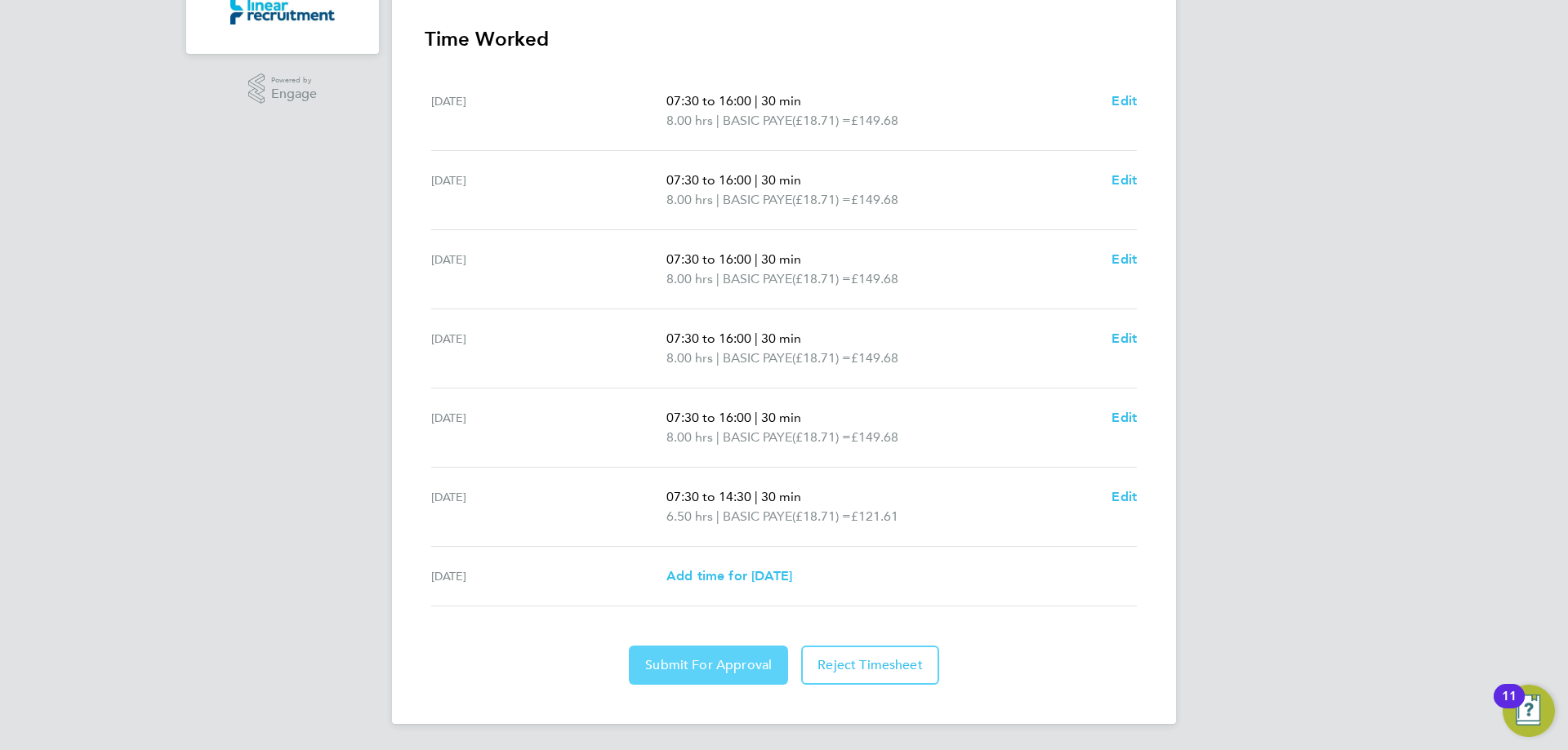
click at [685, 648] on button "Submit For Approval" at bounding box center [708, 666] width 160 height 39
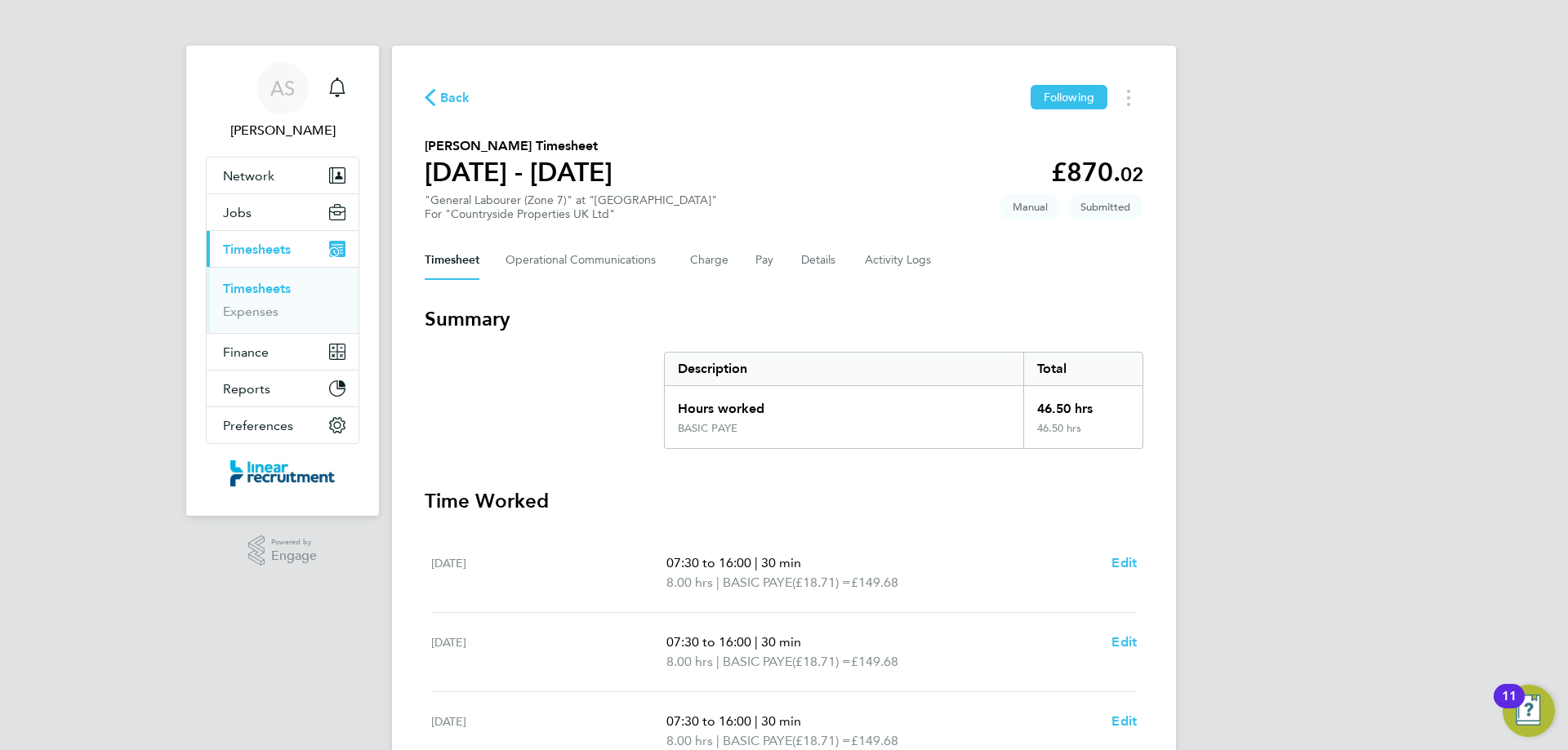
click at [254, 281] on link "Timesheets" at bounding box center [257, 289] width 68 height 16
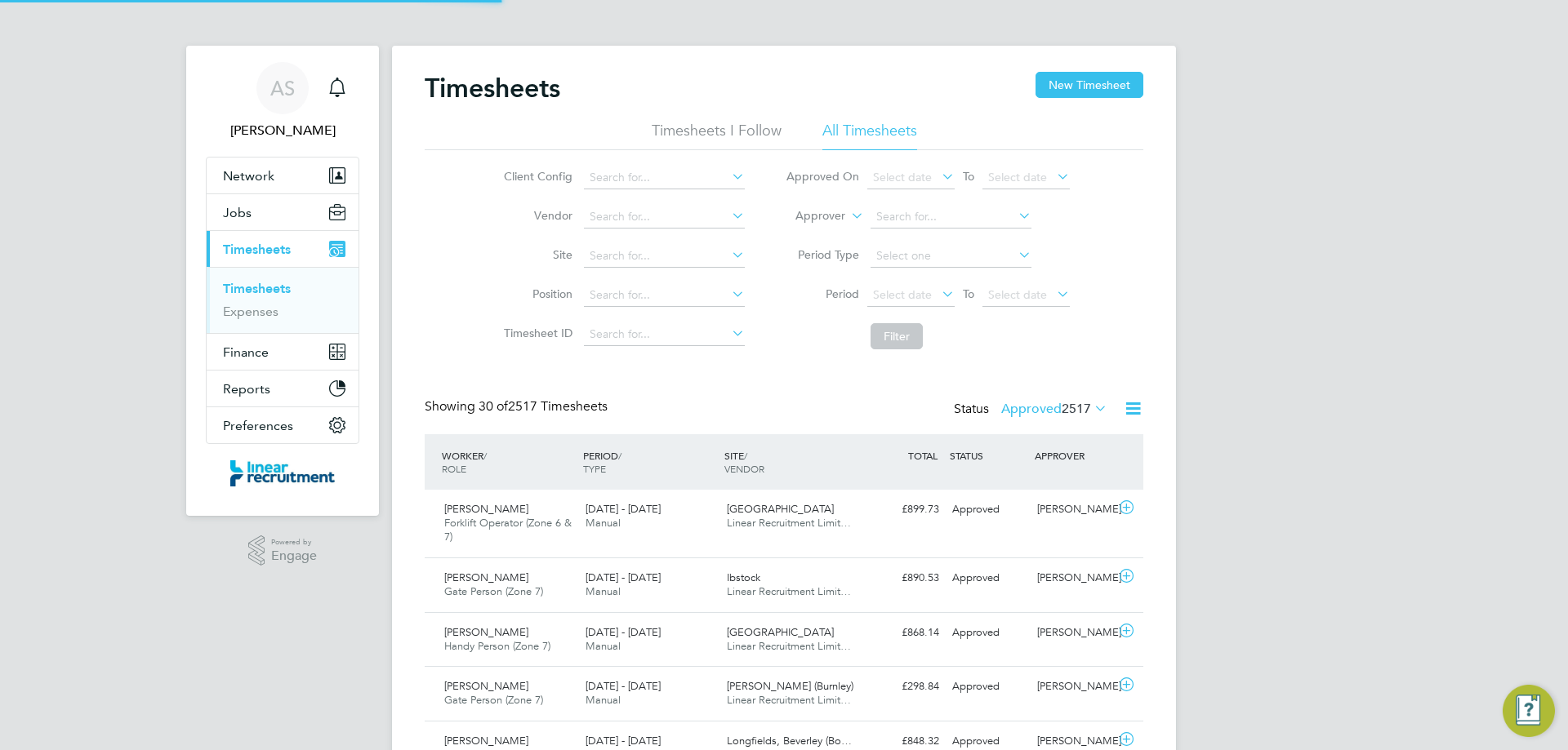
scroll to position [42, 142]
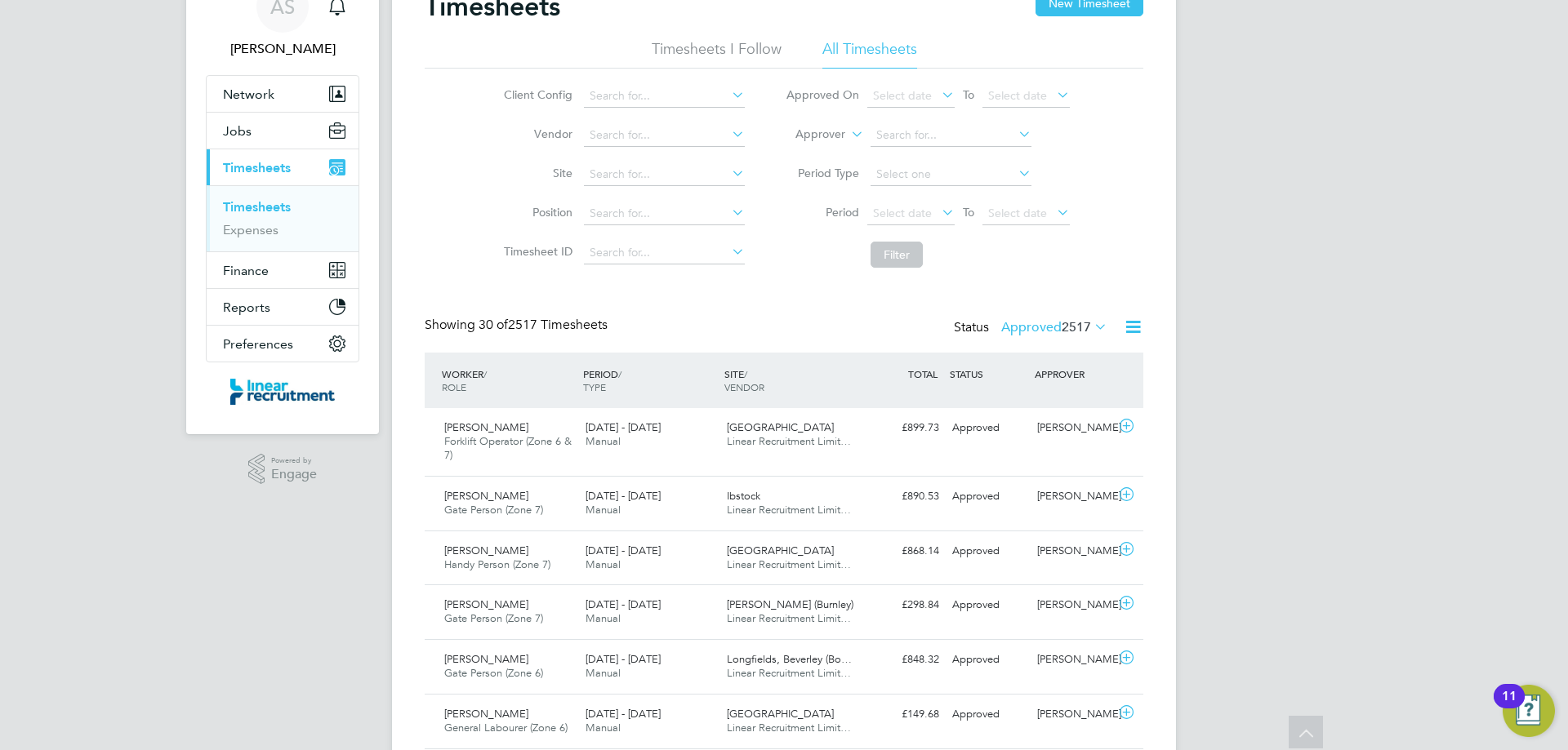
click at [1016, 197] on li "Period Select date To Select date" at bounding box center [927, 213] width 325 height 39
click at [1017, 204] on span "Select date" at bounding box center [1025, 214] width 87 height 23
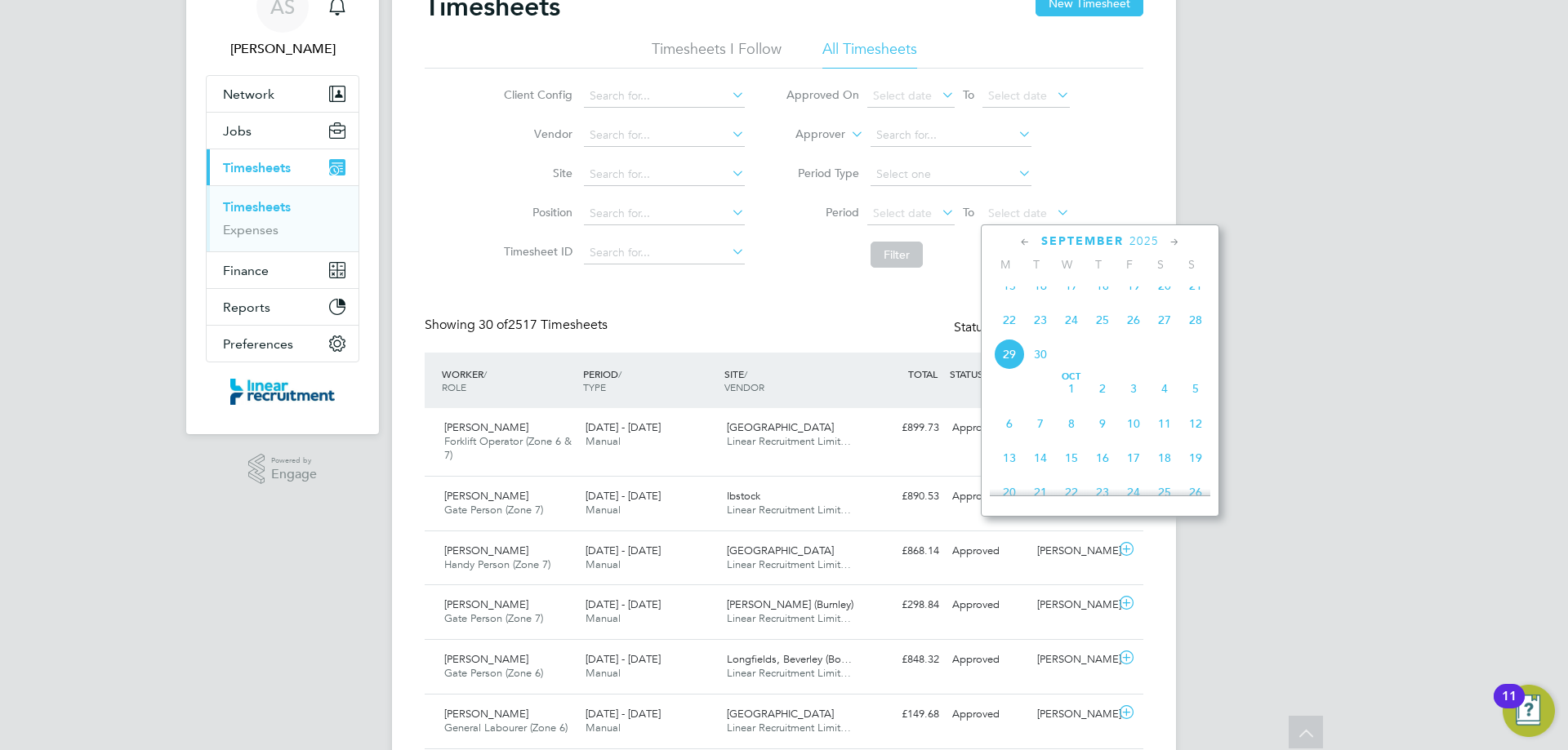
click at [1183, 332] on span "28" at bounding box center [1196, 320] width 31 height 31
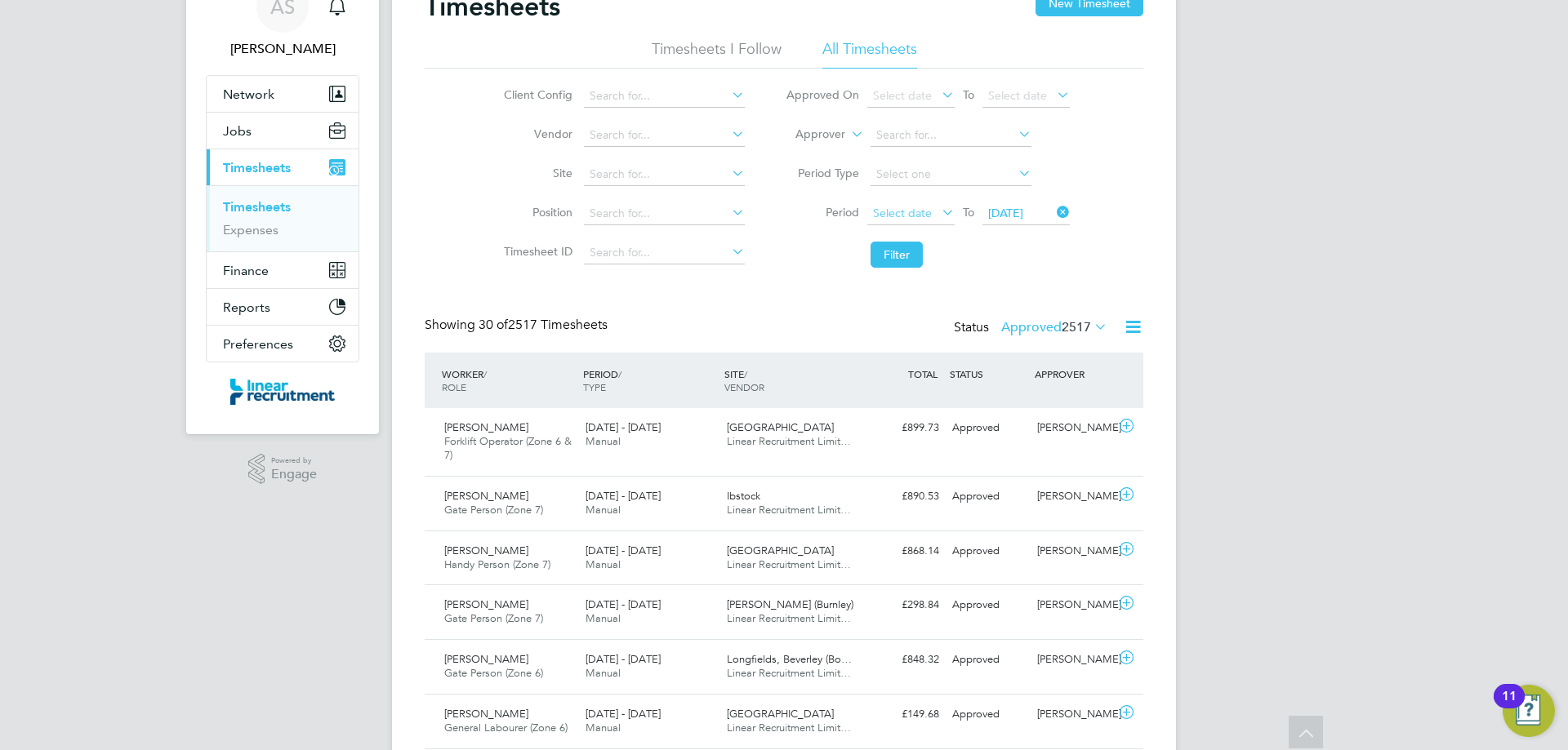
click at [929, 215] on span "Select date" at bounding box center [902, 212] width 59 height 15
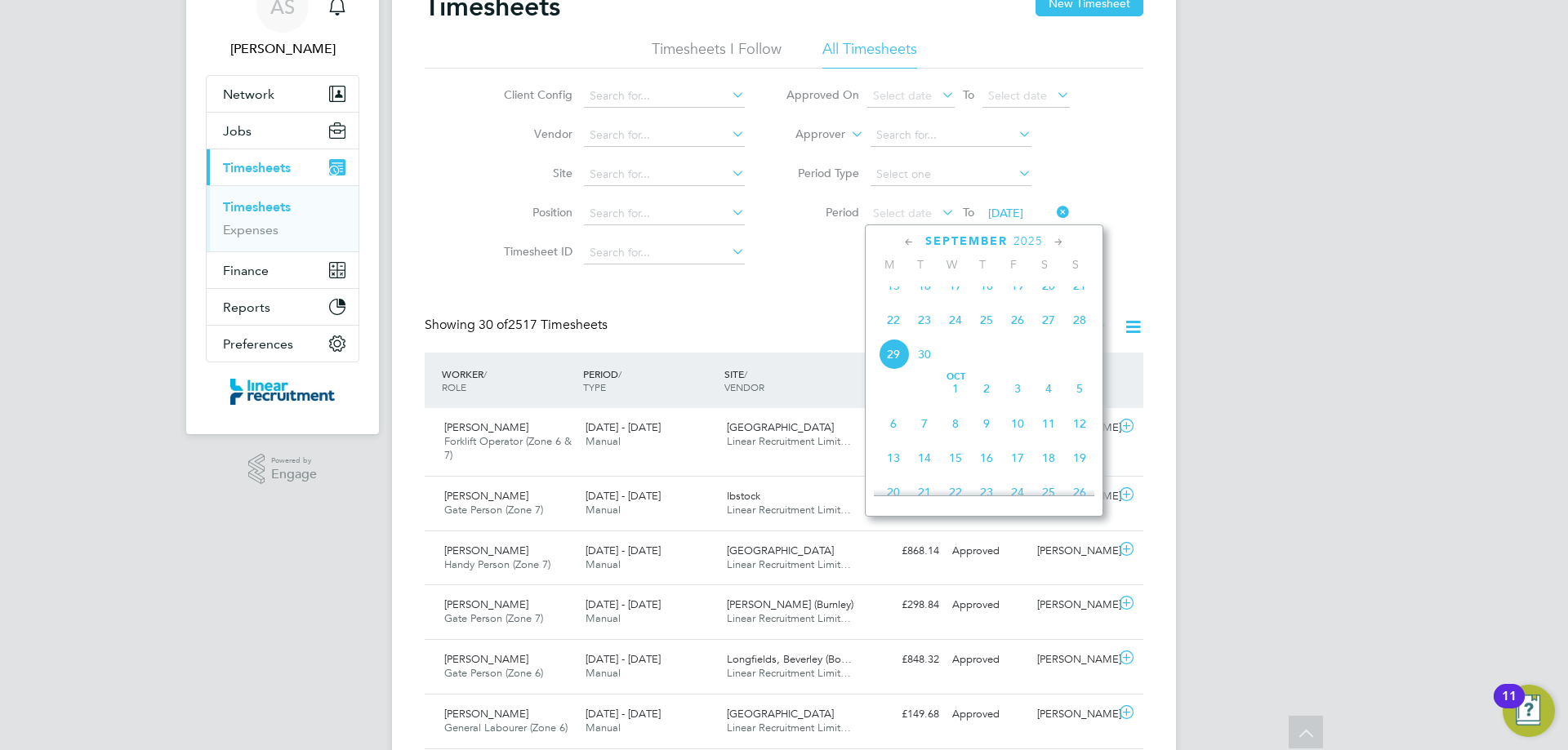
click at [901, 336] on span "22" at bounding box center [893, 320] width 31 height 31
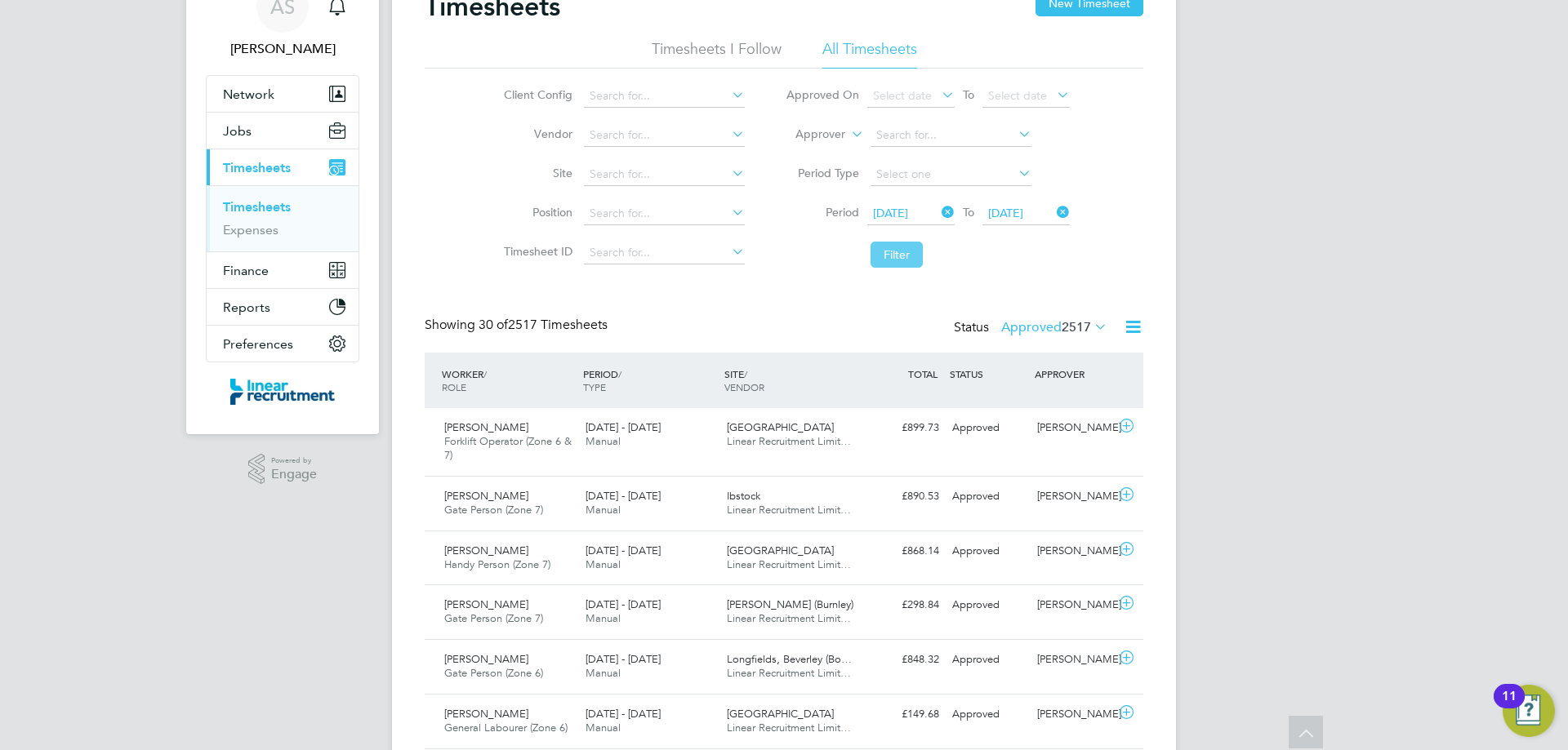
click at [885, 248] on button "Filter" at bounding box center [896, 255] width 52 height 26
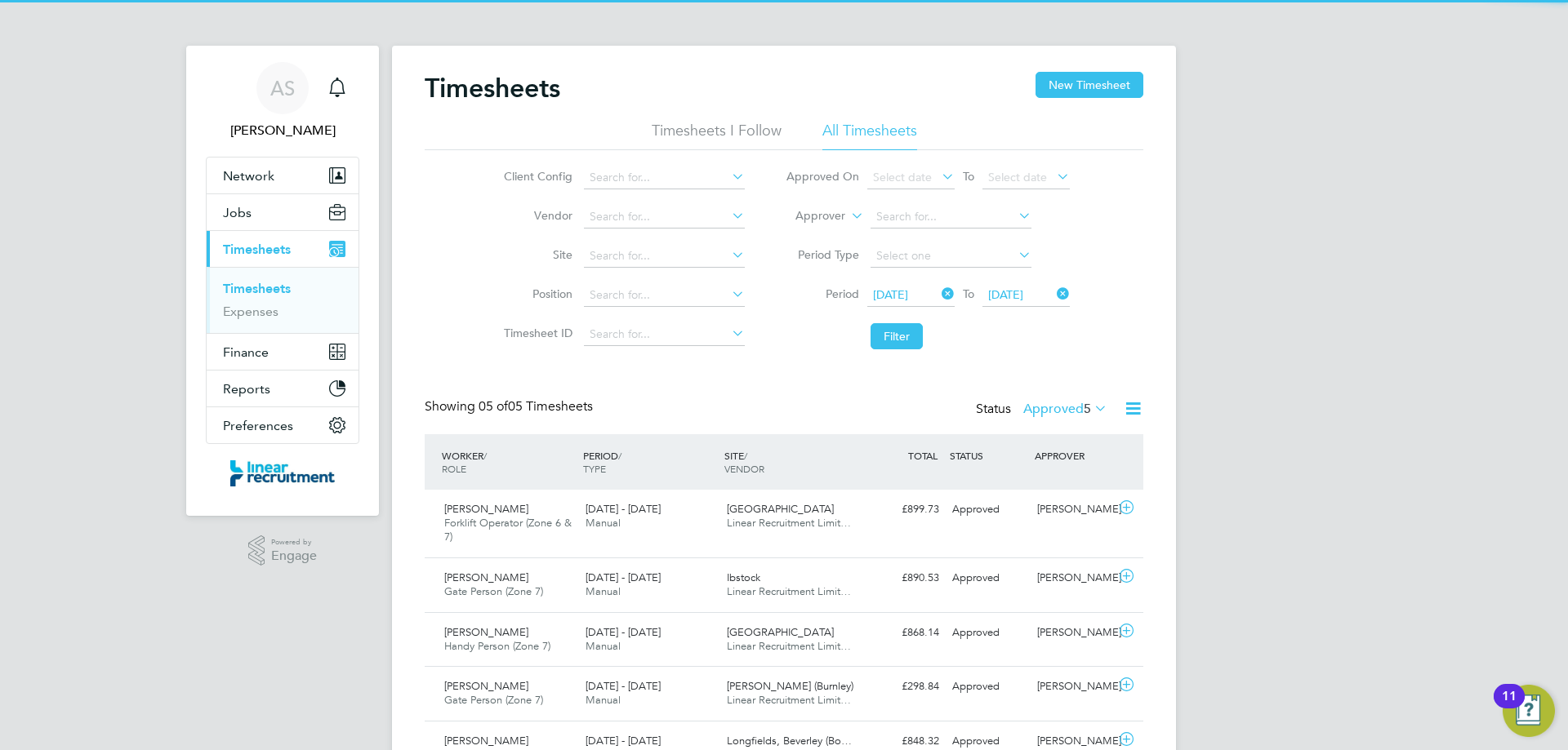
click at [1061, 407] on label "Approved 5" at bounding box center [1066, 408] width 84 height 17
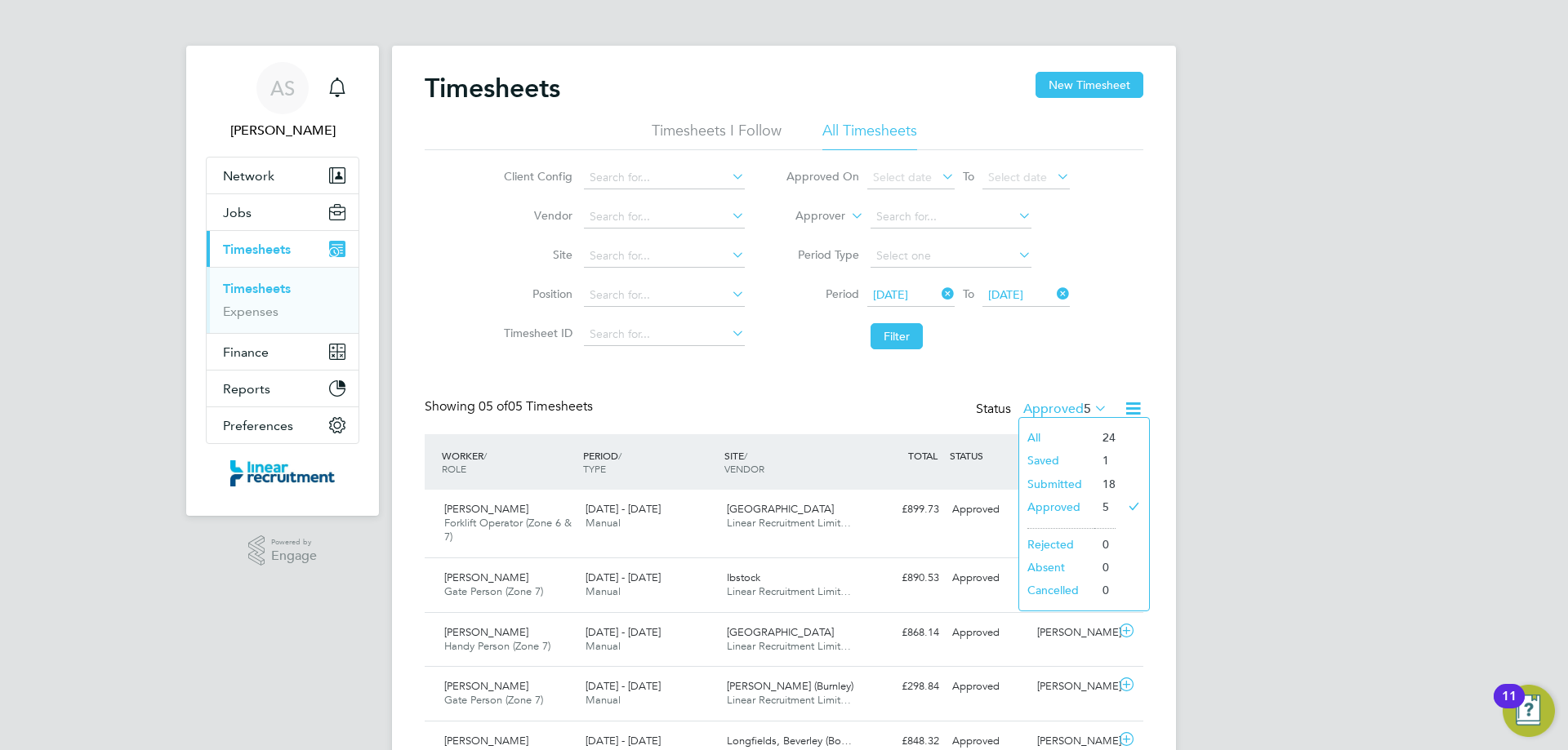
click at [1064, 460] on li "Saved" at bounding box center [1057, 460] width 75 height 23
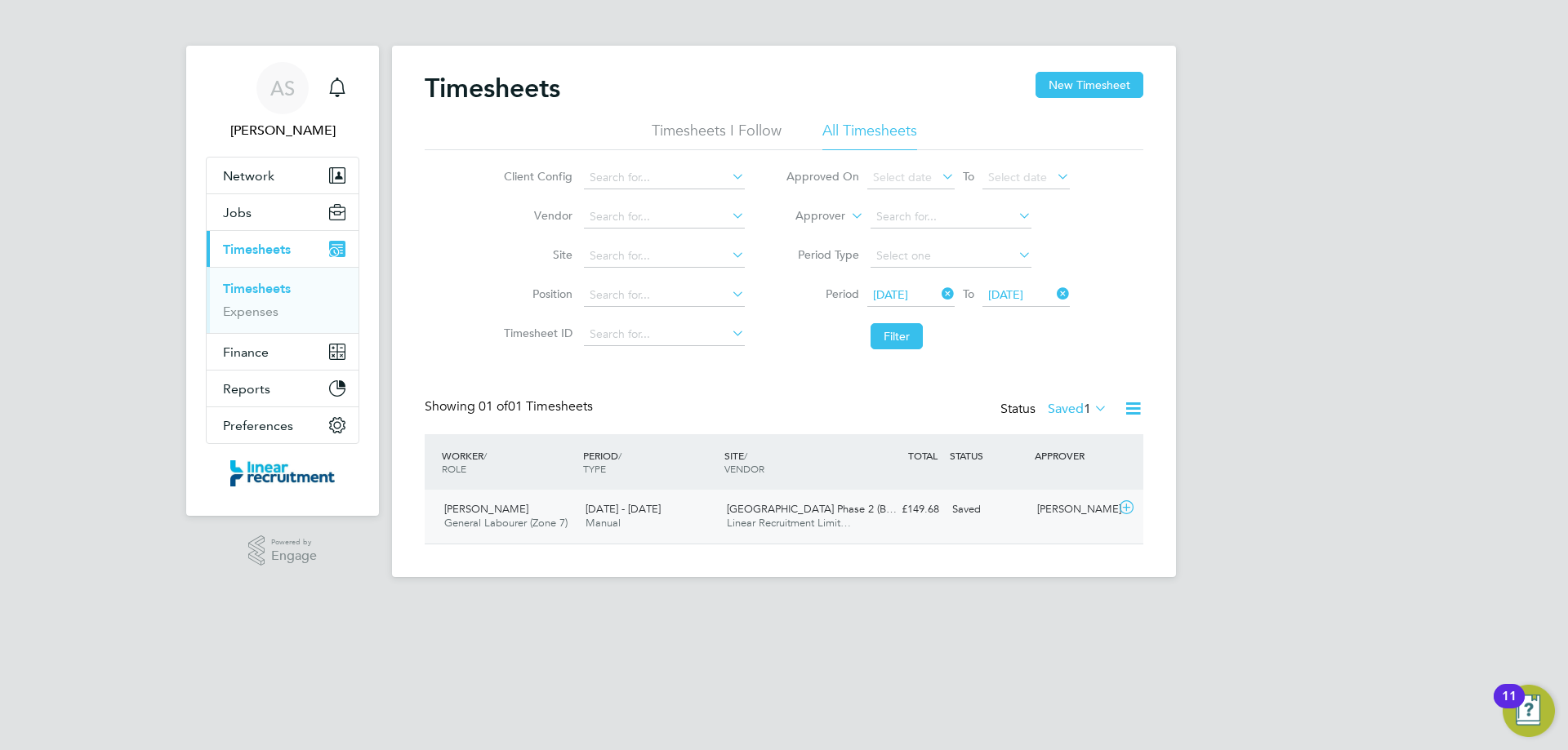
click at [684, 521] on div "22 - 28 Sep 2025 Manual" at bounding box center [649, 517] width 141 height 41
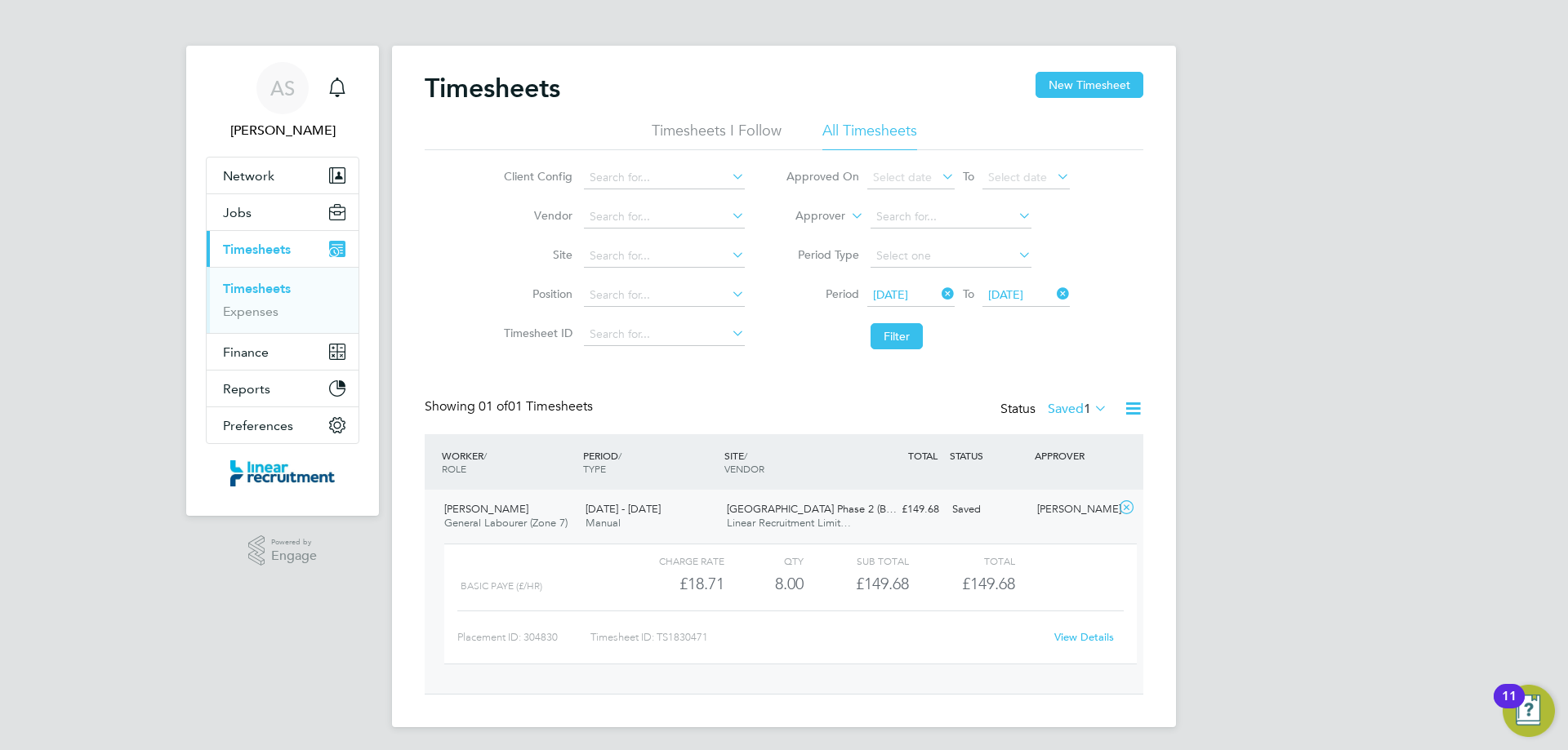
click at [1058, 396] on div "Timesheets New Timesheet Timesheets I Follow All Timesheets Client Config Vendo…" at bounding box center [784, 383] width 719 height 623
click at [1059, 405] on label "Saved 1" at bounding box center [1077, 408] width 60 height 17
click at [1069, 505] on li "Approved" at bounding box center [1069, 506] width 75 height 23
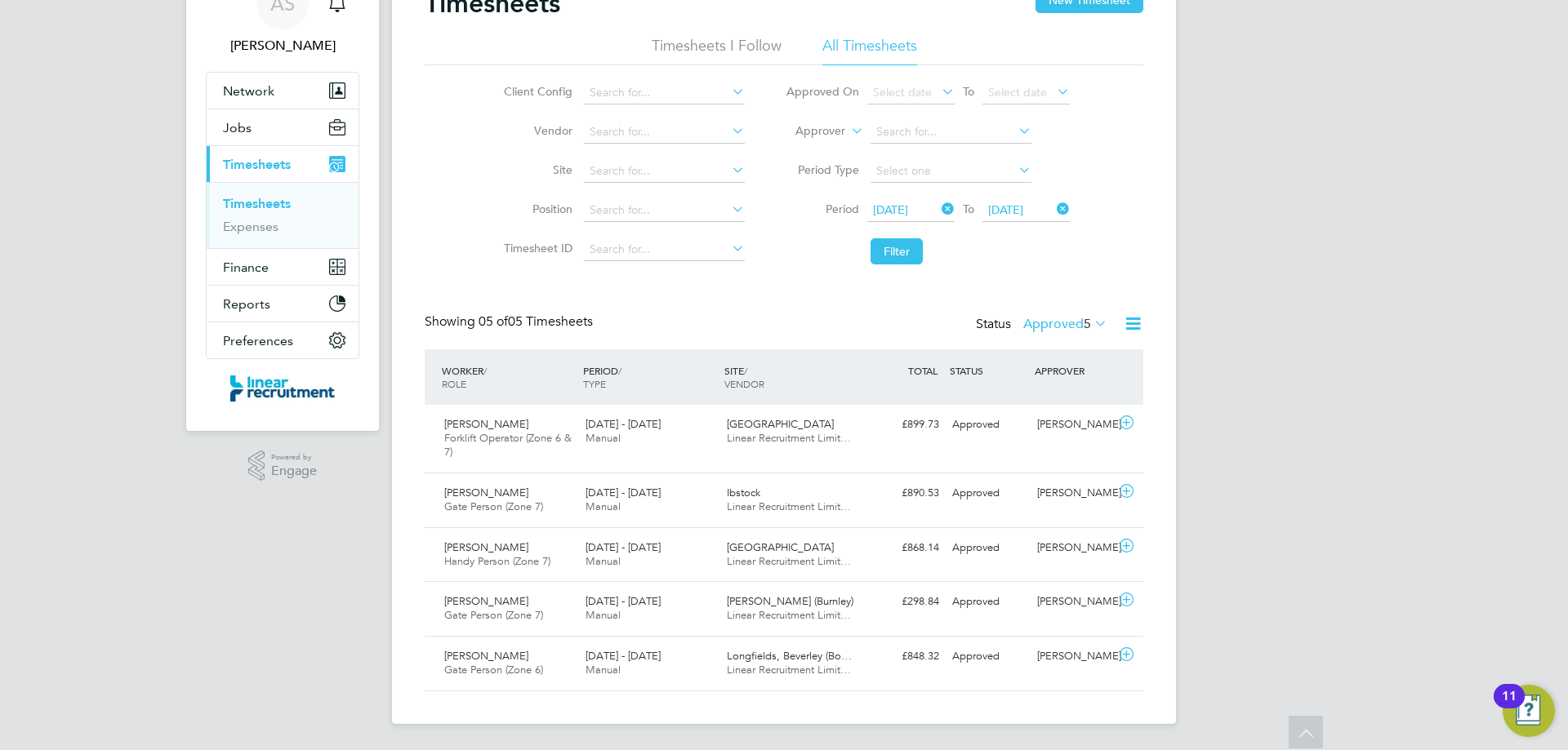
click at [1069, 331] on label "Approved 5" at bounding box center [1066, 324] width 84 height 17
click at [1066, 405] on li "Submitted" at bounding box center [1057, 398] width 75 height 23
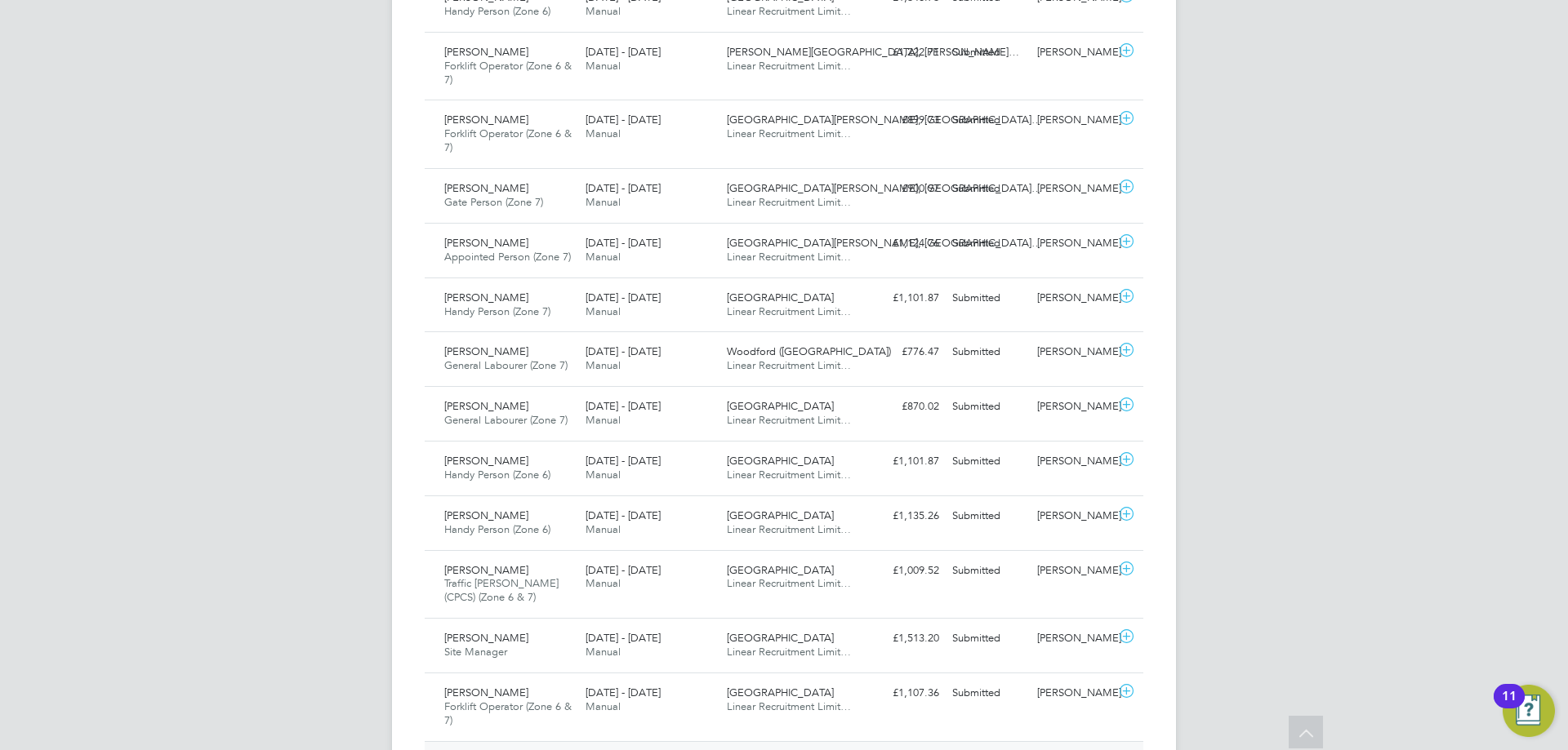
scroll to position [245, 0]
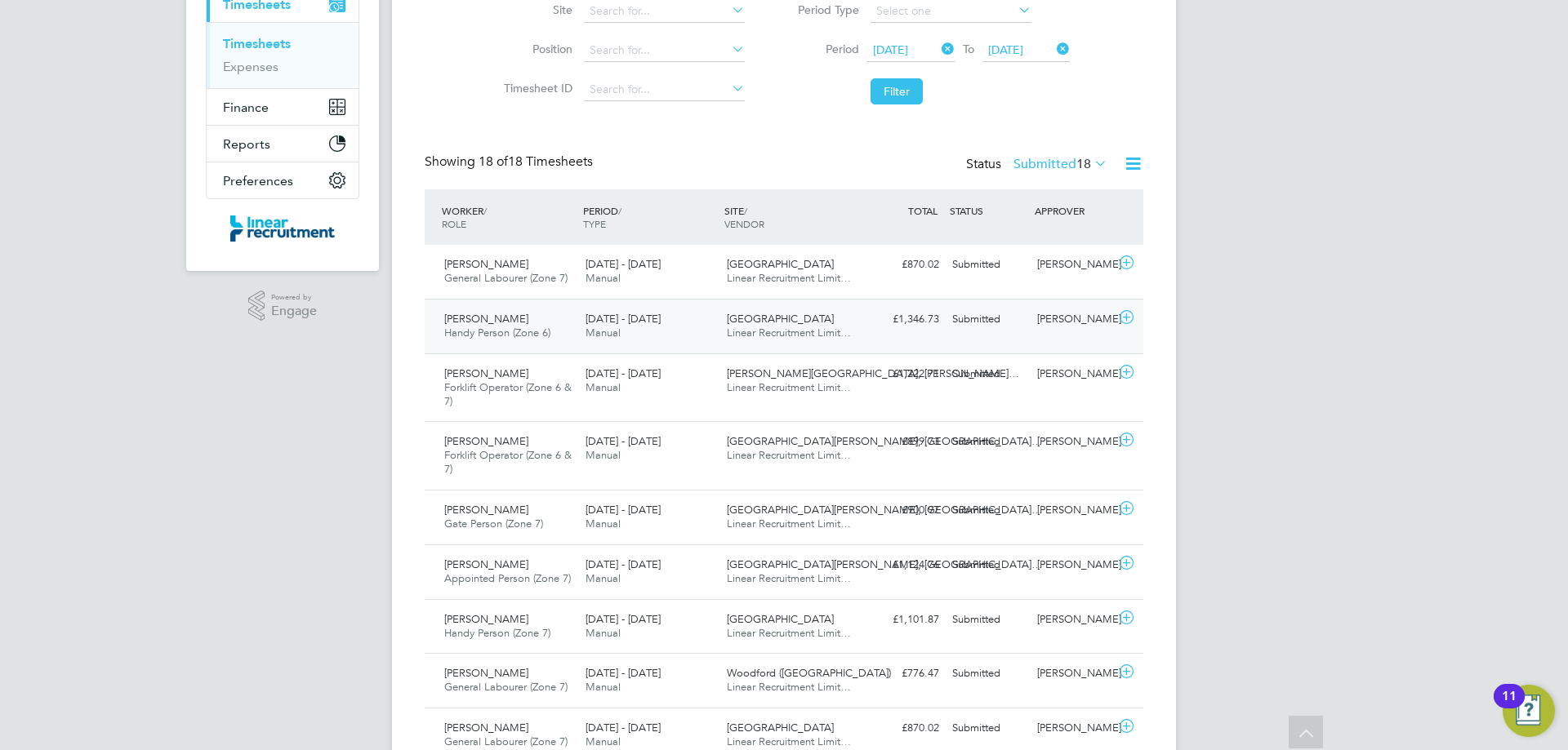
click at [856, 347] on div "Sunderland Civic Centre Linear Recruitment Limit…" at bounding box center [791, 327] width 141 height 41
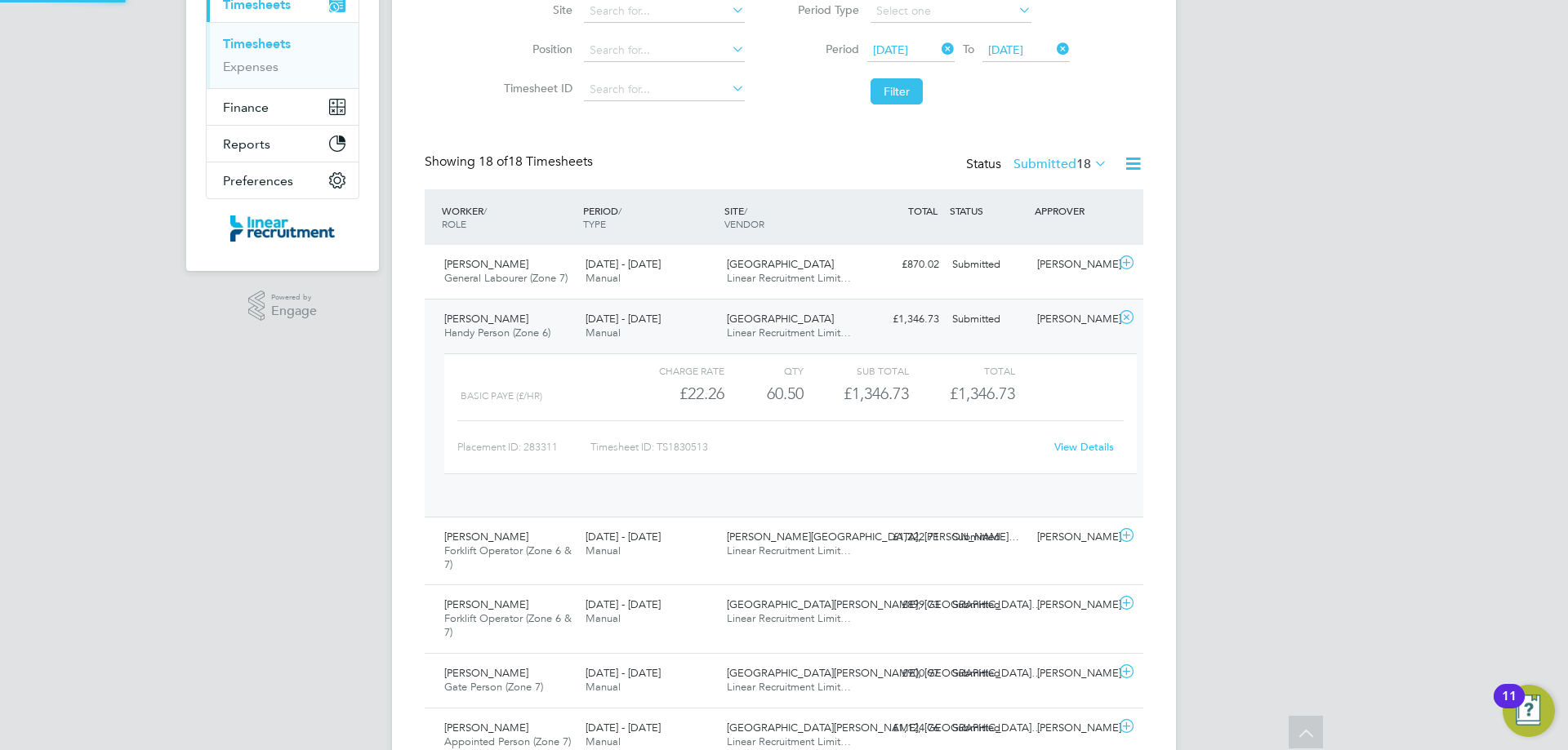
scroll to position [27, 160]
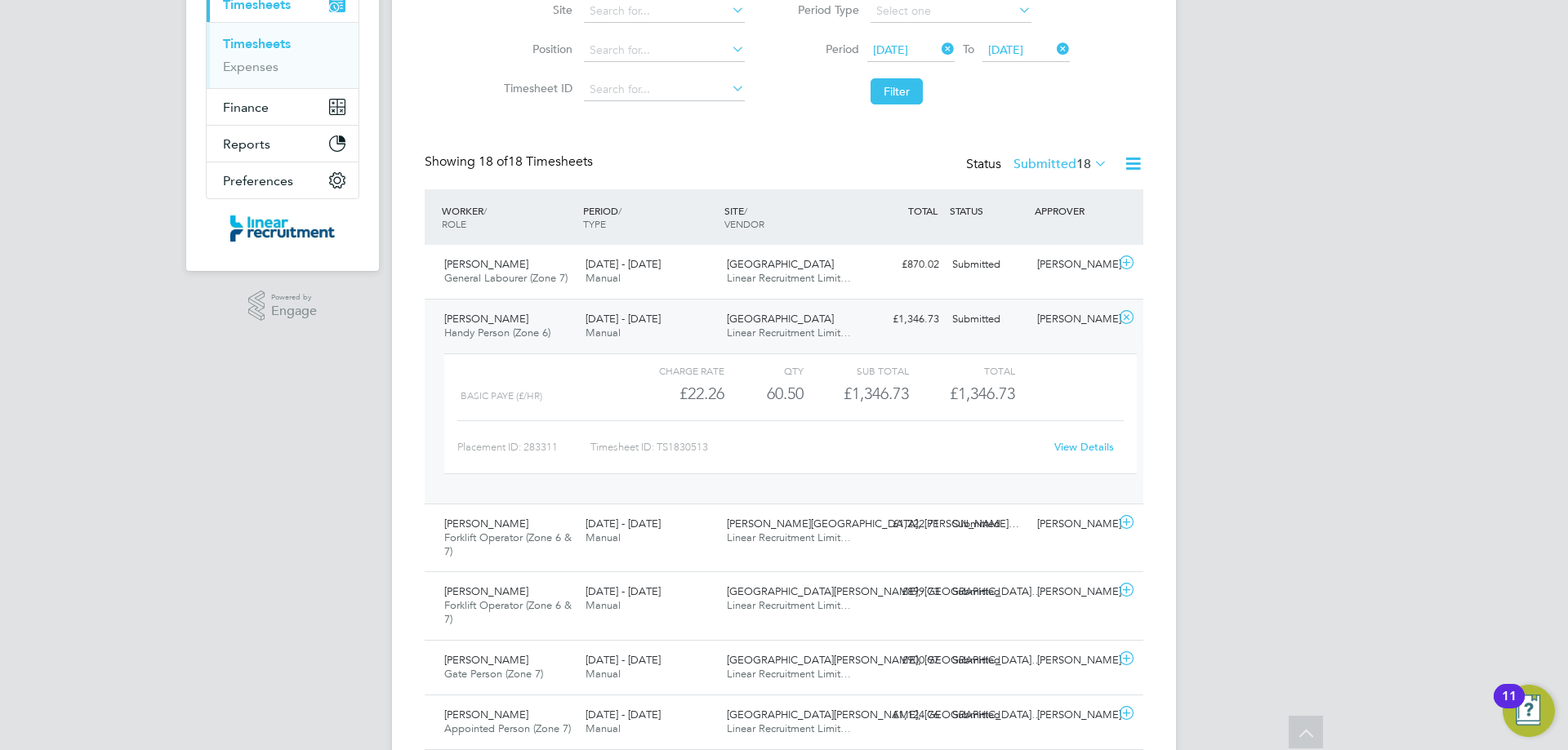
click at [1077, 445] on link "View Details" at bounding box center [1084, 447] width 60 height 14
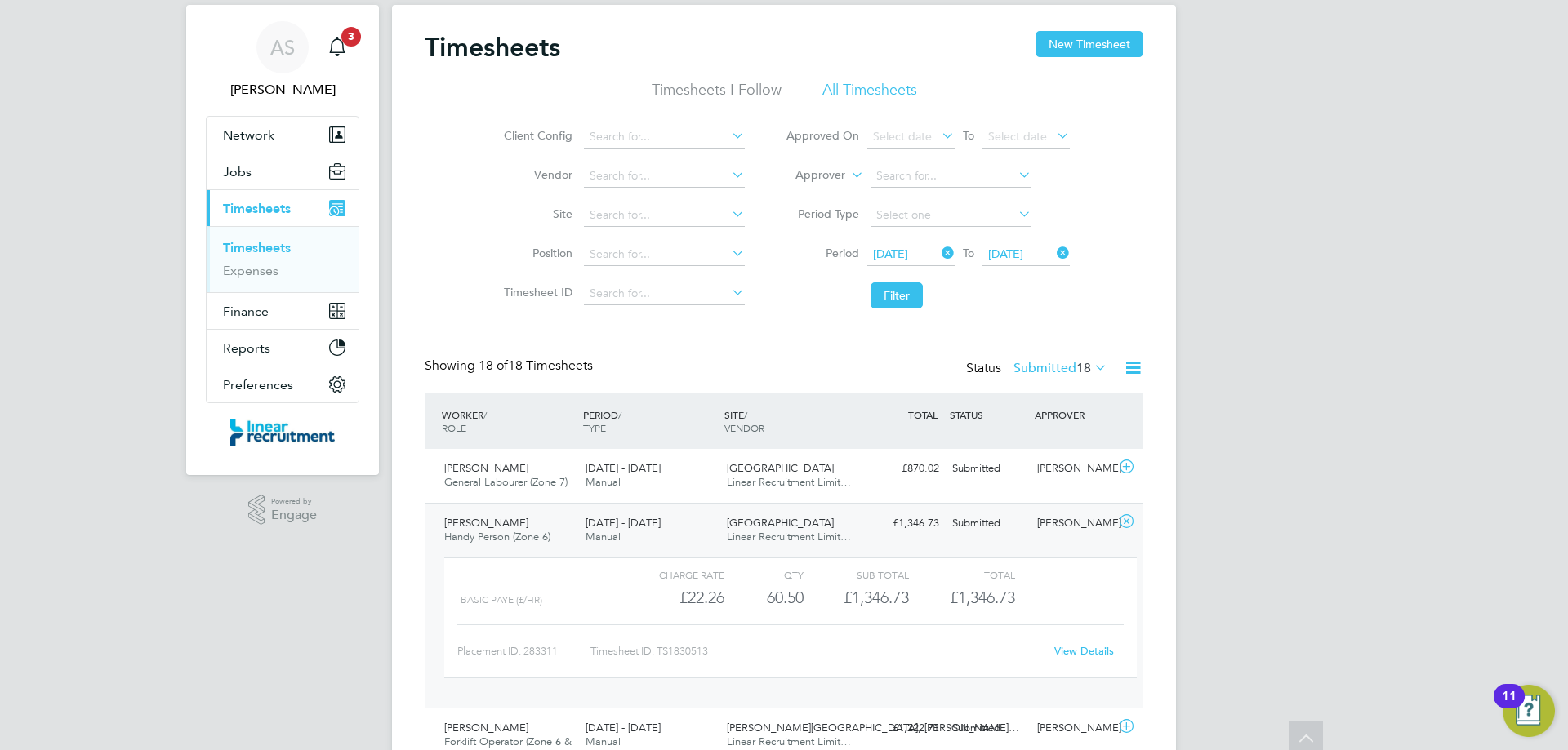
scroll to position [0, 0]
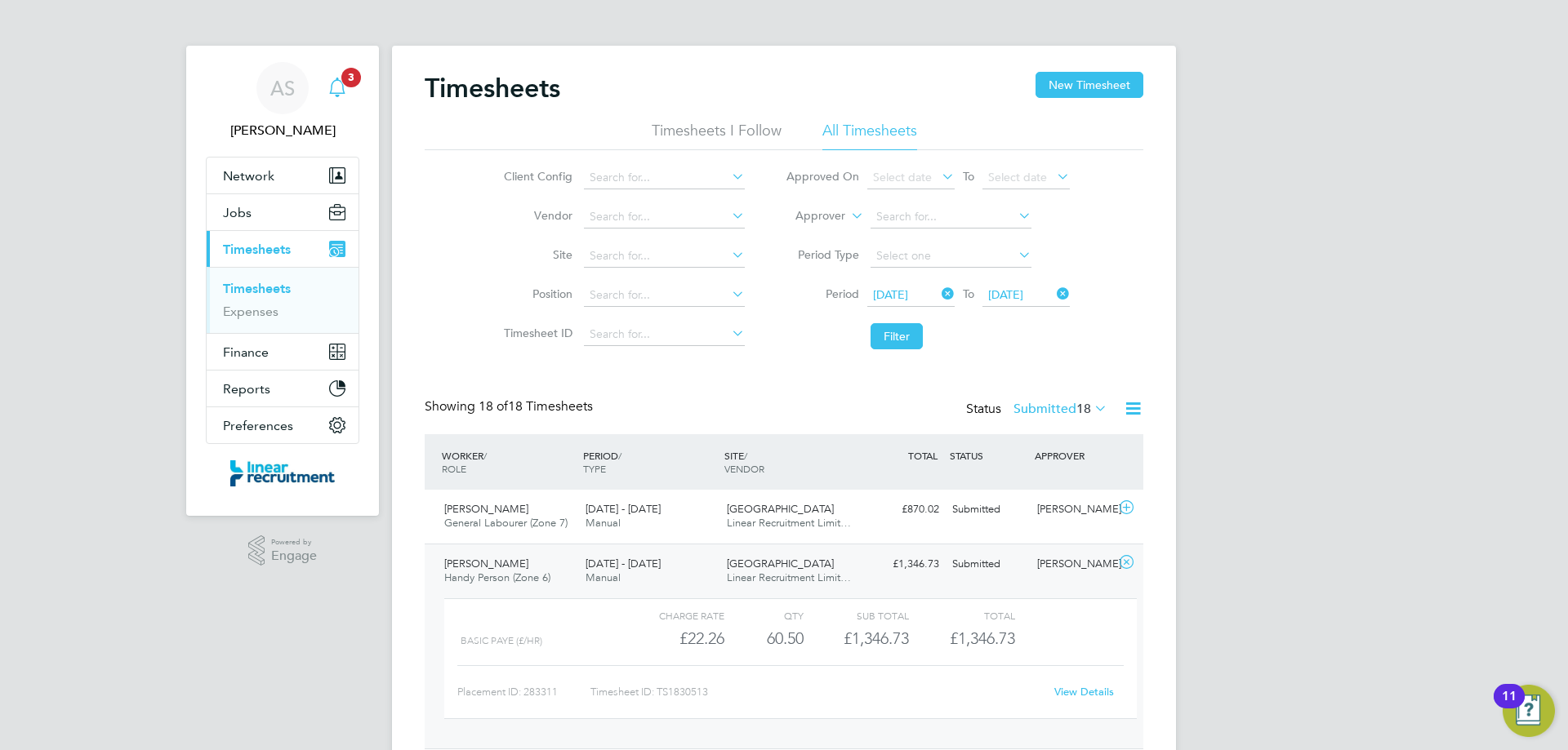
click at [341, 82] on icon "Main navigation" at bounding box center [337, 87] width 20 height 20
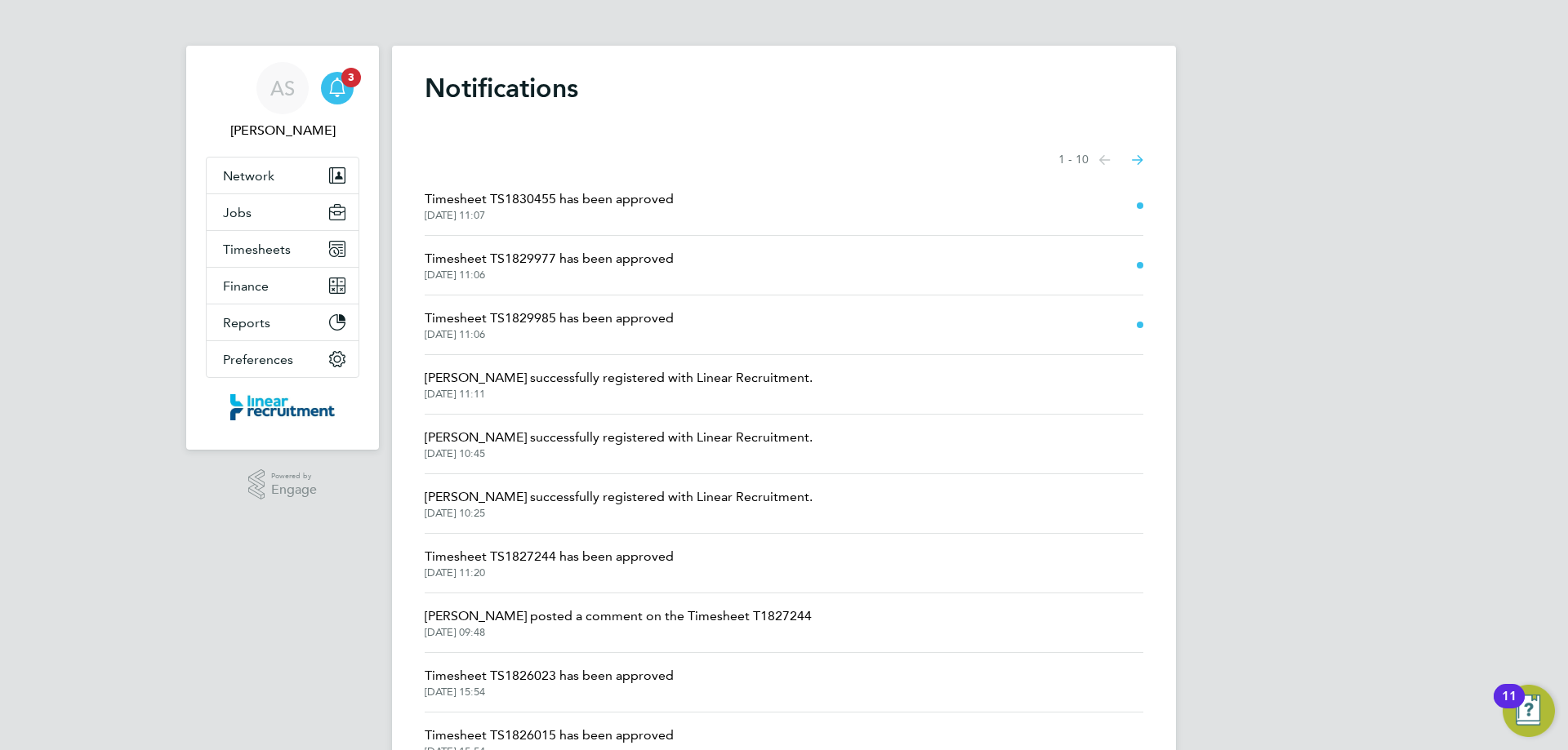
click at [581, 316] on span "Timesheet TS1829985 has been approved" at bounding box center [549, 318] width 249 height 20
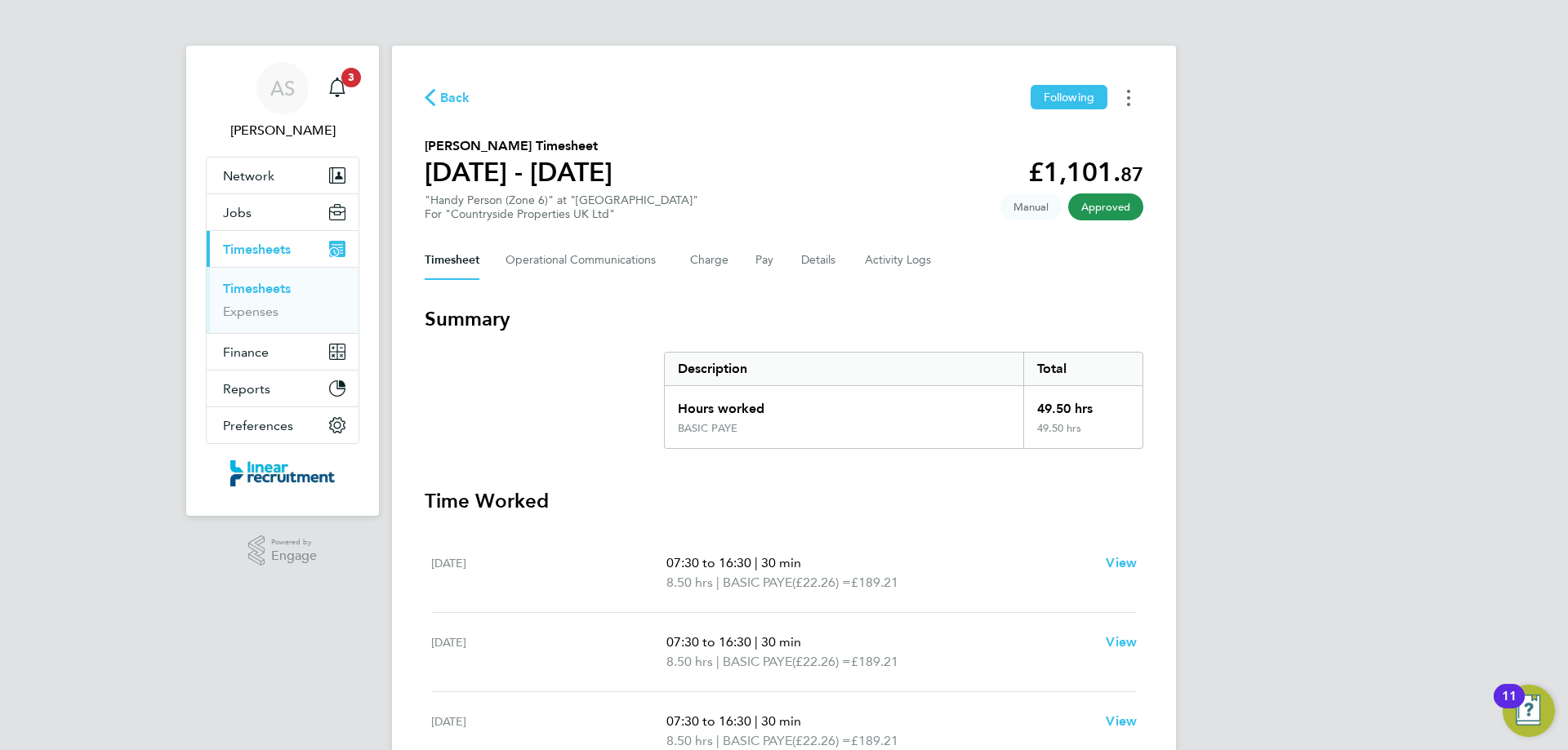
click at [1135, 96] on button "Timesheets Menu" at bounding box center [1129, 98] width 29 height 25
click at [1021, 138] on link "Download timesheet" at bounding box center [1045, 133] width 196 height 32
click at [342, 74] on div "Main navigation" at bounding box center [337, 87] width 32 height 32
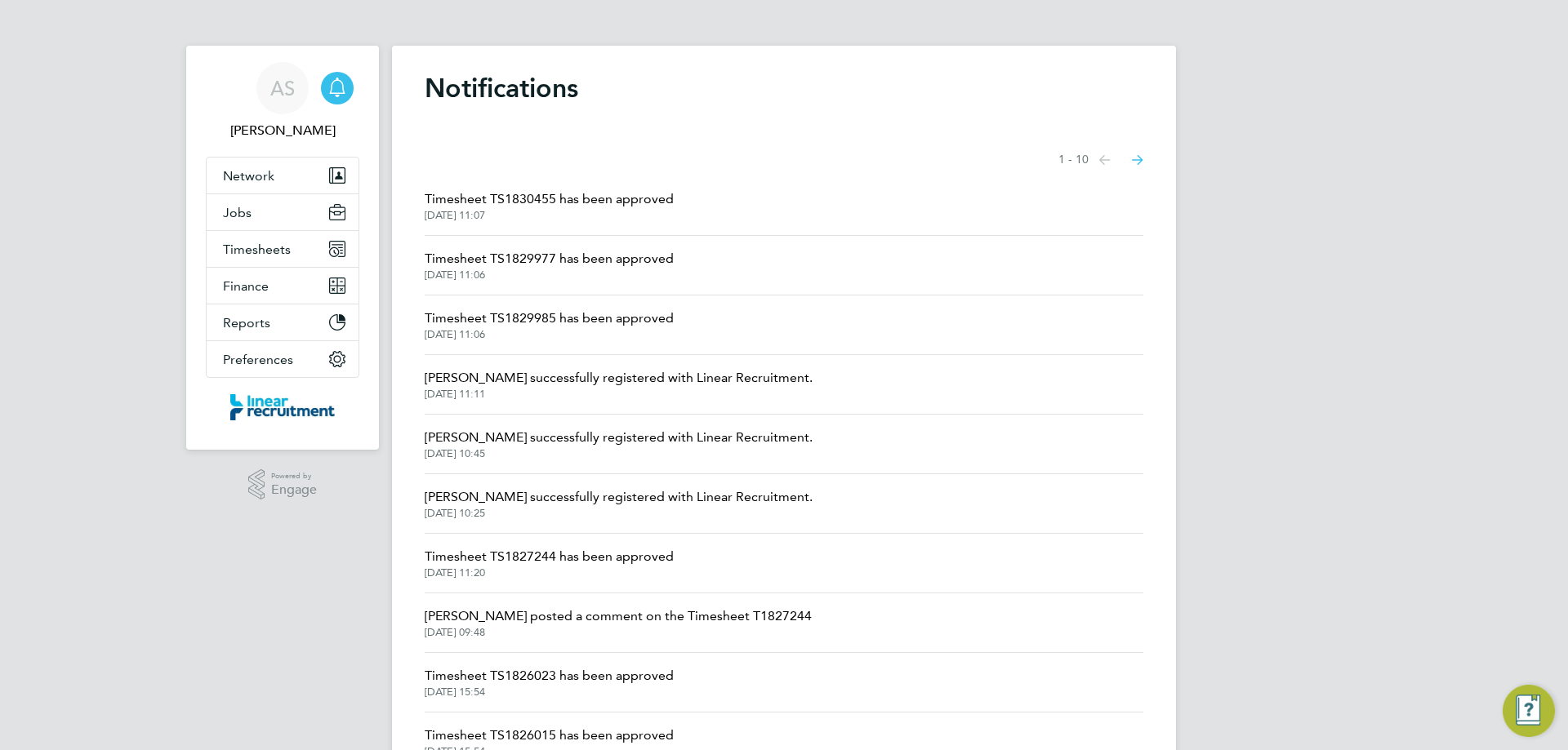
click at [562, 262] on span "Timesheet TS1829977 has been approved" at bounding box center [549, 258] width 249 height 20
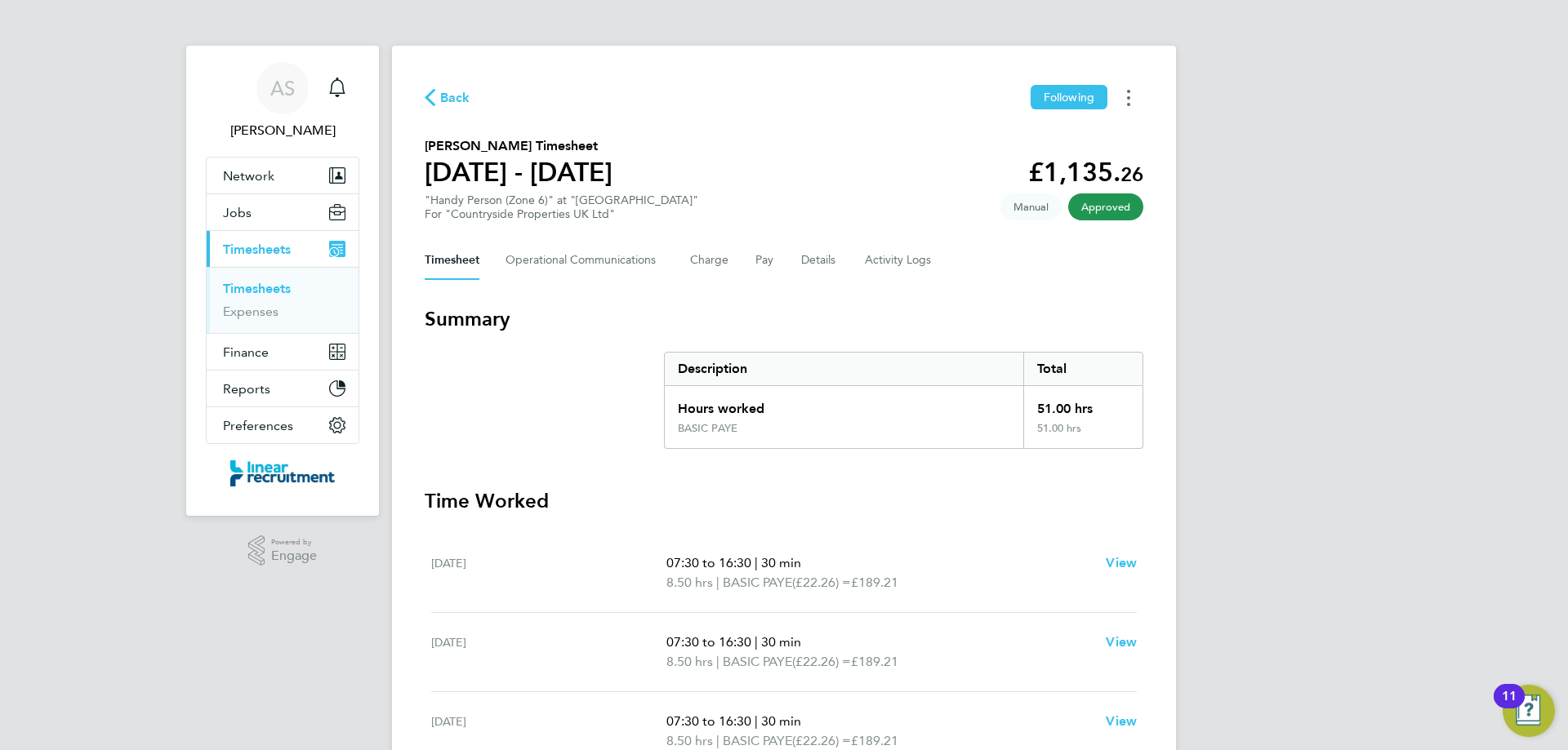
click at [1126, 105] on button "Timesheets Menu" at bounding box center [1129, 98] width 29 height 25
click at [1060, 134] on link "Download timesheet" at bounding box center [1045, 133] width 196 height 32
click at [354, 95] on link "AS Alyssa Smith" at bounding box center [282, 101] width 154 height 78
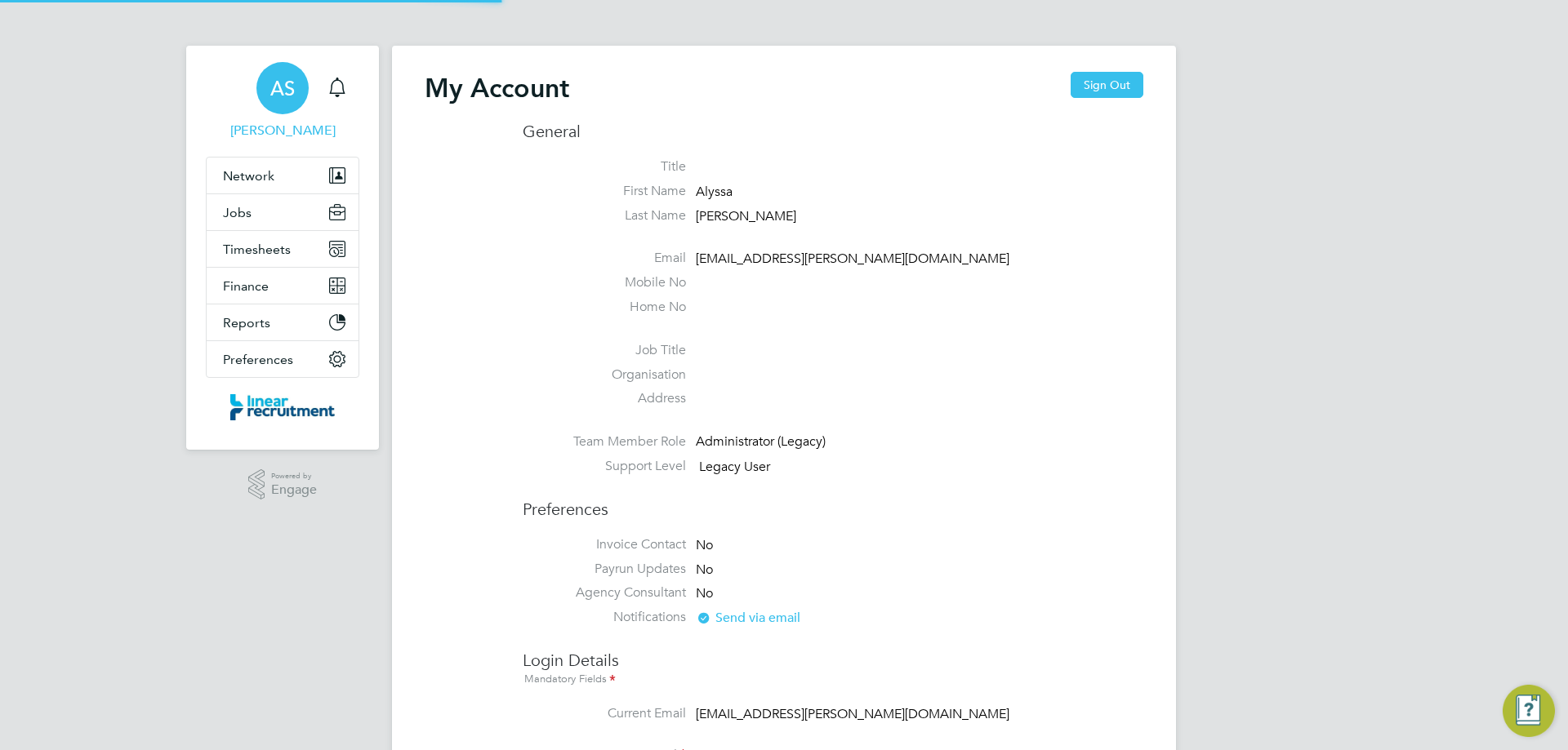
type input "alyssa.smith@linearrecruitment.co.uk"
click at [357, 86] on link "AS Alyssa Smith" at bounding box center [282, 101] width 154 height 78
click at [344, 87] on icon "Main navigation" at bounding box center [337, 87] width 20 height 20
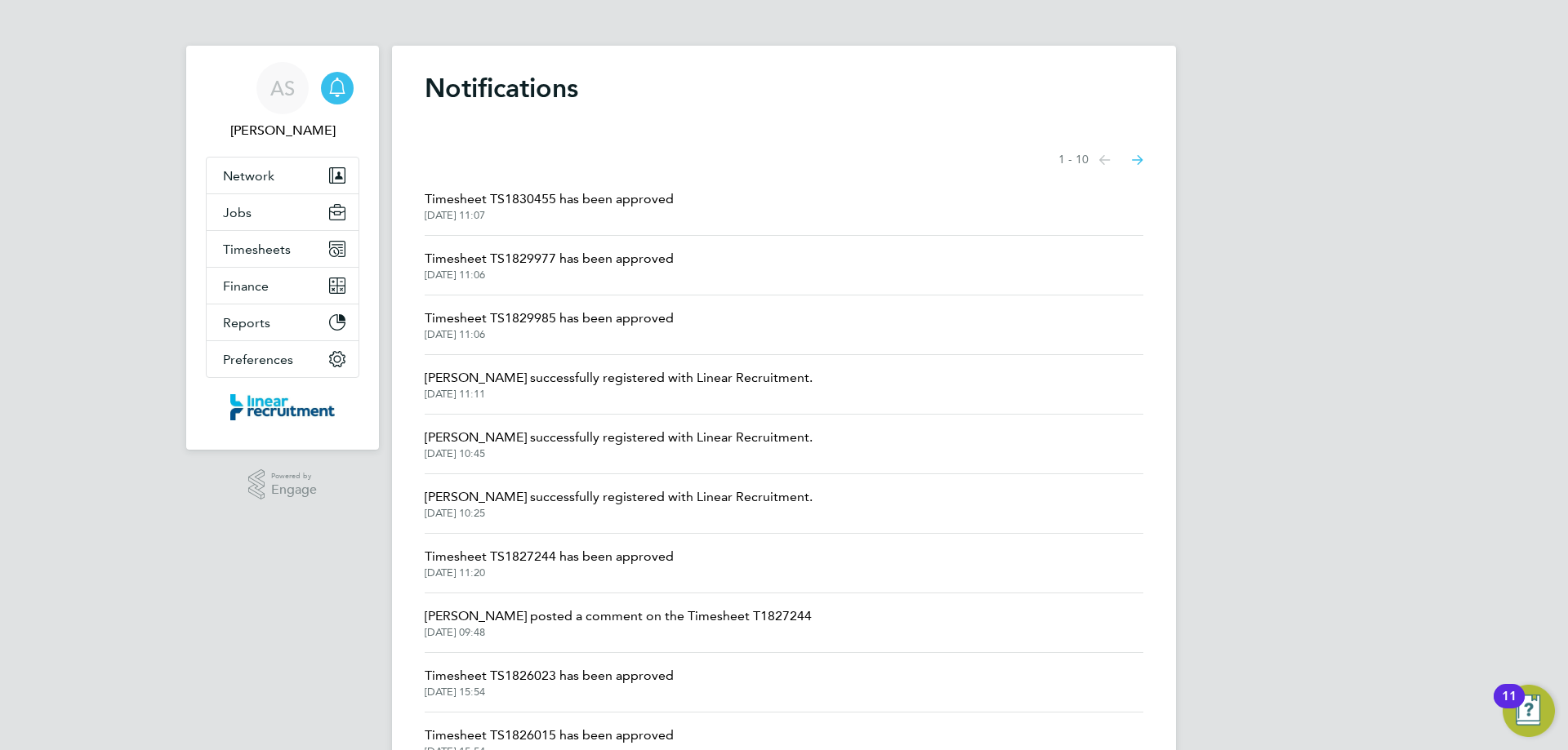
click at [558, 206] on span "Timesheet TS1830455 has been approved" at bounding box center [549, 199] width 249 height 20
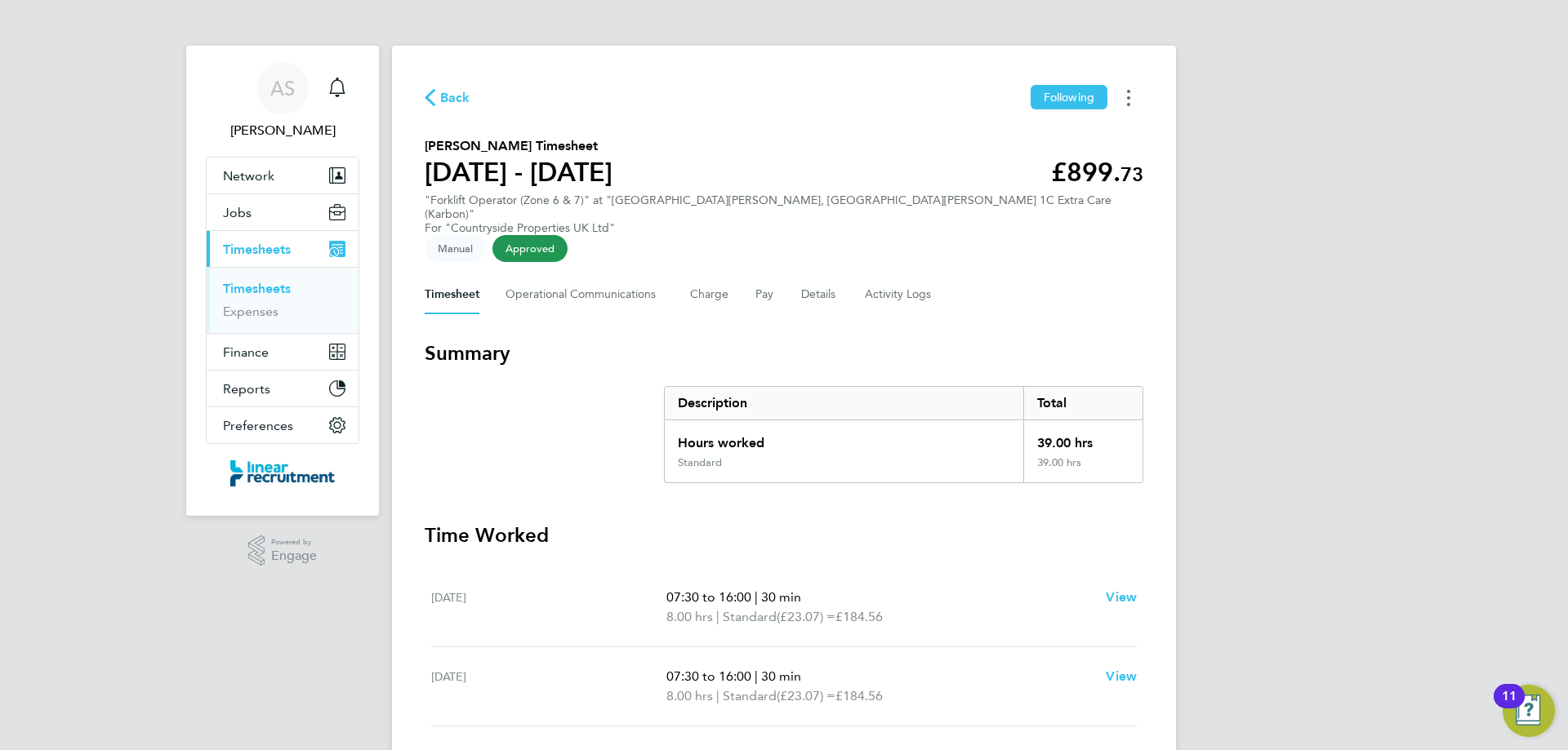
click at [1139, 105] on button "Timesheets Menu" at bounding box center [1129, 98] width 29 height 25
click at [1006, 140] on link "Download timesheet" at bounding box center [1045, 133] width 196 height 32
click at [253, 289] on link "Timesheets" at bounding box center [257, 289] width 68 height 16
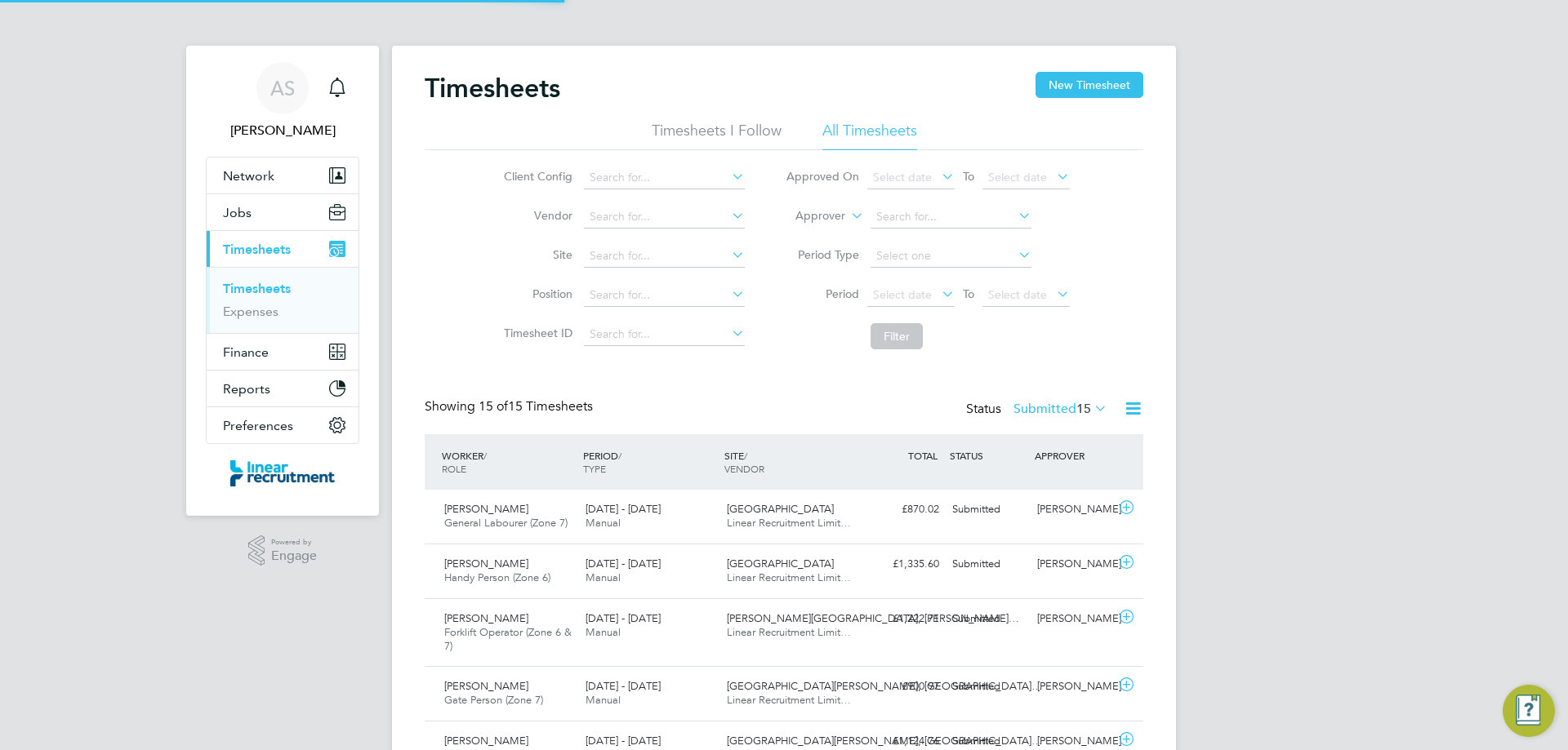
scroll to position [55, 142]
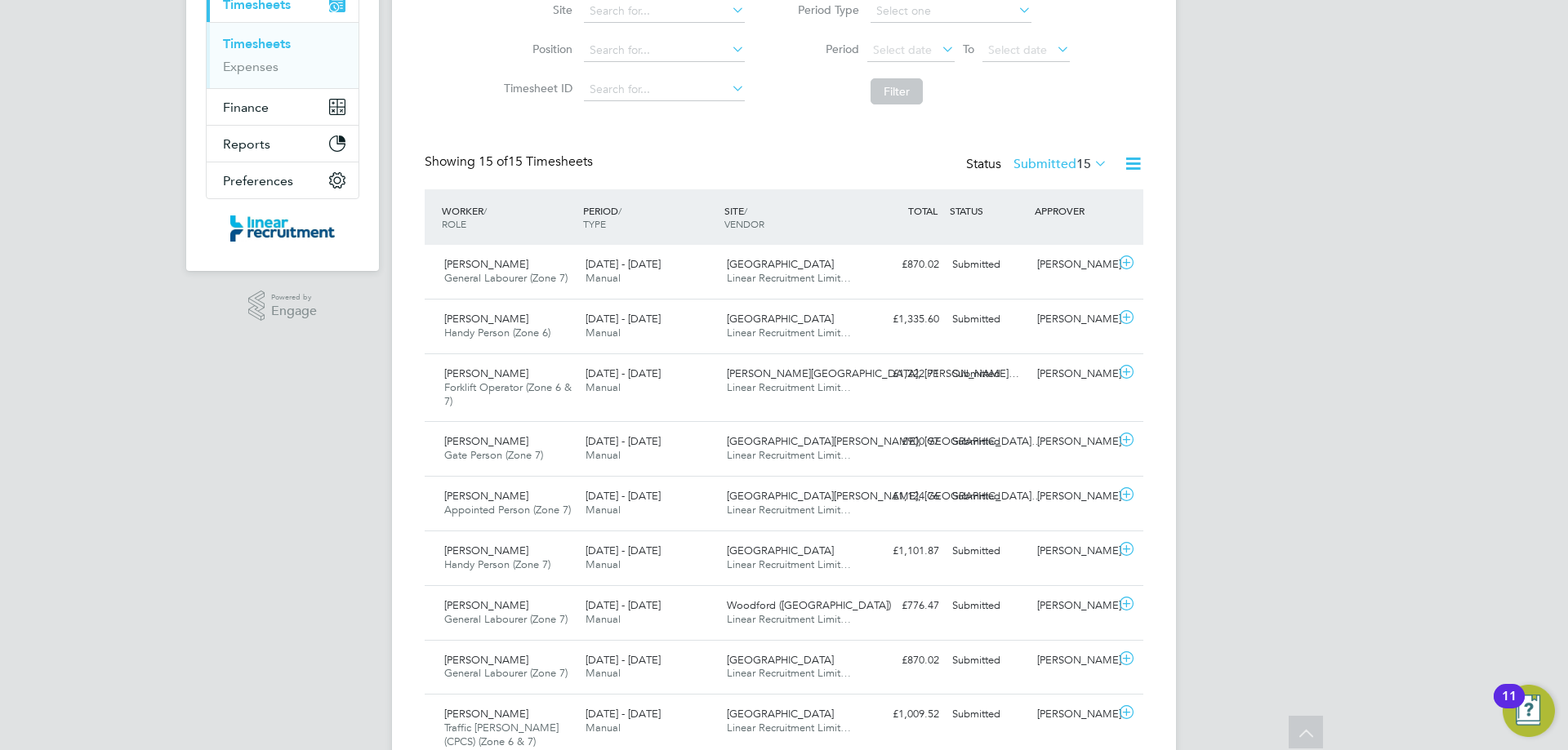
click at [1076, 159] on span "15" at bounding box center [1083, 164] width 15 height 17
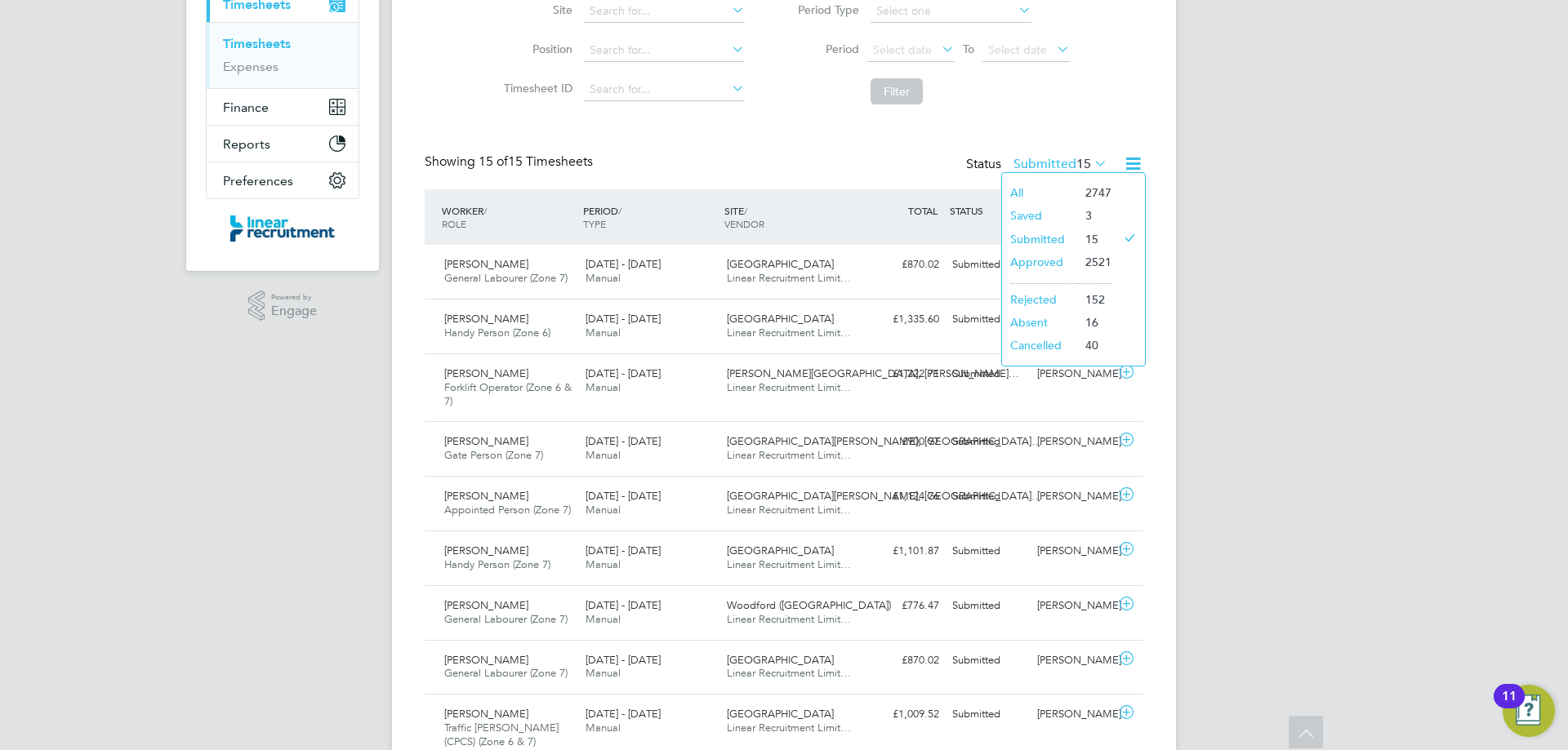
click at [1050, 258] on li "Approved" at bounding box center [1039, 261] width 75 height 23
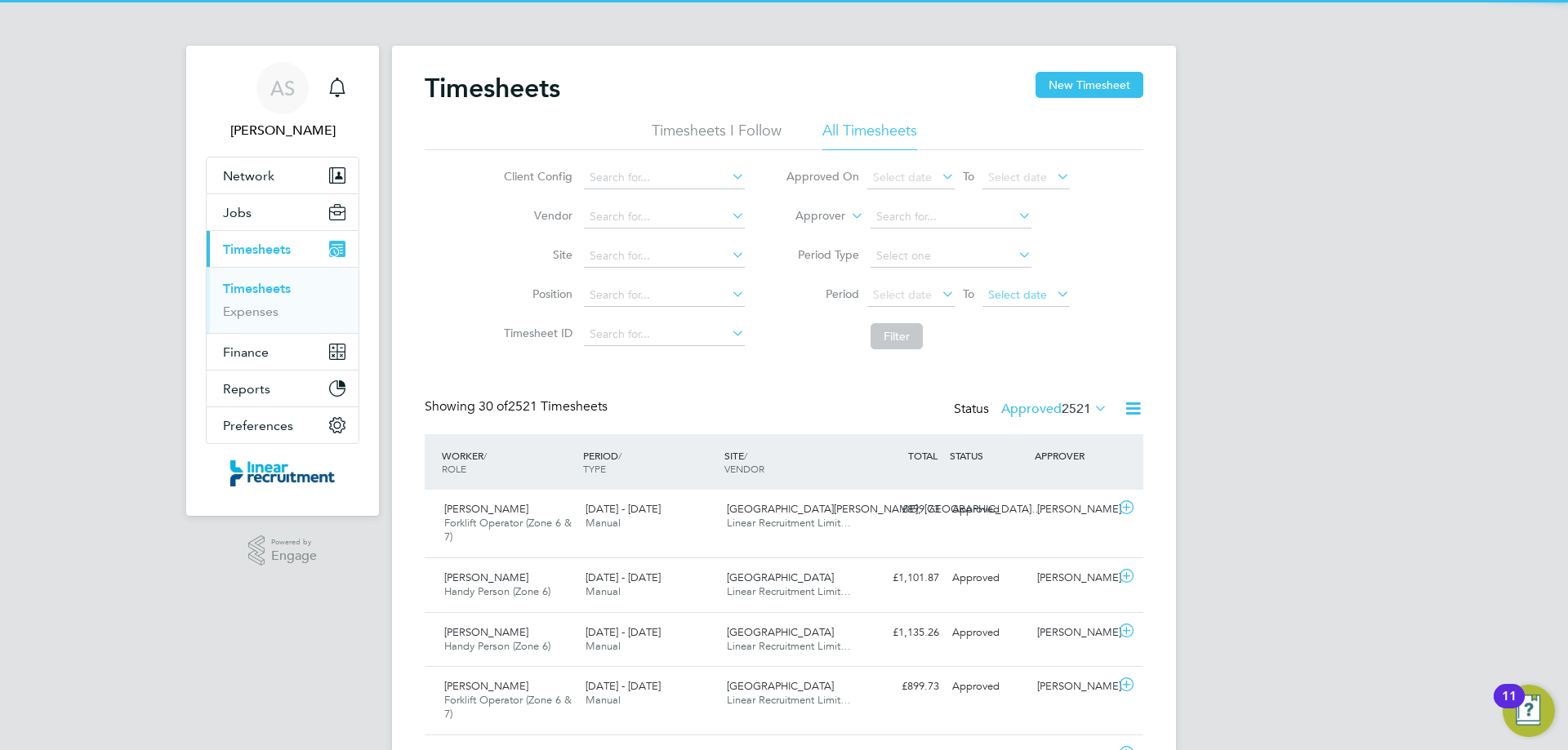
click at [1047, 303] on span "Select date" at bounding box center [1025, 296] width 87 height 23
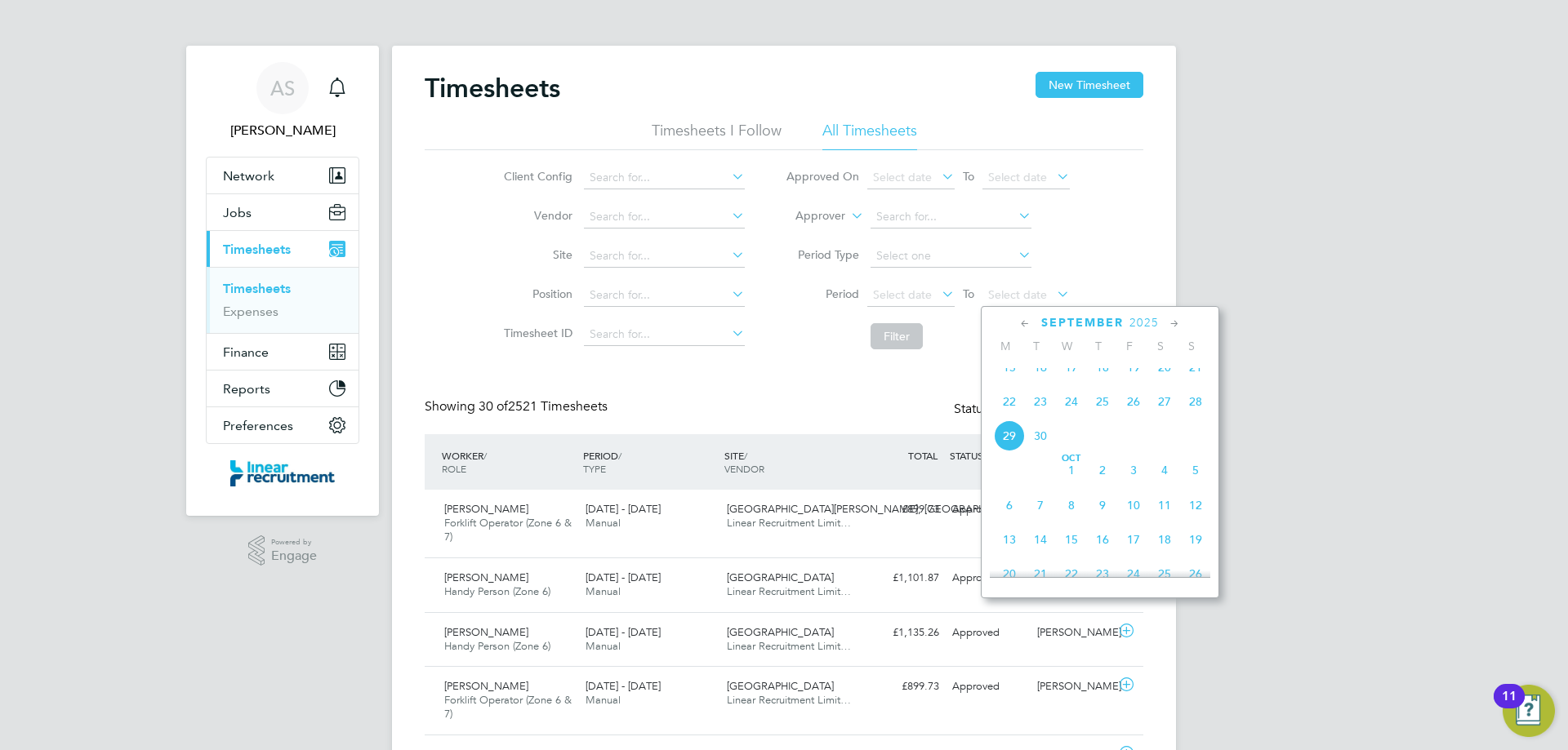
click at [1203, 414] on span "28" at bounding box center [1196, 401] width 31 height 31
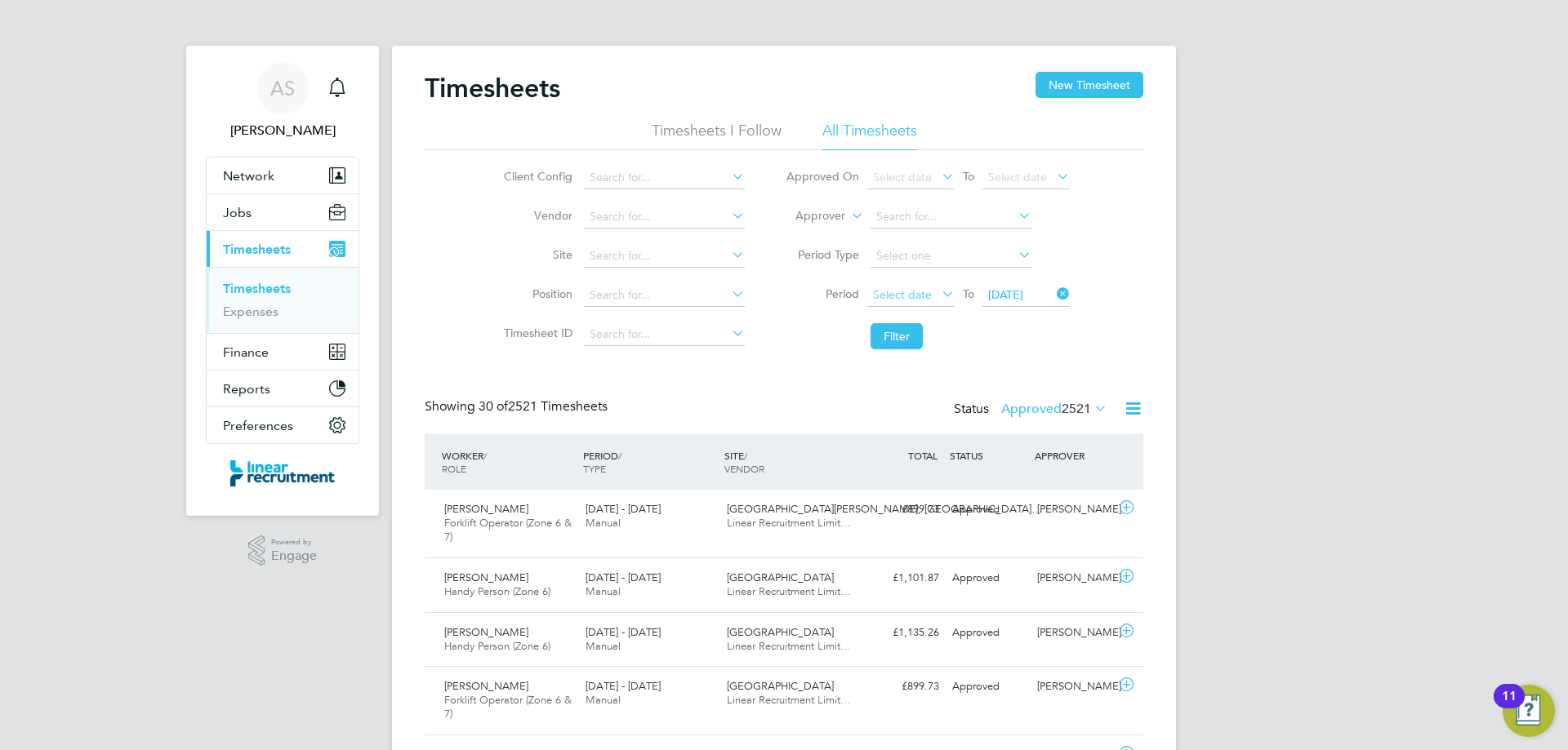
click at [892, 303] on span "Select date" at bounding box center [911, 296] width 87 height 23
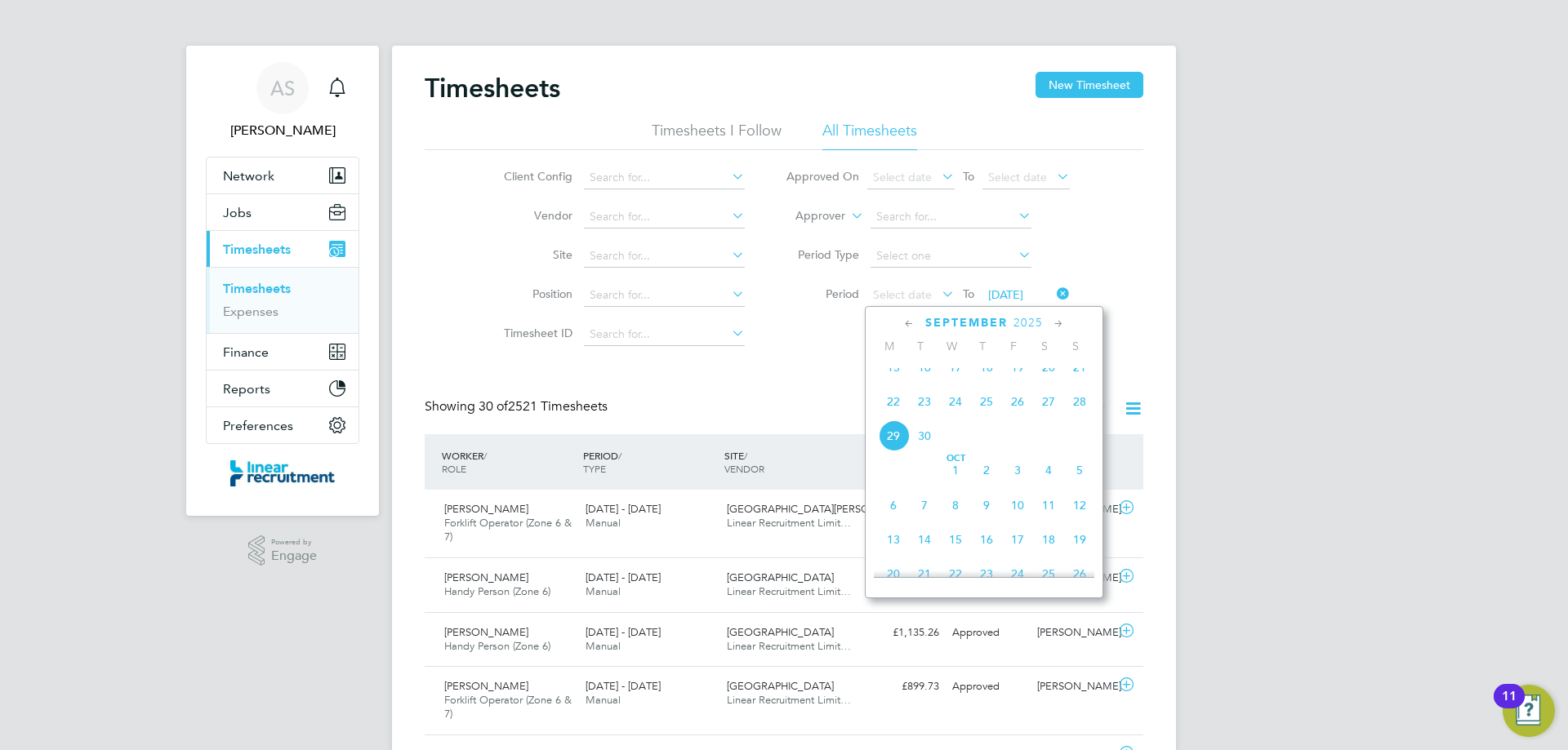
click at [893, 416] on span "22" at bounding box center [893, 401] width 31 height 31
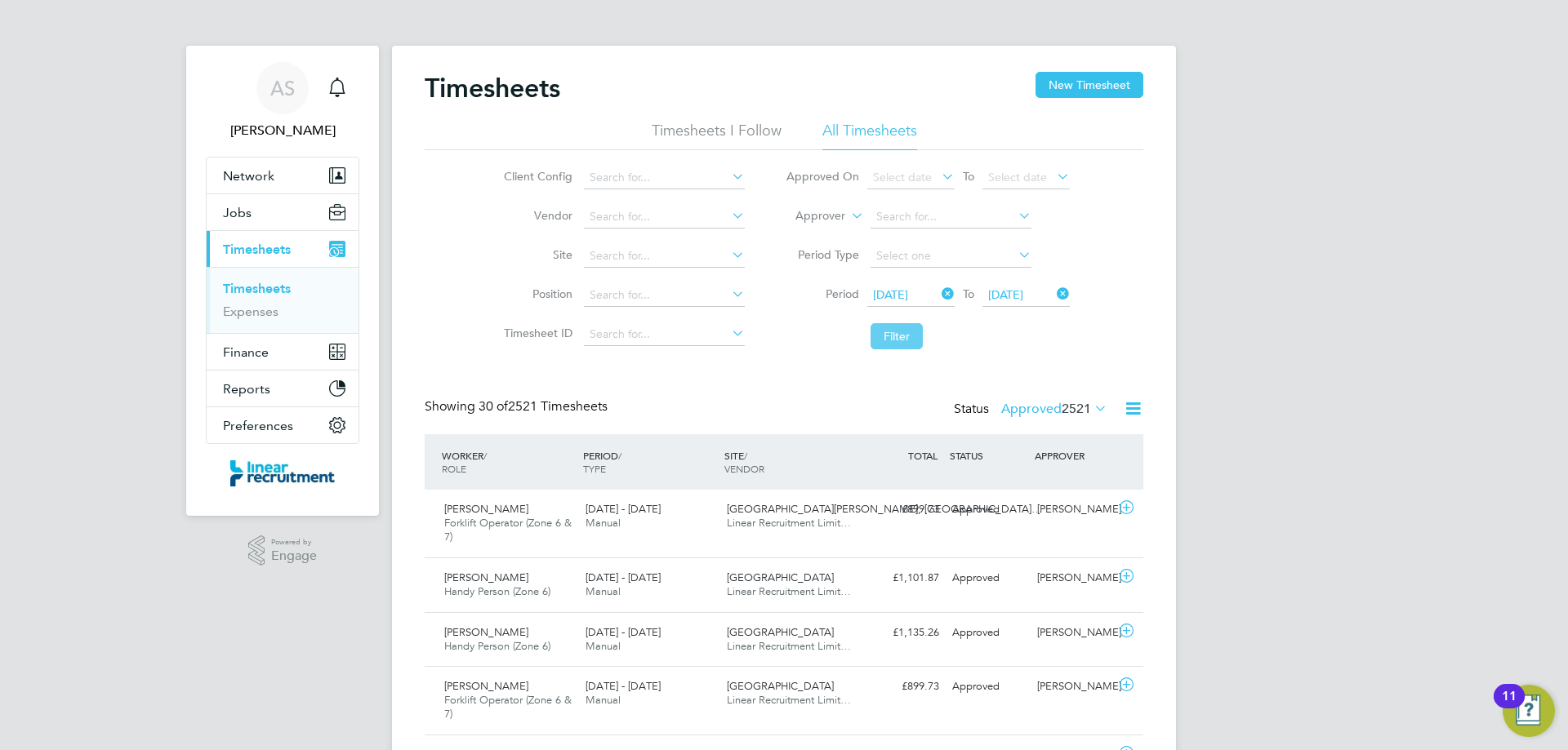
click at [895, 341] on button "Filter" at bounding box center [896, 336] width 52 height 26
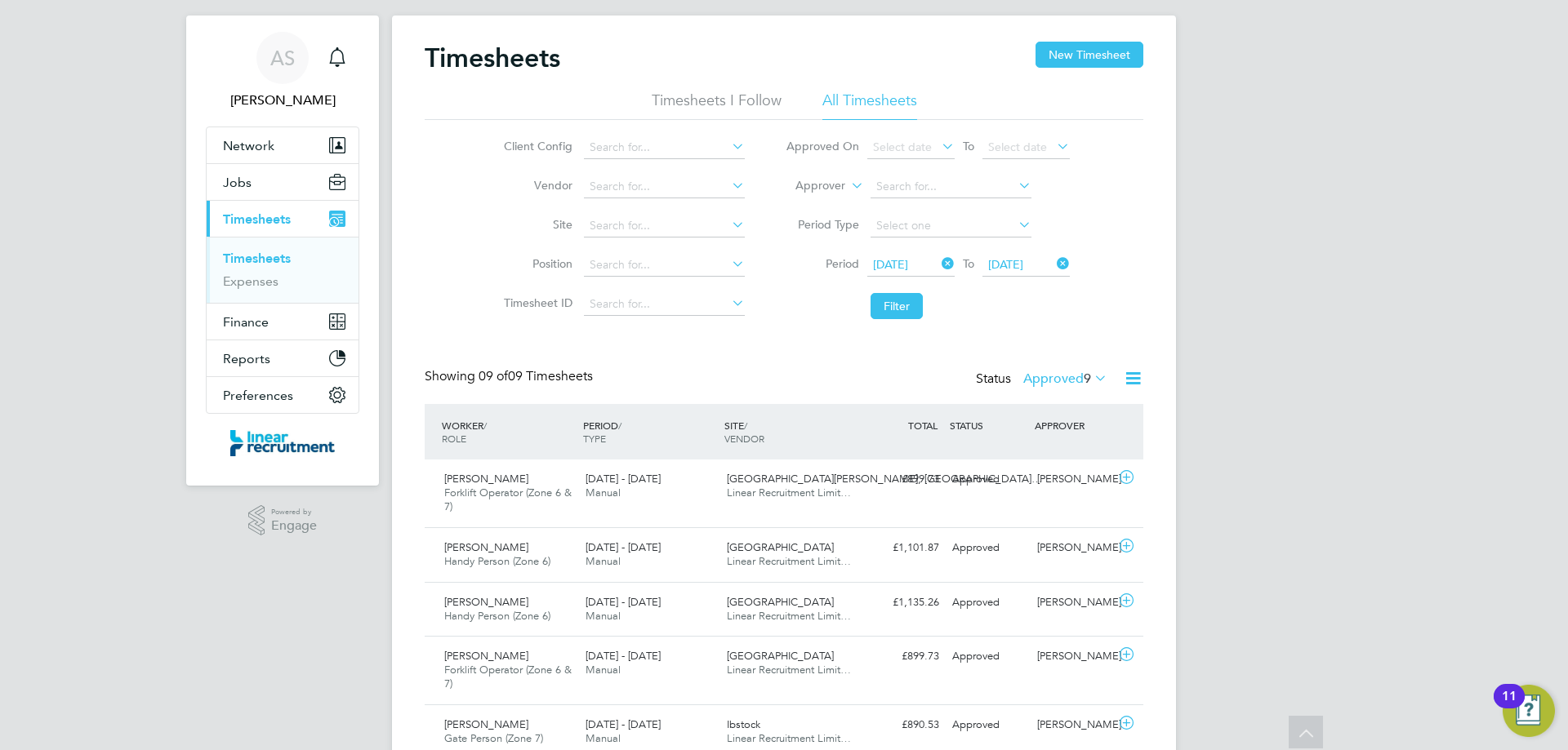
scroll to position [0, 0]
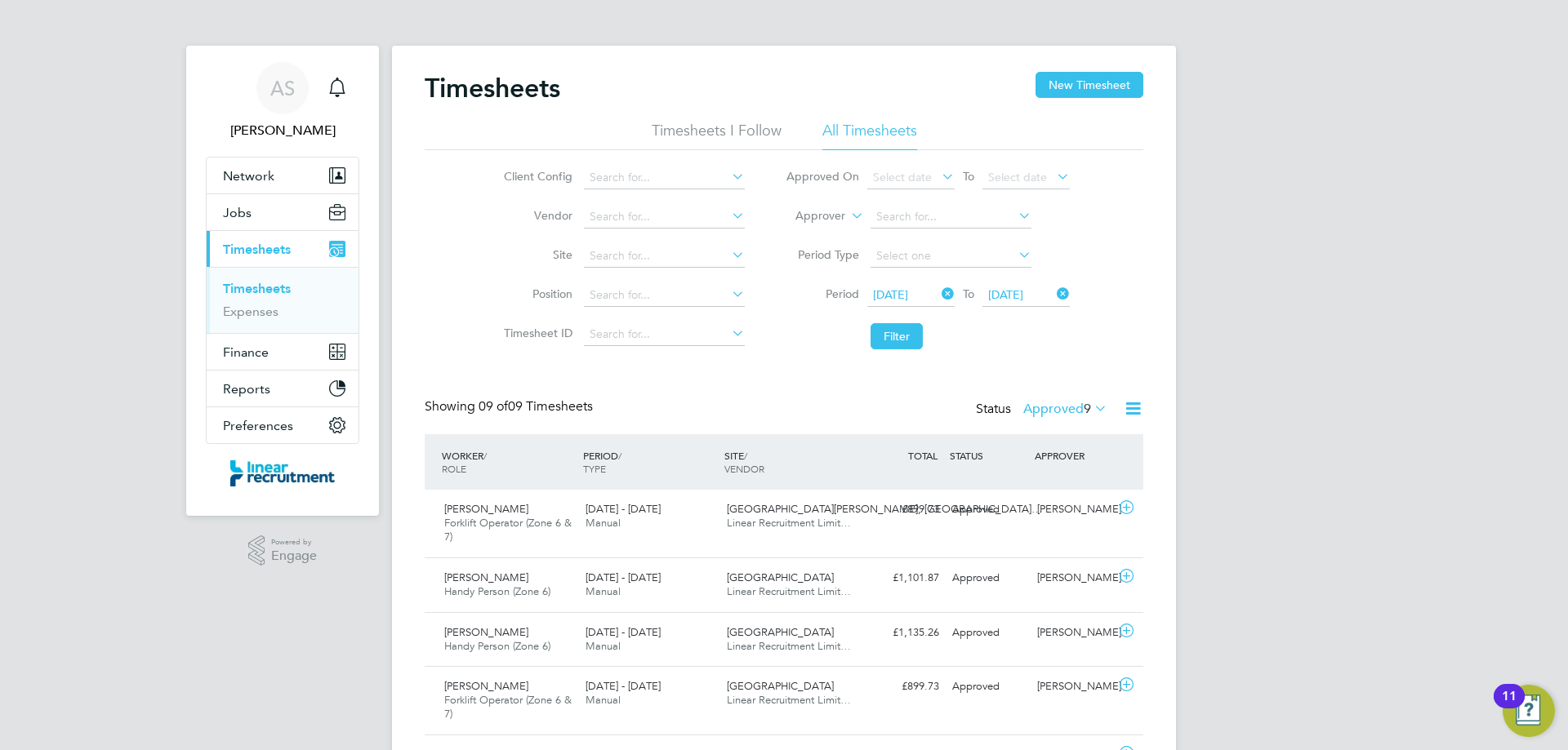
click at [1052, 405] on label "Approved 9" at bounding box center [1066, 408] width 84 height 17
click at [1064, 489] on li "Submitted" at bounding box center [1057, 484] width 75 height 23
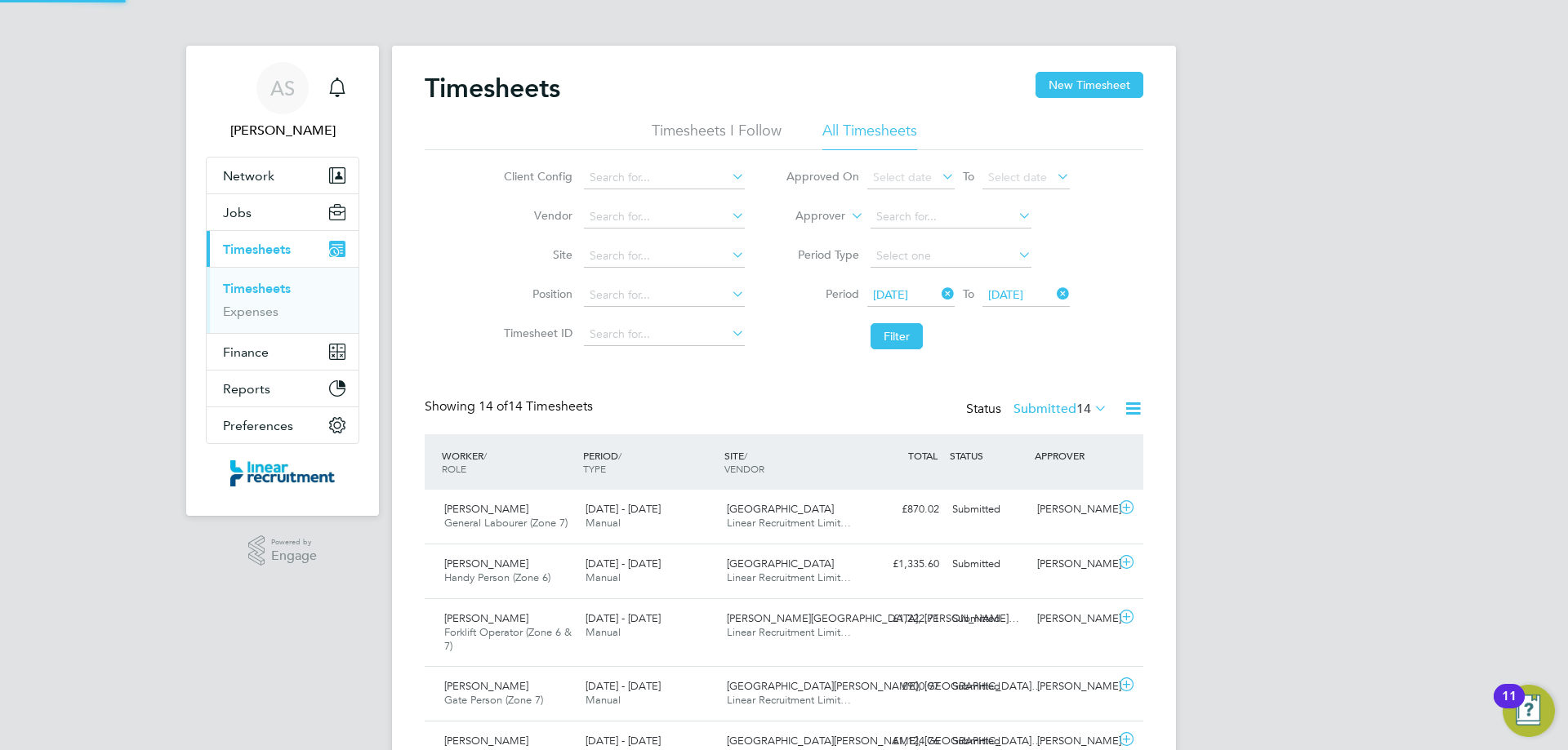
scroll to position [55, 142]
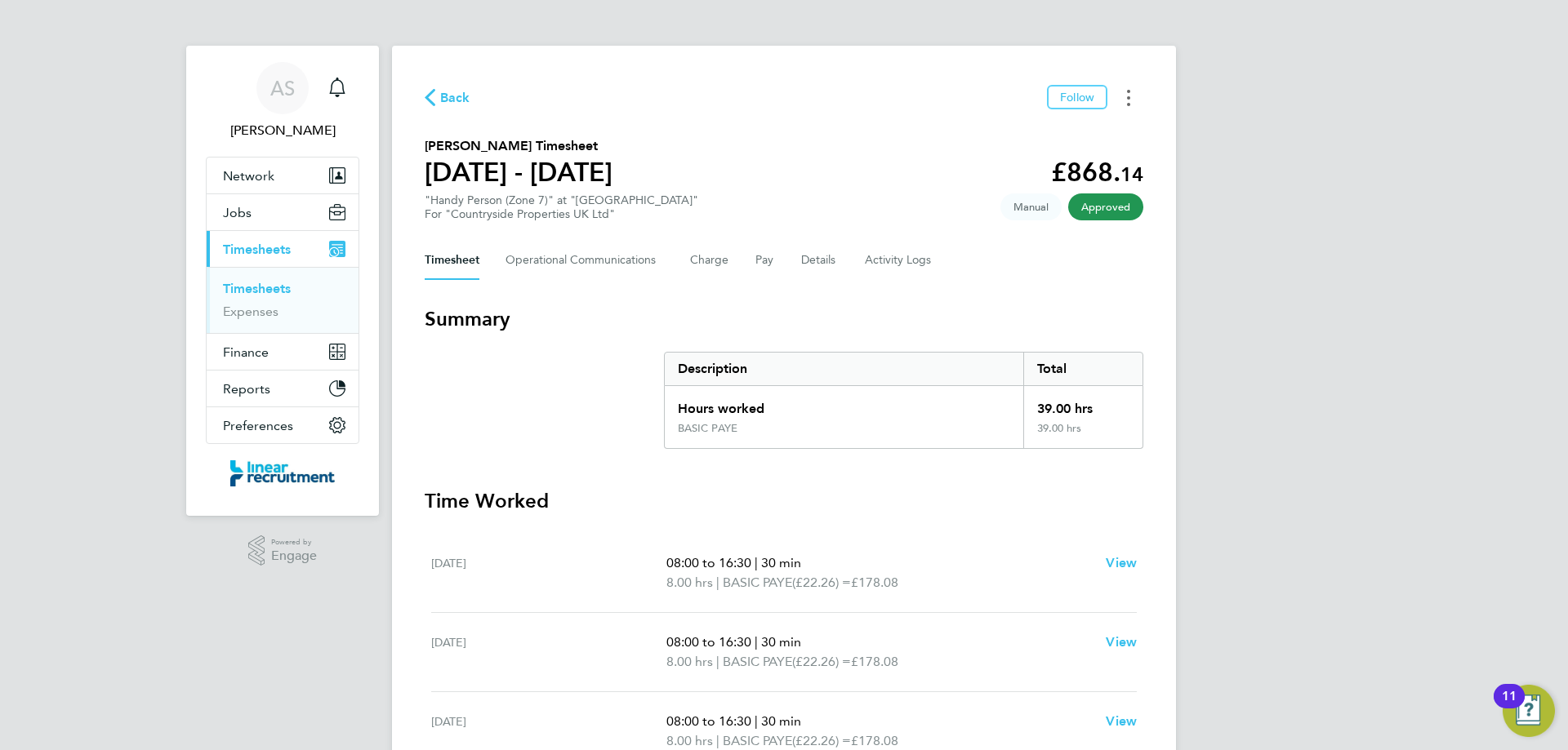
click at [1120, 101] on button "Timesheets Menu" at bounding box center [1129, 98] width 29 height 25
click at [1003, 121] on link "Download timesheet" at bounding box center [1045, 133] width 196 height 32
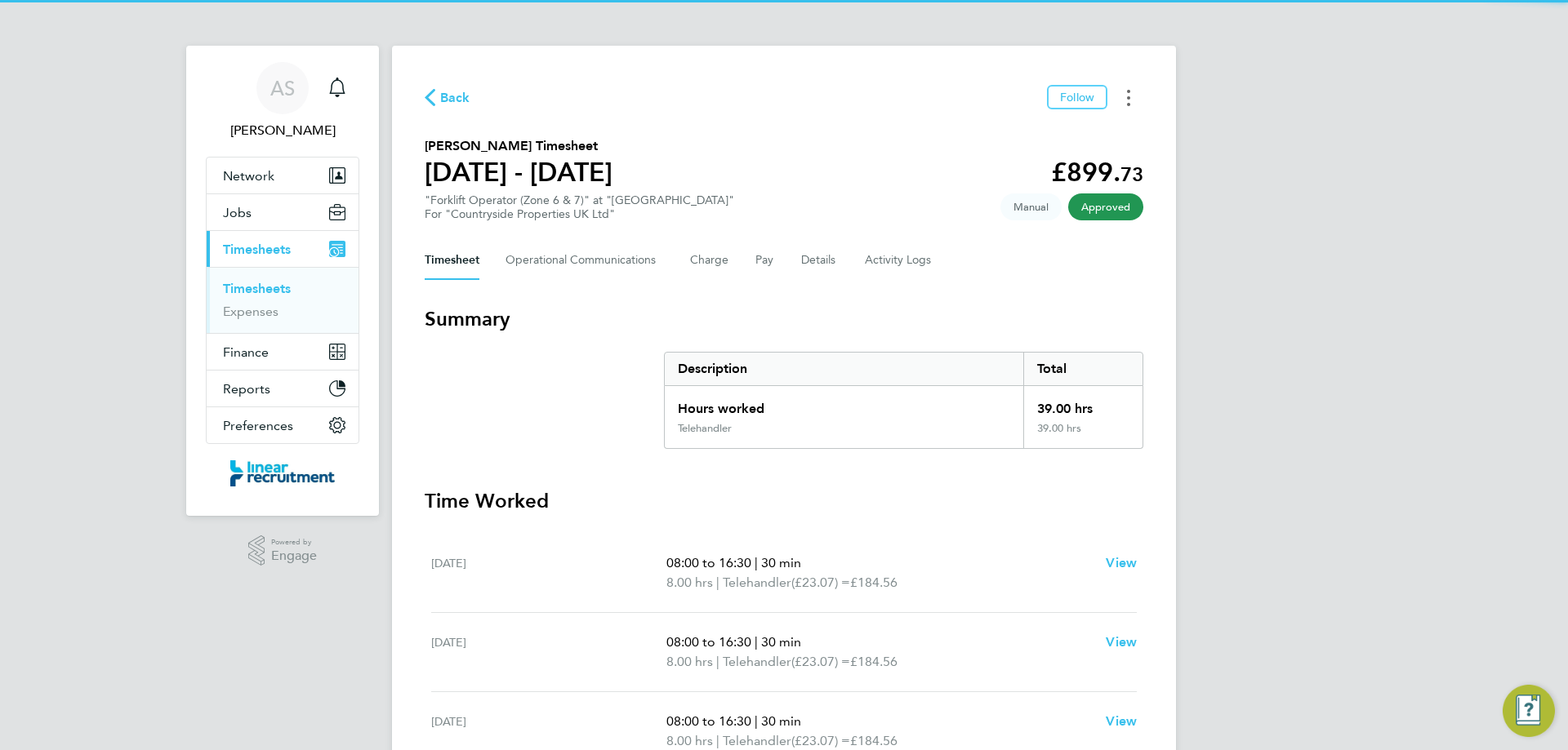
click at [1118, 103] on button "Timesheets Menu" at bounding box center [1129, 98] width 29 height 25
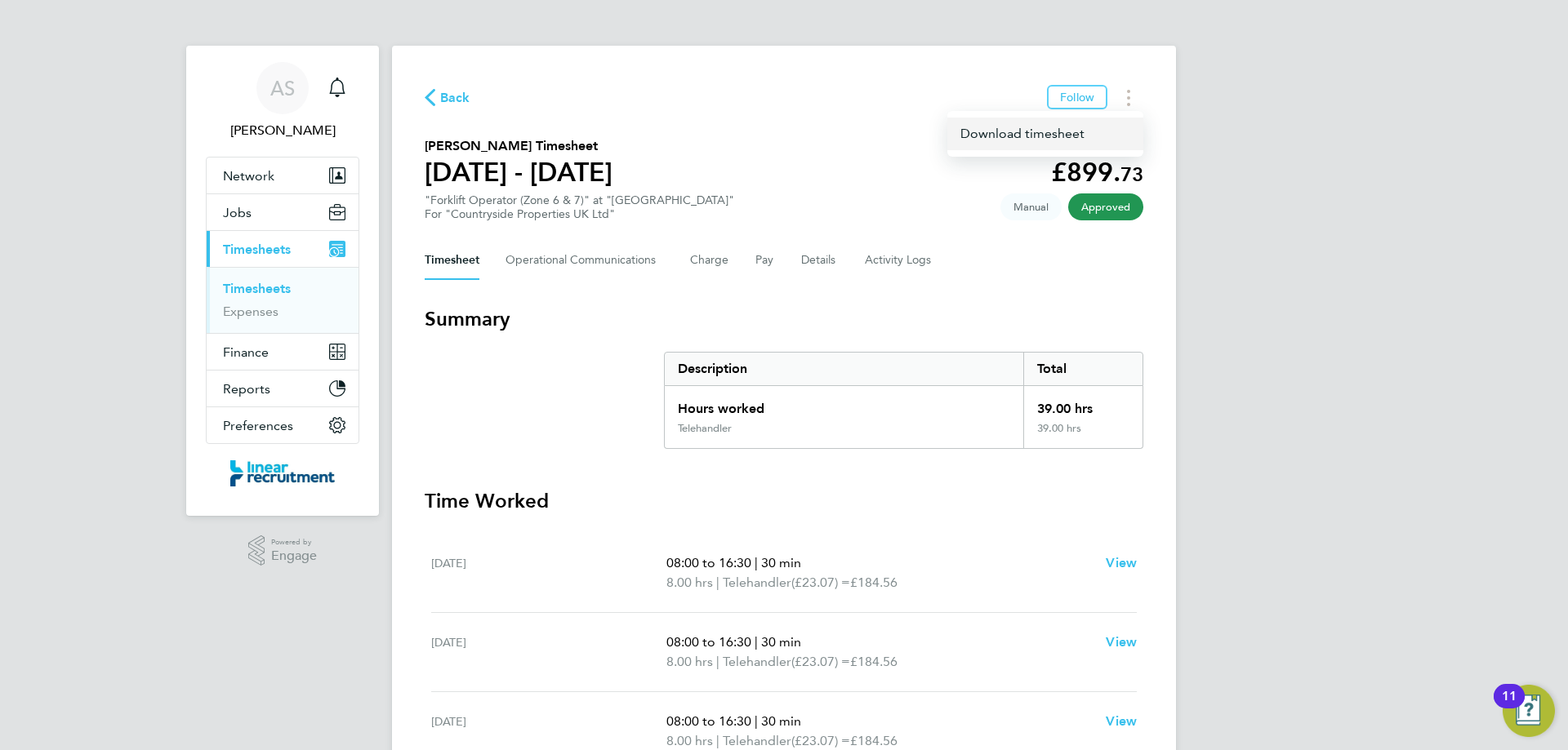
click at [1036, 135] on link "Download timesheet" at bounding box center [1045, 133] width 196 height 32
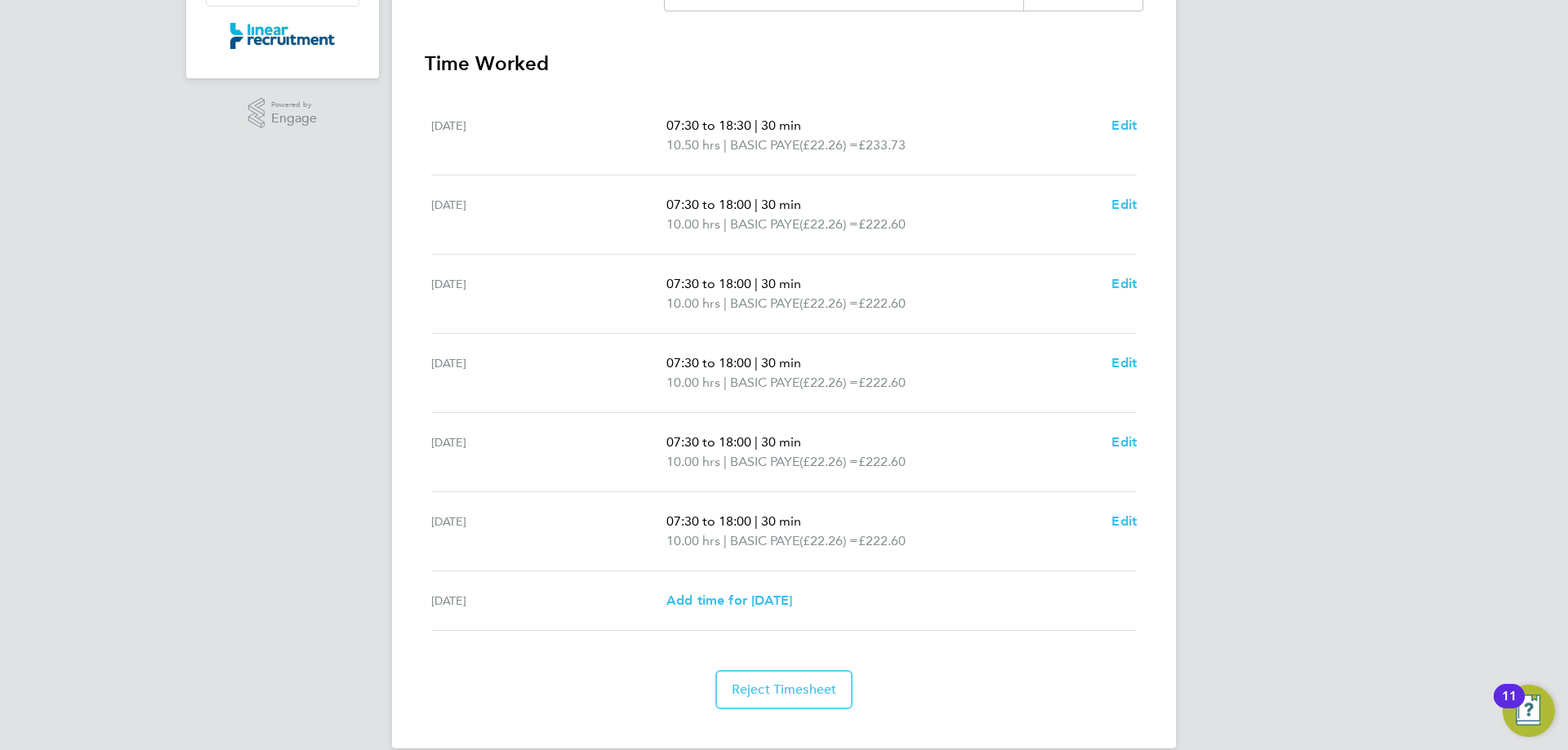
scroll to position [462, 0]
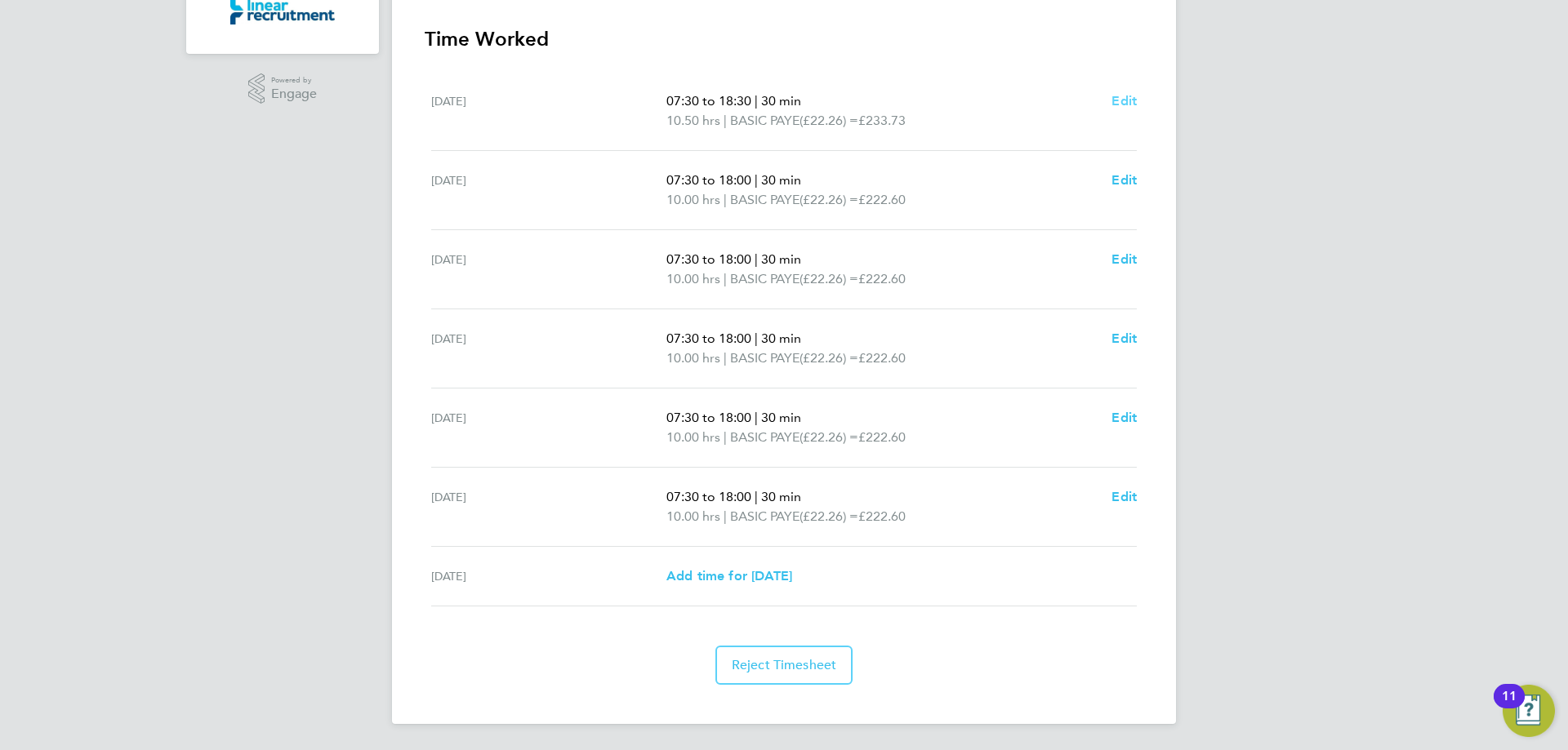
click at [1127, 105] on span "Edit" at bounding box center [1124, 101] width 25 height 16
select select "30"
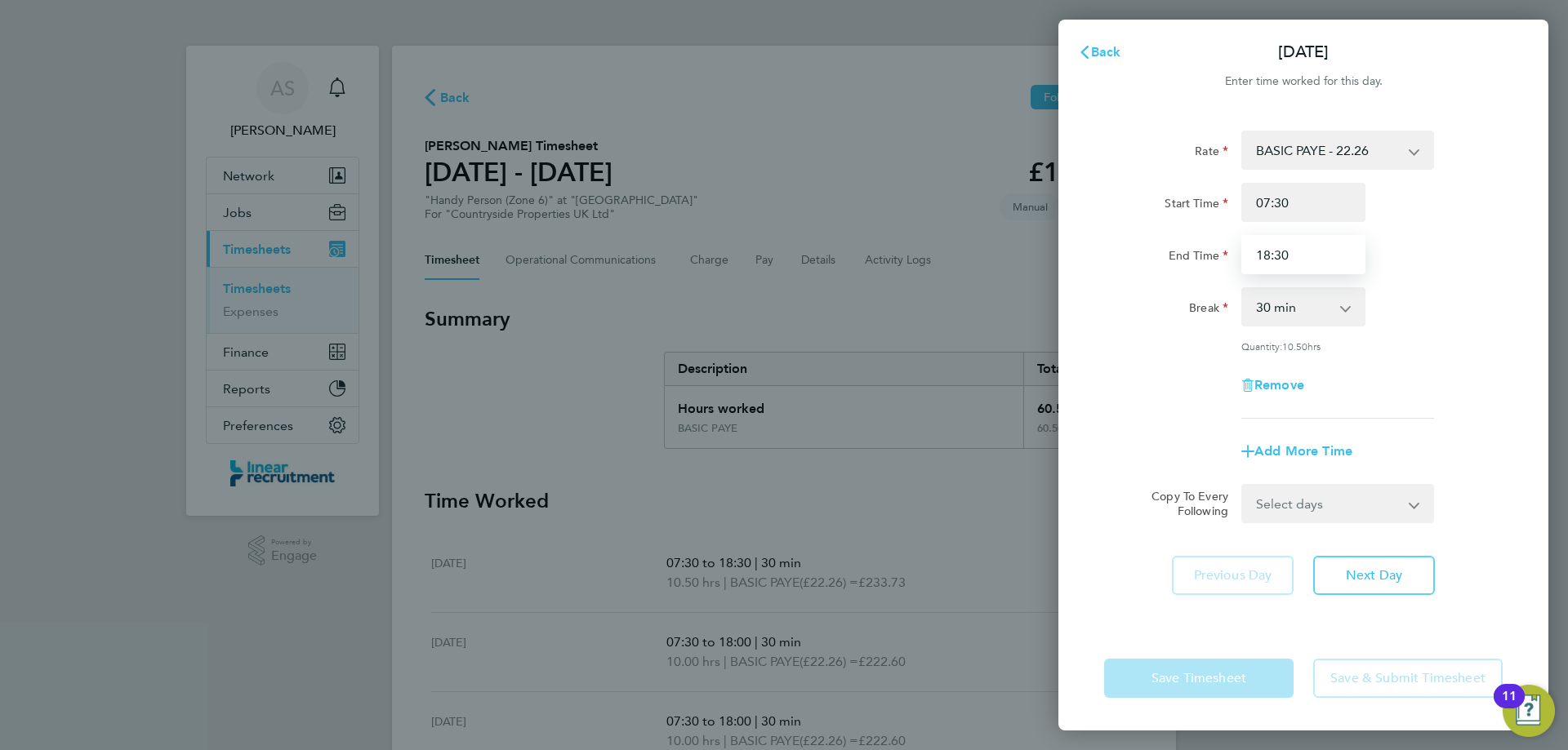
click at [1227, 274] on div "Rate BASIC PAYE - 22.26 Start Time 07:30 End Time 18:30 Break 0 min 15 min 30 m…" at bounding box center [1304, 274] width 399 height 288
type input "17:00"
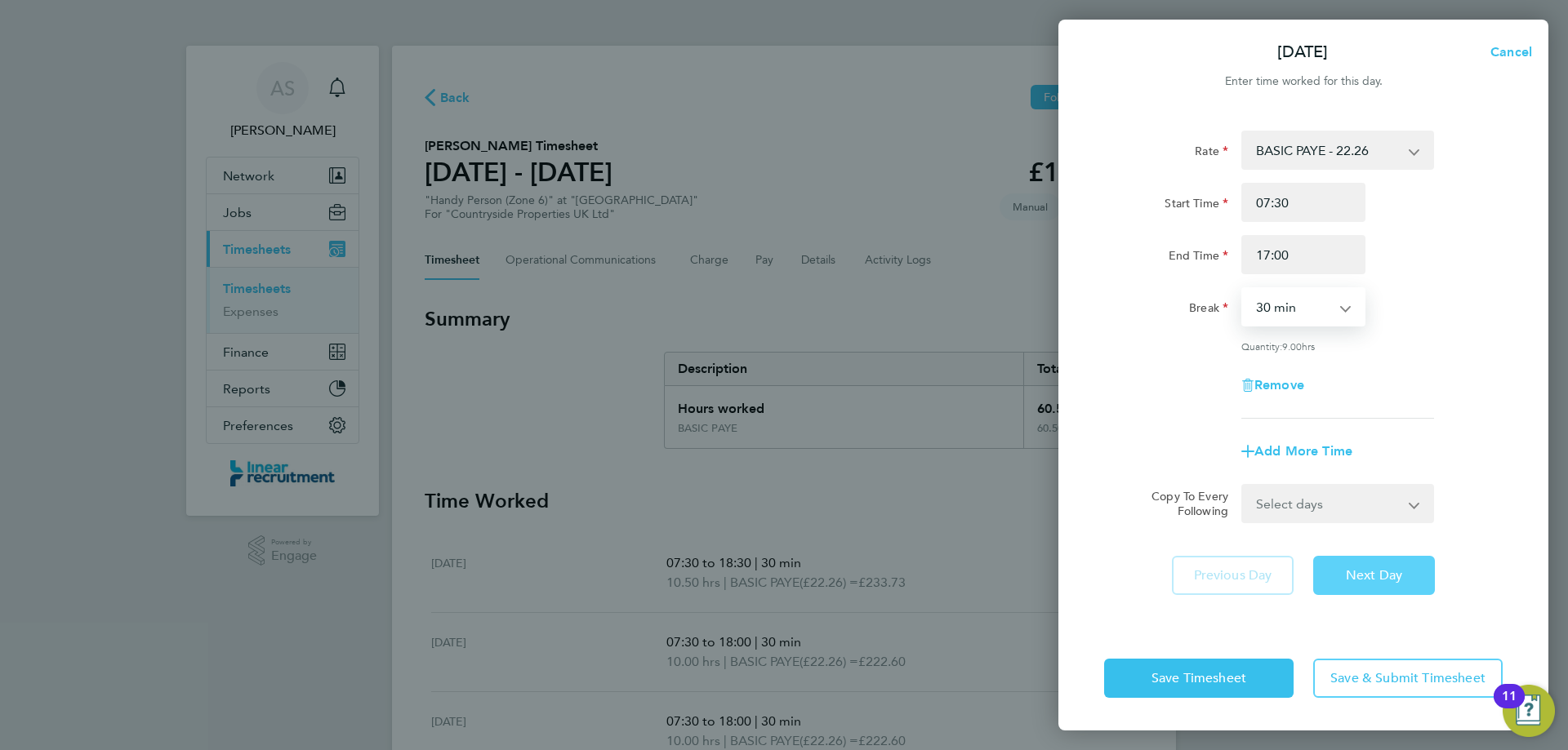
click at [1374, 588] on button "Next Day" at bounding box center [1374, 576] width 121 height 39
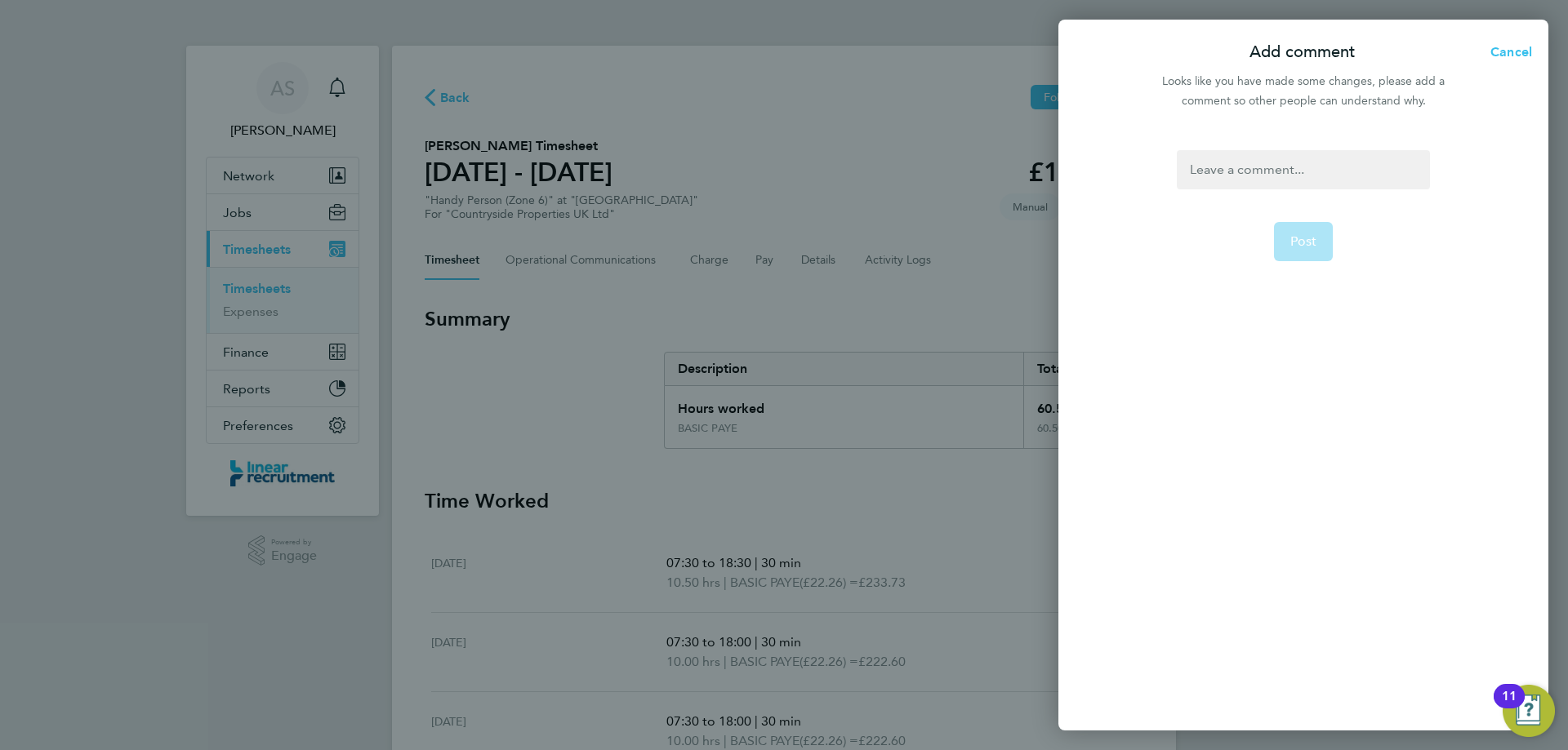
click at [1298, 173] on div at bounding box center [1304, 169] width 253 height 39
click at [1310, 171] on div at bounding box center [1304, 169] width 253 height 39
drag, startPoint x: 1332, startPoint y: 178, endPoint x: 1251, endPoint y: 174, distance: 81.1
click at [1139, 189] on div "Amended timesheet hours Post" at bounding box center [1304, 430] width 490 height 600
copy div "Amended timesheet hours"
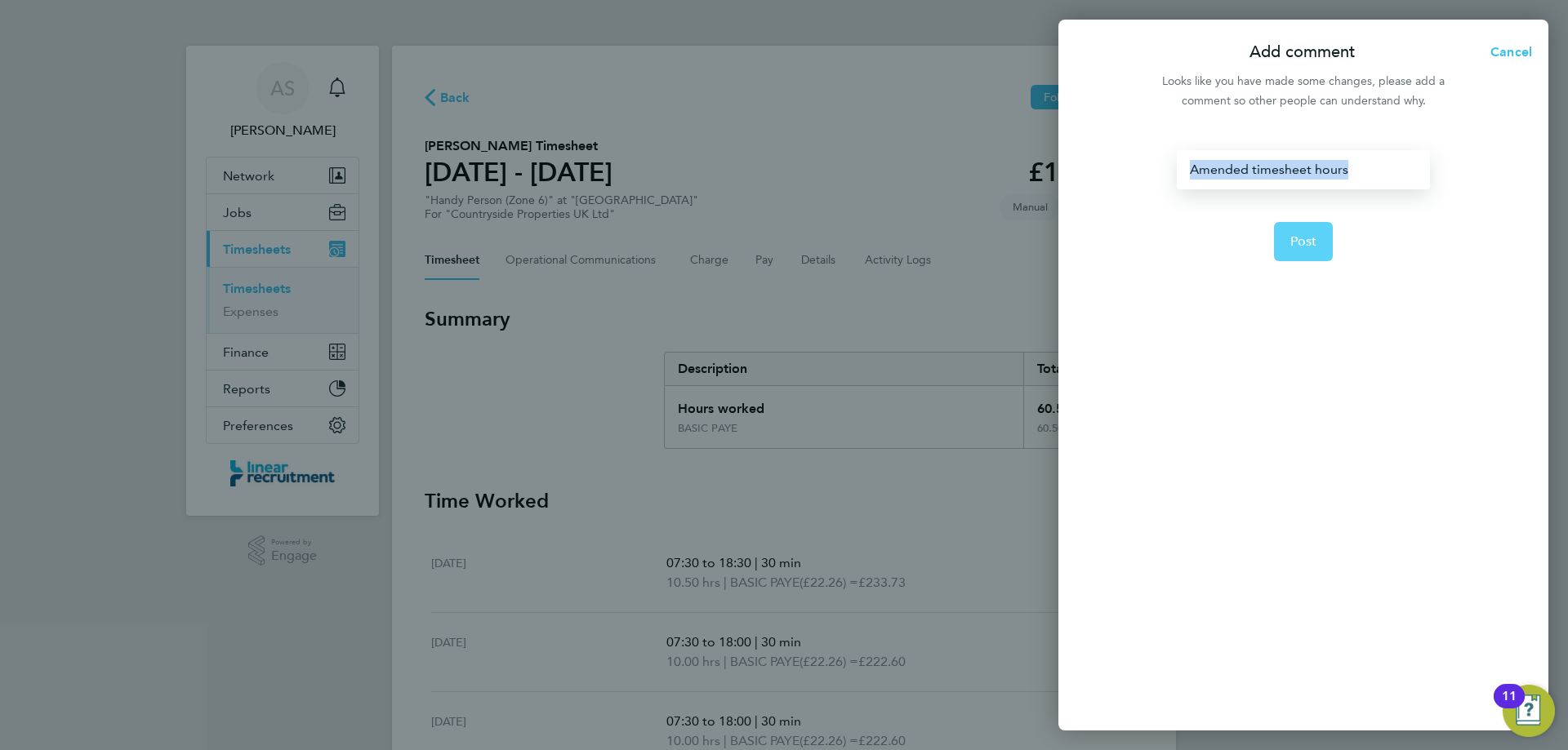
click at [1325, 246] on button "Post" at bounding box center [1304, 242] width 60 height 39
select select "30"
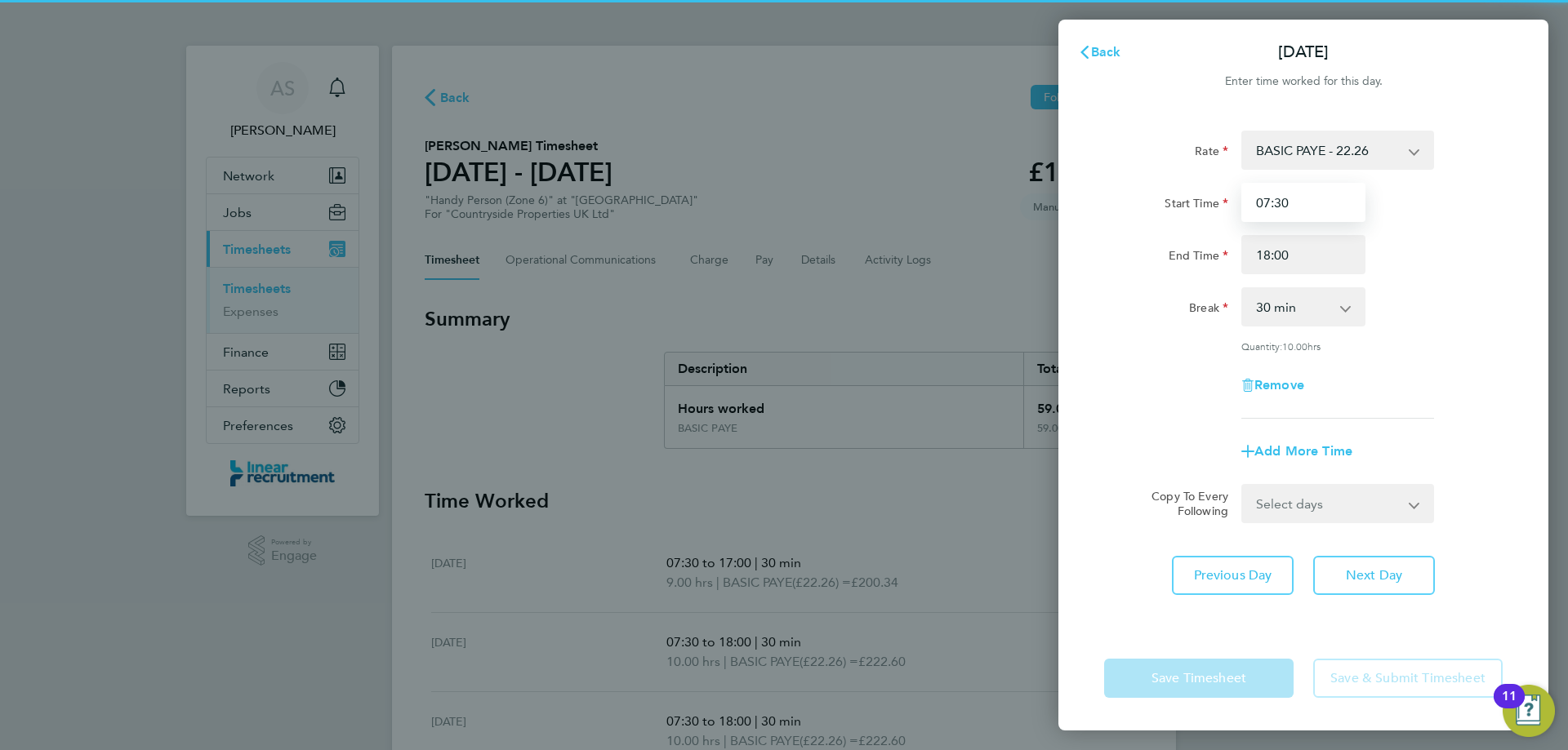
click at [1199, 216] on div "Start Time 07:30" at bounding box center [1304, 203] width 411 height 39
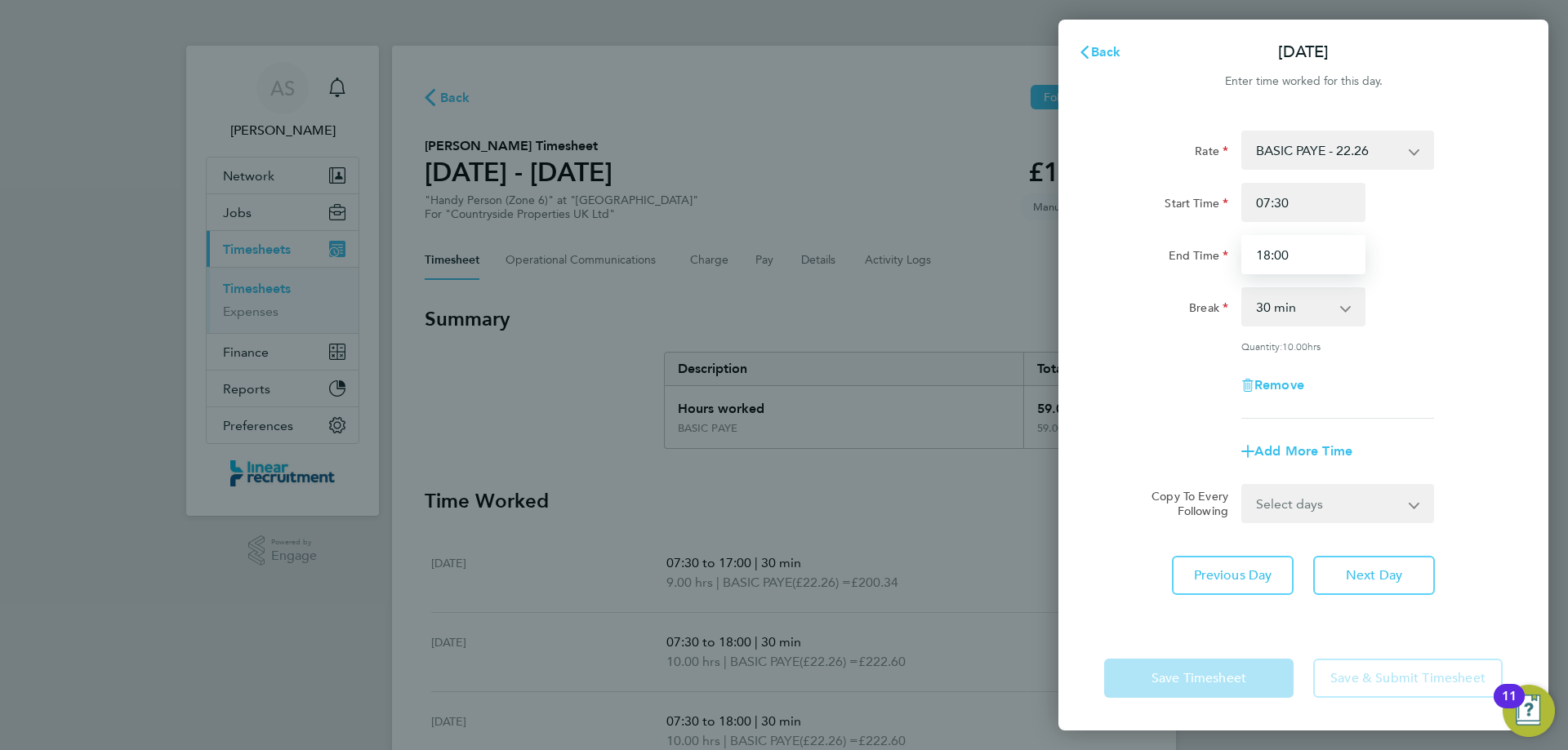
drag, startPoint x: 1287, startPoint y: 253, endPoint x: 1155, endPoint y: 261, distance: 132.2
click at [1168, 259] on div "End Time 18:00" at bounding box center [1304, 255] width 411 height 39
type input "19:00"
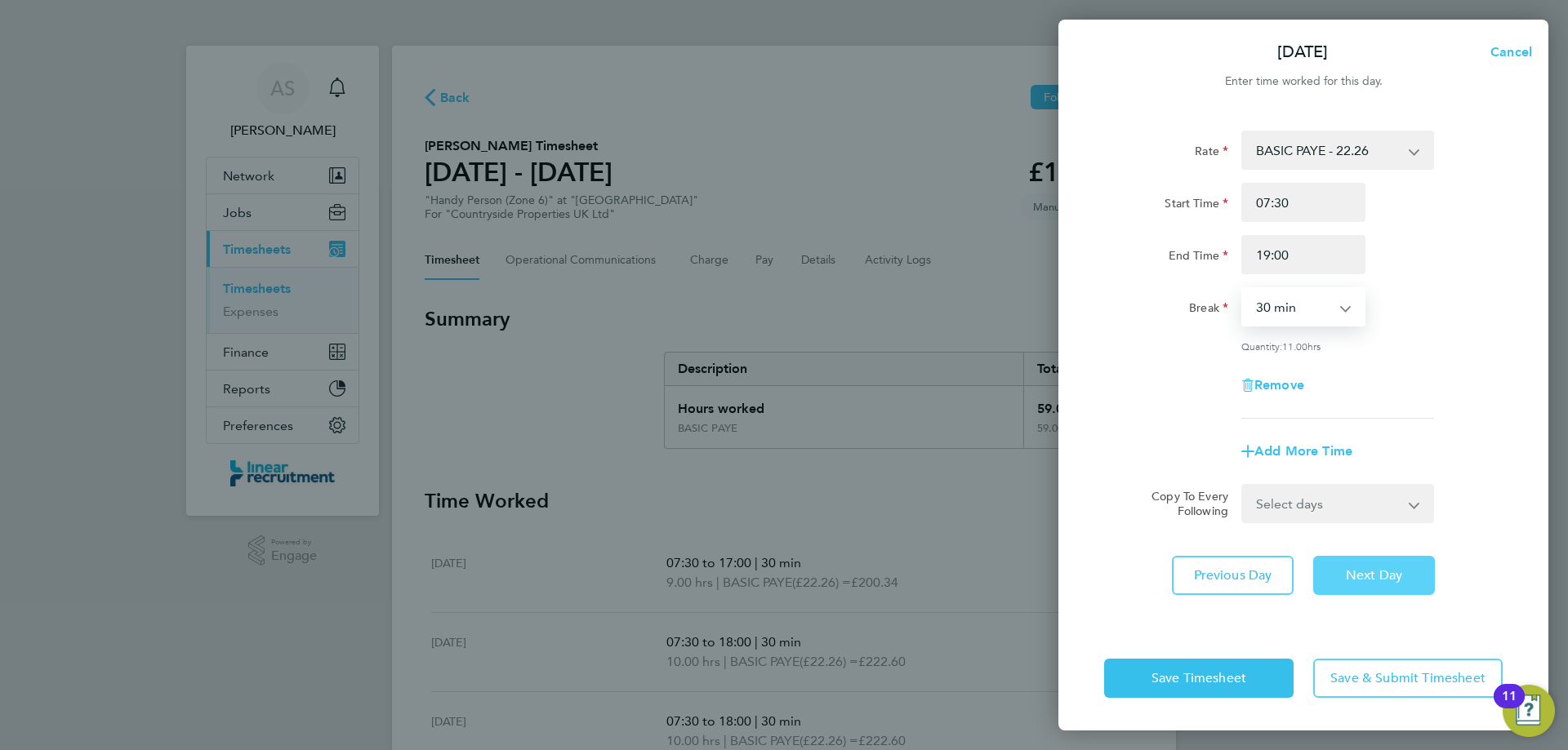
click at [1376, 568] on span "Next Day" at bounding box center [1374, 576] width 57 height 17
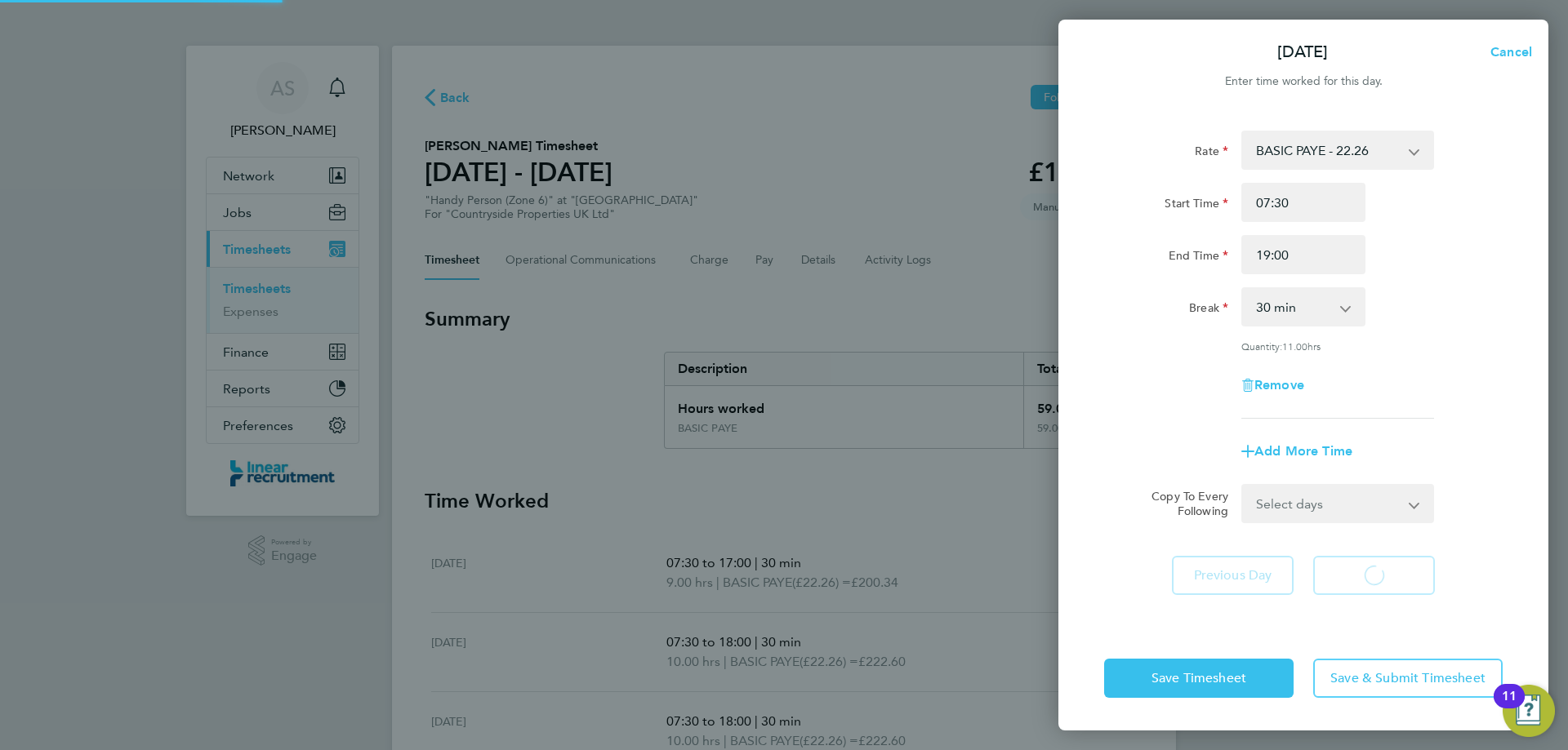
select select "30"
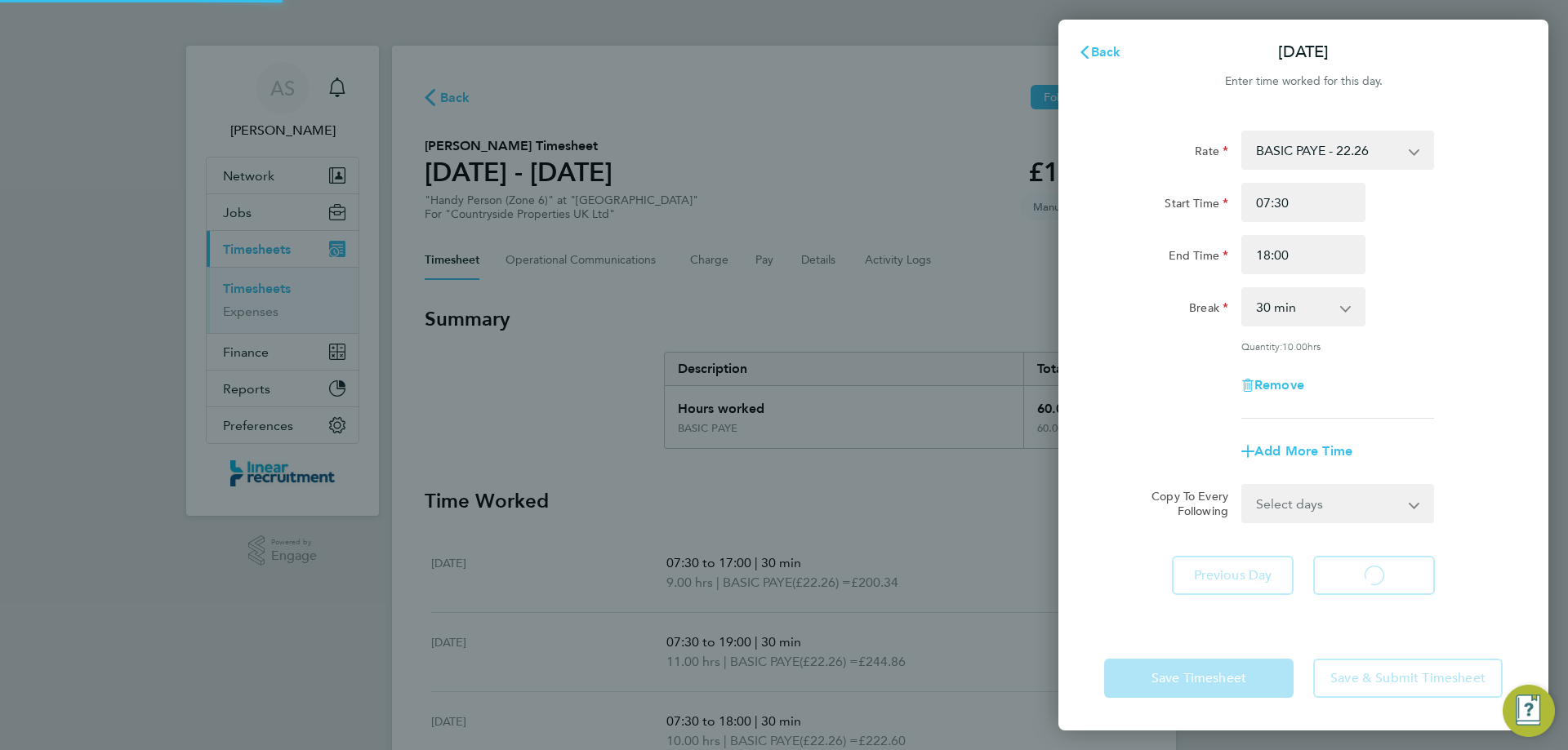
select select "30"
drag, startPoint x: 1224, startPoint y: 255, endPoint x: 1164, endPoint y: 261, distance: 60.3
click at [1174, 259] on div "End Time 18:00" at bounding box center [1304, 255] width 411 height 39
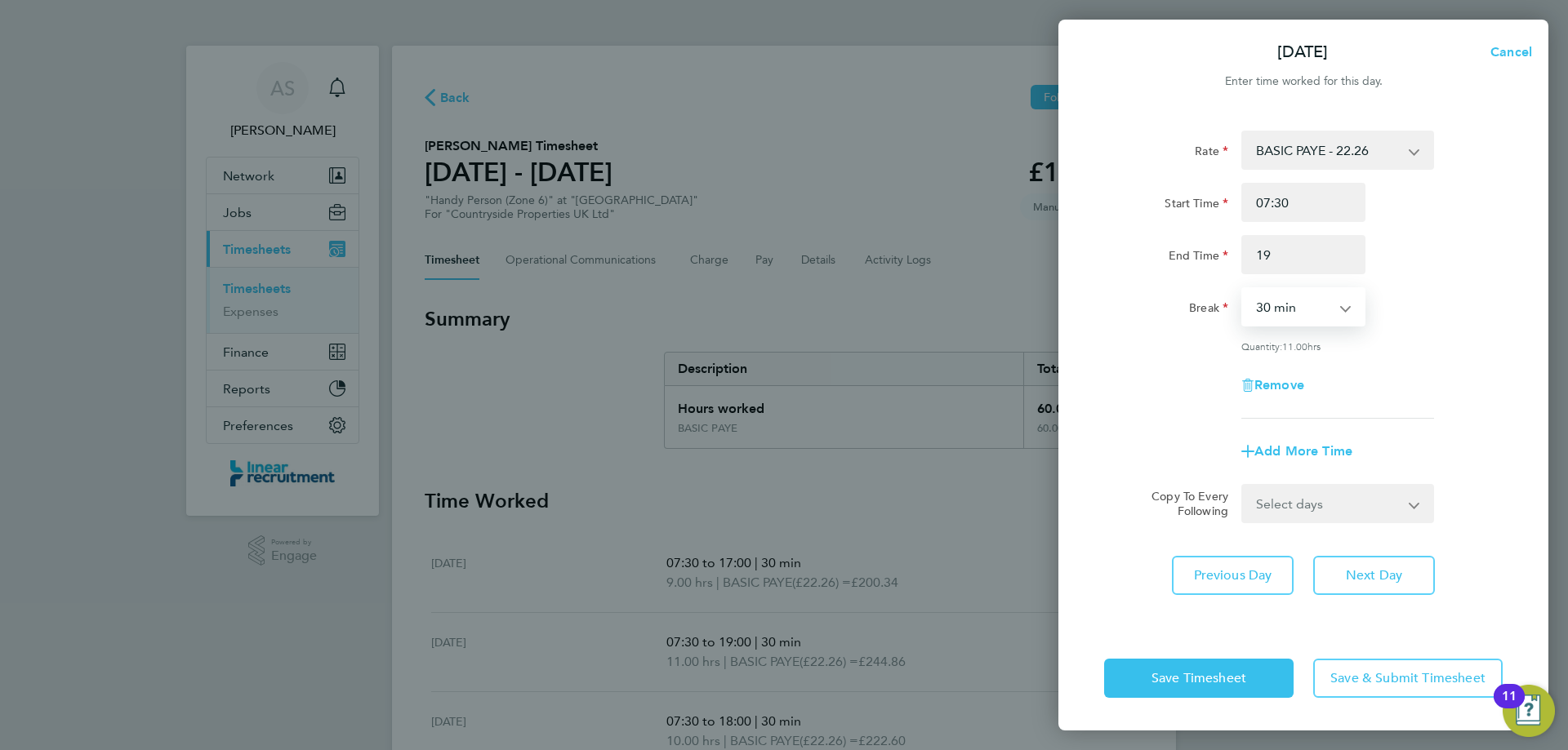
type input "19:00"
click at [1367, 573] on span "Next Day" at bounding box center [1374, 576] width 57 height 17
select select "30"
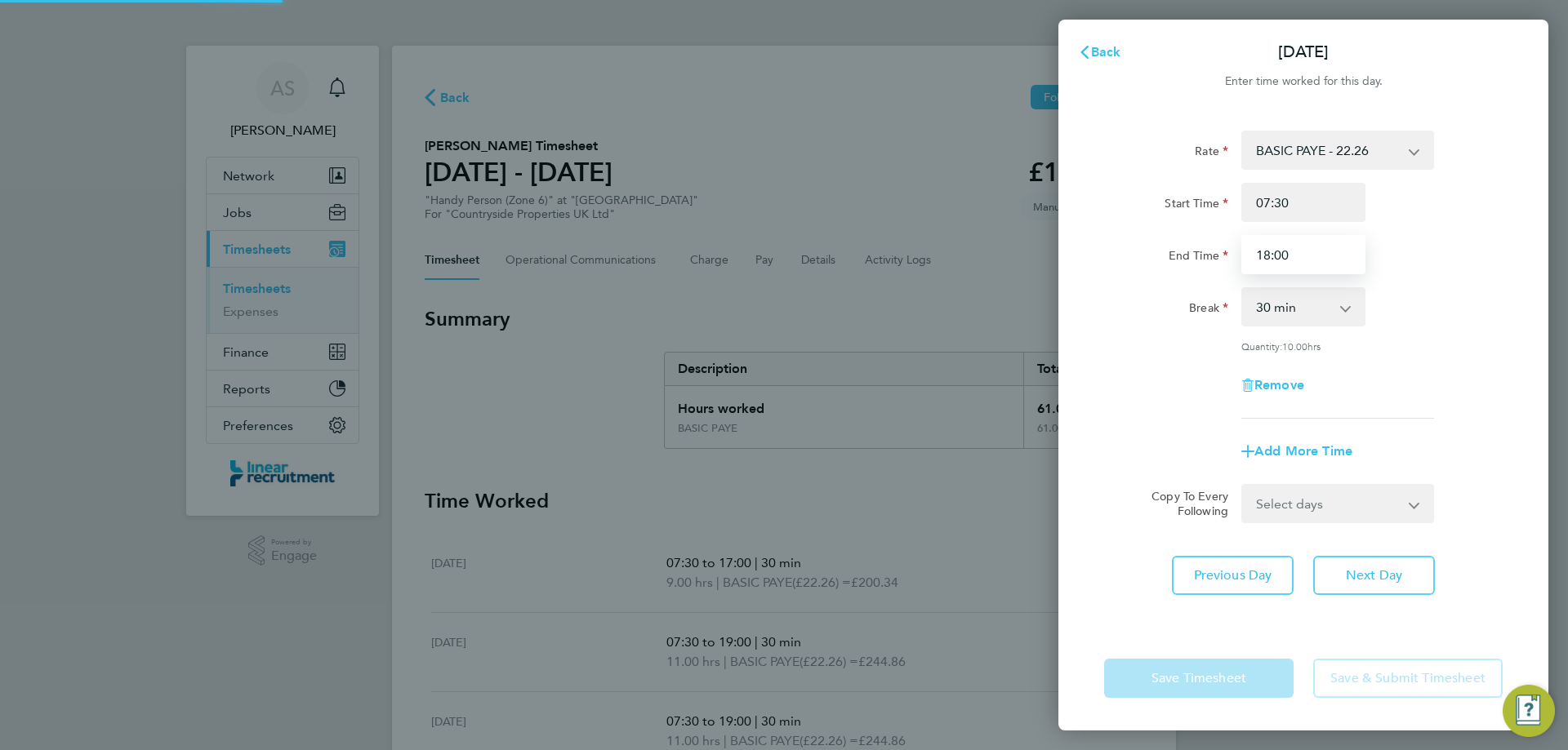
drag, startPoint x: 1288, startPoint y: 258, endPoint x: 1208, endPoint y: 258, distance: 80.0
click at [1208, 258] on div "End Time 18:00" at bounding box center [1304, 255] width 411 height 39
type input "19:00"
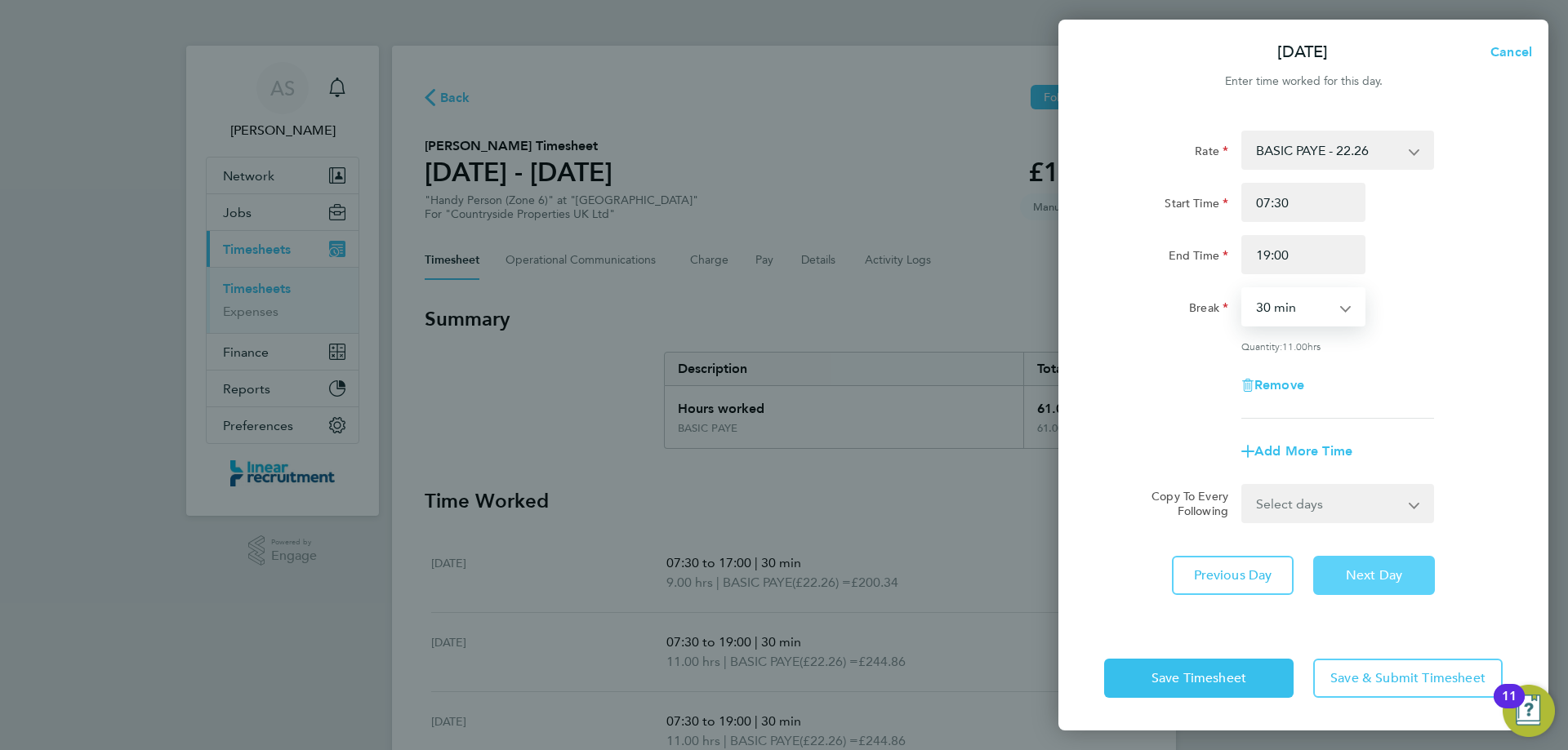
click at [1388, 580] on span "Next Day" at bounding box center [1374, 576] width 57 height 17
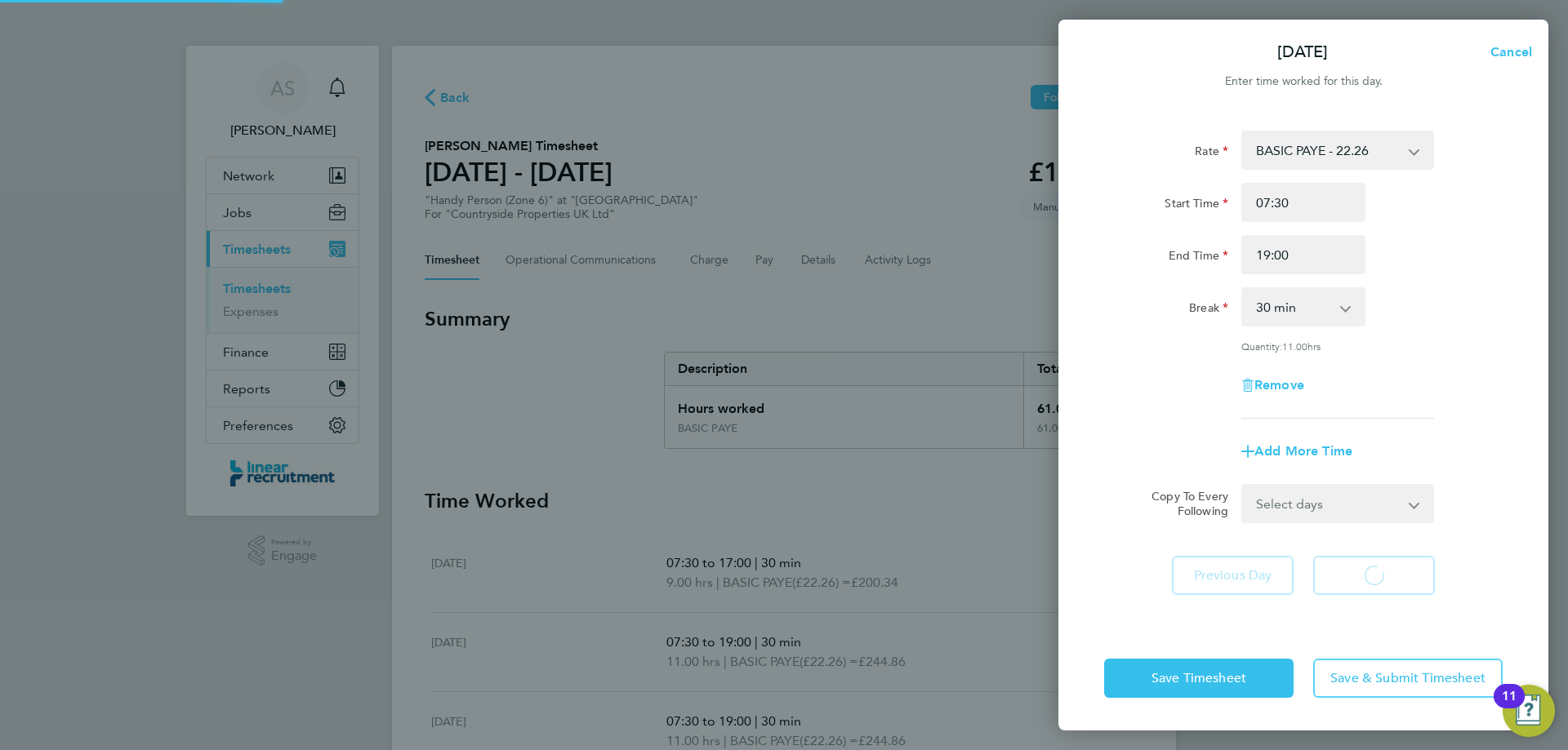
select select "30"
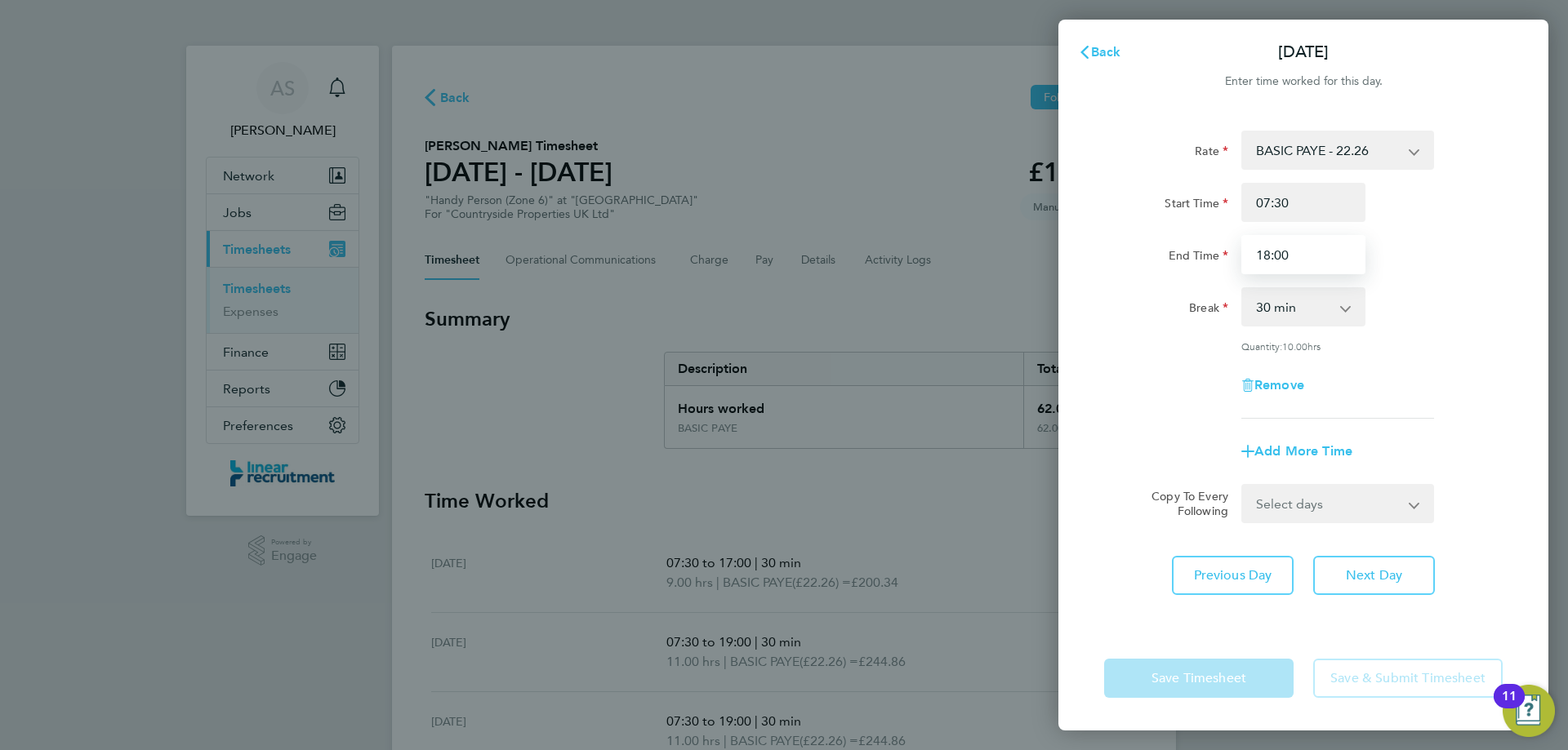
drag, startPoint x: 1281, startPoint y: 257, endPoint x: 1179, endPoint y: 260, distance: 102.0
click at [1191, 258] on div "End Time 18:00" at bounding box center [1304, 255] width 411 height 39
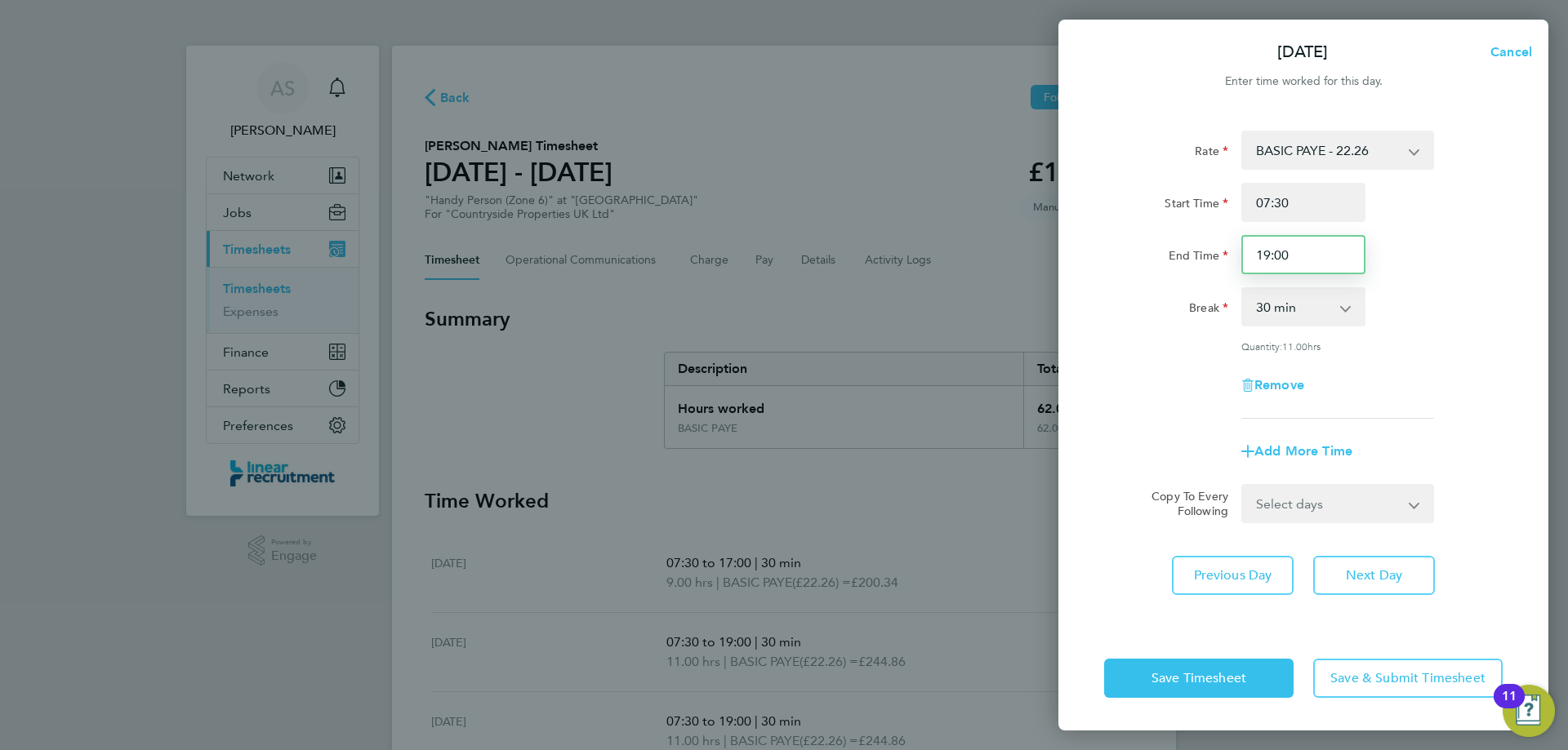
drag, startPoint x: 1296, startPoint y: 263, endPoint x: 1107, endPoint y: 292, distance: 191.2
click at [1163, 289] on app-timesheet-line-hourly "Start Time 07:30 End Time 19:00 Break 0 min 15 min 30 min 45 min 60 min 75 min …" at bounding box center [1304, 267] width 399 height 169
type input "17:00"
click at [1375, 578] on span "Next Day" at bounding box center [1374, 576] width 57 height 17
select select "30"
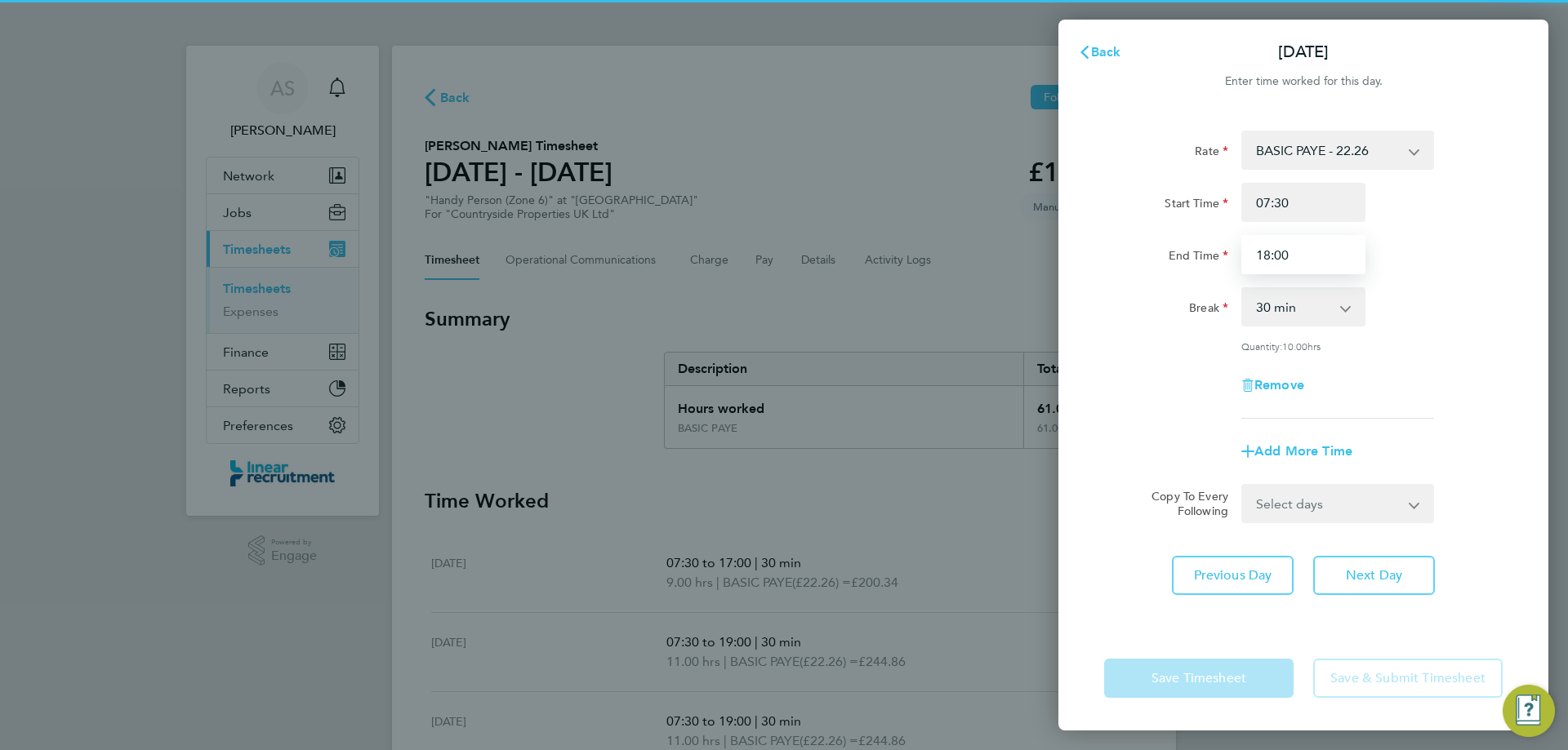
drag, startPoint x: 1305, startPoint y: 267, endPoint x: 1199, endPoint y: 273, distance: 106.2
click at [1209, 270] on div "End Time 18:00" at bounding box center [1304, 255] width 411 height 39
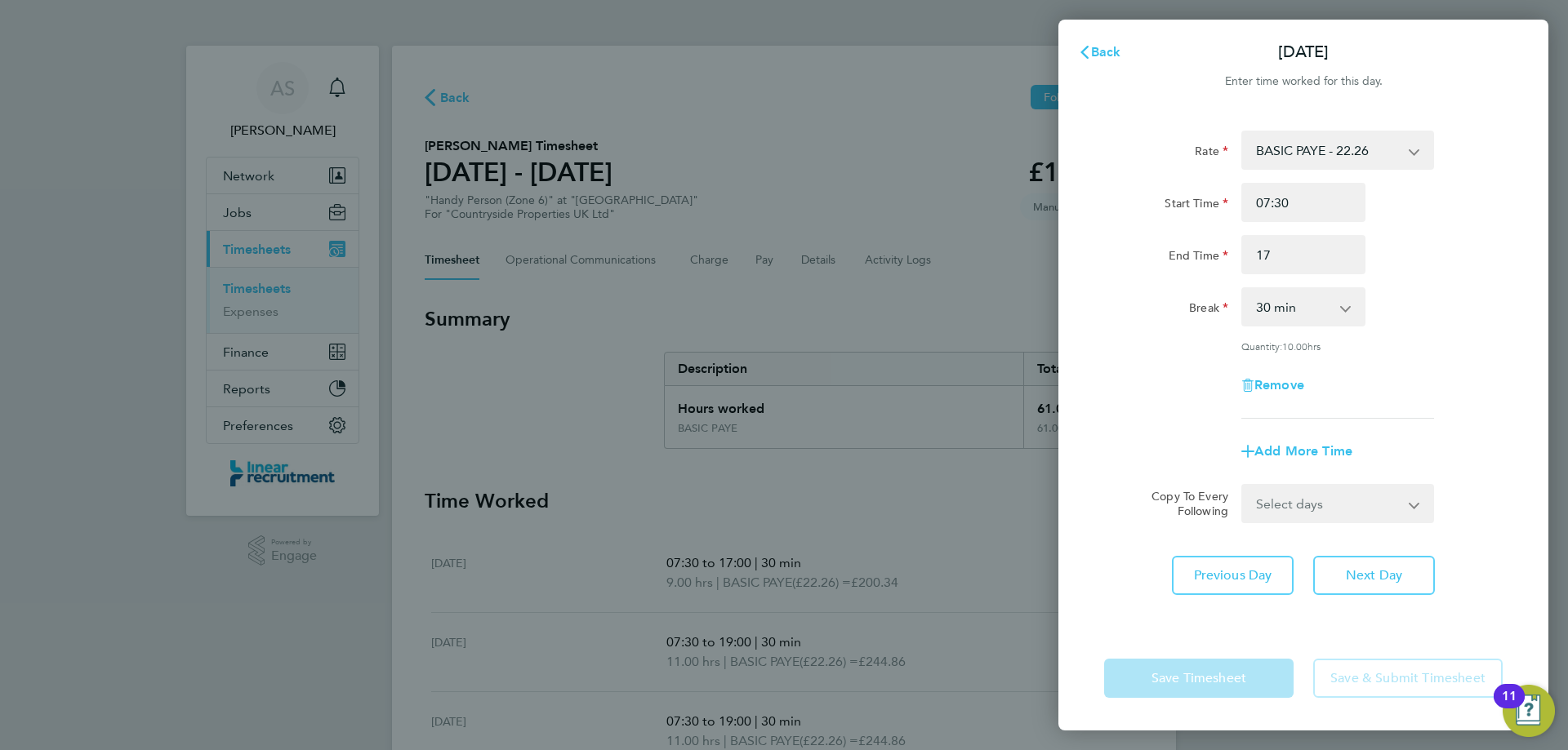
type input "17:00"
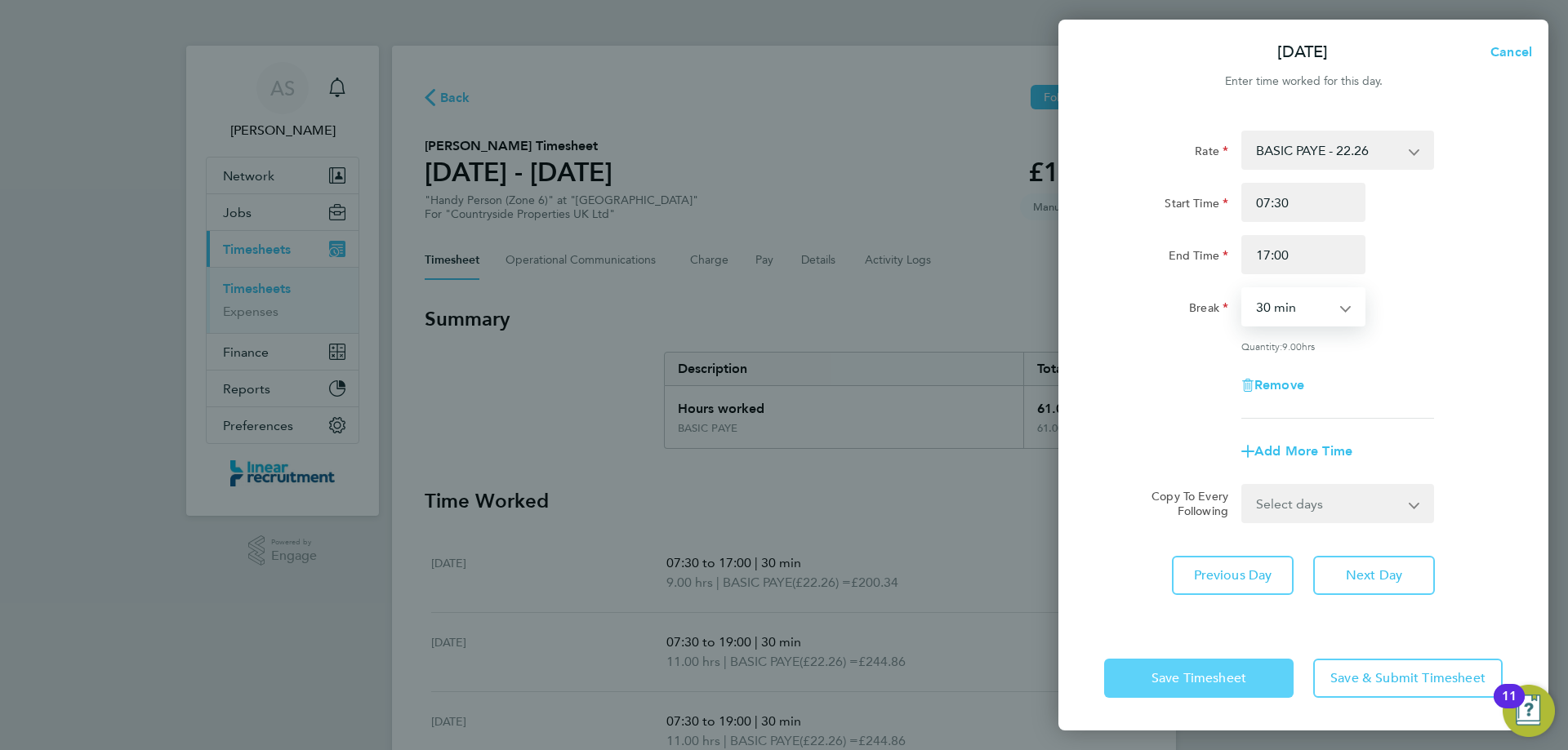
click at [1183, 675] on span "Save Timesheet" at bounding box center [1199, 679] width 95 height 17
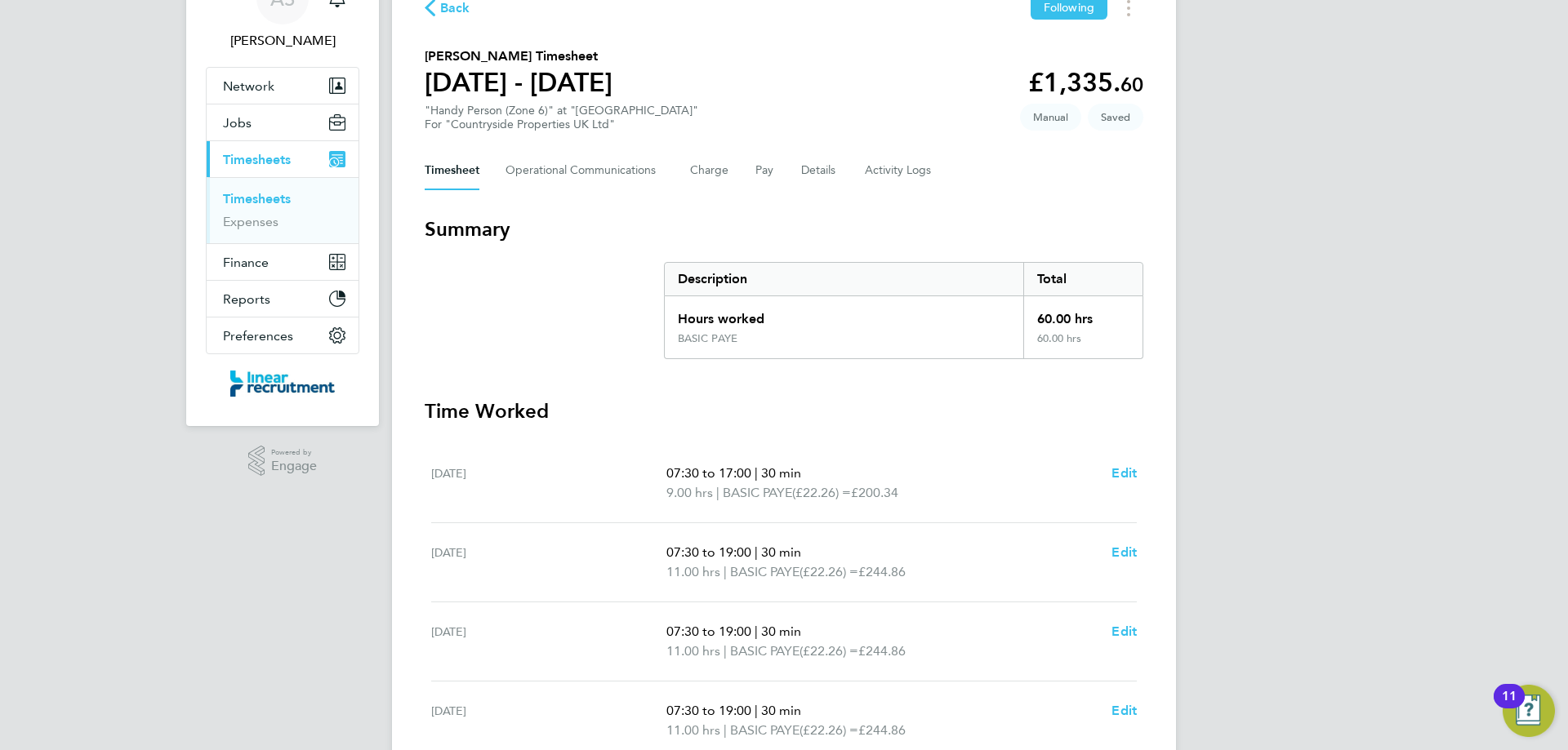
scroll to position [462, 0]
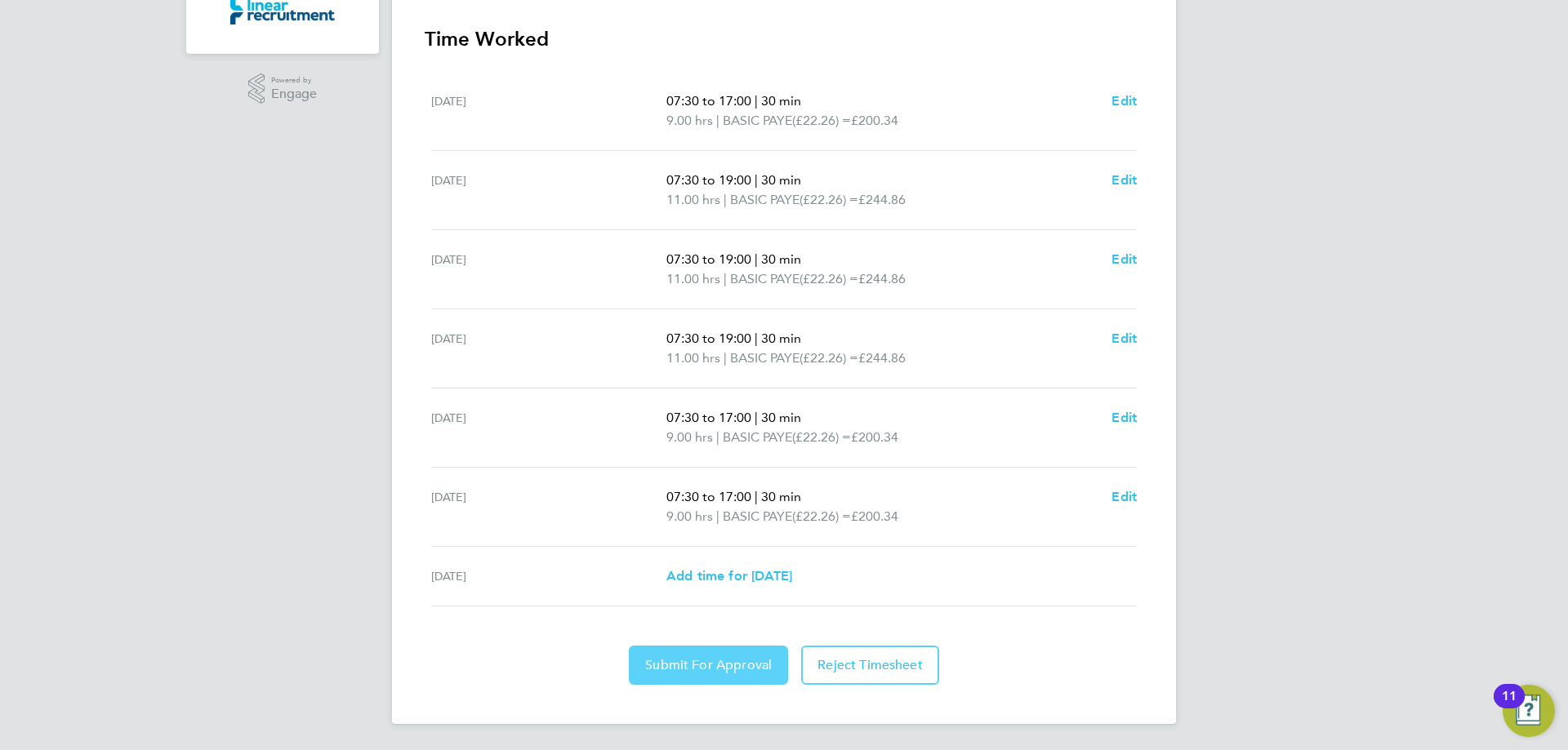
click at [703, 671] on span "Submit For Approval" at bounding box center [708, 665] width 126 height 17
click at [1380, 293] on div "AS [PERSON_NAME] Notifications Applications: Network Team Members Businesses Si…" at bounding box center [784, 144] width 1568 height 1212
